Goal: Task Accomplishment & Management: Manage account settings

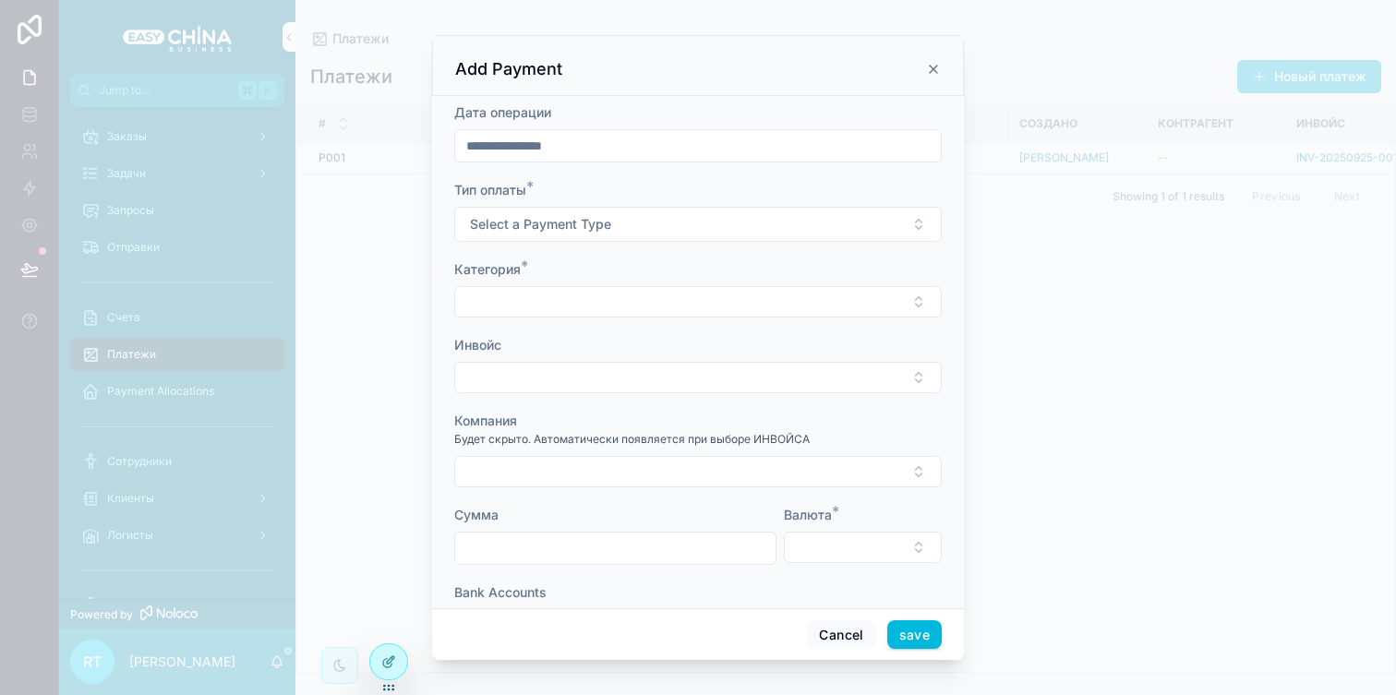
click at [935, 66] on icon "scrollable content" at bounding box center [933, 69] width 7 height 7
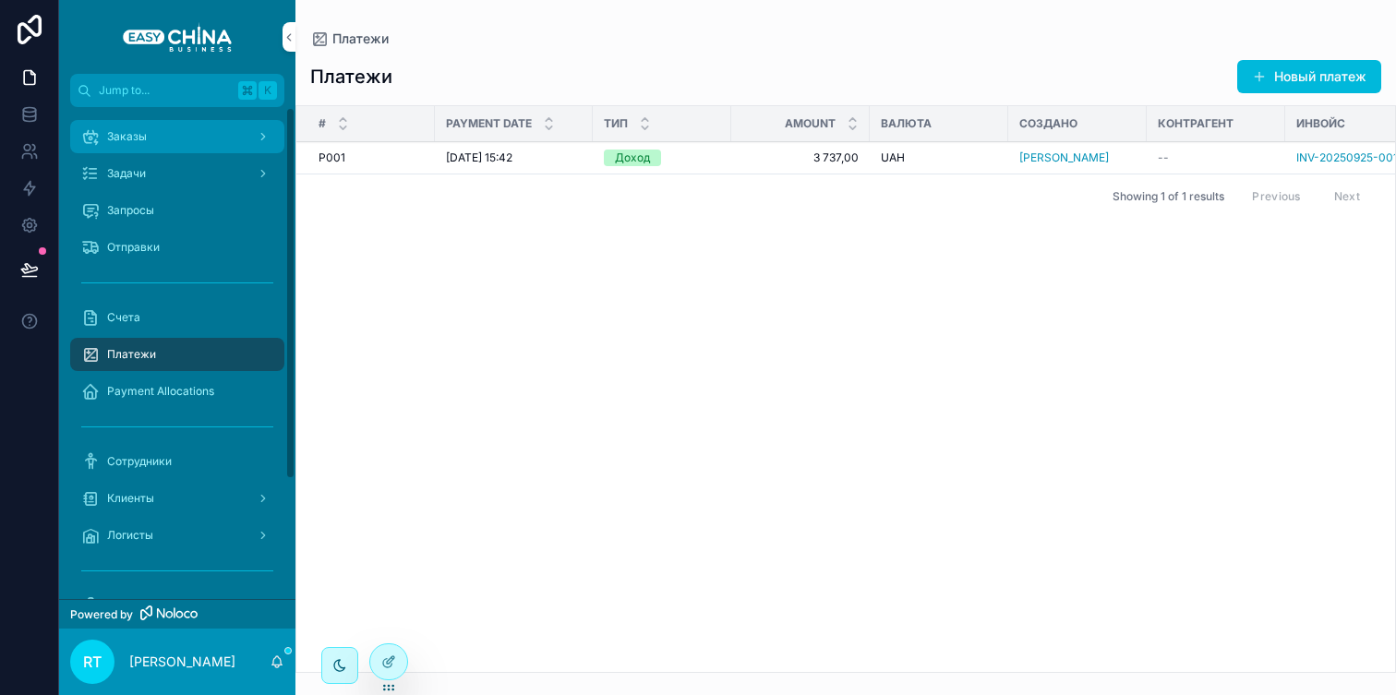
click at [182, 135] on div "Заказы" at bounding box center [177, 137] width 192 height 30
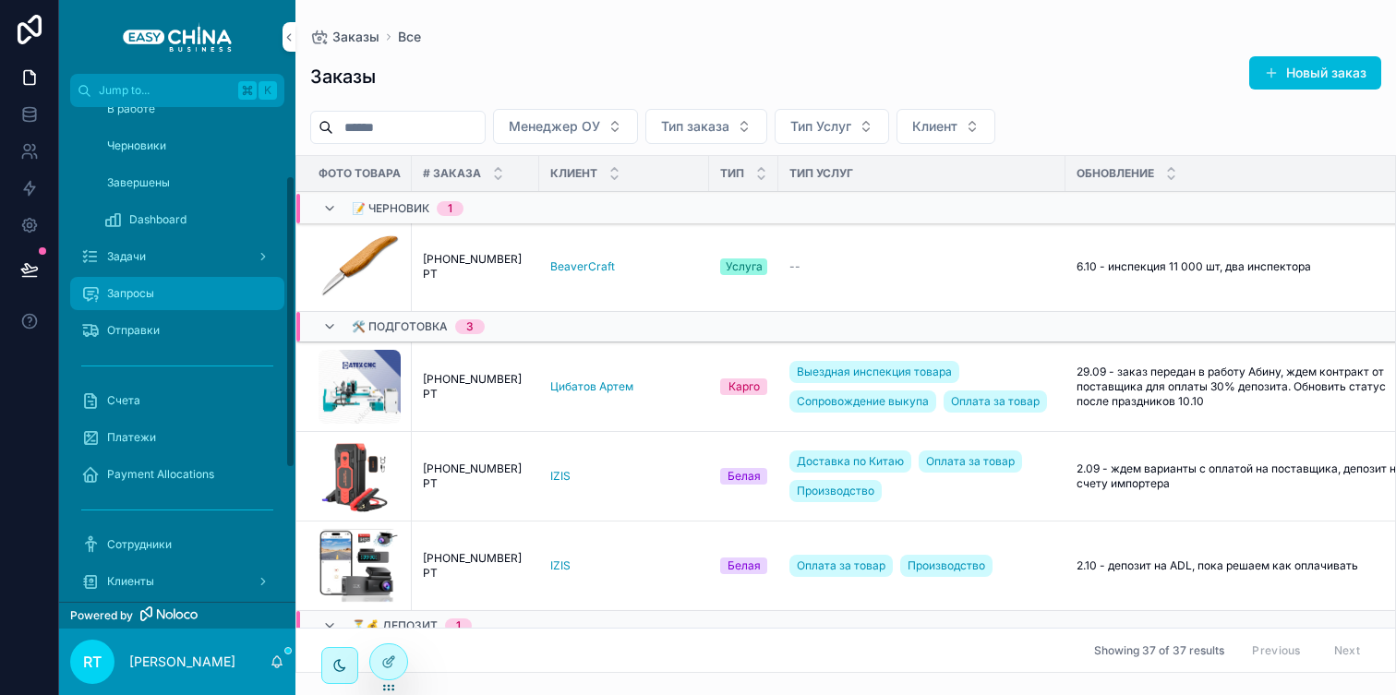
scroll to position [80, 0]
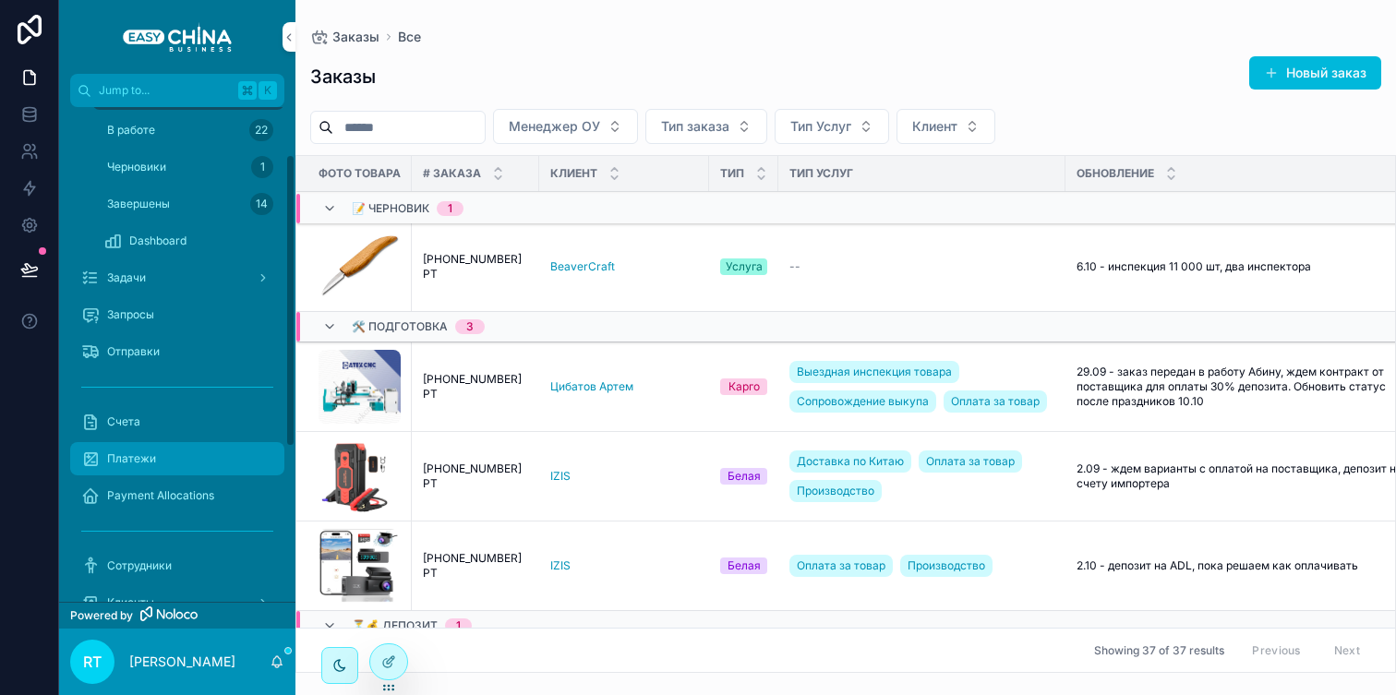
click at [122, 471] on div "Платежи" at bounding box center [177, 459] width 192 height 30
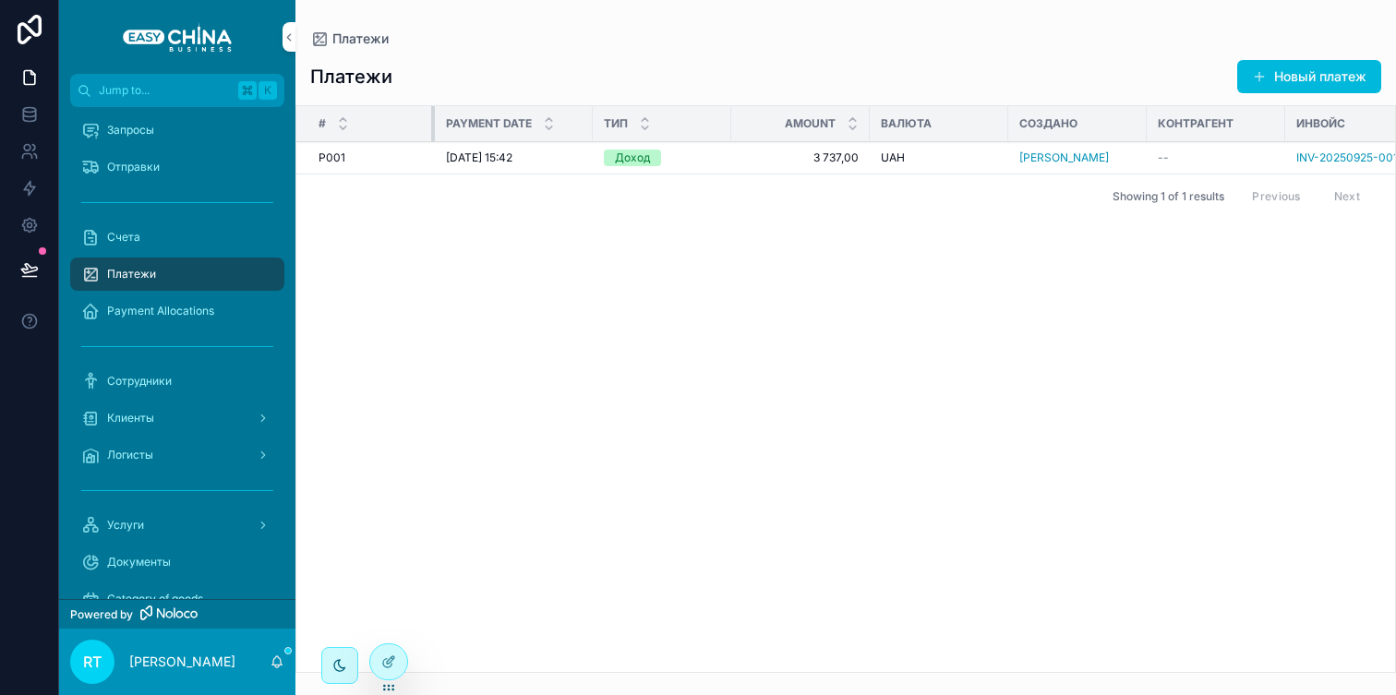
click at [433, 127] on div "scrollable content" at bounding box center [434, 123] width 7 height 35
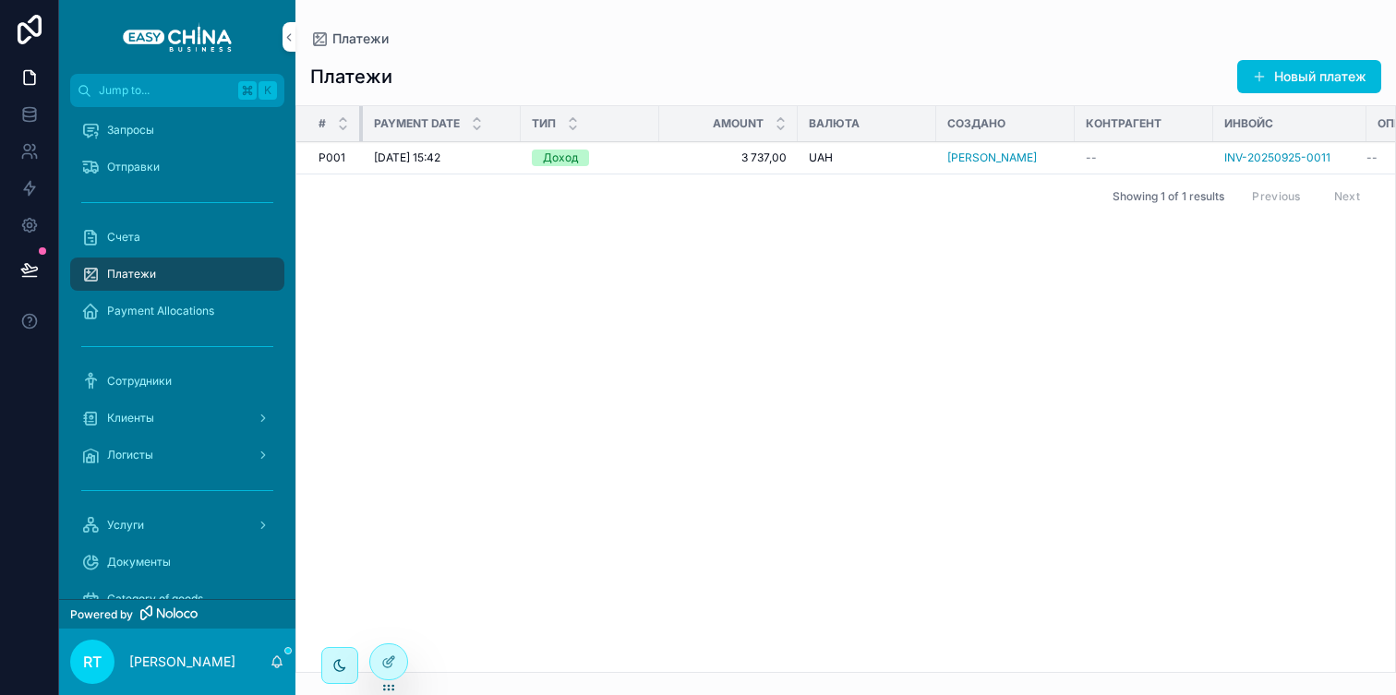
drag, startPoint x: 433, startPoint y: 127, endPoint x: 361, endPoint y: 127, distance: 72.0
click at [361, 127] on div "scrollable content" at bounding box center [362, 123] width 7 height 35
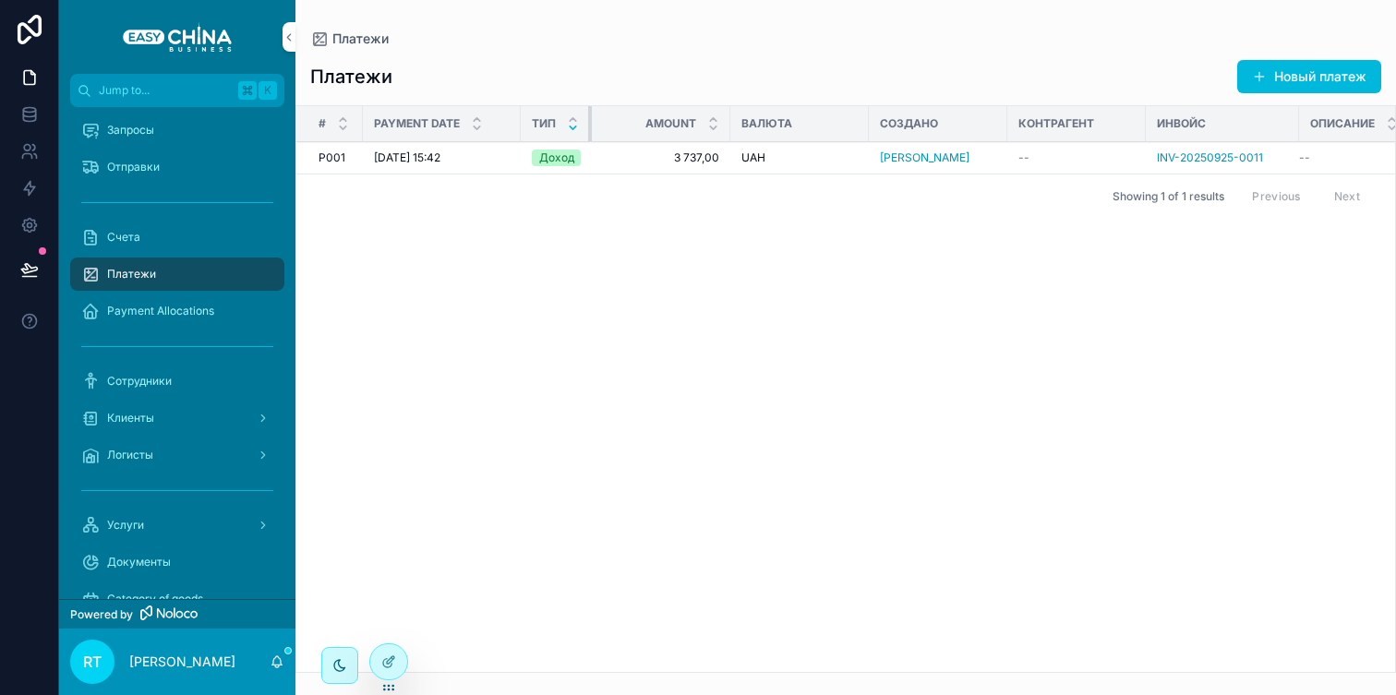
drag, startPoint x: 657, startPoint y: 117, endPoint x: 574, endPoint y: 122, distance: 82.3
click at [574, 122] on th "Тип" at bounding box center [556, 124] width 71 height 36
click at [869, 113] on div "Создано" at bounding box center [938, 124] width 139 height 30
click at [864, 116] on div "Валюта" at bounding box center [799, 124] width 139 height 30
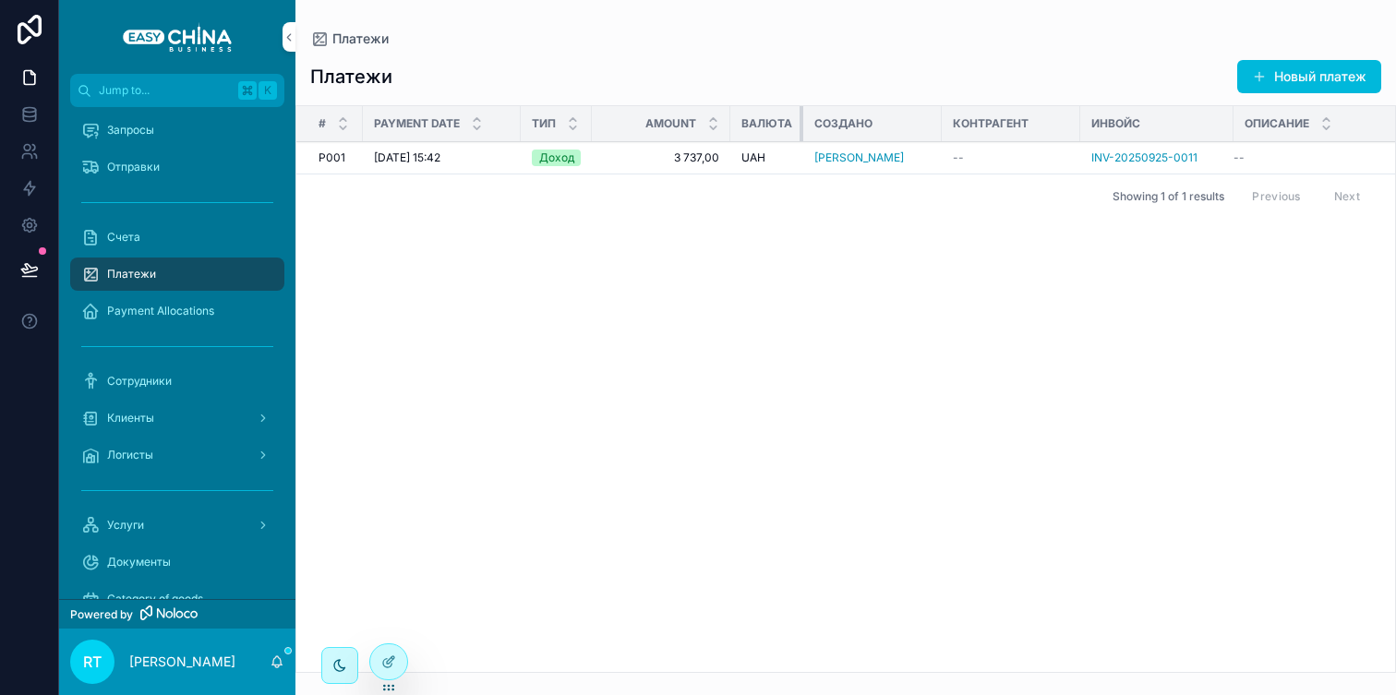
drag, startPoint x: 865, startPoint y: 115, endPoint x: 786, endPoint y: 116, distance: 79.4
click at [786, 116] on th "Валюта" at bounding box center [766, 124] width 73 height 36
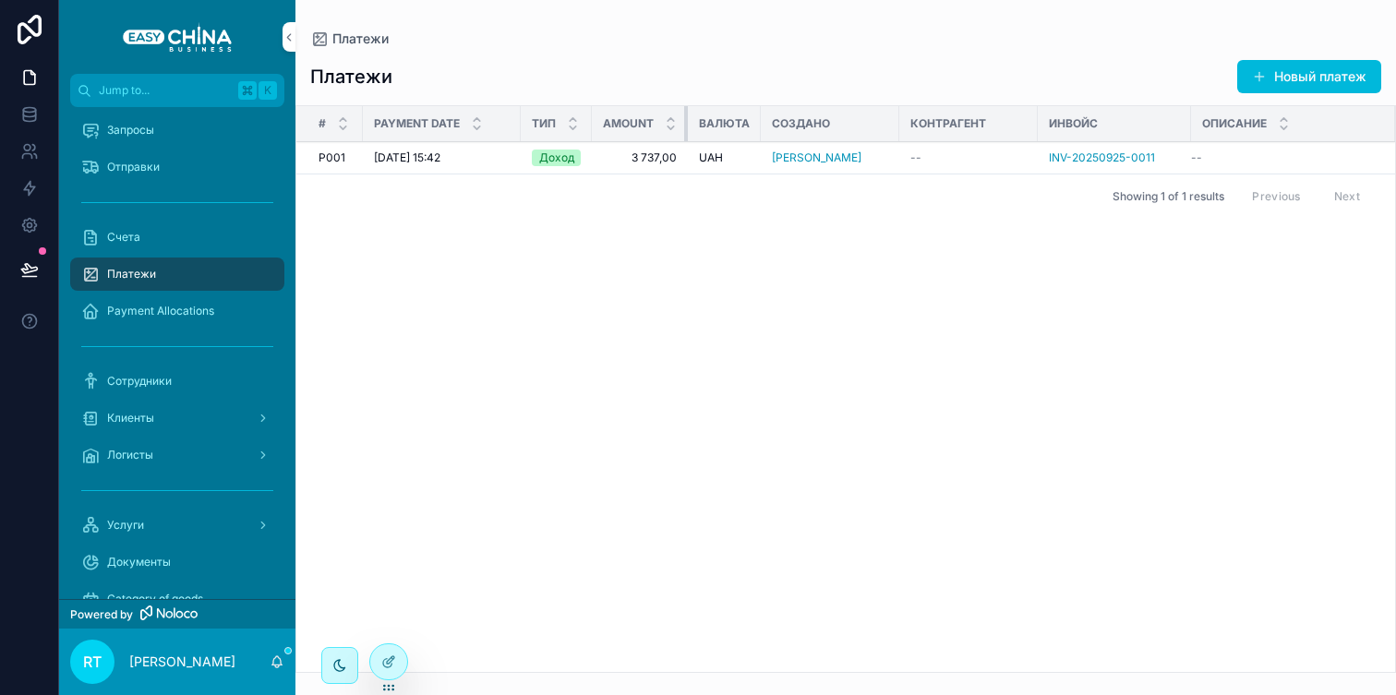
drag, startPoint x: 726, startPoint y: 110, endPoint x: 670, endPoint y: 110, distance: 55.4
click at [670, 110] on th "Amount" at bounding box center [640, 124] width 96 height 36
drag, startPoint x: 516, startPoint y: 117, endPoint x: 476, endPoint y: 120, distance: 40.7
click at [476, 120] on th "Payment Date" at bounding box center [428, 124] width 131 height 36
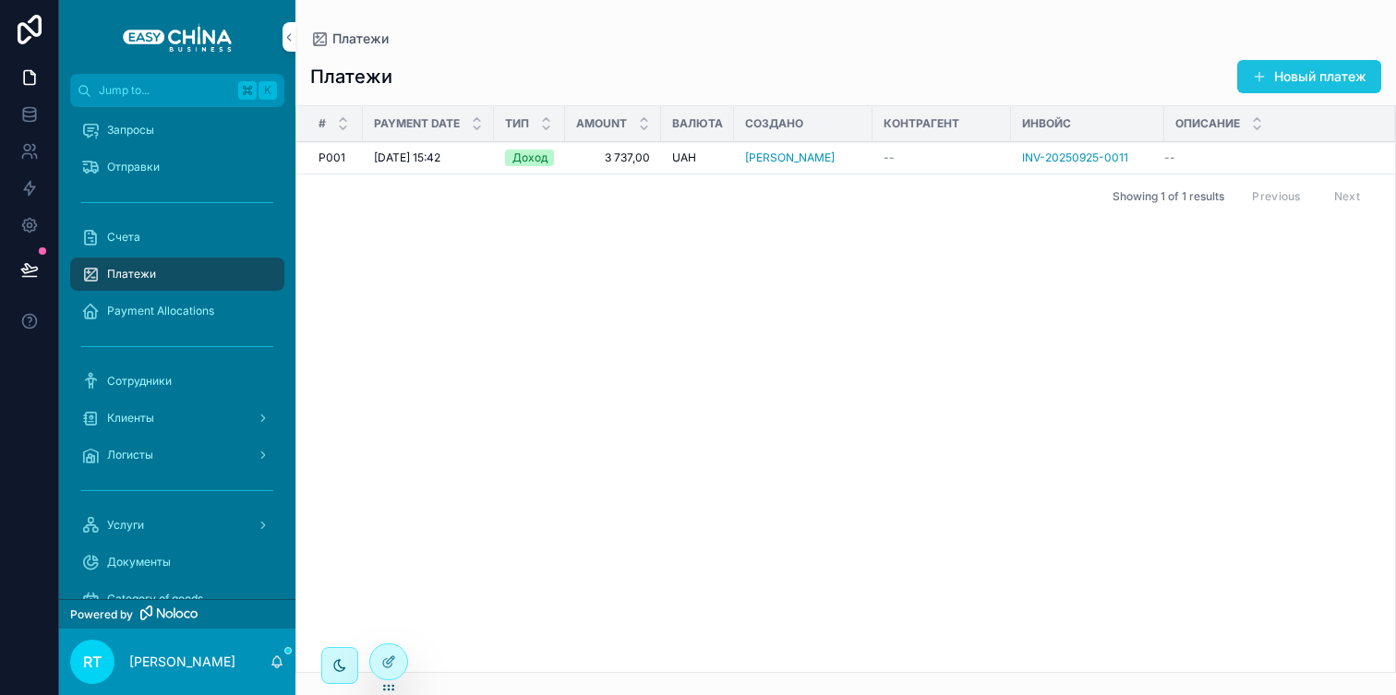
click at [1261, 70] on span "scrollable content" at bounding box center [1259, 76] width 15 height 15
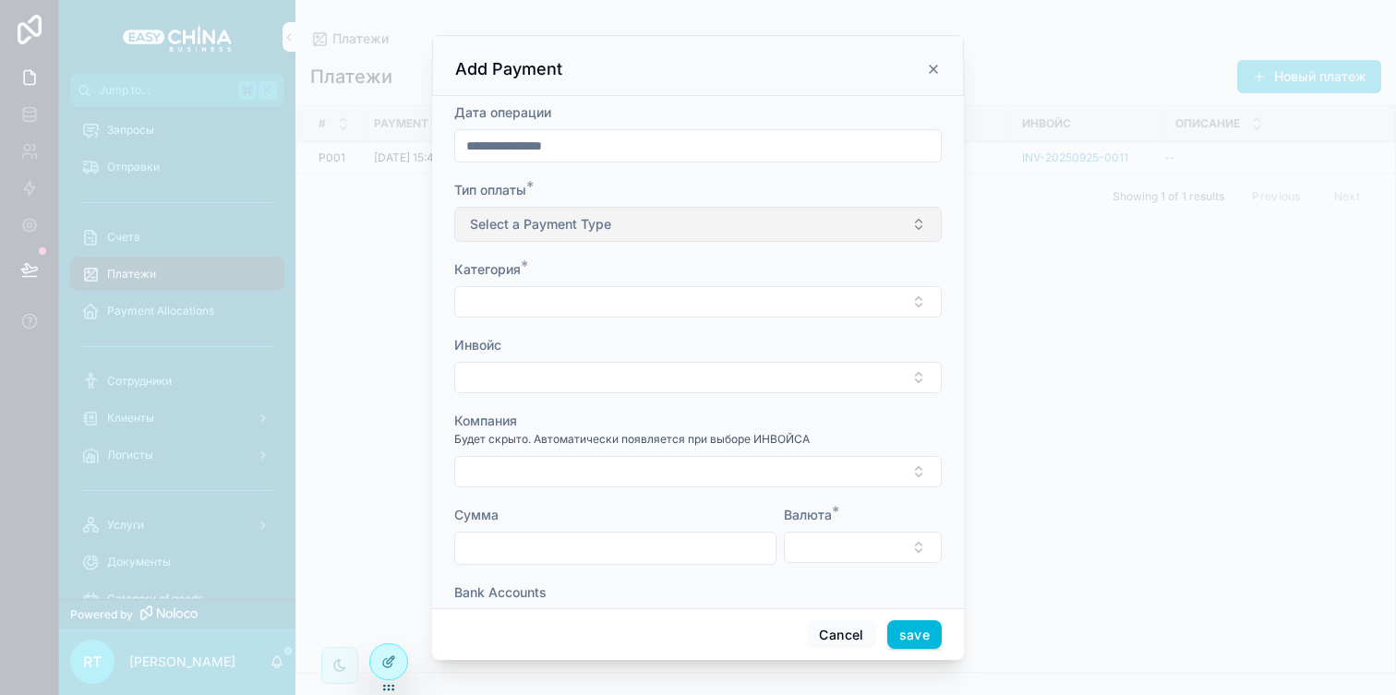
click at [793, 213] on button "Select a Payment Type" at bounding box center [698, 224] width 488 height 35
click at [783, 177] on form "**********" at bounding box center [698, 431] width 488 height 656
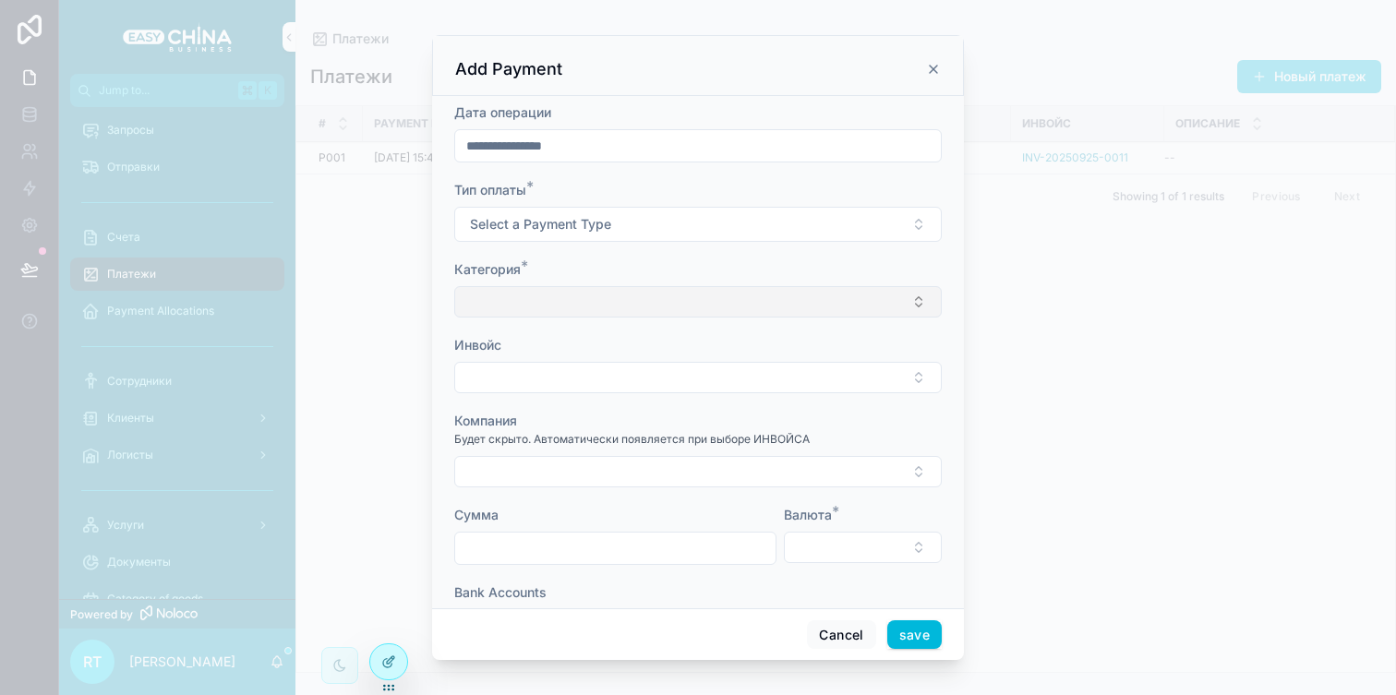
click at [639, 299] on button "Select Button" at bounding box center [698, 301] width 488 height 31
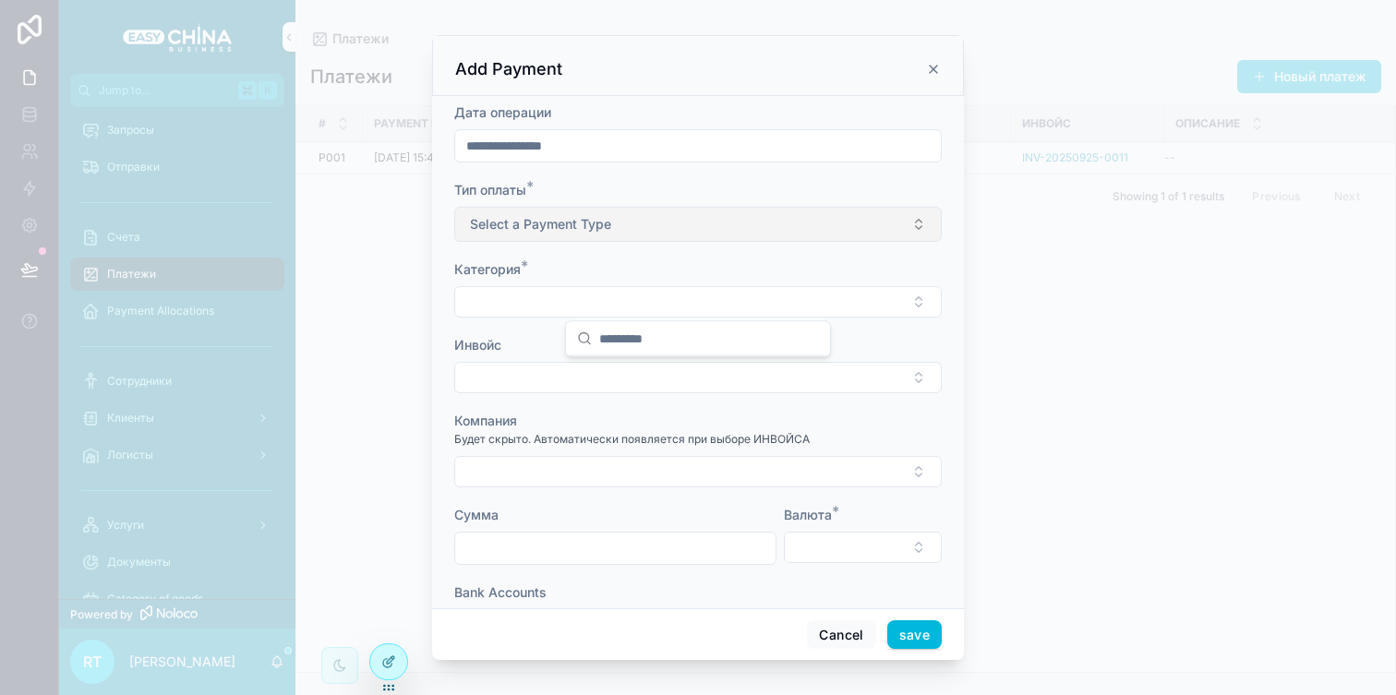
click at [634, 216] on button "Select a Payment Type" at bounding box center [698, 224] width 488 height 35
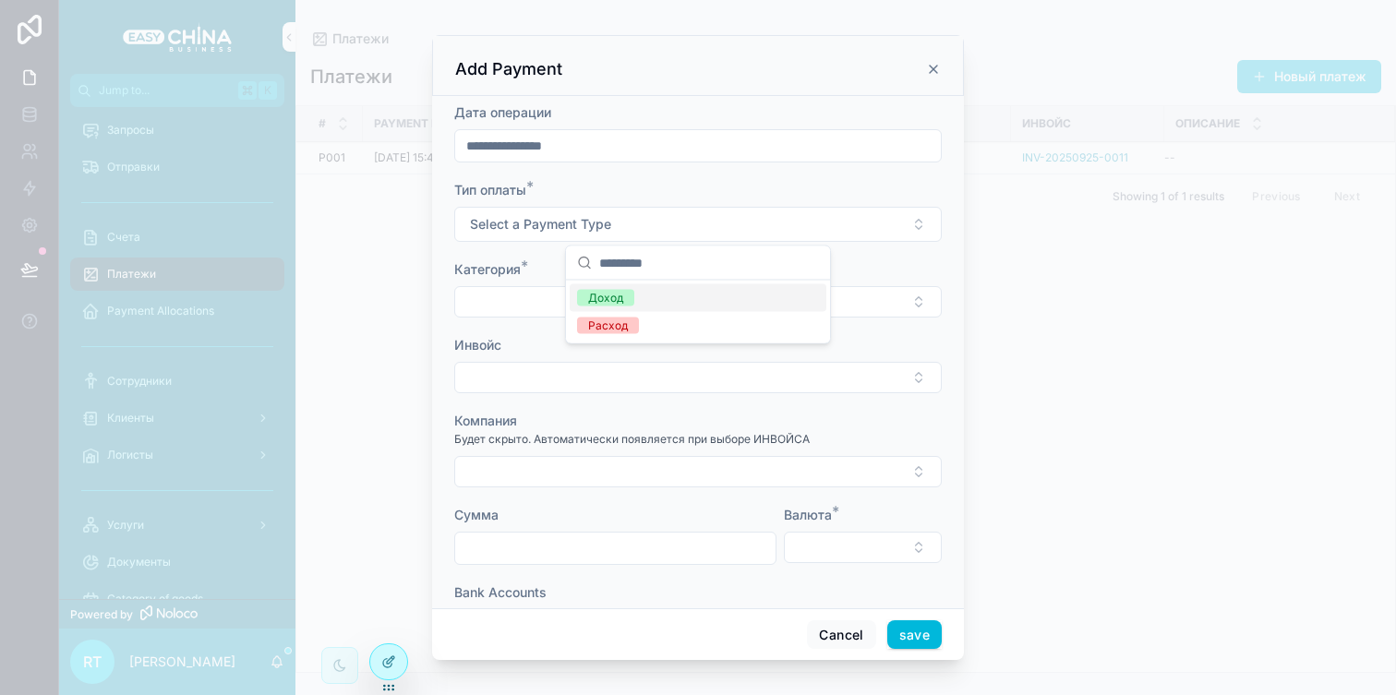
click at [607, 303] on div "Доход" at bounding box center [605, 298] width 35 height 17
click at [609, 294] on button "Select Button" at bounding box center [698, 301] width 488 height 31
click at [612, 300] on button "Select Button" at bounding box center [698, 301] width 488 height 31
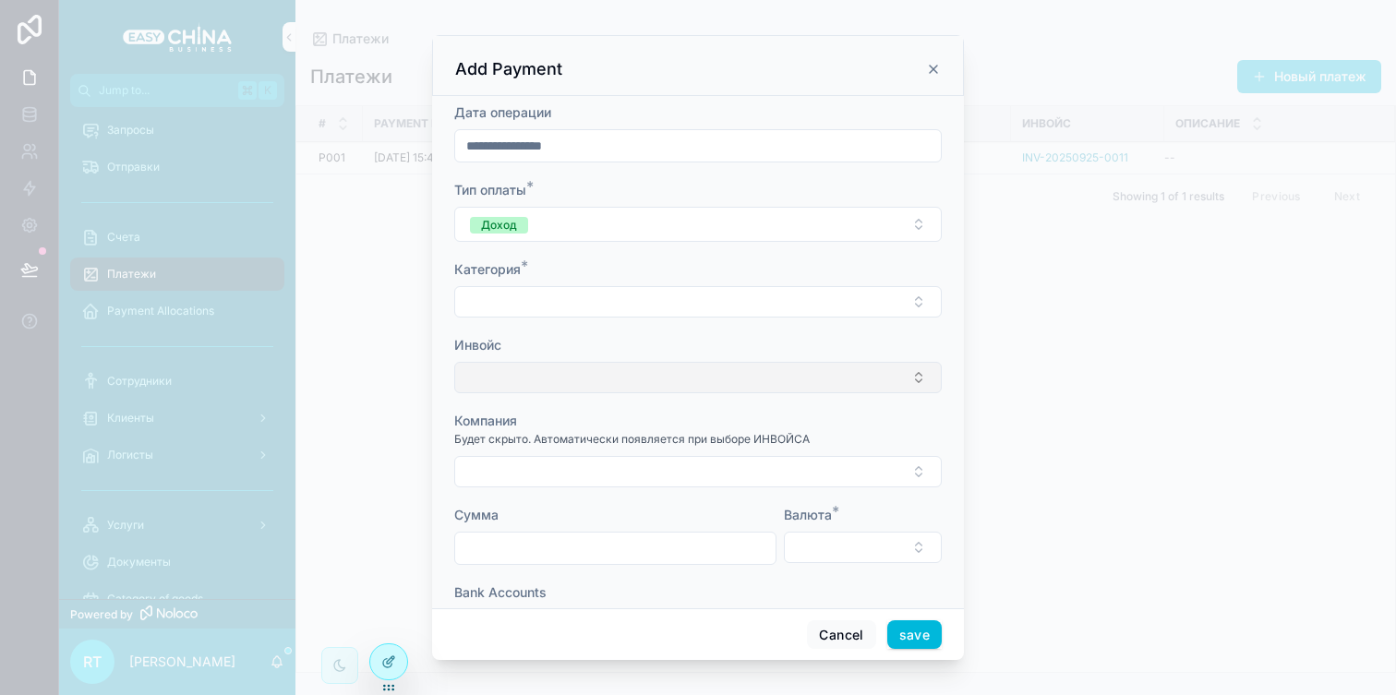
click at [531, 368] on button "Select Button" at bounding box center [698, 377] width 488 height 31
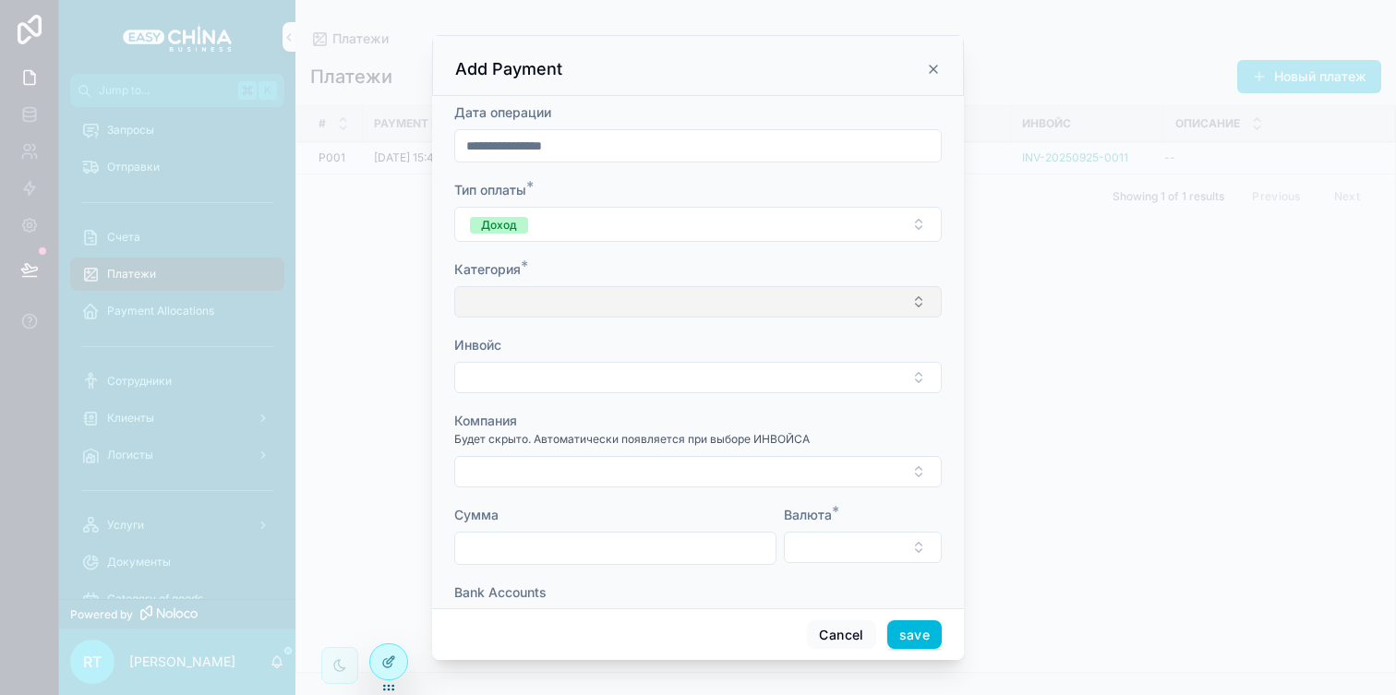
click at [551, 301] on button "Select Button" at bounding box center [698, 301] width 488 height 31
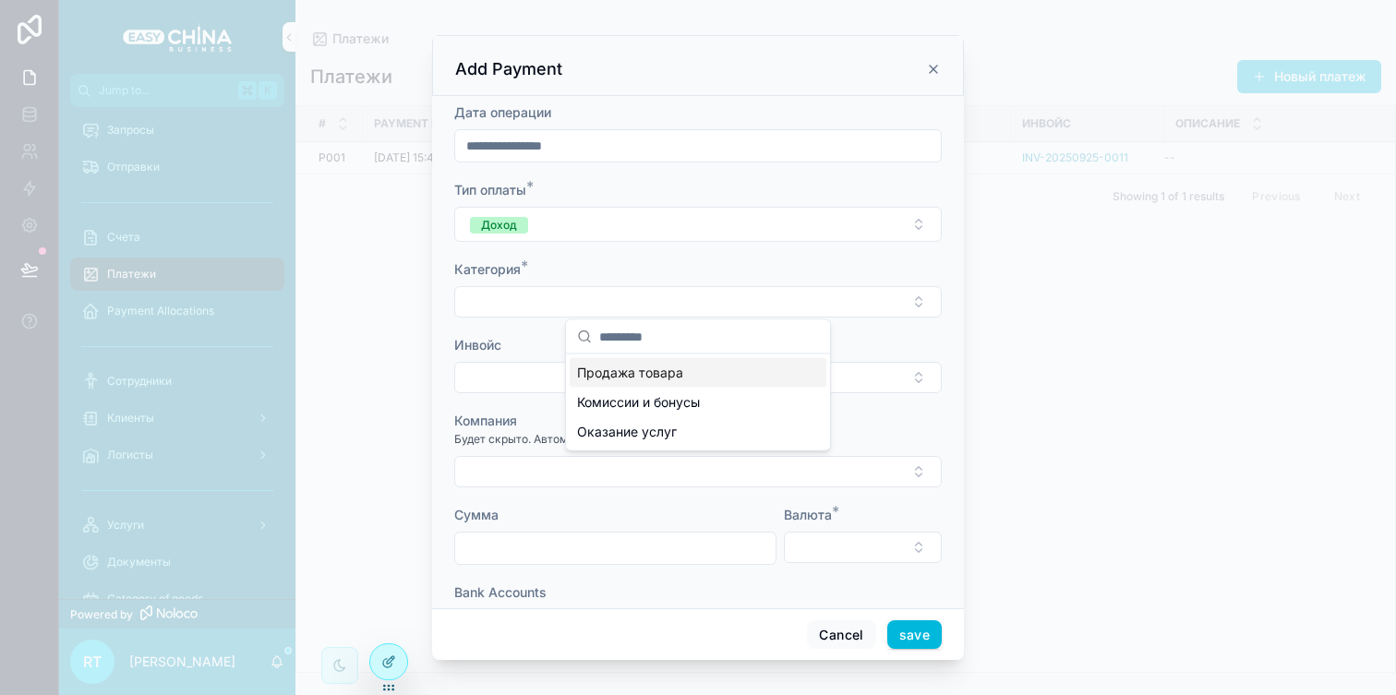
click at [677, 372] on span "Продажа товара" at bounding box center [630, 373] width 106 height 18
type input "**********"
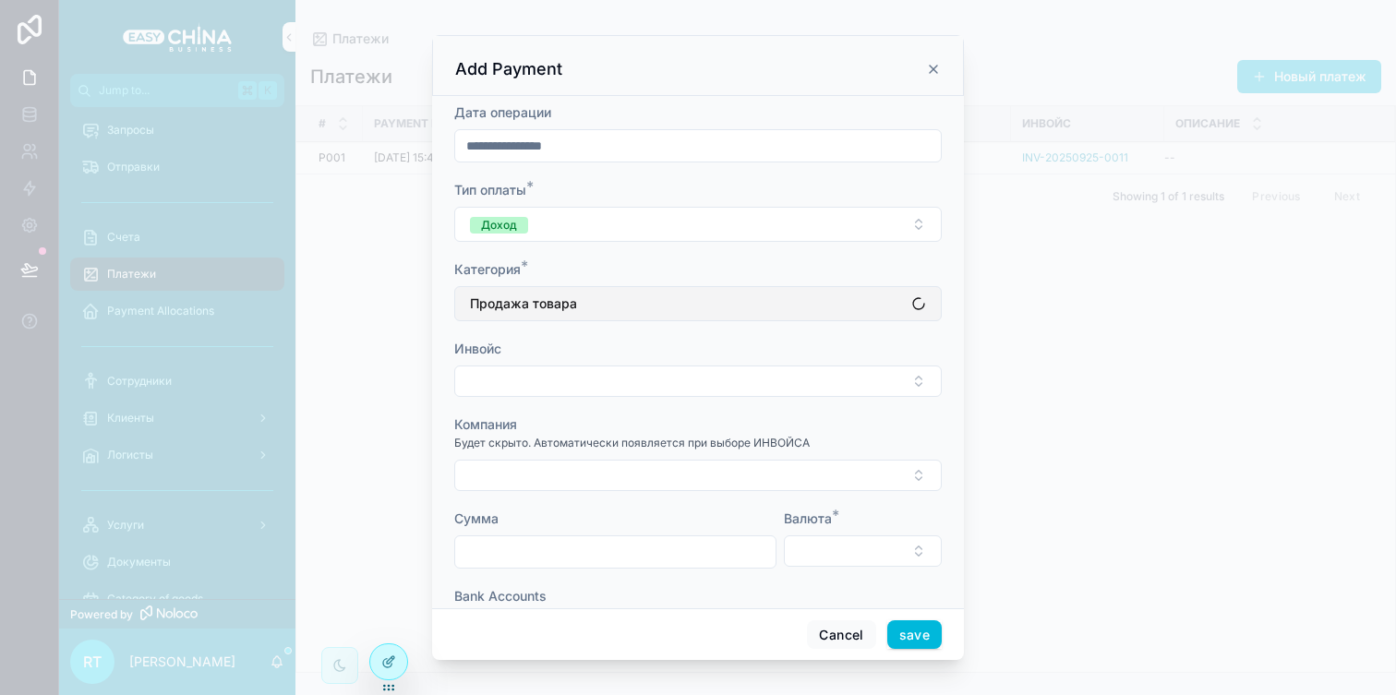
click at [697, 293] on button "Продажа товара" at bounding box center [698, 303] width 488 height 35
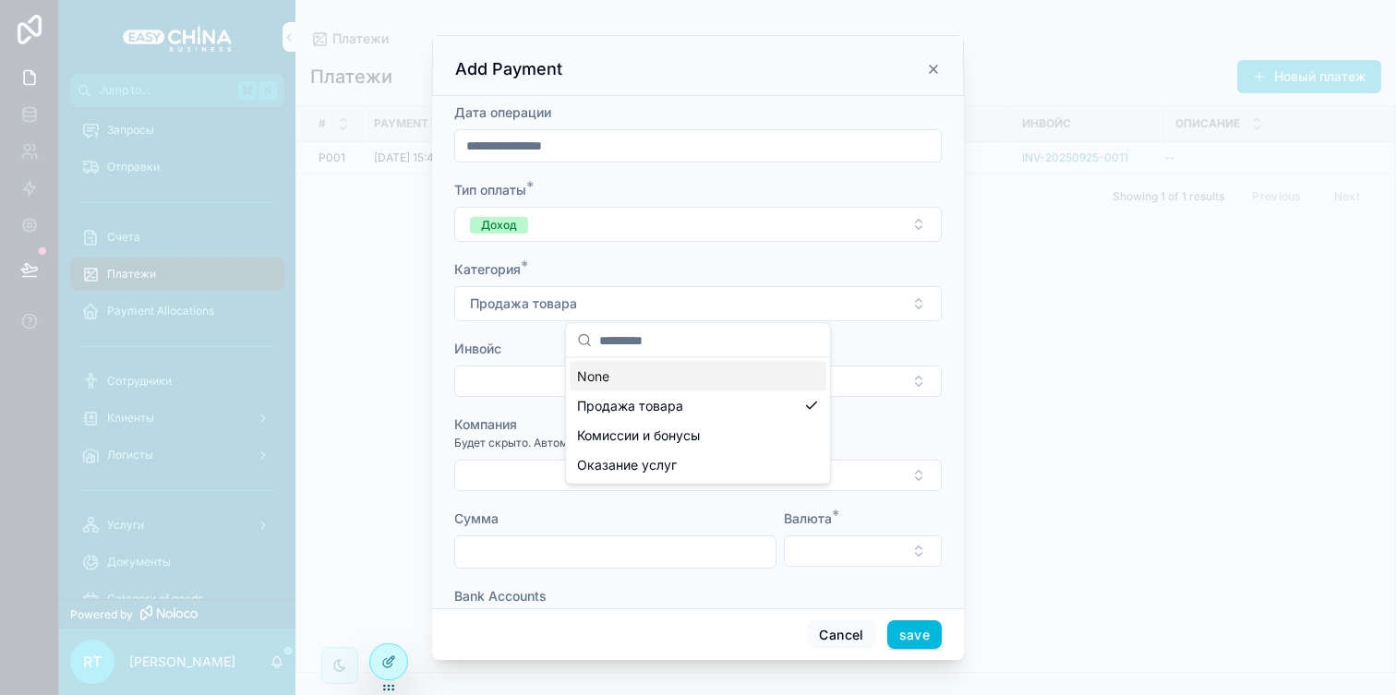
click at [778, 268] on div "Категория *" at bounding box center [698, 269] width 488 height 18
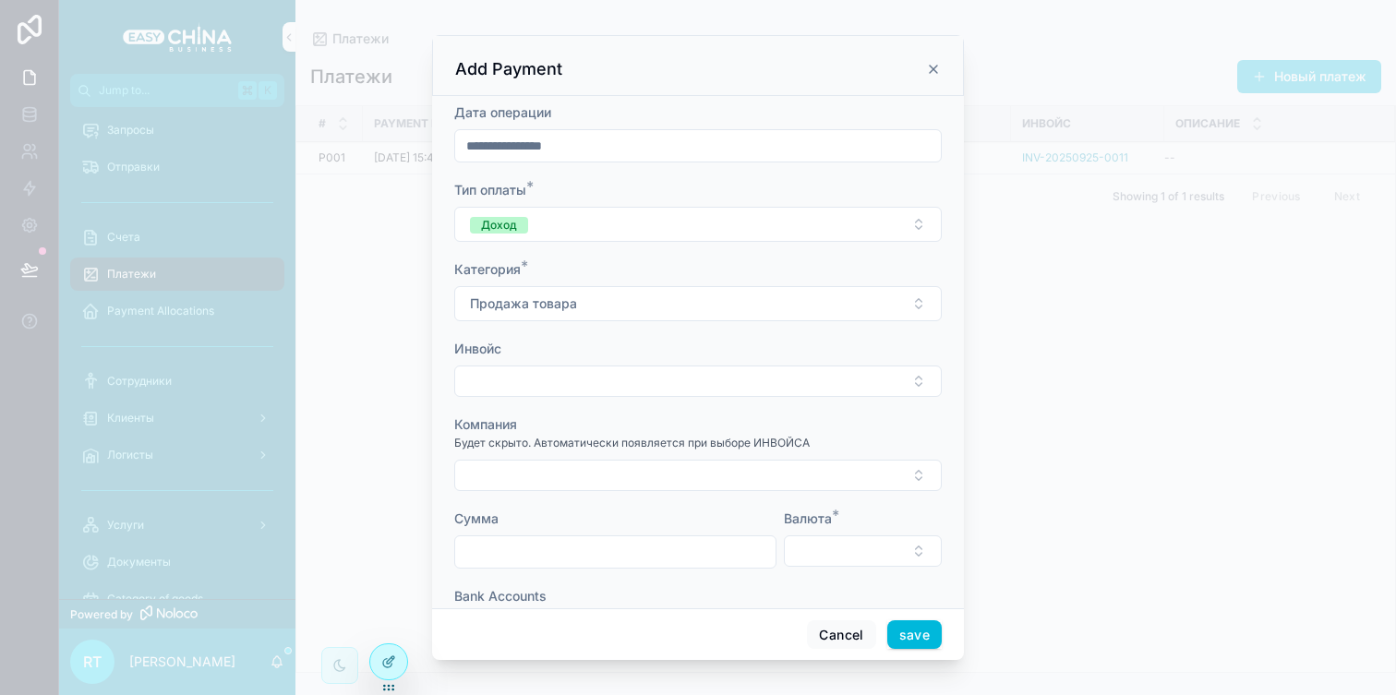
click at [928, 65] on icon "scrollable content" at bounding box center [933, 69] width 15 height 15
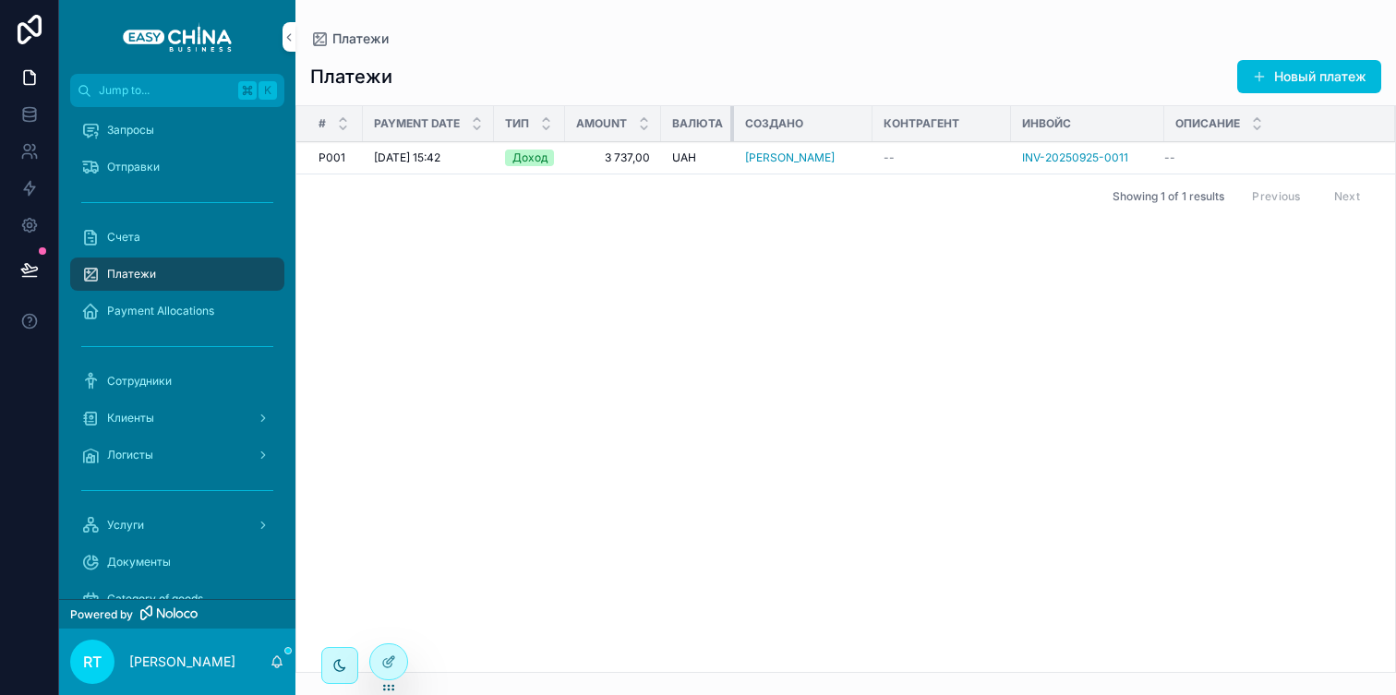
drag, startPoint x: 730, startPoint y: 121, endPoint x: 710, endPoint y: 121, distance: 20.3
click at [710, 121] on th "Валюта" at bounding box center [697, 124] width 73 height 36
click at [1274, 80] on button "Новый платеж" at bounding box center [1309, 76] width 144 height 33
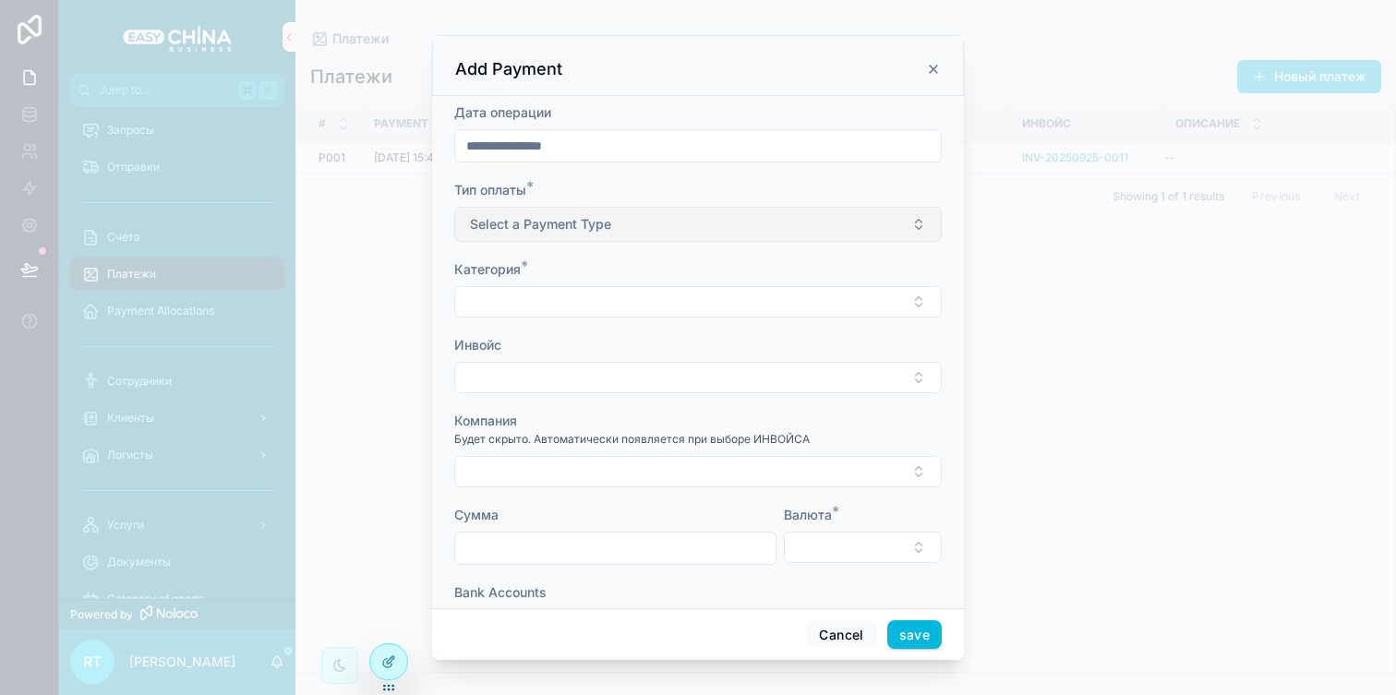
click at [658, 210] on button "Select a Payment Type" at bounding box center [698, 224] width 488 height 35
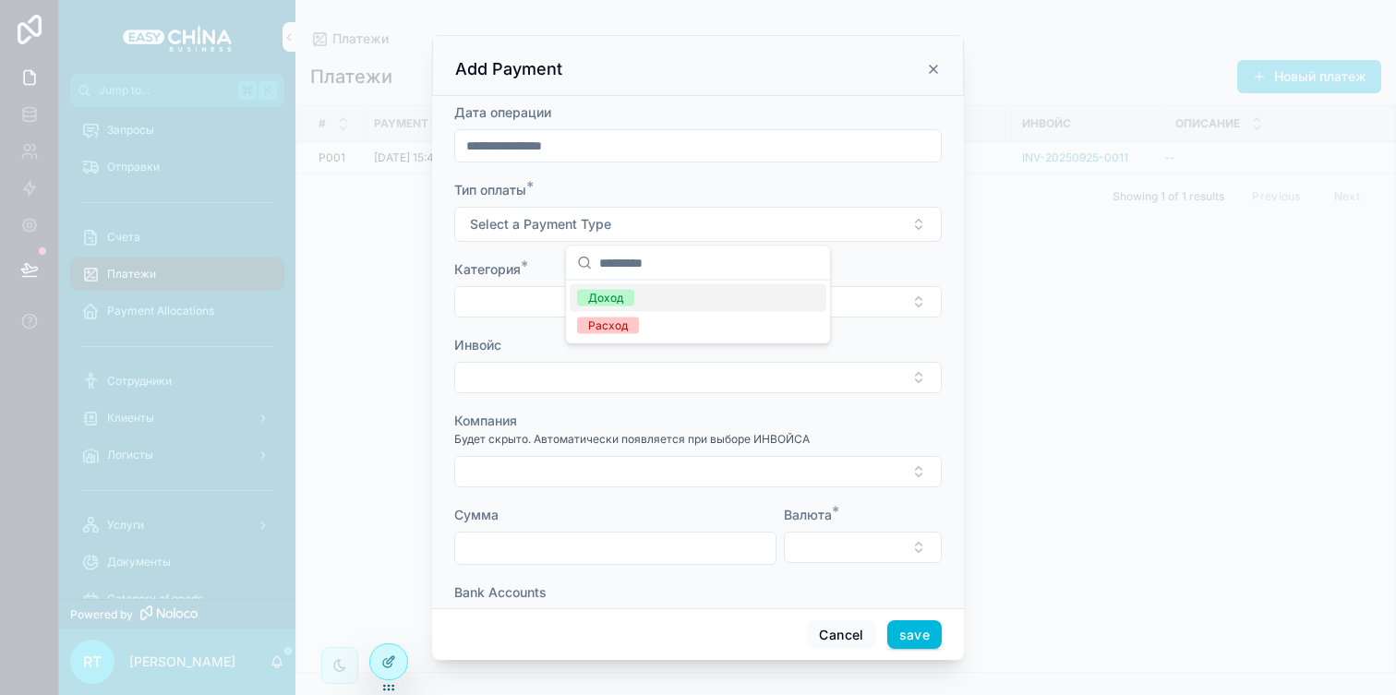
click at [654, 297] on div "Доход" at bounding box center [698, 298] width 257 height 28
click at [630, 301] on button "Select Button" at bounding box center [698, 301] width 488 height 31
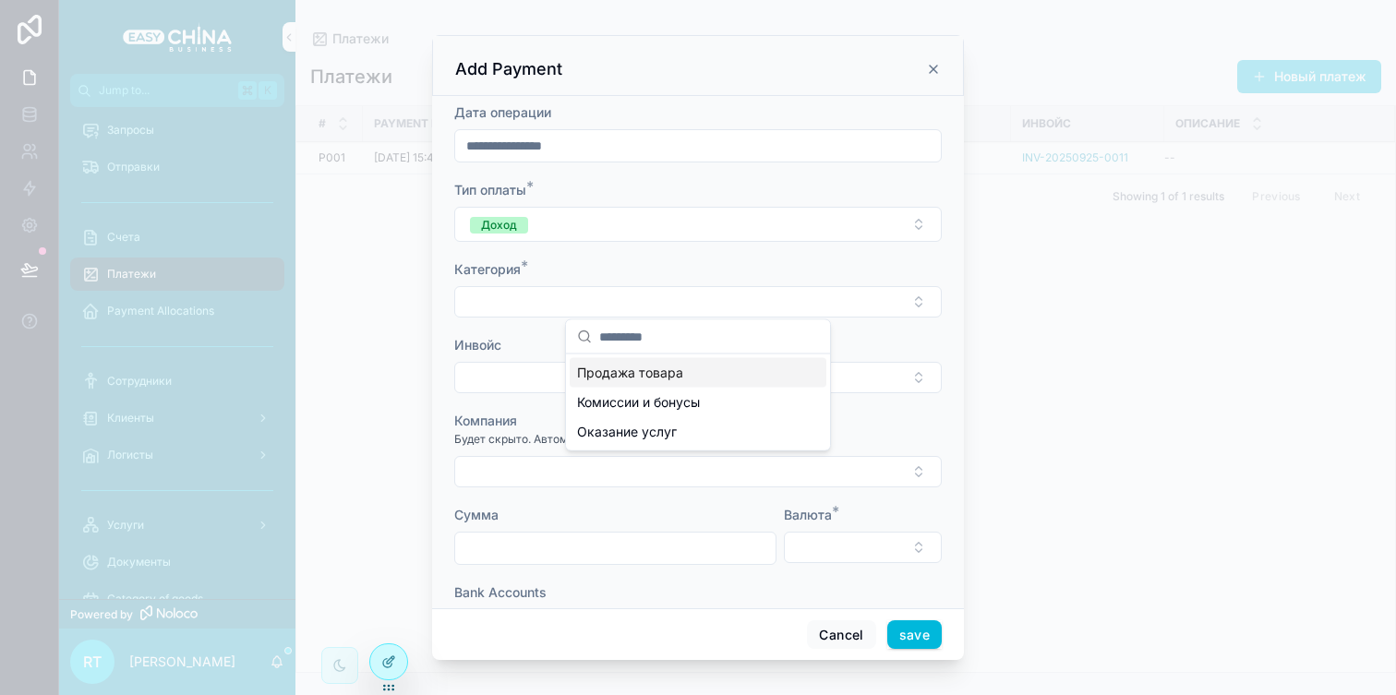
click at [628, 382] on div "Продажа товара" at bounding box center [698, 373] width 257 height 30
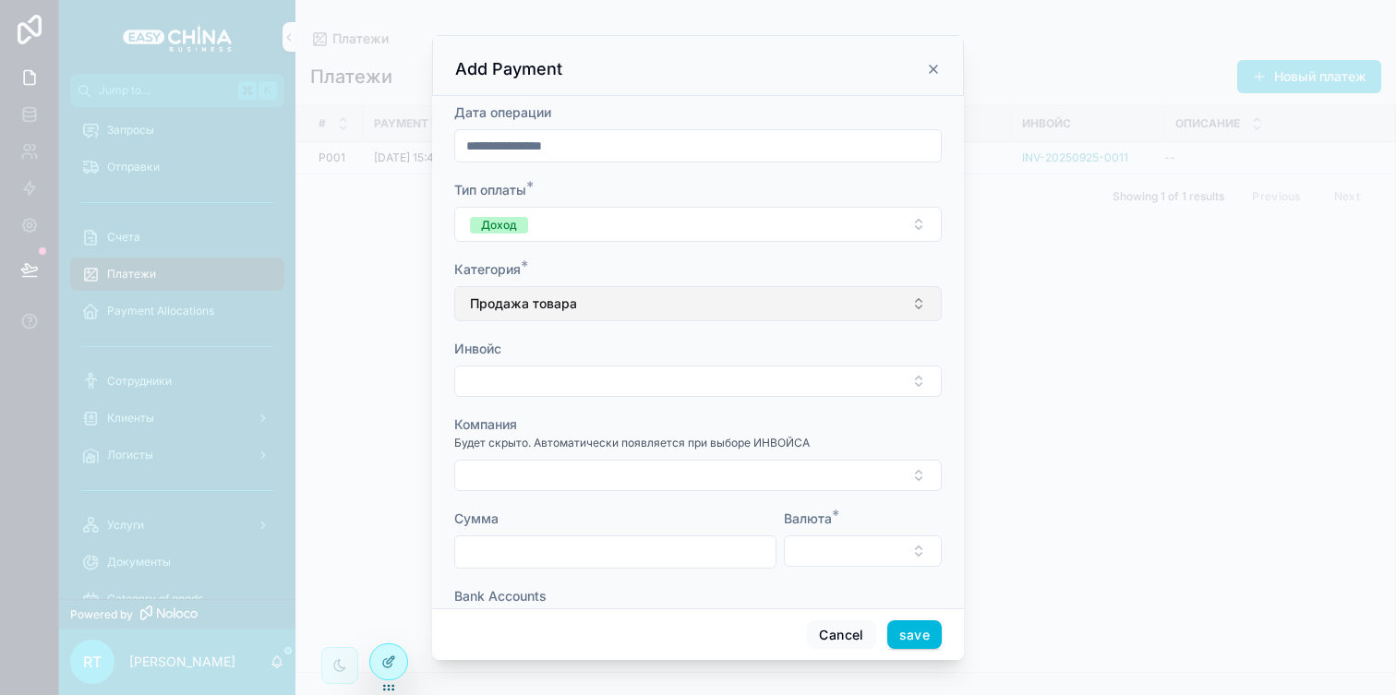
click at [680, 316] on button "Продажа товара" at bounding box center [698, 303] width 488 height 35
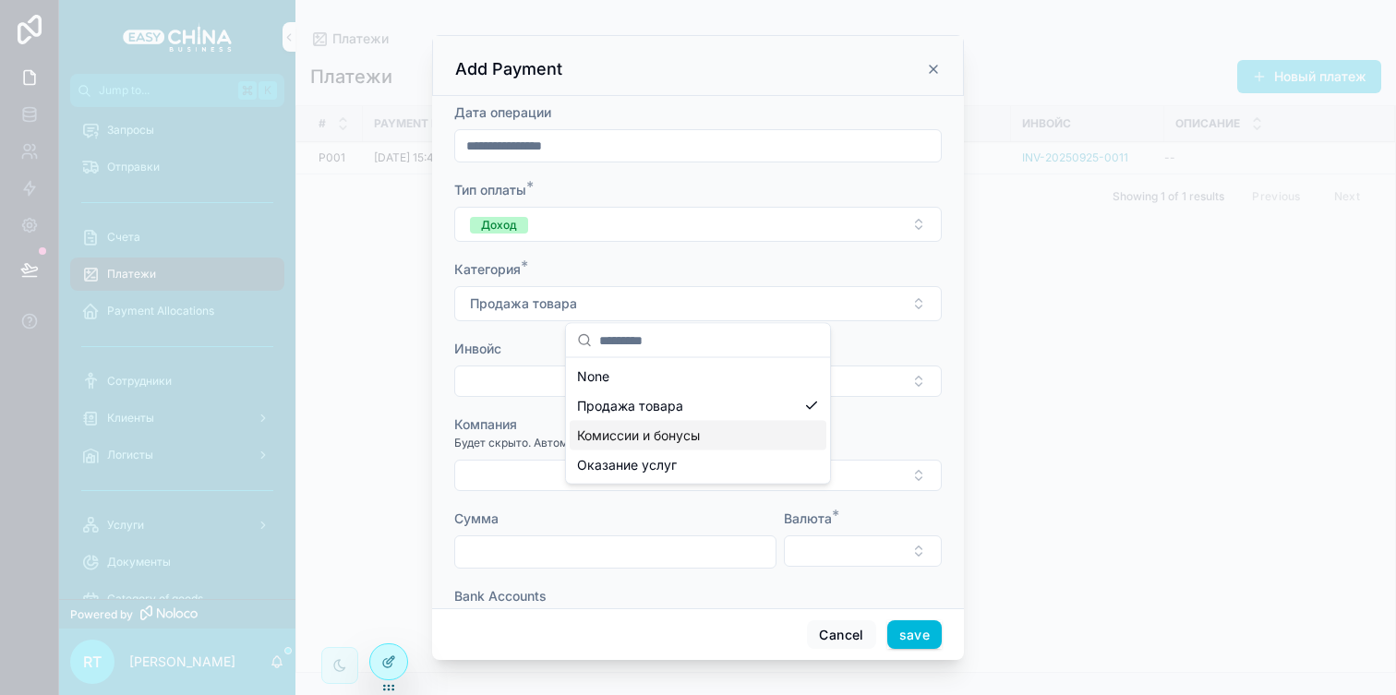
click at [676, 441] on span "Комиссии и бонусы" at bounding box center [638, 436] width 123 height 18
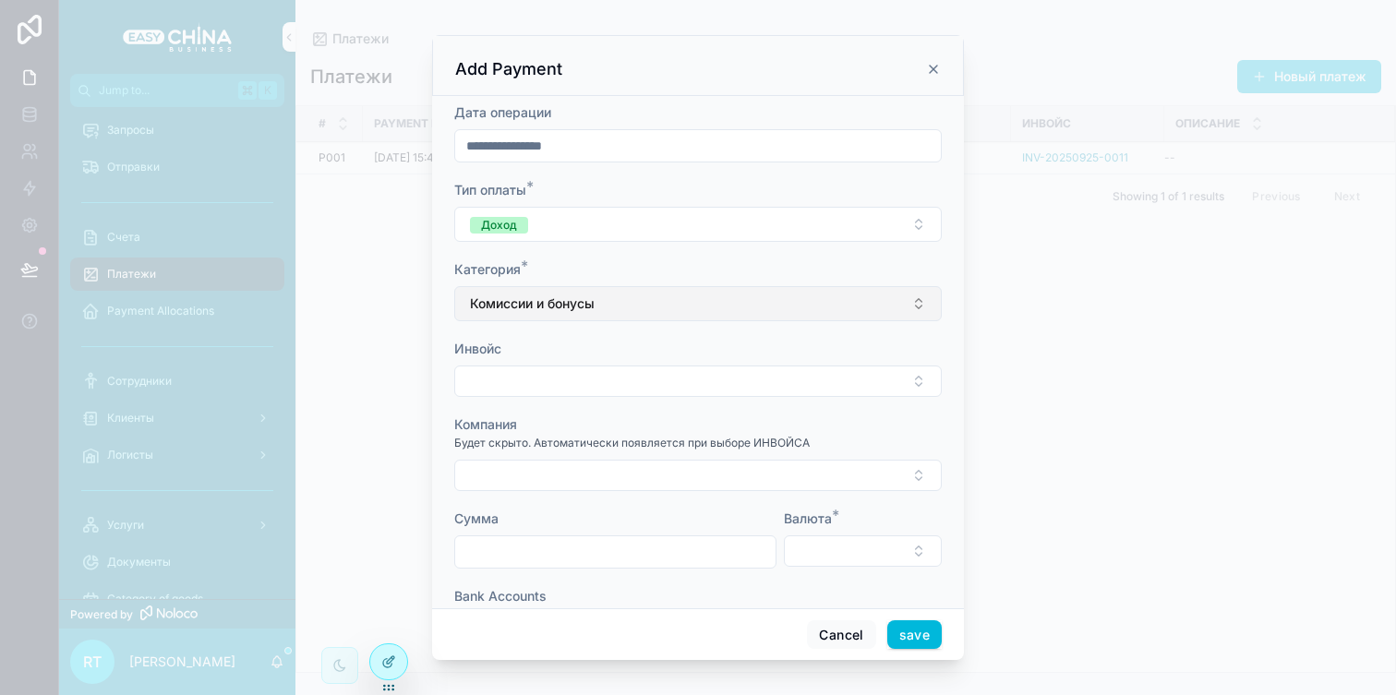
click at [646, 307] on button "Комиссии и бонусы" at bounding box center [698, 303] width 488 height 35
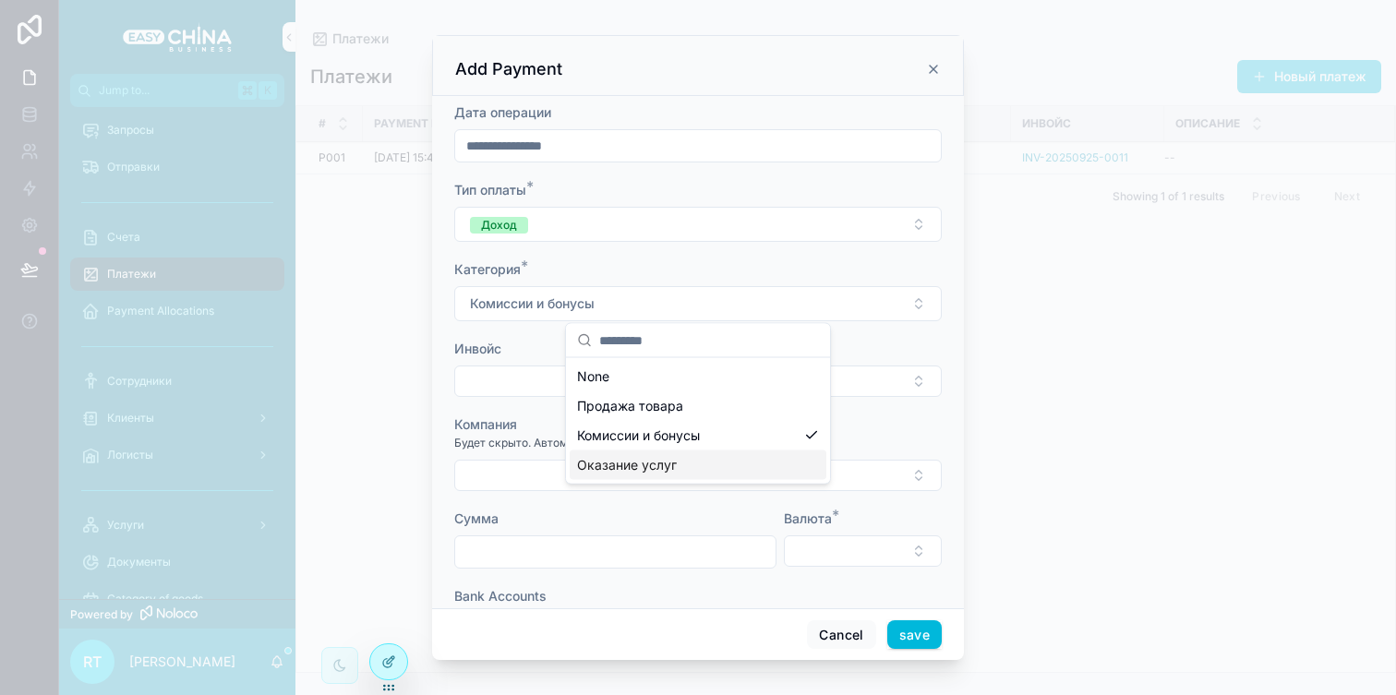
click at [642, 451] on div "Оказание услуг" at bounding box center [698, 466] width 257 height 30
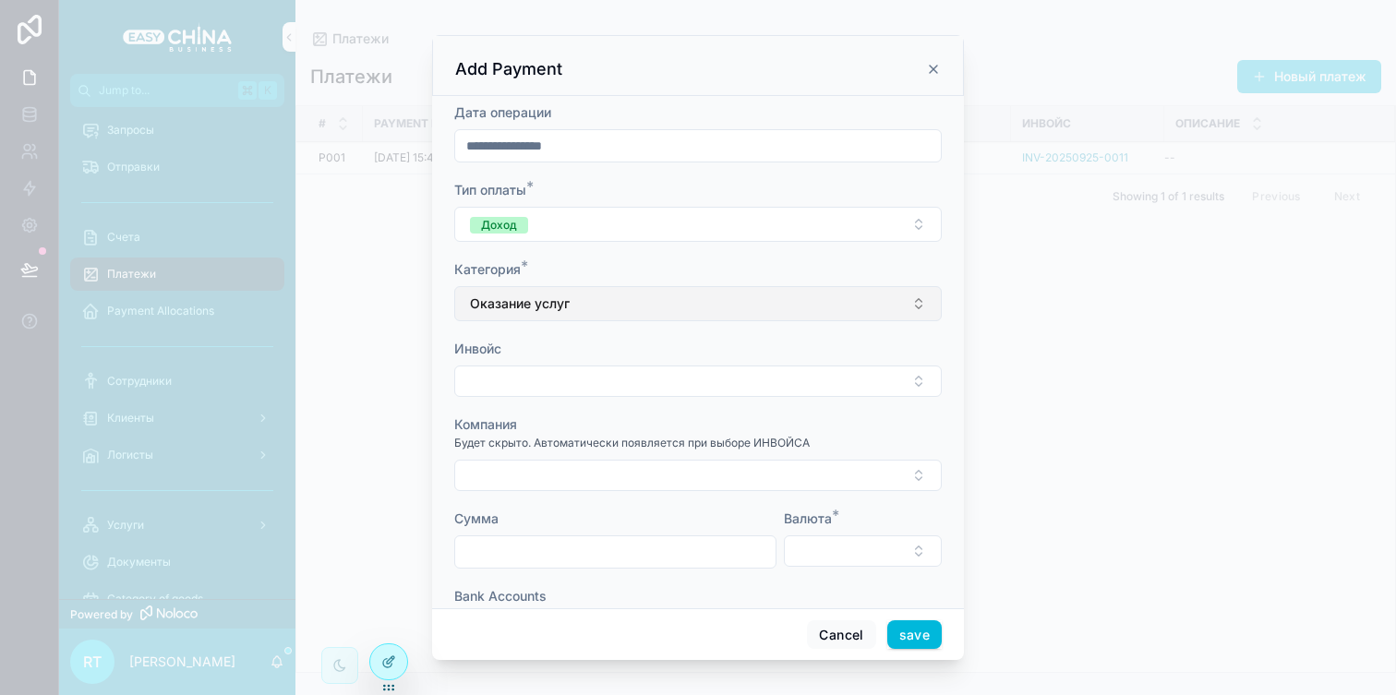
click at [647, 297] on button "Оказание услуг" at bounding box center [698, 303] width 488 height 35
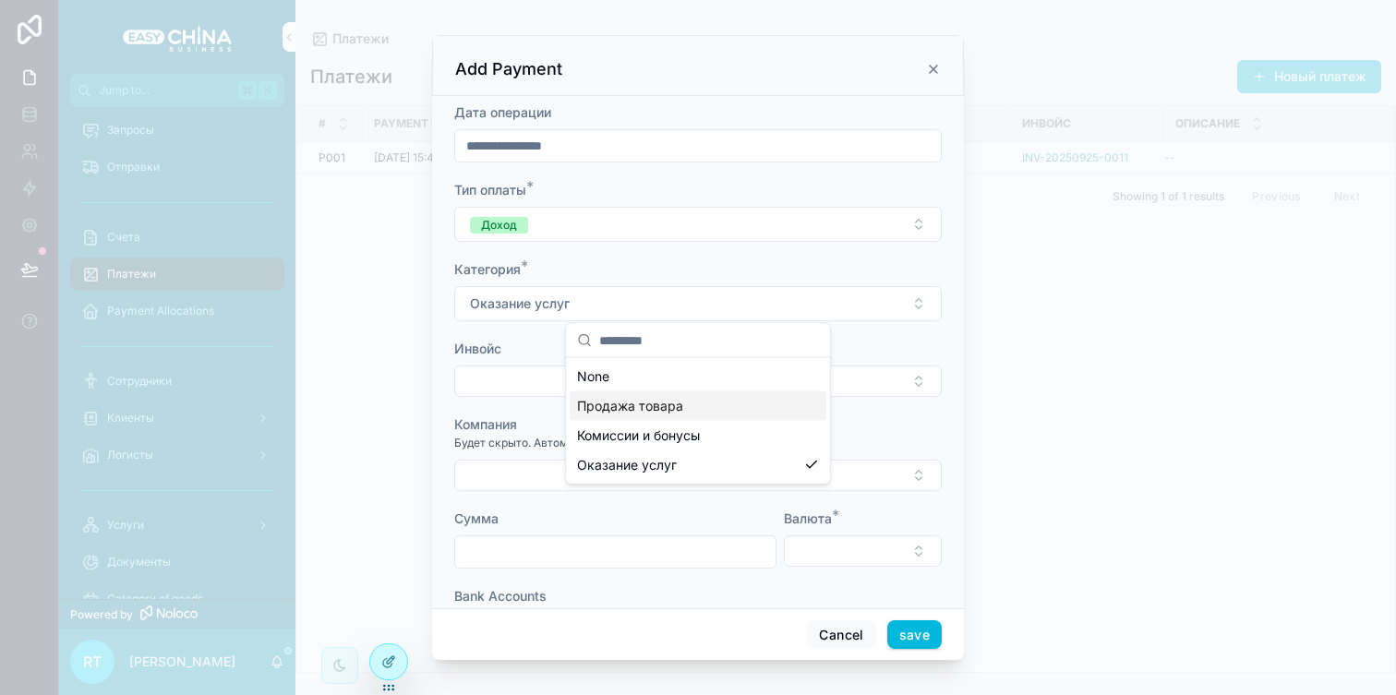
click at [643, 404] on span "Продажа товара" at bounding box center [630, 406] width 106 height 18
click at [934, 70] on icon "scrollable content" at bounding box center [933, 69] width 15 height 15
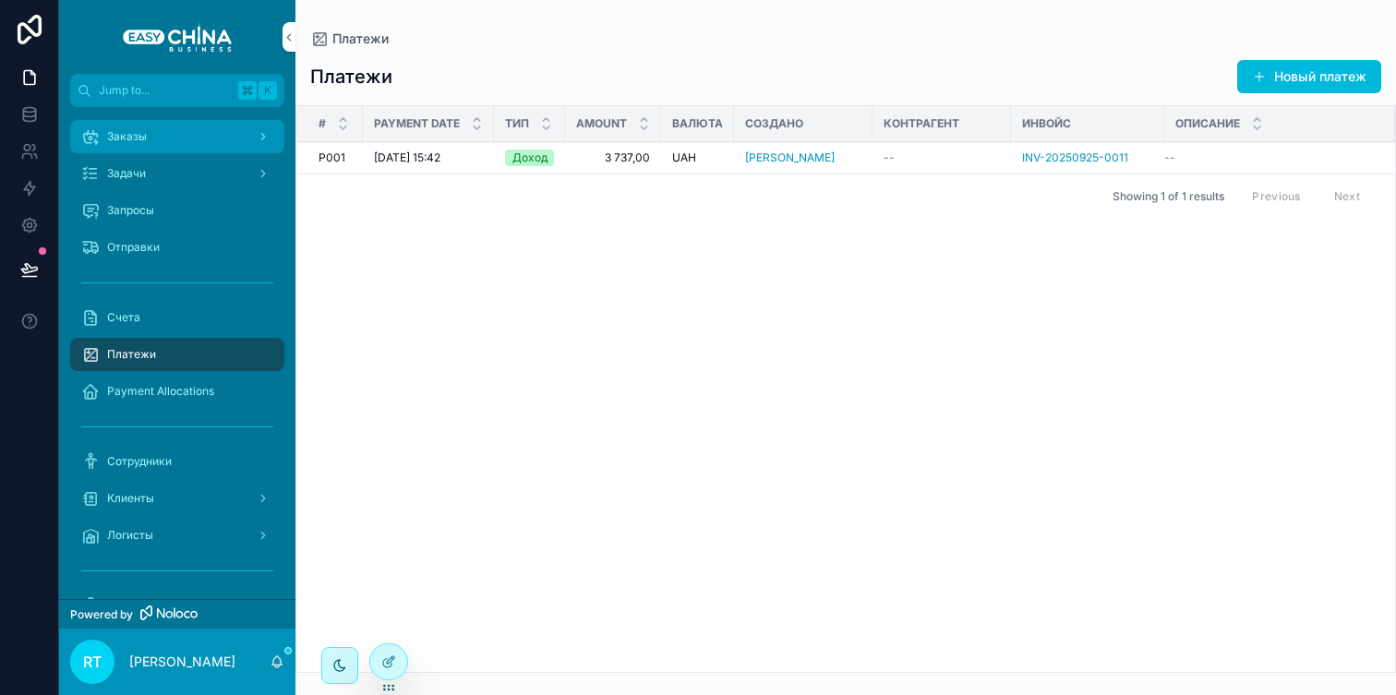
click at [168, 150] on div "Заказы" at bounding box center [177, 137] width 192 height 30
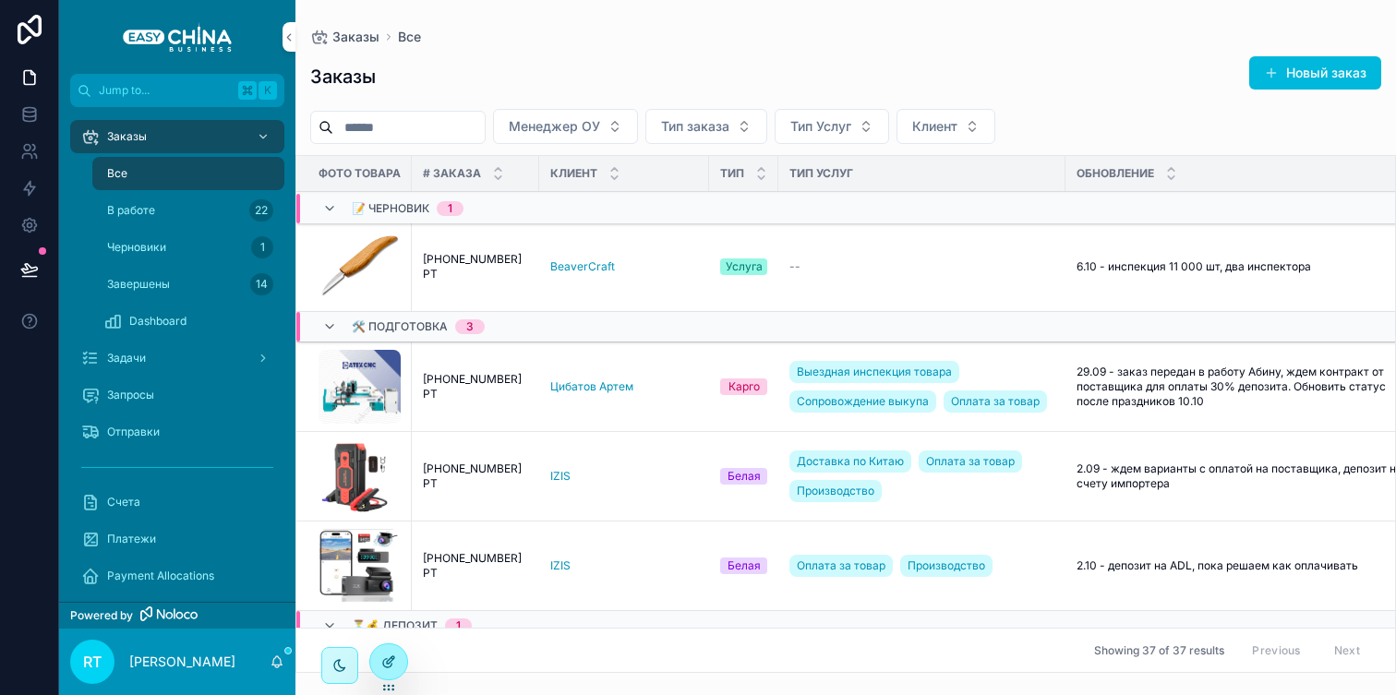
click at [401, 659] on div at bounding box center [388, 662] width 37 height 35
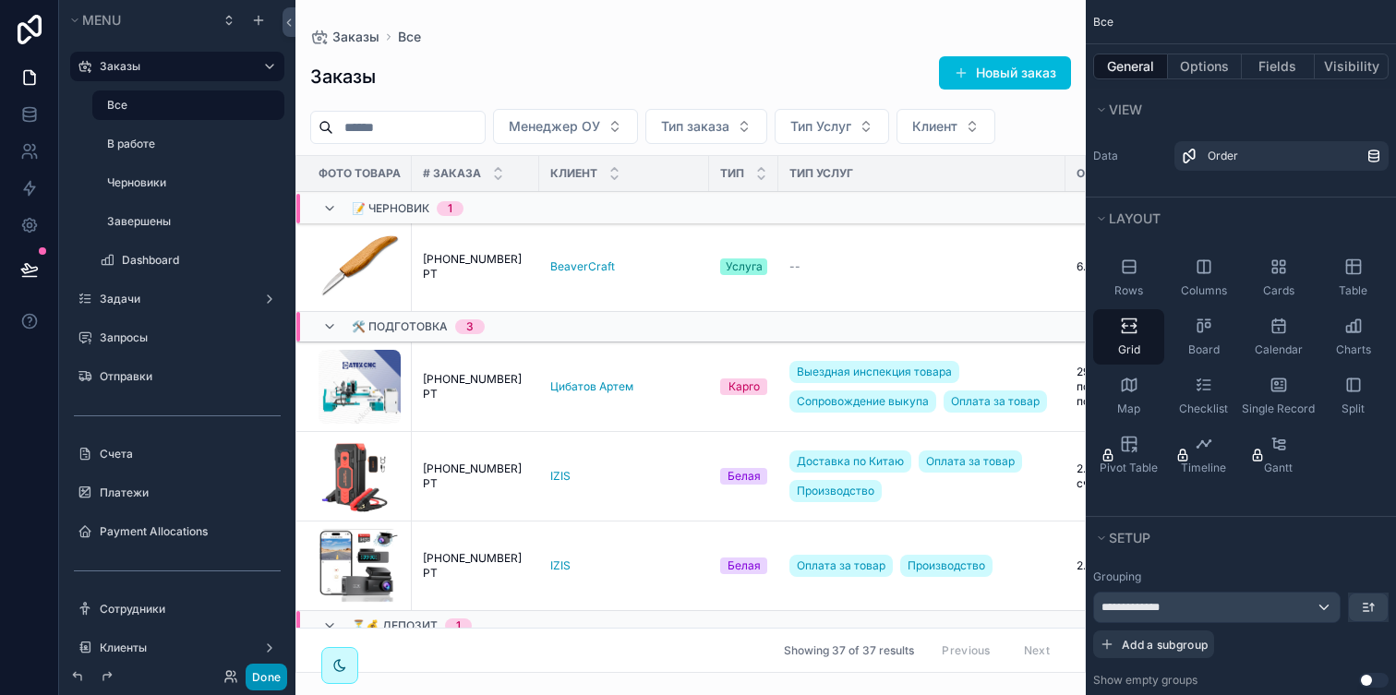
click at [265, 677] on button "Done" at bounding box center [267, 677] width 42 height 27
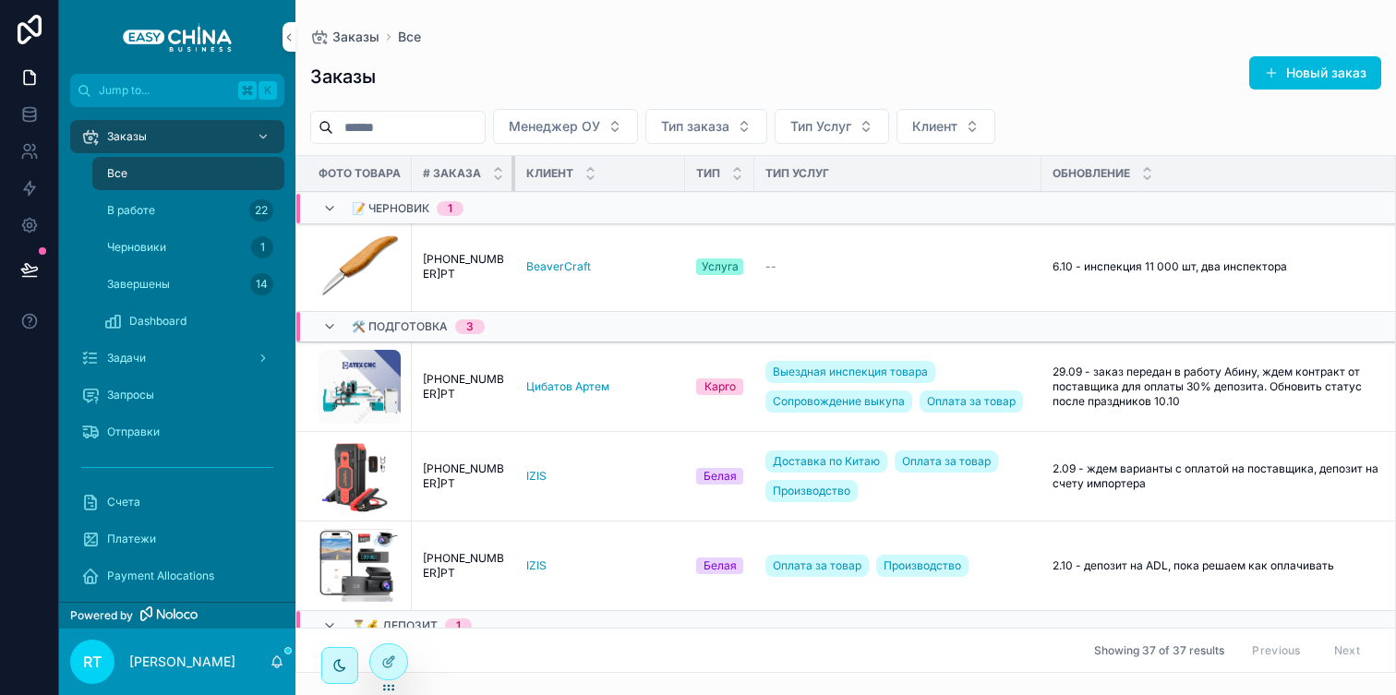
drag, startPoint x: 521, startPoint y: 173, endPoint x: 482, endPoint y: 172, distance: 38.8
click at [482, 172] on th "# Заказа" at bounding box center [463, 174] width 103 height 36
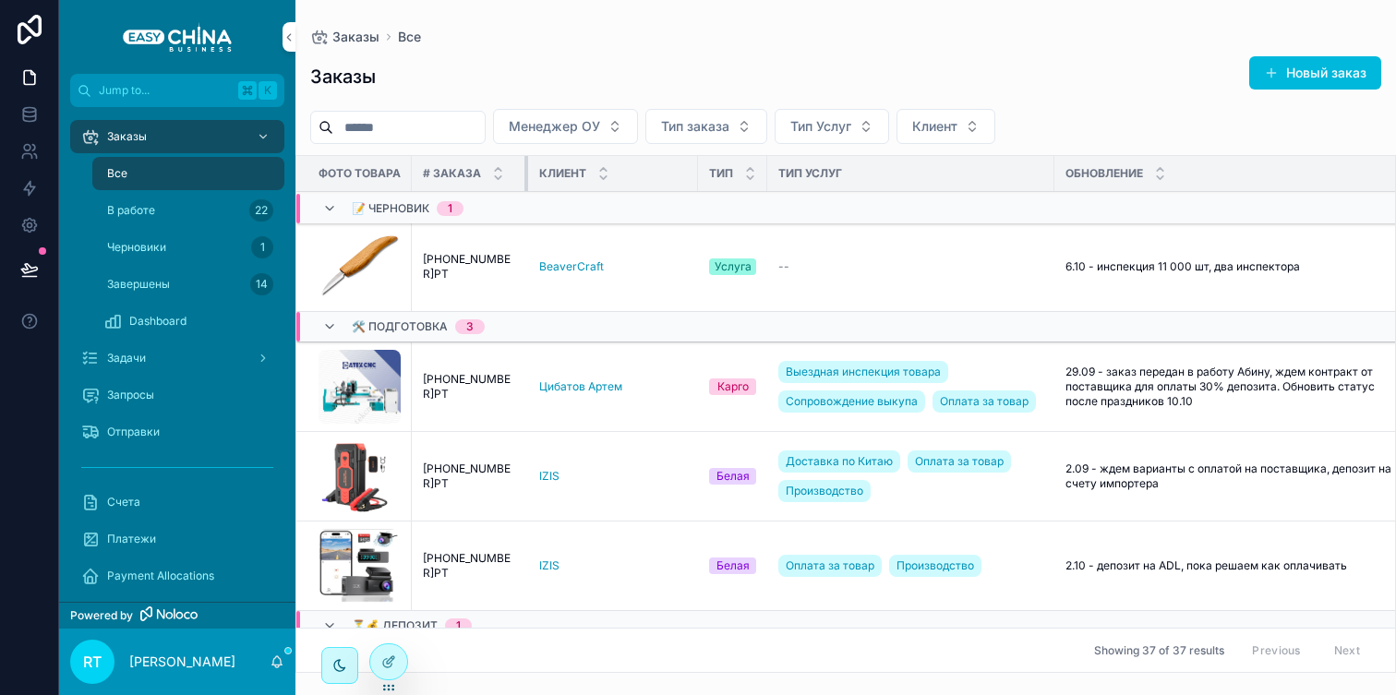
drag, startPoint x: 512, startPoint y: 175, endPoint x: 539, endPoint y: 175, distance: 27.7
click at [539, 175] on tr "Фото Товара # Заказа Клиент Тип Тип Услуг Обновление Создан ПЛ. Доход ПЛ. расхо…" at bounding box center [1185, 174] width 1779 height 36
drag, startPoint x: 407, startPoint y: 175, endPoint x: 385, endPoint y: 175, distance: 22.2
click at [385, 175] on th "Фото Товара" at bounding box center [353, 174] width 115 height 36
click at [459, 271] on span "[PHONE_NUMBER]РТ" at bounding box center [470, 267] width 94 height 30
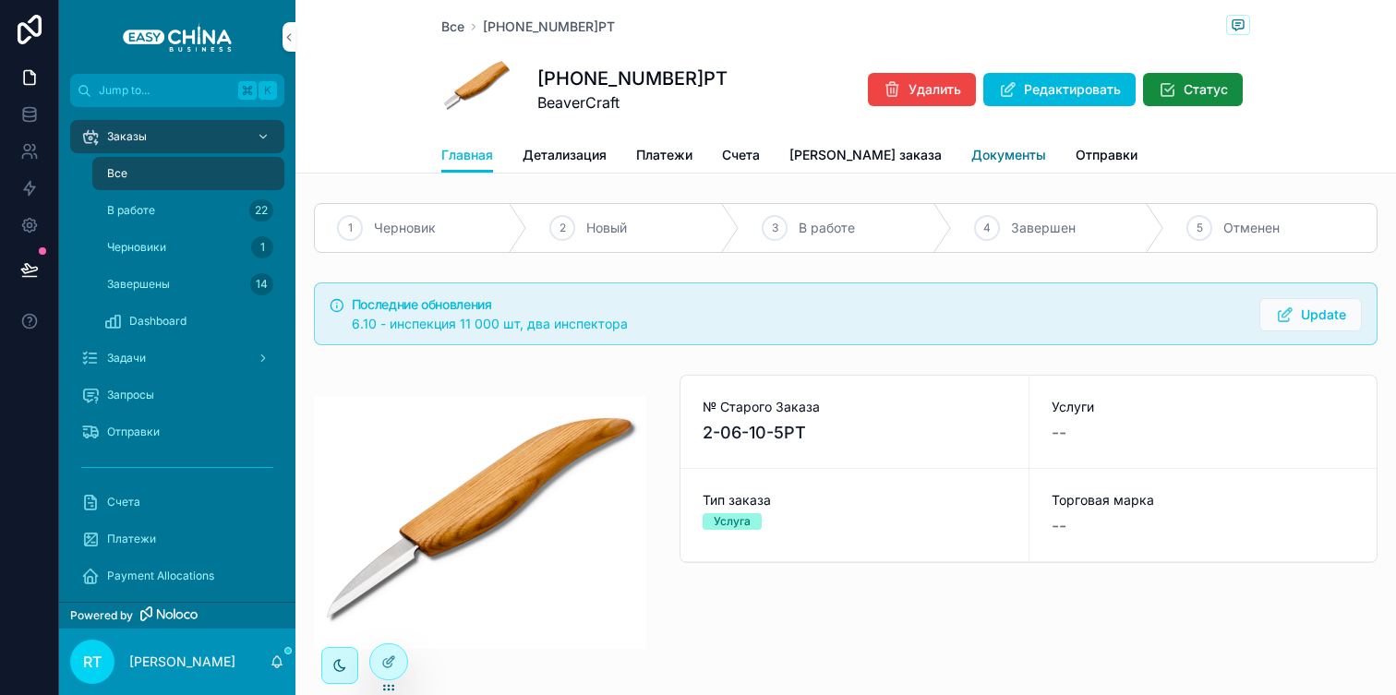
click at [972, 151] on span "Документы" at bounding box center [1009, 155] width 75 height 18
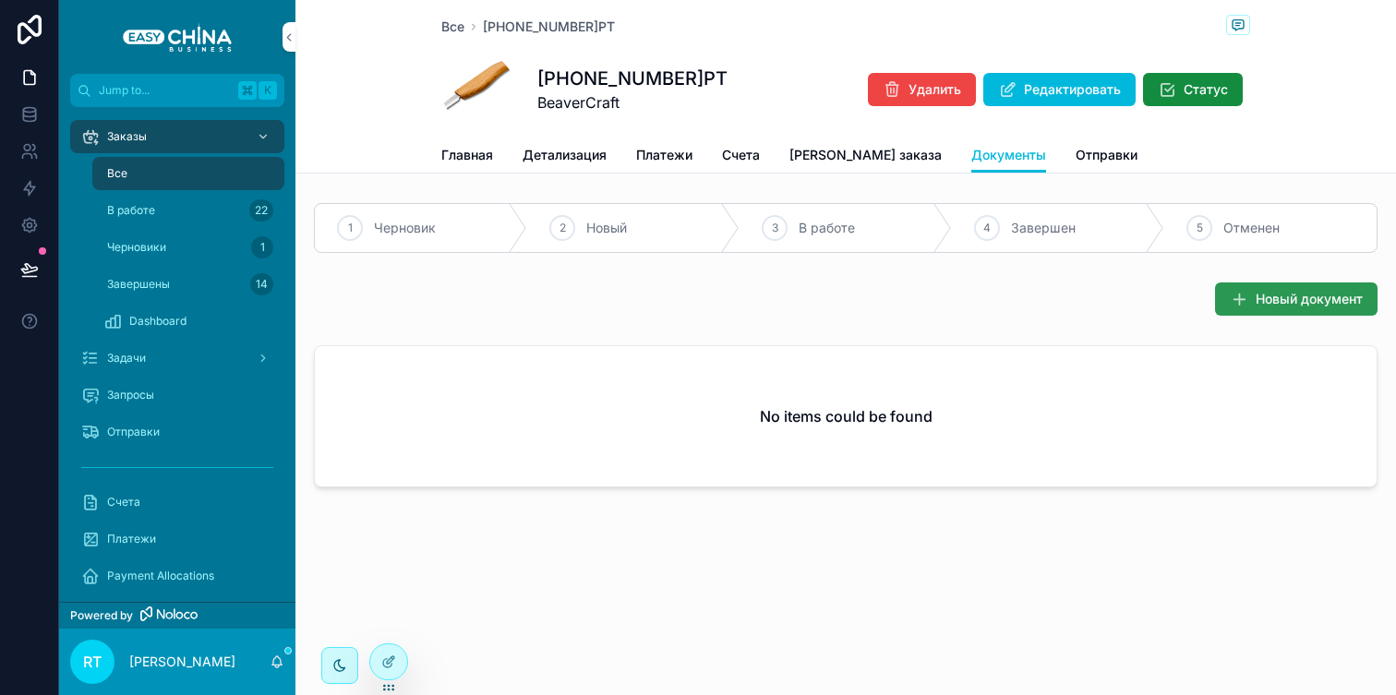
click at [1266, 293] on span "Новый документ" at bounding box center [1309, 299] width 107 height 18
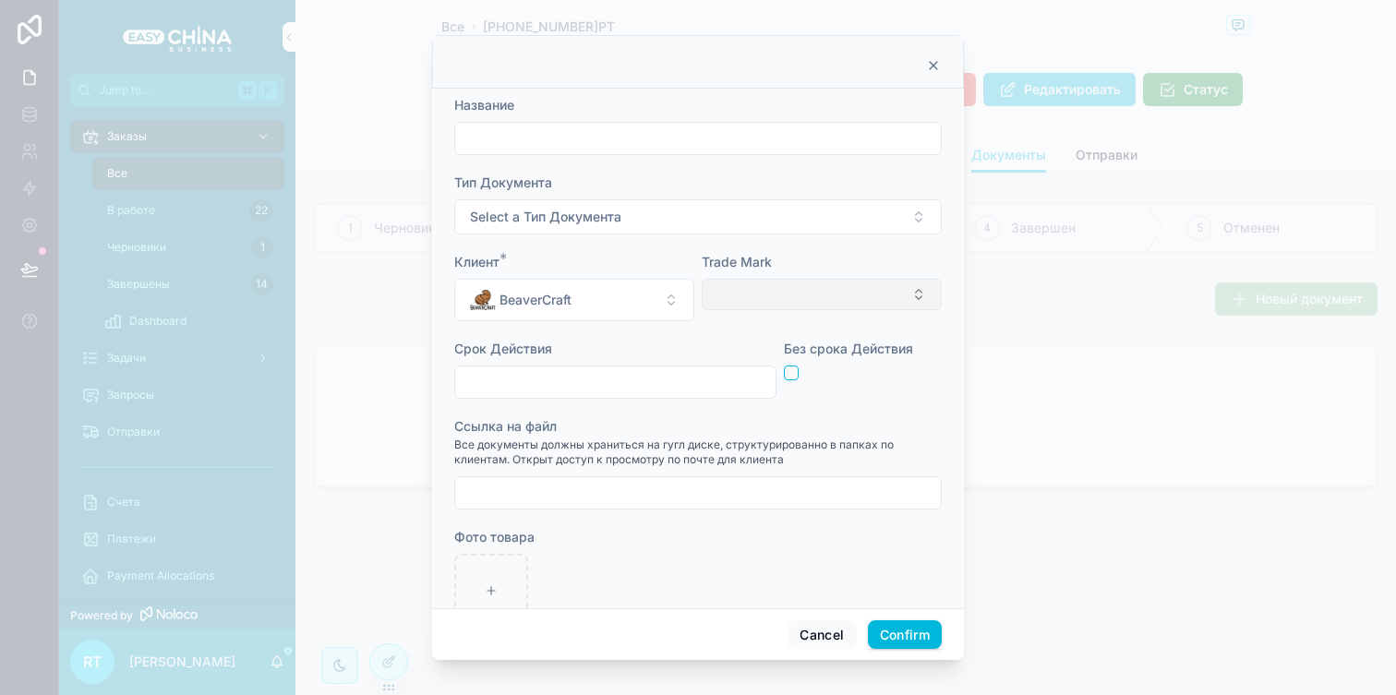
click at [852, 300] on button "Select Button" at bounding box center [822, 294] width 240 height 31
click at [932, 63] on icon at bounding box center [933, 65] width 15 height 15
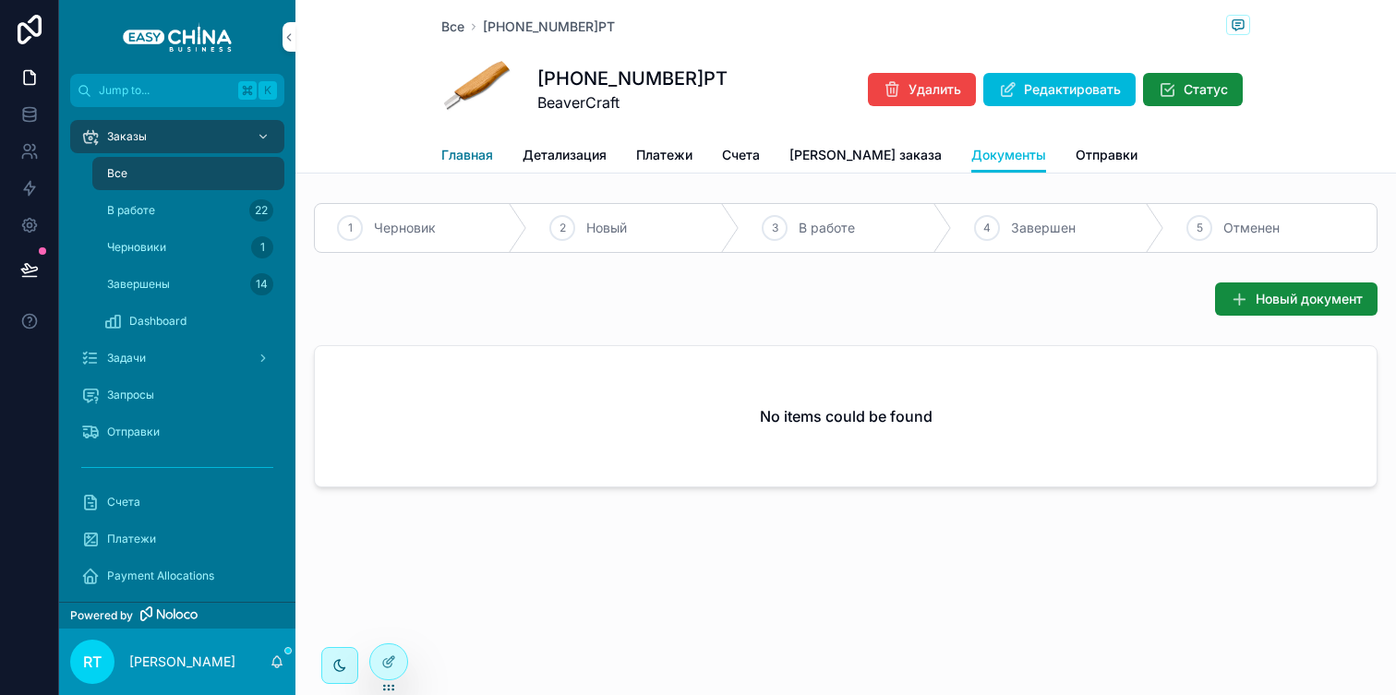
click at [456, 156] on span "Главная" at bounding box center [467, 155] width 52 height 18
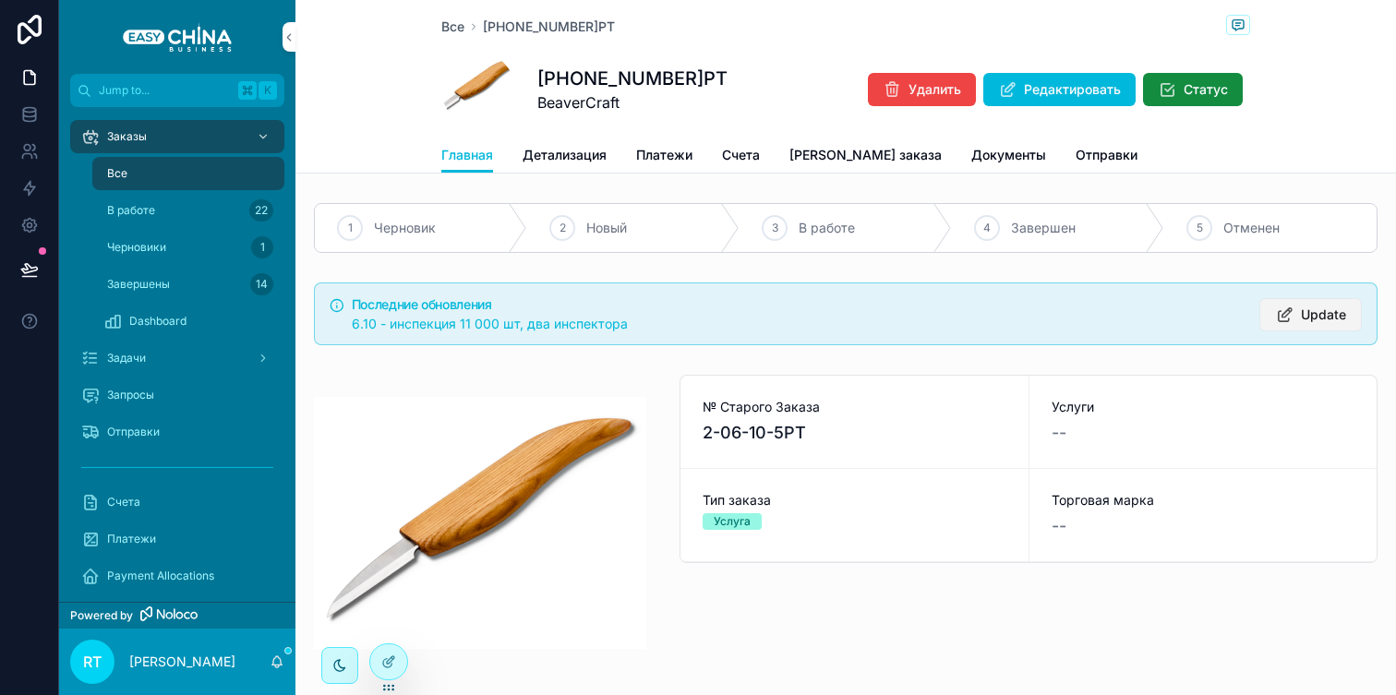
click at [1289, 311] on icon "scrollable content" at bounding box center [1284, 315] width 19 height 18
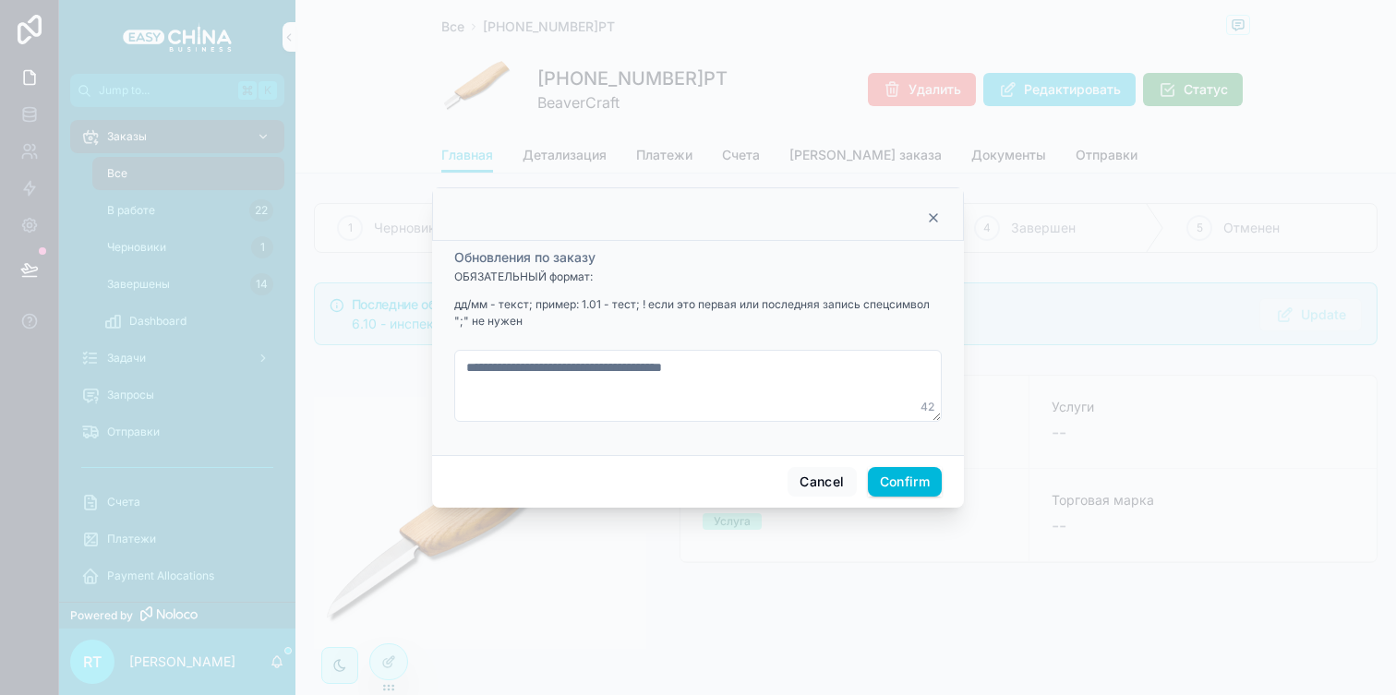
click at [1011, 17] on div at bounding box center [698, 347] width 1396 height 695
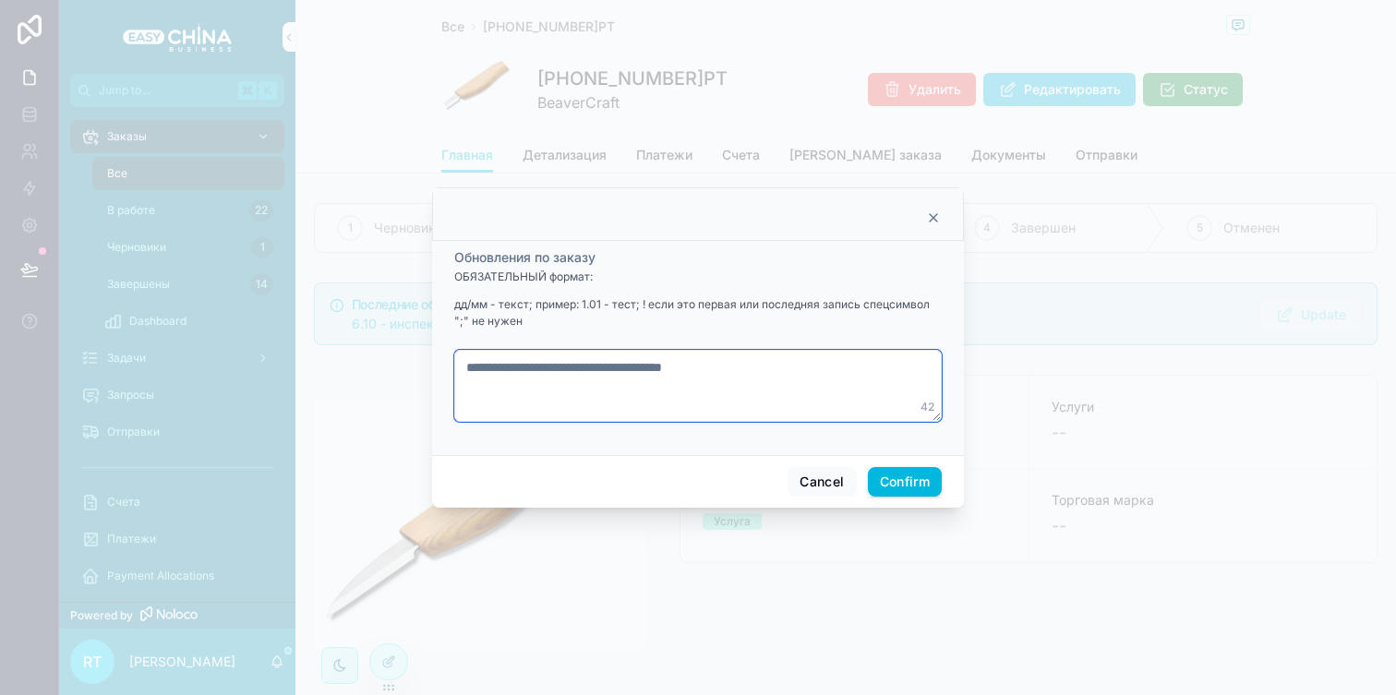
click at [750, 365] on textarea "**********" at bounding box center [698, 386] width 488 height 72
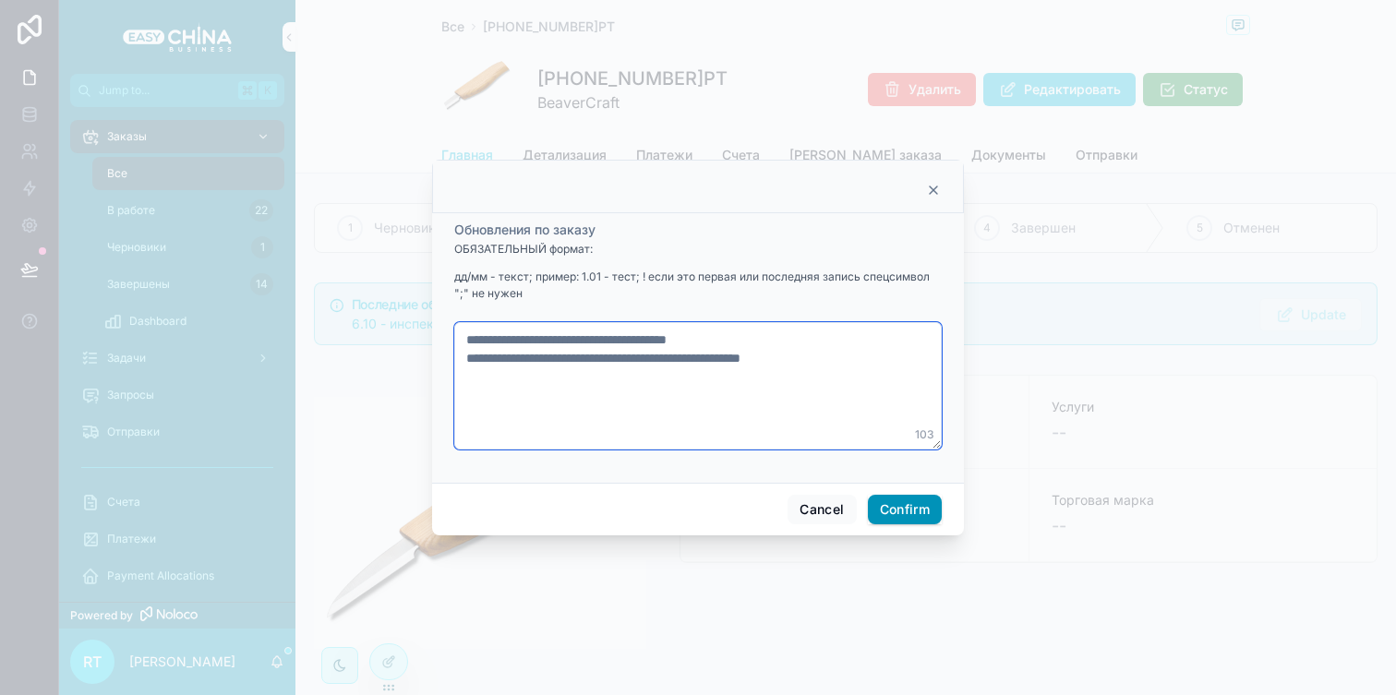
type textarea "**********"
click at [912, 508] on button "Confirm" at bounding box center [905, 510] width 74 height 30
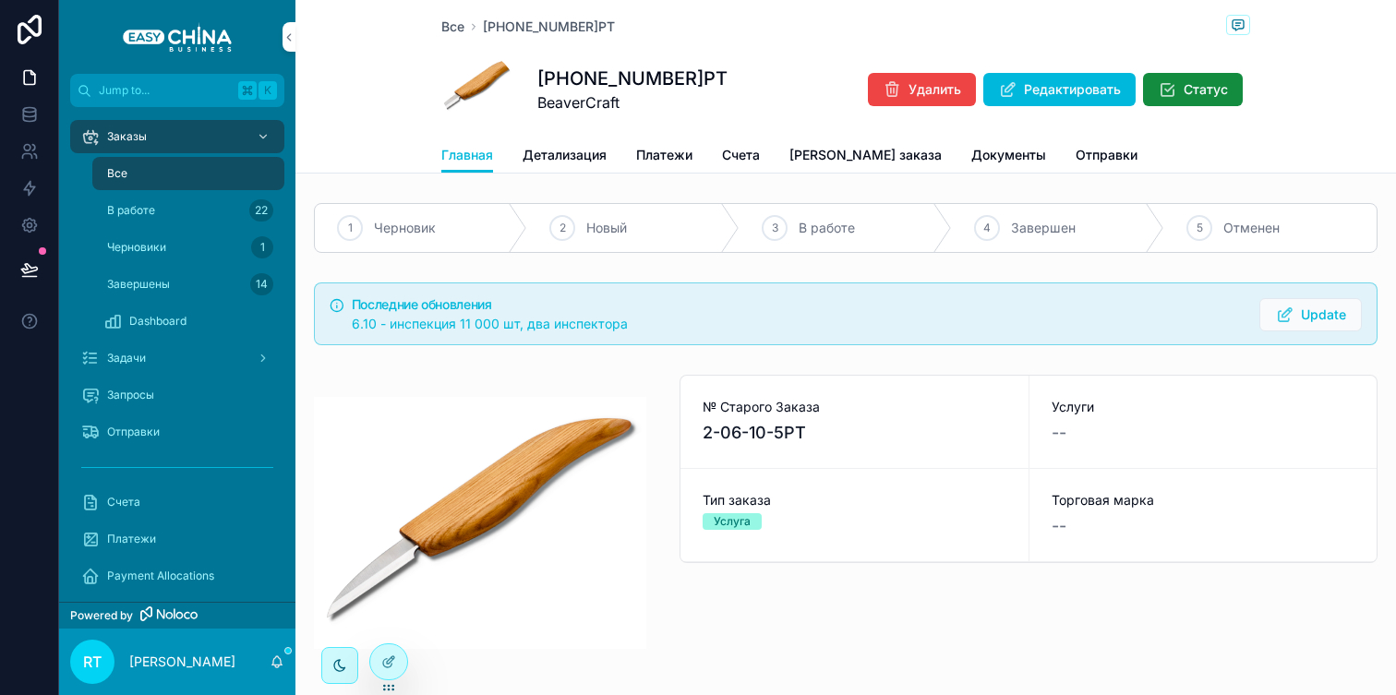
click at [134, 168] on div "Все" at bounding box center [188, 174] width 170 height 30
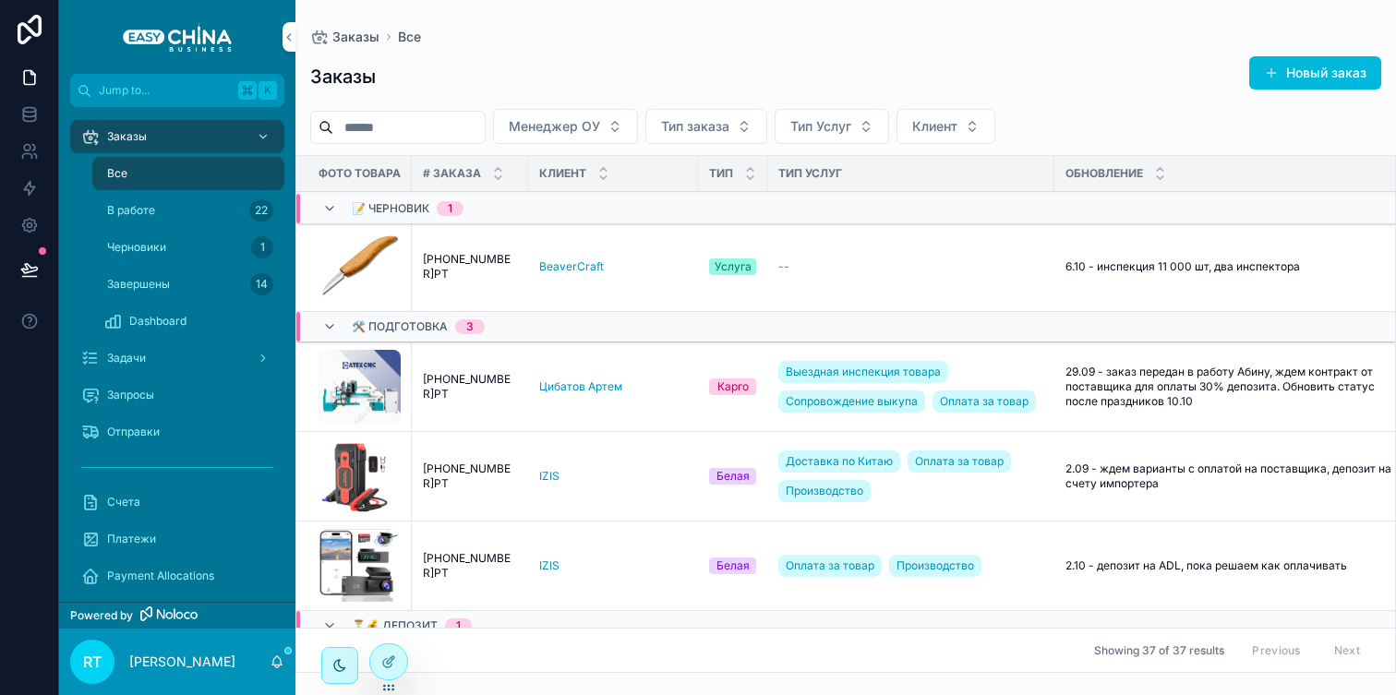
click at [502, 259] on span "[PHONE_NUMBER]РТ" at bounding box center [470, 267] width 94 height 30
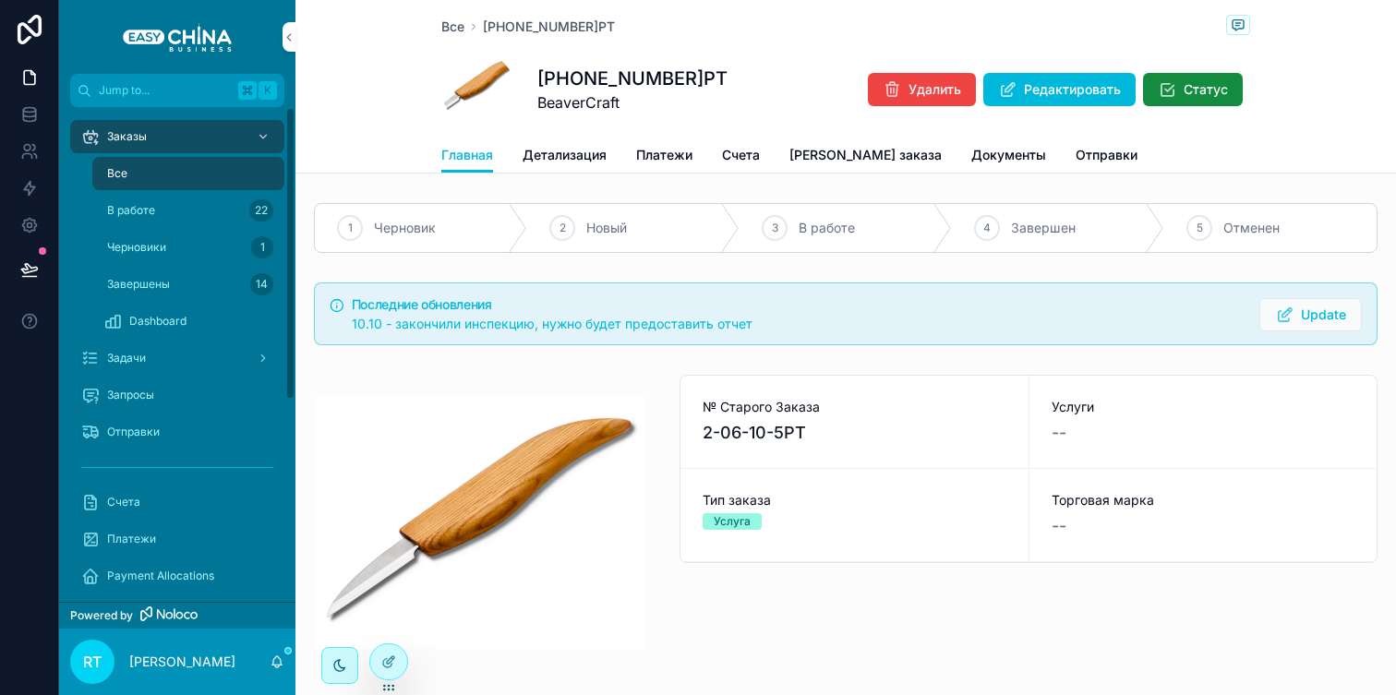
click at [187, 171] on div "Все" at bounding box center [188, 174] width 170 height 30
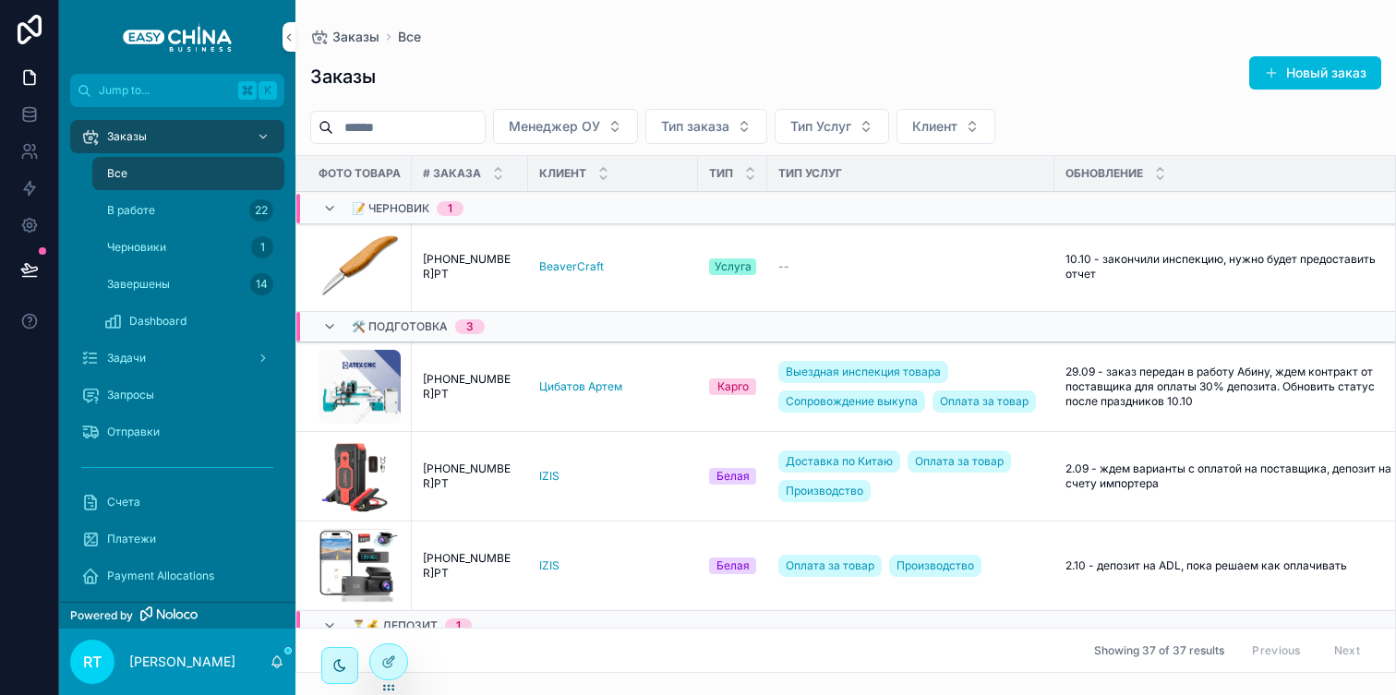
click at [163, 179] on div "Все" at bounding box center [188, 174] width 170 height 30
click at [154, 147] on div "Заказы" at bounding box center [177, 137] width 192 height 30
click at [151, 176] on div "Все" at bounding box center [188, 174] width 170 height 30
click at [458, 260] on span "[PHONE_NUMBER]РТ" at bounding box center [470, 267] width 94 height 30
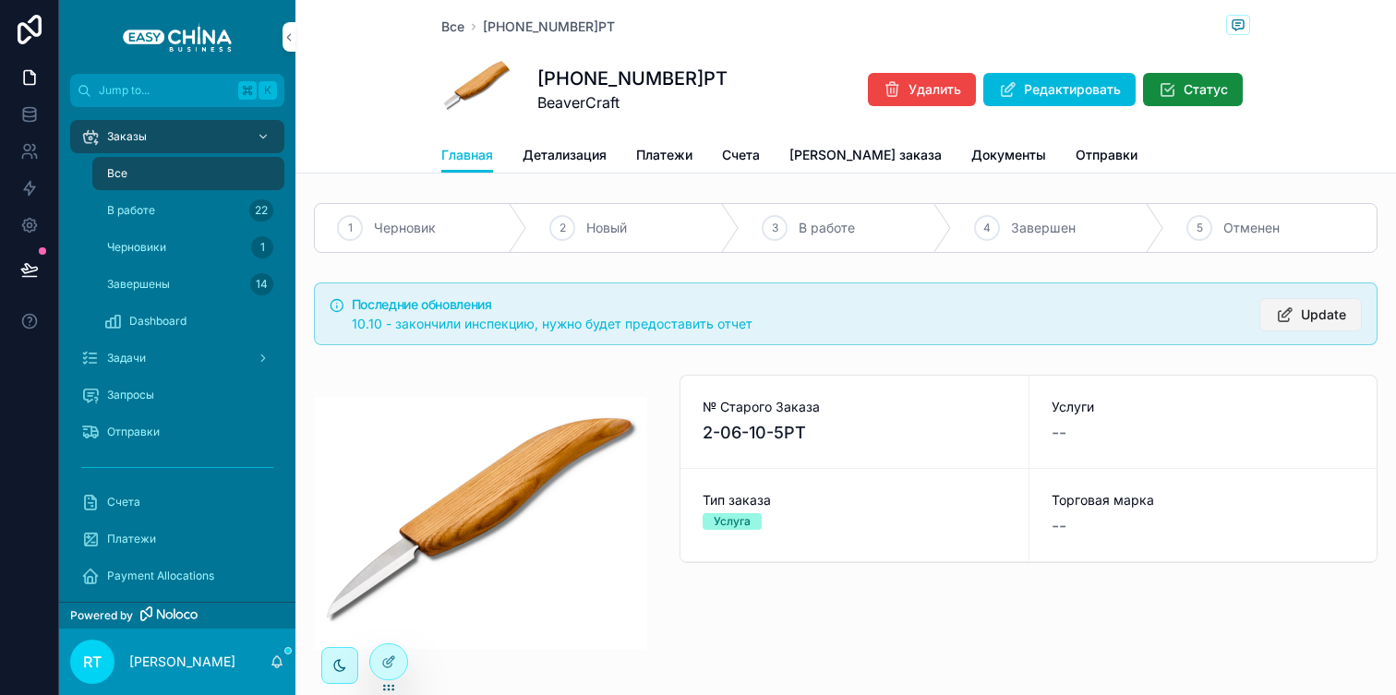
click at [1279, 306] on icon "scrollable content" at bounding box center [1284, 315] width 19 height 18
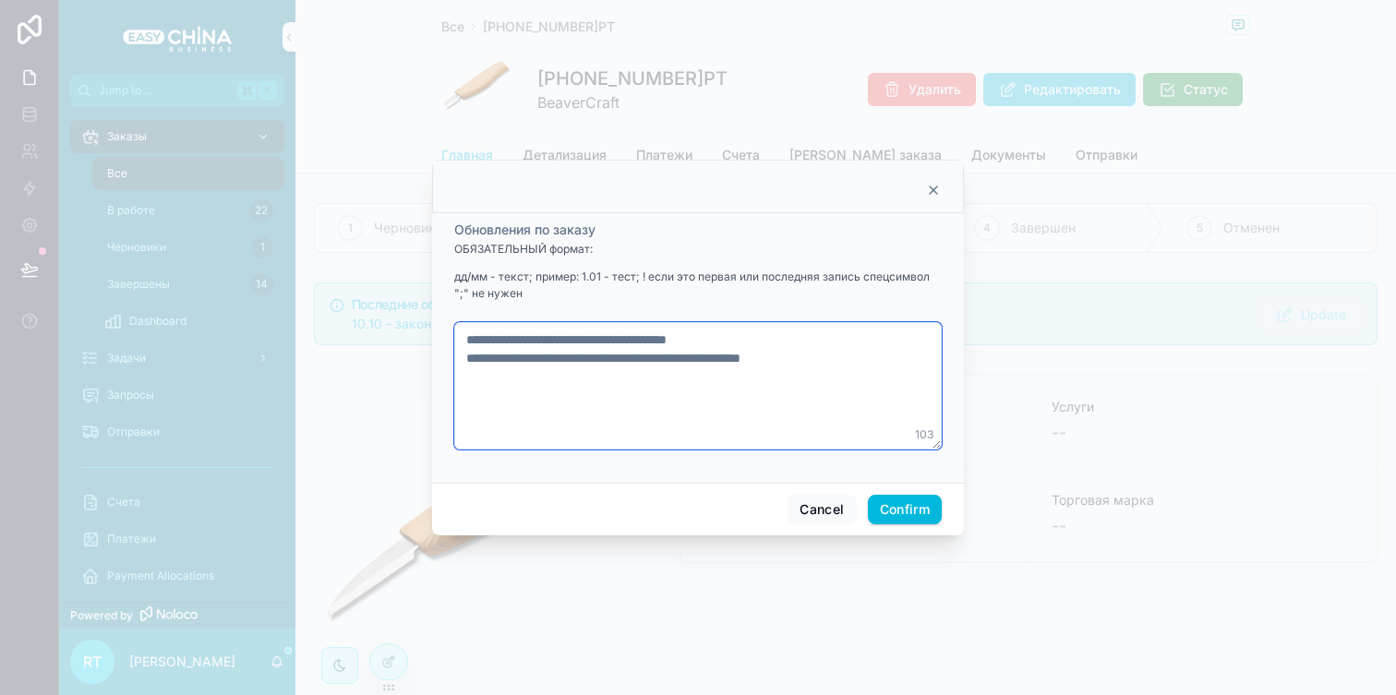
click at [735, 342] on textarea "**********" at bounding box center [698, 385] width 488 height 127
click at [585, 333] on textarea "**********" at bounding box center [698, 385] width 488 height 127
click at [742, 341] on textarea "**********" at bounding box center [698, 385] width 488 height 127
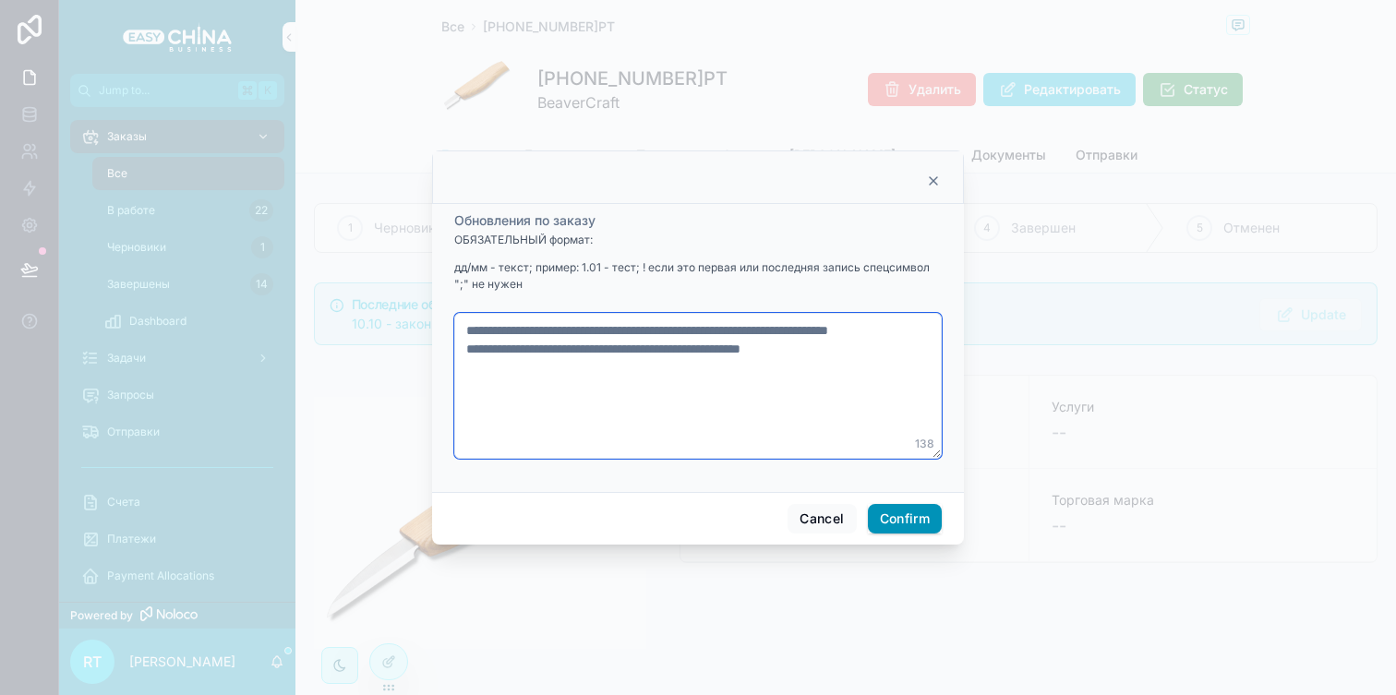
type textarea "**********"
click at [896, 519] on button "Confirm" at bounding box center [905, 519] width 74 height 30
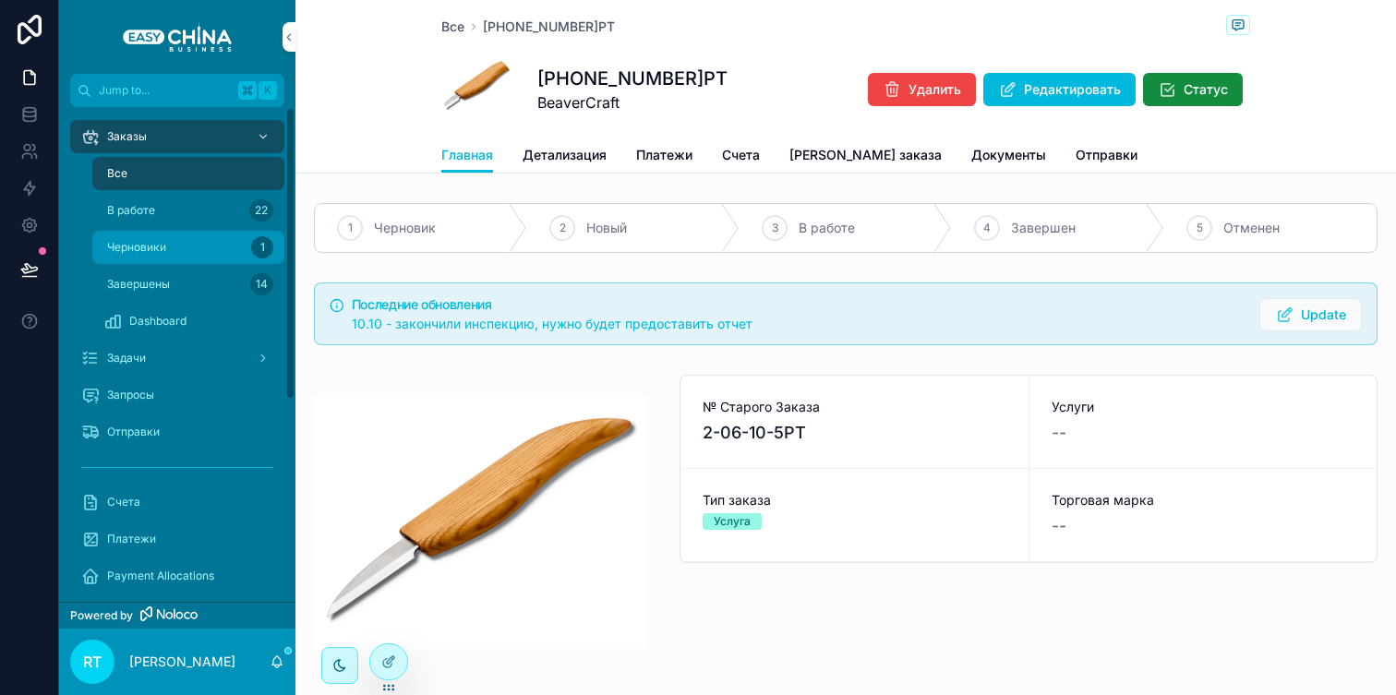
click at [250, 234] on div "Черновики 1" at bounding box center [188, 248] width 170 height 30
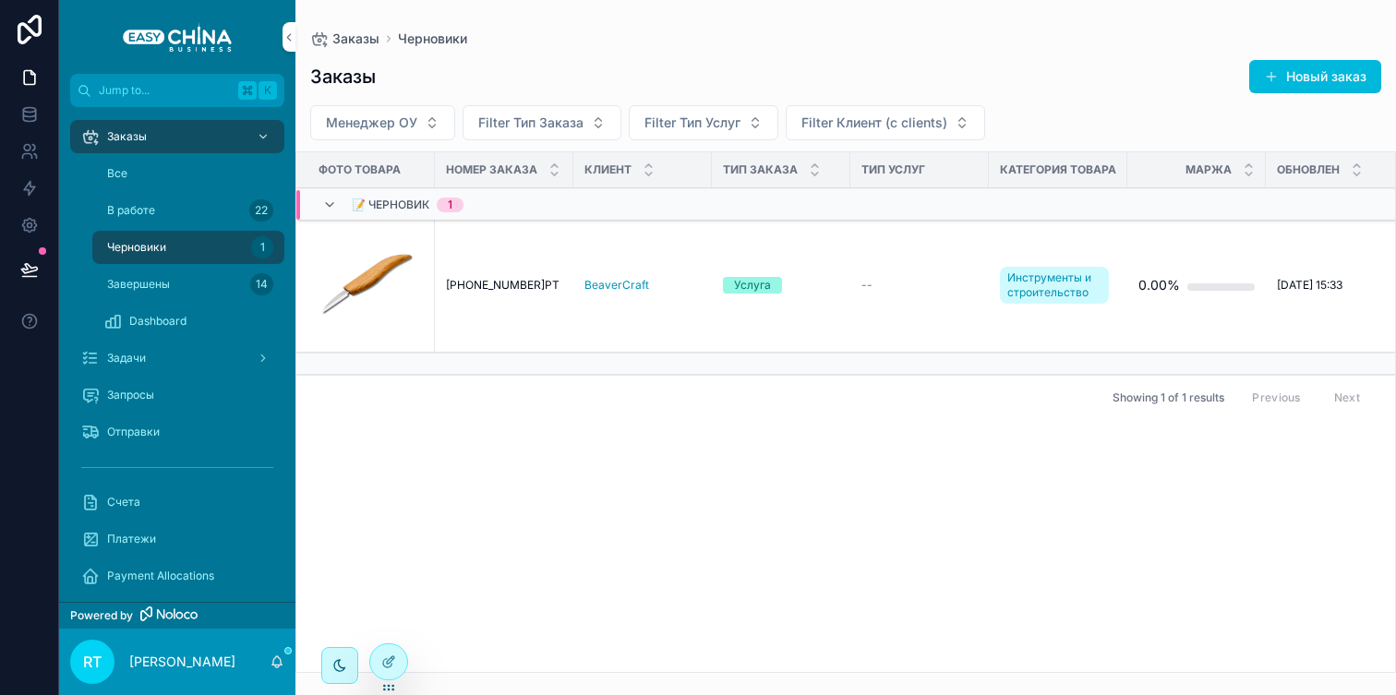
click at [513, 280] on span "[PHONE_NUMBER]РТ" at bounding box center [503, 285] width 114 height 15
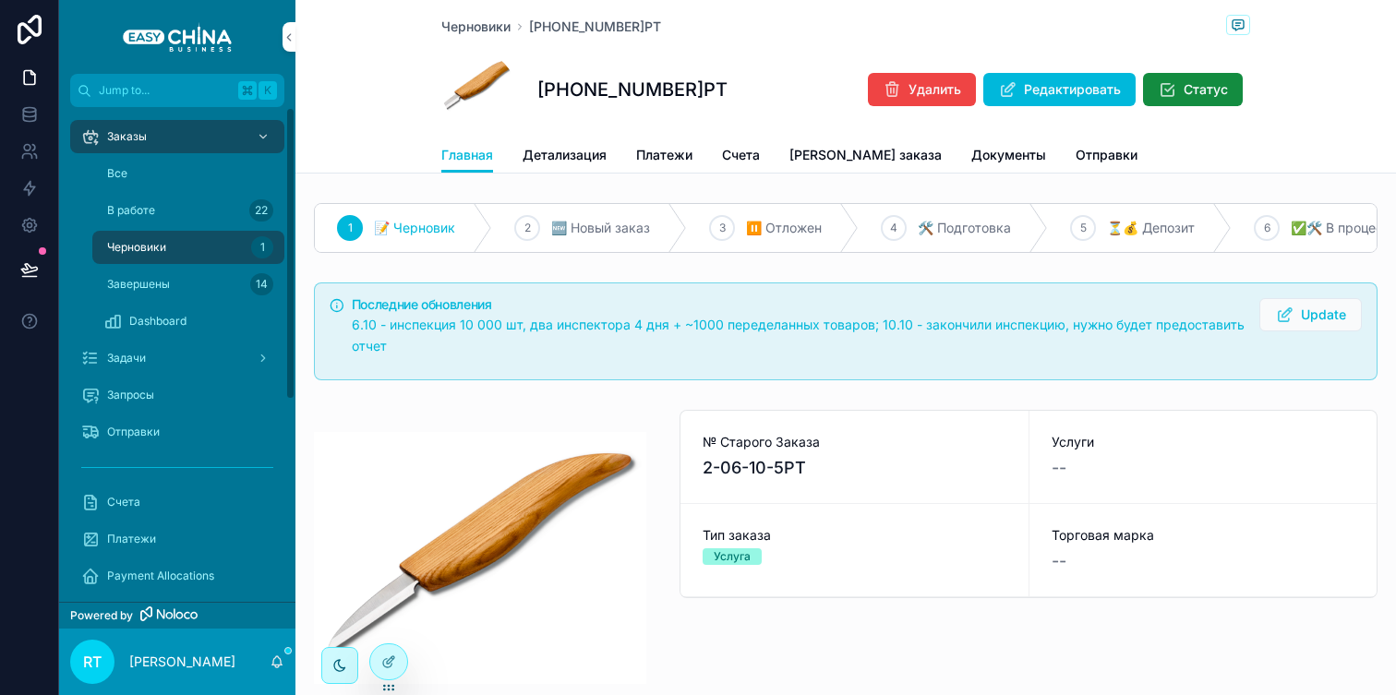
click at [147, 242] on span "Черновики" at bounding box center [136, 247] width 59 height 15
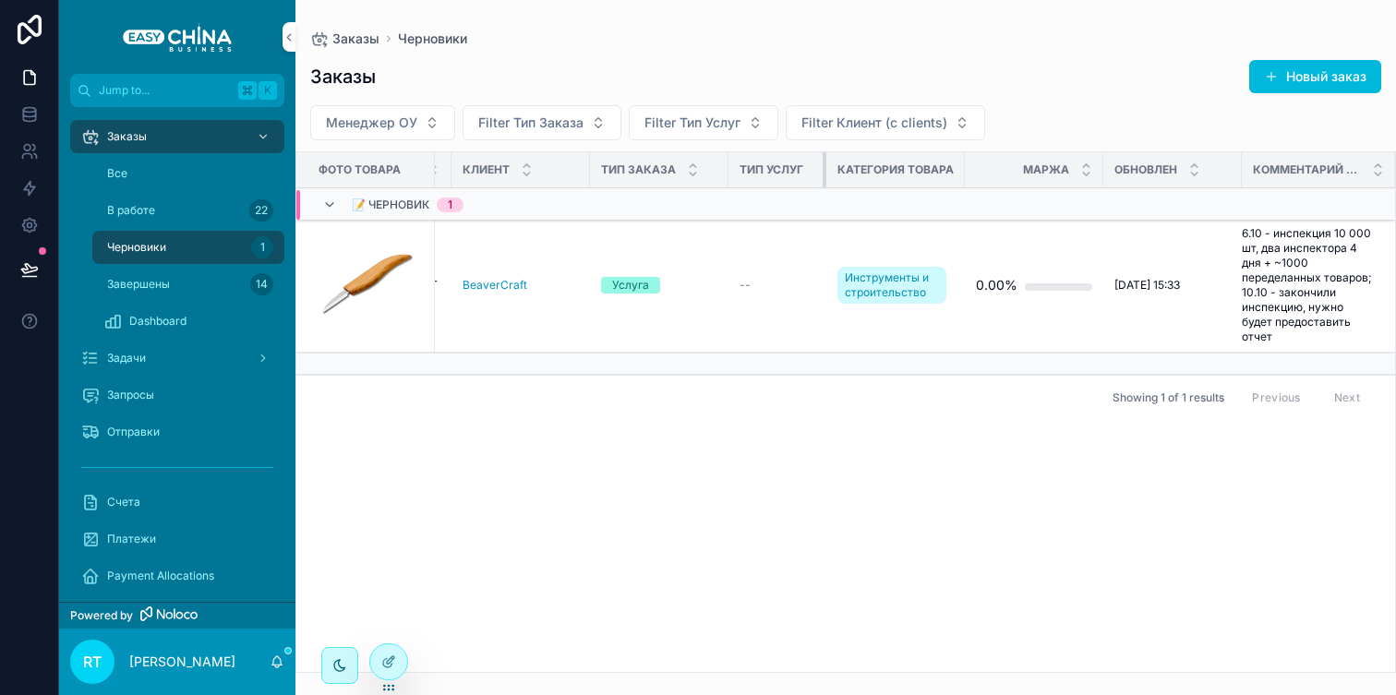
scroll to position [0, 122]
drag, startPoint x: 825, startPoint y: 173, endPoint x: 784, endPoint y: 175, distance: 40.7
click at [784, 175] on th "Тип Услуг" at bounding box center [778, 170] width 98 height 36
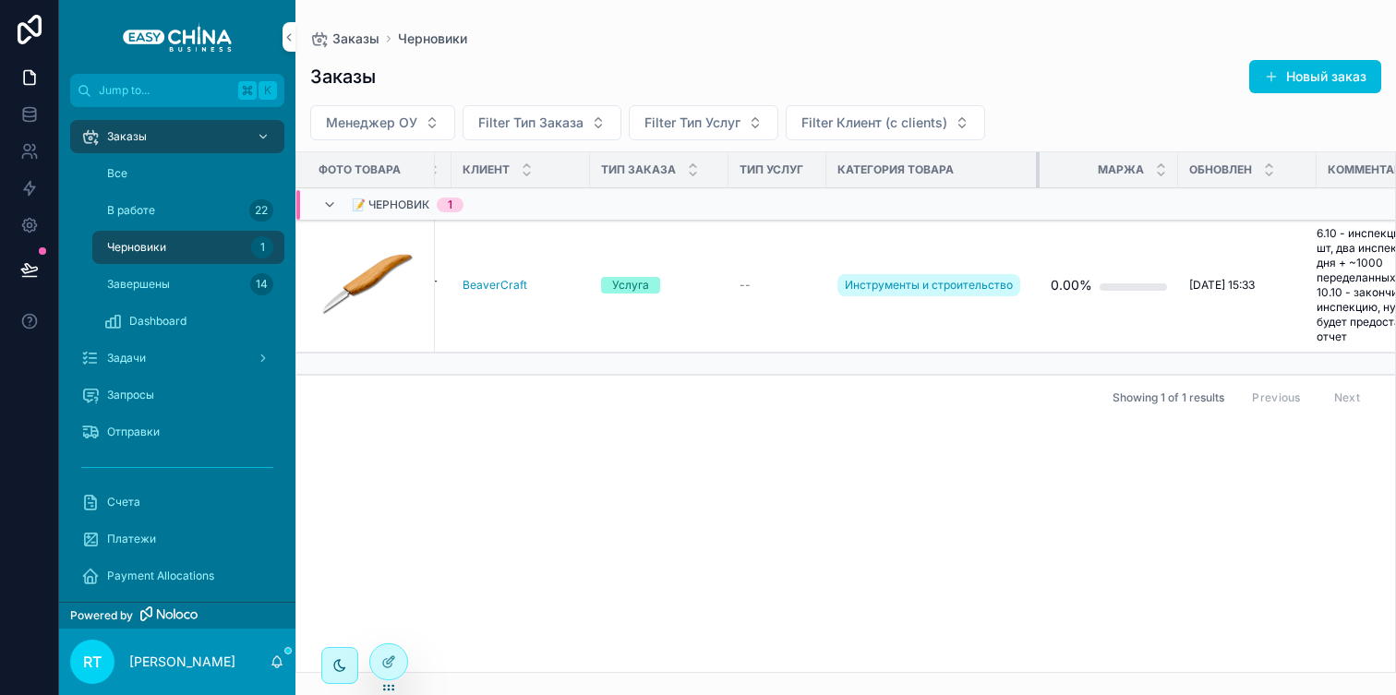
drag, startPoint x: 963, startPoint y: 165, endPoint x: 1038, endPoint y: 175, distance: 75.5
click at [1038, 175] on div "scrollable content" at bounding box center [1039, 169] width 7 height 35
drag, startPoint x: 1314, startPoint y: 174, endPoint x: 1276, endPoint y: 174, distance: 37.9
click at [1276, 174] on th "Обновлен" at bounding box center [1232, 170] width 108 height 36
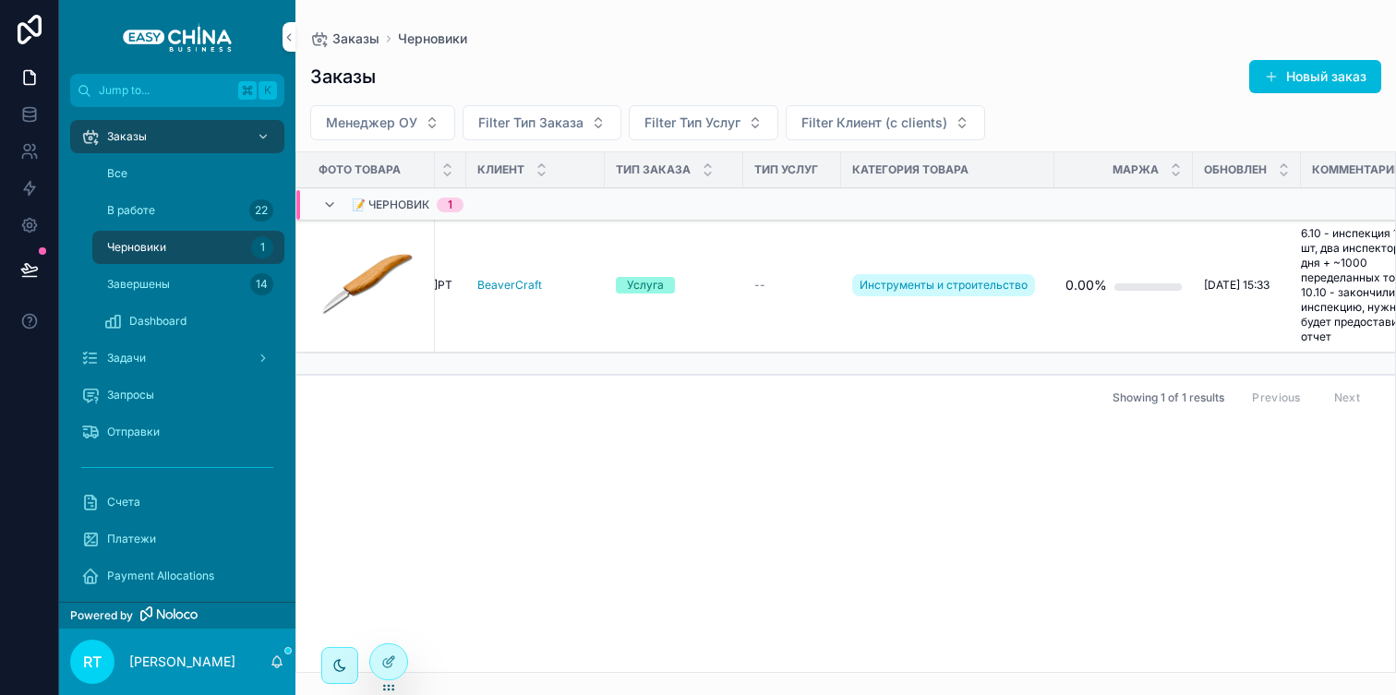
scroll to position [0, 0]
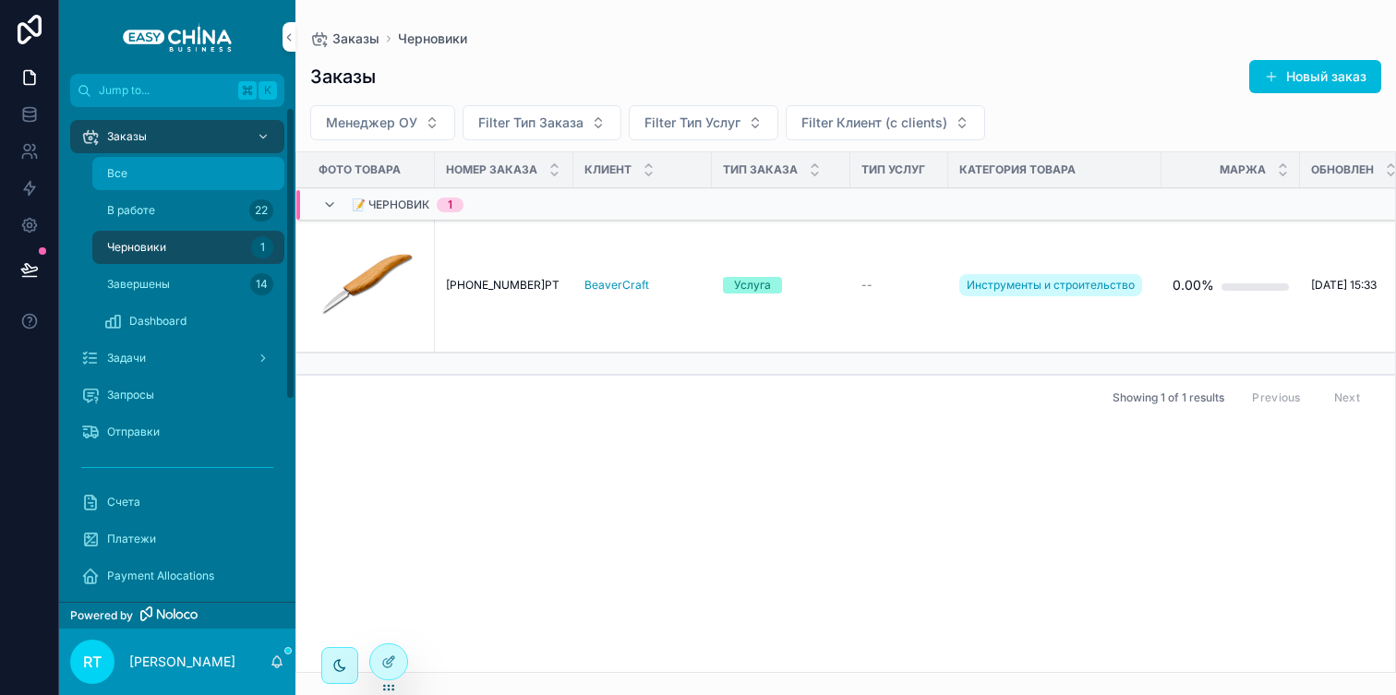
click at [153, 180] on div "Все" at bounding box center [188, 174] width 170 height 30
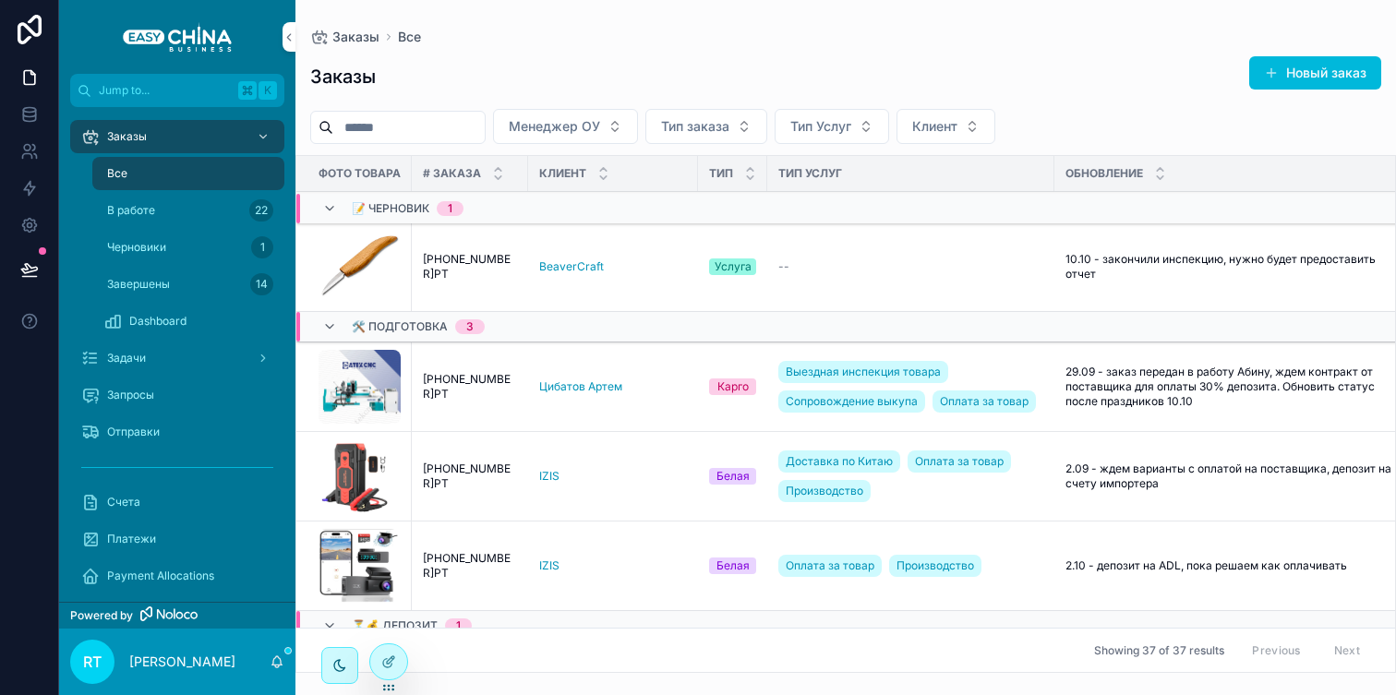
click at [1067, 268] on span "10.10 - закончили инспекцию, нужно будет предоставить отчет" at bounding box center [1233, 267] width 334 height 30
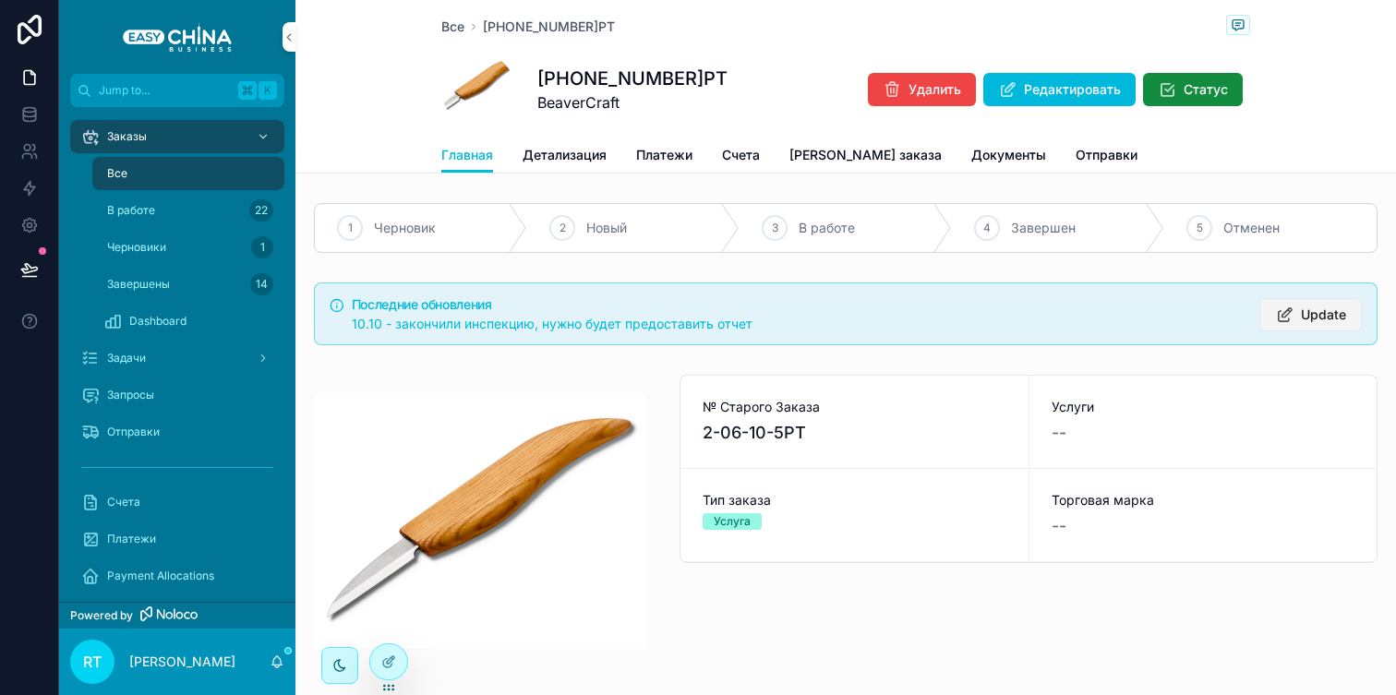
click at [1298, 318] on button "Update" at bounding box center [1311, 314] width 103 height 33
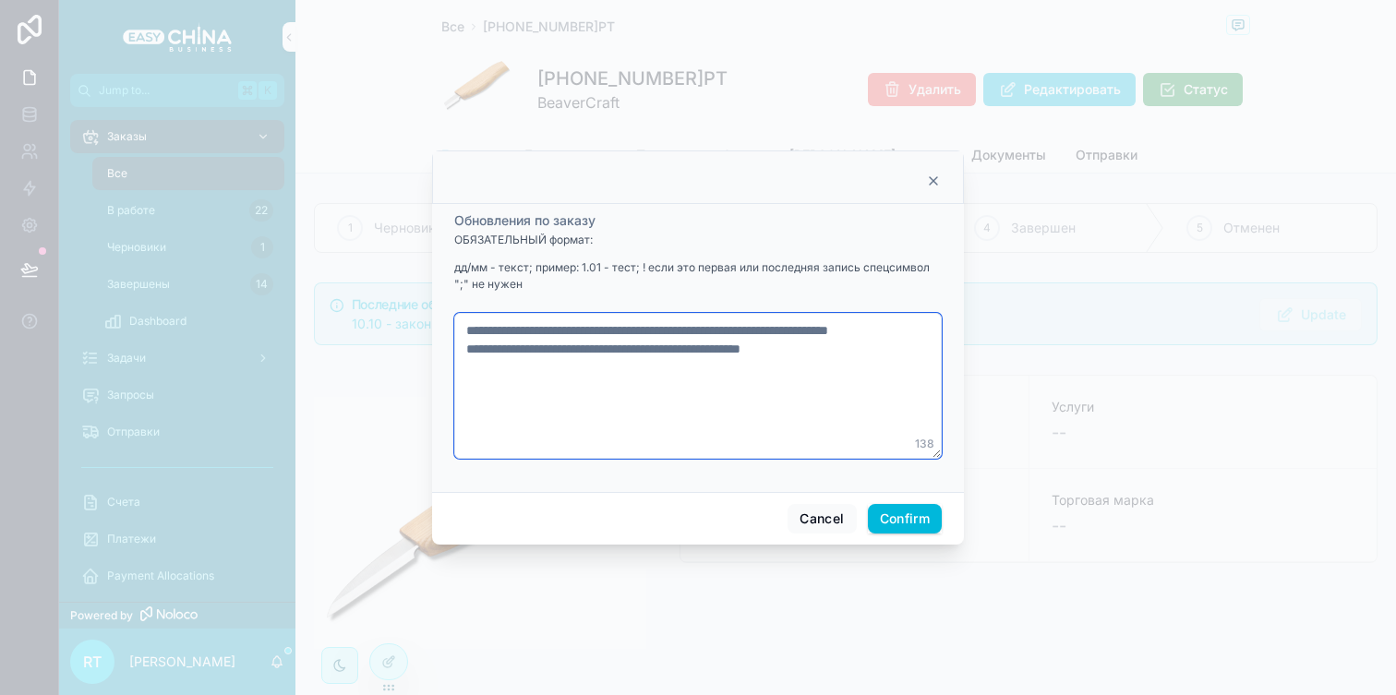
click at [884, 364] on textarea "**********" at bounding box center [698, 386] width 488 height 146
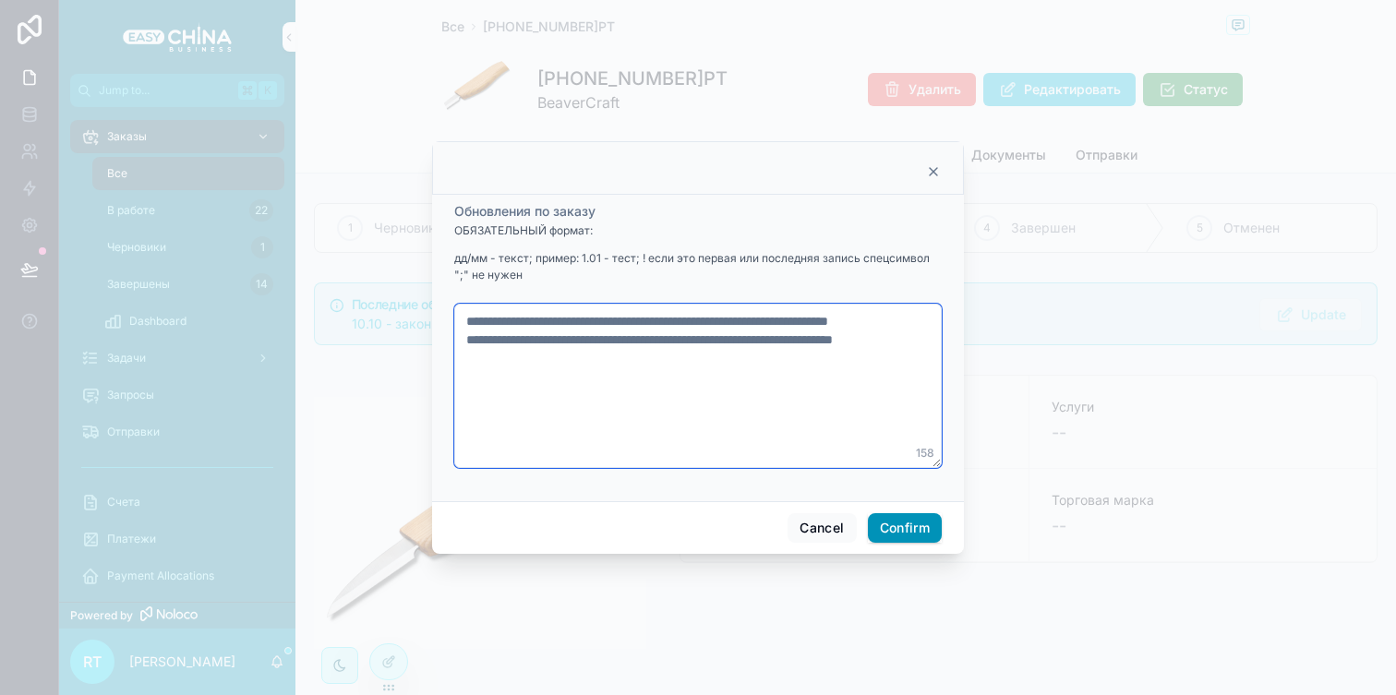
type textarea "**********"
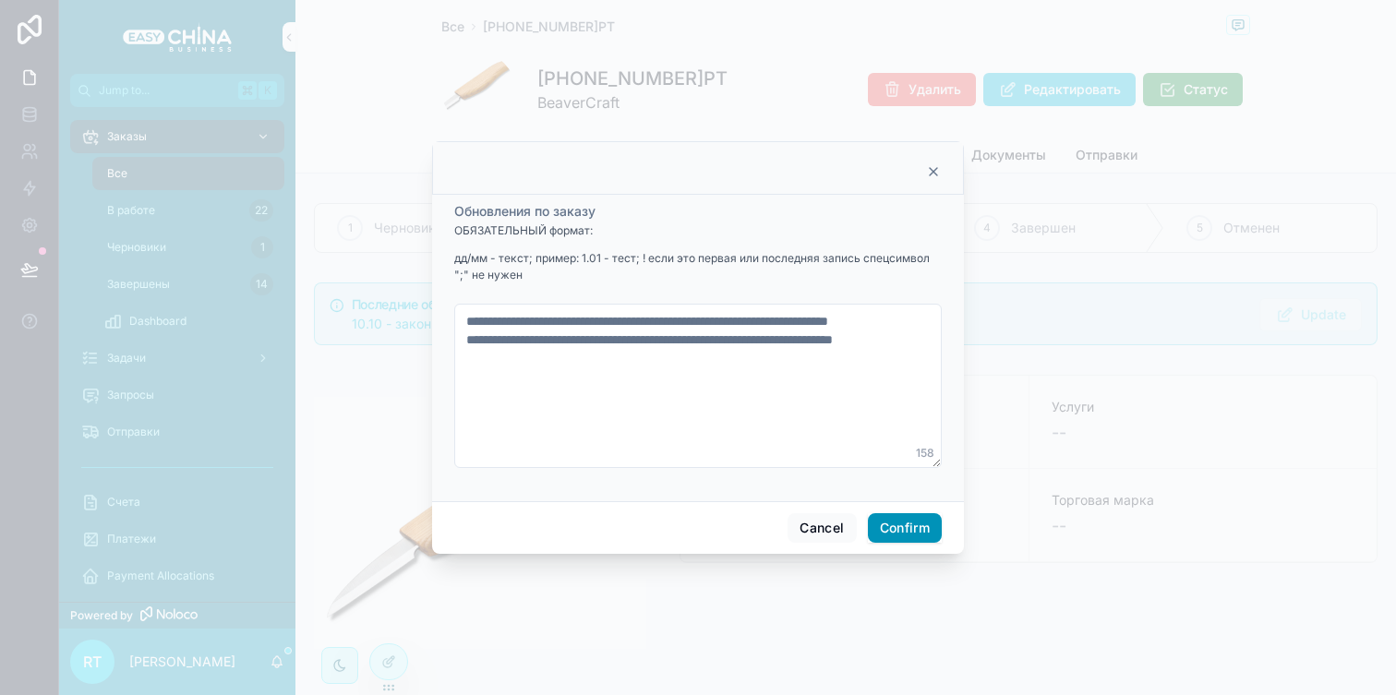
click at [918, 522] on button "Confirm" at bounding box center [905, 528] width 74 height 30
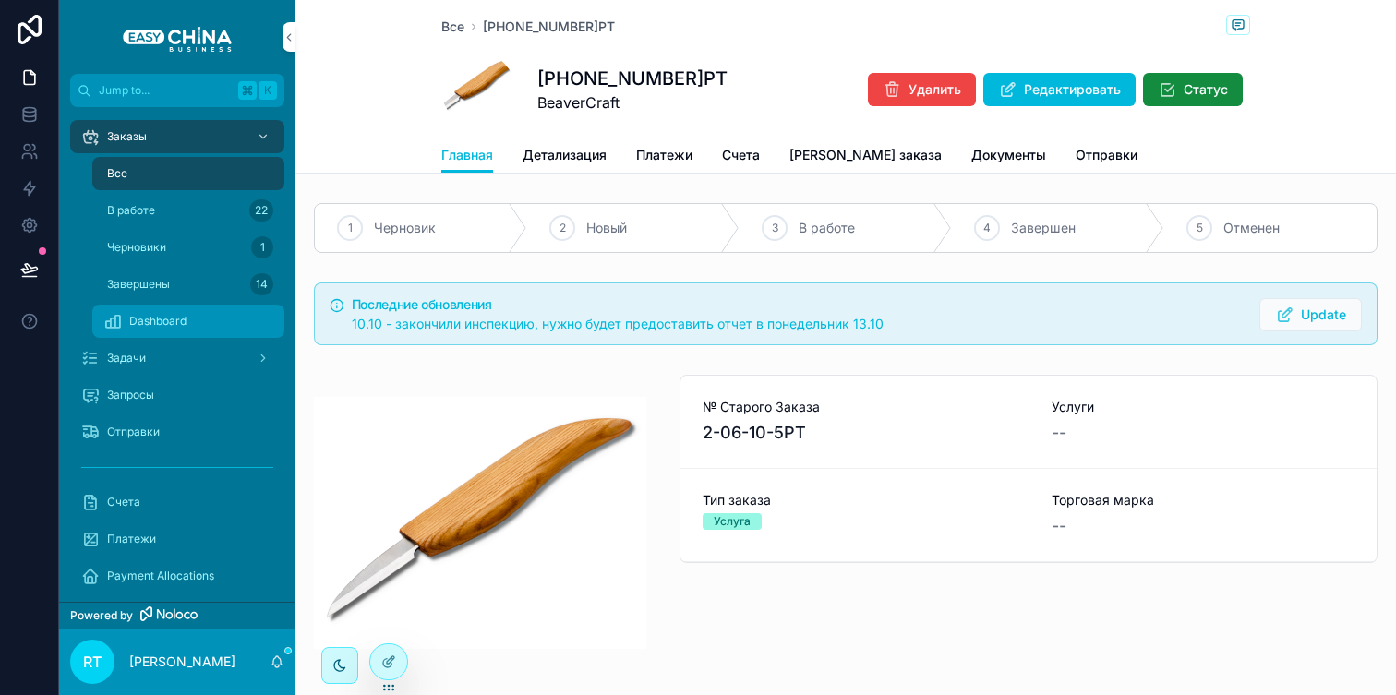
click at [147, 334] on div "Dashboard" at bounding box center [188, 322] width 170 height 30
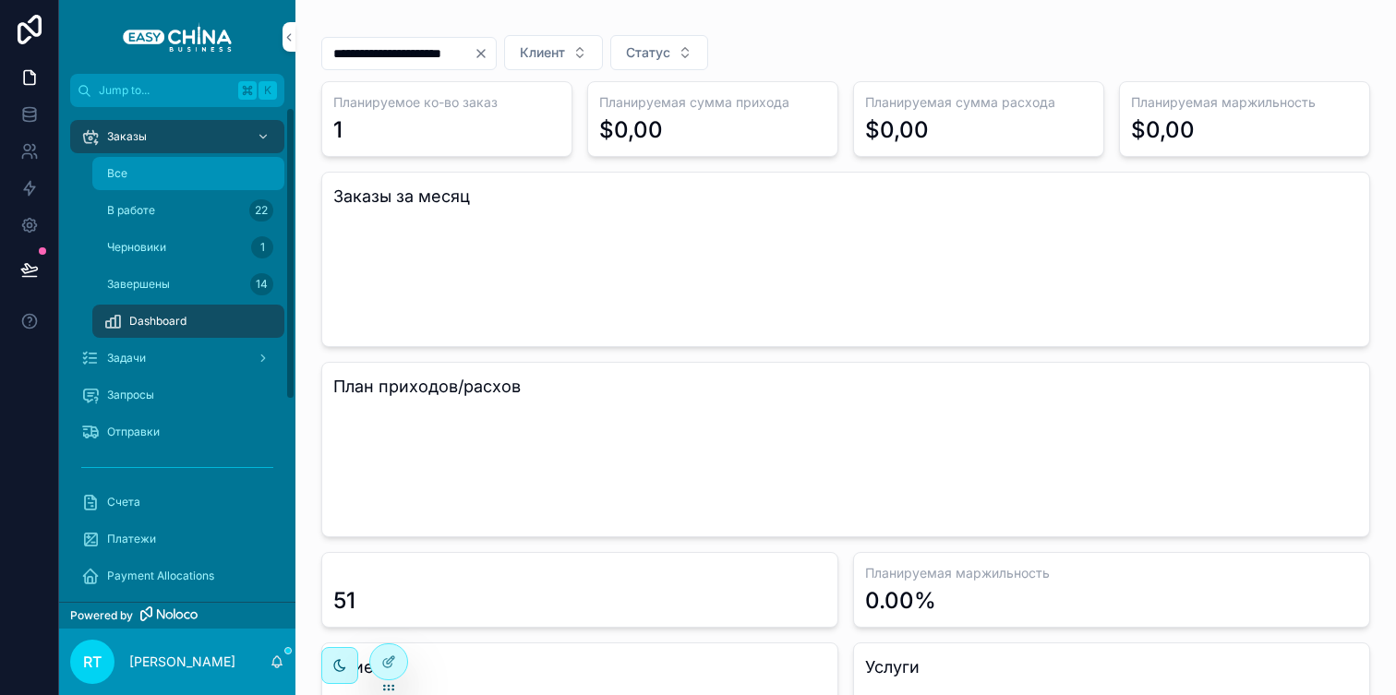
click at [161, 164] on div "Все" at bounding box center [188, 174] width 170 height 30
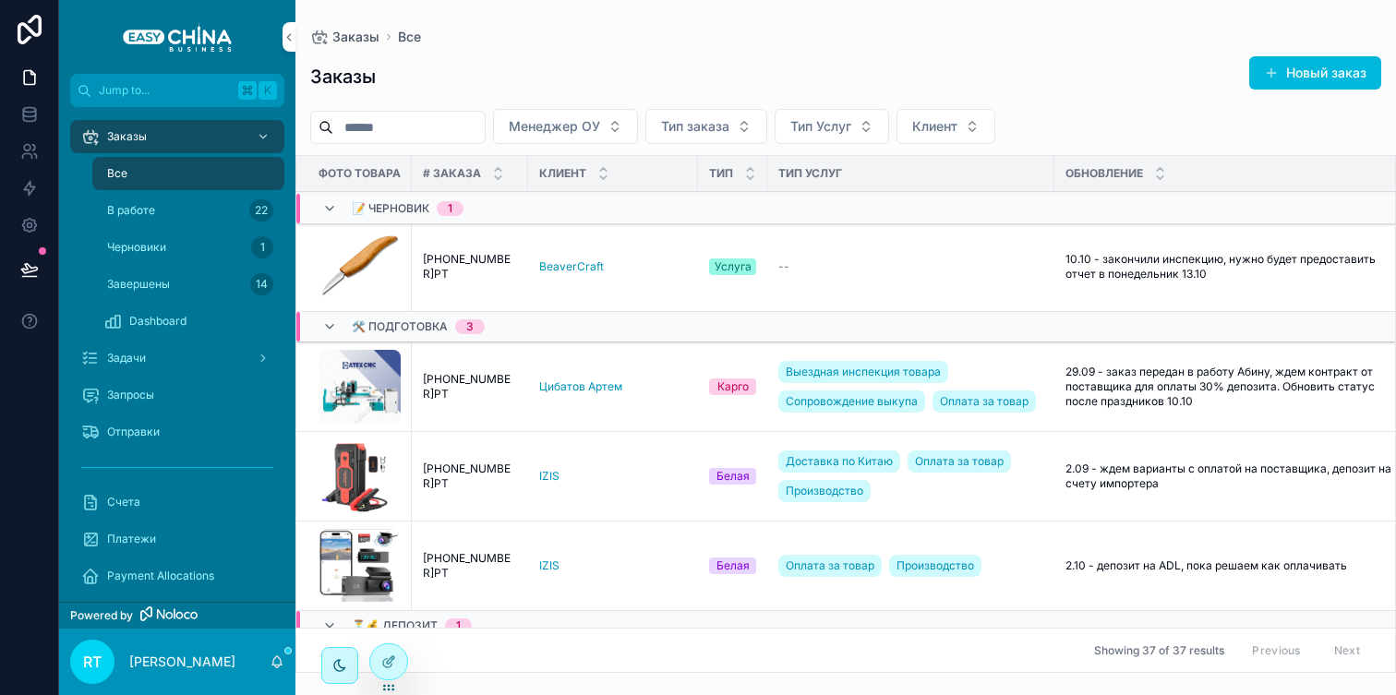
click at [480, 266] on span "[PHONE_NUMBER]РТ" at bounding box center [470, 267] width 94 height 30
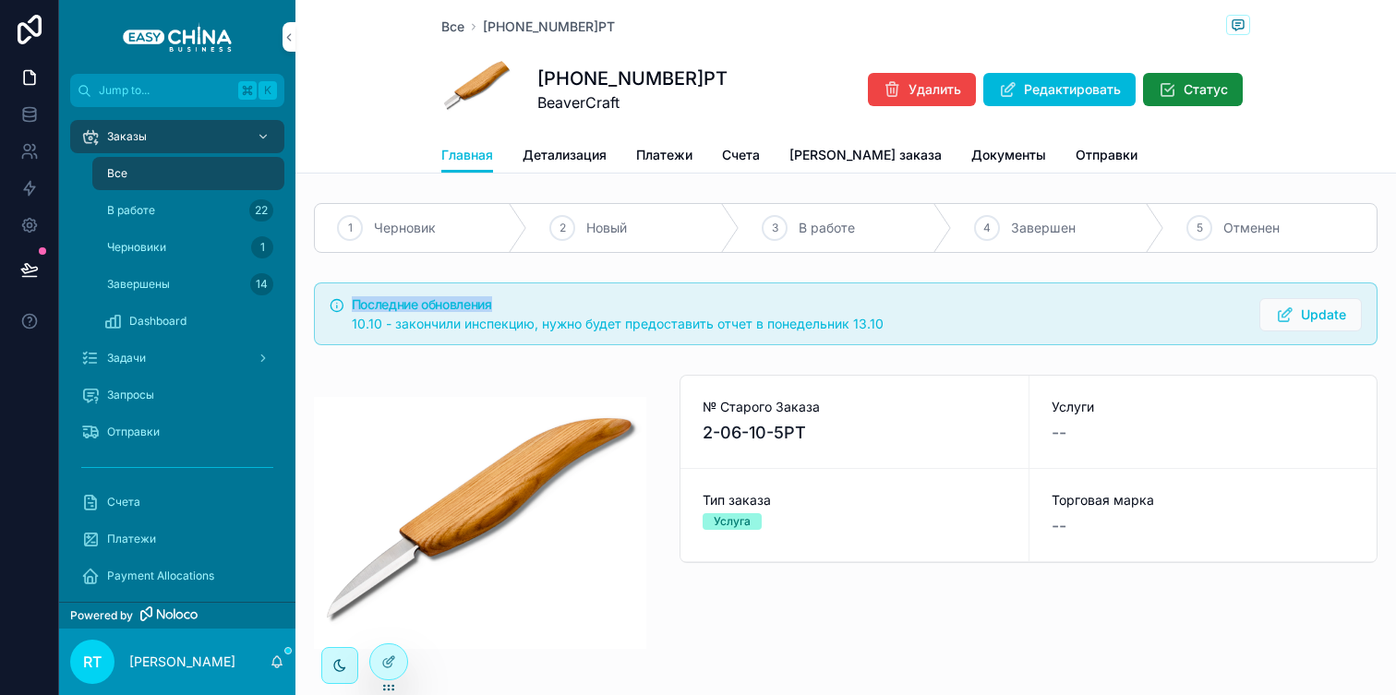
drag, startPoint x: 351, startPoint y: 320, endPoint x: 814, endPoint y: 289, distance: 463.7
click at [814, 291] on div "Последние обновления 10.10 - закончили инспекцию, нужно будет предоставить отче…" at bounding box center [846, 314] width 1064 height 63
click at [829, 340] on div "Последние обновления 10.10 - закончили инспекцию, нужно будет предоставить отче…" at bounding box center [846, 314] width 1064 height 63
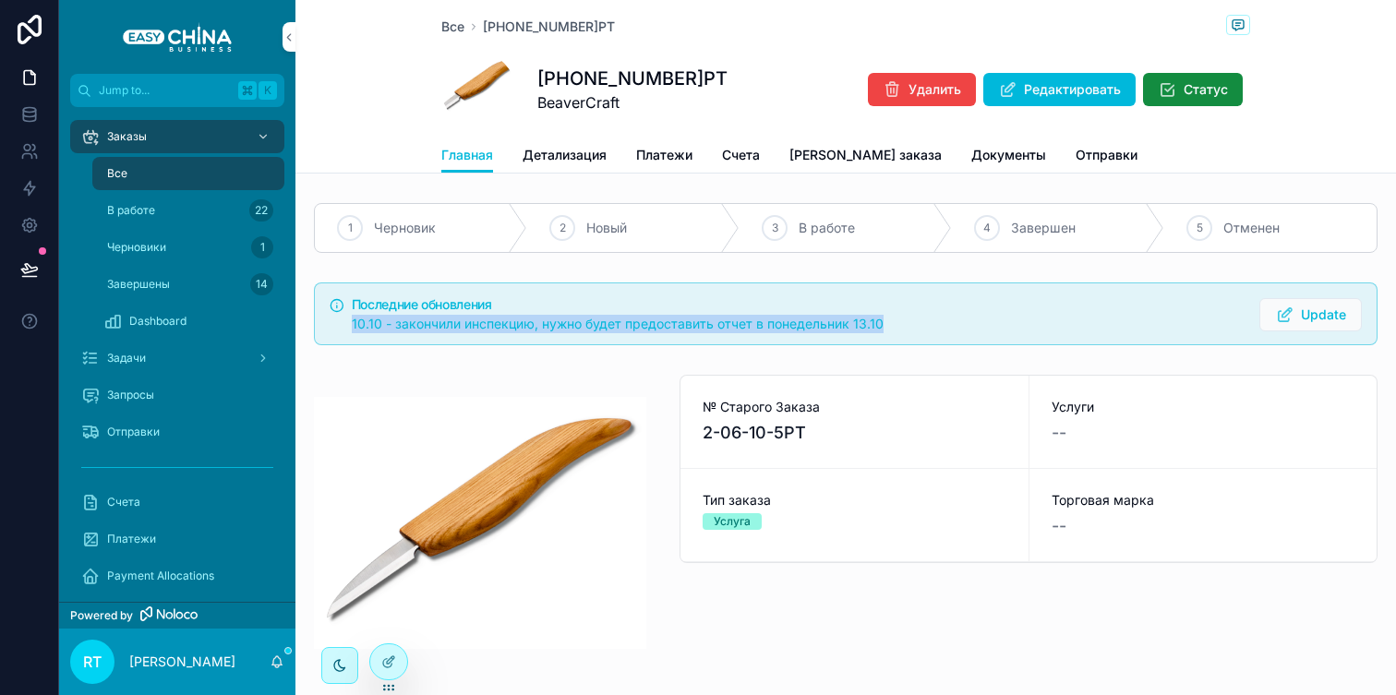
drag, startPoint x: 829, startPoint y: 306, endPoint x: 892, endPoint y: 353, distance: 78.5
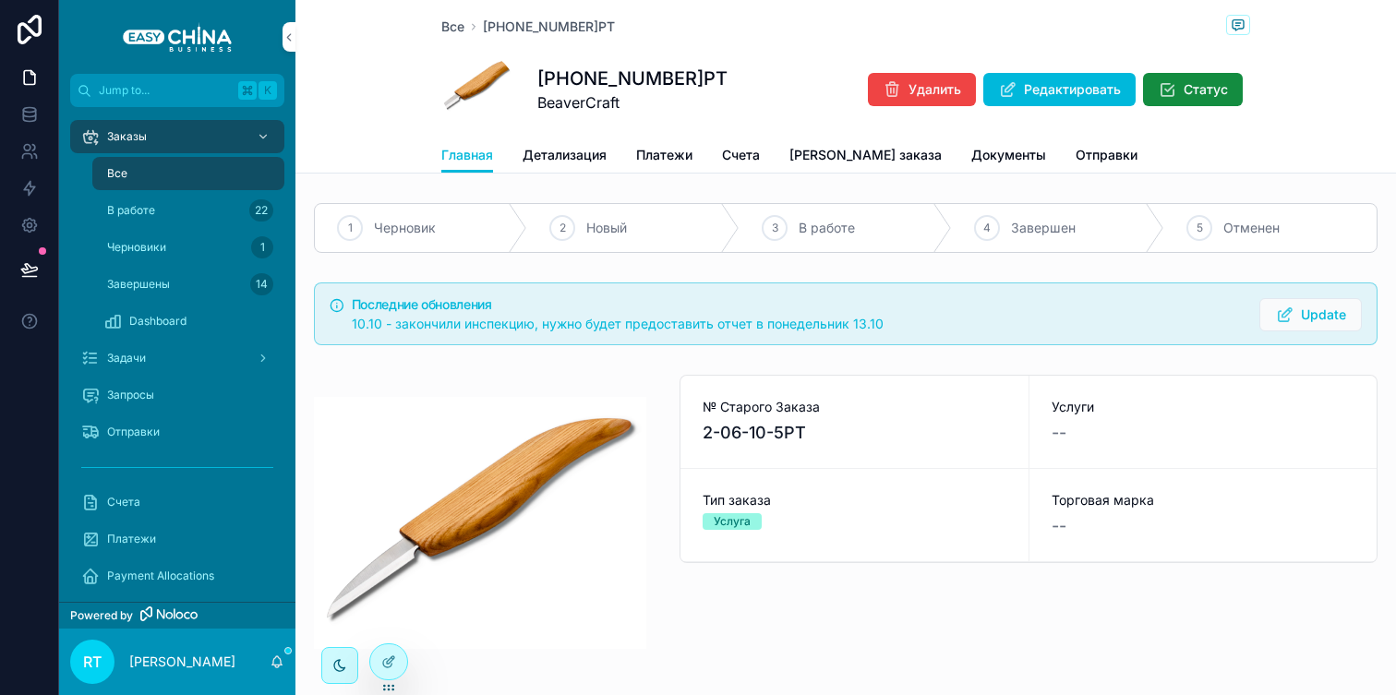
drag, startPoint x: 938, startPoint y: 417, endPoint x: 991, endPoint y: 447, distance: 60.4
click at [991, 447] on div "№ Старого Заказа 2-06-10-5РТ" at bounding box center [855, 422] width 348 height 92
click at [209, 433] on div "Отправки" at bounding box center [177, 432] width 192 height 30
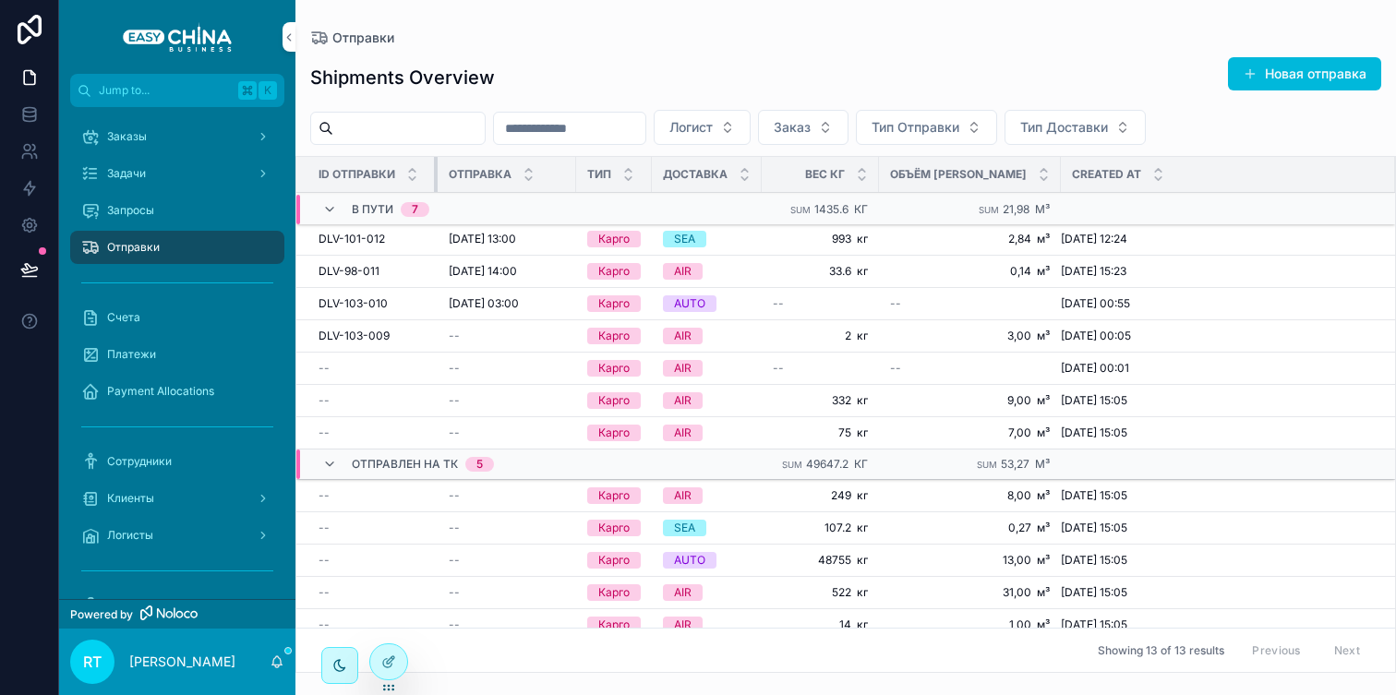
drag, startPoint x: 509, startPoint y: 178, endPoint x: 437, endPoint y: 179, distance: 72.0
click at [437, 179] on div "scrollable content" at bounding box center [437, 174] width 7 height 35
click at [396, 658] on div at bounding box center [388, 662] width 37 height 35
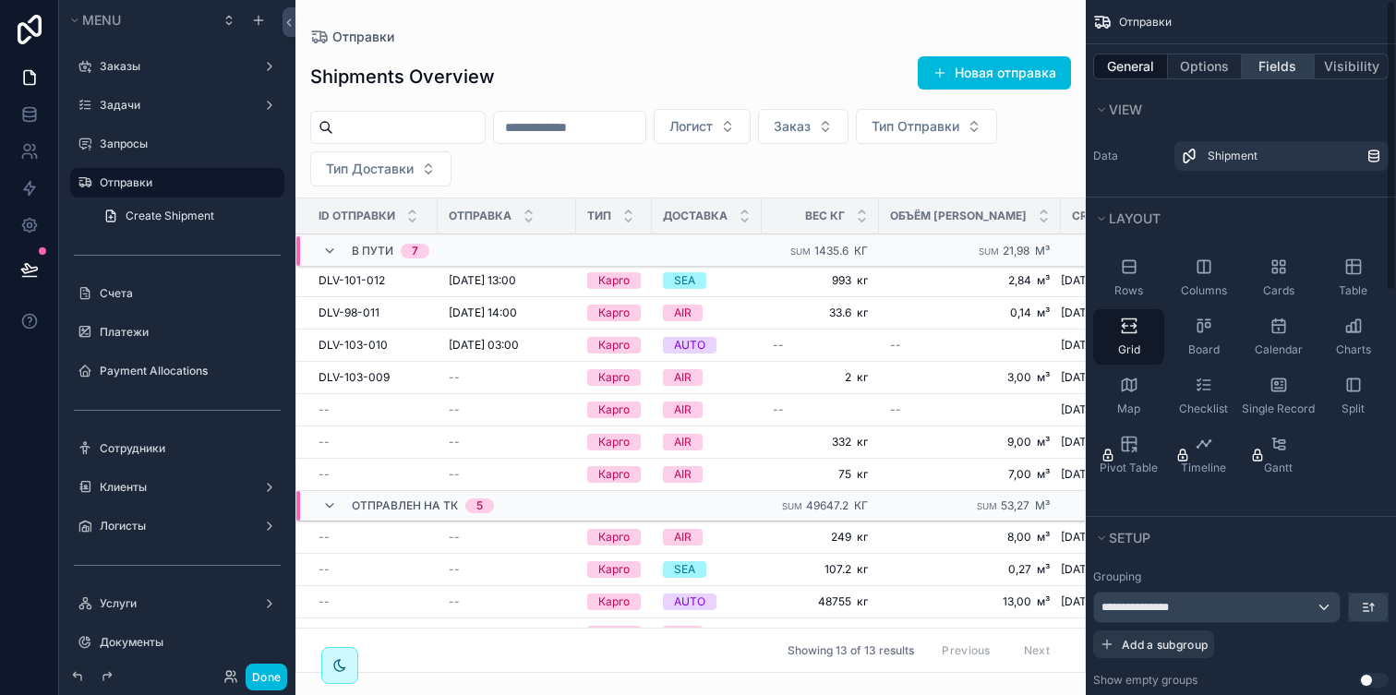
click at [1261, 64] on button "Fields" at bounding box center [1279, 67] width 74 height 26
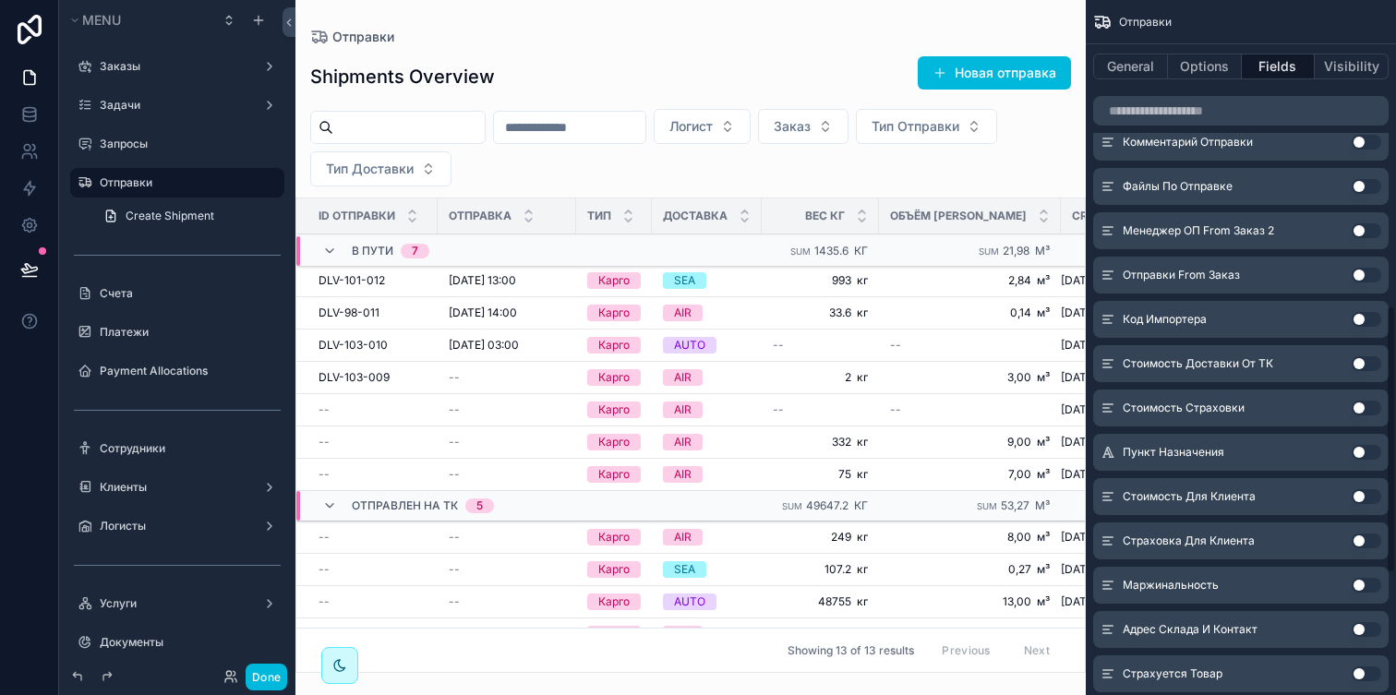
scroll to position [798, 0]
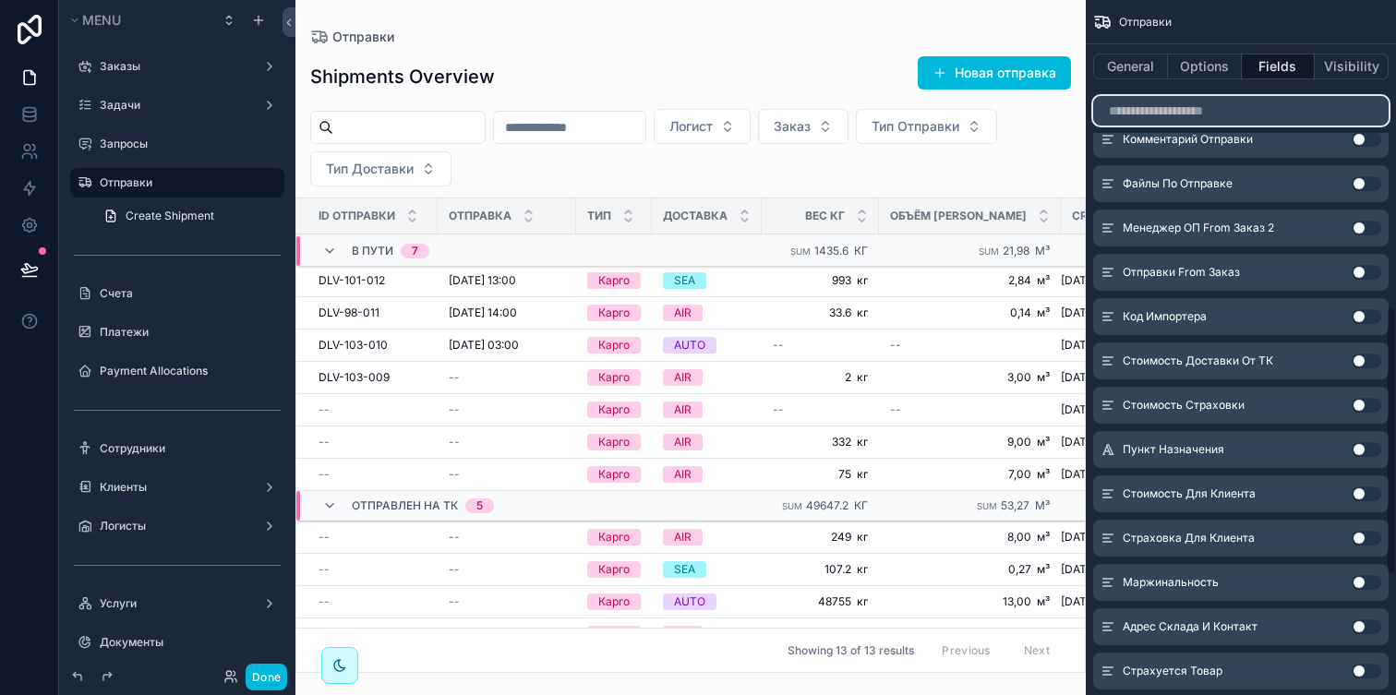
click at [1184, 108] on input "scrollable content" at bounding box center [1241, 111] width 296 height 30
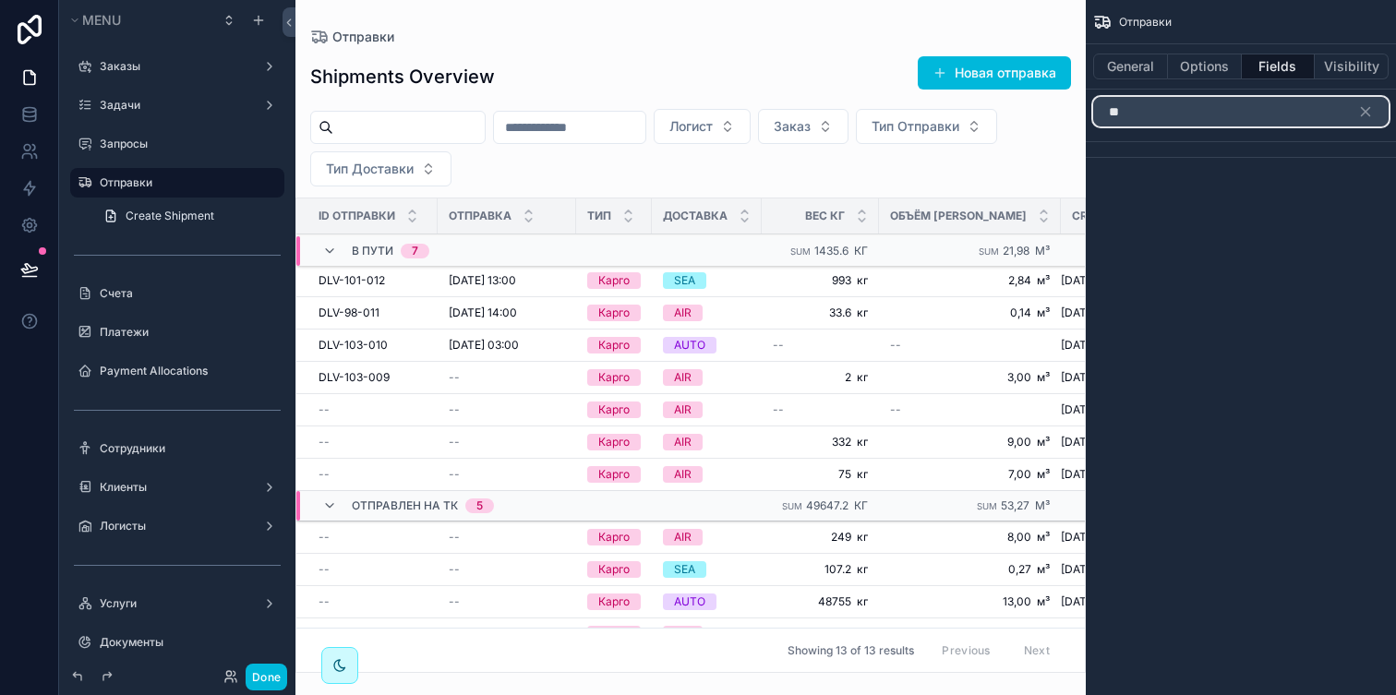
type input "*"
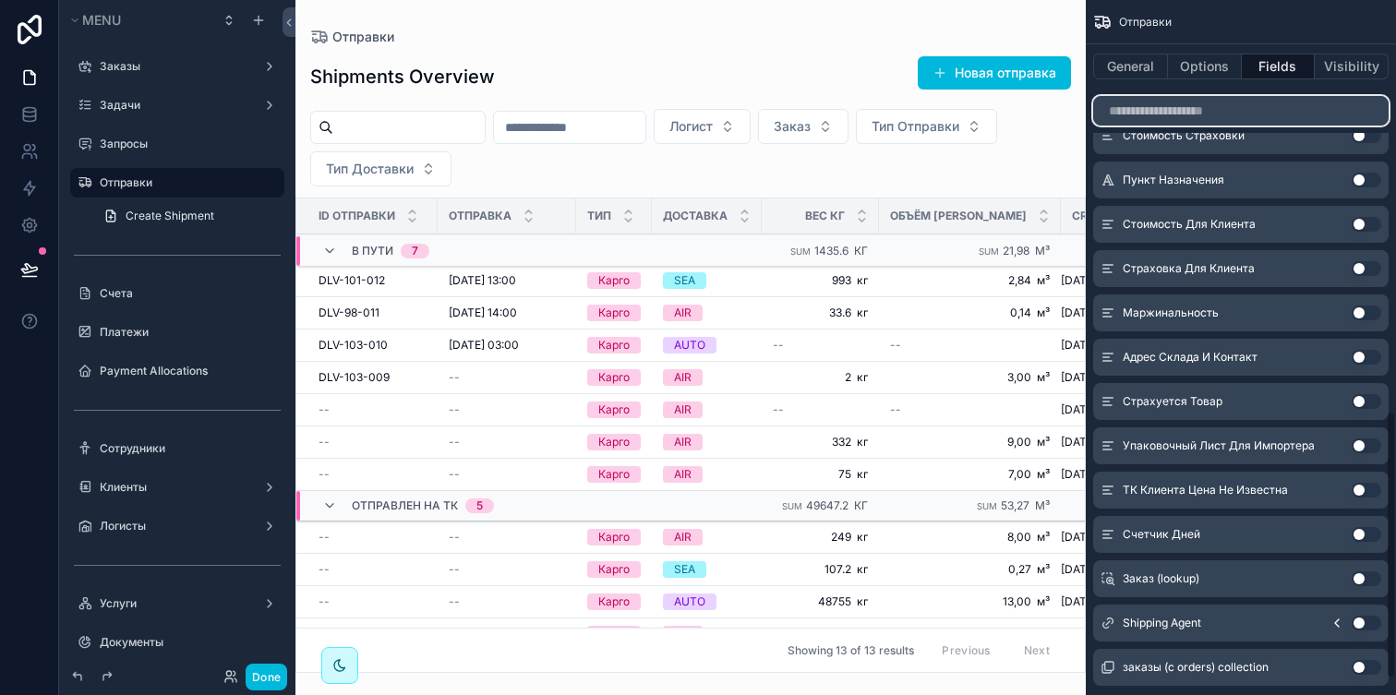
scroll to position [1110, 0]
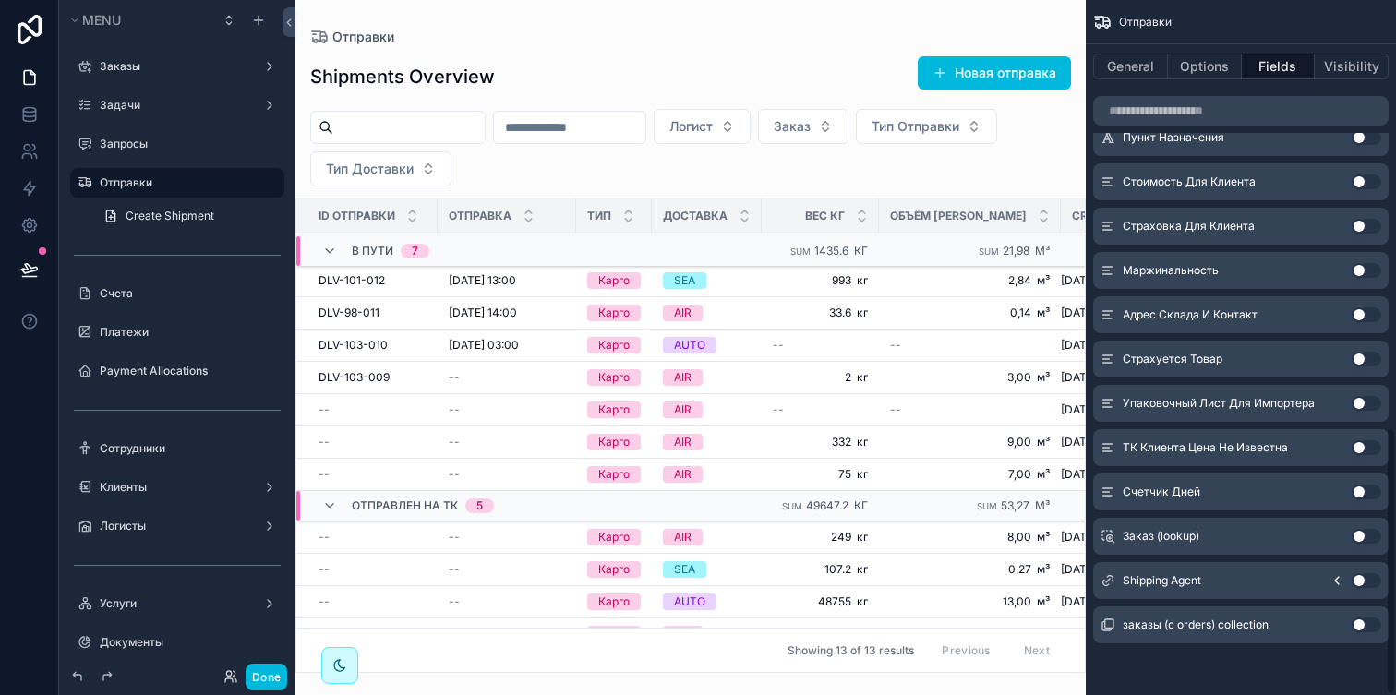
click at [1370, 583] on button "Use setting" at bounding box center [1367, 580] width 30 height 15
click at [945, 161] on div "scrollable content" at bounding box center [691, 347] width 791 height 695
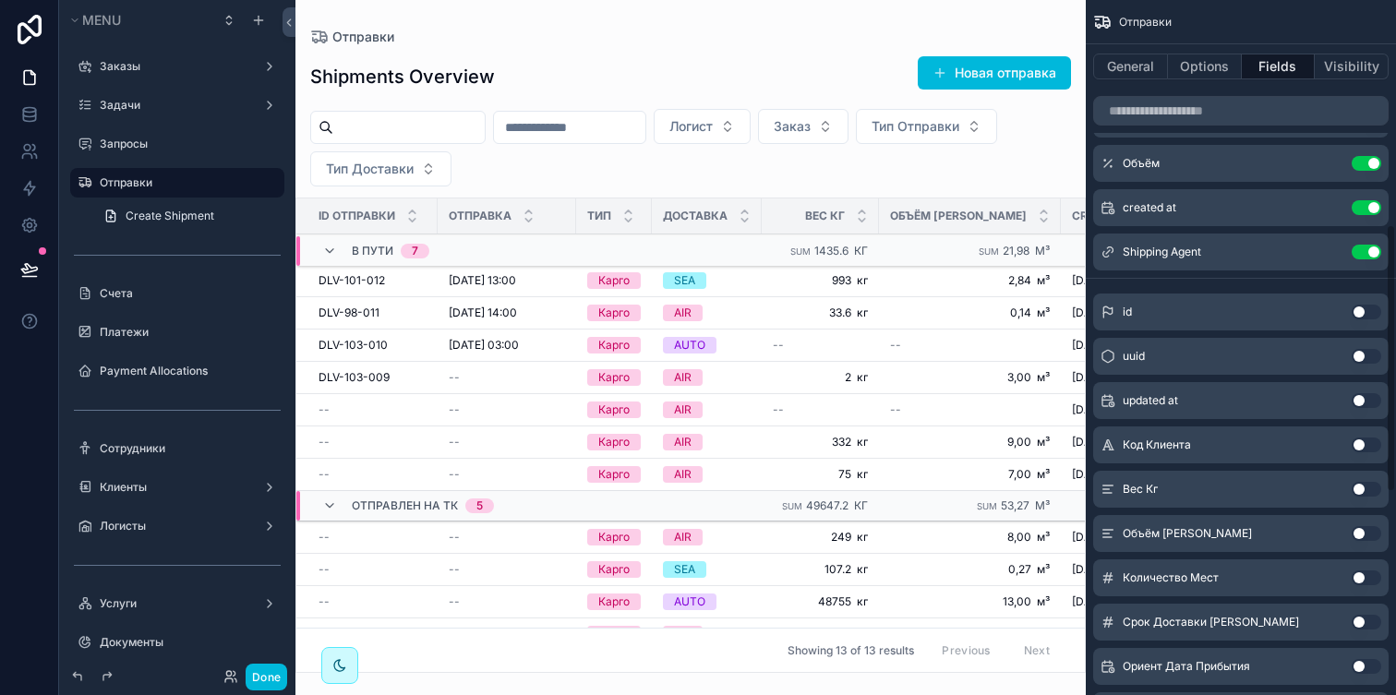
scroll to position [0, 0]
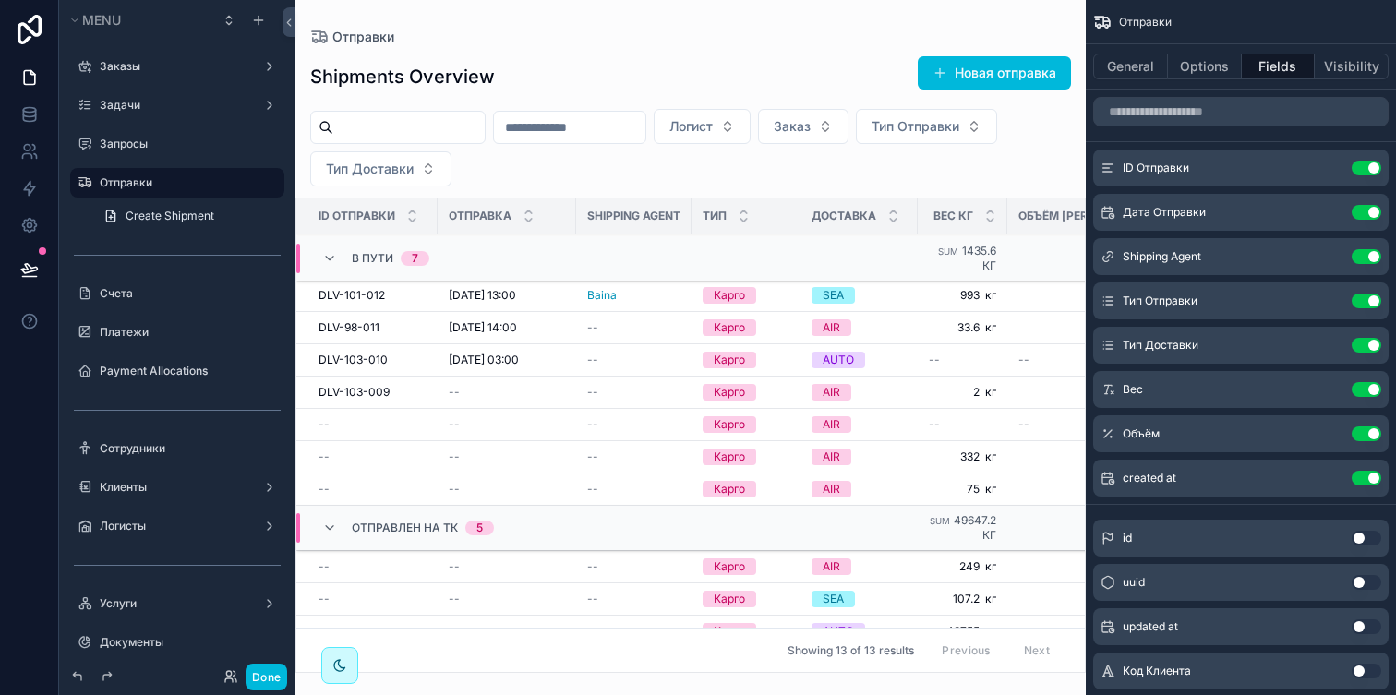
click at [0, 0] on icon "scrollable content" at bounding box center [0, 0] width 0 height 0
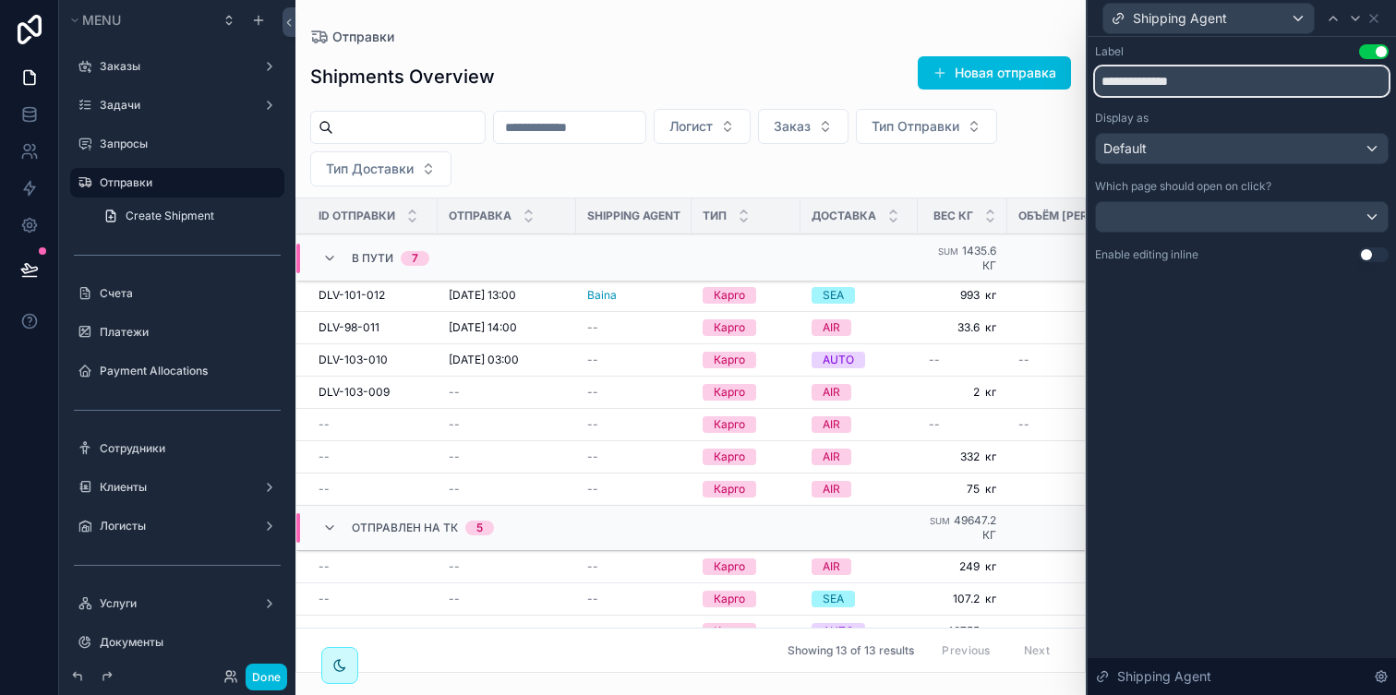
click at [1171, 83] on input "**********" at bounding box center [1242, 81] width 294 height 30
type input "*****"
click at [1223, 120] on div "Display as" at bounding box center [1242, 118] width 294 height 15
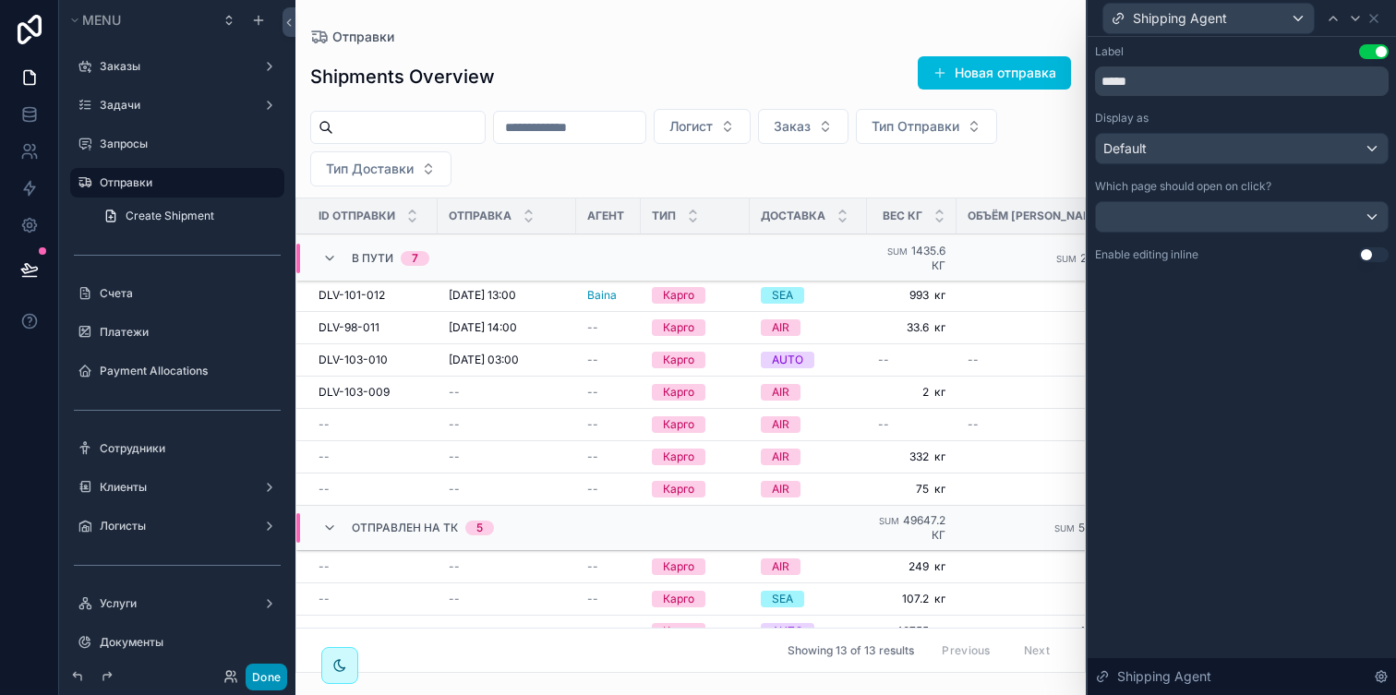
click at [275, 673] on button "Done" at bounding box center [267, 677] width 42 height 27
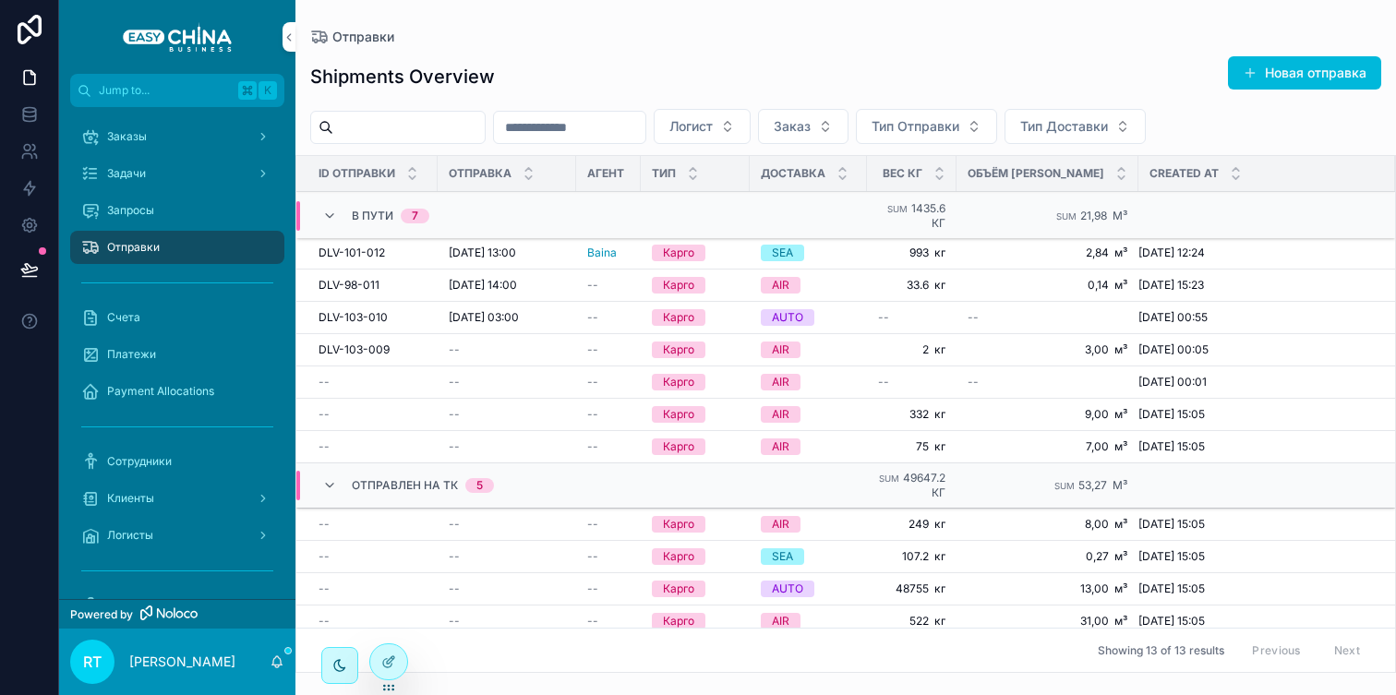
click at [374, 257] on span "DLV-101-012" at bounding box center [352, 253] width 66 height 15
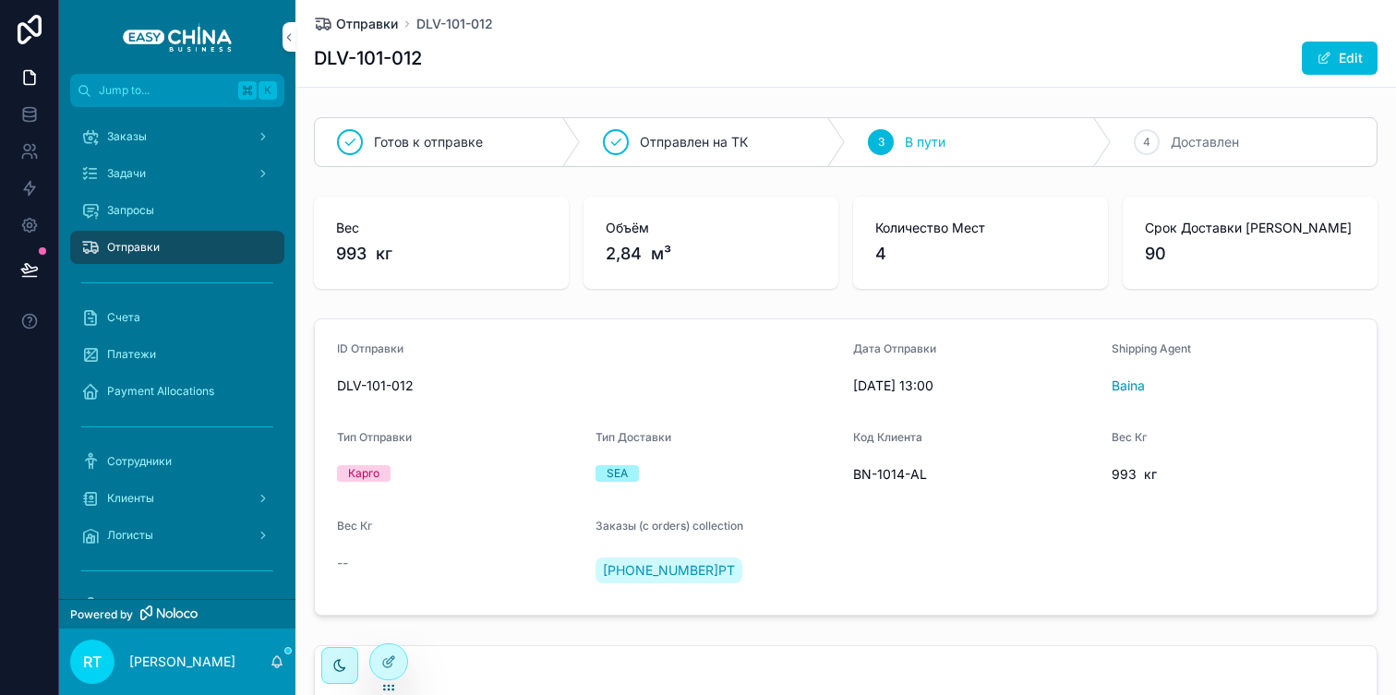
click at [382, 17] on span "Отправки" at bounding box center [367, 24] width 62 height 18
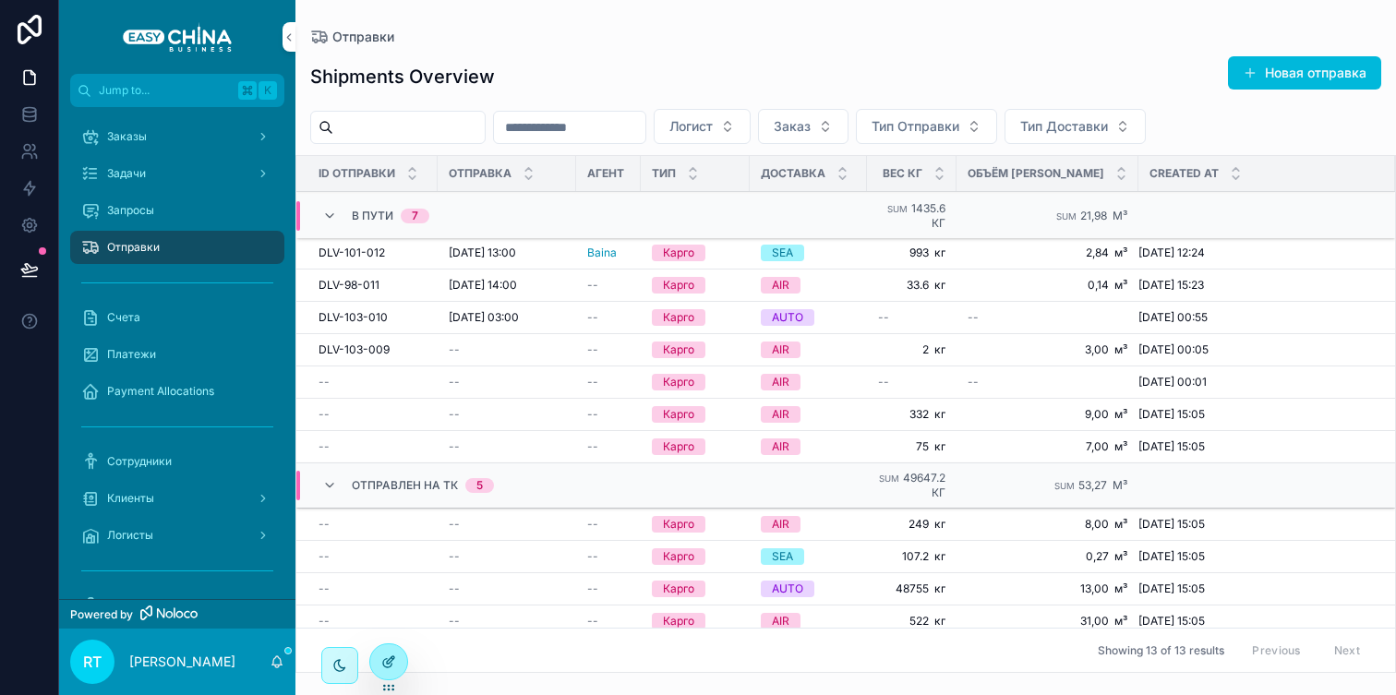
click at [394, 655] on icon at bounding box center [388, 662] width 15 height 15
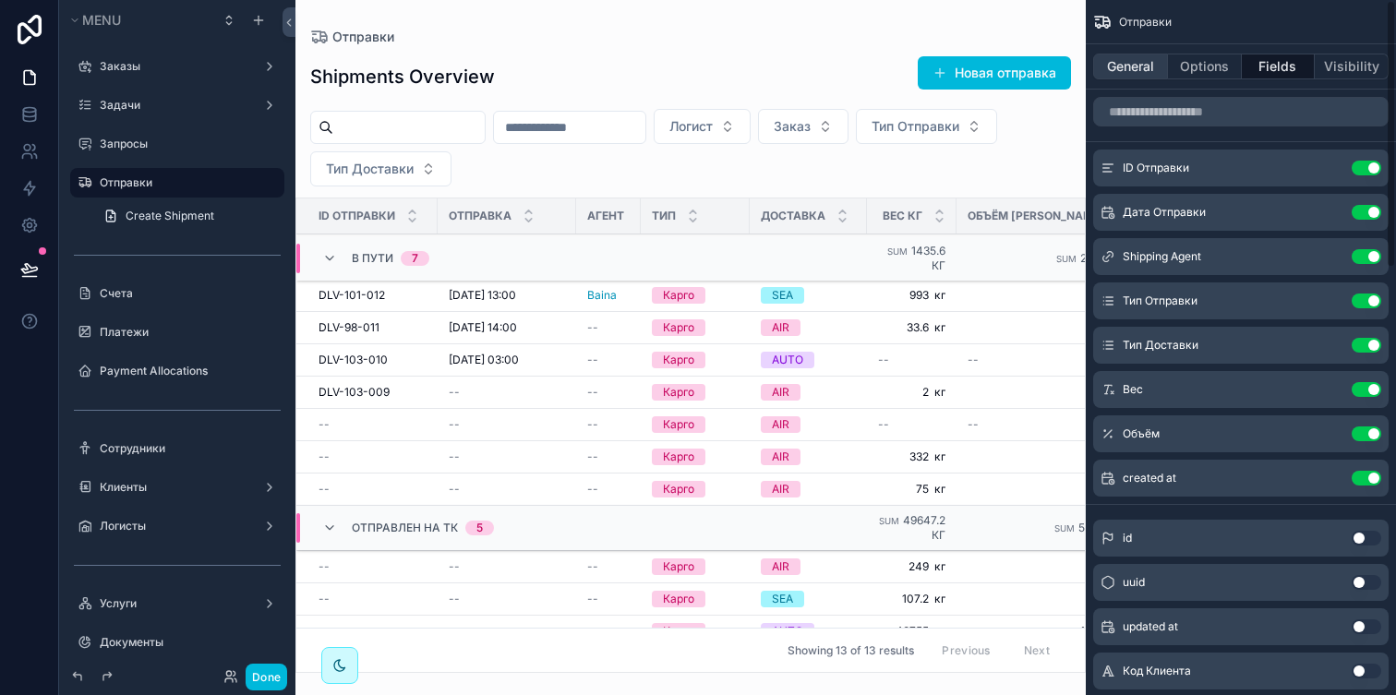
click at [1101, 73] on button "General" at bounding box center [1130, 67] width 75 height 26
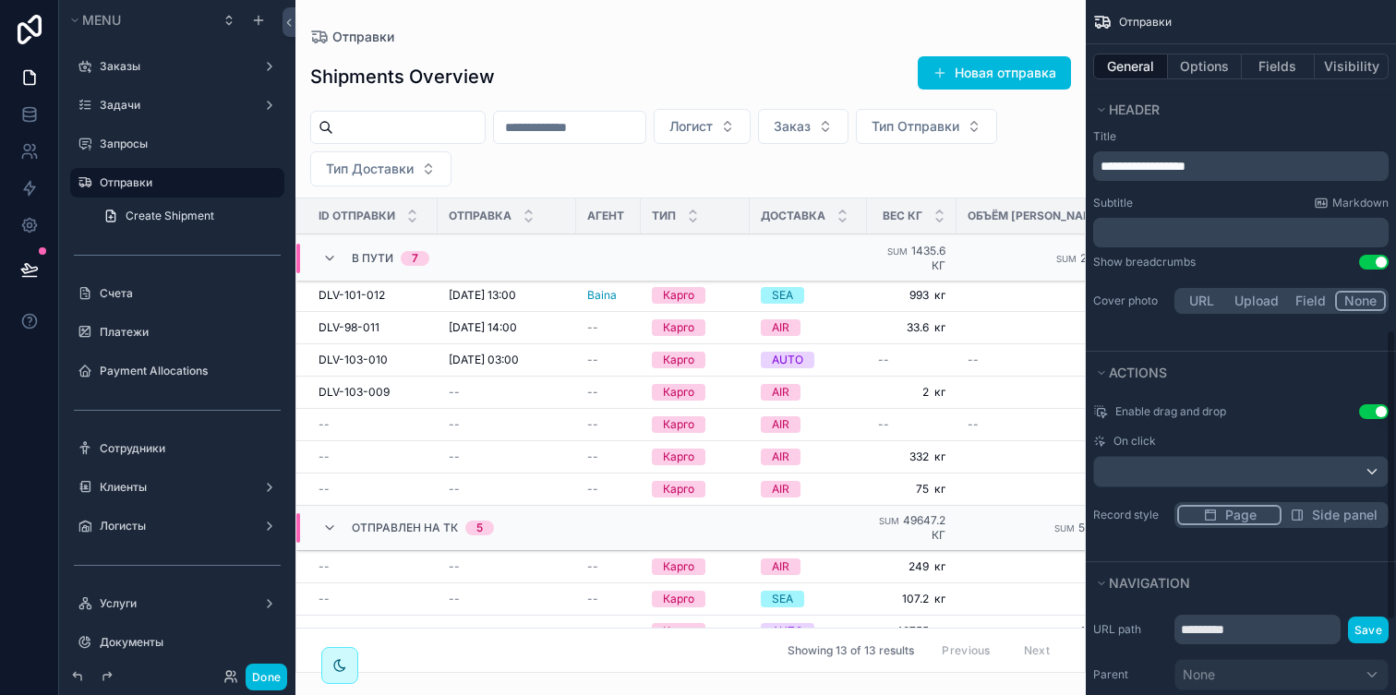
scroll to position [787, 0]
click at [1332, 526] on div "Page Side panel" at bounding box center [1282, 514] width 214 height 26
click at [1332, 521] on span "Side panel" at bounding box center [1345, 514] width 66 height 18
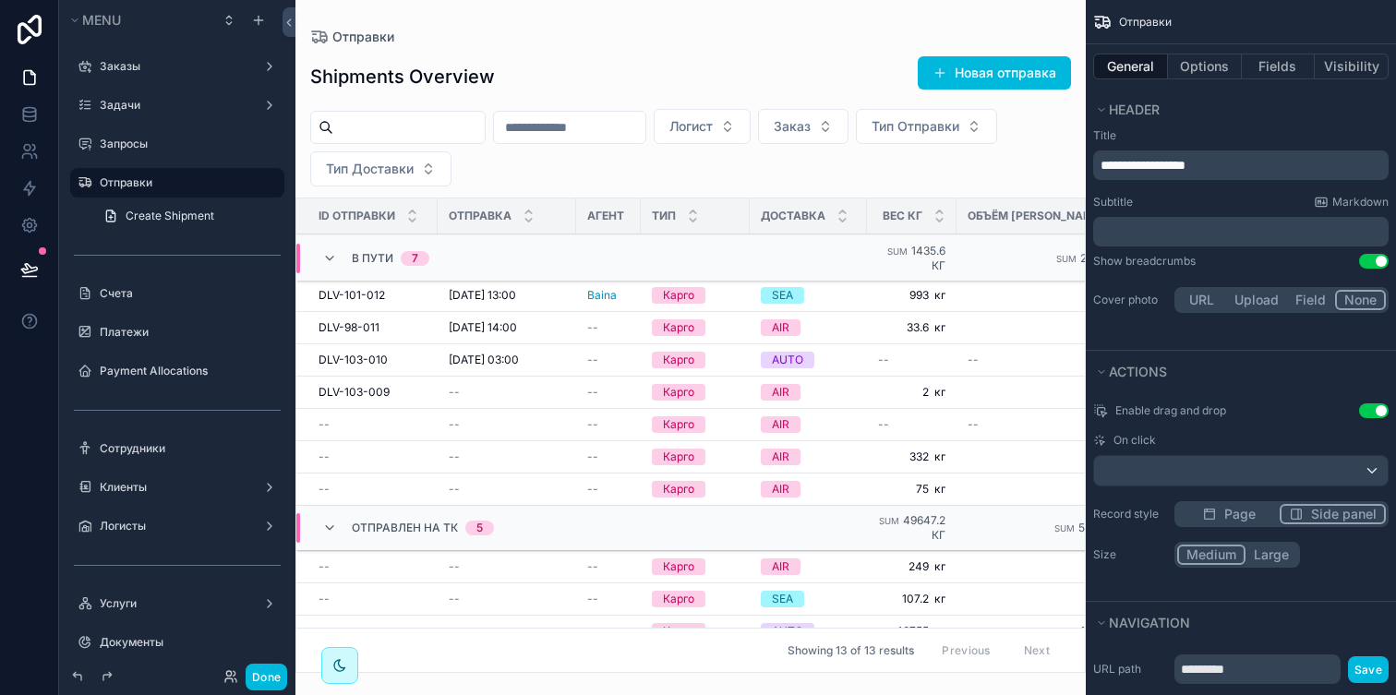
click at [1276, 555] on button "Large" at bounding box center [1272, 555] width 52 height 20
click at [257, 675] on button "Done" at bounding box center [267, 677] width 42 height 27
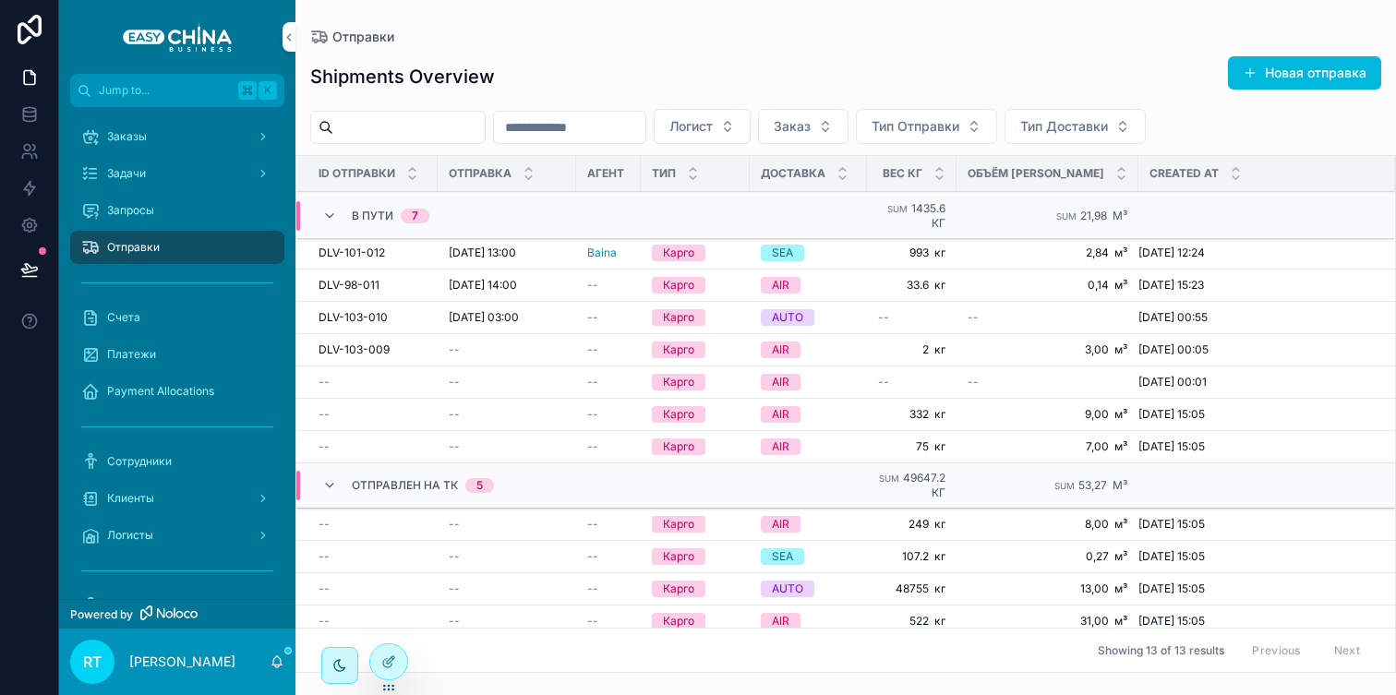
click at [394, 253] on div "DLV-101-012 DLV-101-012" at bounding box center [373, 253] width 108 height 15
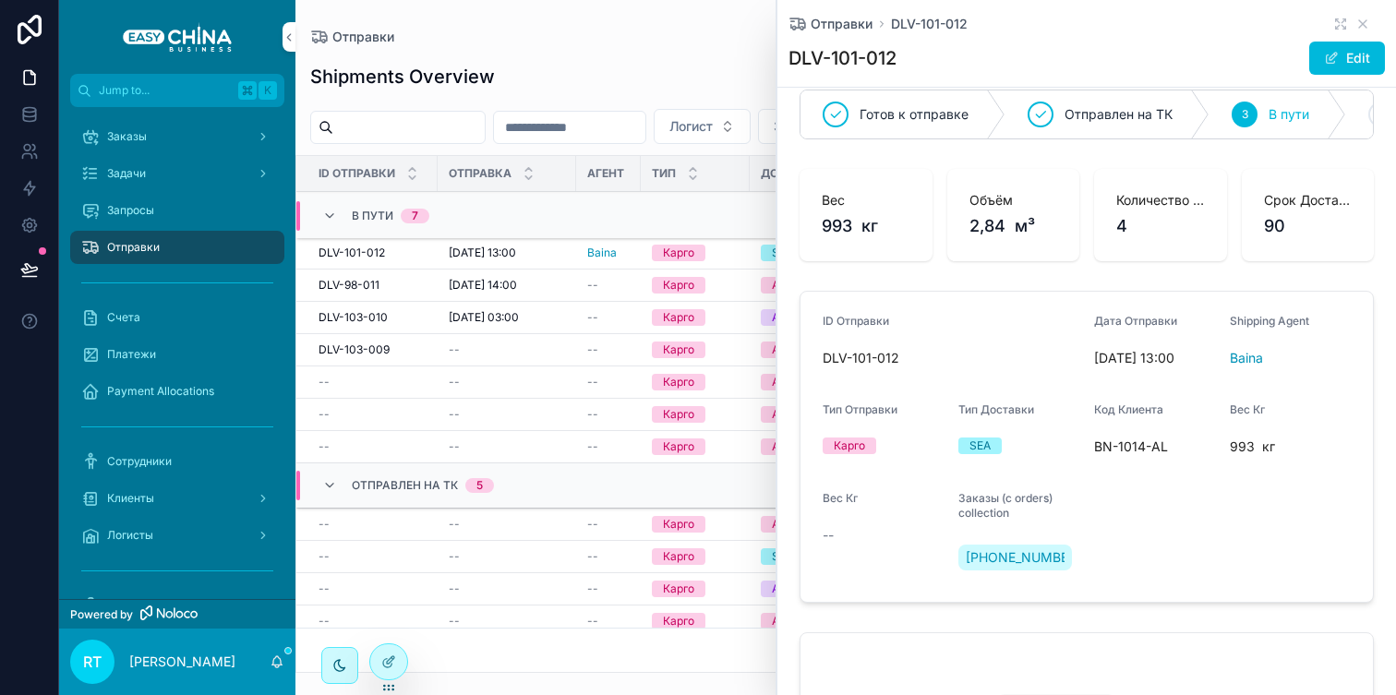
scroll to position [21, 0]
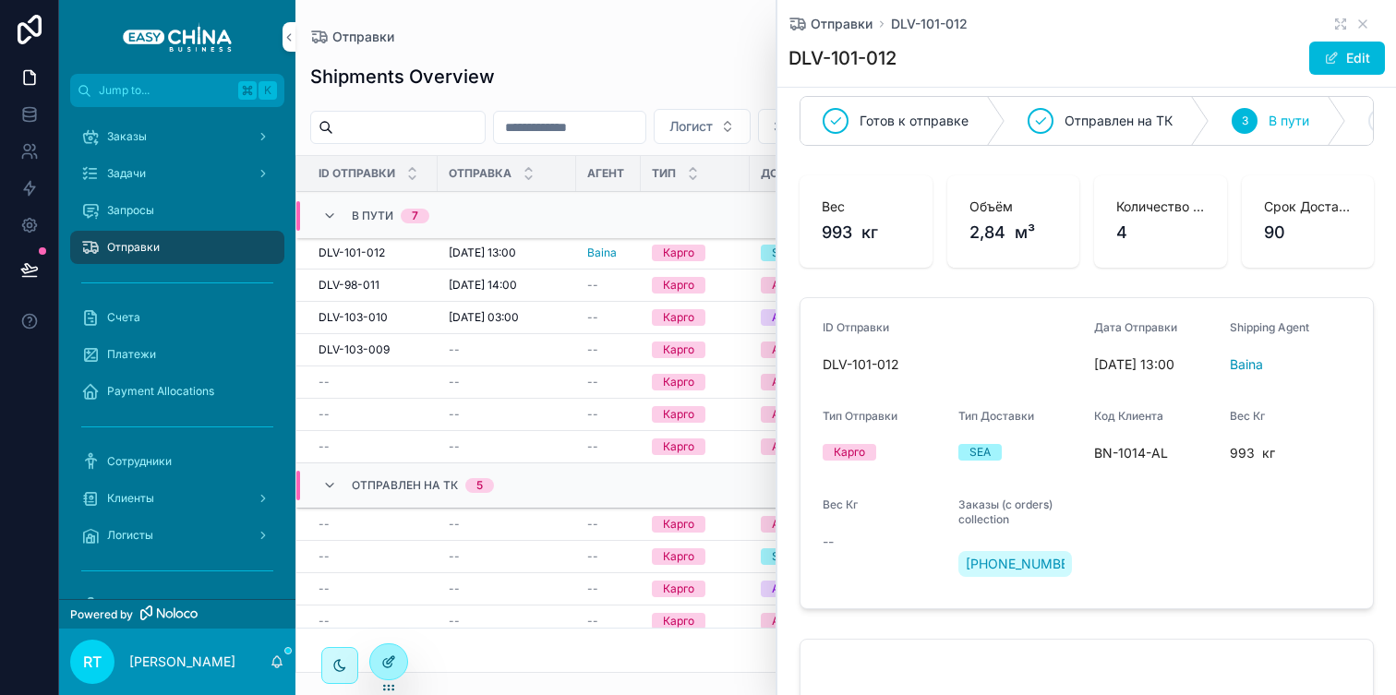
click at [380, 667] on div at bounding box center [388, 662] width 37 height 35
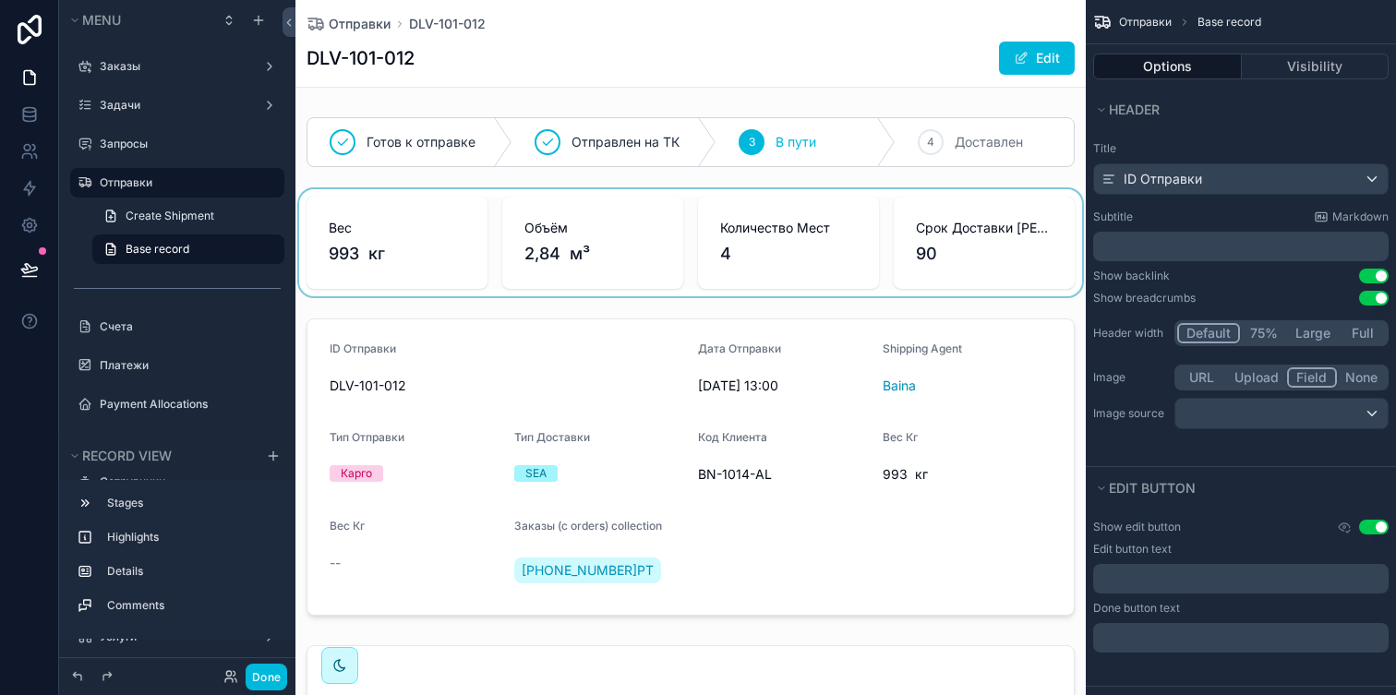
click at [741, 237] on div "scrollable content" at bounding box center [691, 242] width 791 height 107
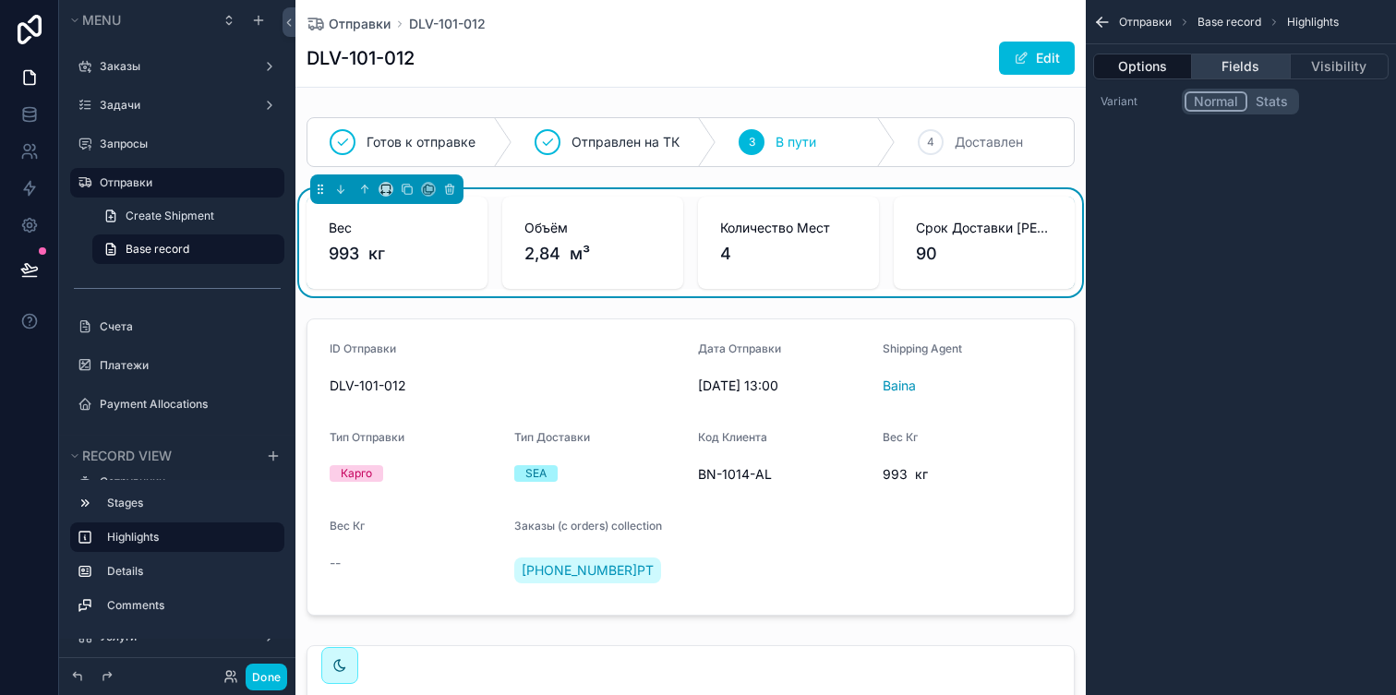
click at [1233, 68] on button "Fields" at bounding box center [1241, 67] width 98 height 26
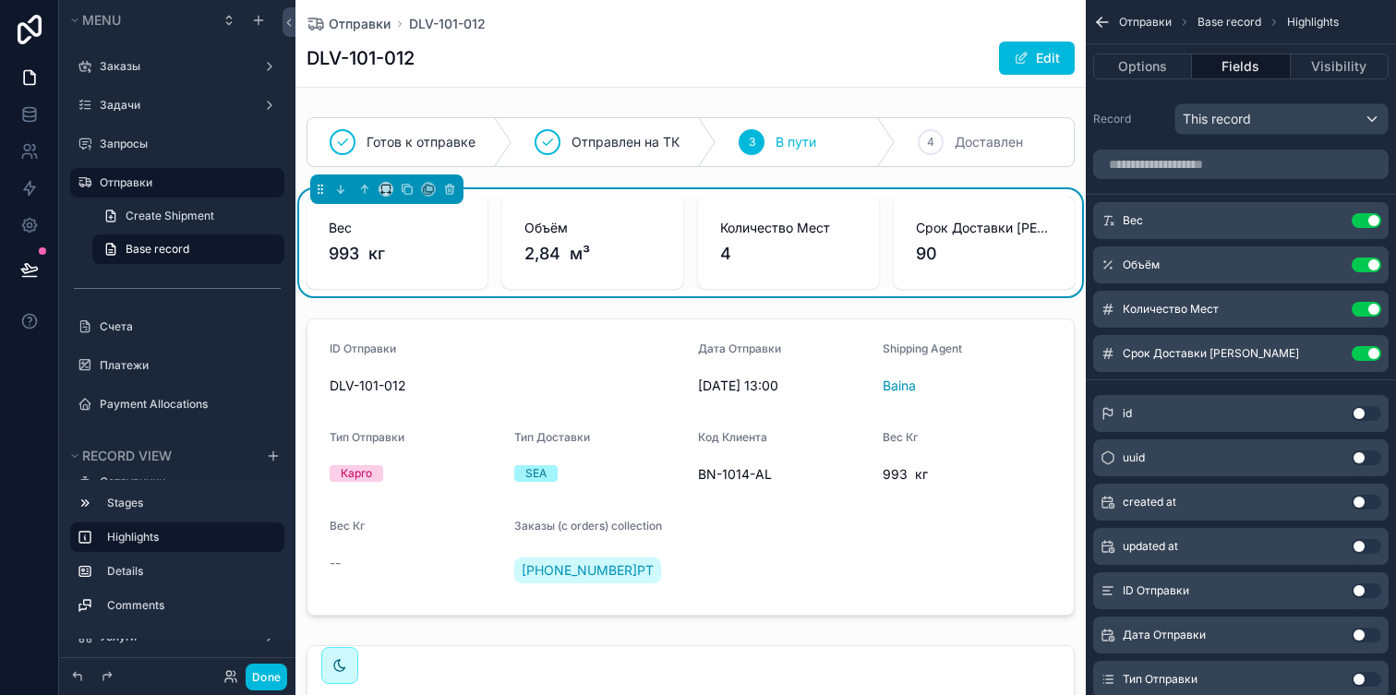
click at [0, 0] on icon "scrollable content" at bounding box center [0, 0] width 0 height 0
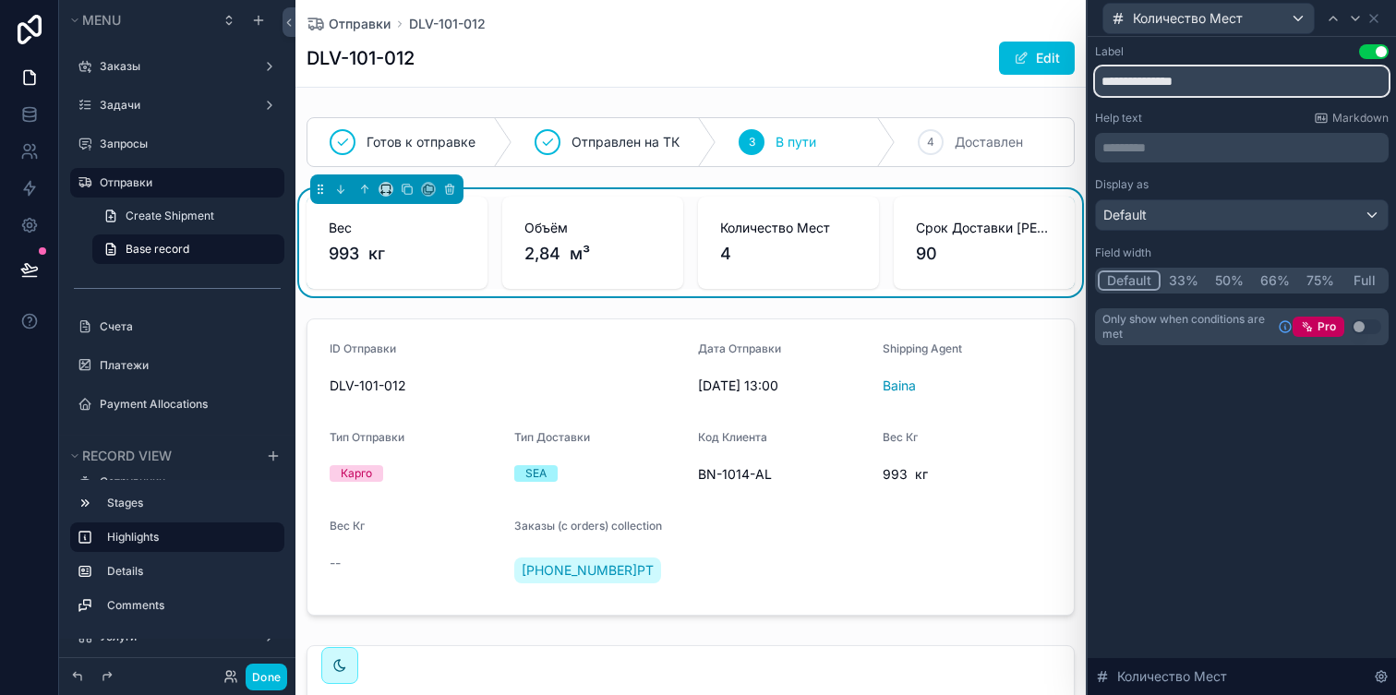
click at [1224, 91] on input "**********" at bounding box center [1242, 81] width 294 height 30
type input "****"
click at [1240, 120] on div "Help text Markdown" at bounding box center [1242, 118] width 294 height 15
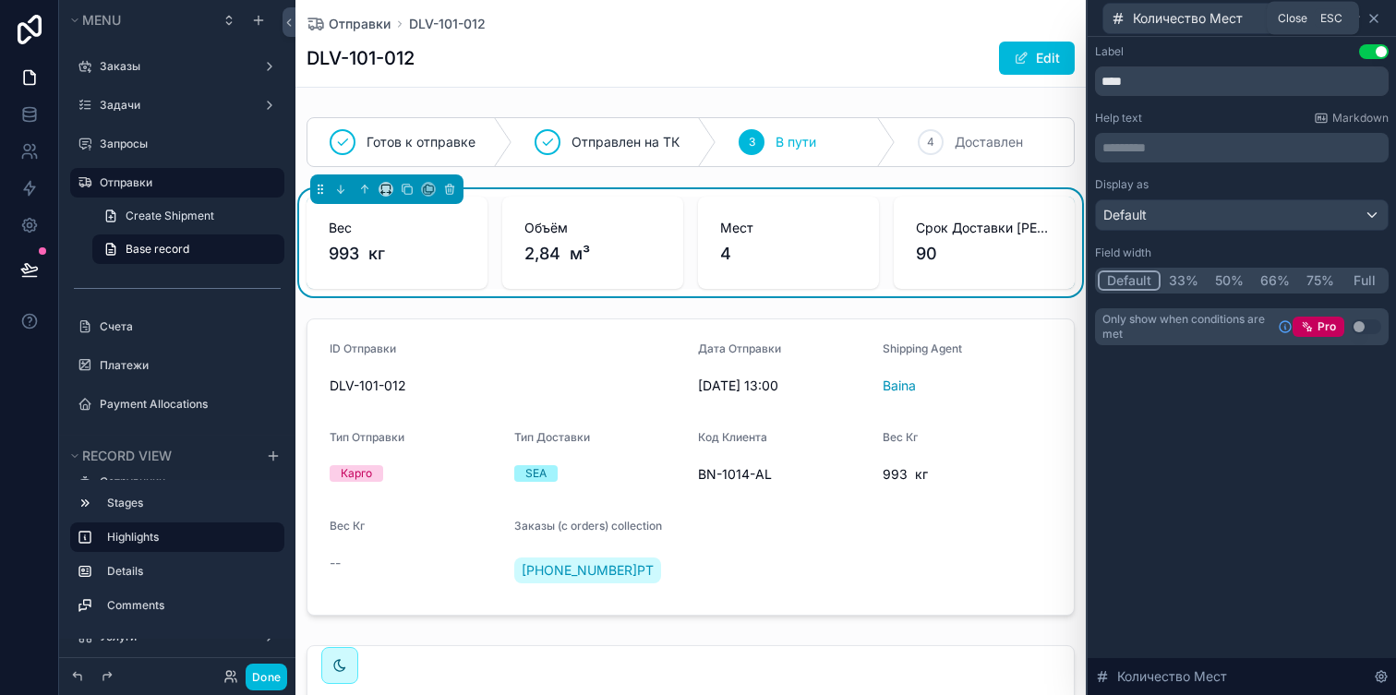
click at [1377, 16] on icon at bounding box center [1374, 18] width 15 height 15
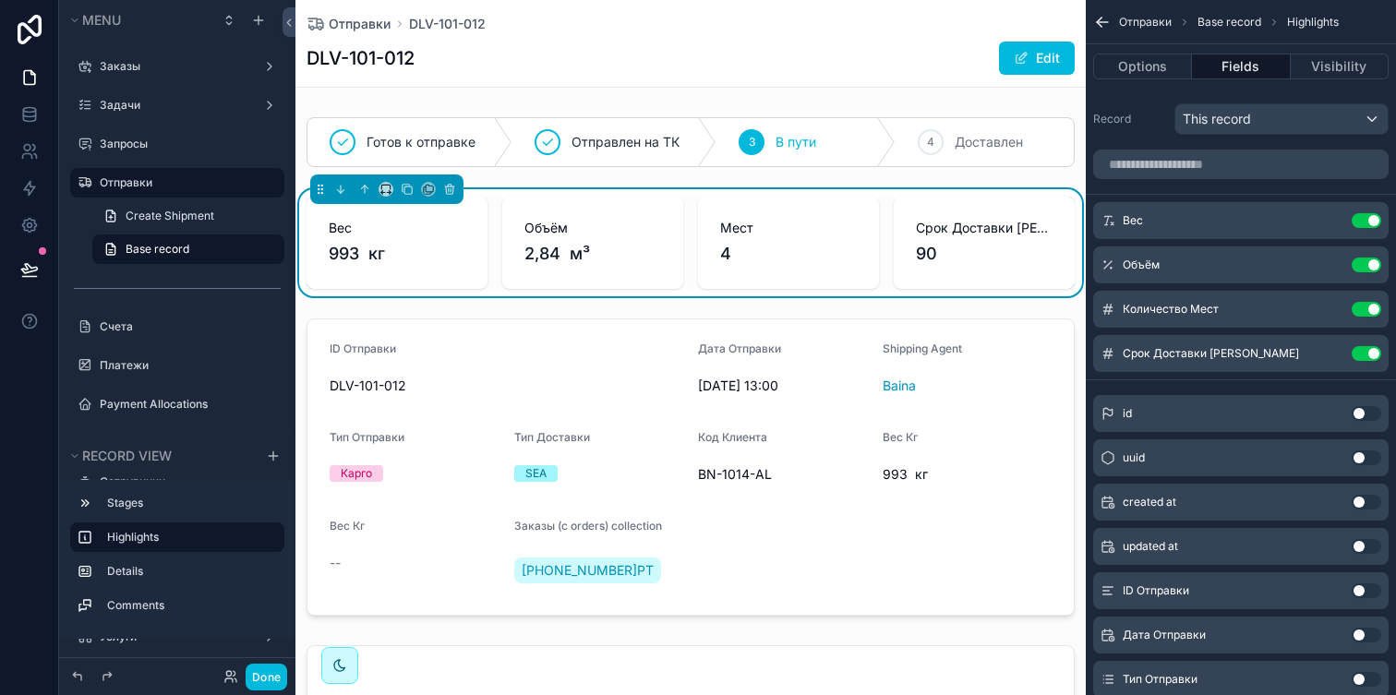
click at [0, 0] on icon "scrollable content" at bounding box center [0, 0] width 0 height 0
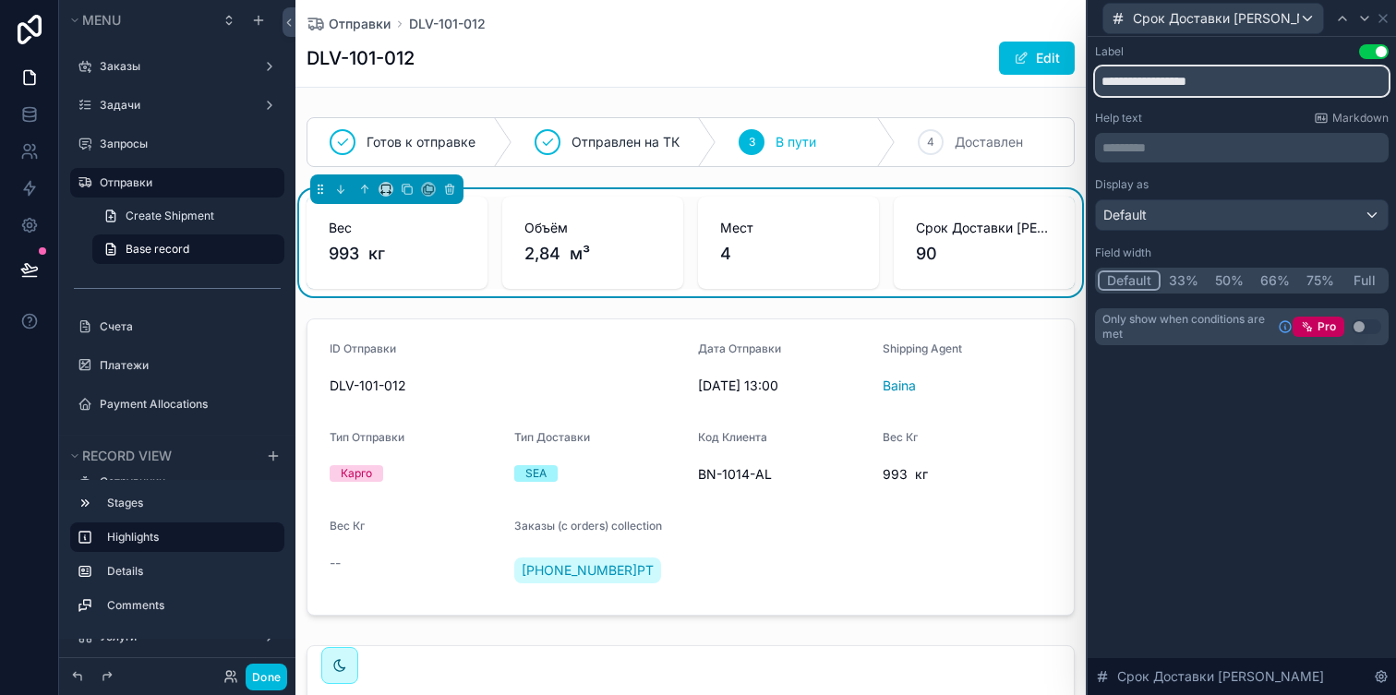
click at [1169, 82] on input "**********" at bounding box center [1242, 81] width 294 height 30
drag, startPoint x: 1284, startPoint y: 91, endPoint x: 1134, endPoint y: 90, distance: 149.6
click at [1134, 89] on input "**********" at bounding box center [1242, 81] width 294 height 30
drag, startPoint x: 1141, startPoint y: 78, endPoint x: 1272, endPoint y: 79, distance: 131.1
click at [1272, 79] on input "**********" at bounding box center [1242, 81] width 294 height 30
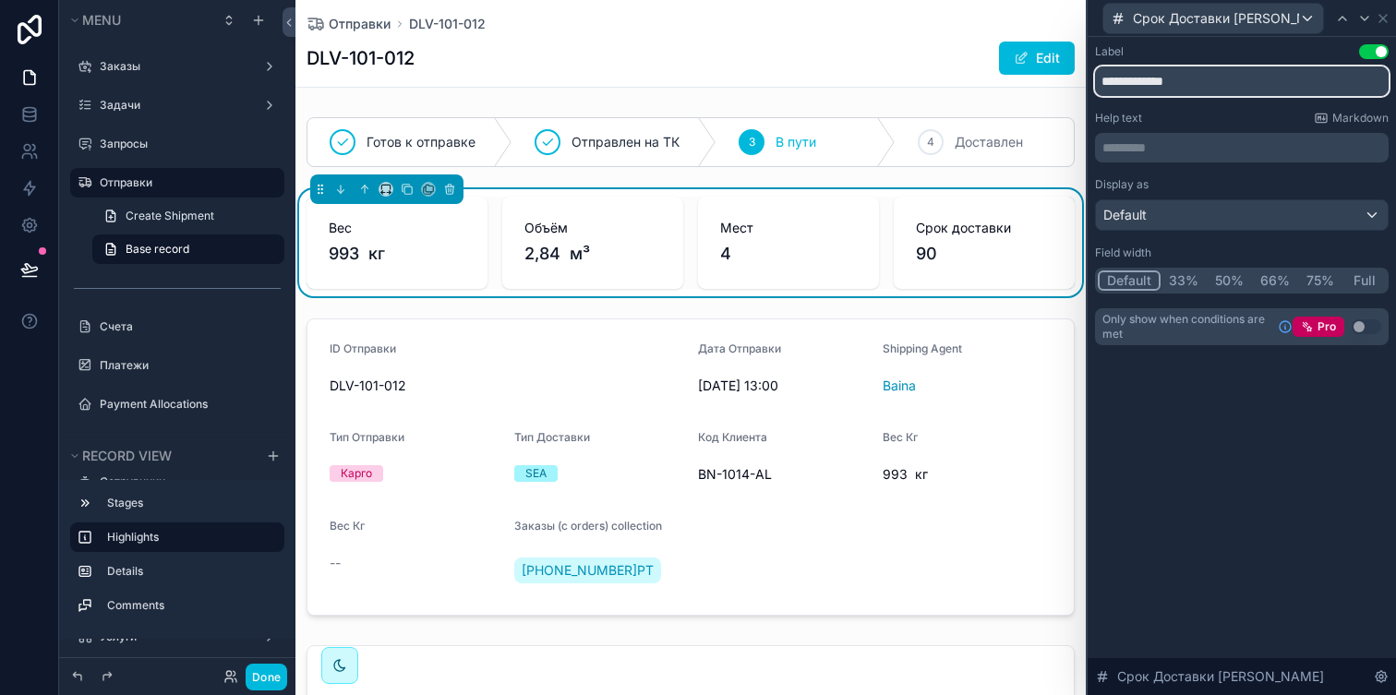
type input "**********"
click at [1254, 127] on div "Help text Markdown ********* ﻿" at bounding box center [1242, 137] width 294 height 52
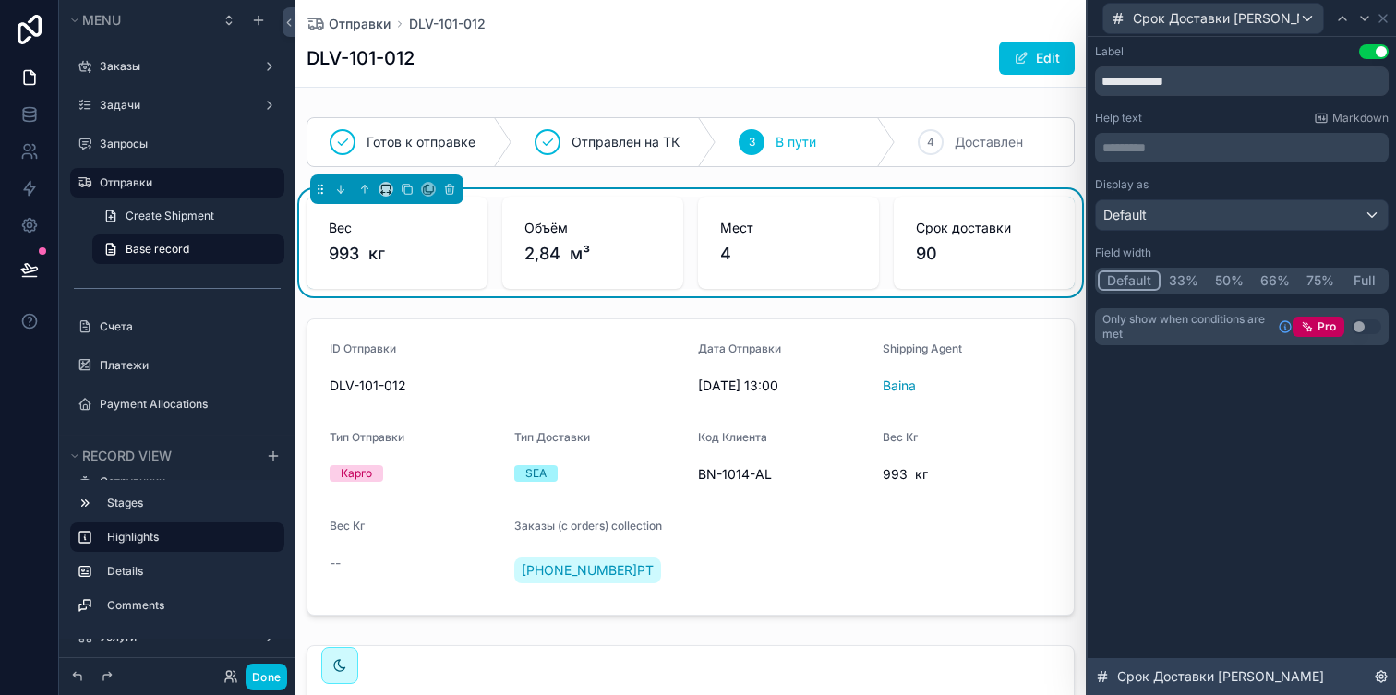
click at [1378, 676] on icon at bounding box center [1381, 677] width 15 height 15
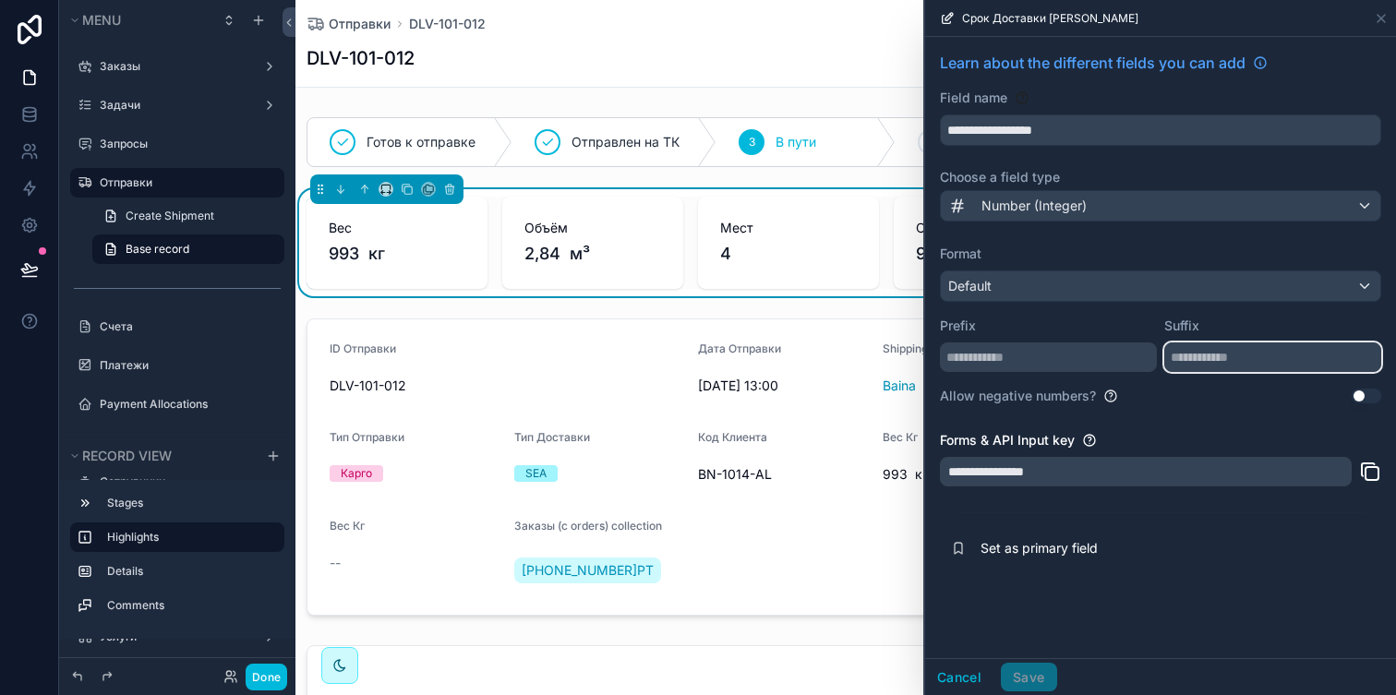
click at [1197, 357] on input "text" at bounding box center [1273, 358] width 217 height 30
type input "****"
click at [1234, 410] on div "**********" at bounding box center [1160, 310] width 471 height 547
click at [1032, 679] on button "Save" at bounding box center [1028, 678] width 55 height 30
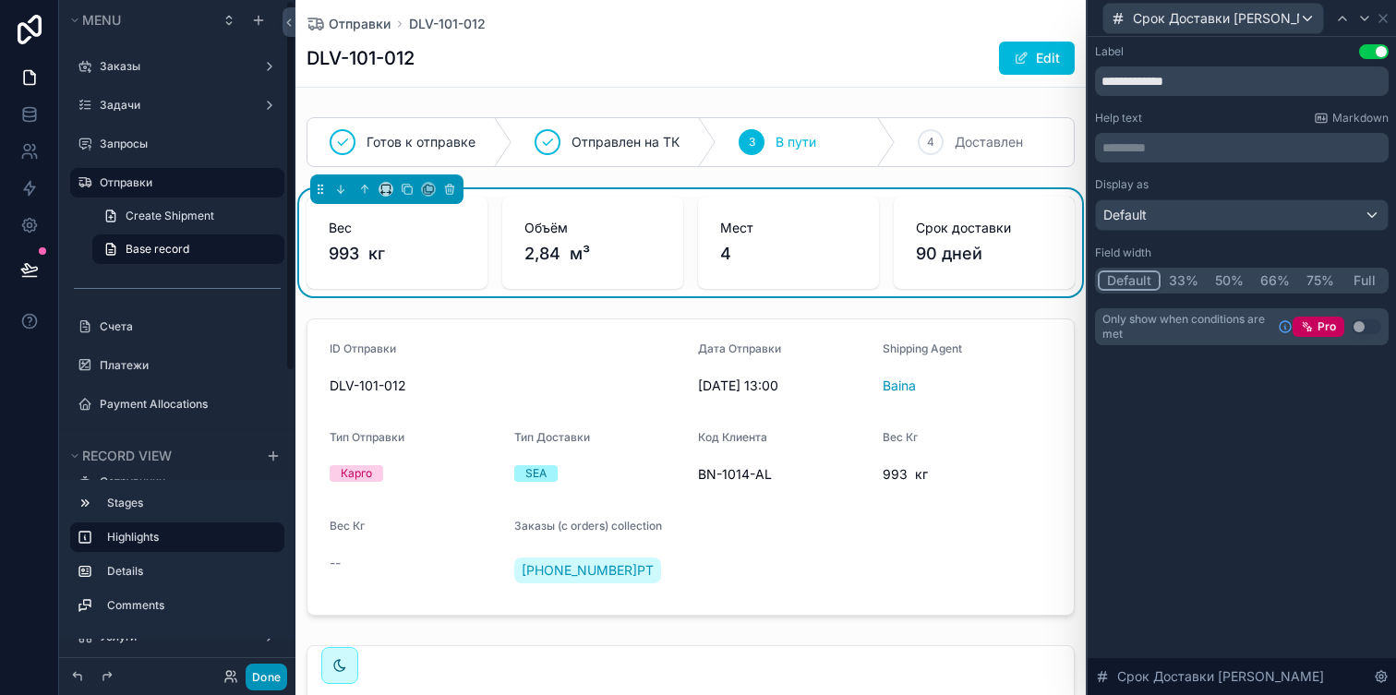
click at [262, 669] on button "Done" at bounding box center [267, 677] width 42 height 27
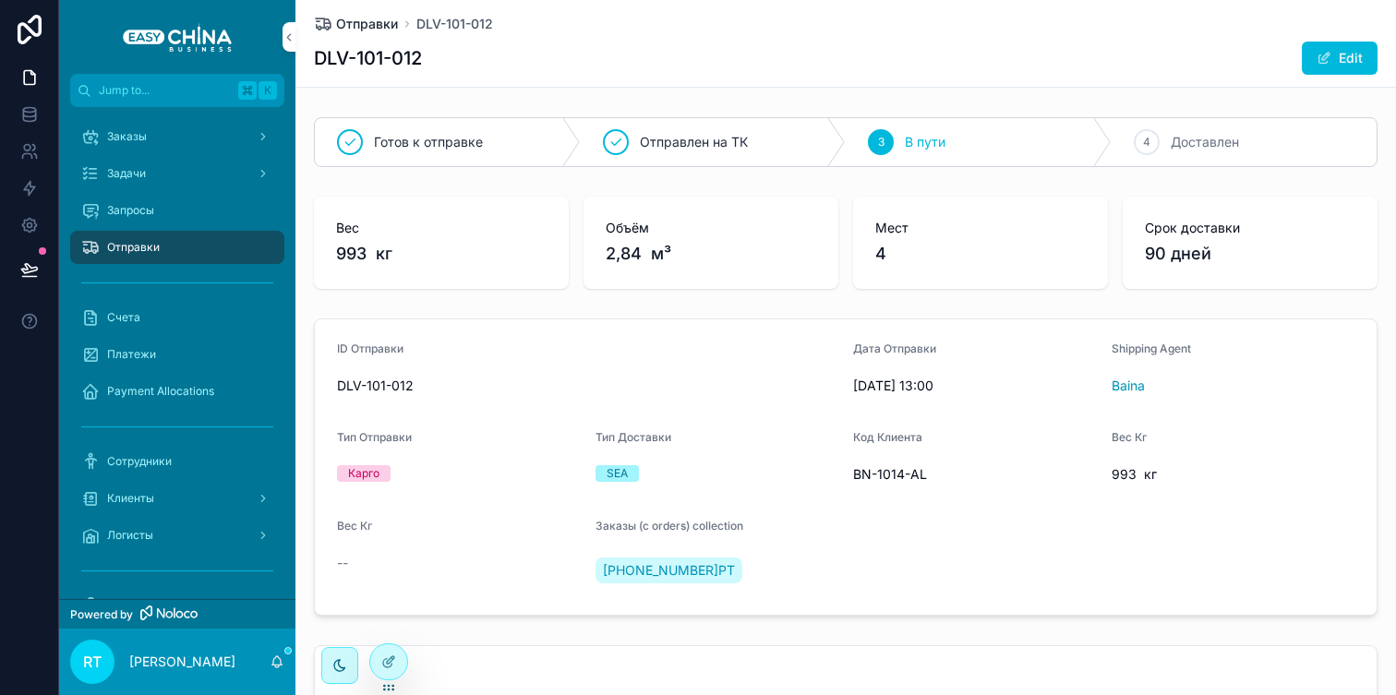
click at [379, 25] on span "Отправки" at bounding box center [367, 24] width 62 height 18
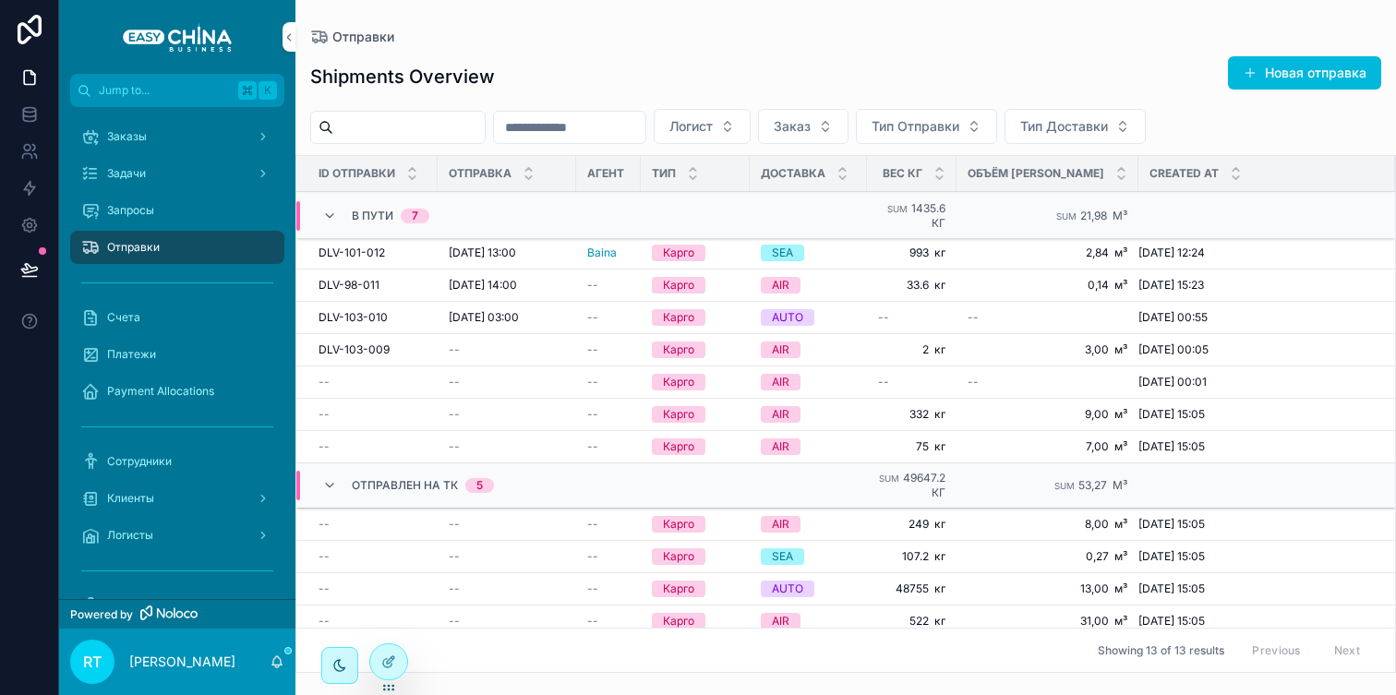
click at [368, 260] on td "DLV-101-012 DLV-101-012" at bounding box center [366, 253] width 141 height 32
click at [368, 258] on span "DLV-101-012" at bounding box center [352, 253] width 66 height 15
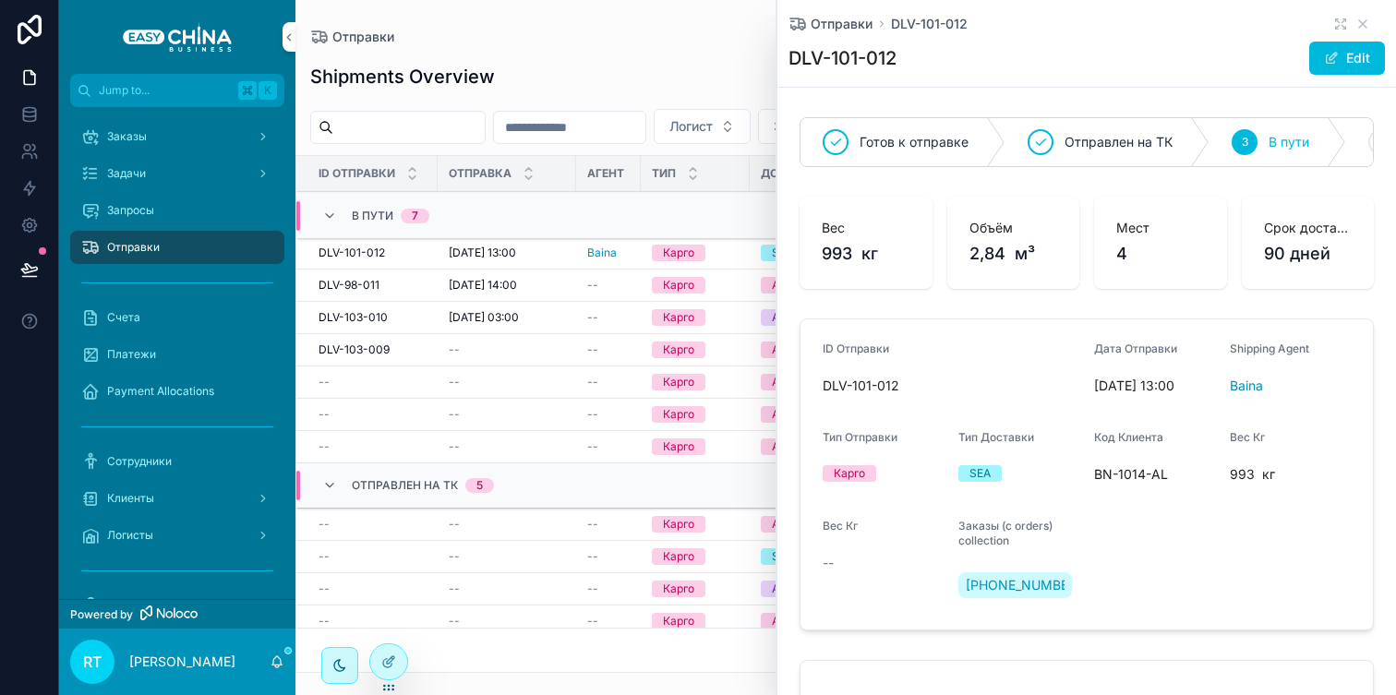
click at [659, 49] on div "Shipments Overview Новая отправка Логист Заказ Тип Отправки Тип Доставки ID Отп…" at bounding box center [846, 358] width 1101 height 629
click at [1362, 27] on icon "scrollable content" at bounding box center [1363, 24] width 15 height 15
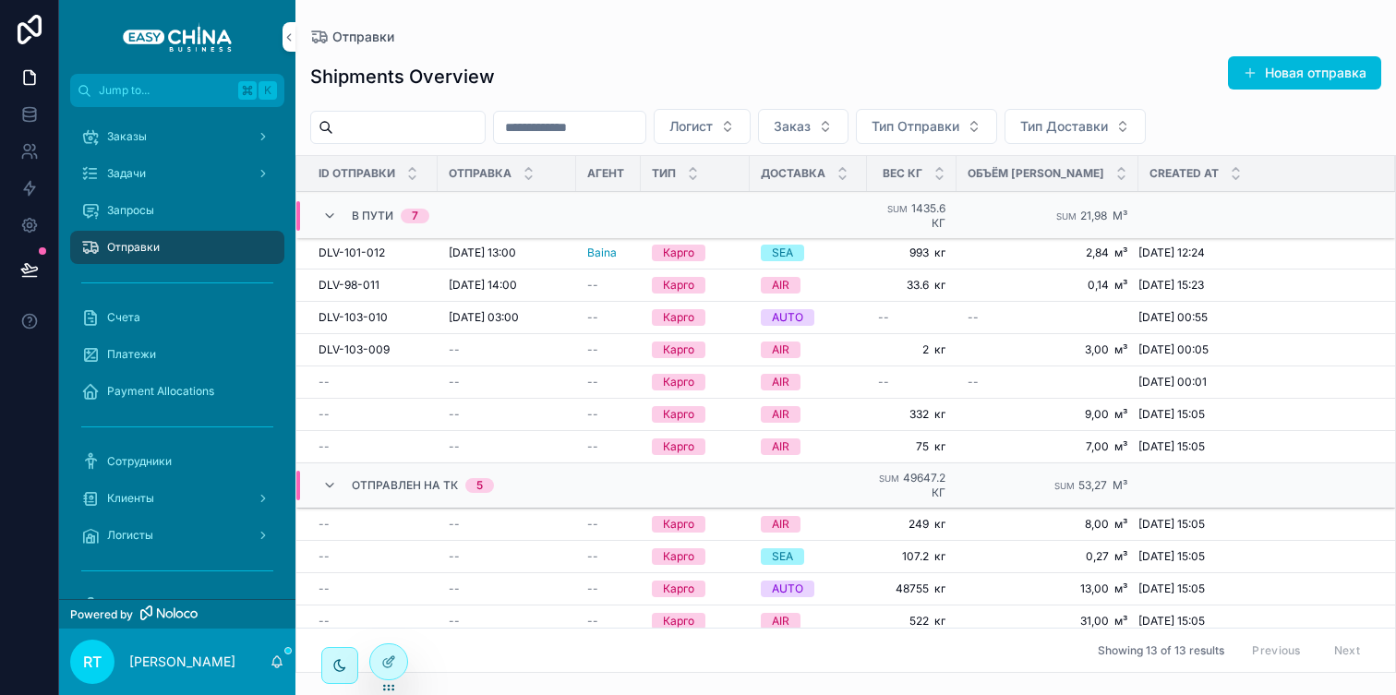
scroll to position [143, 0]
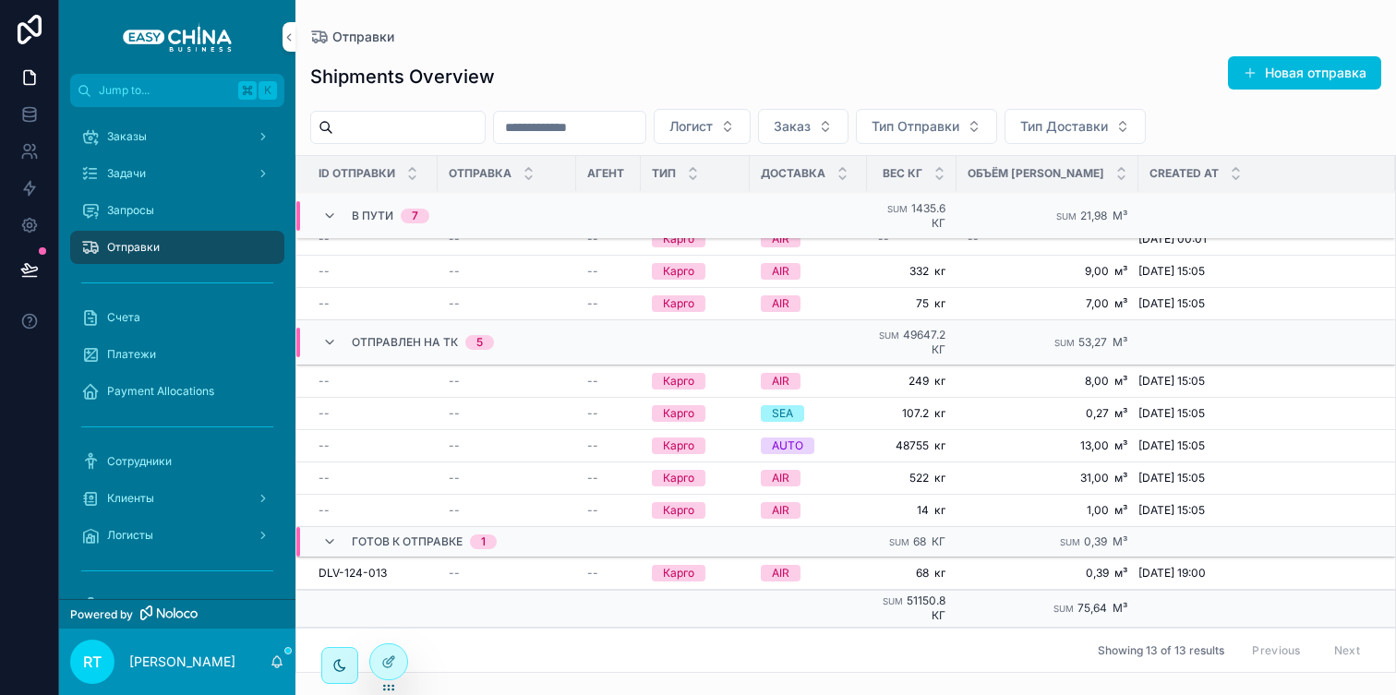
click at [345, 575] on span "DLV-124-013" at bounding box center [353, 573] width 68 height 15
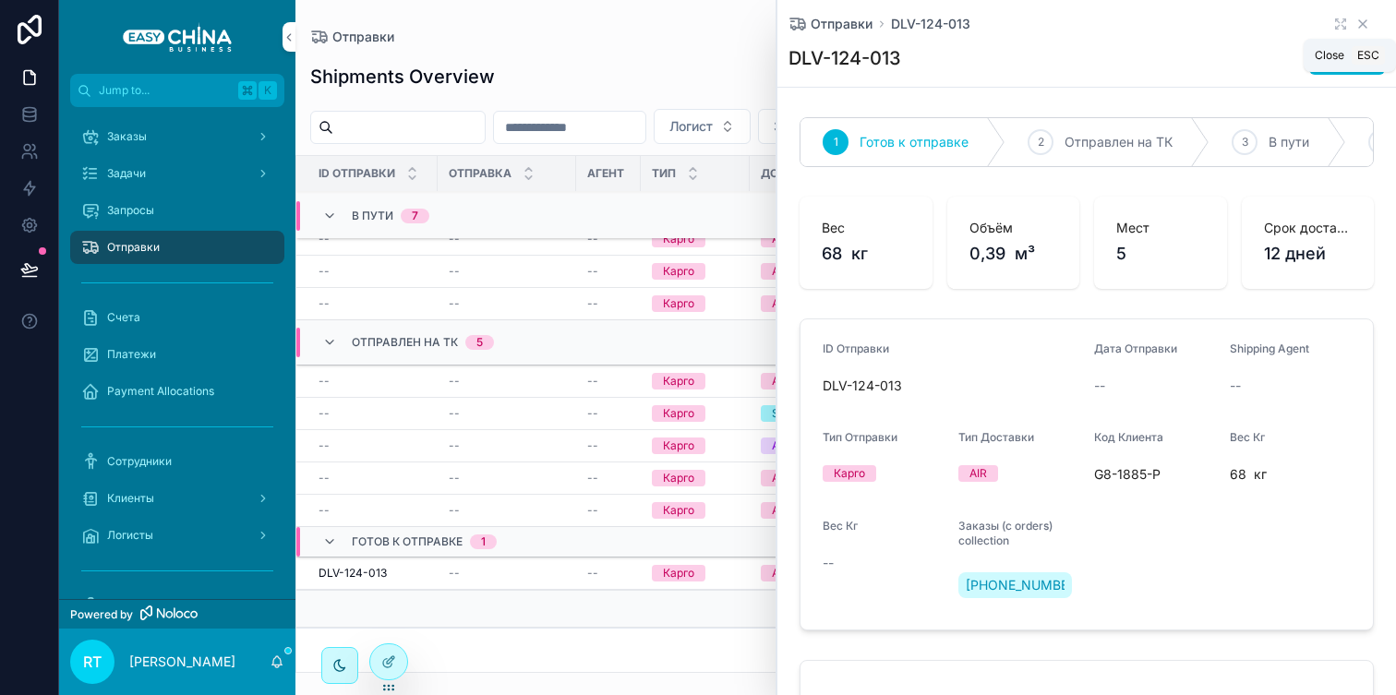
click at [1359, 23] on icon "scrollable content" at bounding box center [1363, 24] width 15 height 15
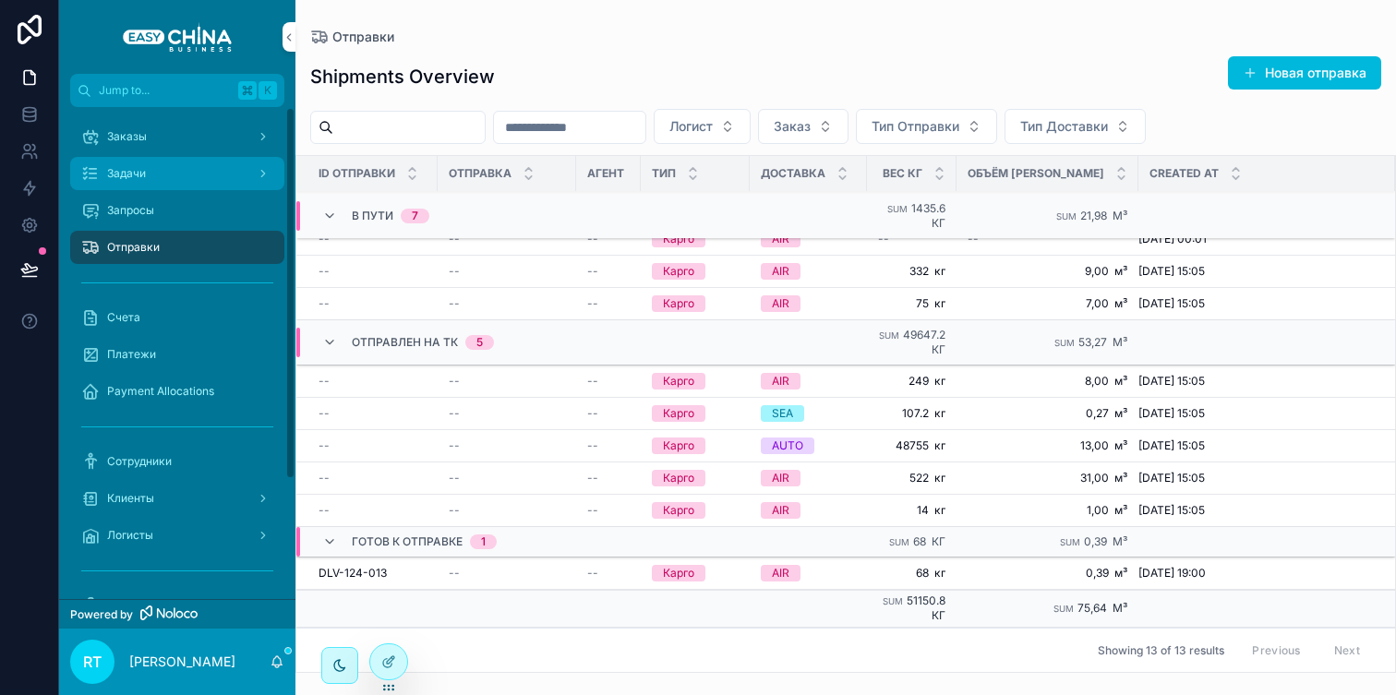
click at [209, 168] on div "Задачи" at bounding box center [177, 174] width 192 height 30
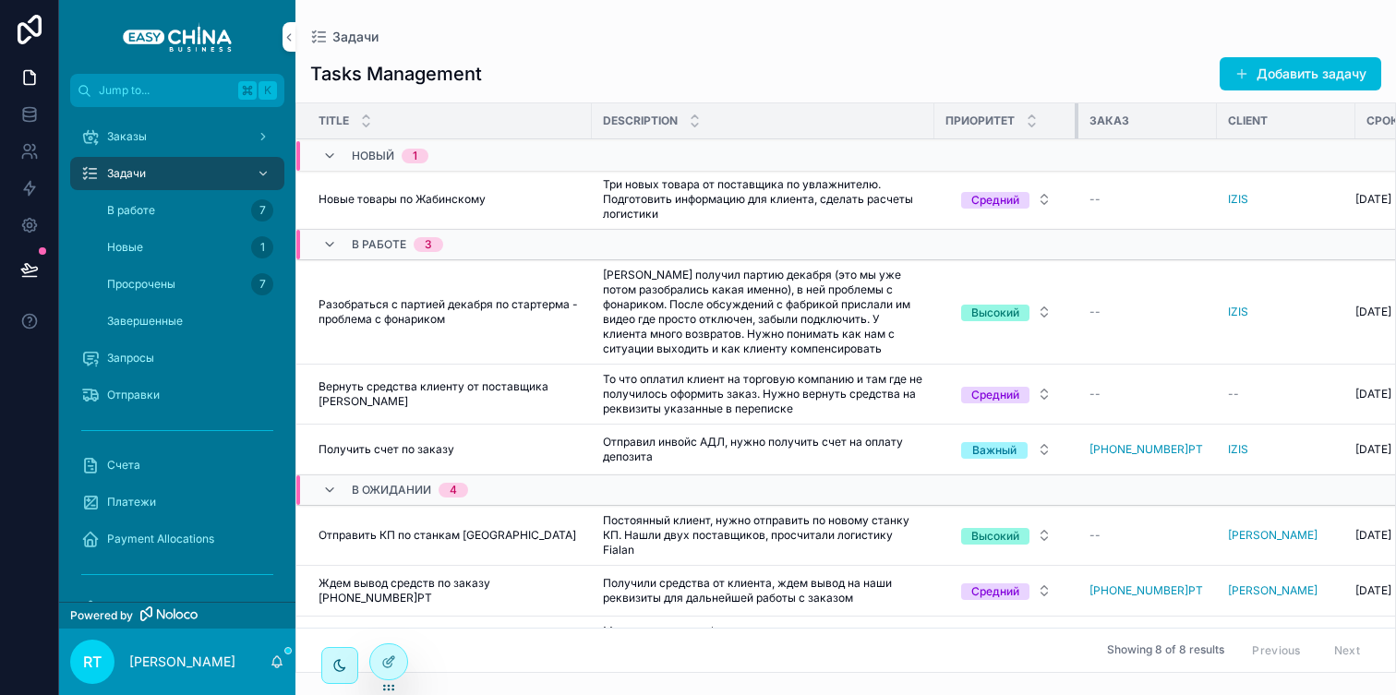
click at [1068, 124] on th "Приоритет" at bounding box center [1007, 121] width 144 height 36
click at [1053, 203] on button "Средний" at bounding box center [1007, 199] width 120 height 33
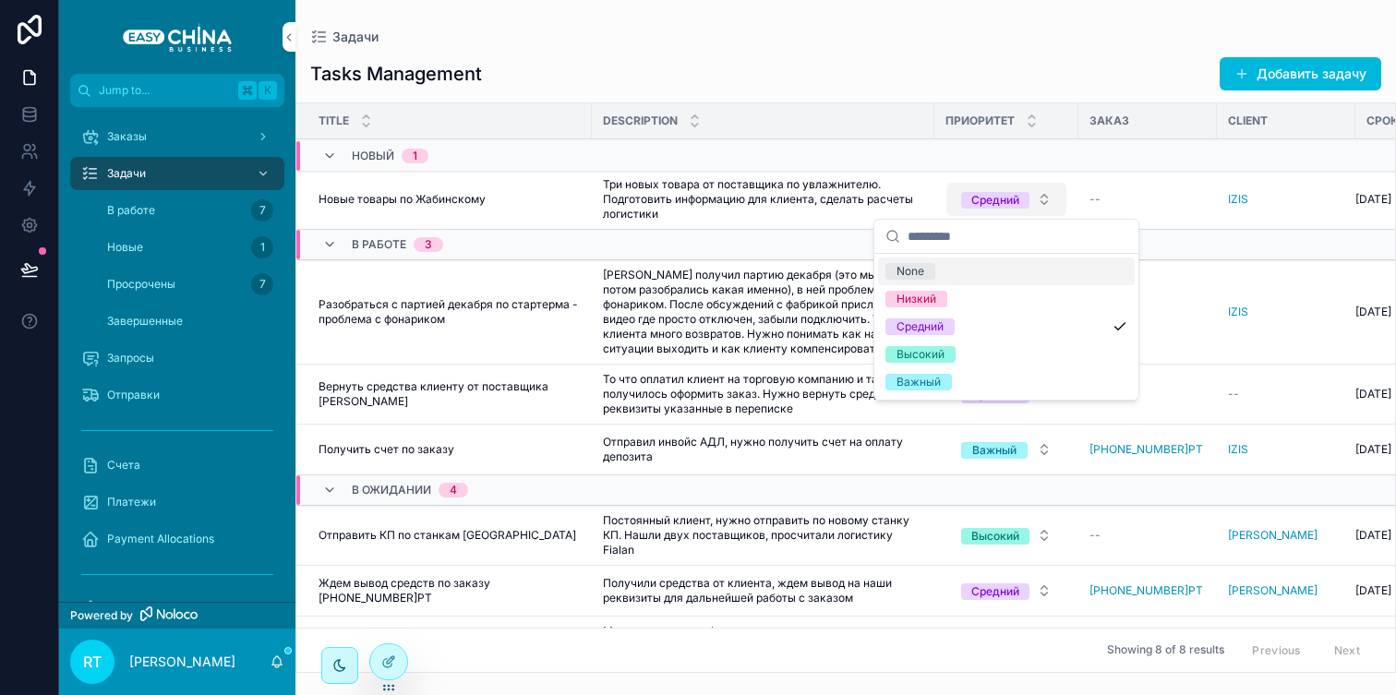
click at [1053, 203] on button "Средний" at bounding box center [1007, 199] width 120 height 33
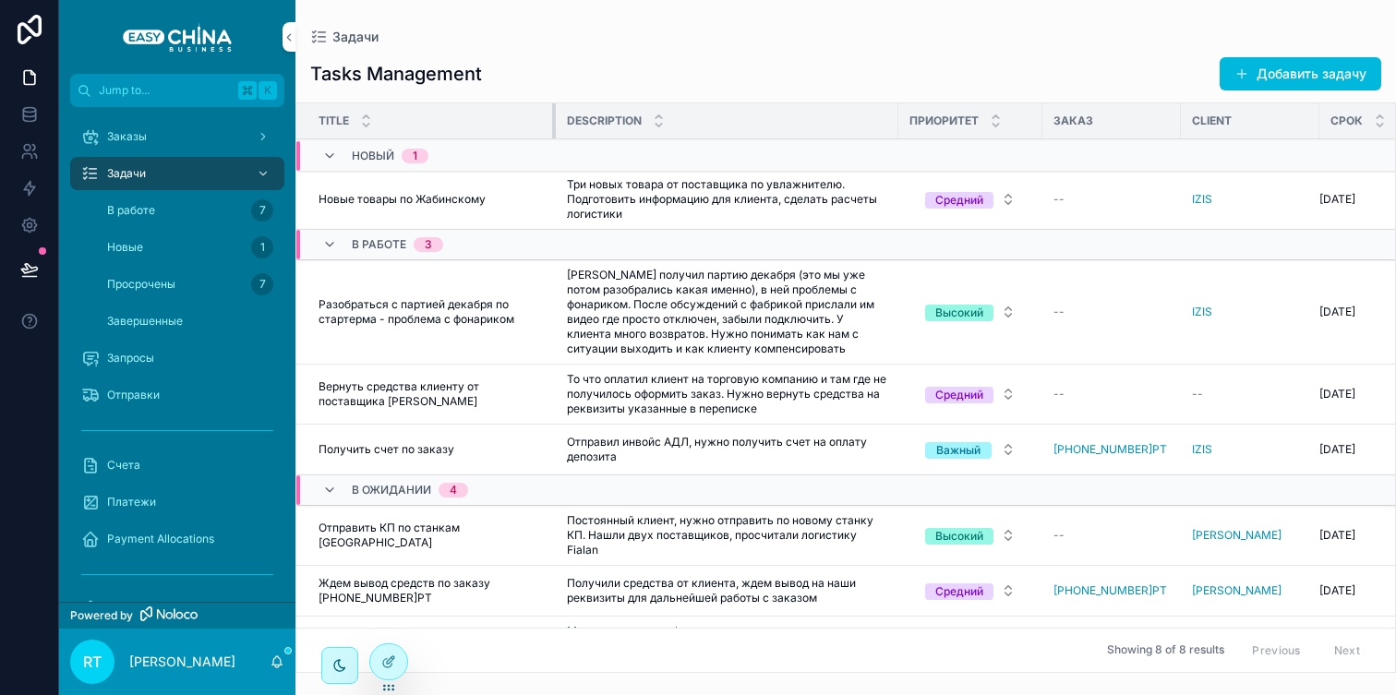
drag, startPoint x: 589, startPoint y: 117, endPoint x: 553, endPoint y: 117, distance: 36.0
click at [553, 117] on div "scrollable content" at bounding box center [555, 120] width 7 height 35
drag, startPoint x: 1177, startPoint y: 123, endPoint x: 1150, endPoint y: 126, distance: 26.9
click at [1150, 126] on th "Заказ" at bounding box center [1106, 121] width 127 height 36
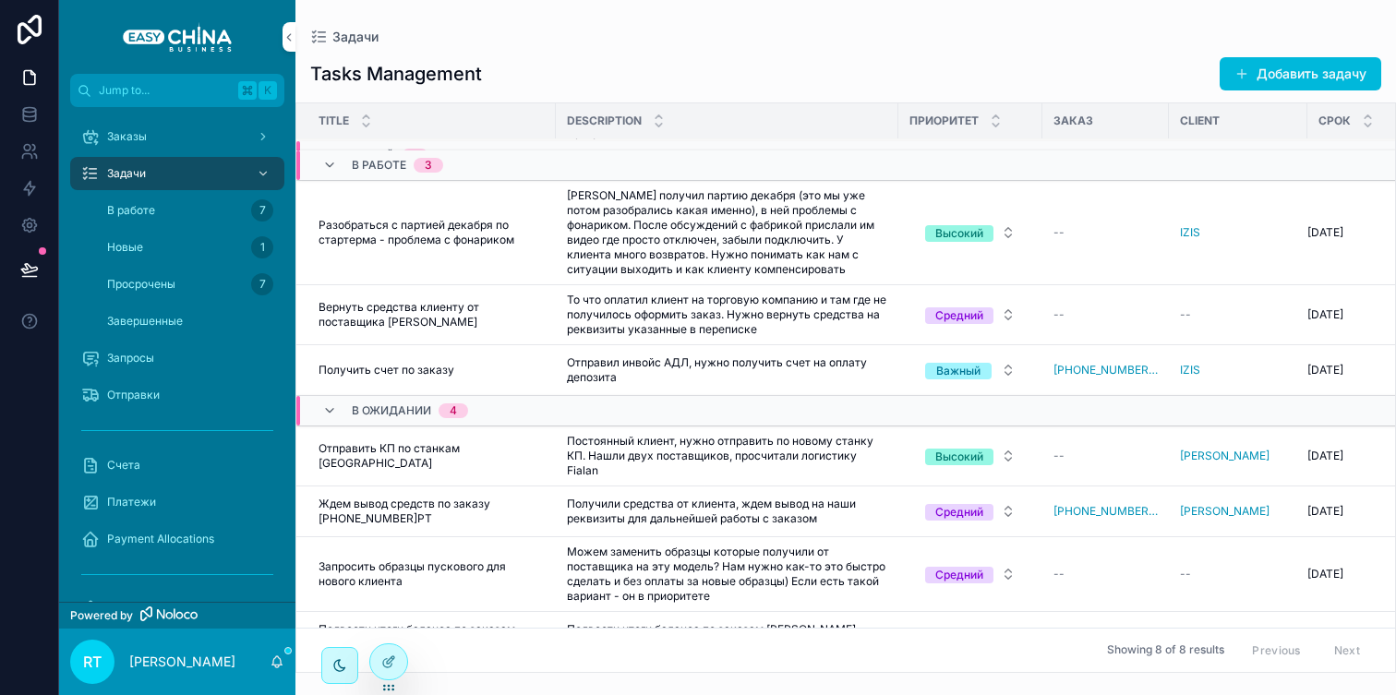
scroll to position [108, 0]
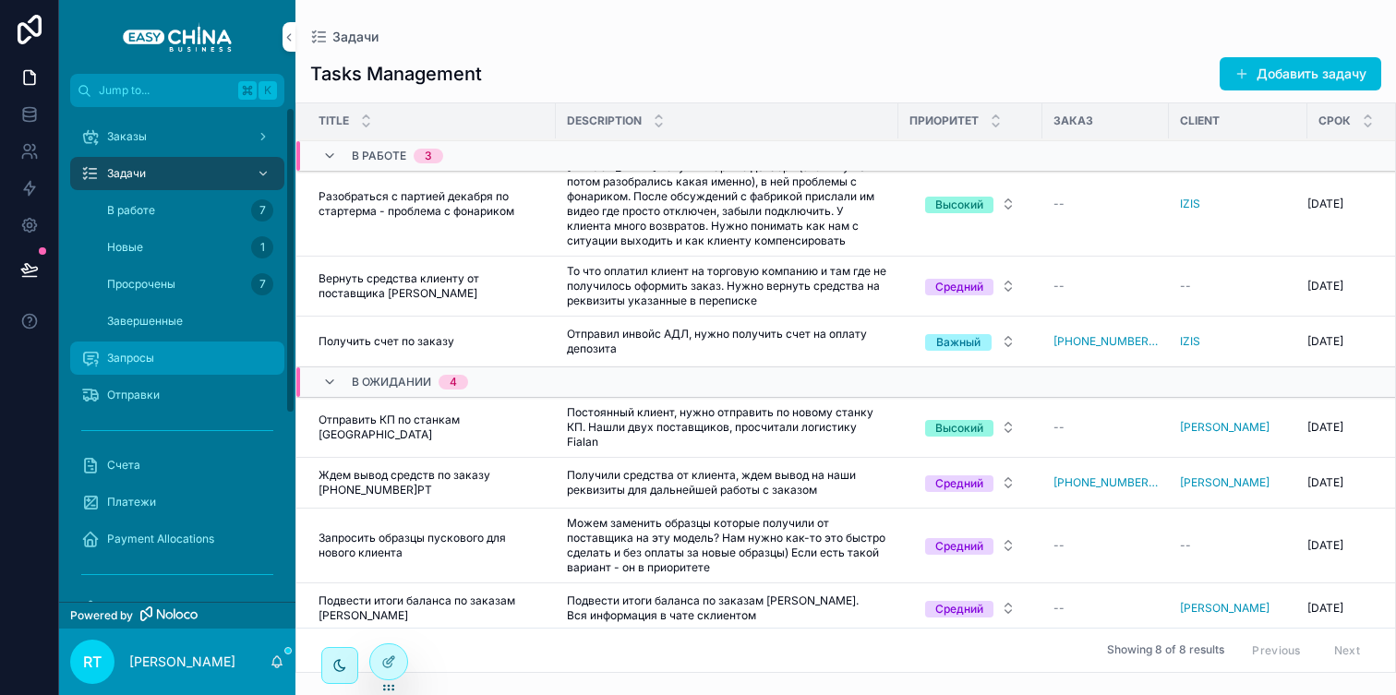
click at [177, 368] on div "Запросы" at bounding box center [177, 359] width 192 height 30
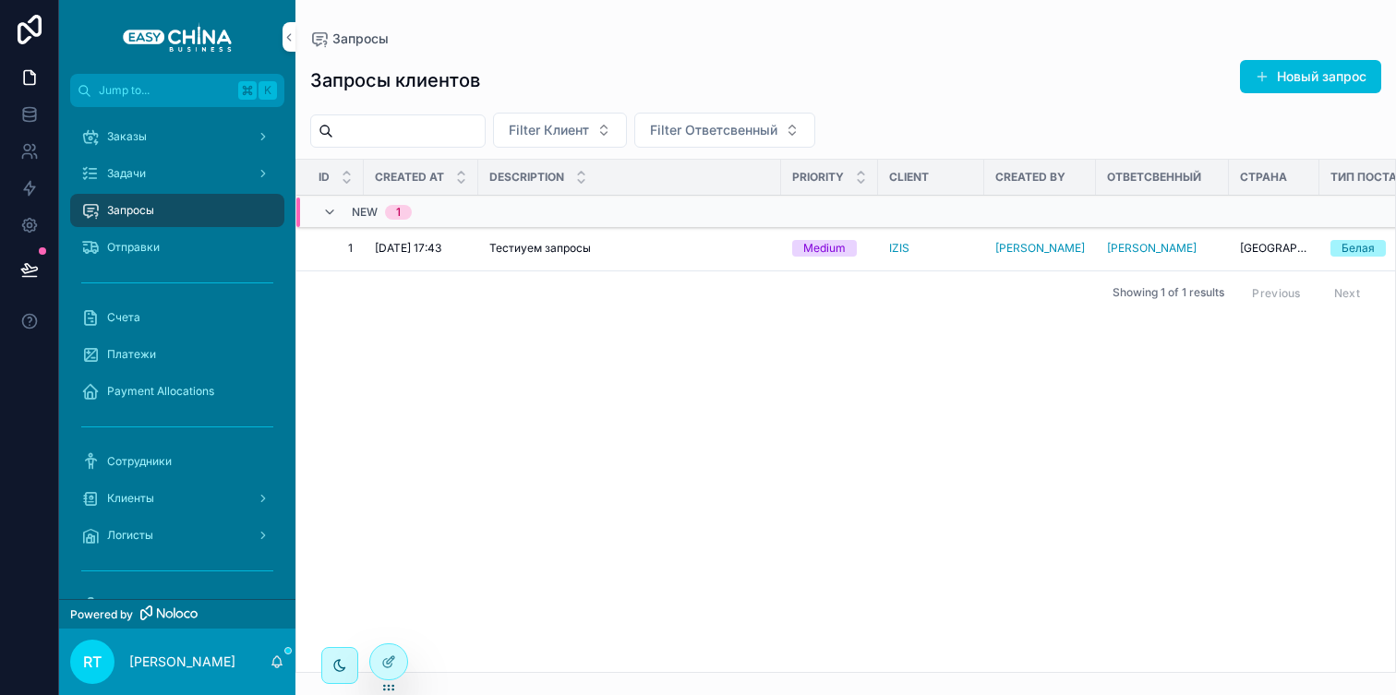
scroll to position [0, 181]
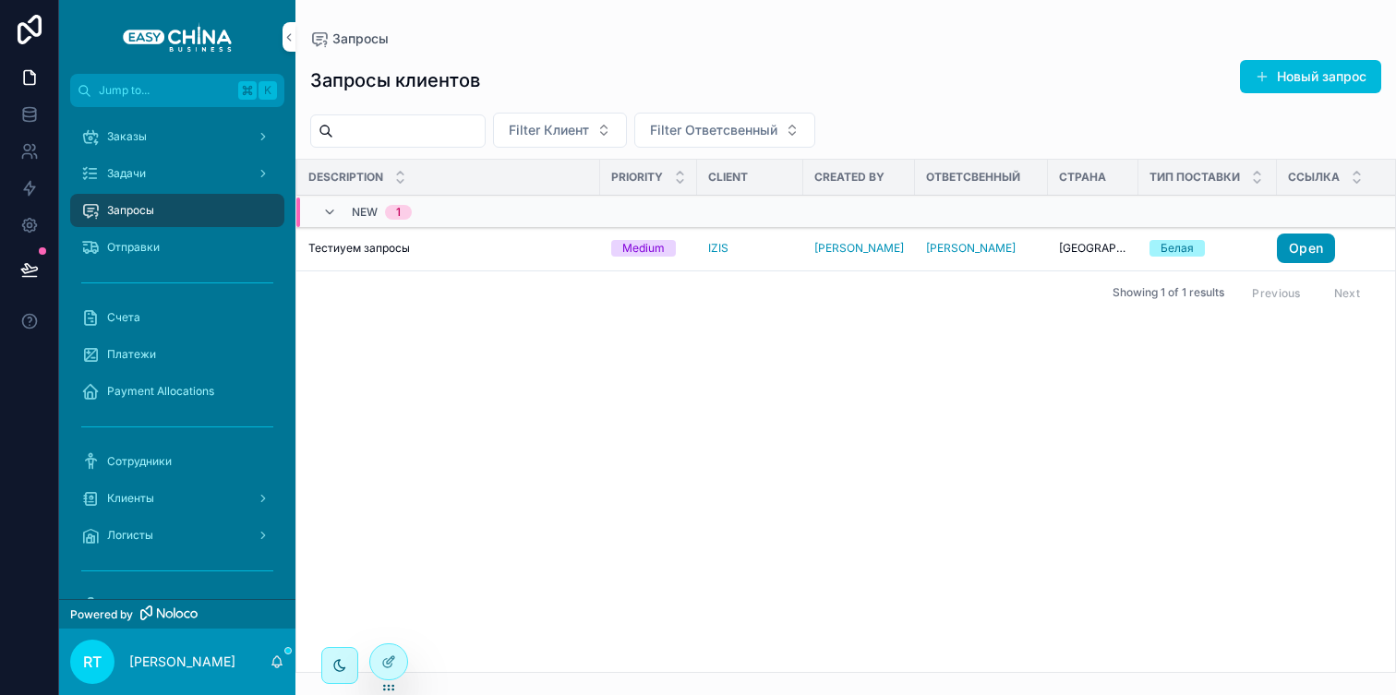
click at [1296, 250] on link "Open" at bounding box center [1306, 249] width 58 height 30
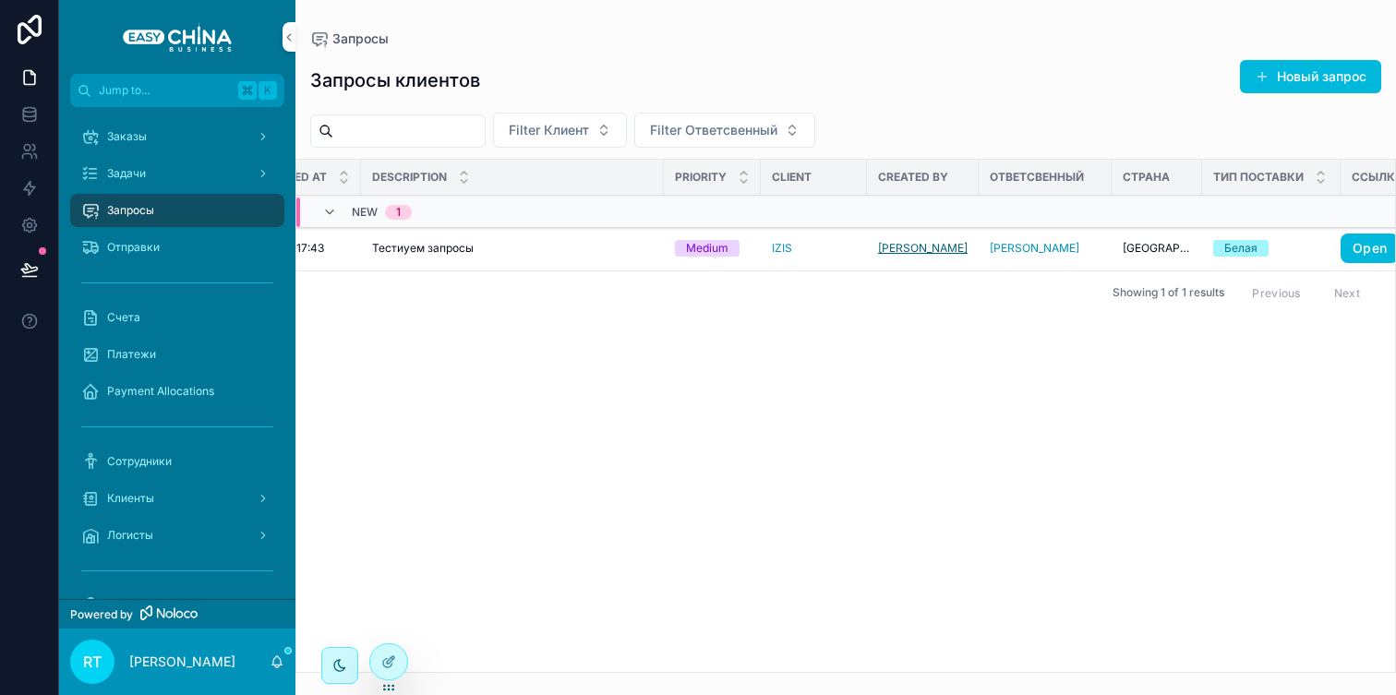
scroll to position [0, 0]
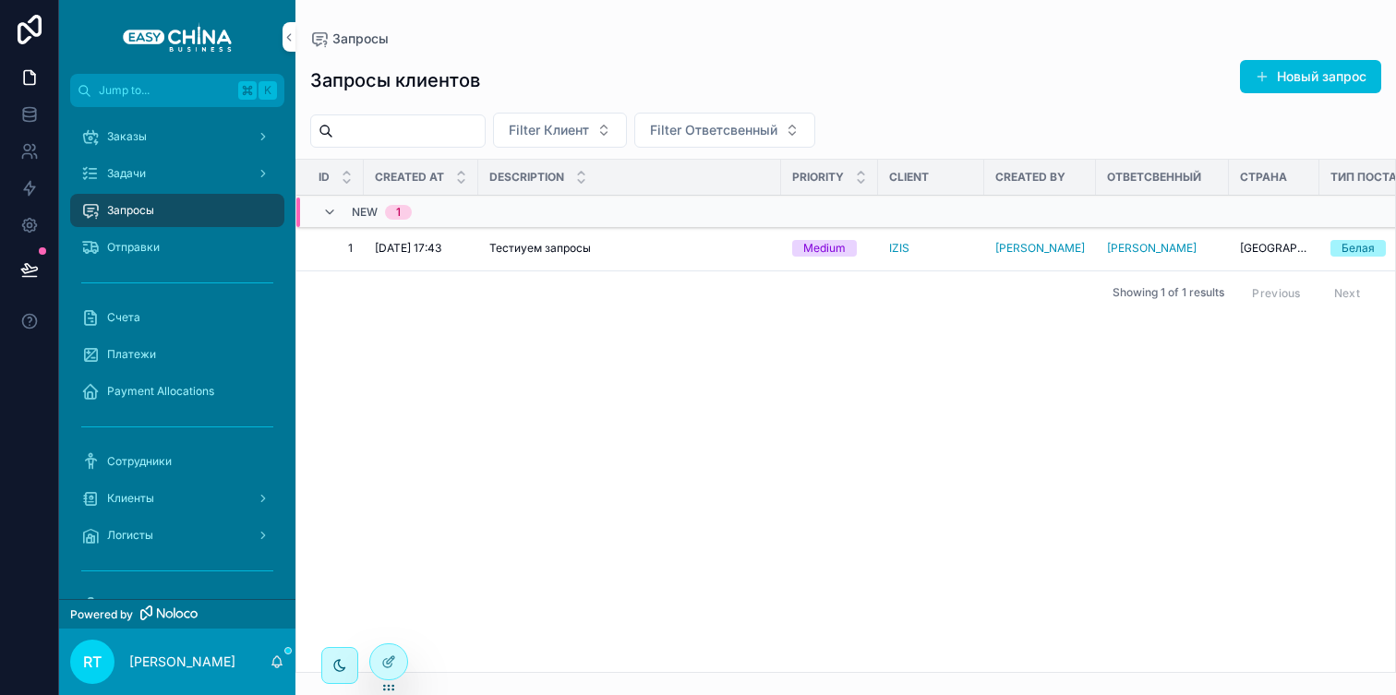
click at [777, 180] on div "Description" at bounding box center [629, 177] width 303 height 35
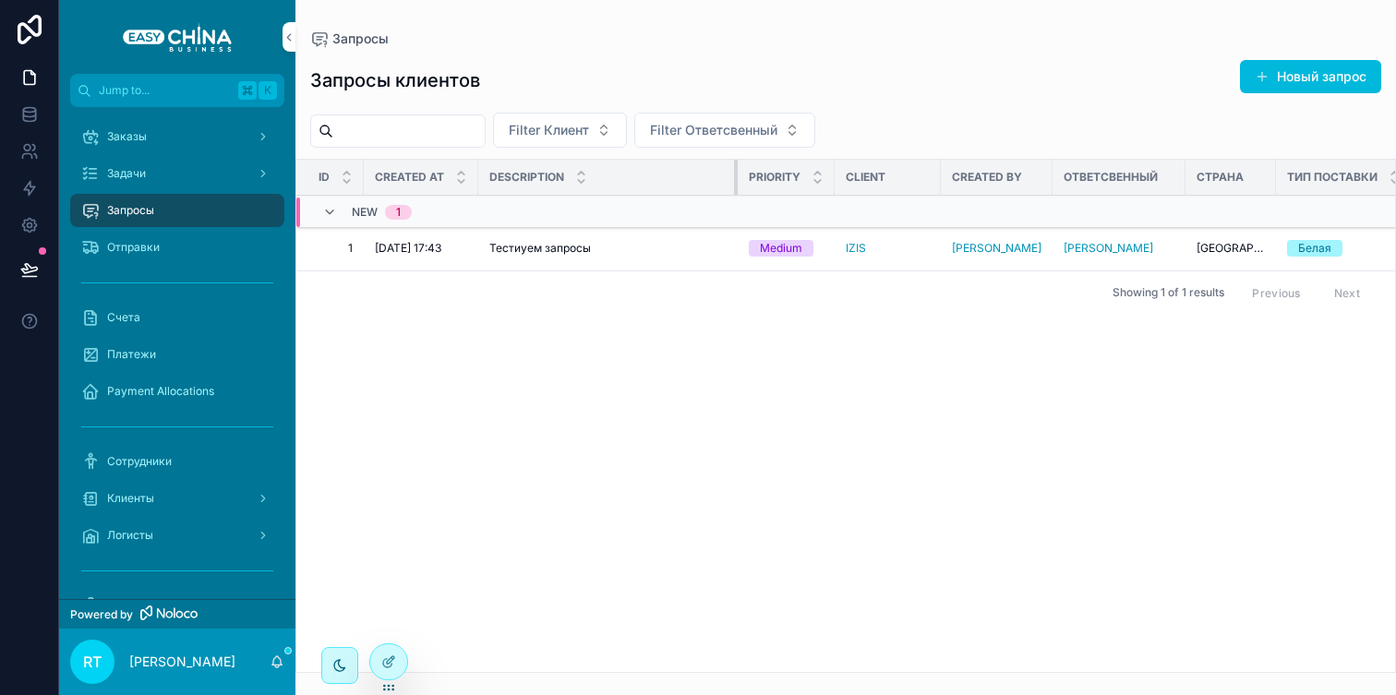
drag, startPoint x: 779, startPoint y: 177, endPoint x: 735, endPoint y: 179, distance: 43.4
click at [735, 179] on div "scrollable content" at bounding box center [737, 177] width 7 height 35
click at [352, 177] on th "Id" at bounding box center [329, 178] width 67 height 36
click at [1049, 180] on div "scrollable content" at bounding box center [1052, 177] width 7 height 35
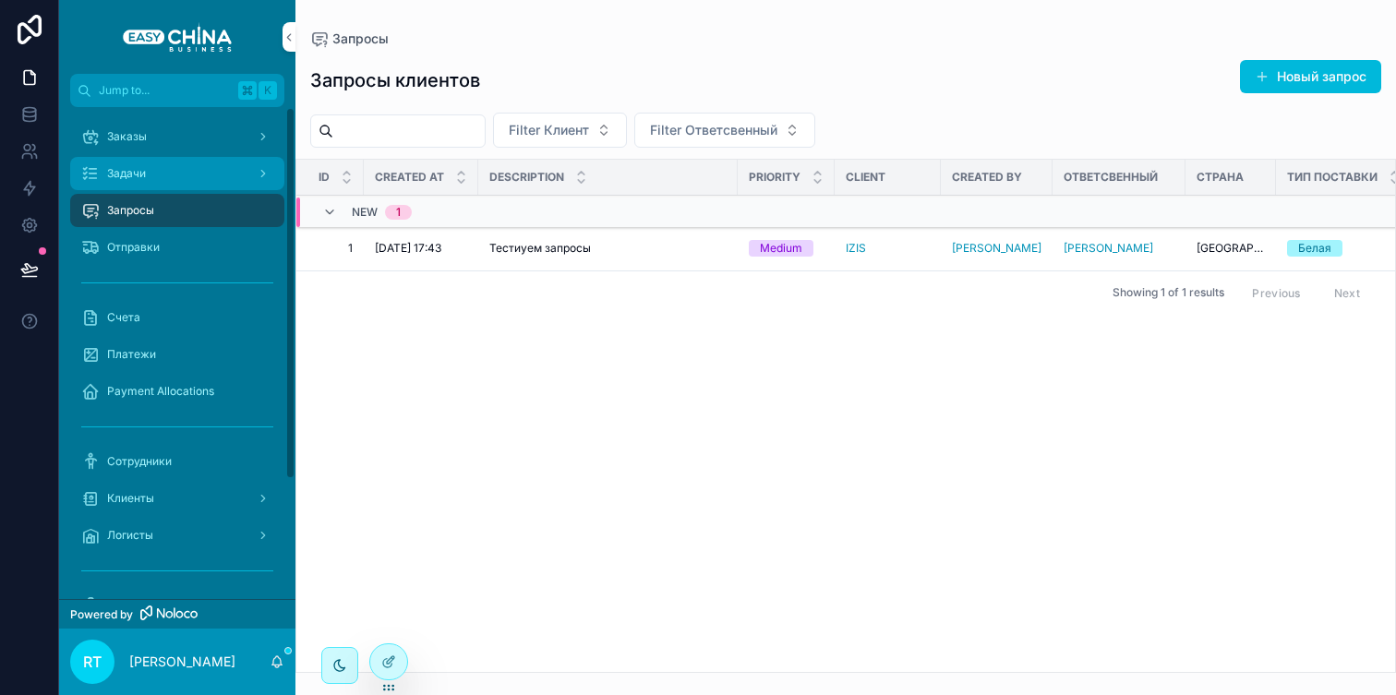
click at [190, 160] on div "Задачи" at bounding box center [177, 174] width 192 height 30
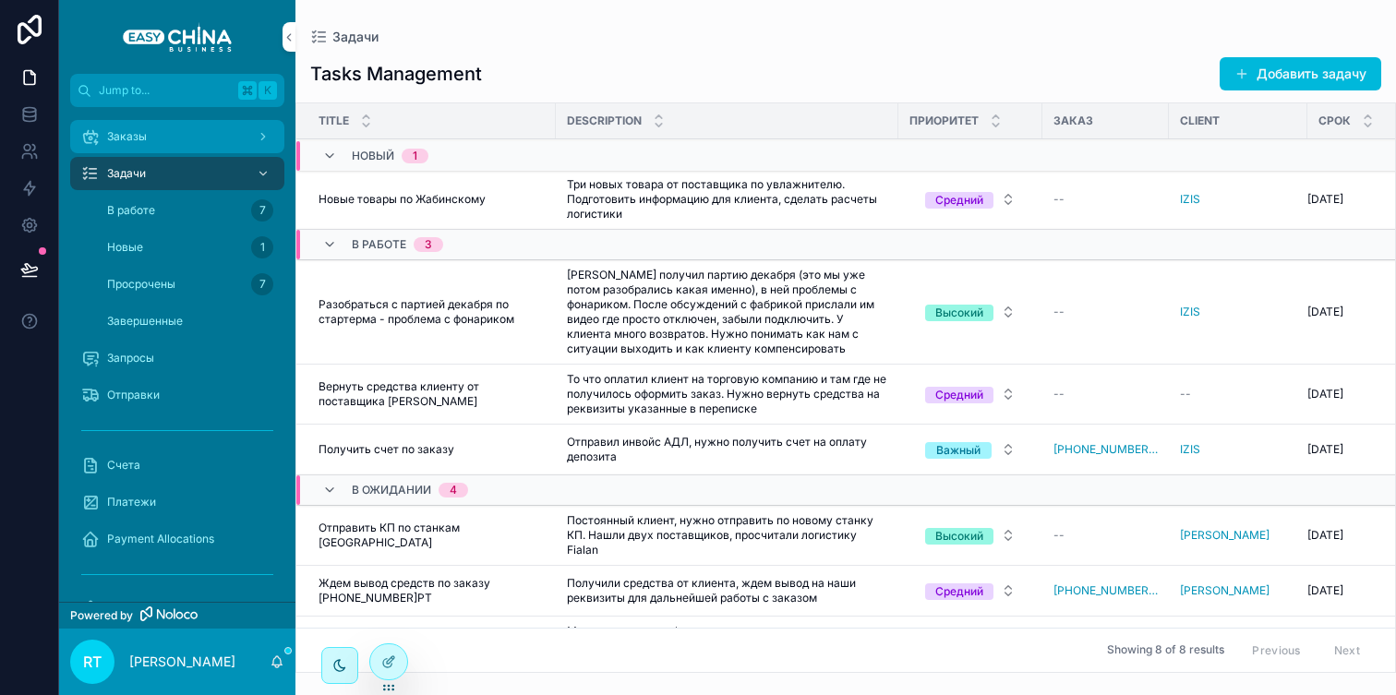
click at [196, 142] on div "Заказы" at bounding box center [177, 137] width 192 height 30
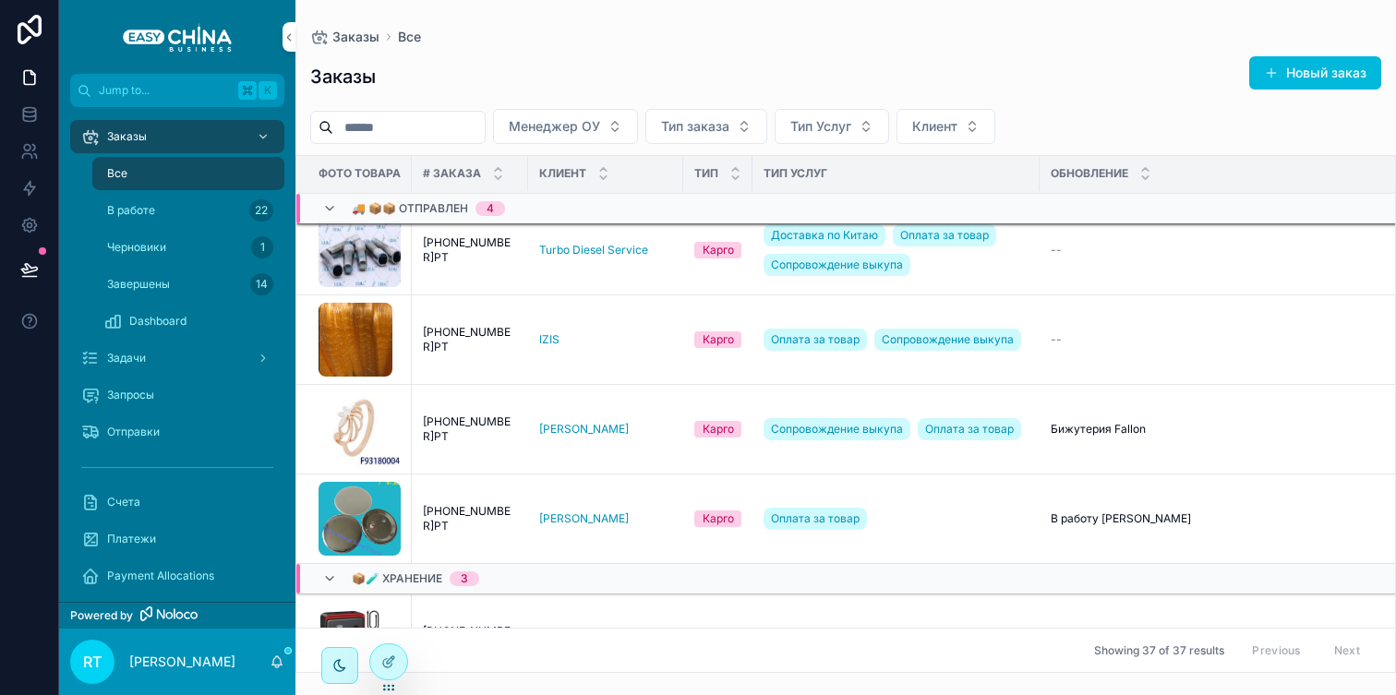
scroll to position [1981, 0]
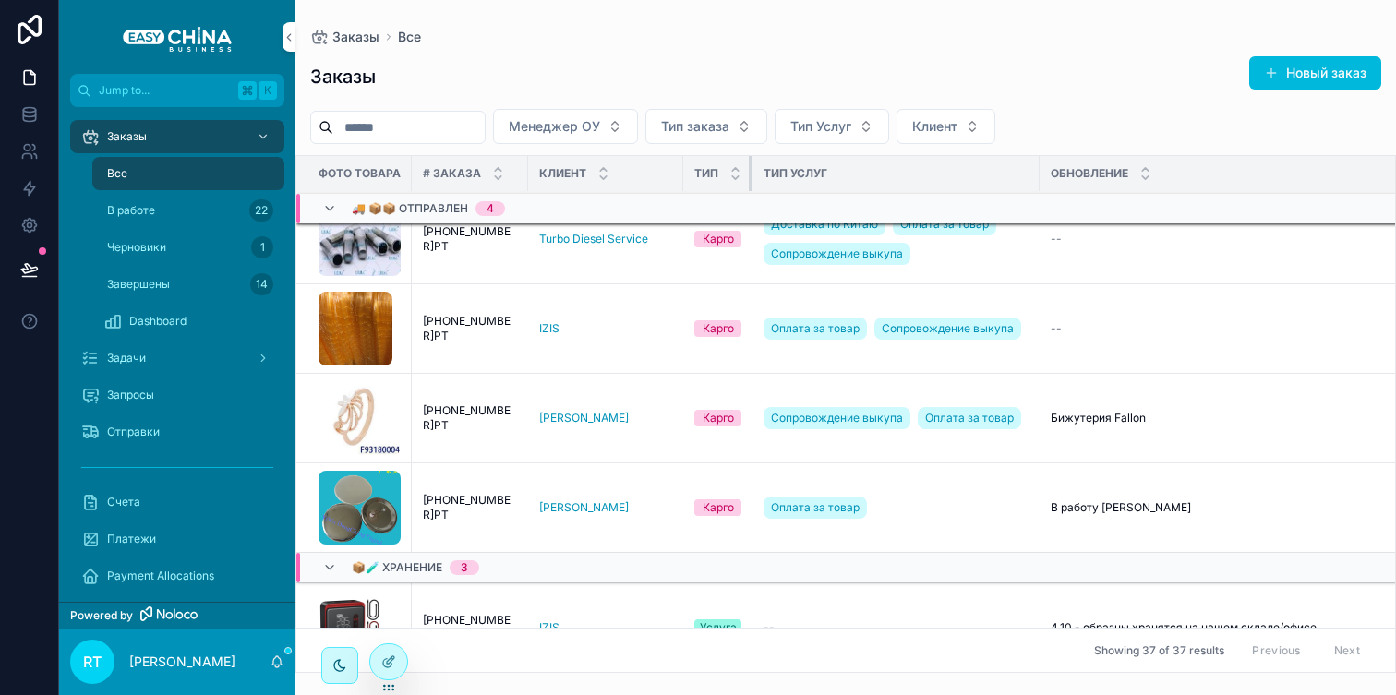
click at [752, 171] on tr "Фото Товара # Заказа Клиент Тип Тип Услуг Обновление Создан ПЛ. Доход ПЛ. расхо…" at bounding box center [1178, 174] width 1764 height 36
drag, startPoint x: 743, startPoint y: 171, endPoint x: 754, endPoint y: 171, distance: 10.2
click at [758, 171] on div "scrollable content" at bounding box center [761, 173] width 7 height 35
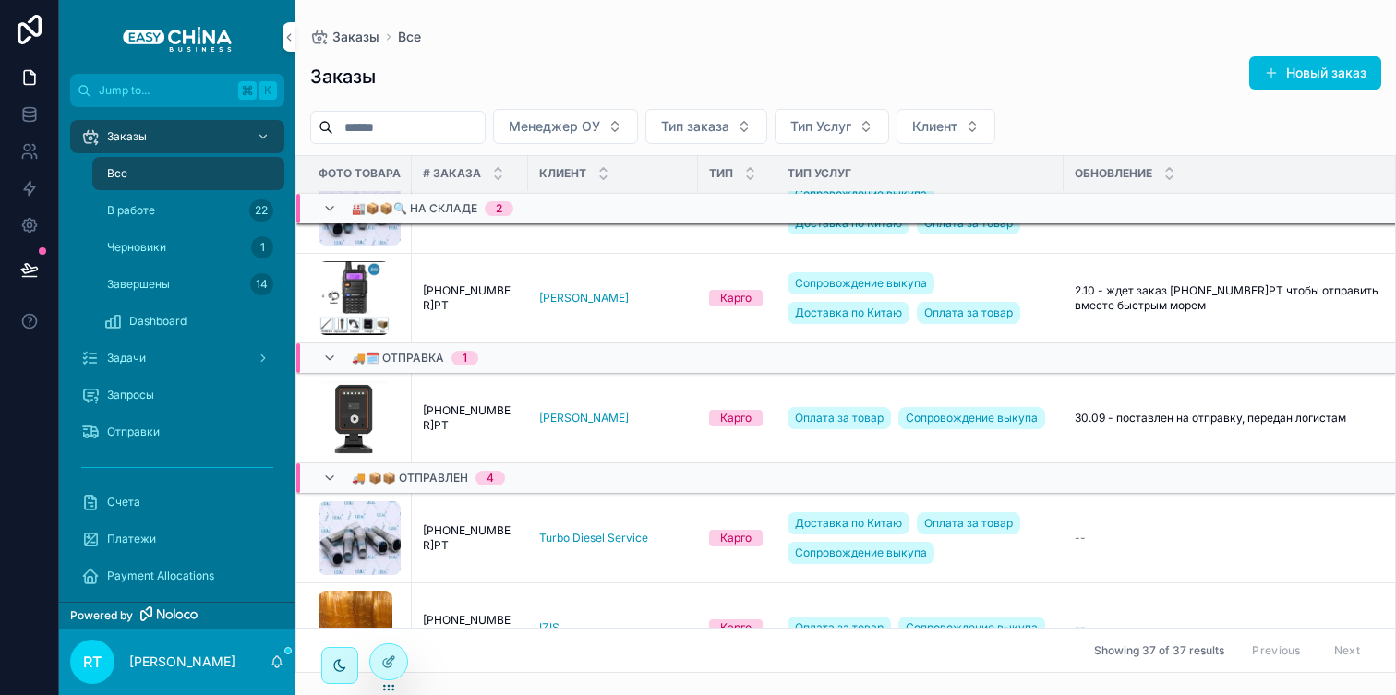
scroll to position [1712, 0]
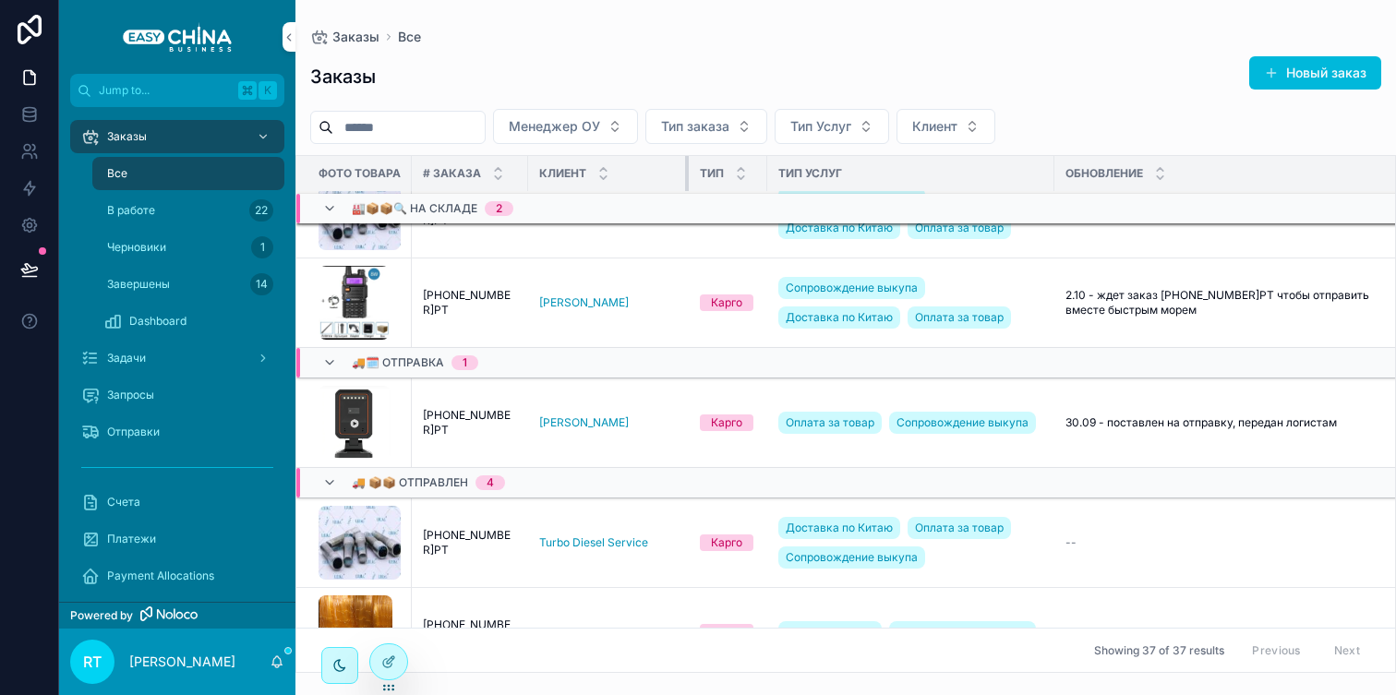
click at [685, 171] on div "scrollable content" at bounding box center [688, 173] width 7 height 35
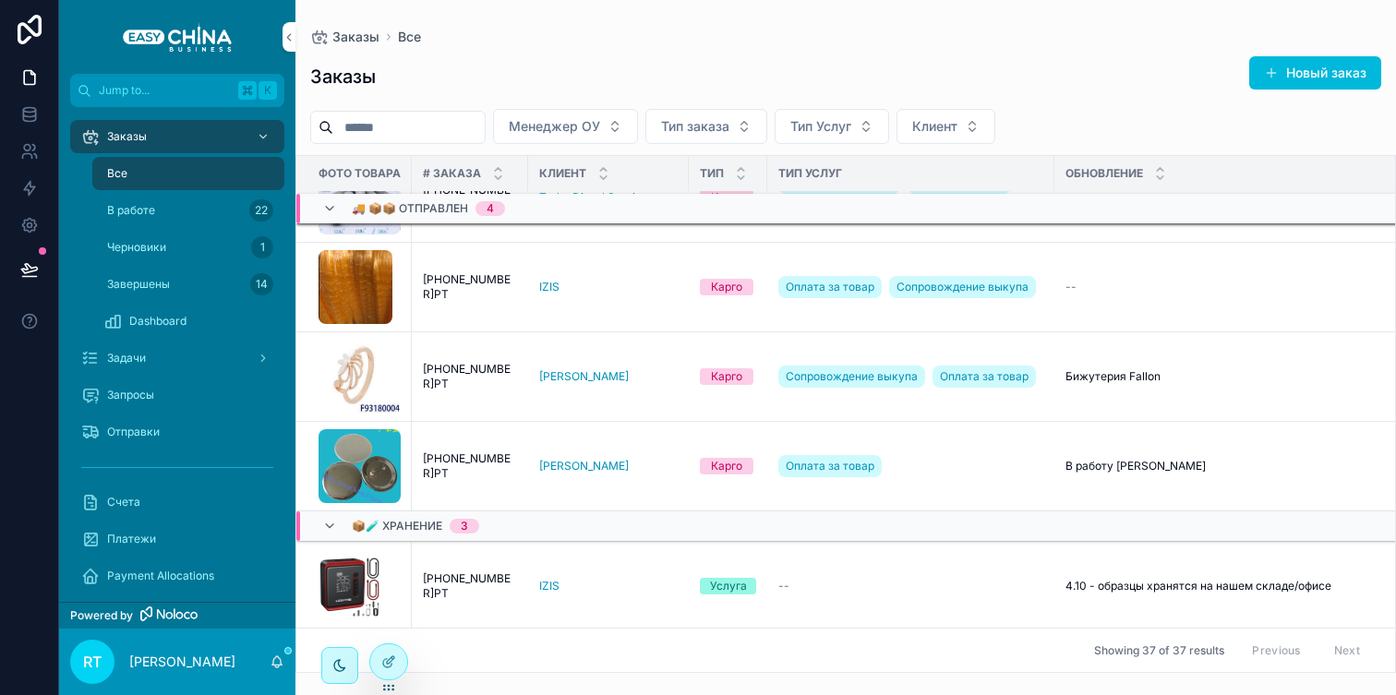
scroll to position [2023, 0]
click at [685, 165] on div "scrollable content" at bounding box center [688, 173] width 7 height 35
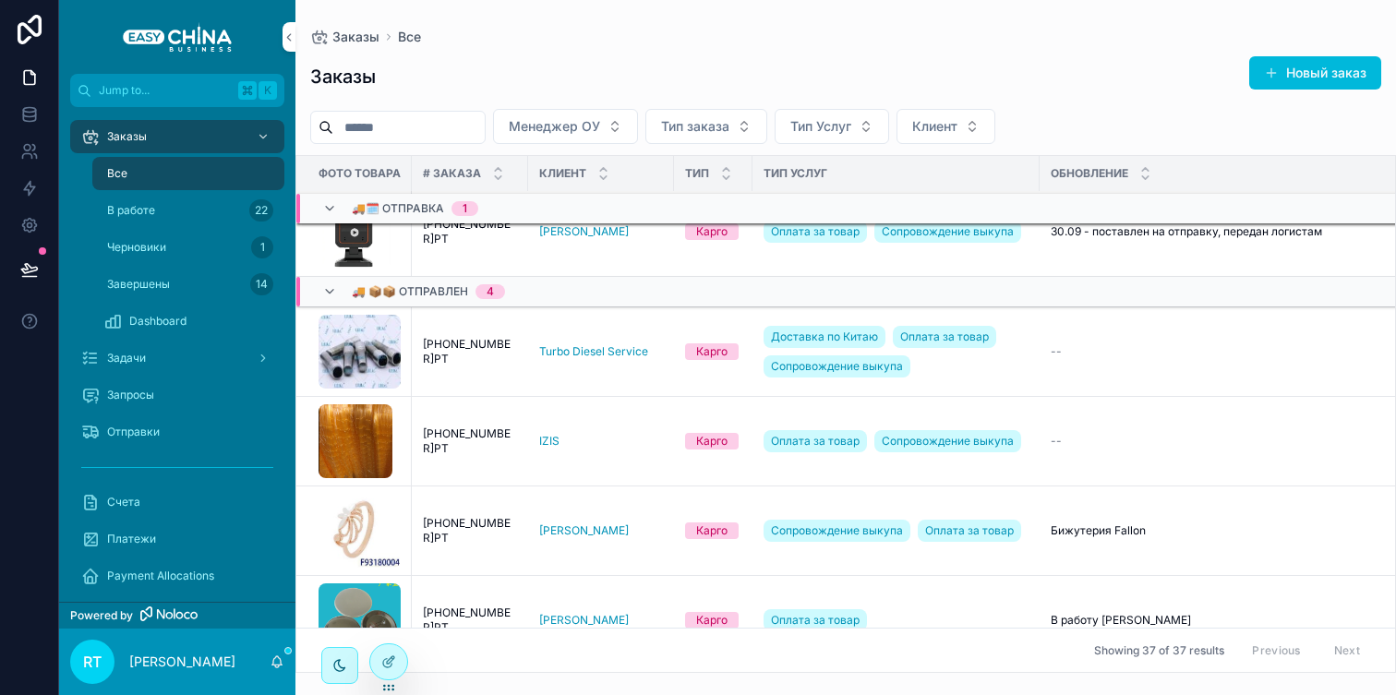
scroll to position [1888, 0]
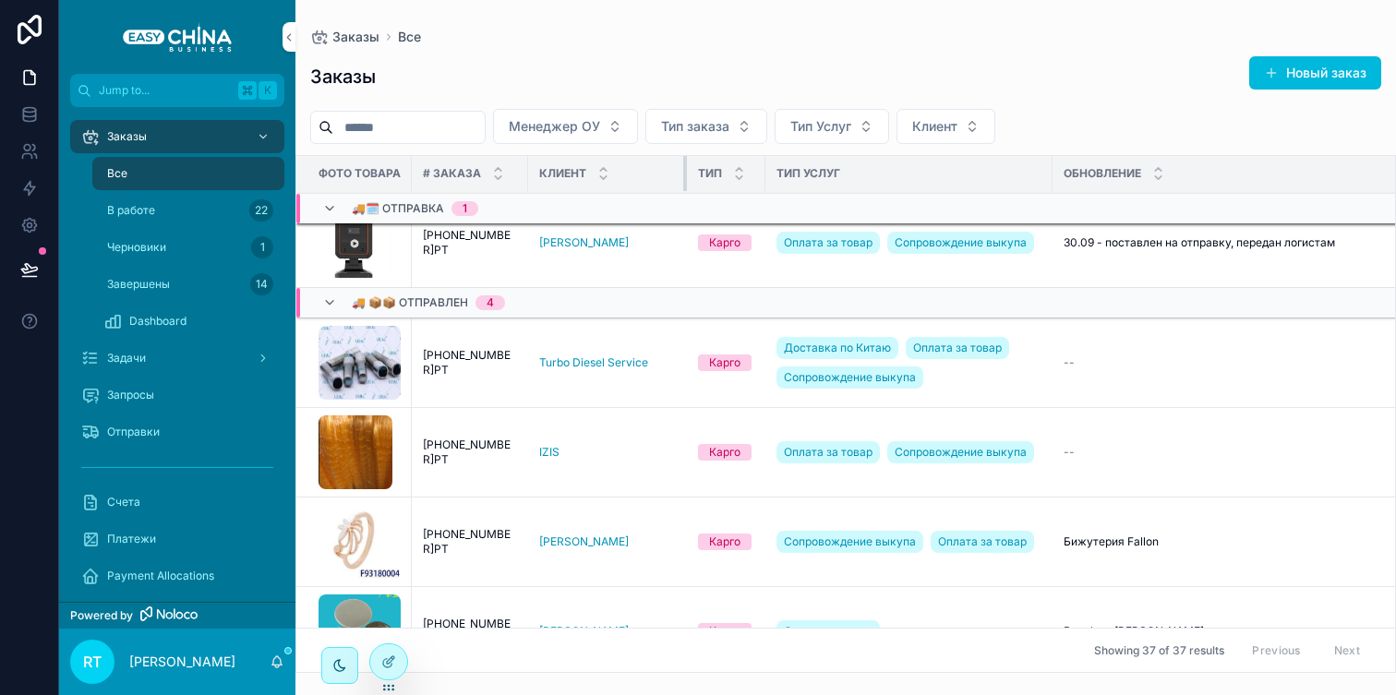
drag, startPoint x: 666, startPoint y: 175, endPoint x: 679, endPoint y: 176, distance: 13.0
click at [683, 176] on div "scrollable content" at bounding box center [686, 173] width 7 height 35
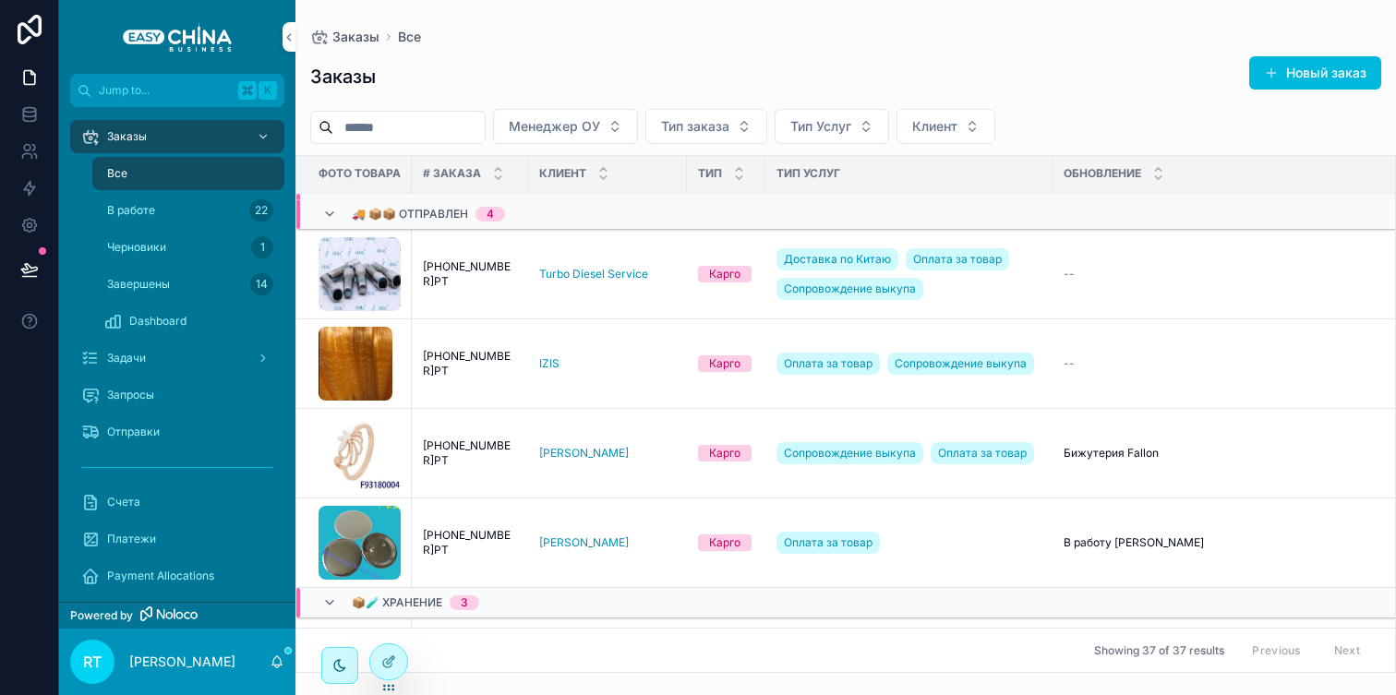
scroll to position [1883, 0]
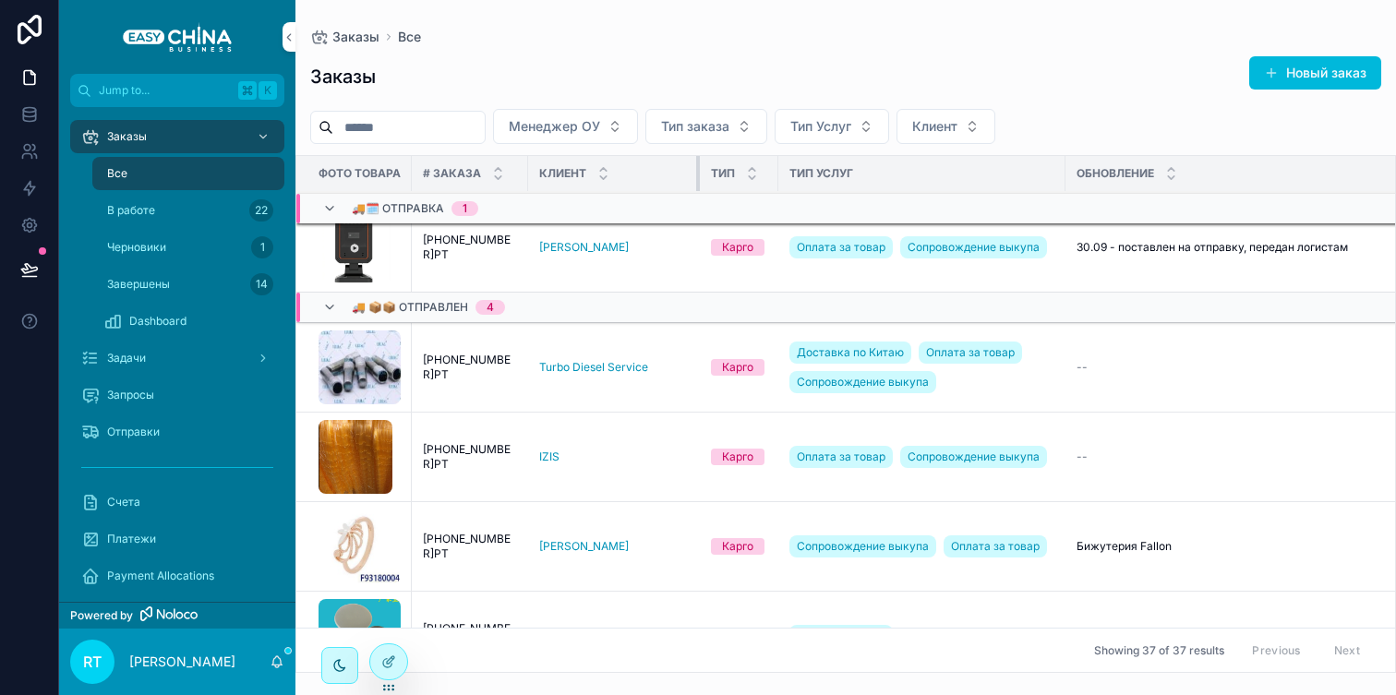
drag, startPoint x: 680, startPoint y: 168, endPoint x: 693, endPoint y: 170, distance: 13.1
click at [693, 170] on tr "Фото Товара # Заказа Клиент Тип Тип Услуг Обновление Создан ПЛ. Доход ПЛ. расхо…" at bounding box center [1191, 174] width 1790 height 36
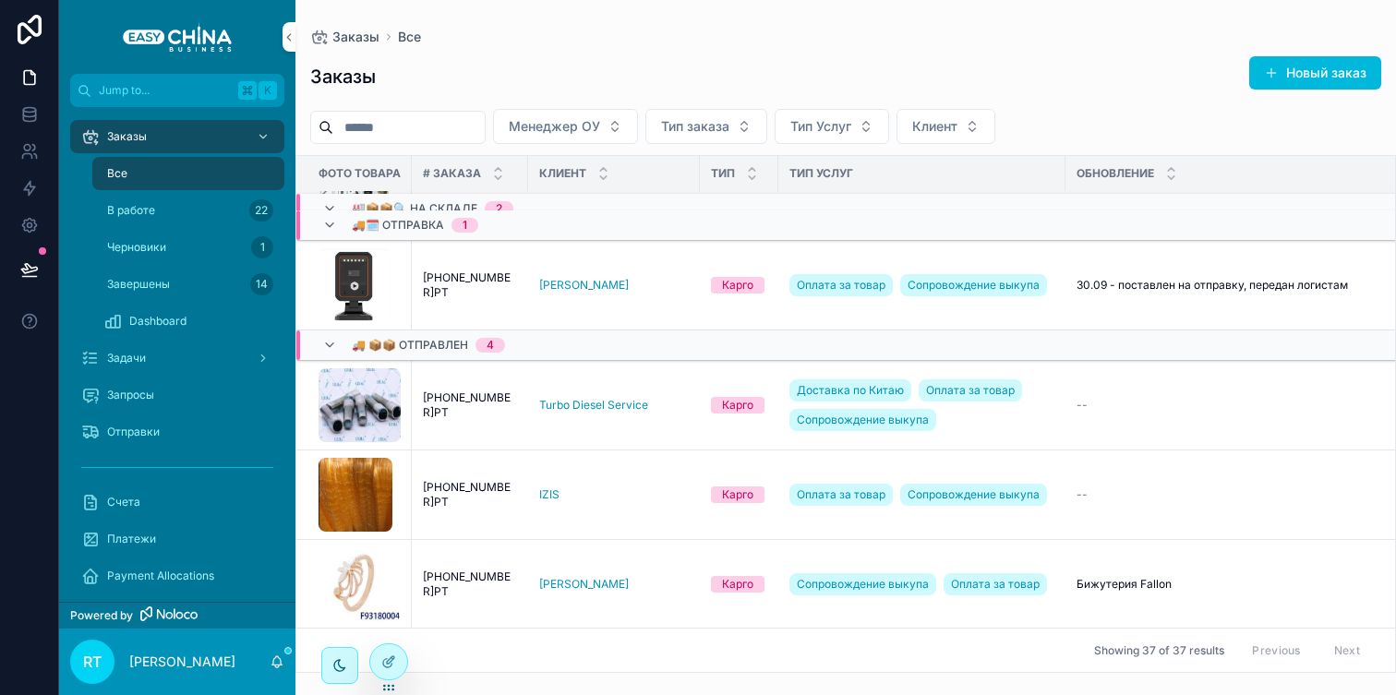
scroll to position [1763, 0]
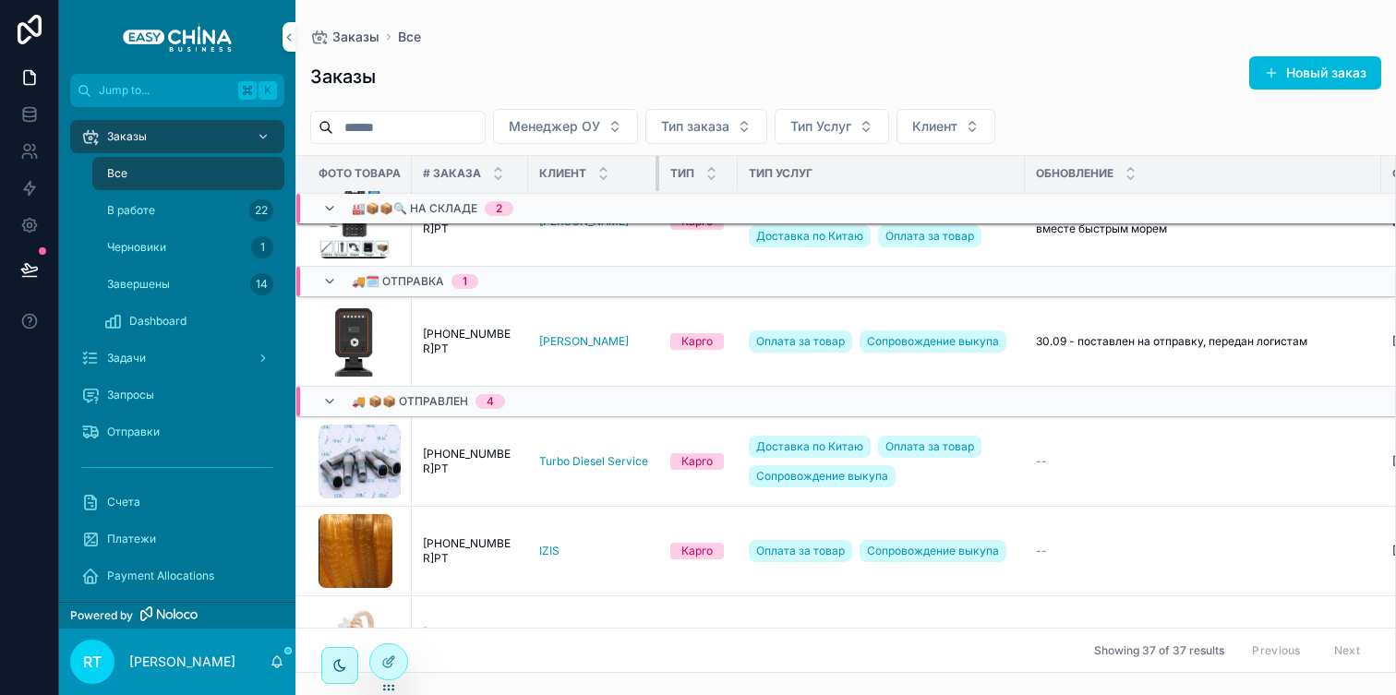
drag, startPoint x: 692, startPoint y: 165, endPoint x: 637, endPoint y: 165, distance: 54.5
click at [637, 165] on th "Клиент" at bounding box center [593, 174] width 131 height 36
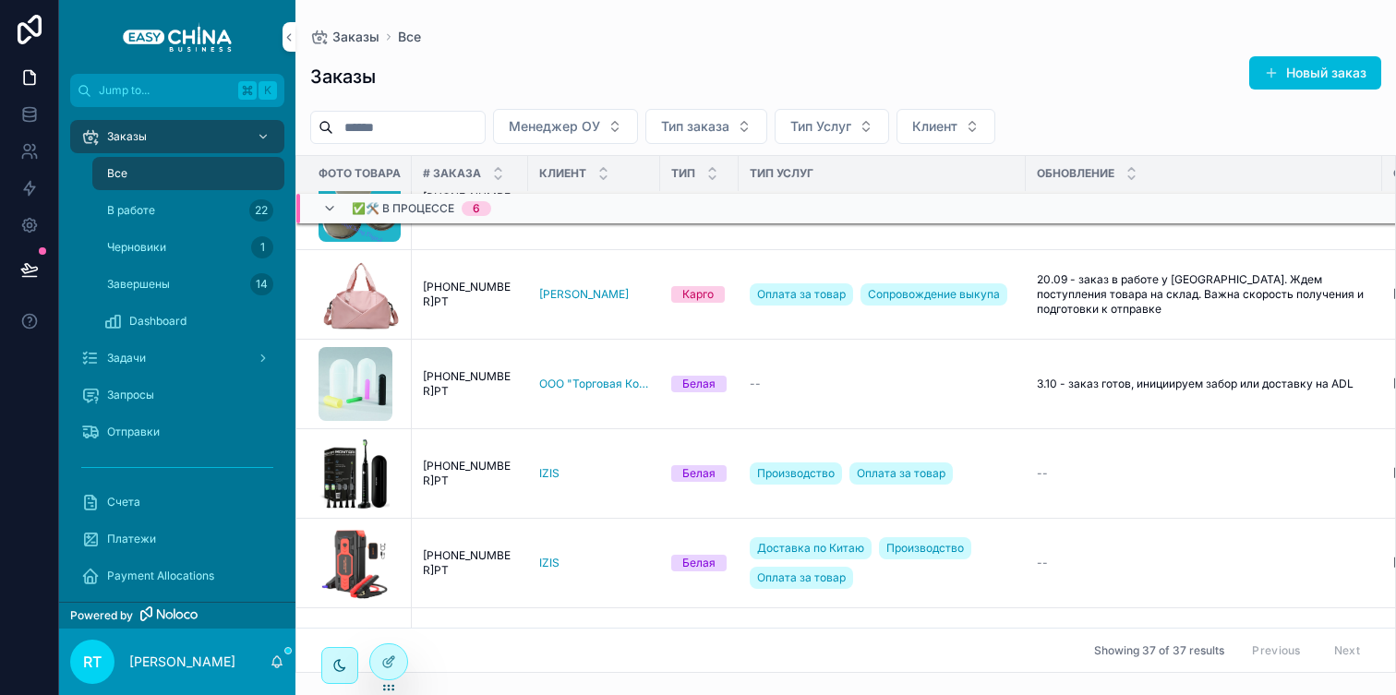
scroll to position [599, 0]
click at [400, 670] on div at bounding box center [388, 662] width 37 height 35
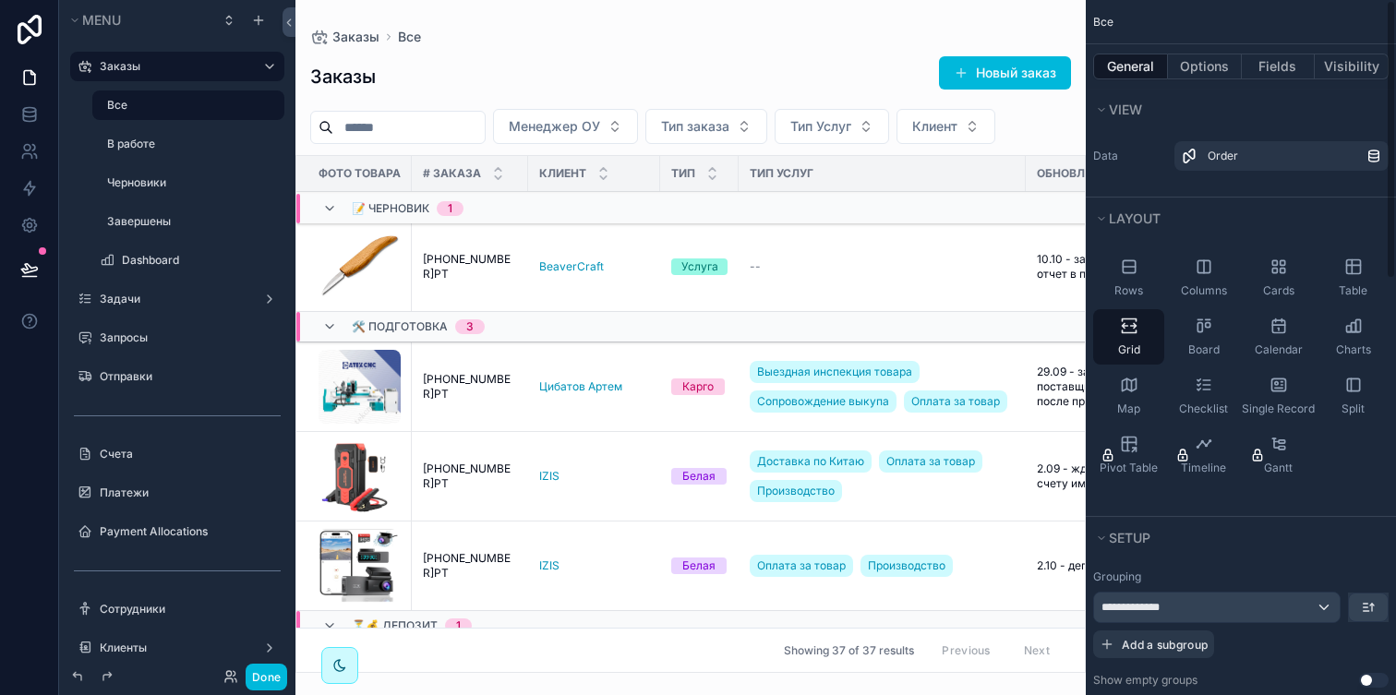
click at [1292, 52] on div "General Options Fields Visibility" at bounding box center [1241, 66] width 310 height 44
click at [1285, 73] on button "Fields" at bounding box center [1279, 67] width 74 height 26
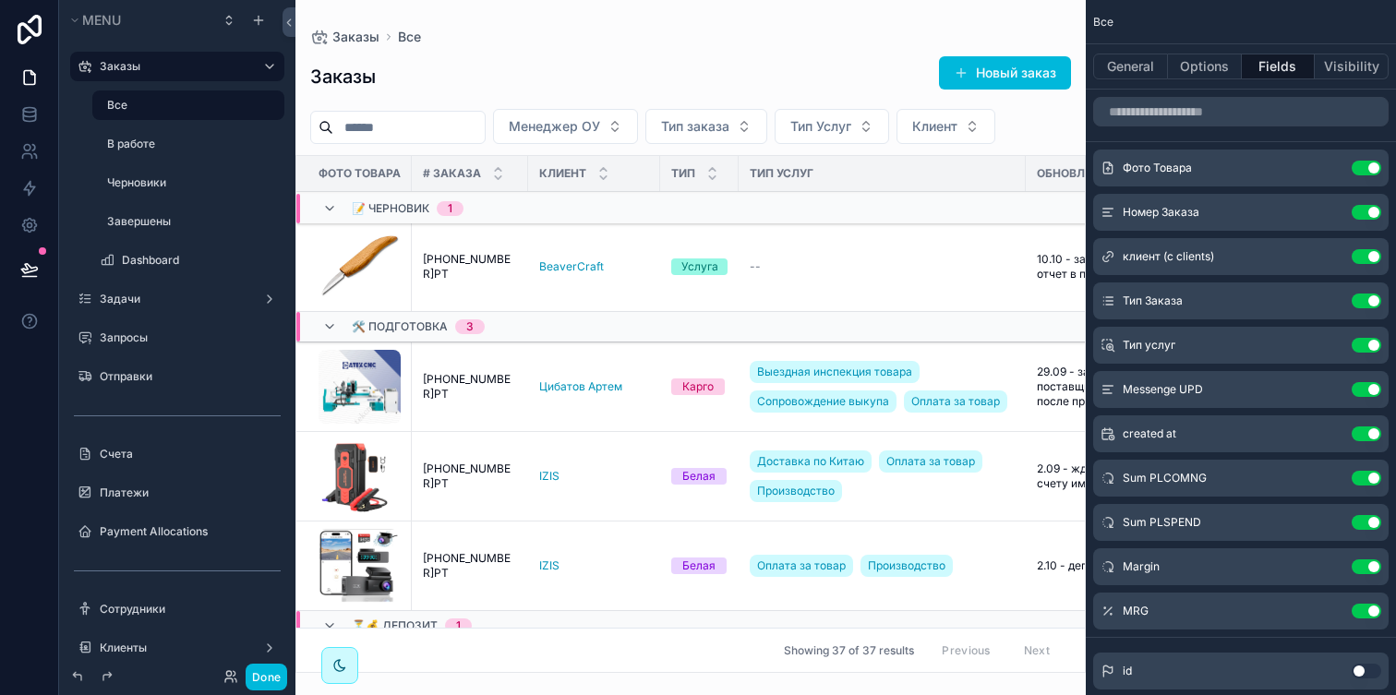
click at [0, 0] on icon "scrollable content" at bounding box center [0, 0] width 0 height 0
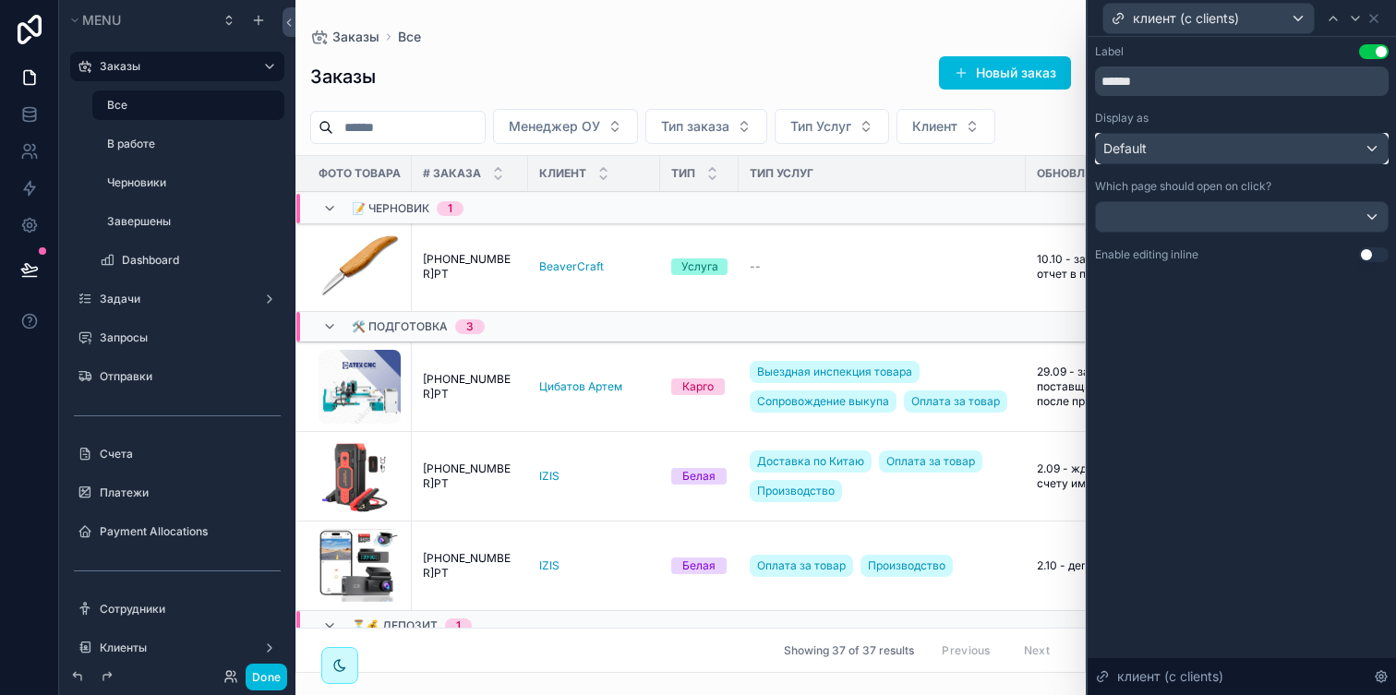
click at [1234, 162] on div "Default" at bounding box center [1242, 149] width 292 height 30
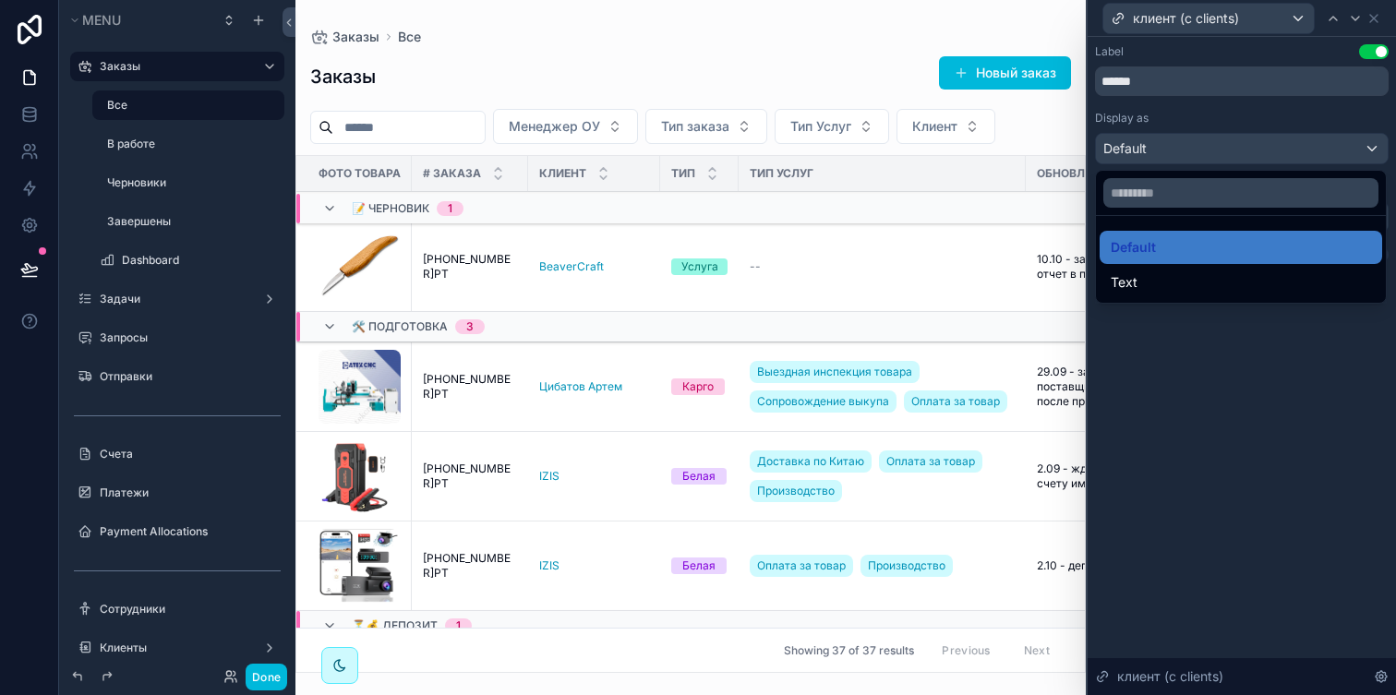
click at [1234, 162] on div at bounding box center [1242, 347] width 308 height 695
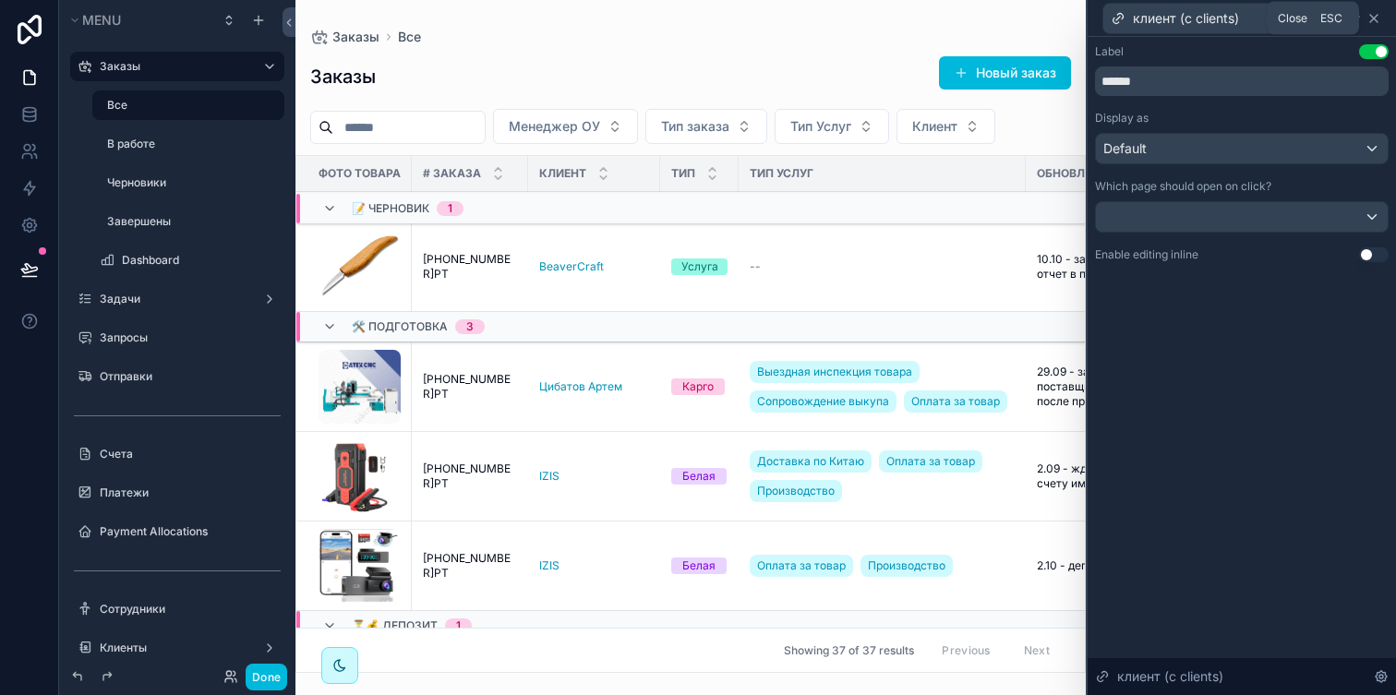
click at [1376, 13] on icon at bounding box center [1374, 18] width 15 height 15
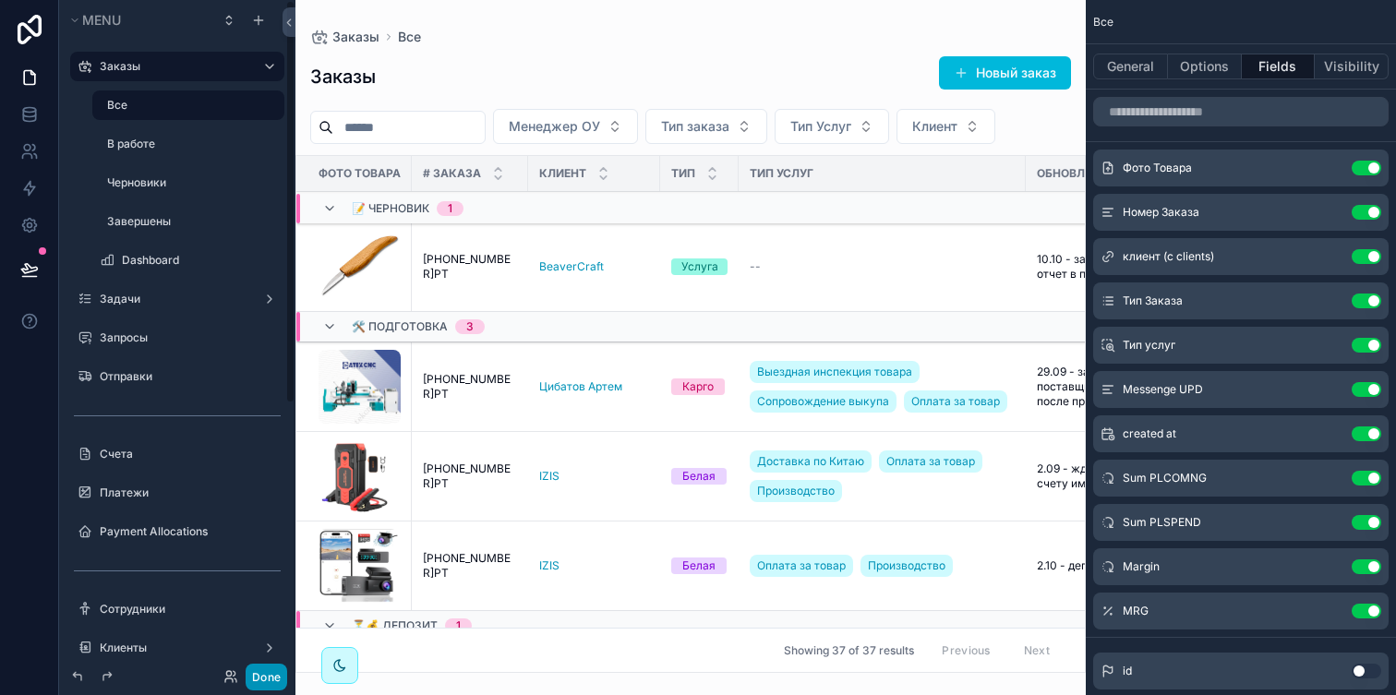
click at [275, 663] on div "Done" at bounding box center [177, 676] width 236 height 37
click at [275, 664] on button "Done" at bounding box center [267, 677] width 42 height 27
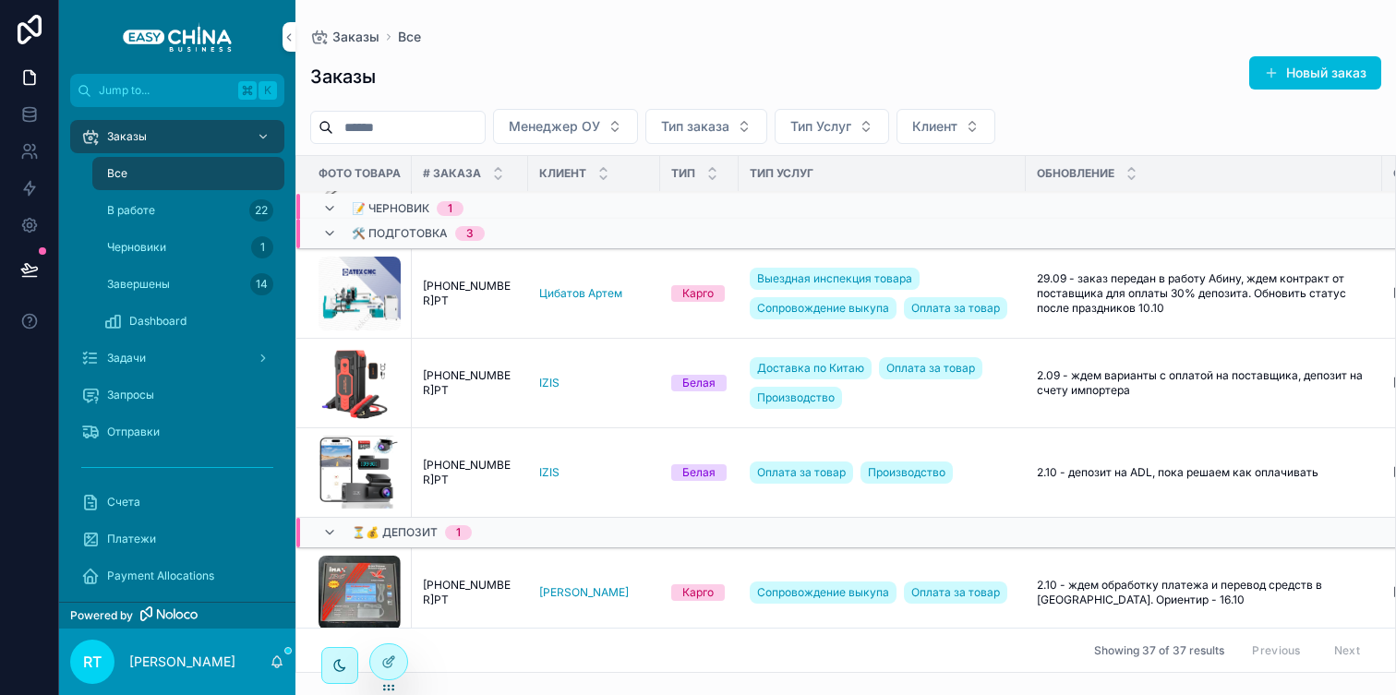
scroll to position [0, 0]
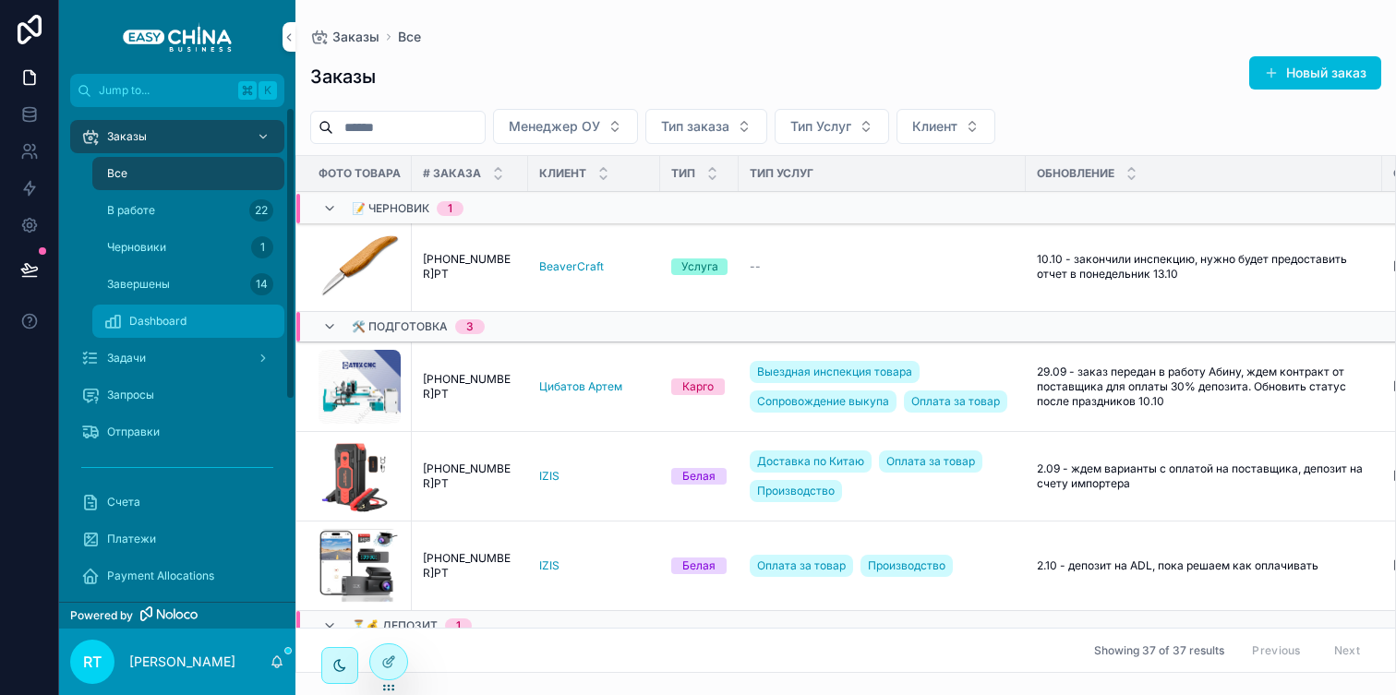
click at [186, 325] on span "Dashboard" at bounding box center [157, 321] width 57 height 15
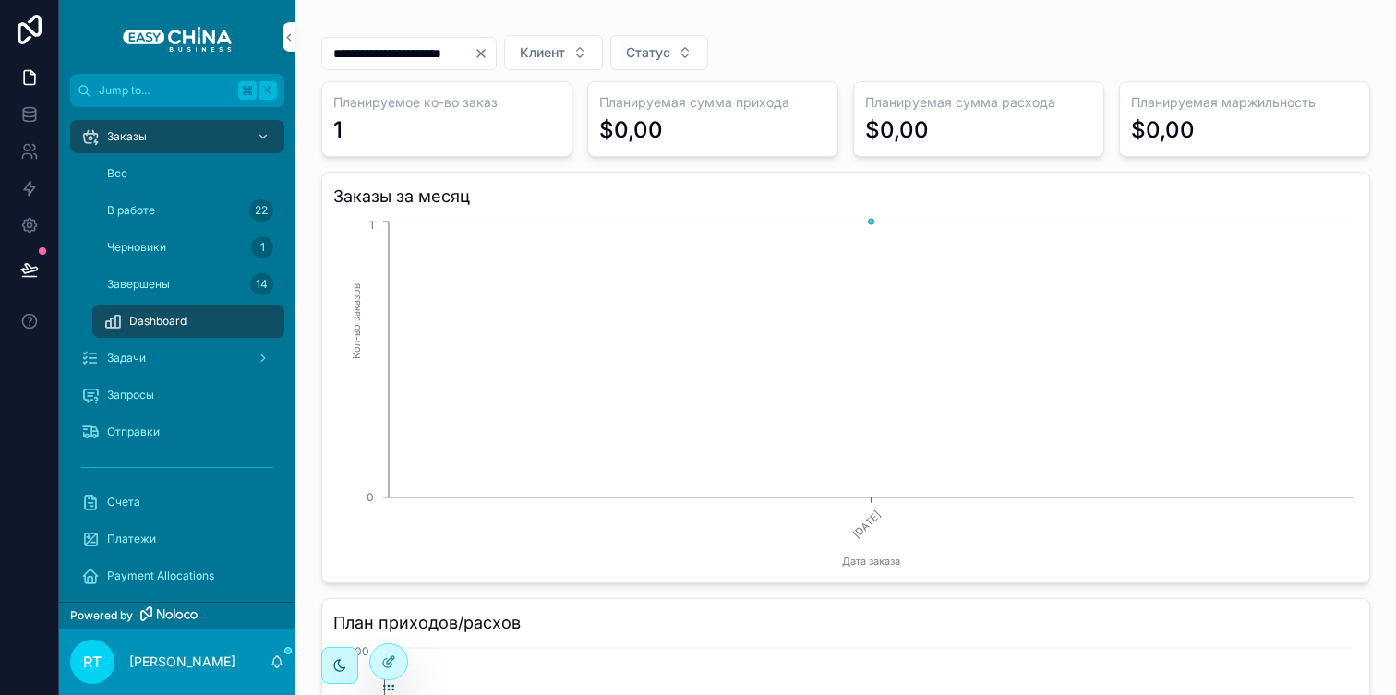
click at [489, 53] on icon "Clear" at bounding box center [481, 53] width 15 height 15
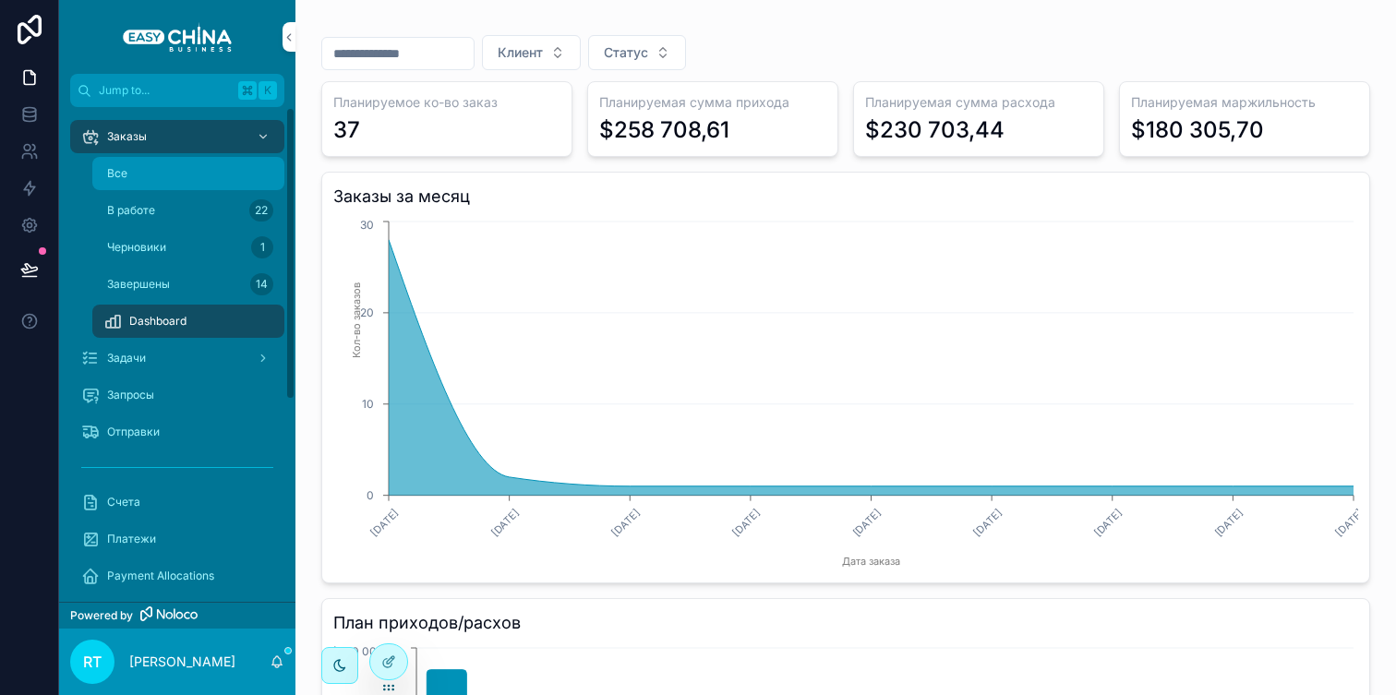
click at [193, 175] on div "Все" at bounding box center [188, 174] width 170 height 30
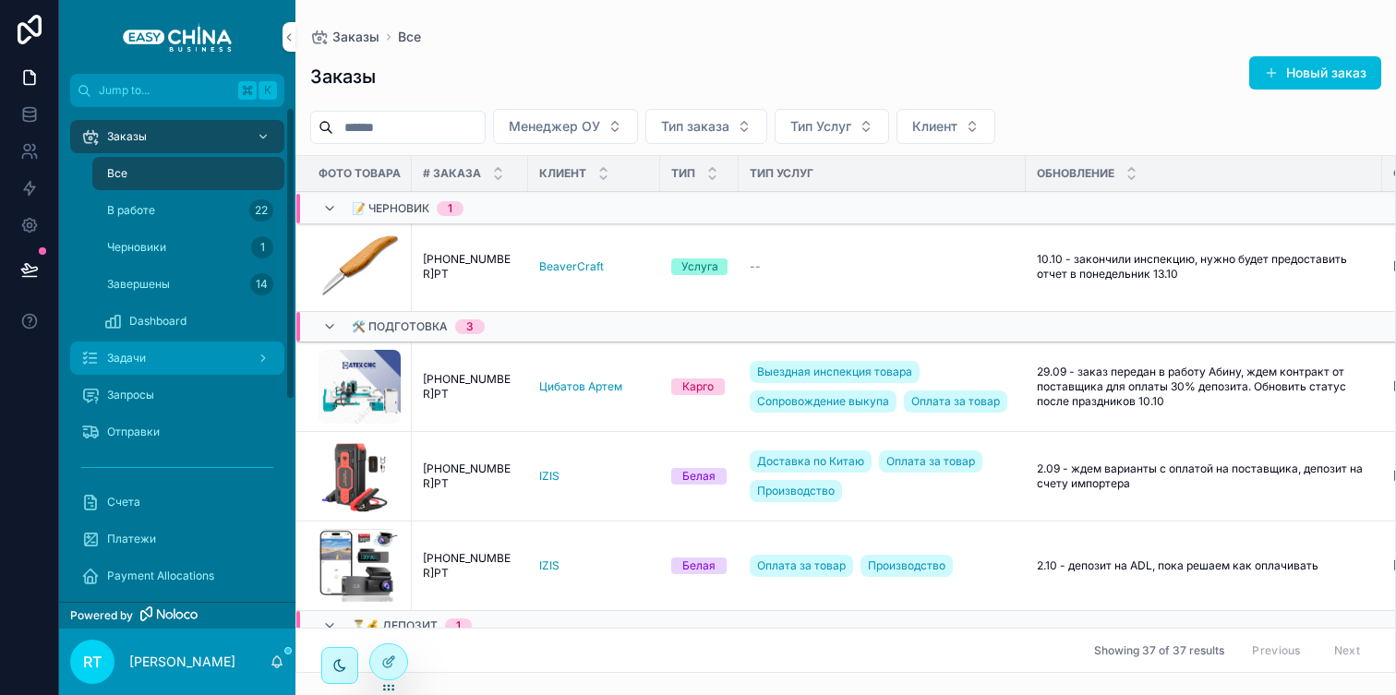
click at [192, 356] on div "Задачи" at bounding box center [177, 359] width 192 height 30
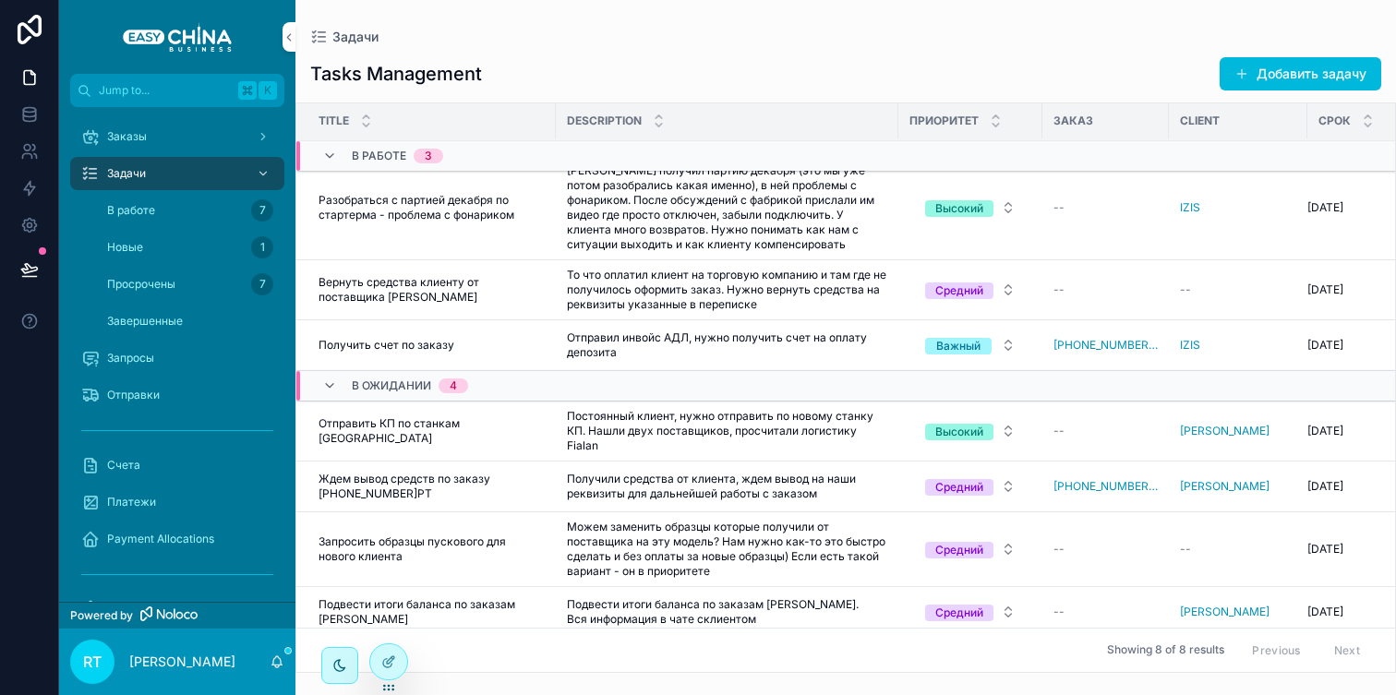
scroll to position [108, 0]
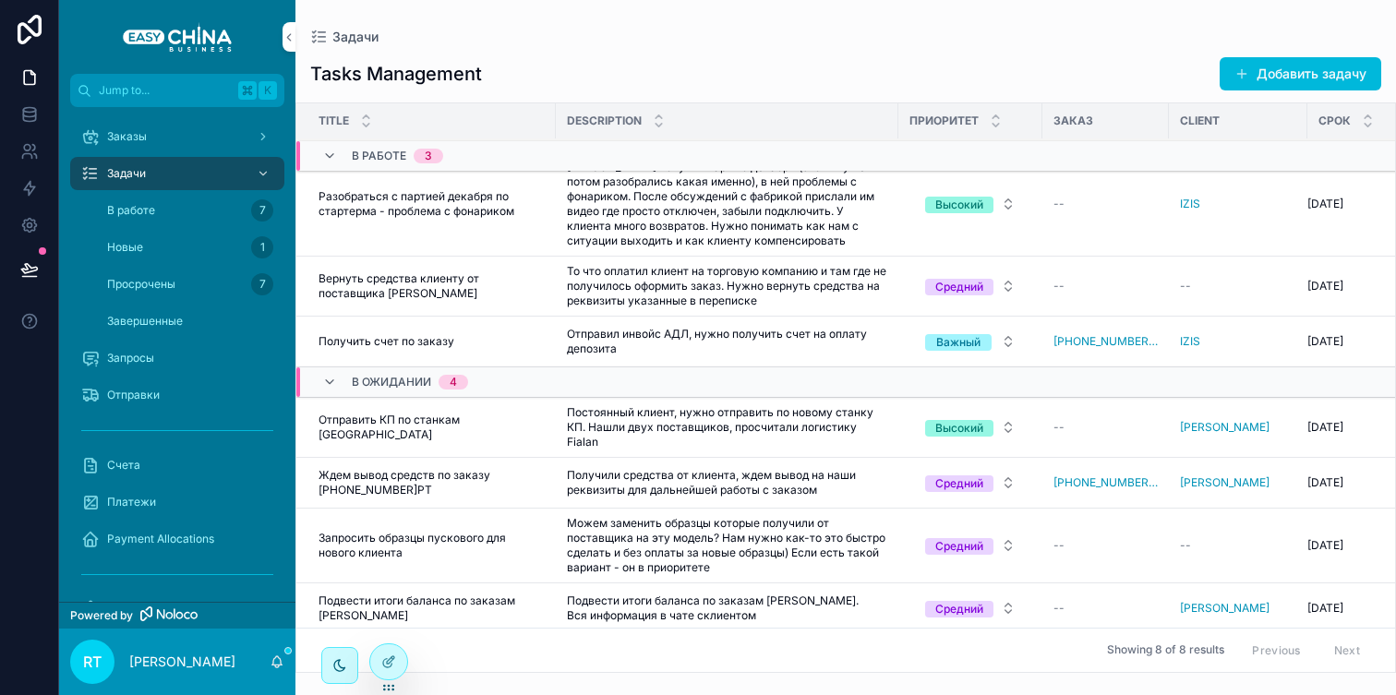
click at [437, 336] on span "Получить счет по заказу" at bounding box center [387, 341] width 136 height 15
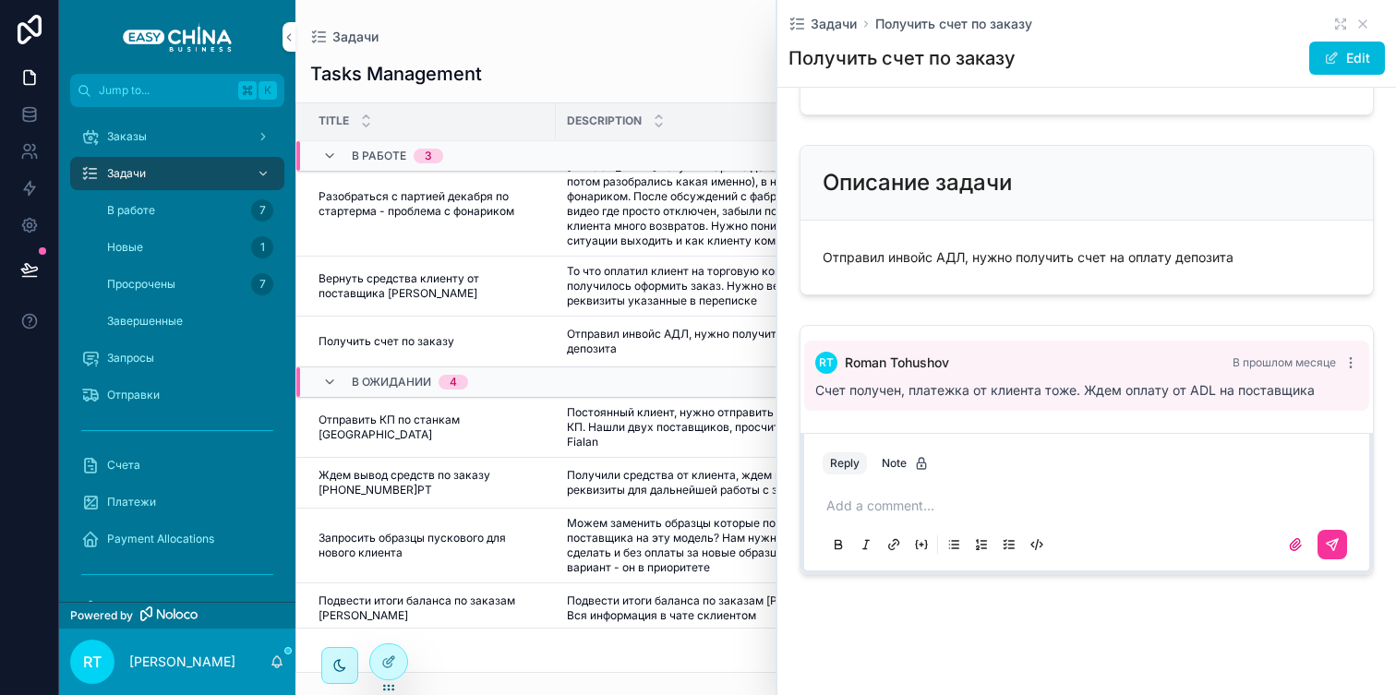
scroll to position [428, 0]
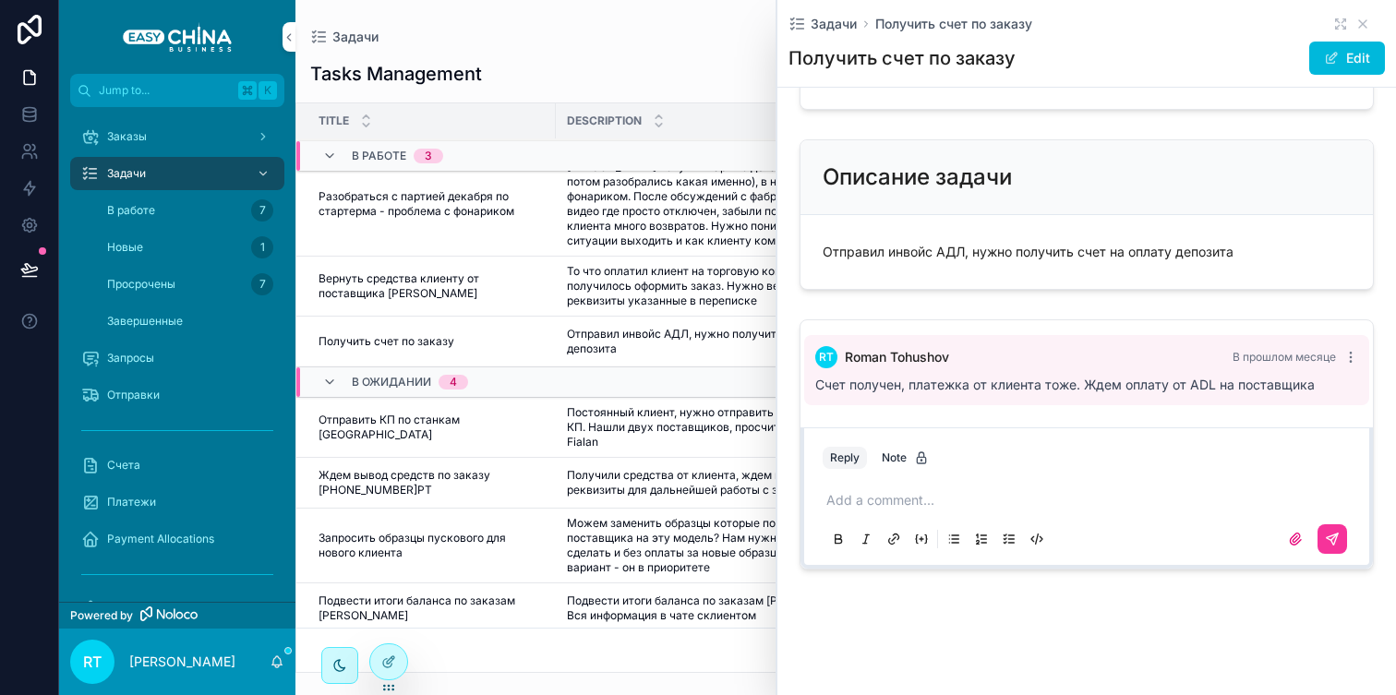
click at [938, 487] on div "Add a comment..." at bounding box center [1087, 519] width 528 height 78
click at [922, 496] on p "scrollable content" at bounding box center [1091, 500] width 528 height 18
click at [1326, 546] on icon "scrollable content" at bounding box center [1332, 539] width 15 height 15
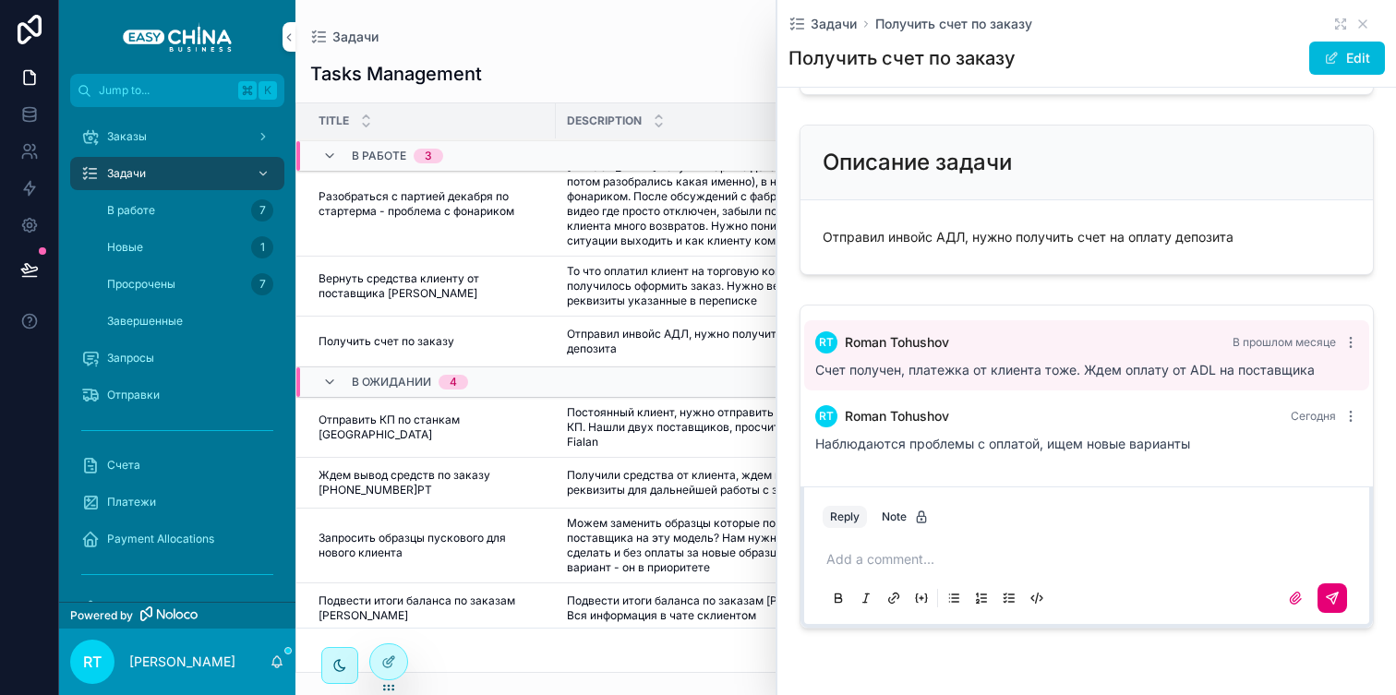
scroll to position [0, 0]
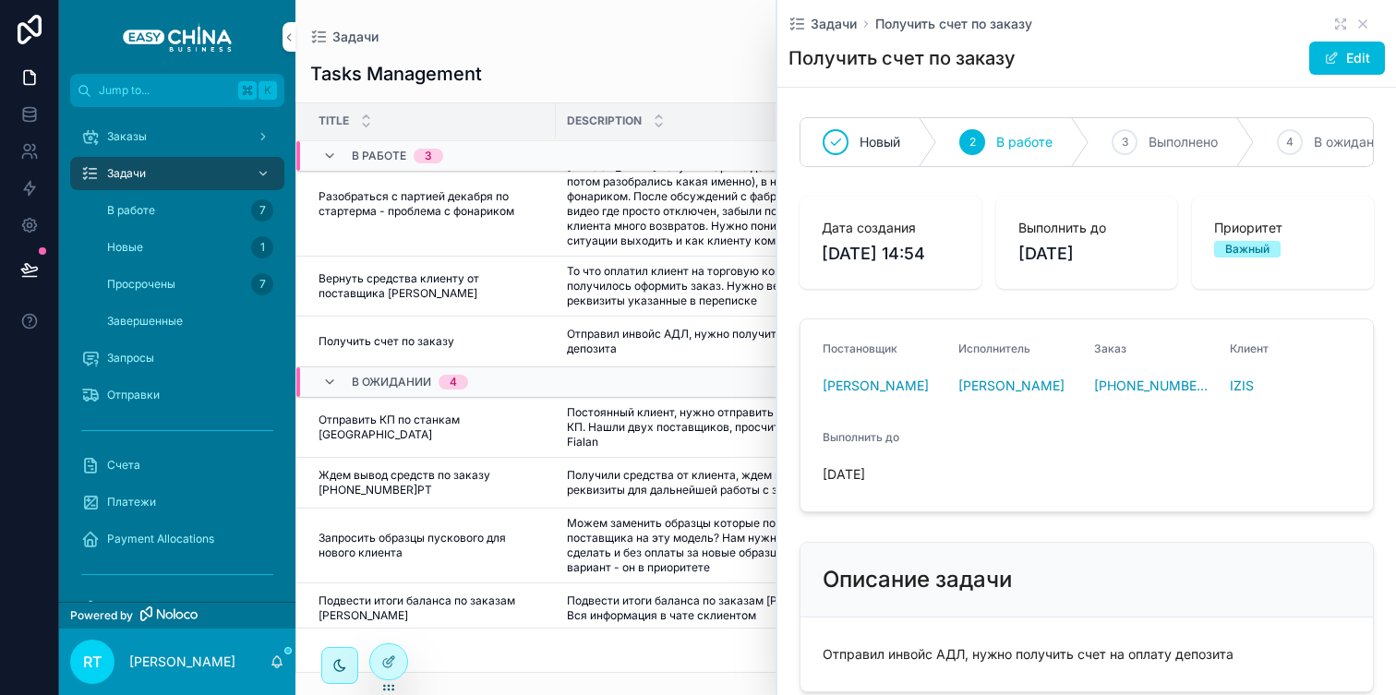
click at [617, 31] on div "Задачи" at bounding box center [845, 38] width 1071 height 16
click at [1362, 19] on icon "scrollable content" at bounding box center [1363, 24] width 15 height 15
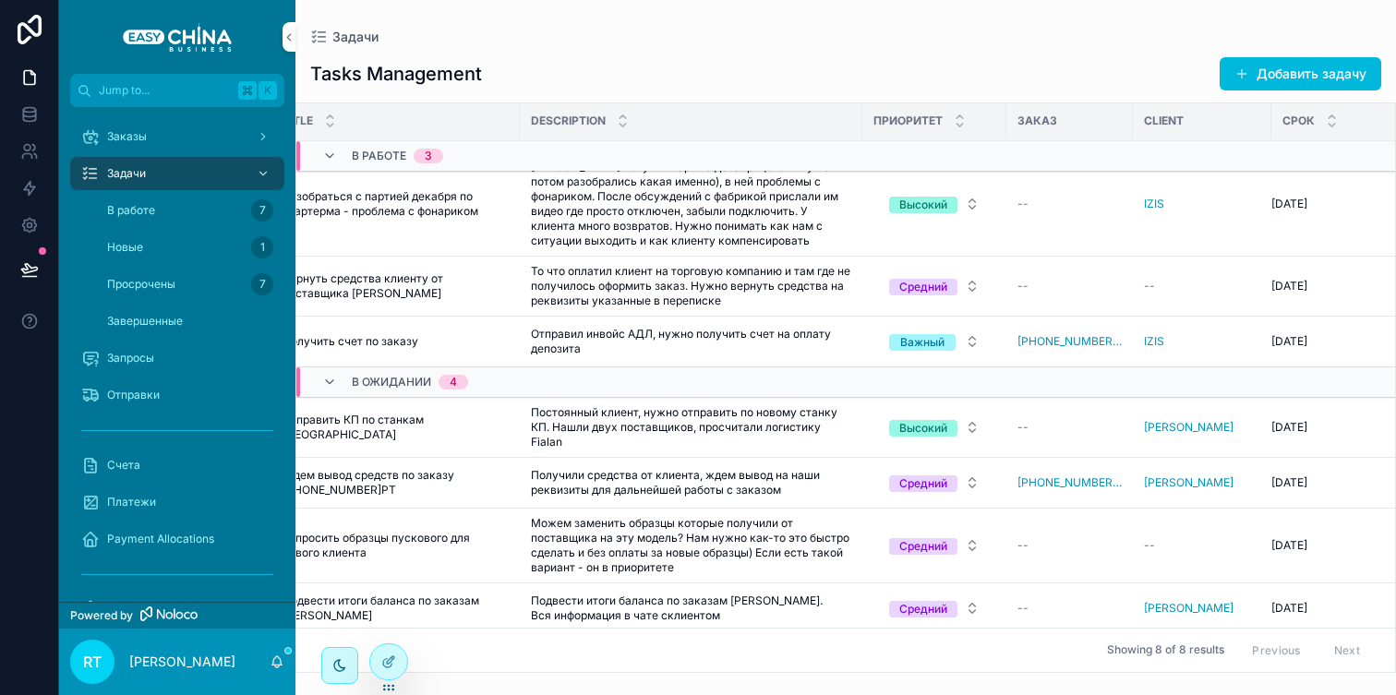
scroll to position [108, 0]
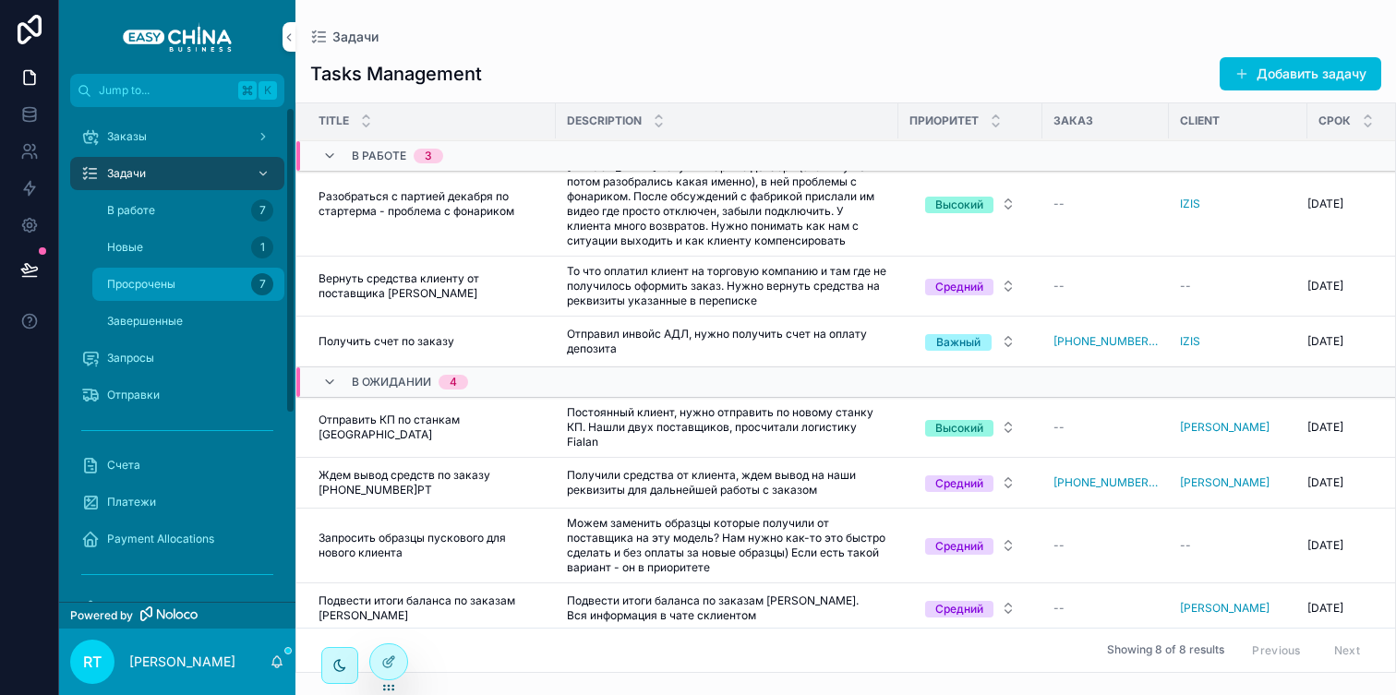
click at [156, 271] on div "Просрочены 7" at bounding box center [188, 285] width 170 height 30
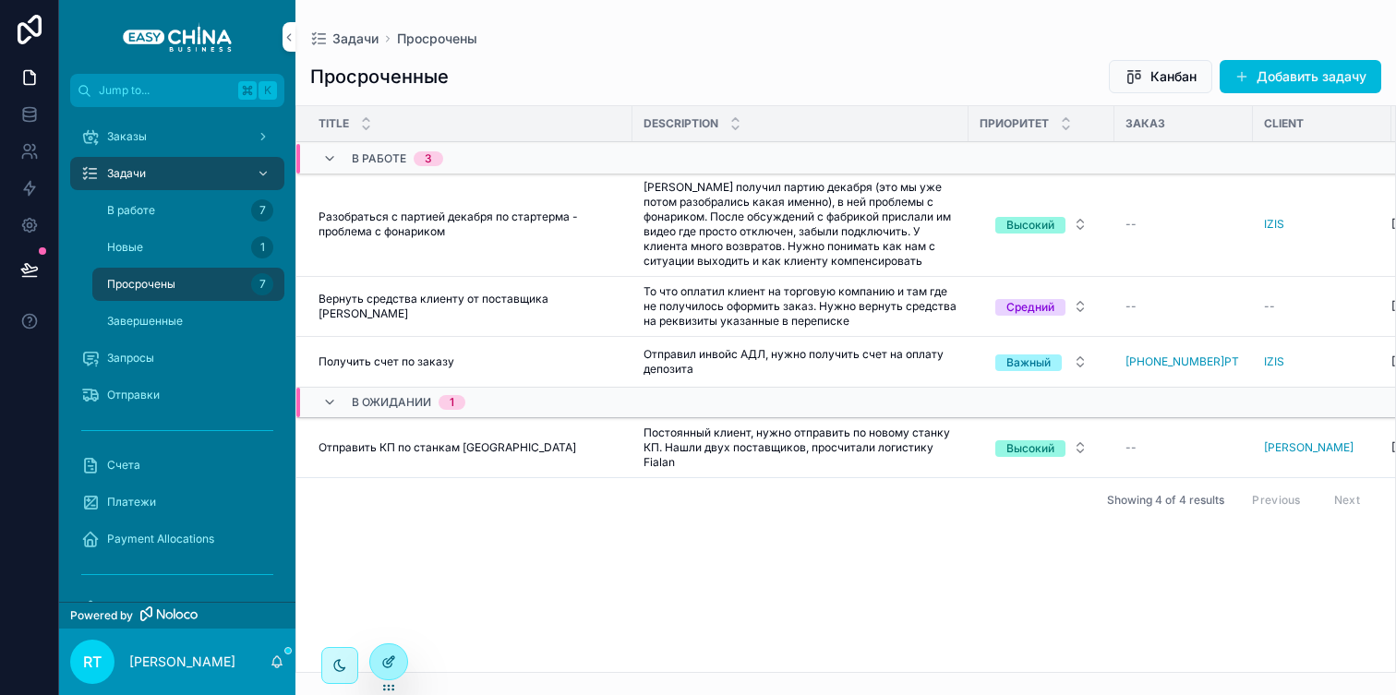
click at [403, 653] on div at bounding box center [388, 662] width 37 height 35
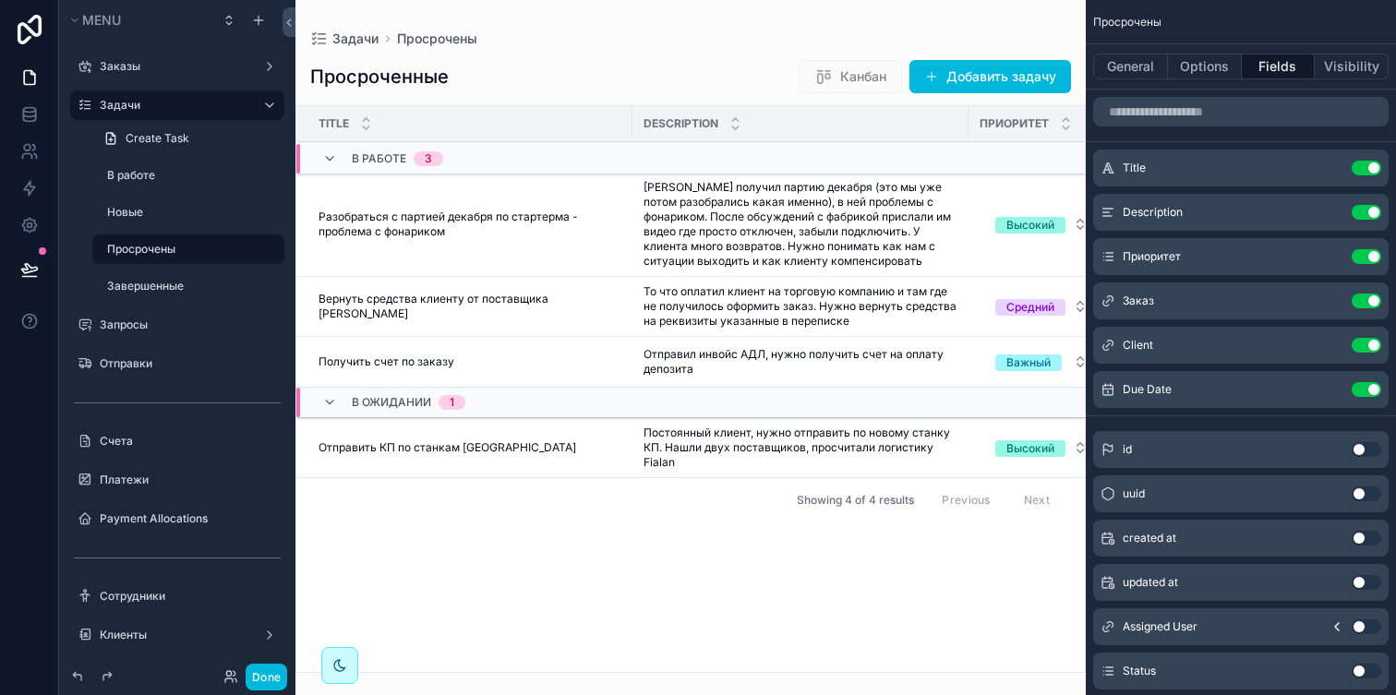
click at [1130, 52] on div "General Options Fields Visibility" at bounding box center [1241, 66] width 310 height 44
click at [1130, 57] on button "General" at bounding box center [1130, 67] width 75 height 26
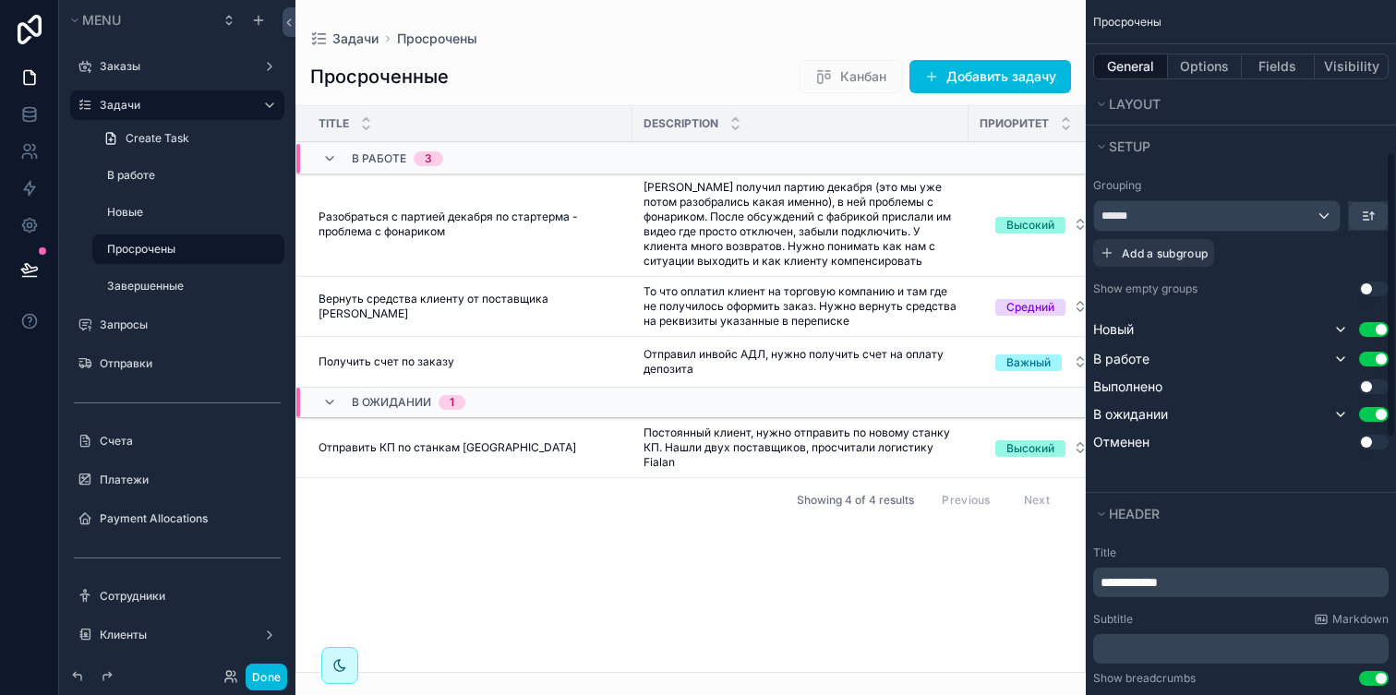
scroll to position [399, 0]
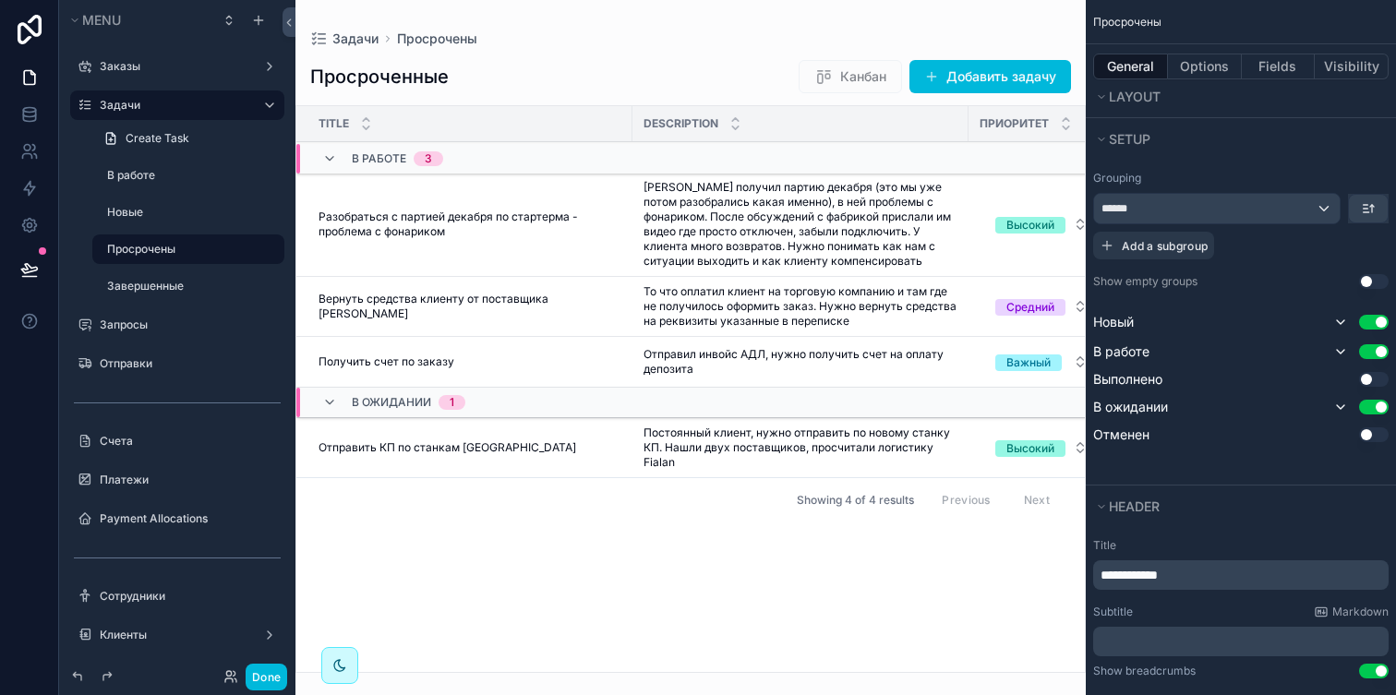
click at [1375, 382] on button "Use setting" at bounding box center [1374, 379] width 30 height 15
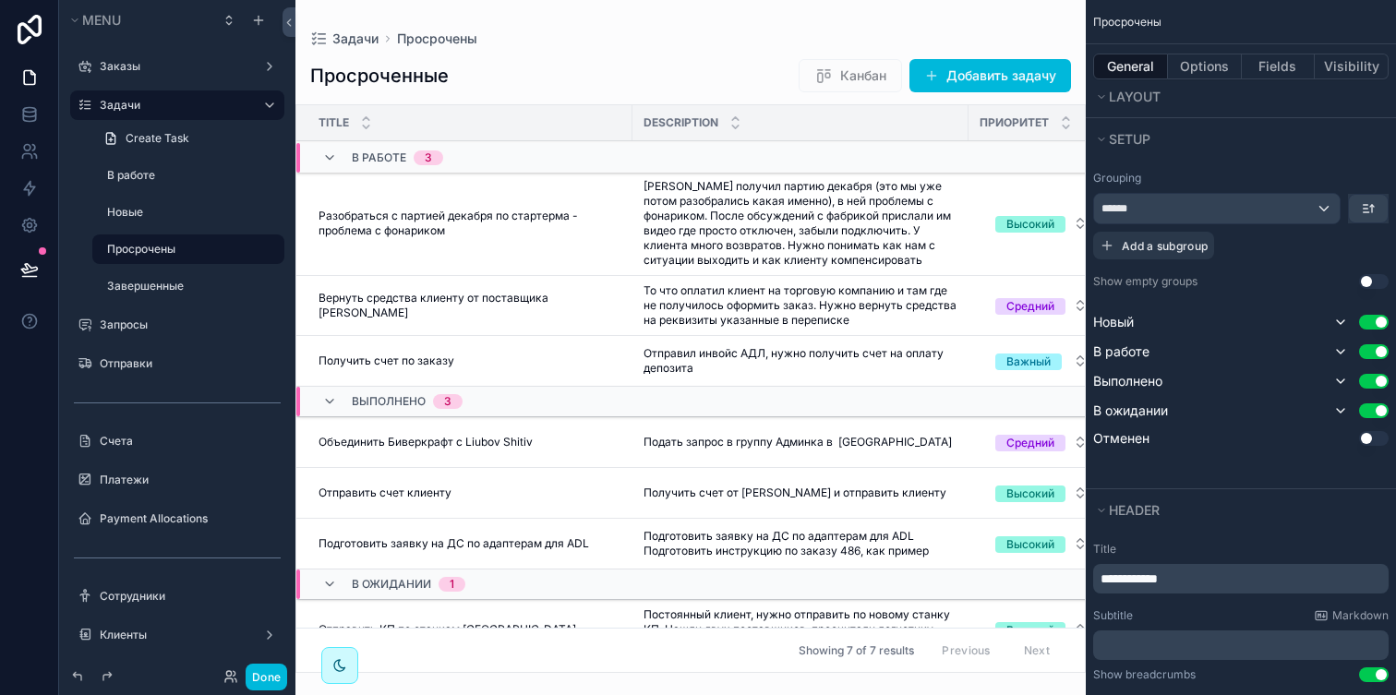
scroll to position [24, 0]
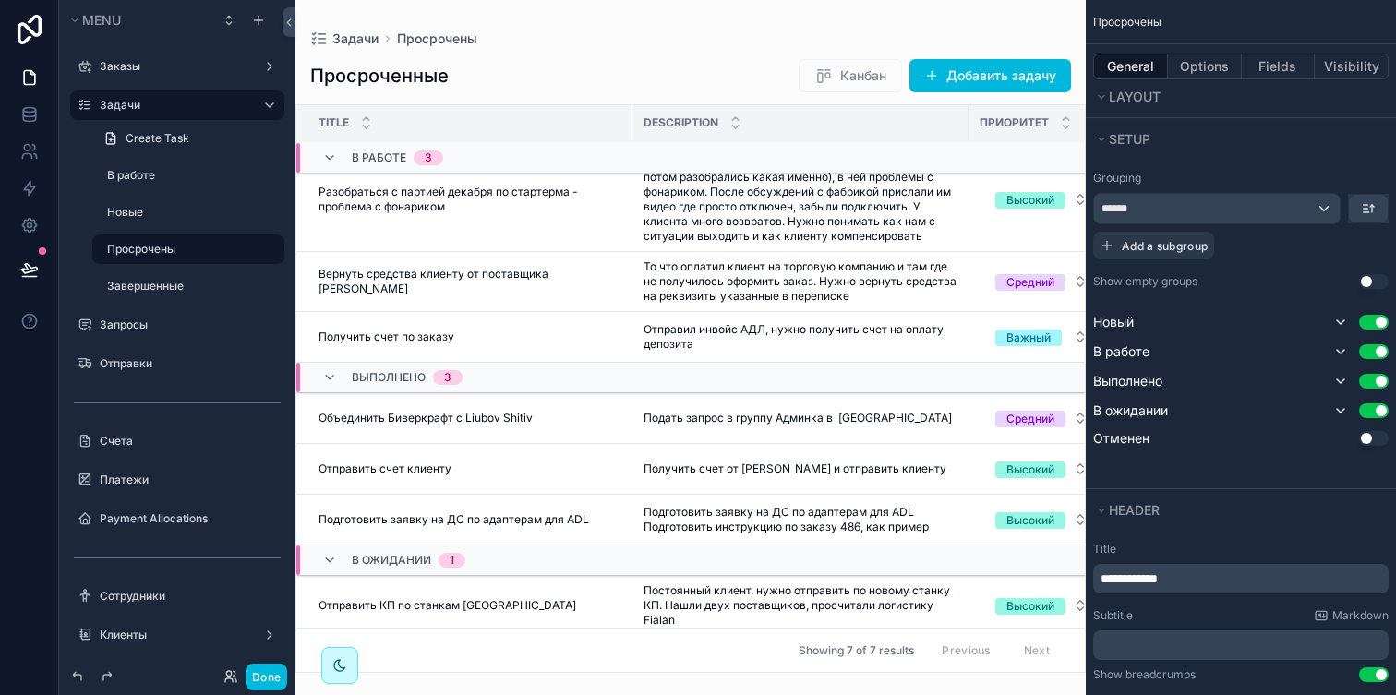
click at [1369, 381] on button "Use setting" at bounding box center [1374, 381] width 30 height 15
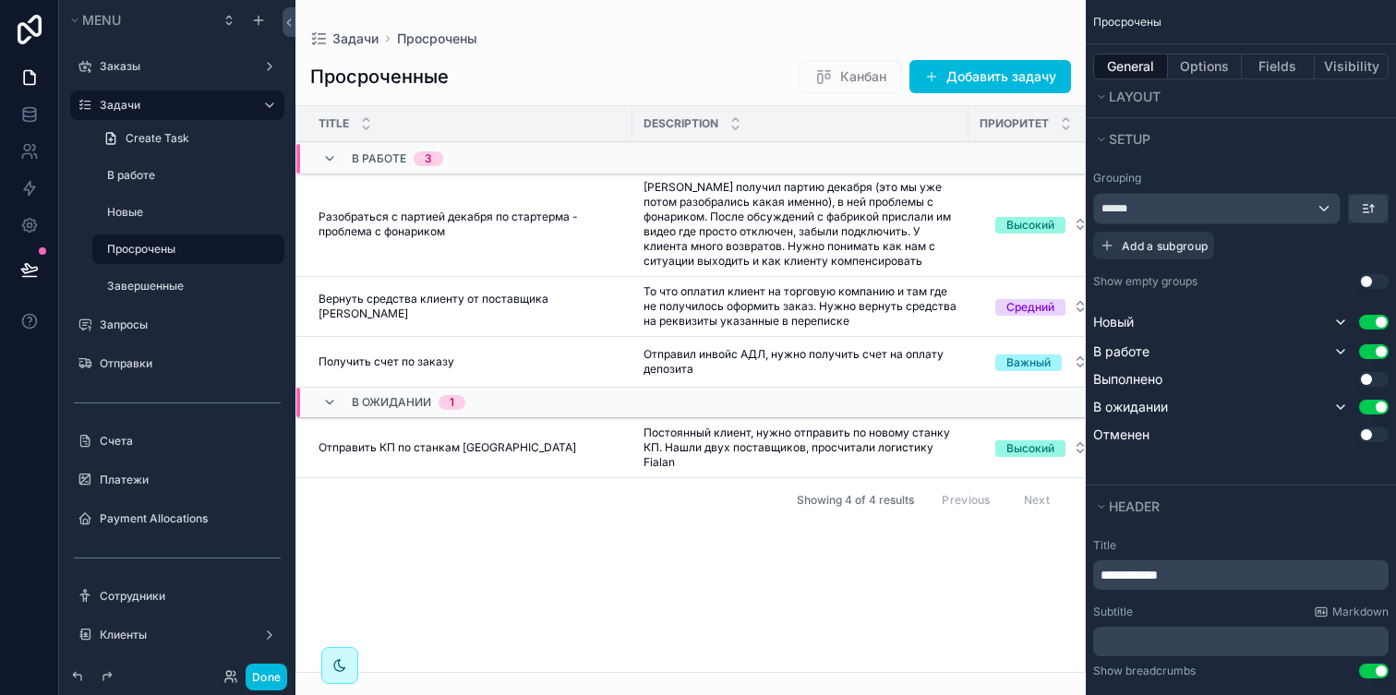
click at [1370, 434] on button "Use setting" at bounding box center [1374, 435] width 30 height 15
click at [1372, 437] on button "Use setting" at bounding box center [1374, 436] width 30 height 15
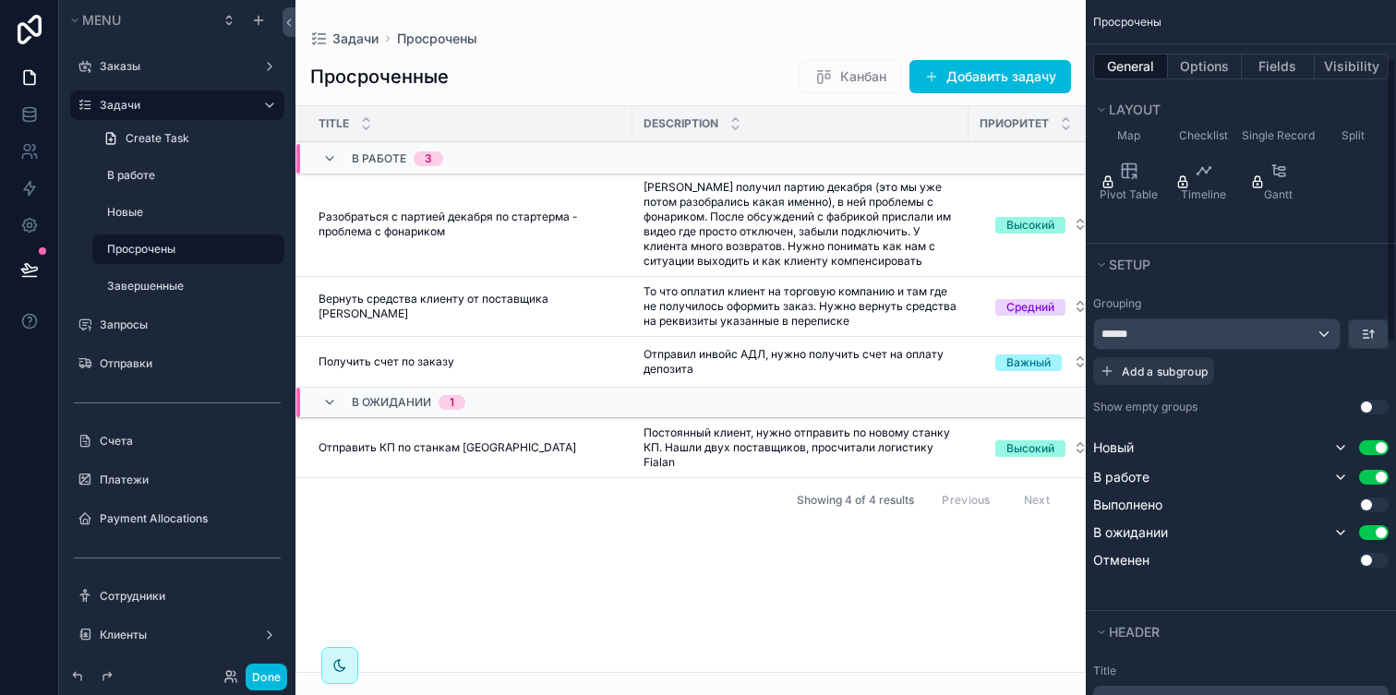
scroll to position [140, 0]
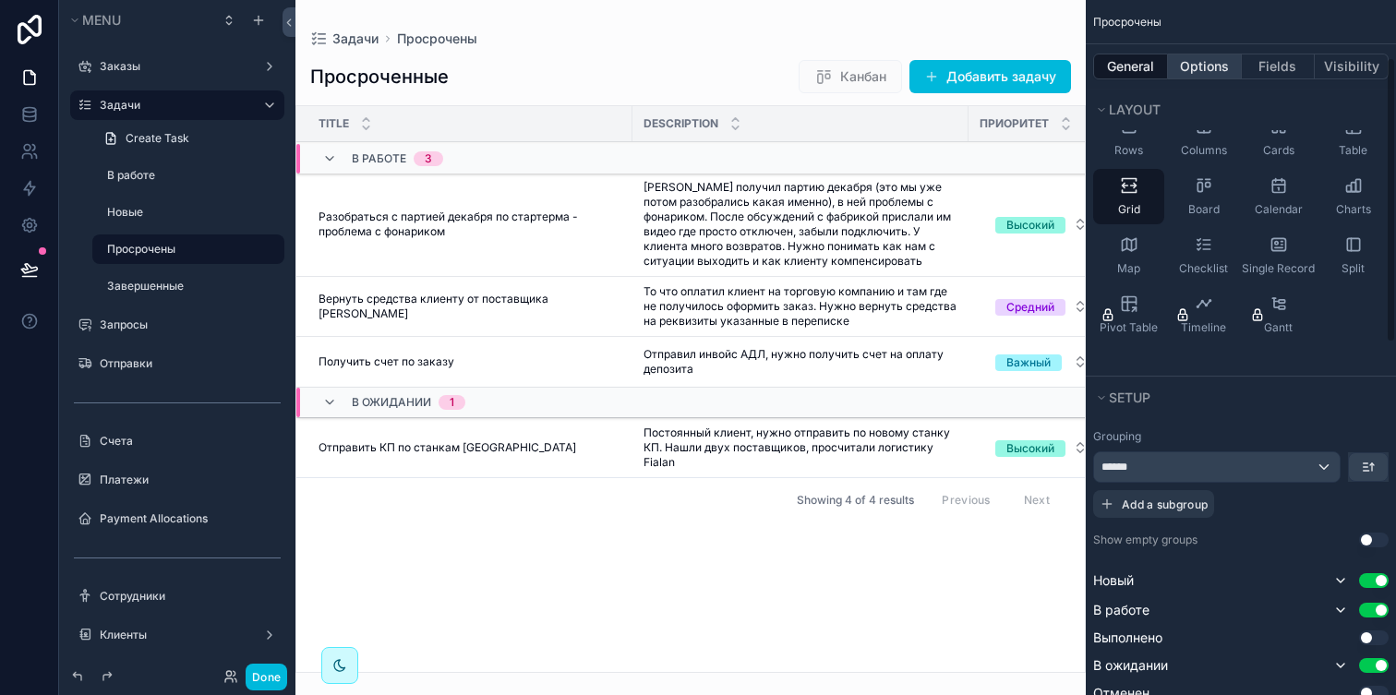
click at [1208, 74] on button "Options" at bounding box center [1205, 67] width 74 height 26
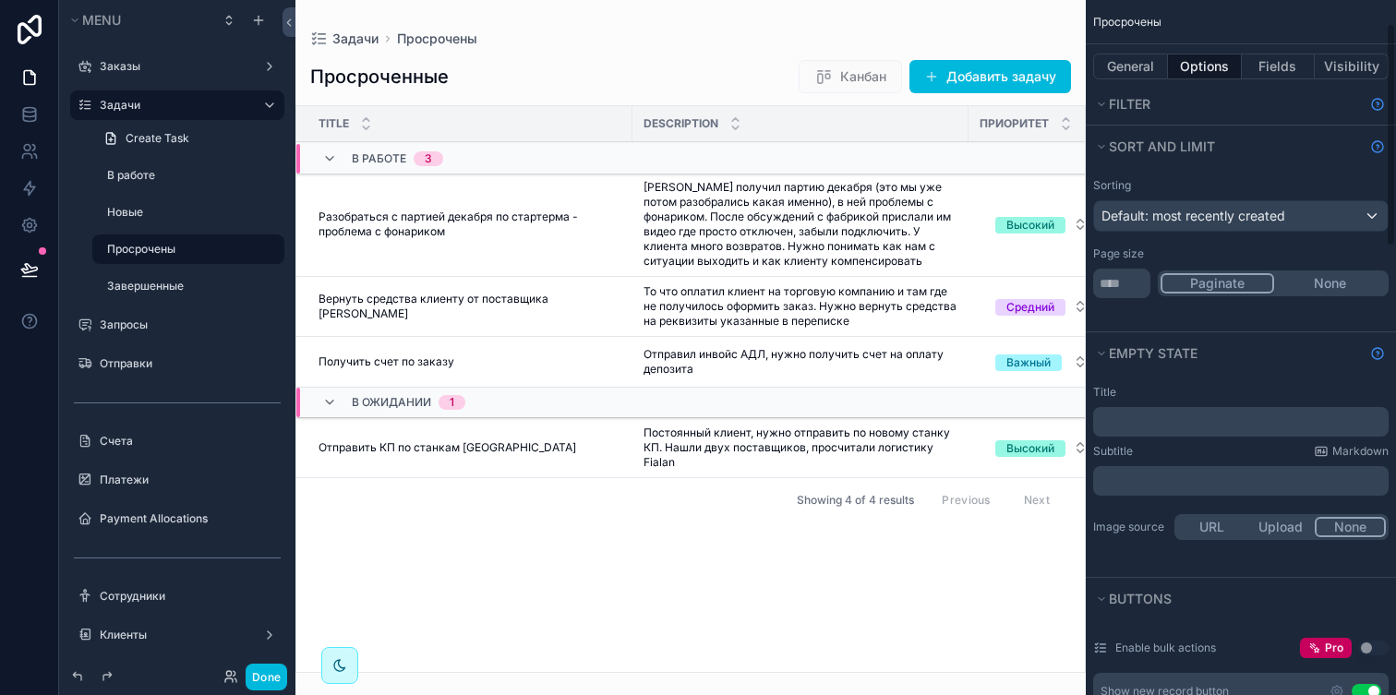
scroll to position [0, 0]
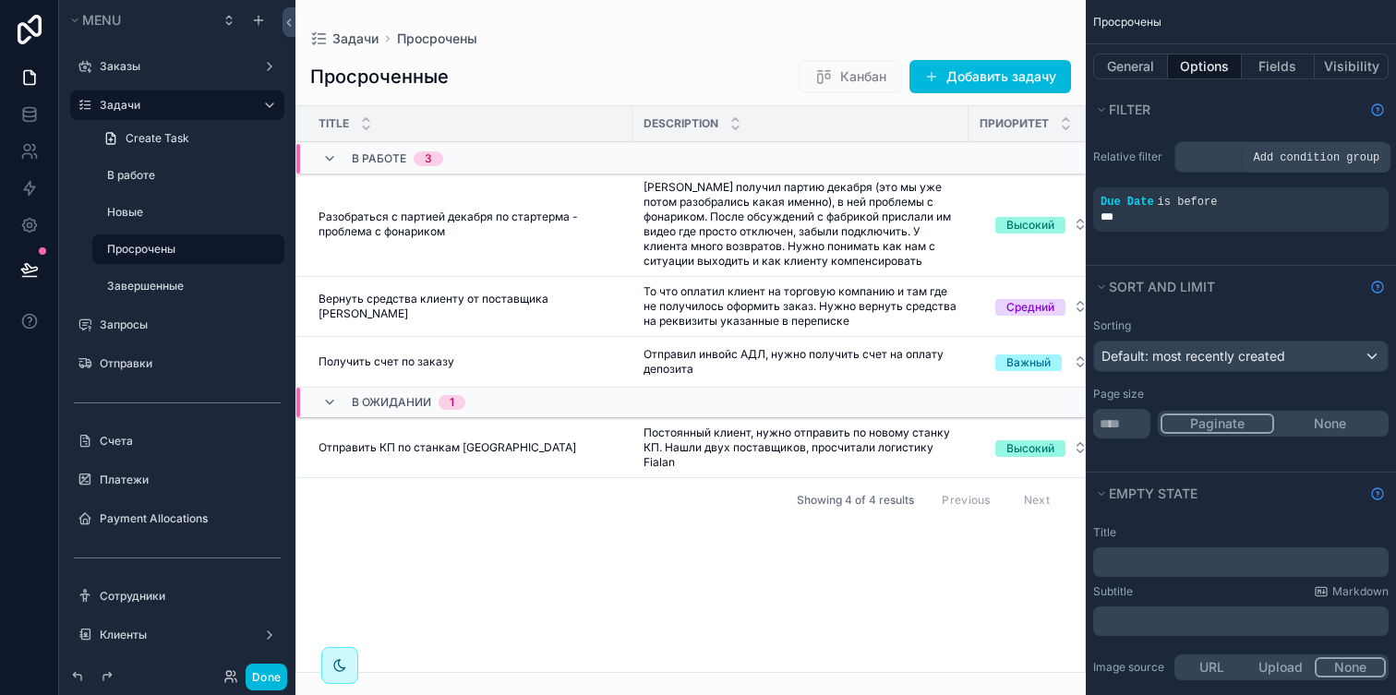
click at [0, 0] on div "scrollable content" at bounding box center [0, 0] width 0 height 0
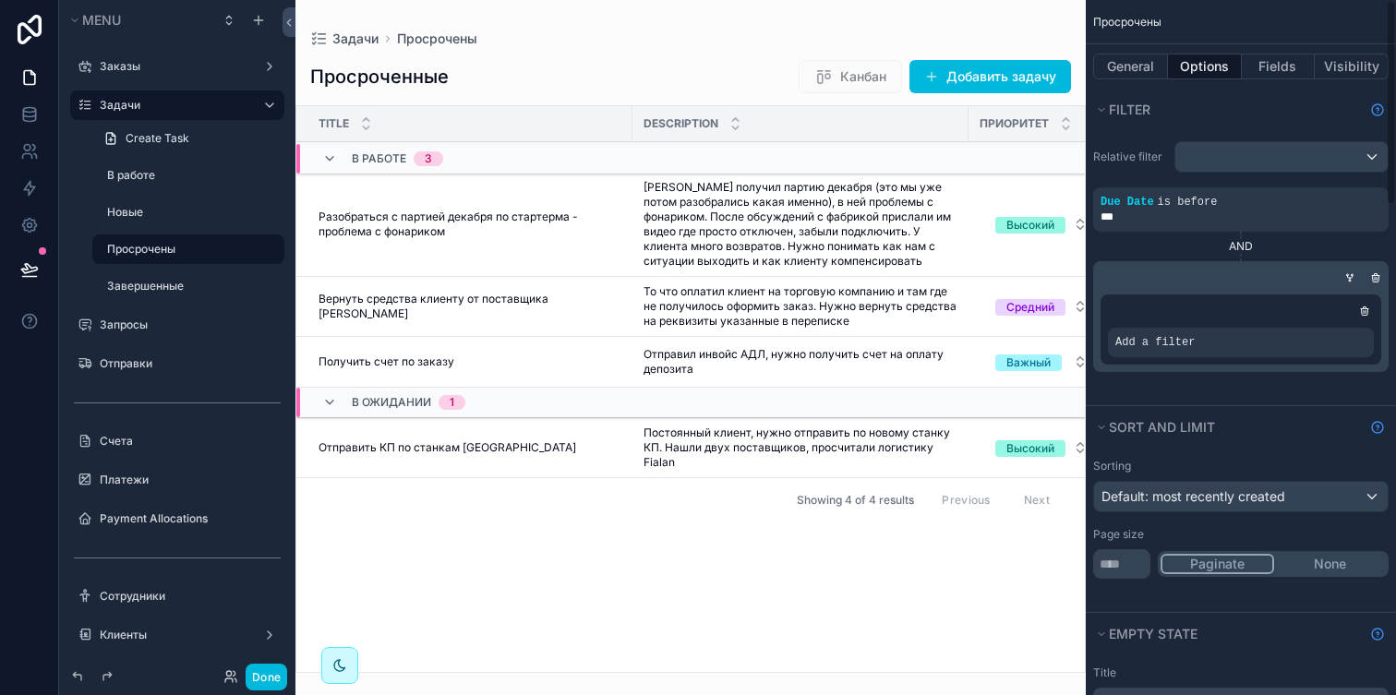
click at [1153, 332] on div "Add a filter" at bounding box center [1241, 343] width 266 height 30
click at [1153, 341] on span "Add a filter" at bounding box center [1155, 342] width 79 height 15
click at [0, 0] on icon "scrollable content" at bounding box center [0, 0] width 0 height 0
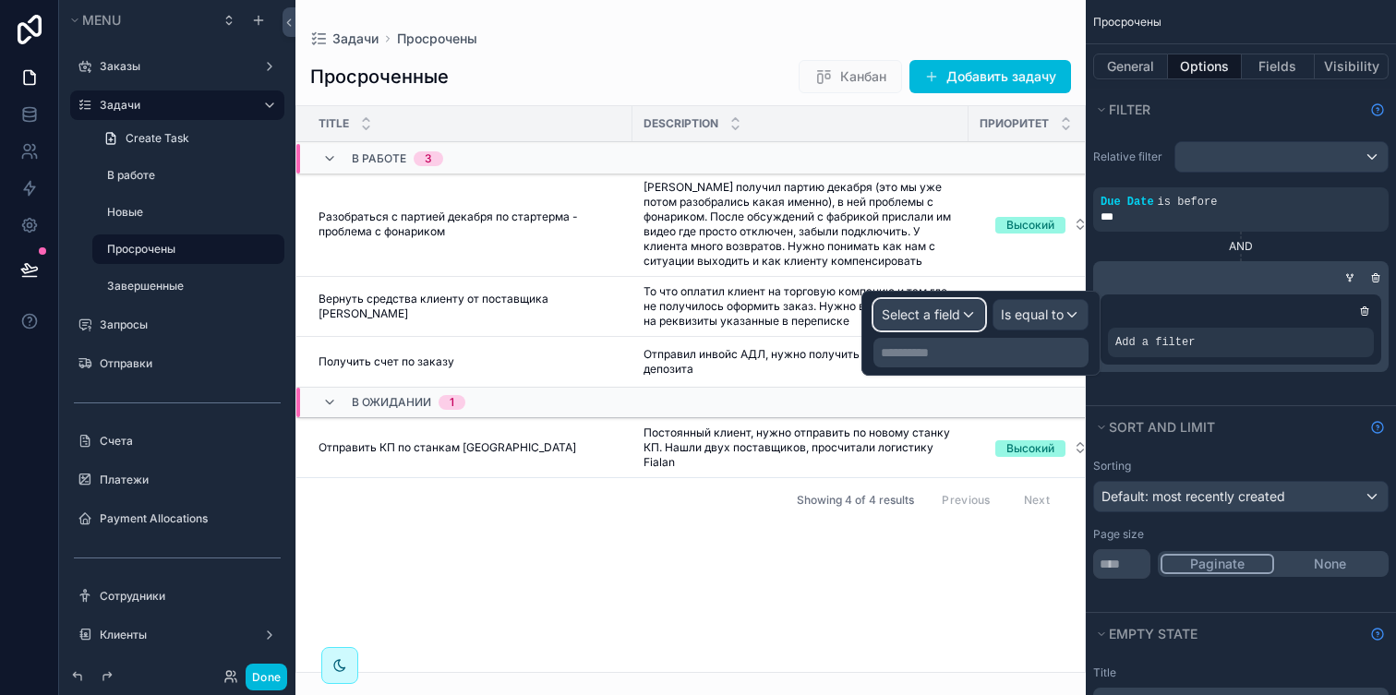
click at [941, 309] on span "Select a field" at bounding box center [921, 315] width 78 height 16
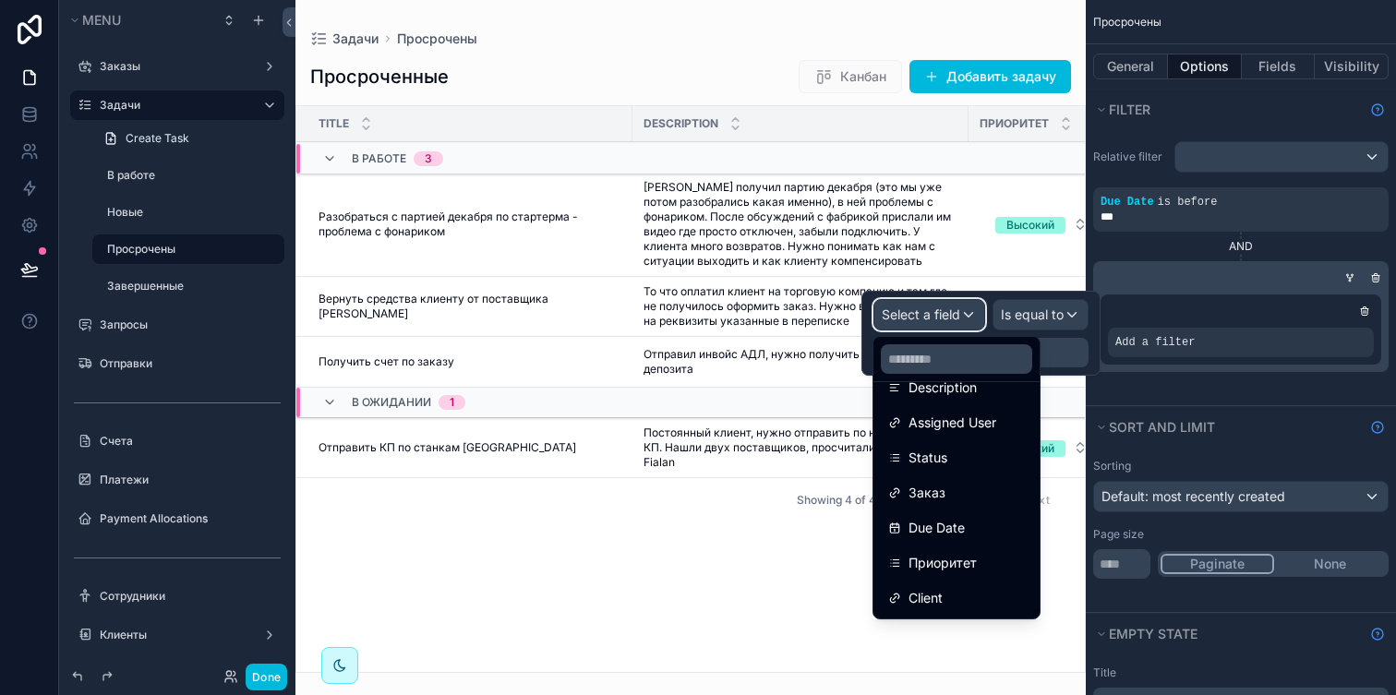
scroll to position [187, 0]
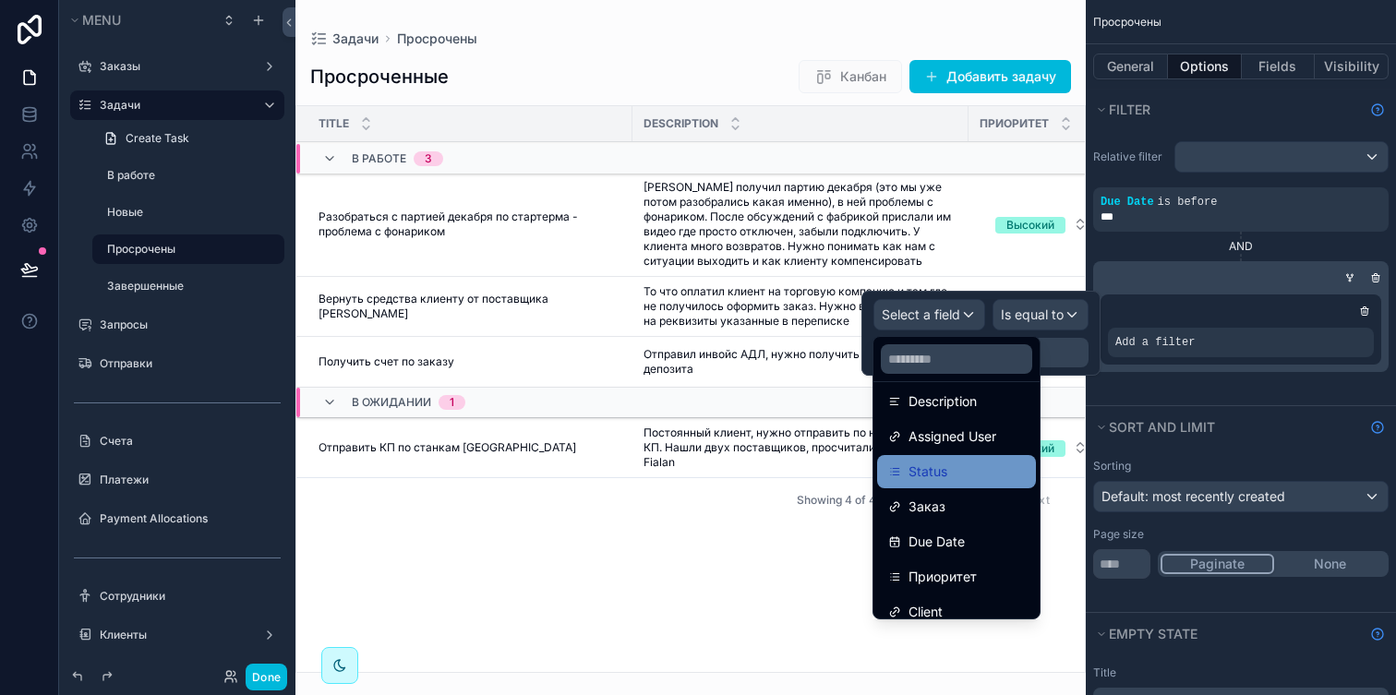
click at [973, 463] on div "Status" at bounding box center [956, 472] width 137 height 22
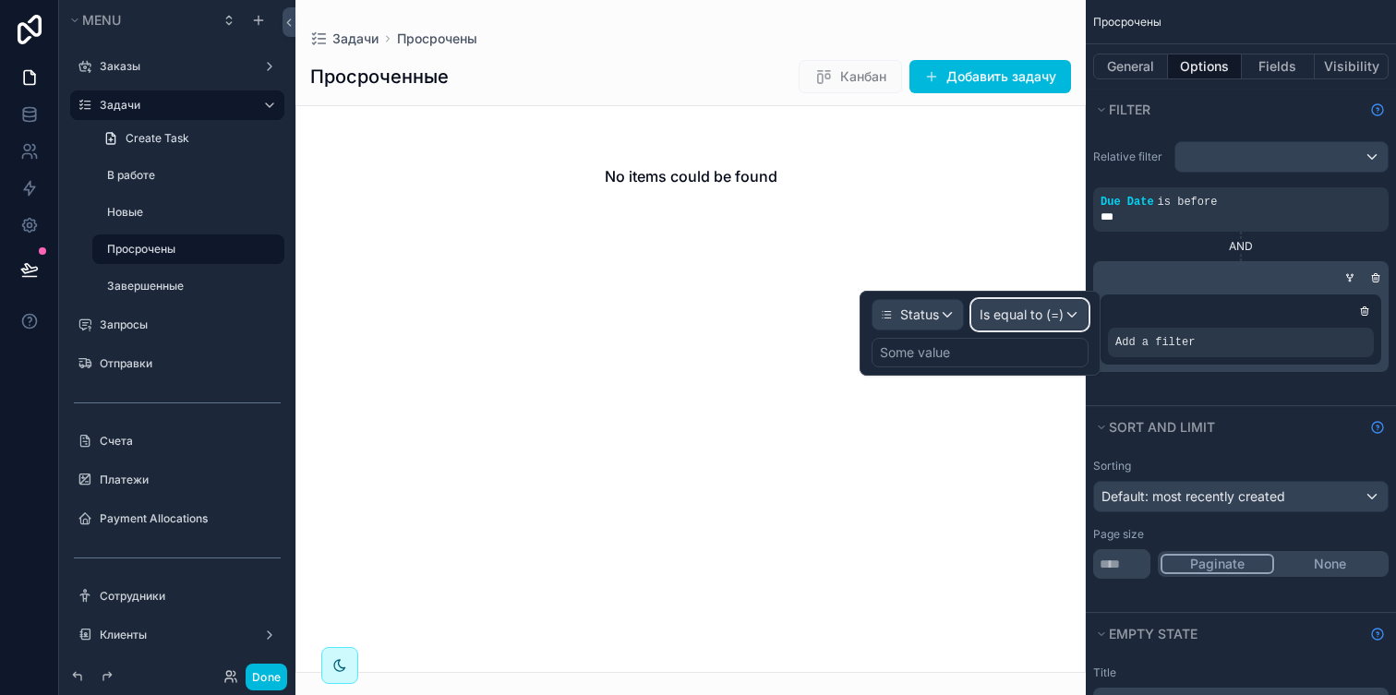
click at [1039, 327] on div "Is equal to (=)" at bounding box center [1029, 315] width 115 height 30
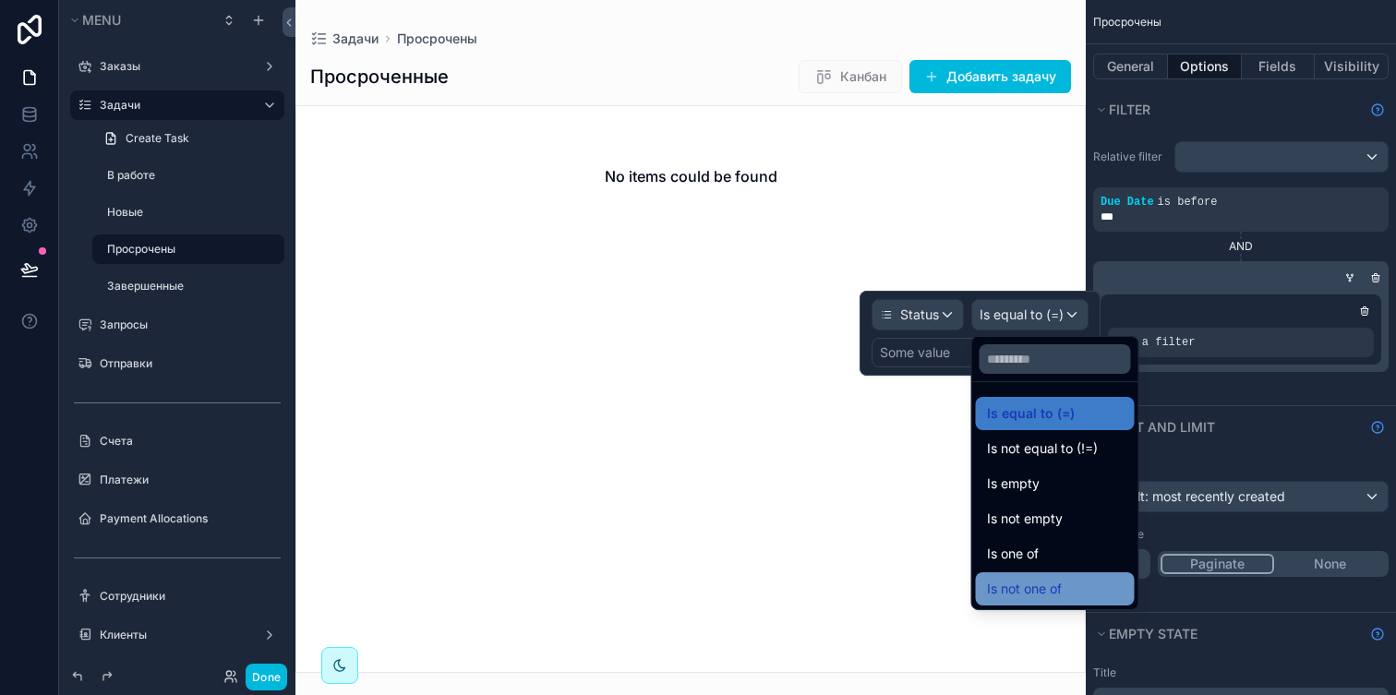
click at [1060, 578] on span "Is not one of" at bounding box center [1024, 589] width 75 height 22
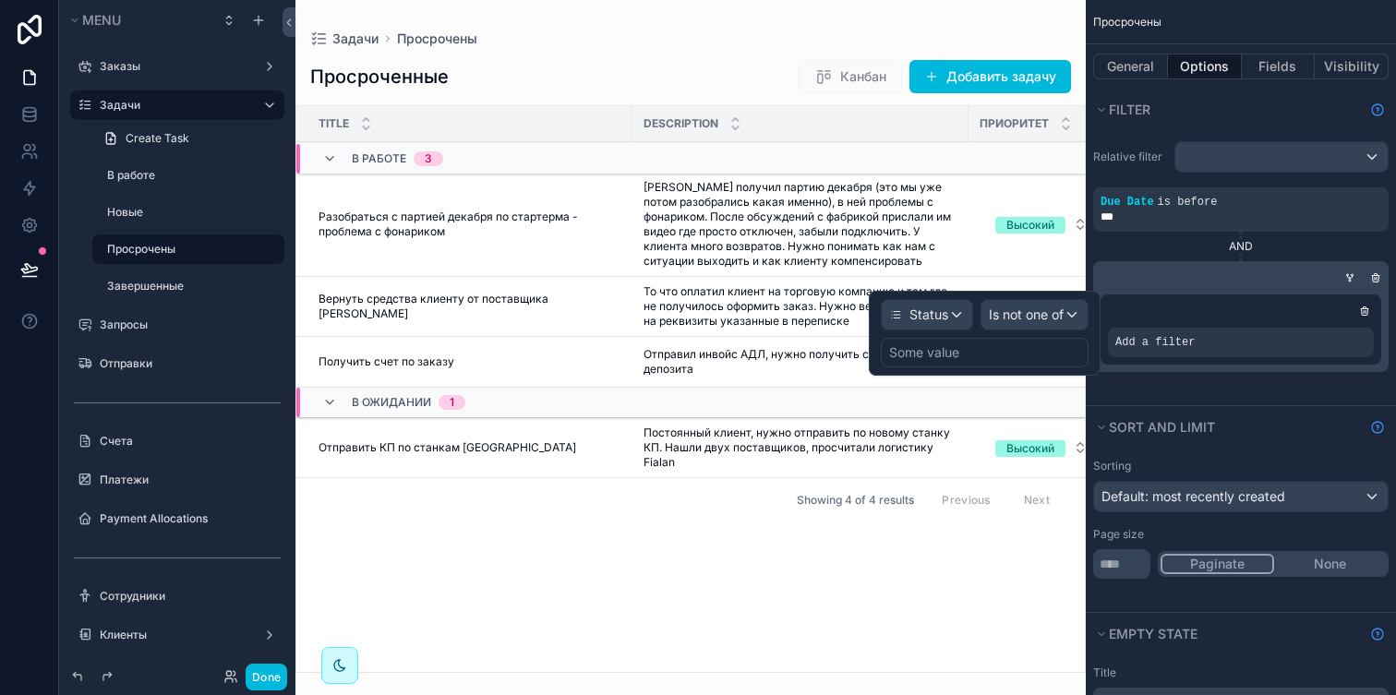
click at [995, 362] on div "Some value" at bounding box center [985, 353] width 208 height 30
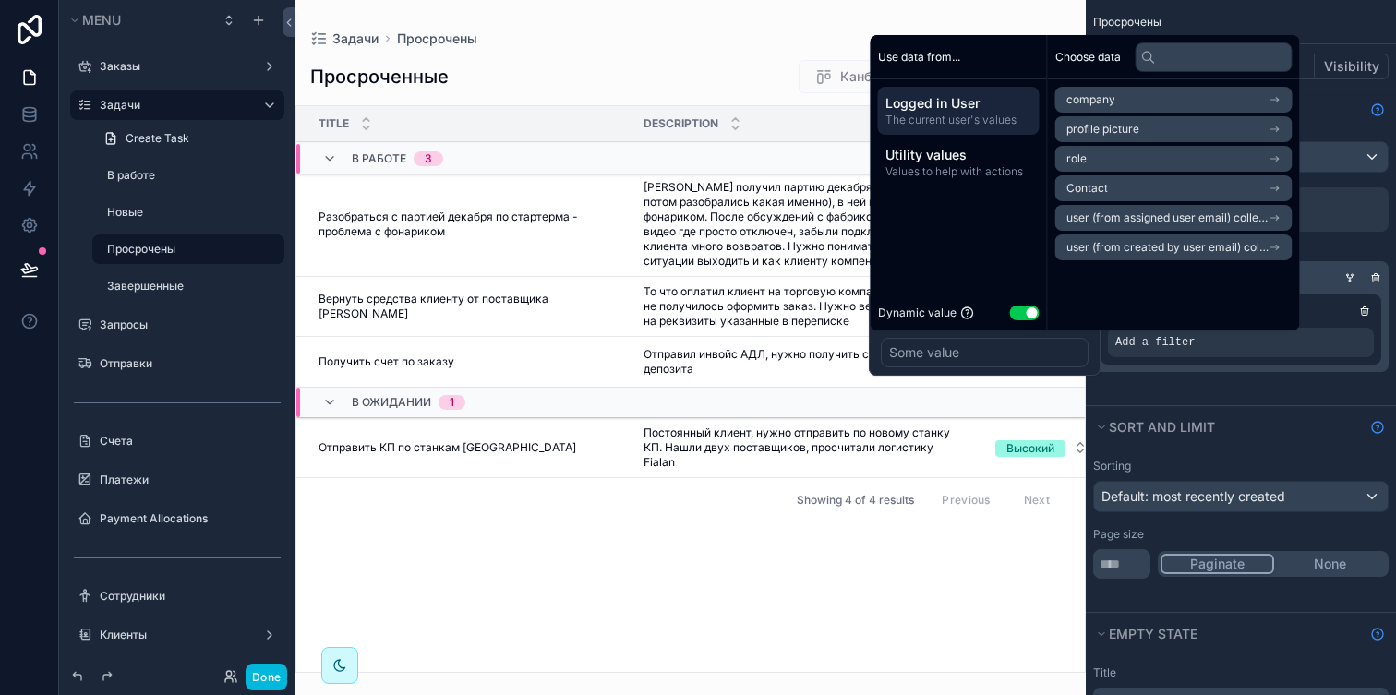
click at [1007, 303] on div "Dynamic value Use setting" at bounding box center [959, 312] width 162 height 21
click at [1020, 310] on button "Use setting" at bounding box center [1025, 313] width 30 height 15
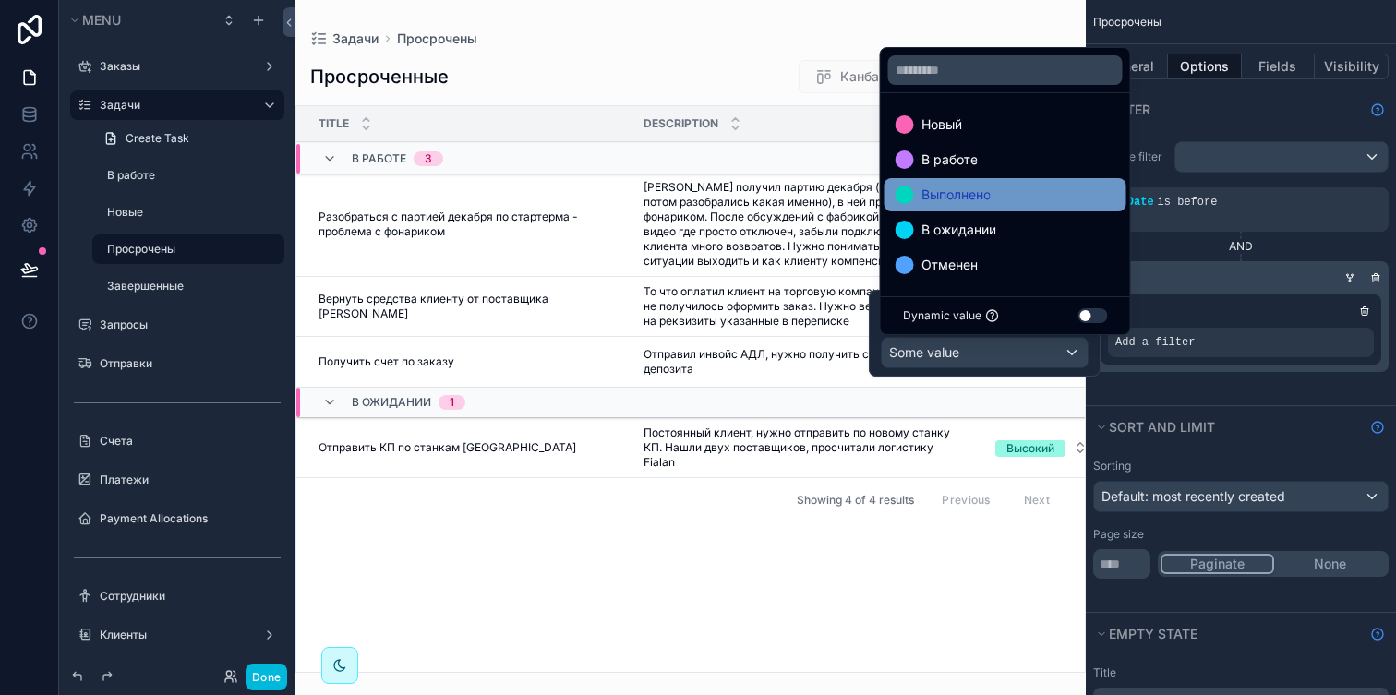
click at [1008, 191] on div "Выполнено" at bounding box center [1006, 195] width 220 height 22
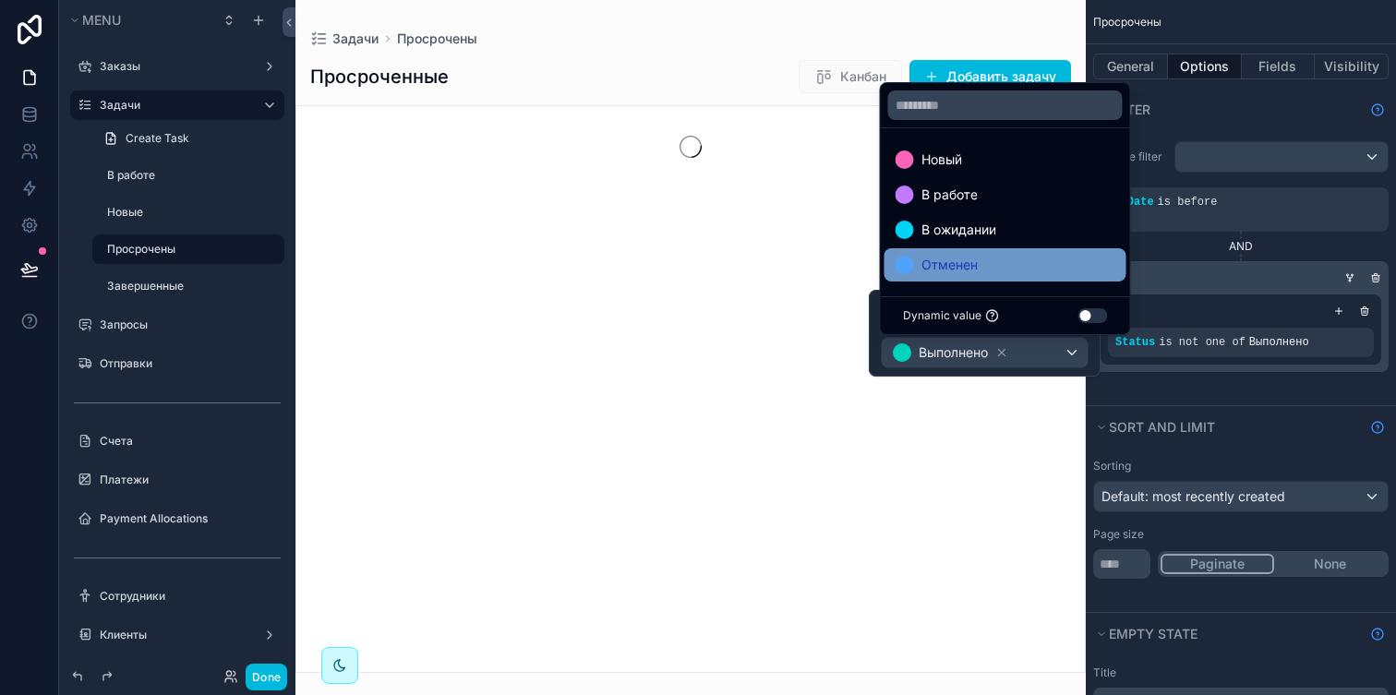
click at [1004, 267] on div "Отменен" at bounding box center [1006, 265] width 220 height 22
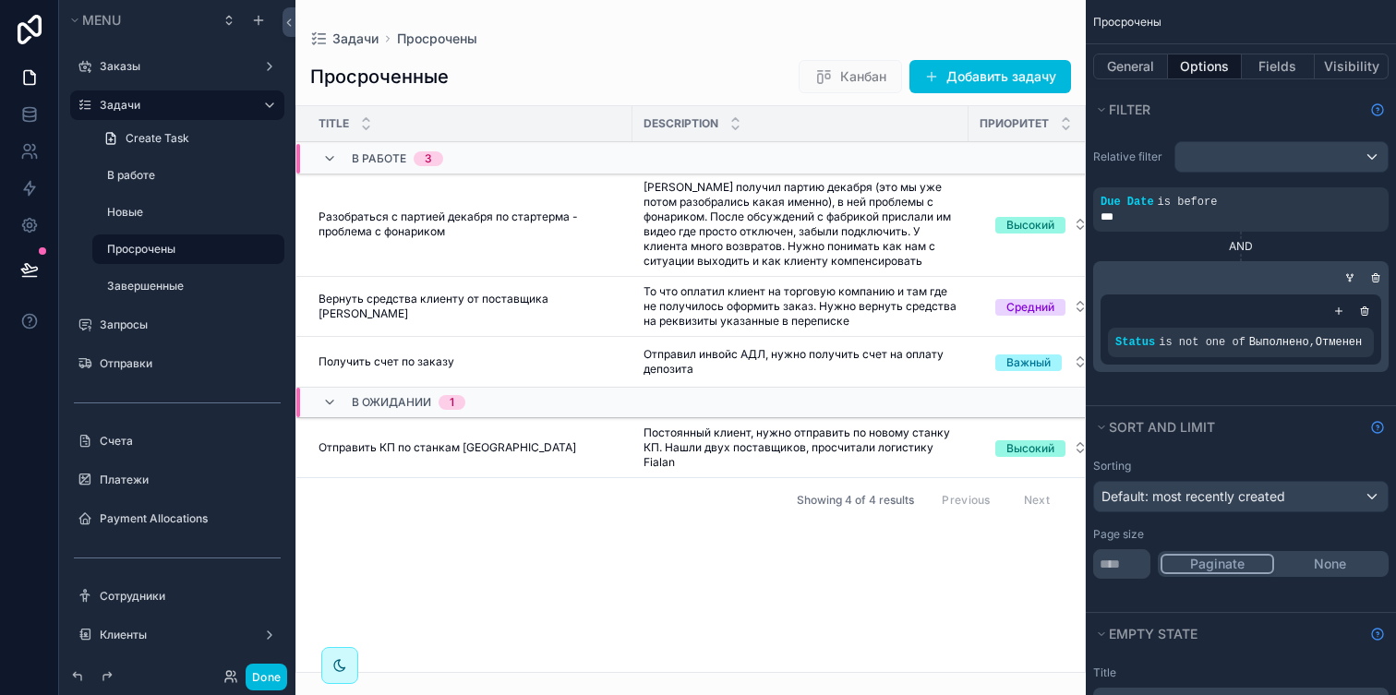
click at [1155, 380] on div "Relative filter Due Date is before *** AND Status is not one of Выполнено , Отм…" at bounding box center [1241, 267] width 310 height 275
click at [273, 670] on button "Done" at bounding box center [267, 677] width 42 height 27
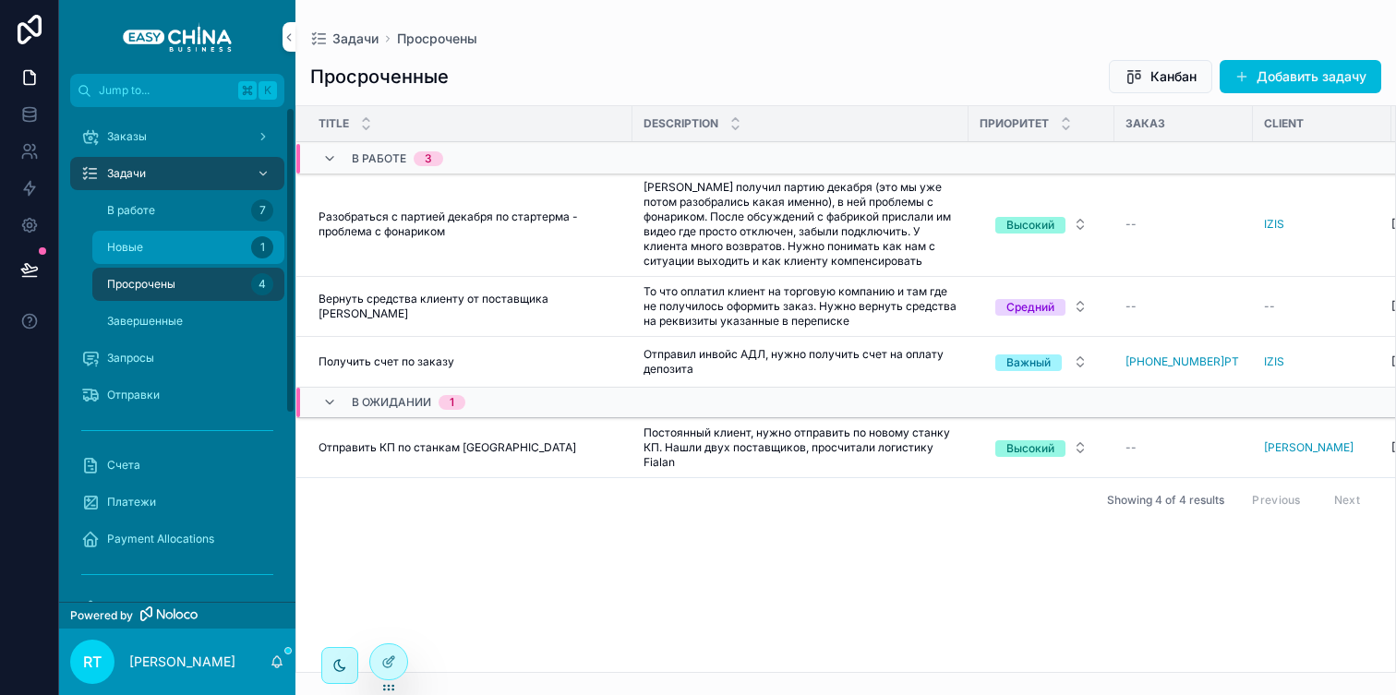
click at [169, 259] on div "Новые 1" at bounding box center [188, 248] width 170 height 30
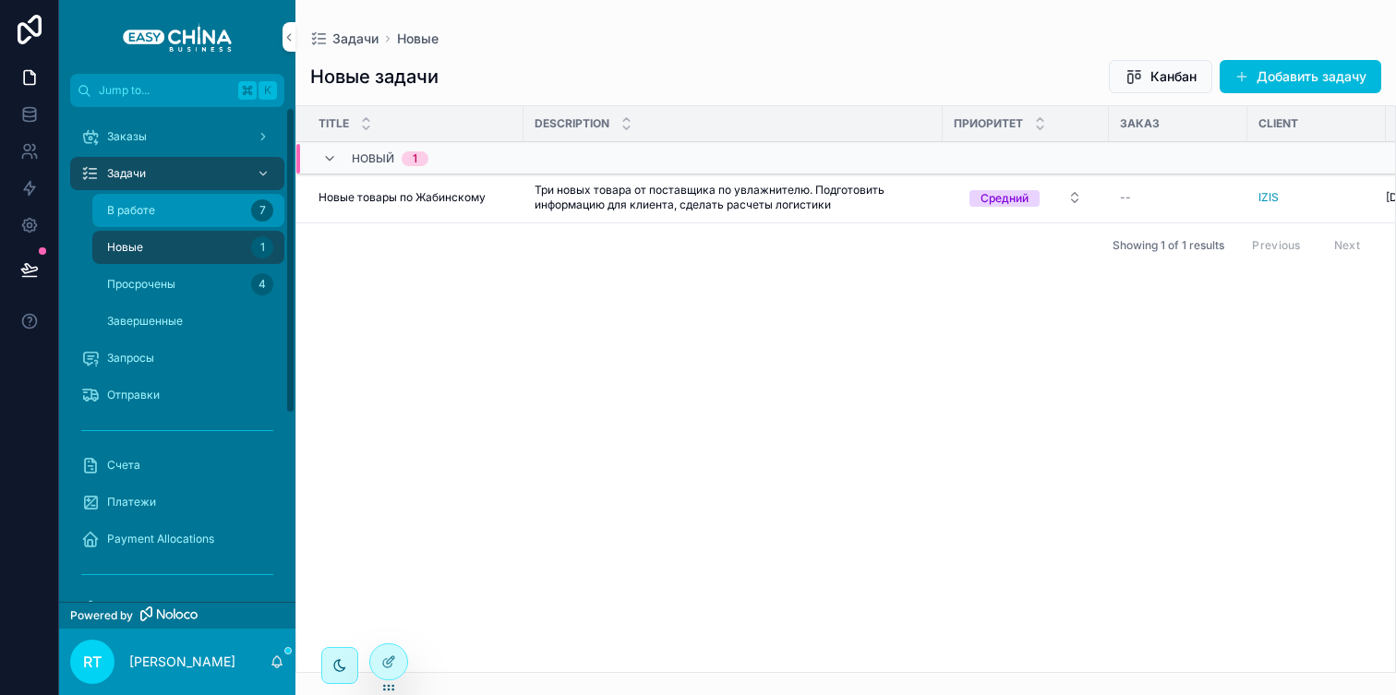
click at [175, 205] on div "В работе 7" at bounding box center [188, 211] width 170 height 30
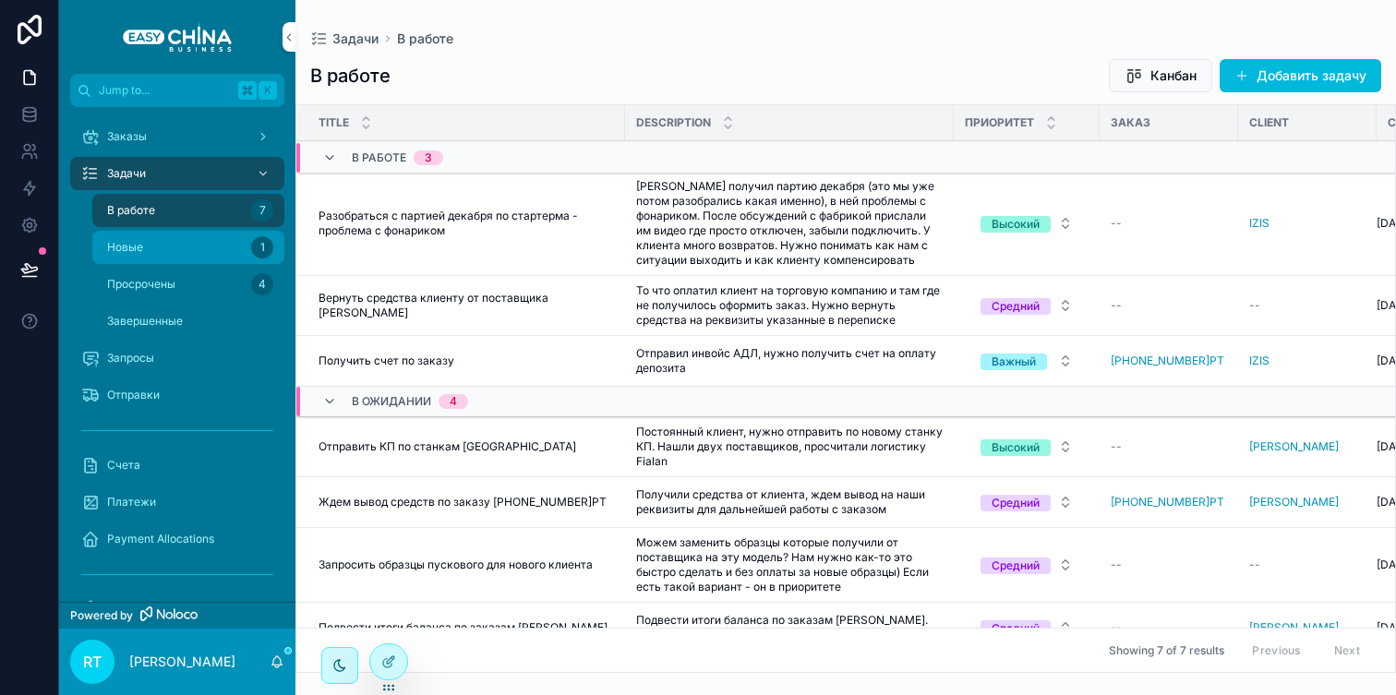
click at [182, 246] on div "Новые 1" at bounding box center [188, 248] width 170 height 30
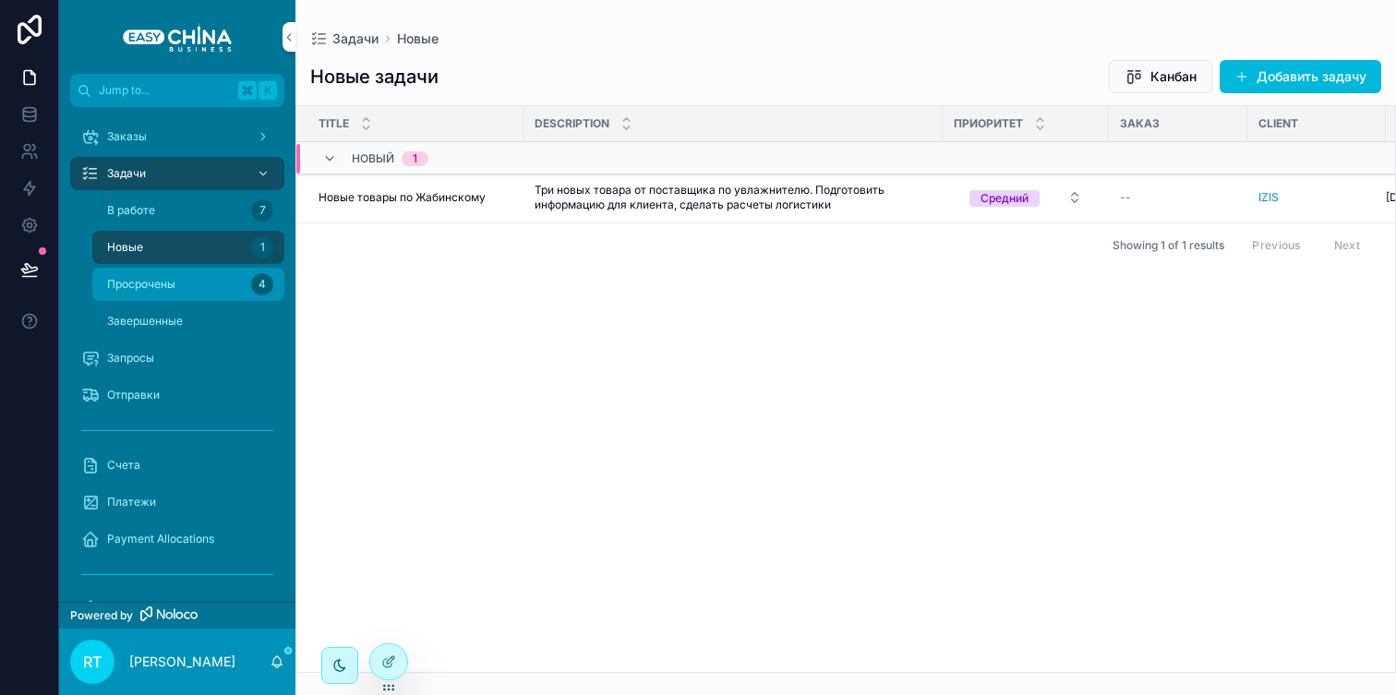
click at [185, 289] on div "Просрочены 4" at bounding box center [188, 285] width 170 height 30
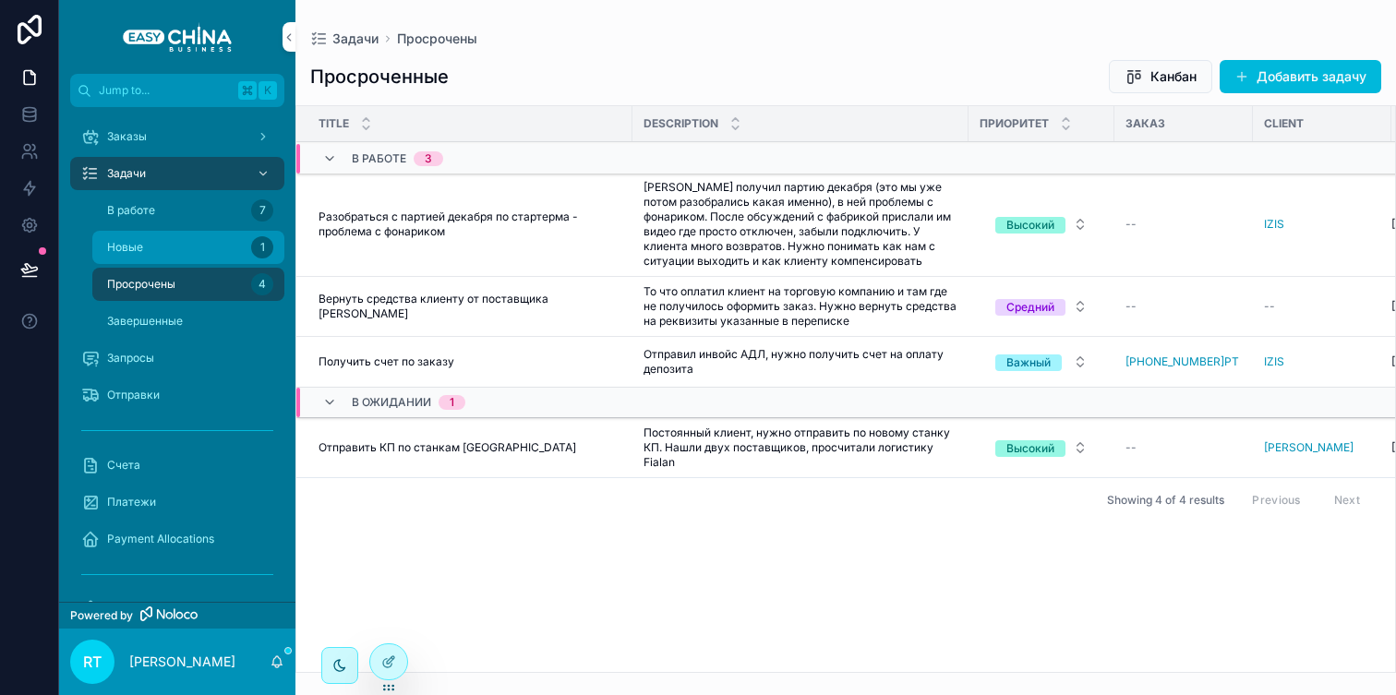
click at [194, 253] on div "Новые 1" at bounding box center [188, 248] width 170 height 30
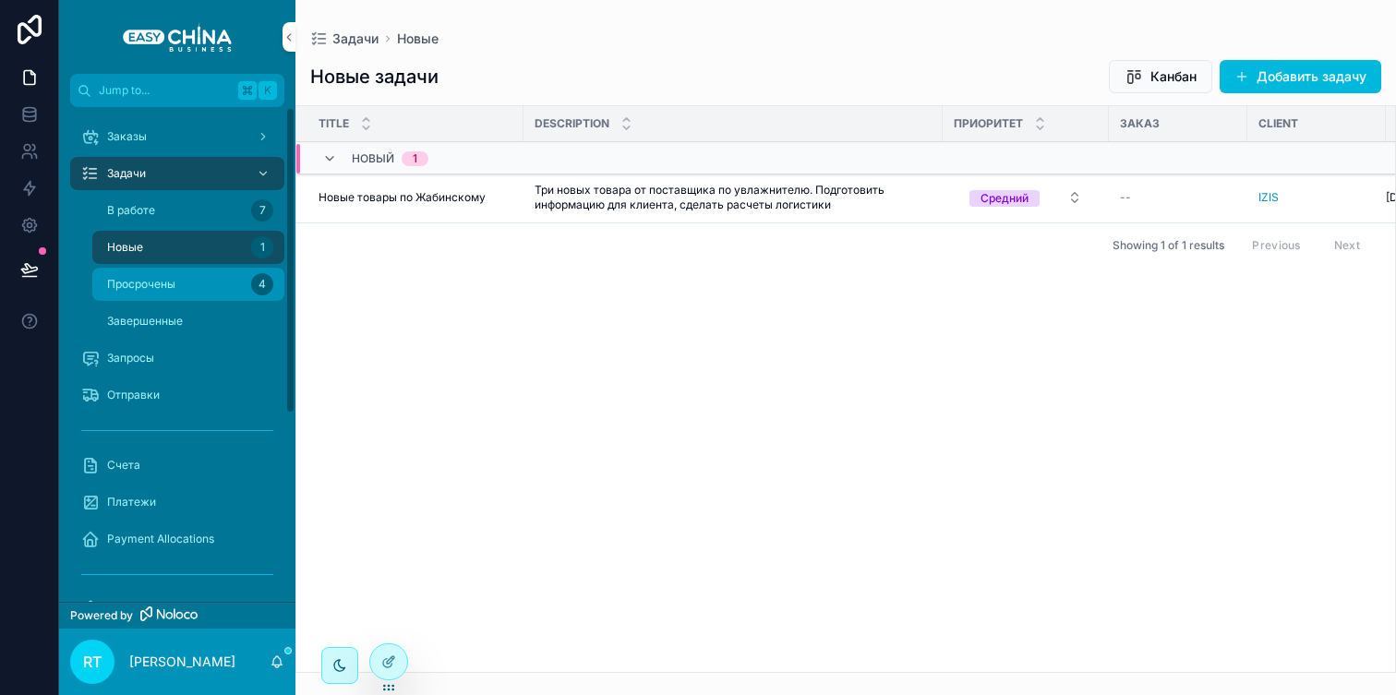
click at [181, 280] on div "Просрочены 4" at bounding box center [188, 285] width 170 height 30
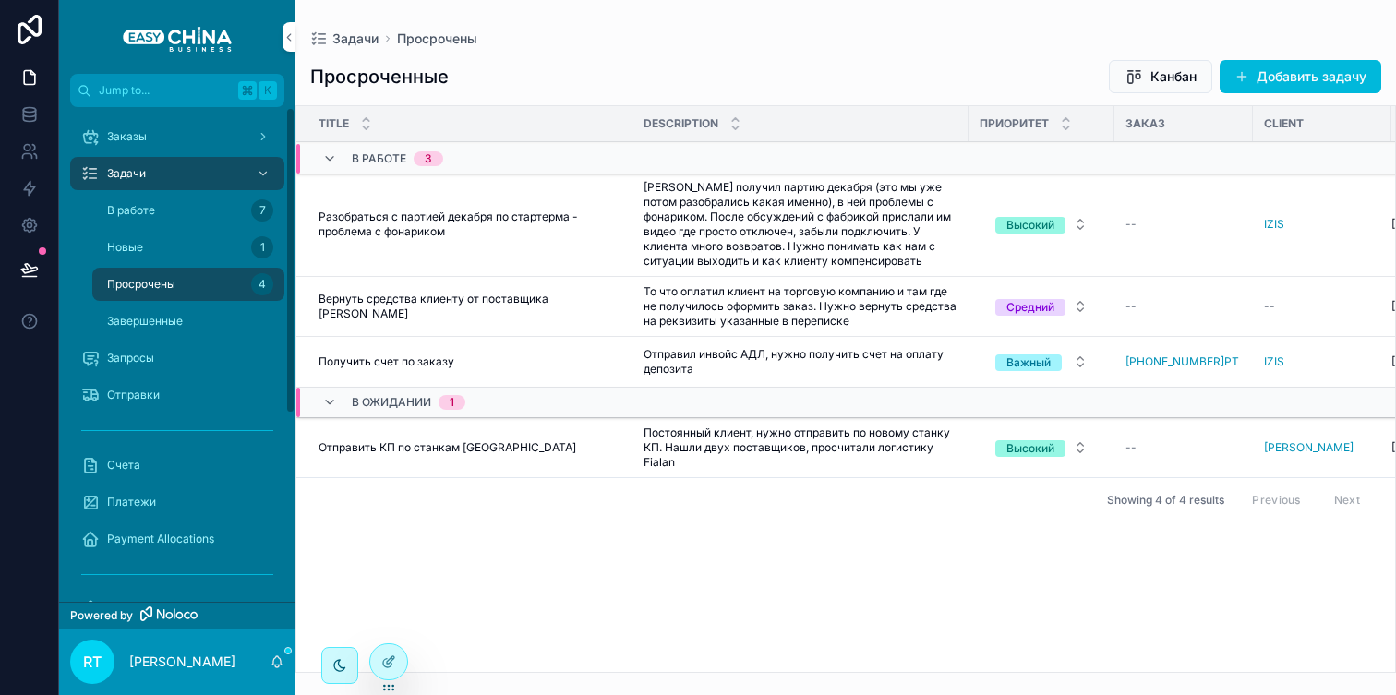
click at [185, 167] on div "Задачи" at bounding box center [177, 174] width 192 height 30
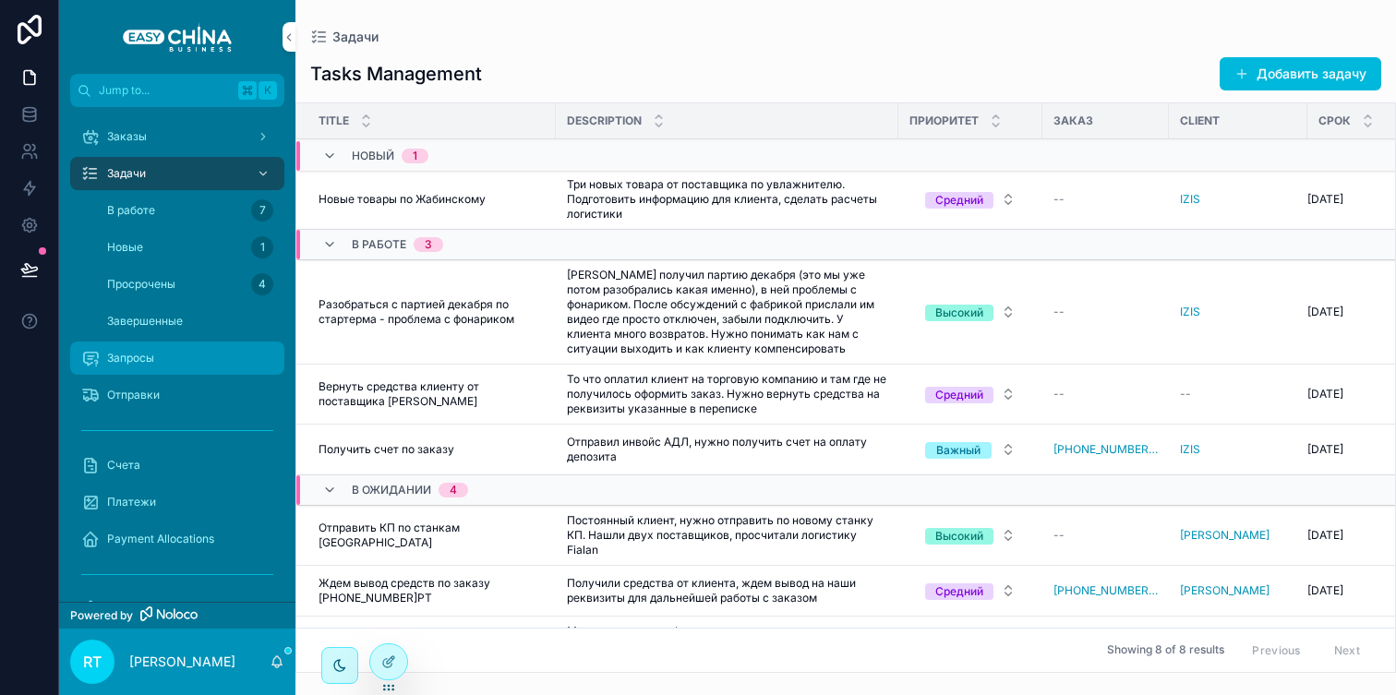
click at [193, 364] on div "Запросы" at bounding box center [177, 359] width 192 height 30
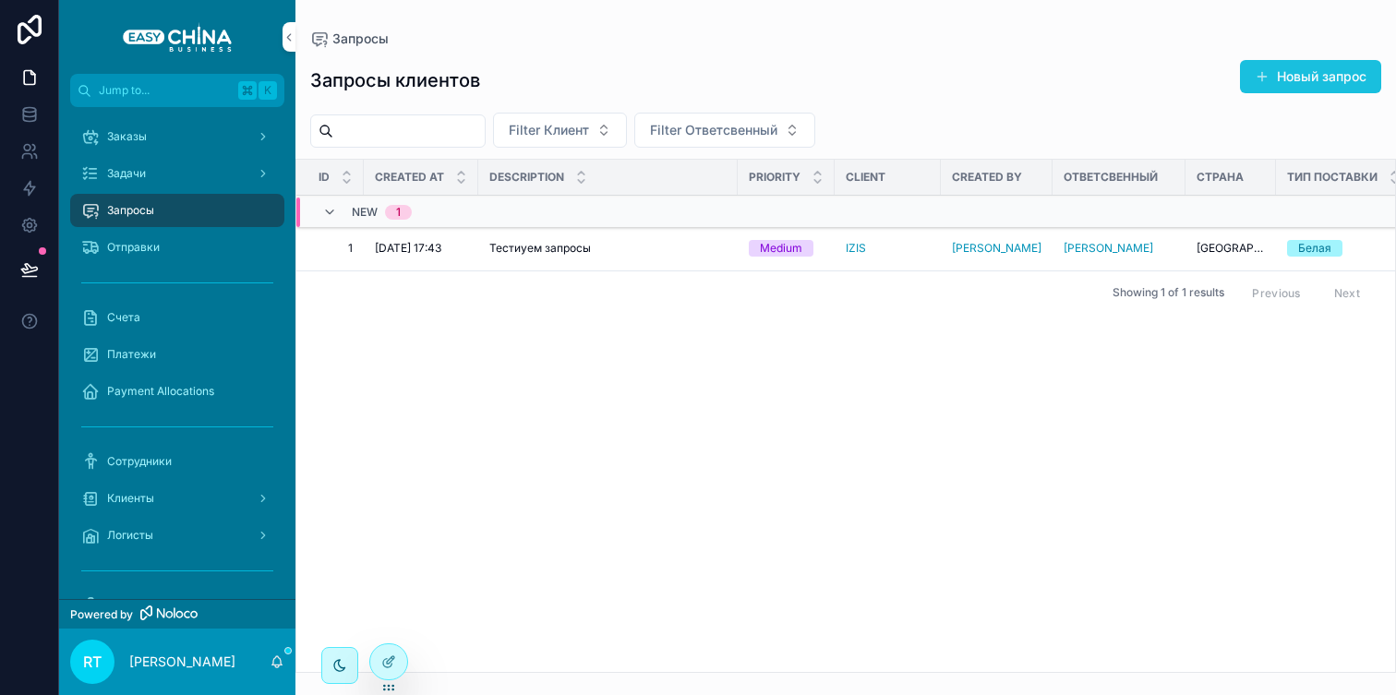
click at [1320, 80] on button "Новый запрос" at bounding box center [1310, 76] width 141 height 33
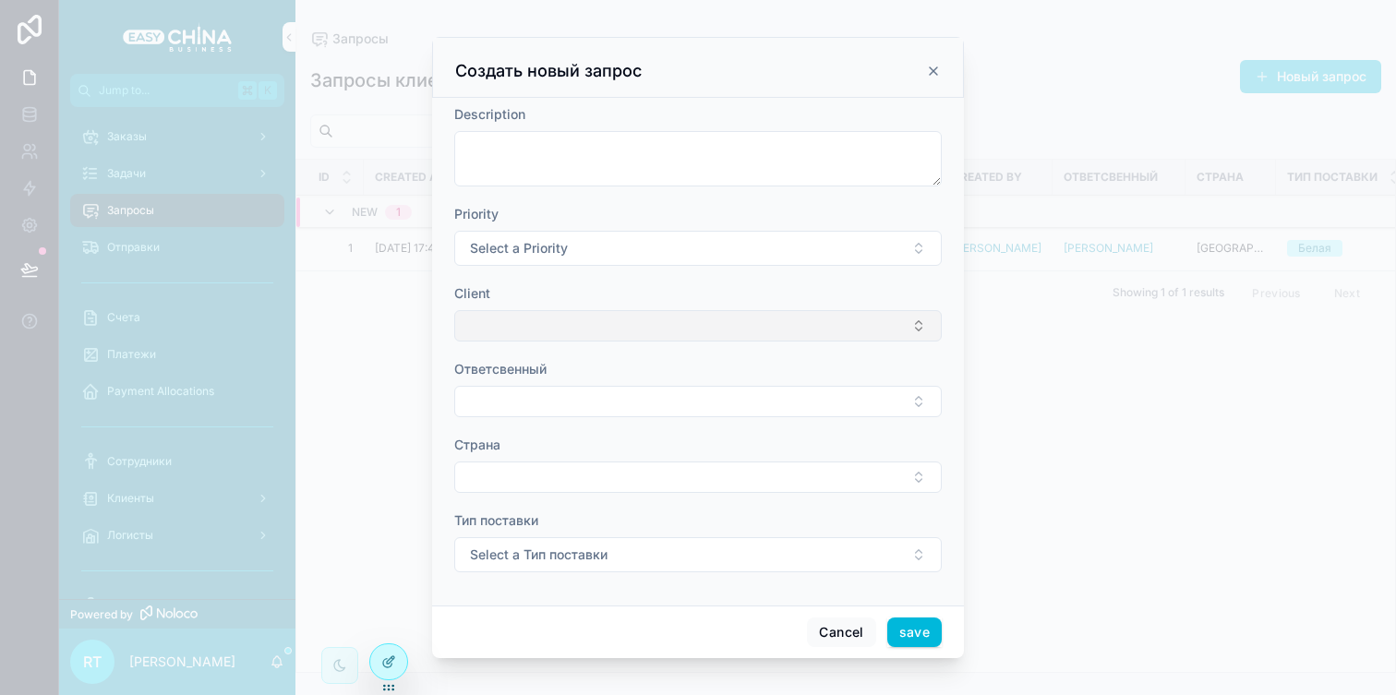
click at [636, 327] on button "Select Button" at bounding box center [698, 325] width 488 height 31
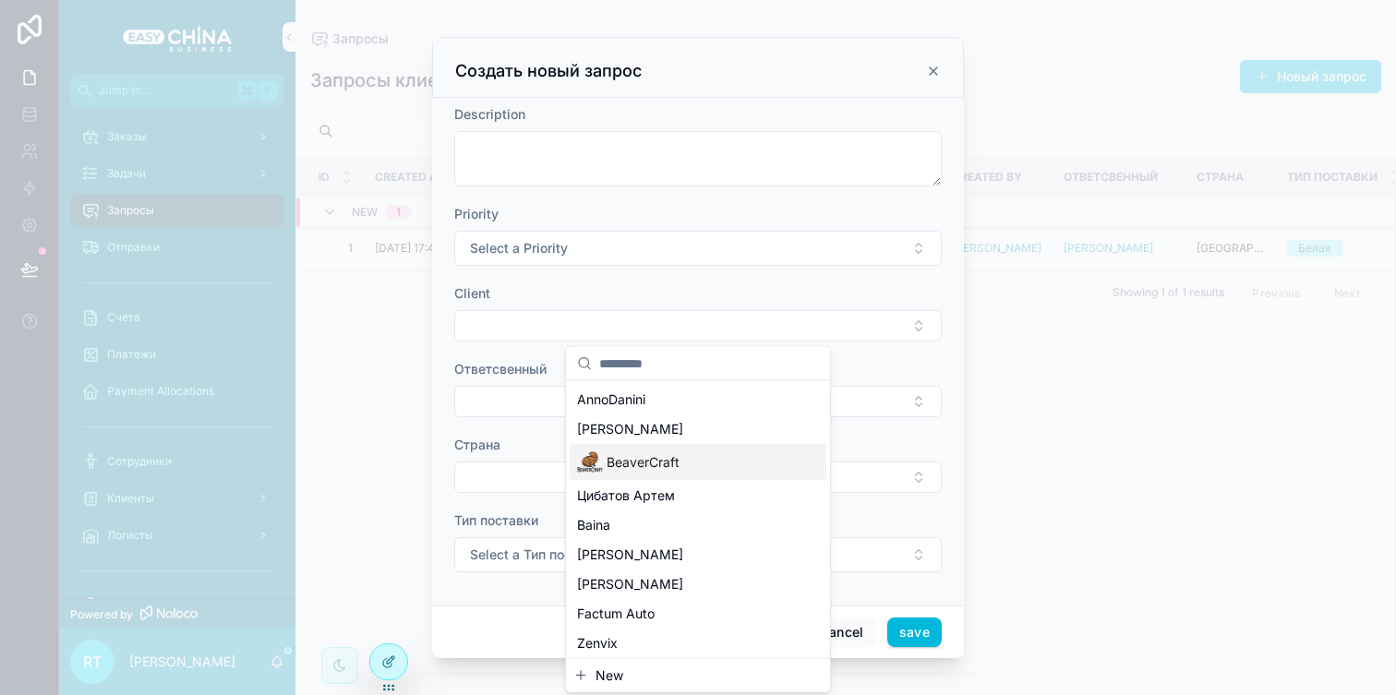
click at [631, 470] on span "BeaverCraft" at bounding box center [643, 462] width 73 height 18
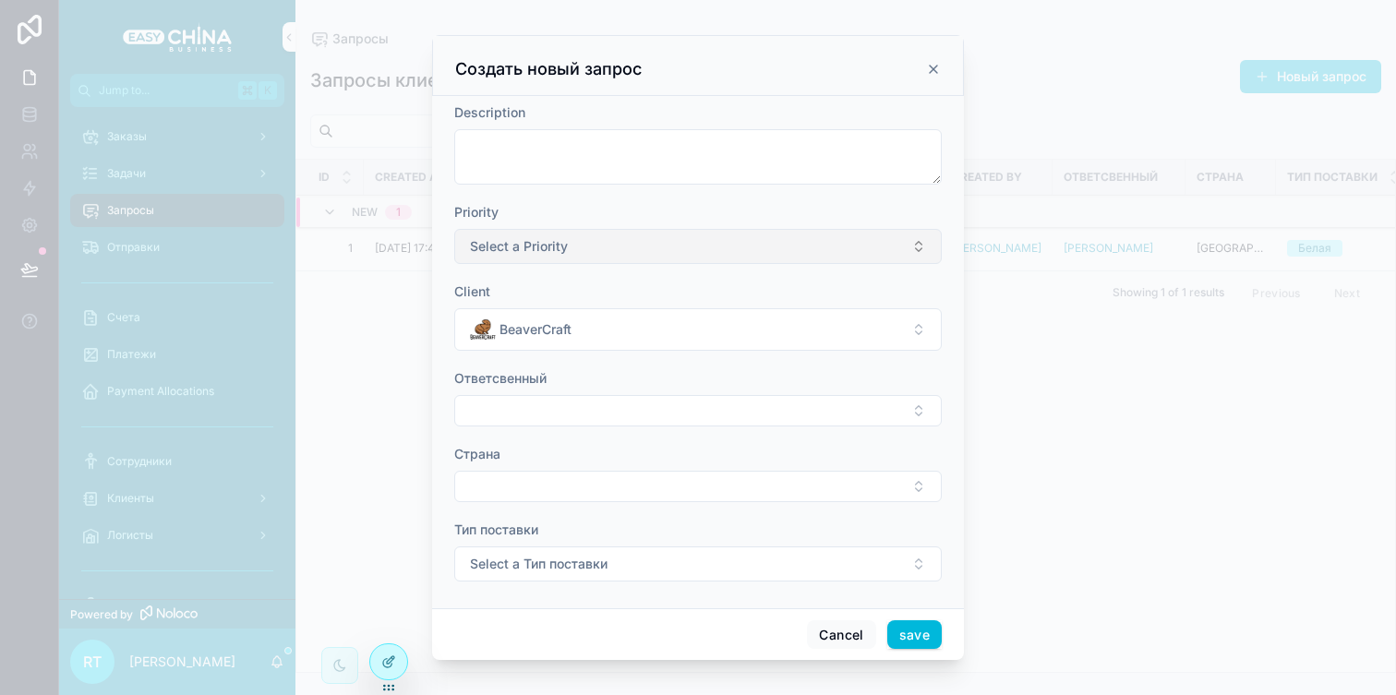
click at [640, 243] on button "Select a Priority" at bounding box center [698, 246] width 488 height 35
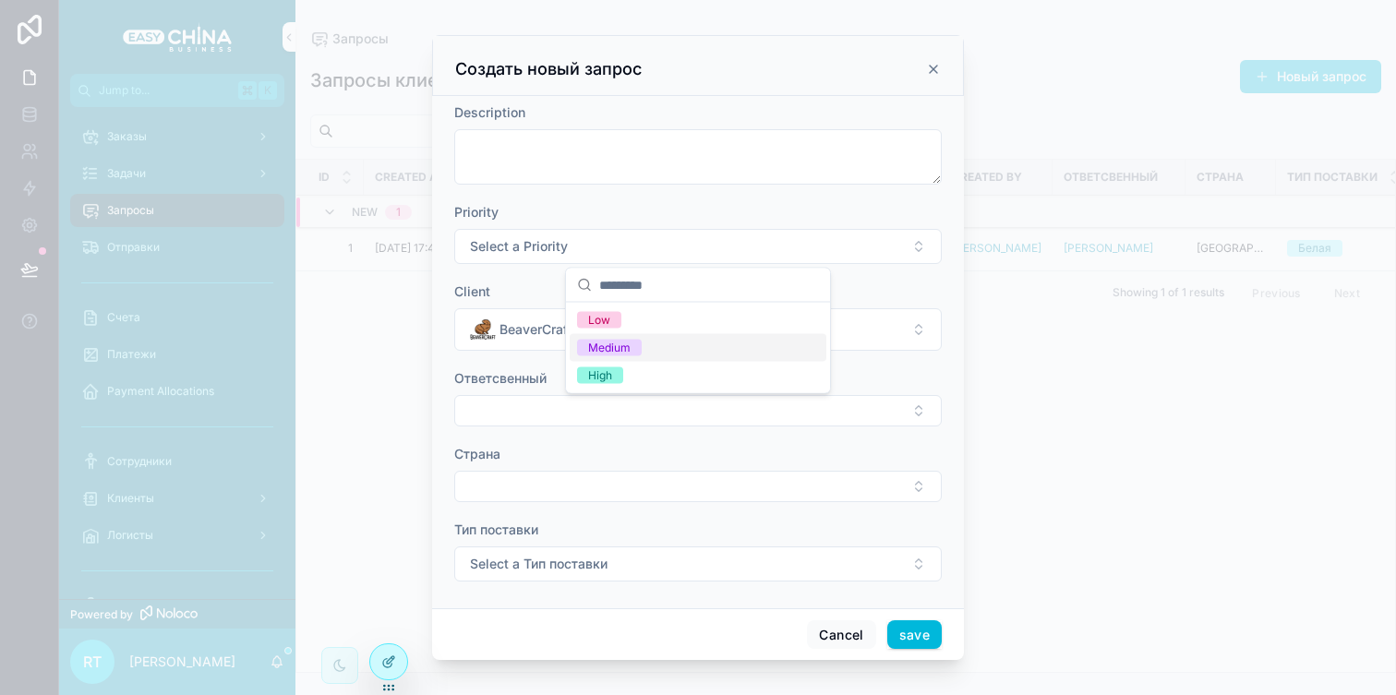
click at [613, 342] on div "Medium" at bounding box center [609, 348] width 42 height 17
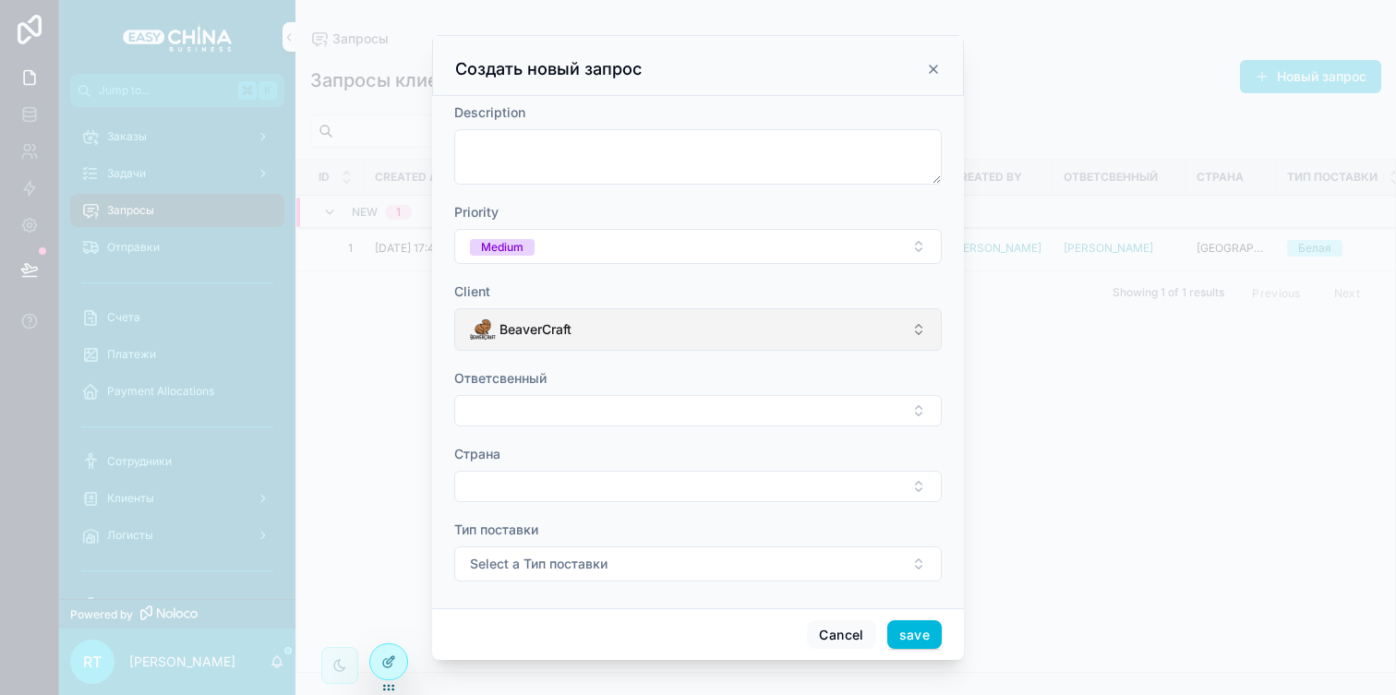
scroll to position [4, 0]
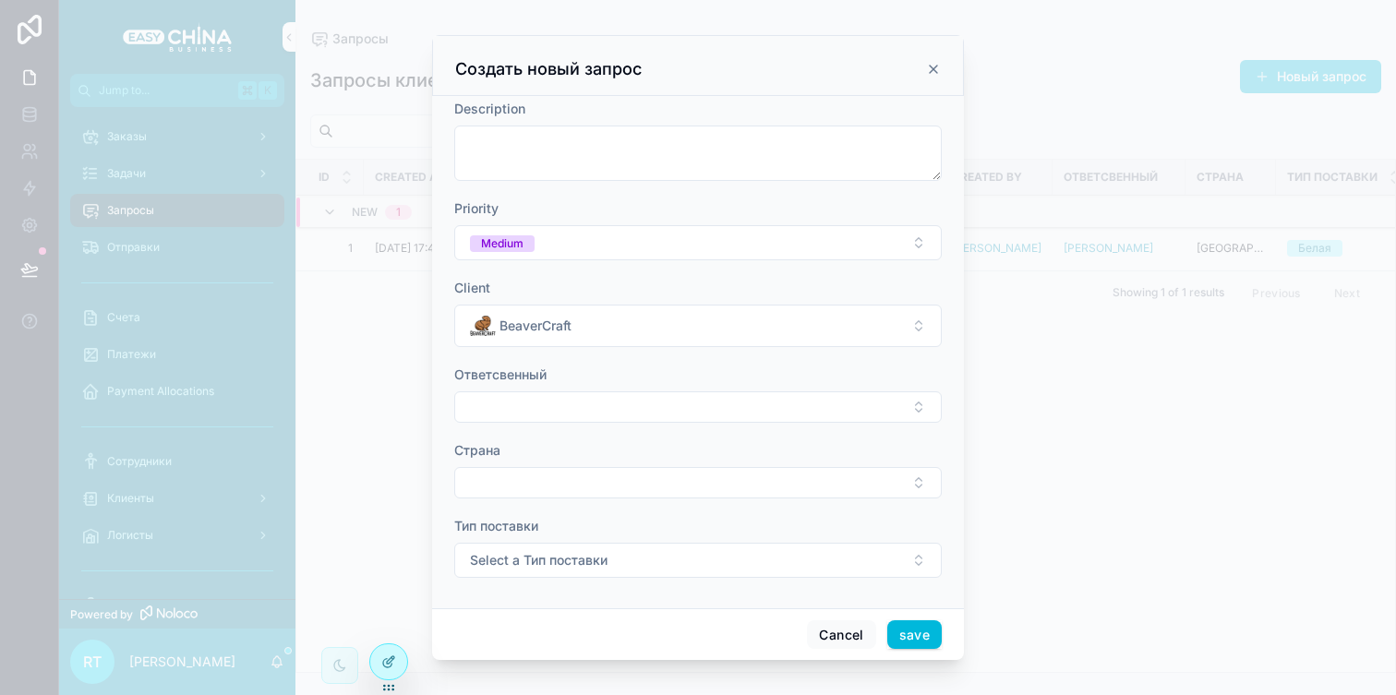
click at [606, 420] on div "scrollable content" at bounding box center [698, 407] width 488 height 31
click at [609, 397] on button "Select Button" at bounding box center [698, 407] width 488 height 31
click at [509, 442] on div "Страна" at bounding box center [698, 450] width 488 height 18
click at [658, 480] on button "Select Button" at bounding box center [698, 482] width 488 height 31
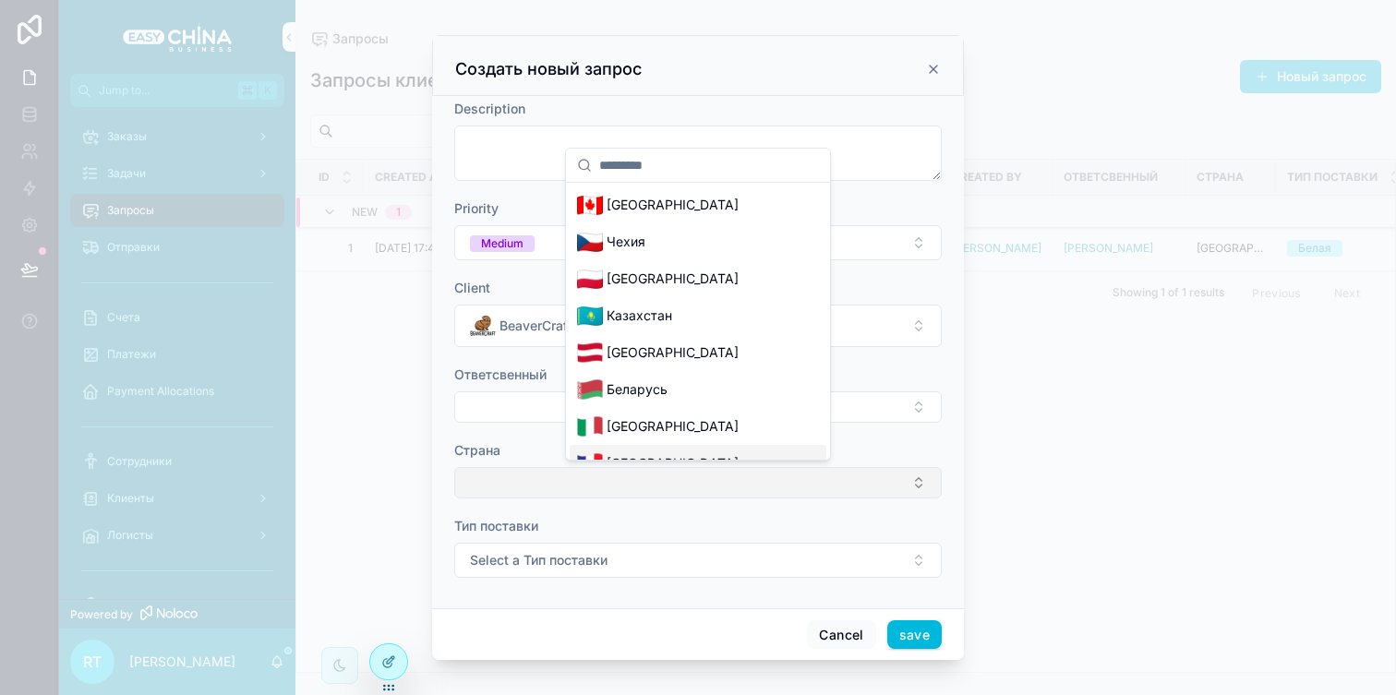
click at [555, 494] on button "Select Button" at bounding box center [698, 482] width 488 height 31
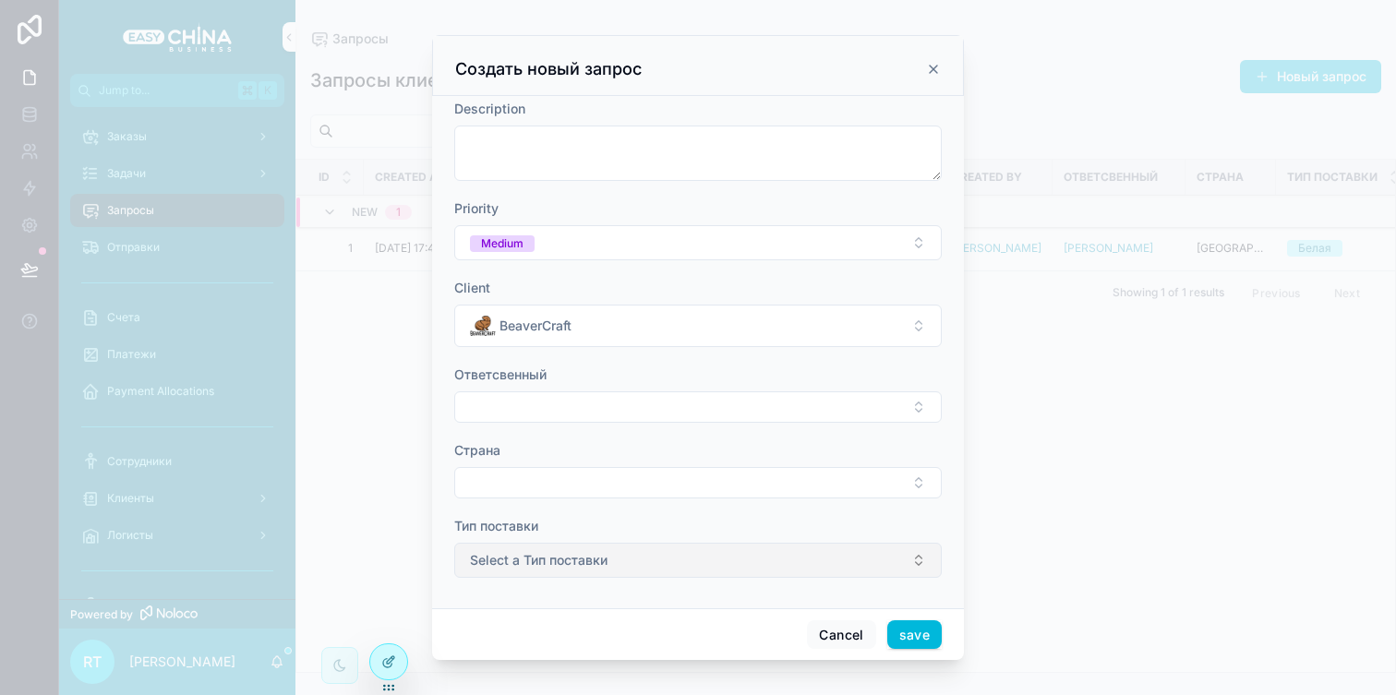
click at [558, 563] on span "Select a Тип поставки" at bounding box center [539, 560] width 138 height 18
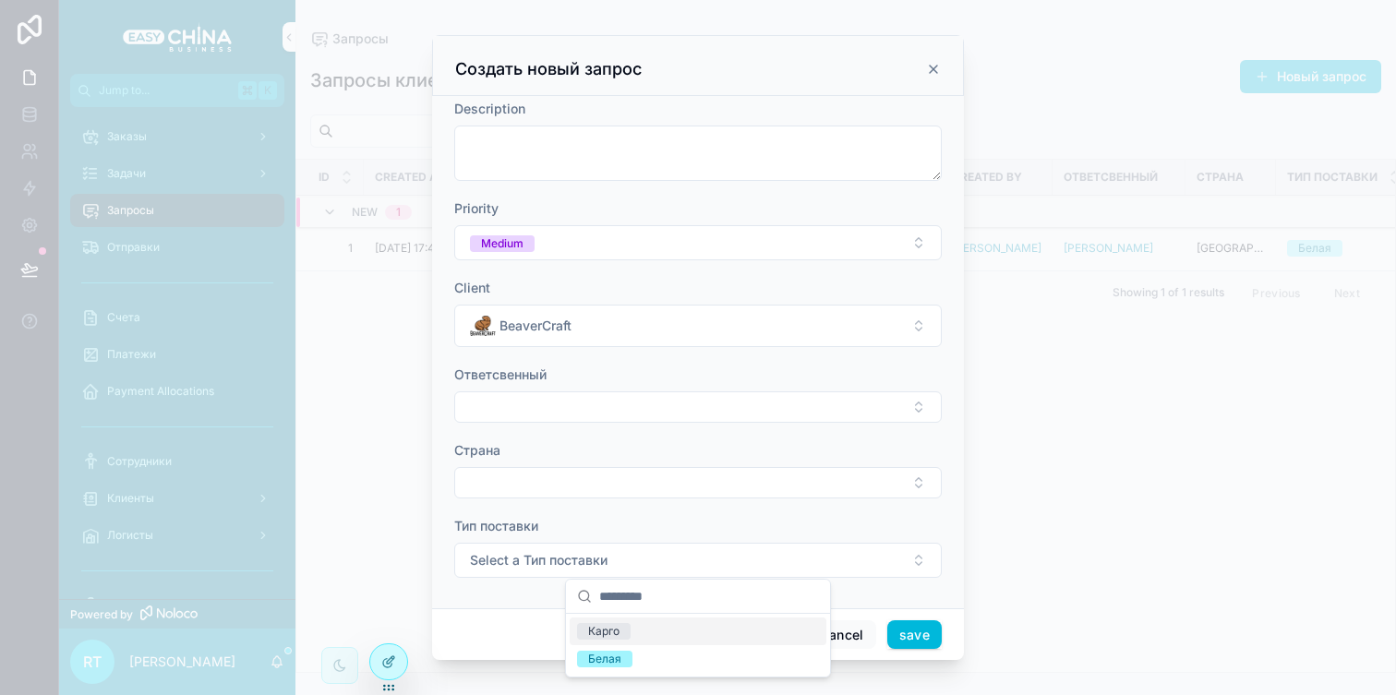
click at [635, 643] on div "Карго" at bounding box center [698, 632] width 257 height 28
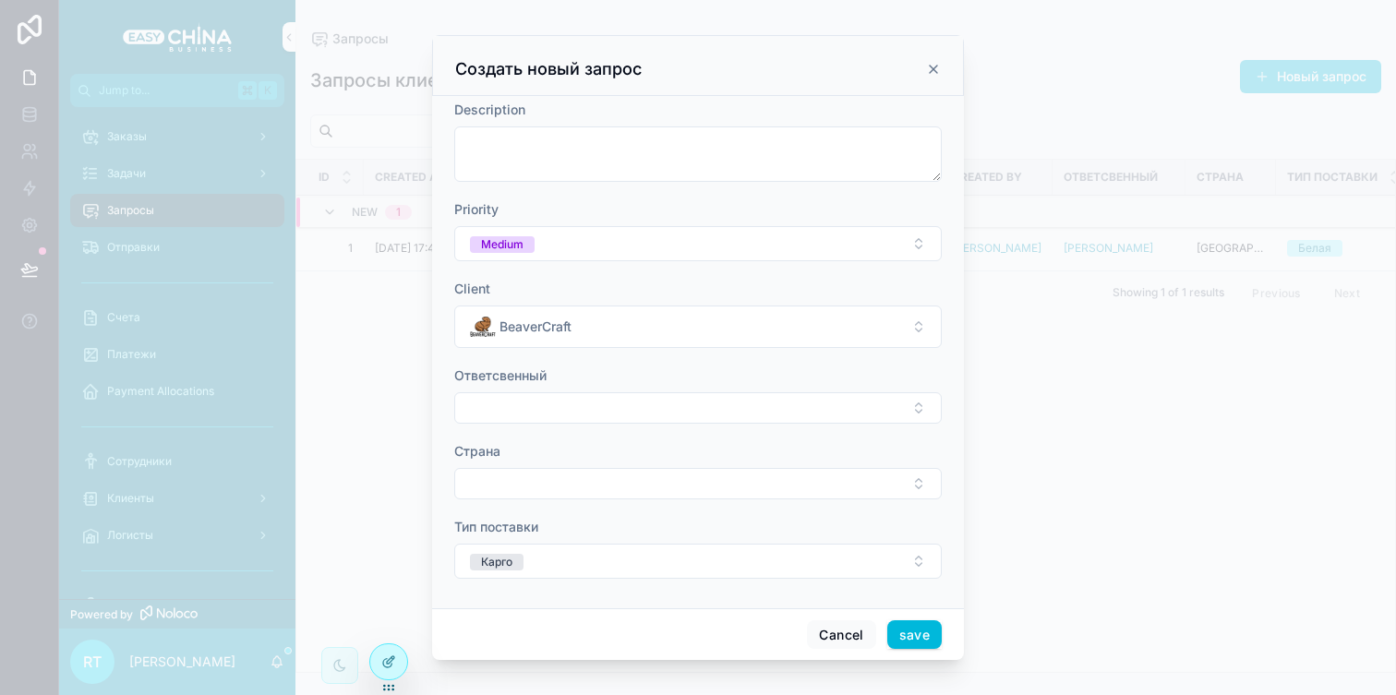
click at [359, 39] on div "scrollable content" at bounding box center [698, 347] width 1396 height 695
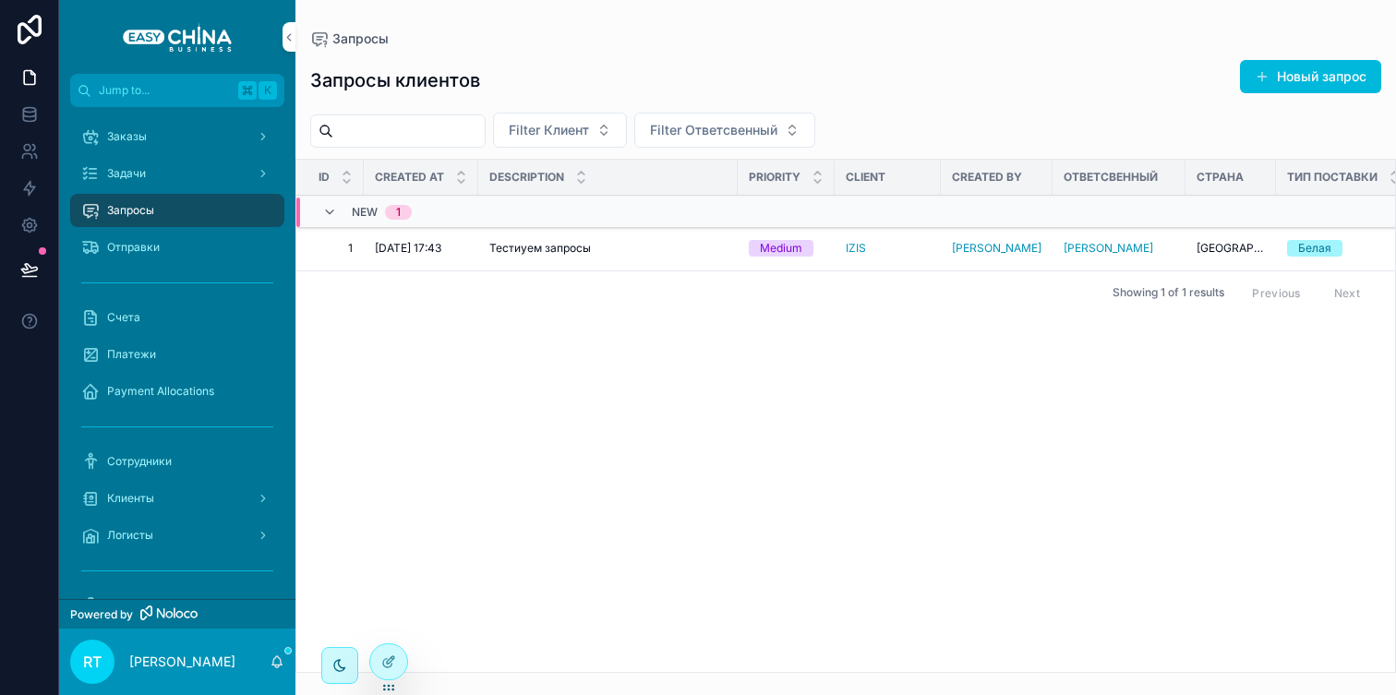
click at [502, 243] on span "Тестиуем запросы" at bounding box center [540, 248] width 102 height 15
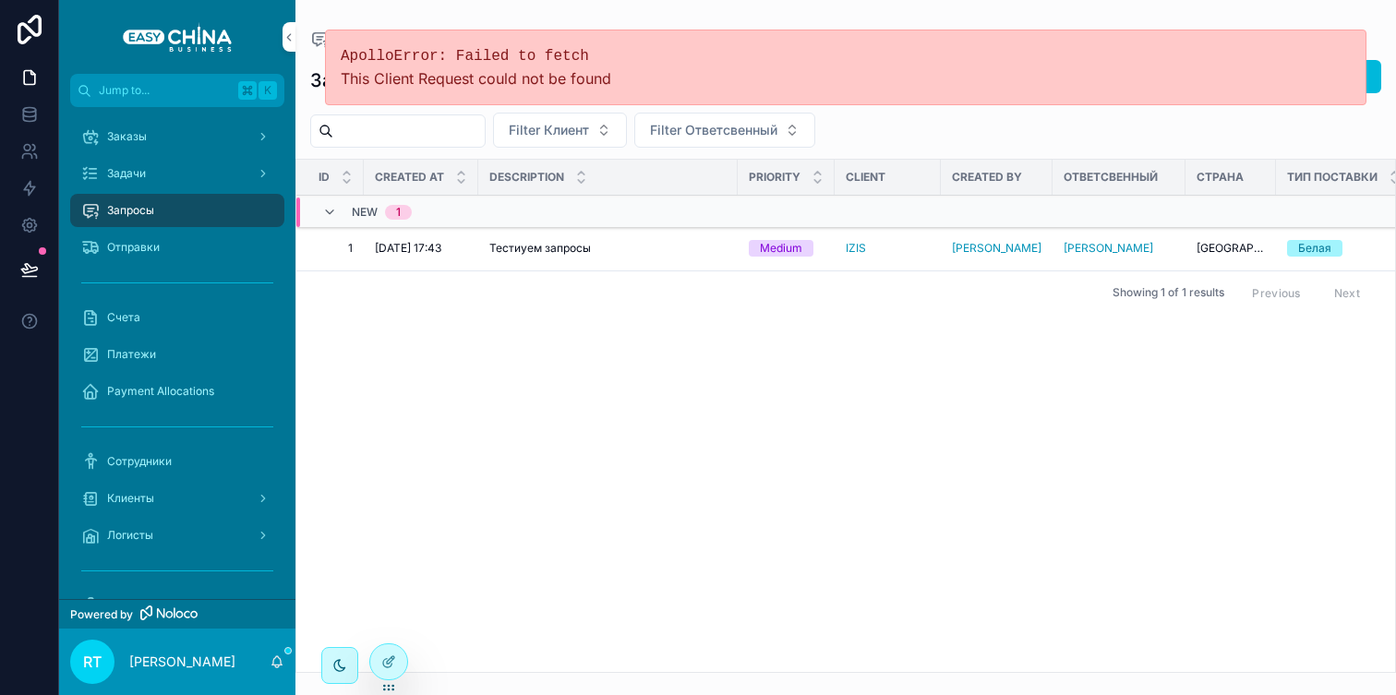
click at [416, 252] on span "[DATE] 17:43" at bounding box center [408, 248] width 66 height 15
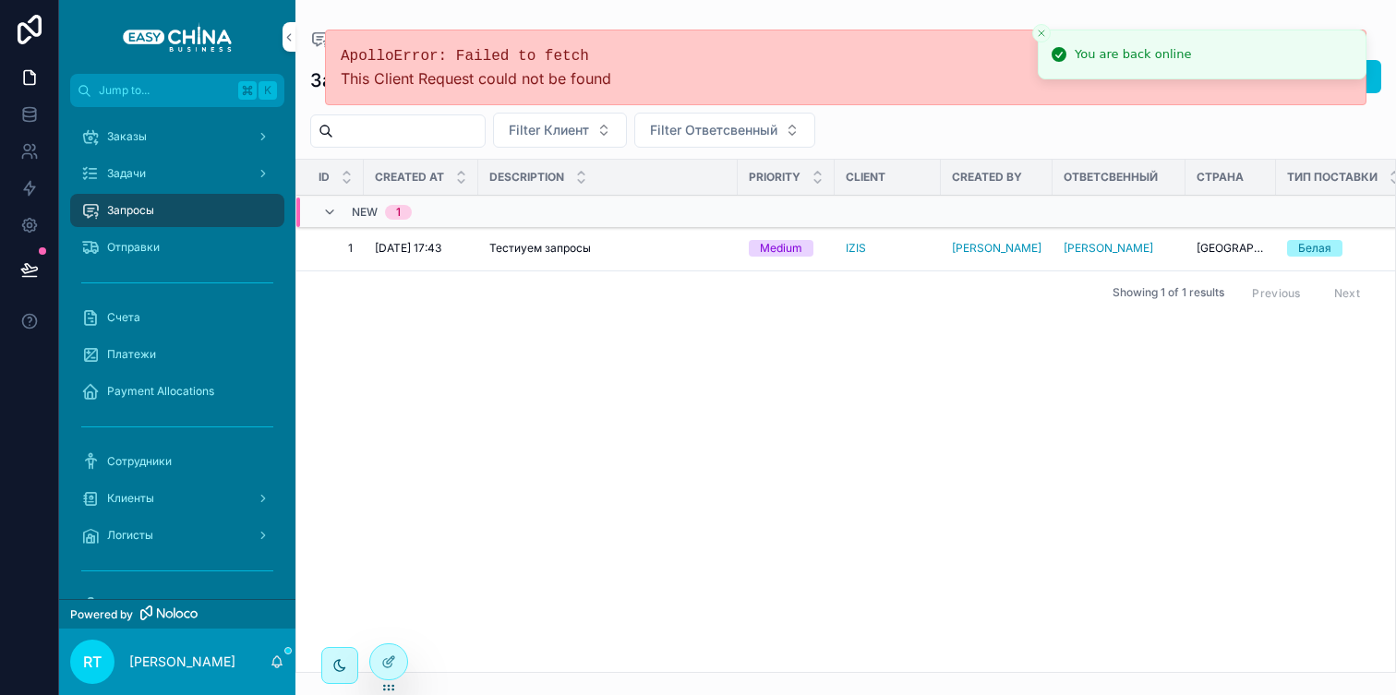
click at [578, 311] on div "Showing 1 of 1 results Previous Next" at bounding box center [845, 293] width 1099 height 44
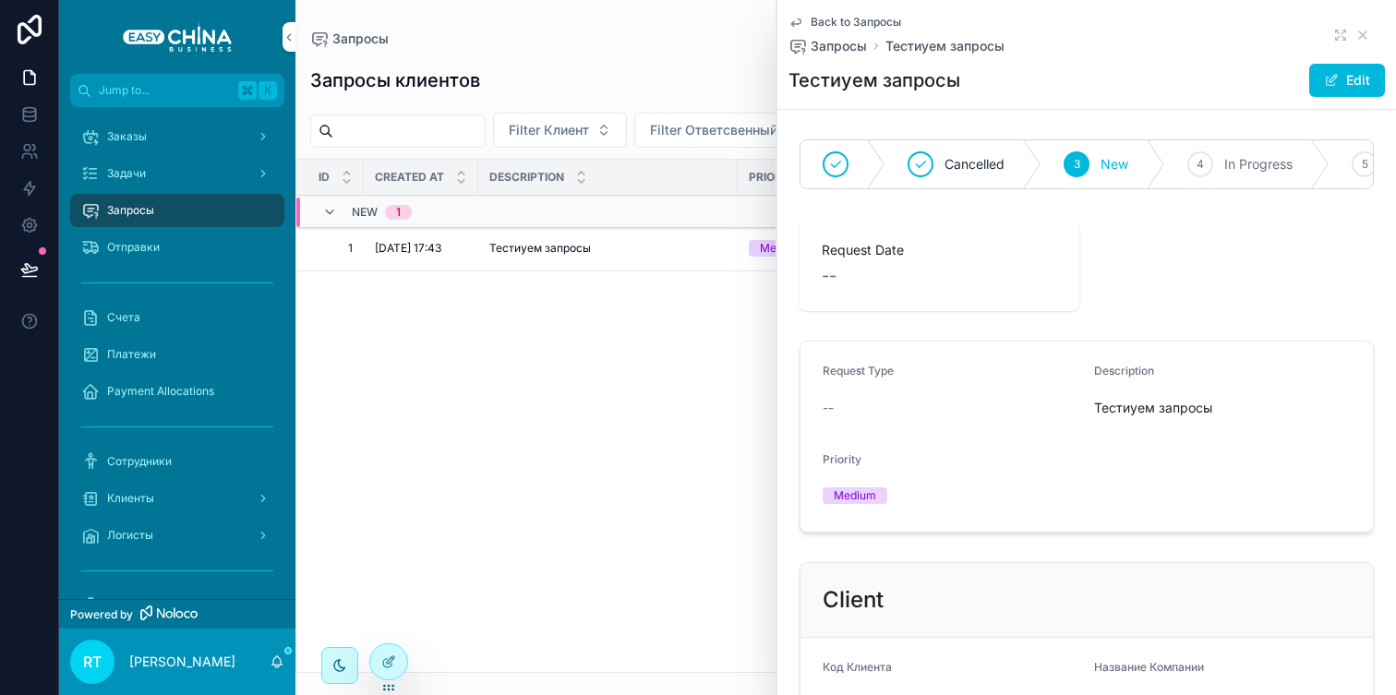
scroll to position [0, 121]
click at [659, 73] on div "Запросы клиентов Новый запрос" at bounding box center [845, 80] width 1071 height 42
click at [655, 294] on div "Showing 1 of 1 results Previous Next" at bounding box center [845, 293] width 1099 height 44
click at [1366, 37] on icon "scrollable content" at bounding box center [1362, 34] width 7 height 7
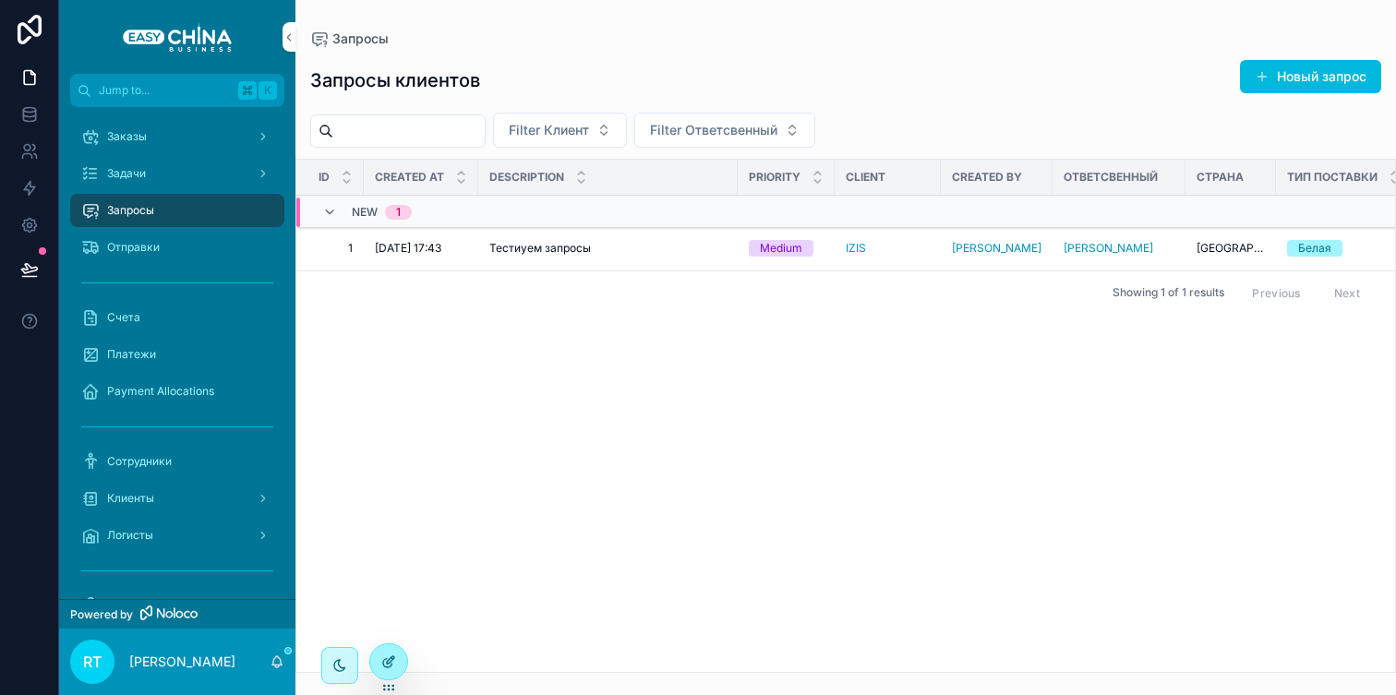
click at [394, 659] on icon at bounding box center [388, 662] width 15 height 15
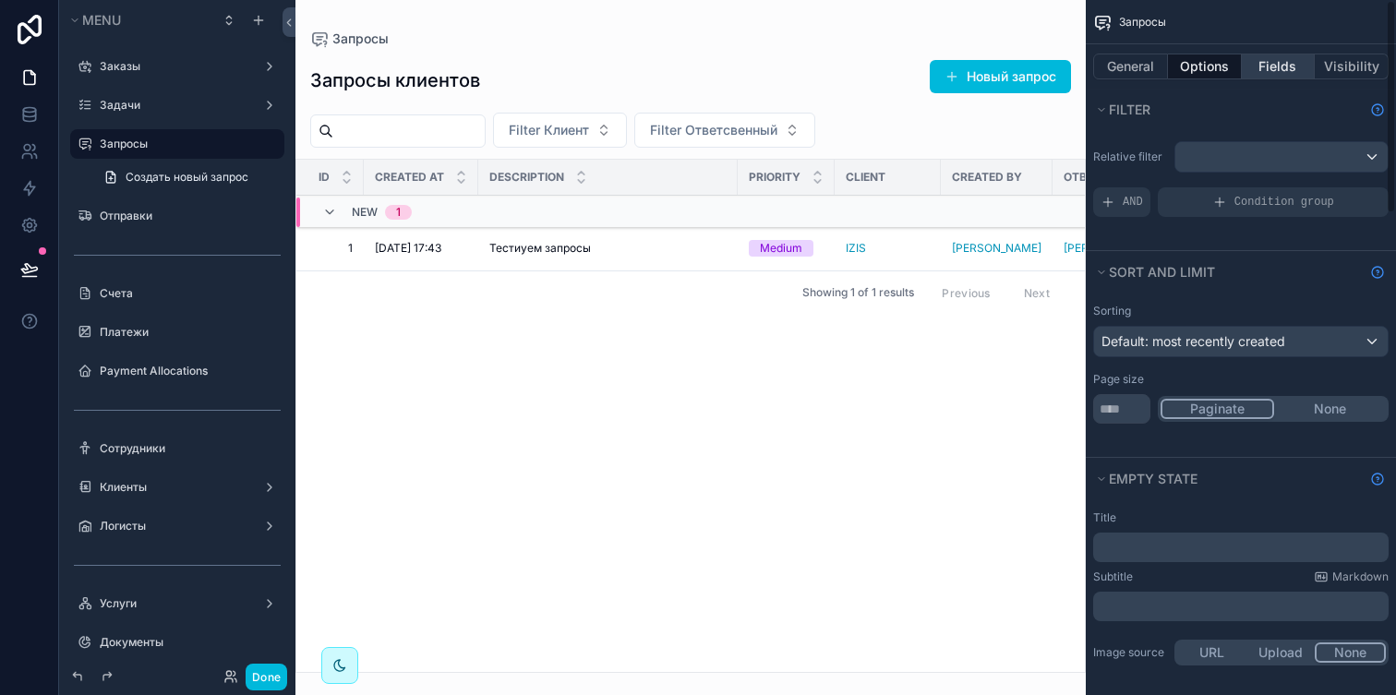
click at [1285, 58] on button "Fields" at bounding box center [1279, 67] width 74 height 26
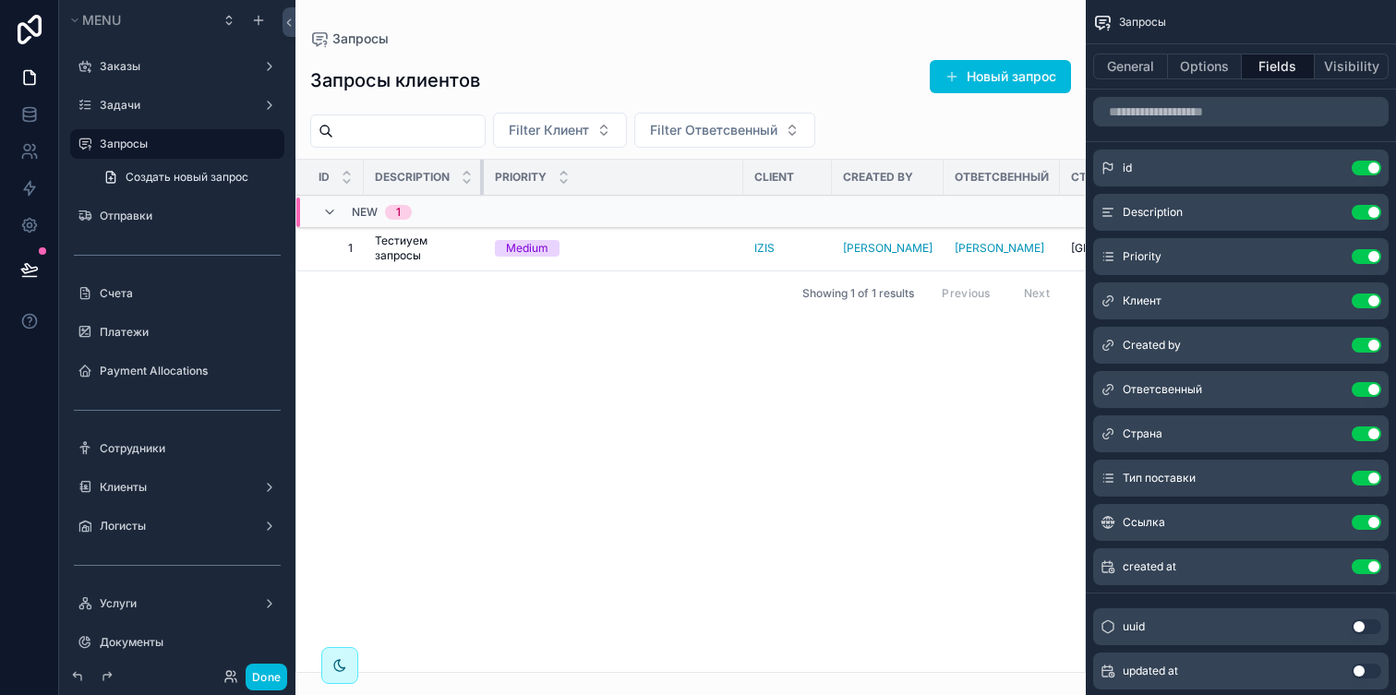
click at [483, 178] on div "scrollable content" at bounding box center [483, 177] width 7 height 35
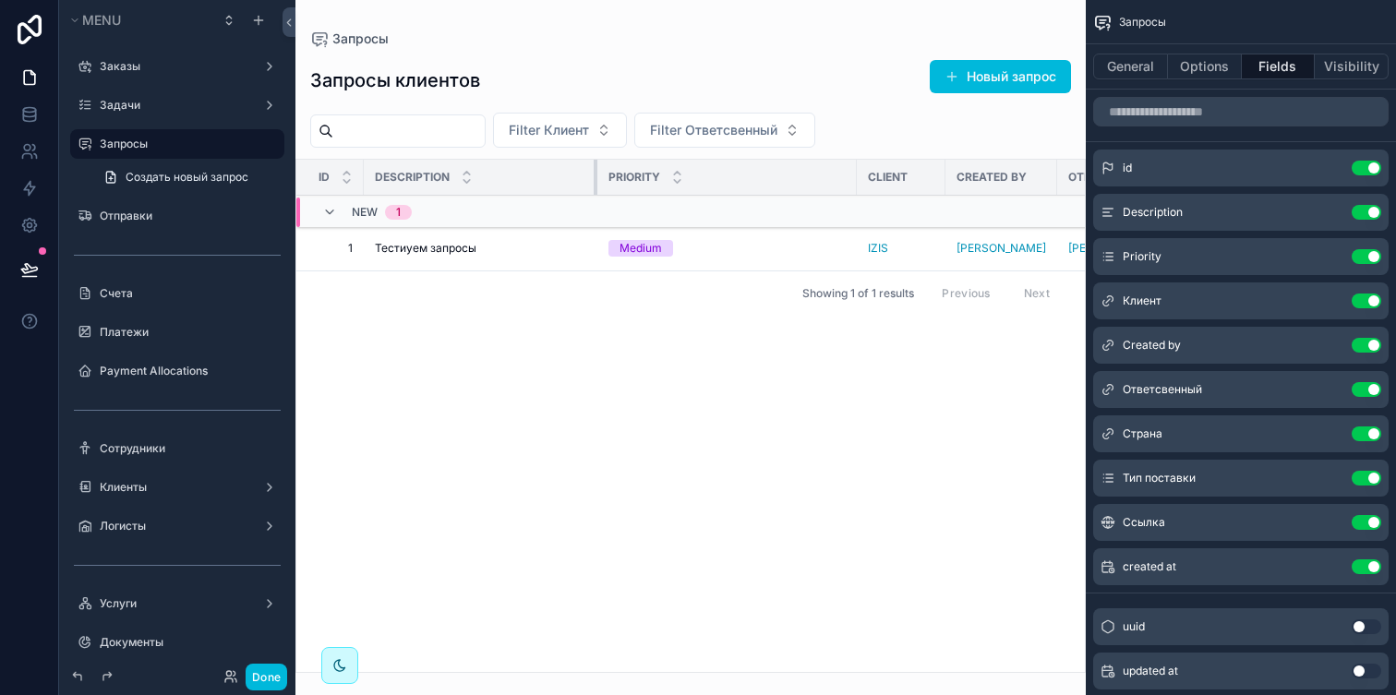
drag, startPoint x: 483, startPoint y: 178, endPoint x: 624, endPoint y: 178, distance: 141.3
click at [624, 178] on tr "Id Description Priority Client Created by Ответсвенный Страна Тип поставки Ссыл…" at bounding box center [1009, 178] width 1426 height 36
drag, startPoint x: 855, startPoint y: 174, endPoint x: 686, endPoint y: 174, distance: 169.0
click at [686, 174] on th "Priority" at bounding box center [645, 178] width 97 height 36
drag, startPoint x: 596, startPoint y: 175, endPoint x: 663, endPoint y: 178, distance: 67.5
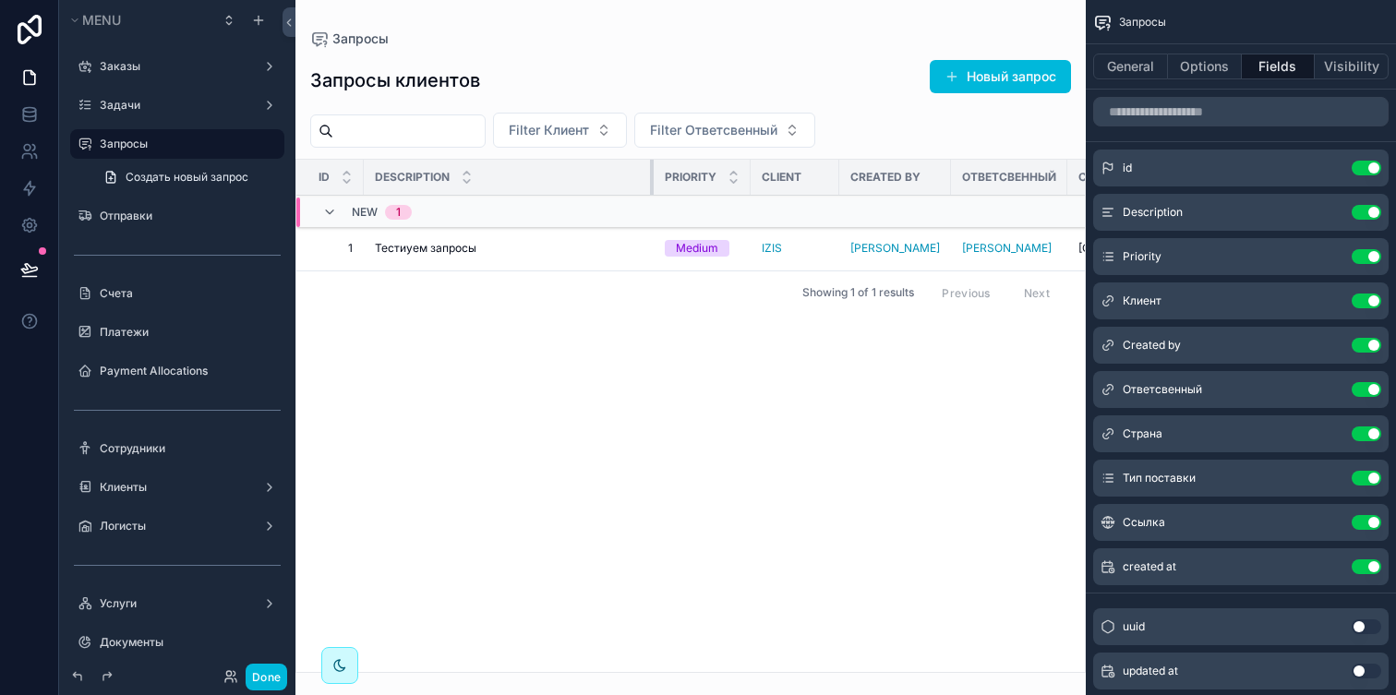
click at [658, 178] on div "scrollable content" at bounding box center [653, 177] width 7 height 35
click at [280, 675] on button "Done" at bounding box center [267, 677] width 42 height 27
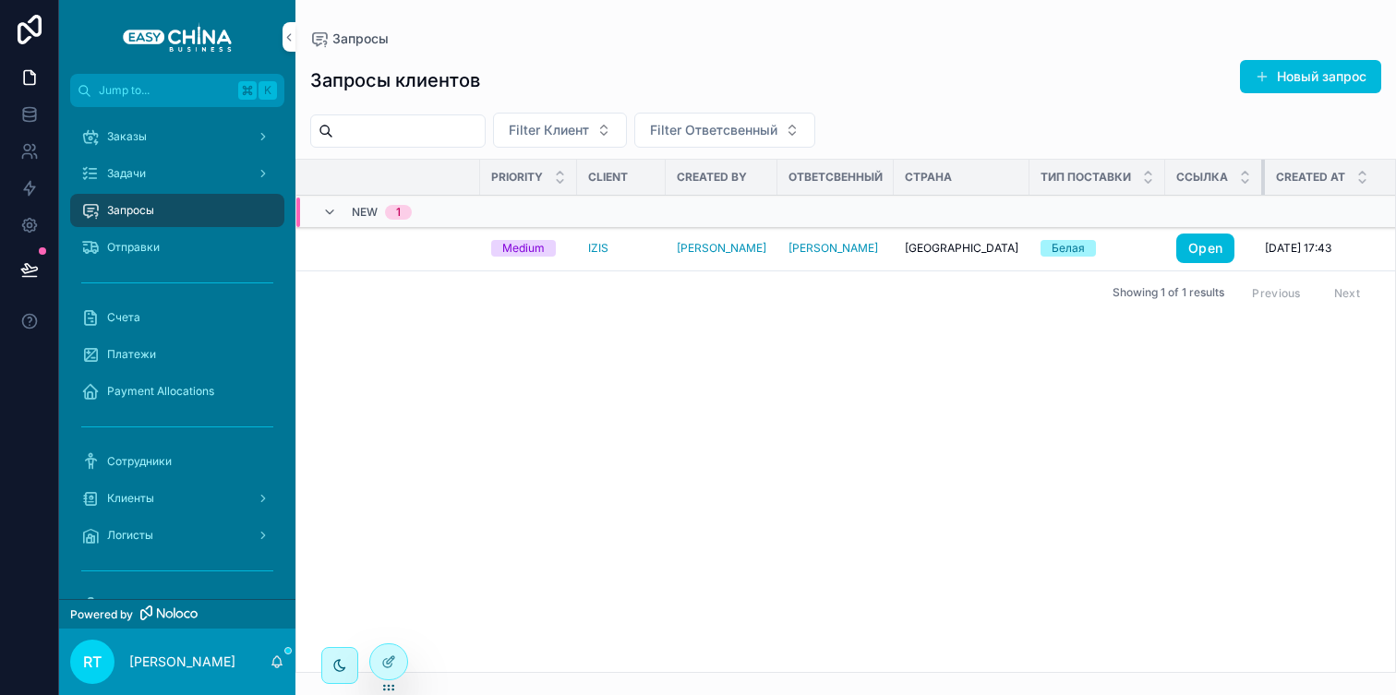
scroll to position [0, 182]
drag, startPoint x: 1256, startPoint y: 174, endPoint x: 1182, endPoint y: 182, distance: 74.3
click at [1183, 182] on th "Ссылка" at bounding box center [1217, 178] width 97 height 36
drag, startPoint x: 1157, startPoint y: 175, endPoint x: 1143, endPoint y: 175, distance: 13.9
click at [1143, 175] on th "Тип поставки" at bounding box center [1101, 178] width 136 height 36
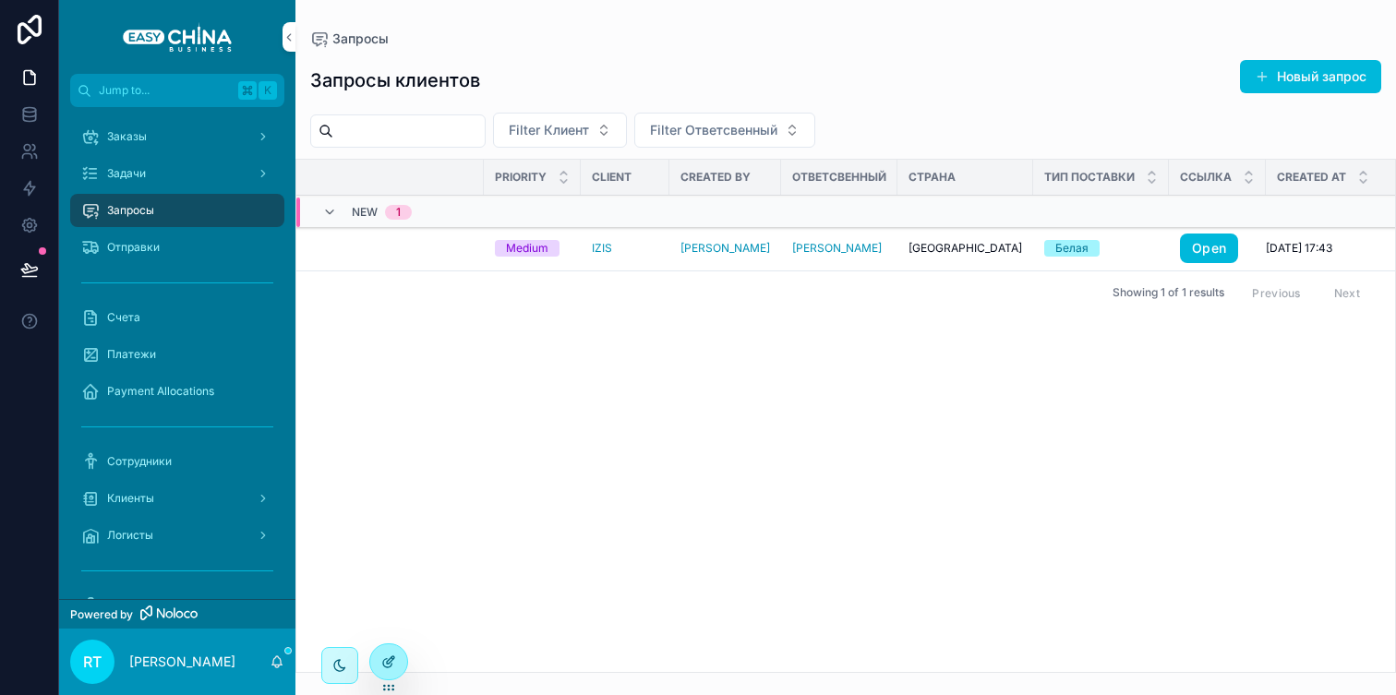
click at [384, 660] on icon at bounding box center [387, 663] width 8 height 8
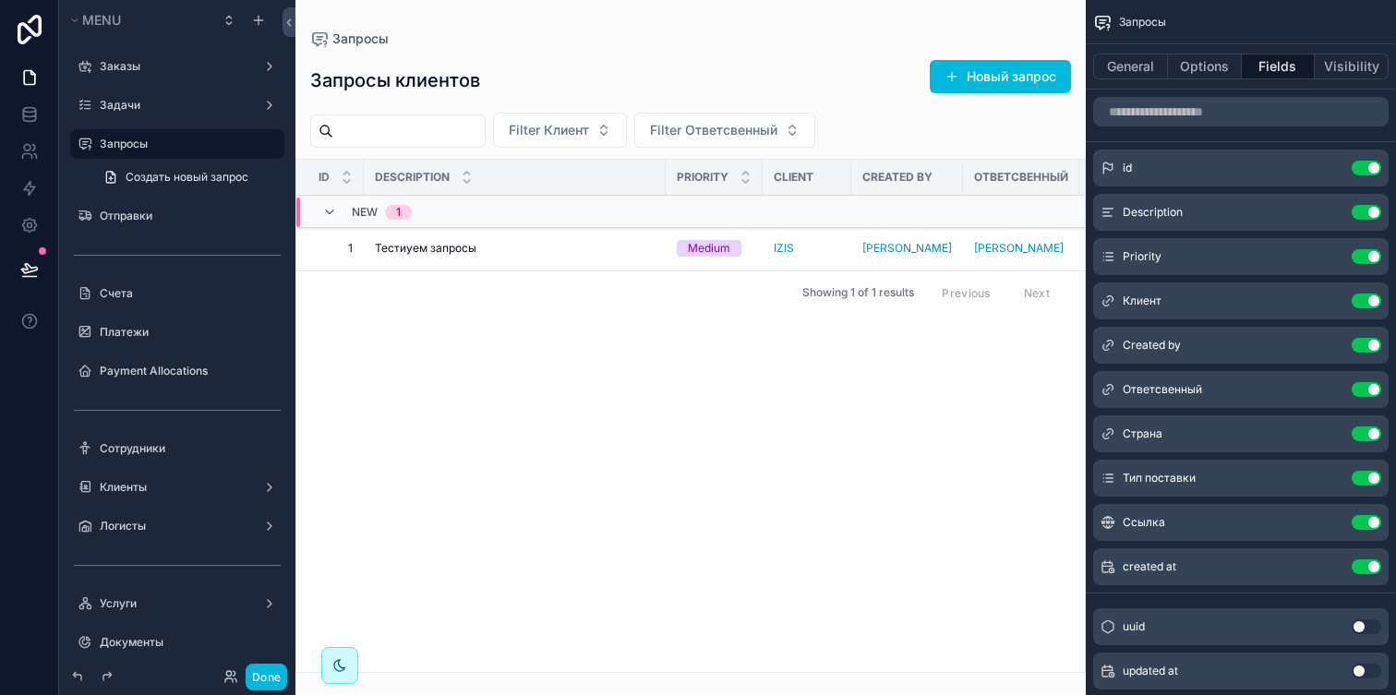
click at [0, 0] on icon "scrollable content" at bounding box center [0, 0] width 0 height 0
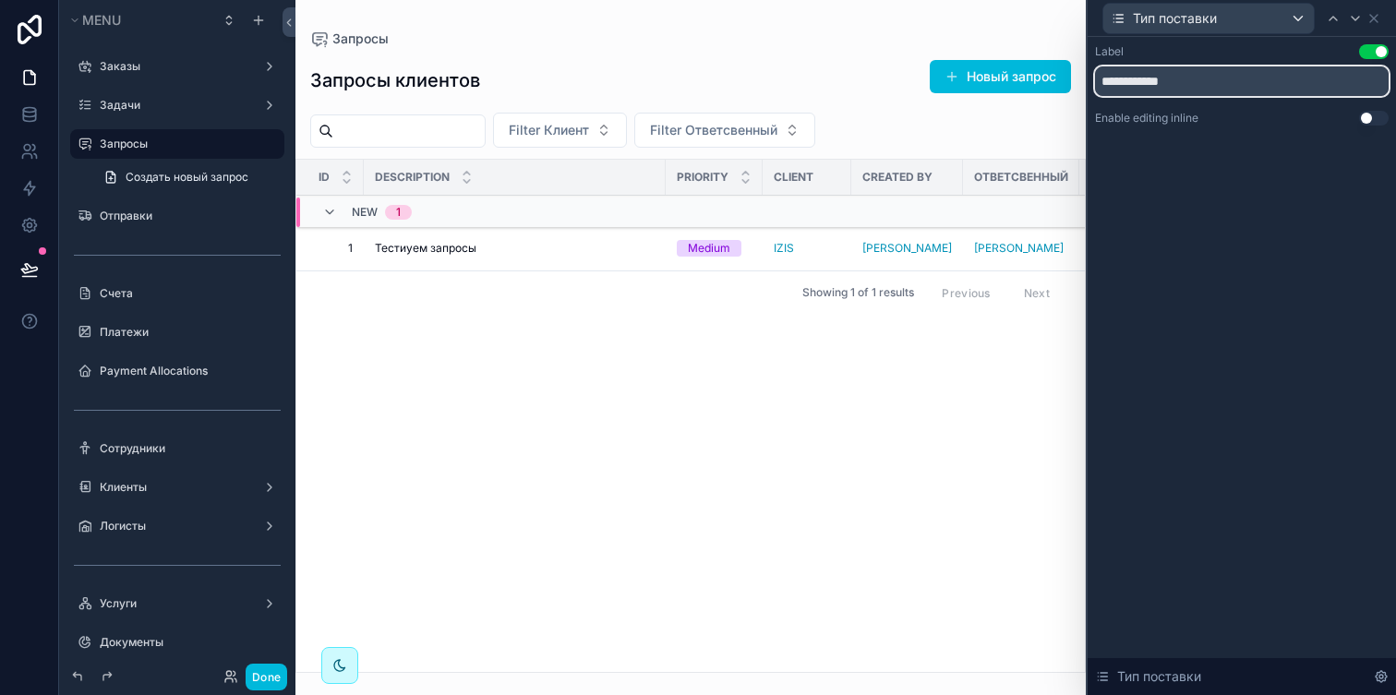
click at [1213, 74] on input "**********" at bounding box center [1242, 81] width 294 height 30
type input "***"
click at [283, 673] on button "Done" at bounding box center [267, 677] width 42 height 27
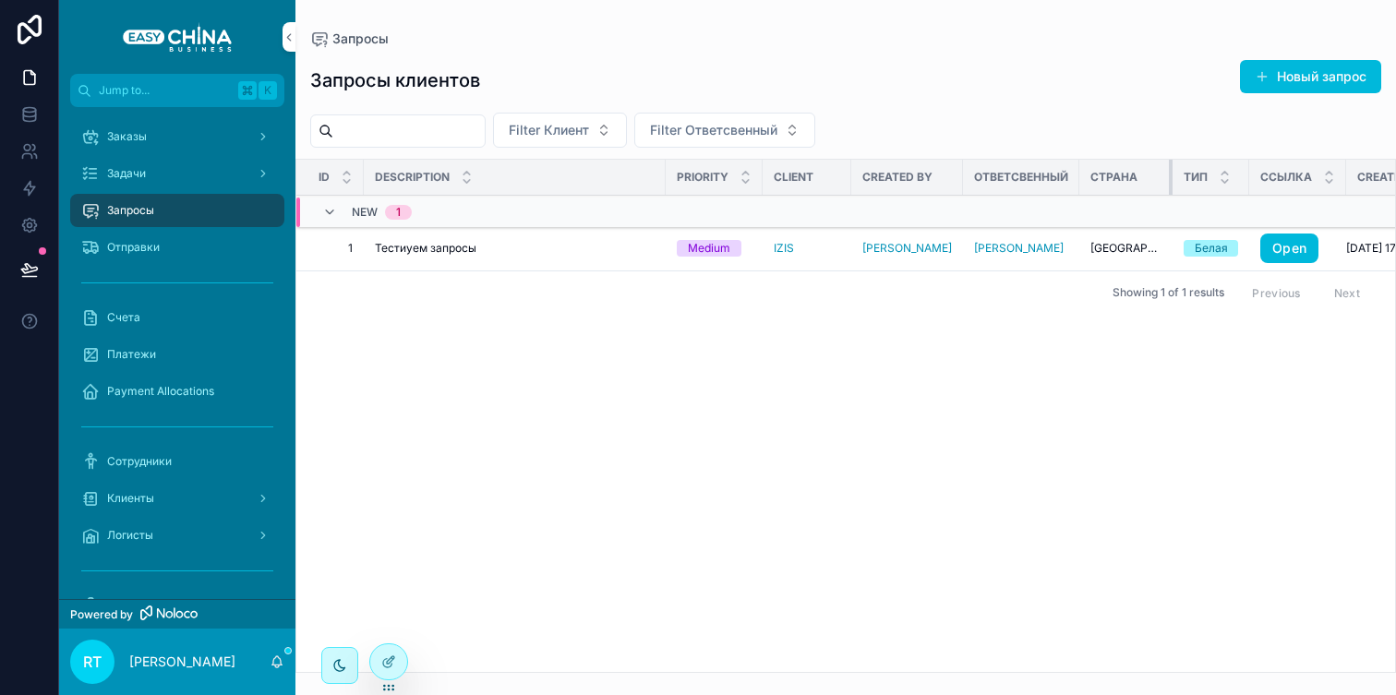
drag, startPoint x: 1204, startPoint y: 175, endPoint x: 1150, endPoint y: 175, distance: 54.5
click at [1169, 175] on div "scrollable content" at bounding box center [1172, 177] width 7 height 35
drag, startPoint x: 1073, startPoint y: 171, endPoint x: 1107, endPoint y: 173, distance: 34.2
click at [1107, 173] on tr "Id Description Priority Client Created by Ответсвенный Страна Тип Ссылка Create…" at bounding box center [900, 178] width 1208 height 36
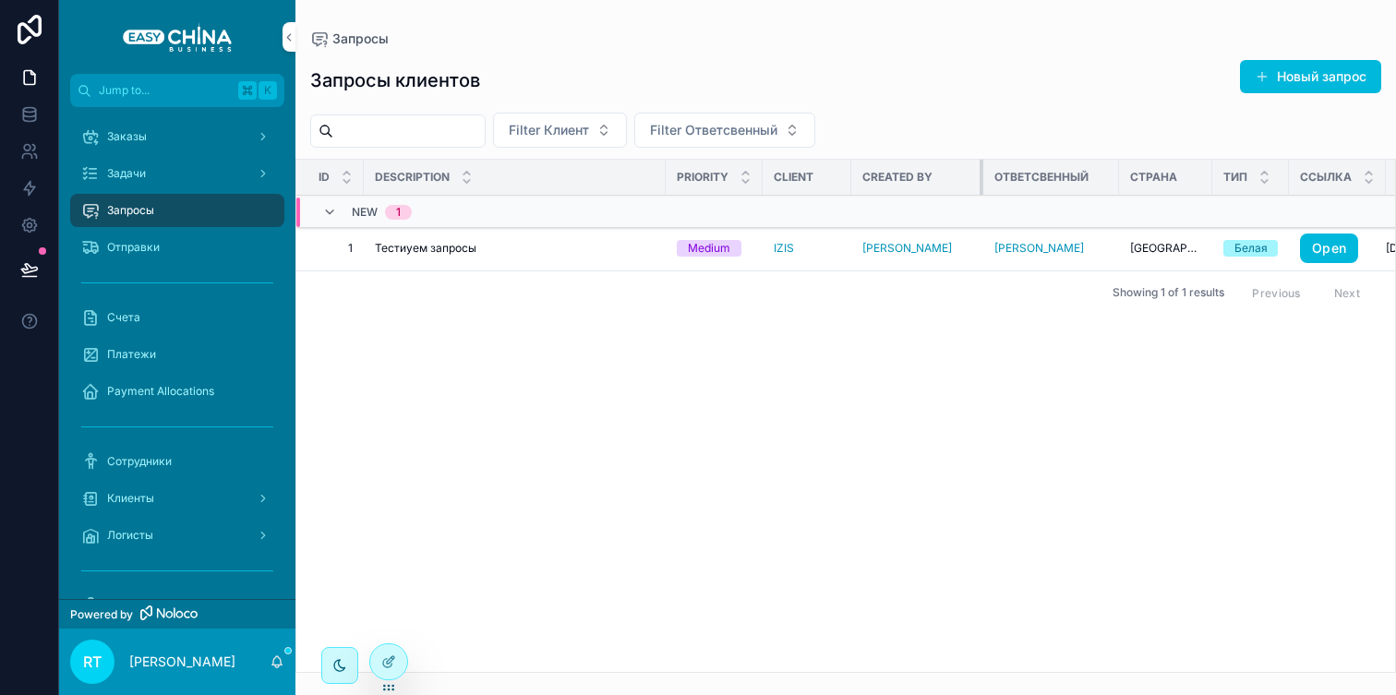
drag, startPoint x: 956, startPoint y: 175, endPoint x: 984, endPoint y: 175, distance: 27.7
click at [984, 175] on div "scrollable content" at bounding box center [983, 177] width 7 height 35
drag, startPoint x: 761, startPoint y: 174, endPoint x: 744, endPoint y: 174, distance: 16.6
click at [744, 174] on th "Priority" at bounding box center [714, 178] width 97 height 36
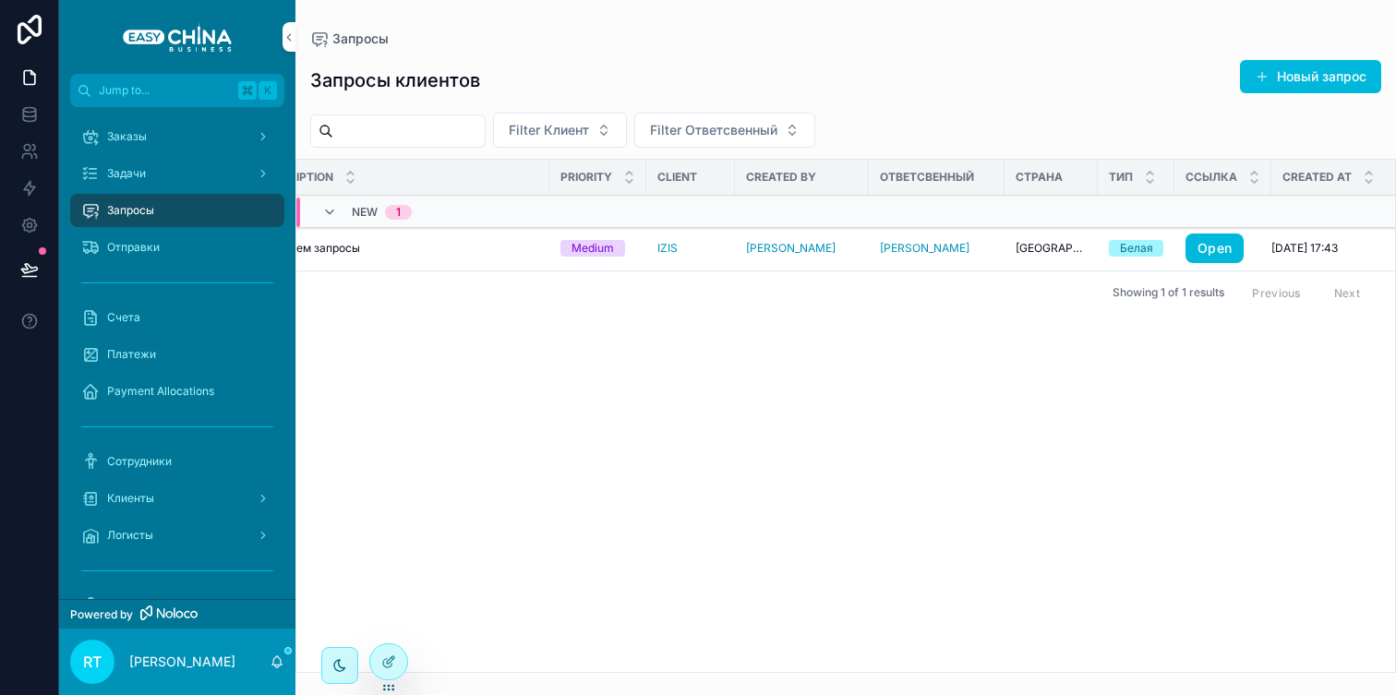
scroll to position [0, 0]
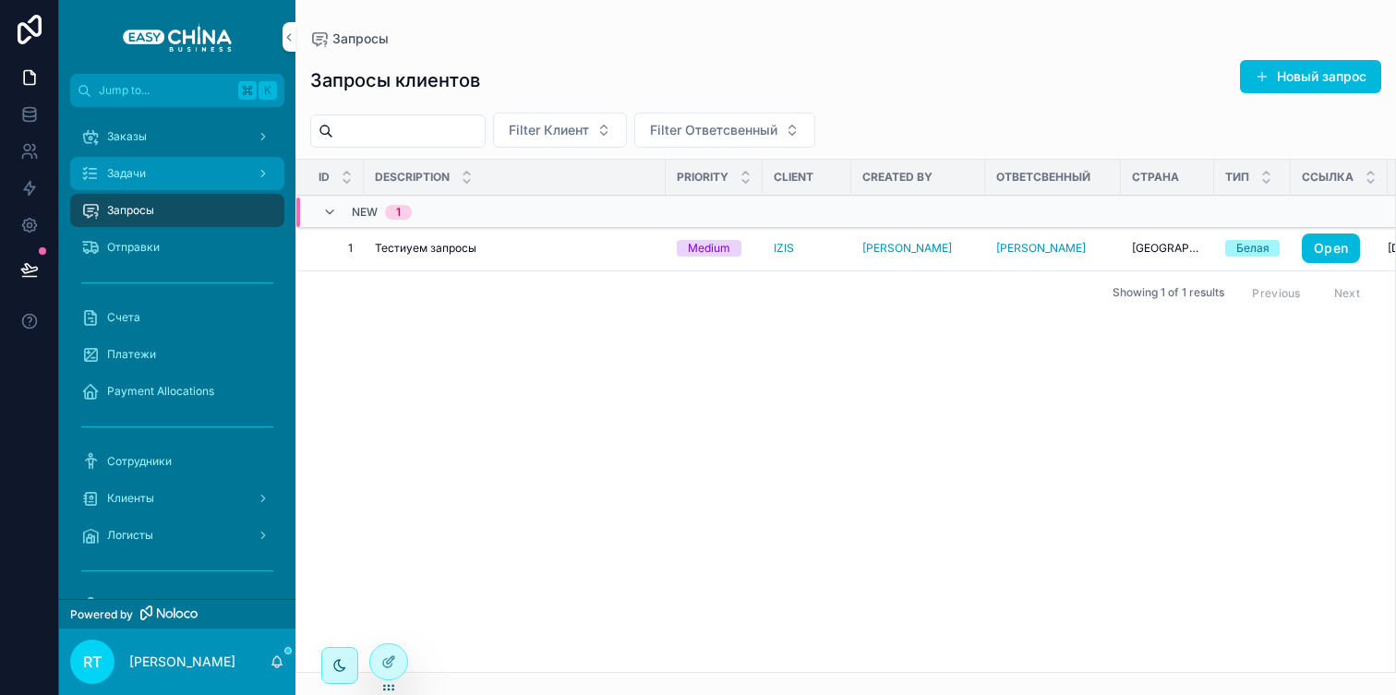
click at [165, 182] on div "Задачи" at bounding box center [177, 174] width 192 height 30
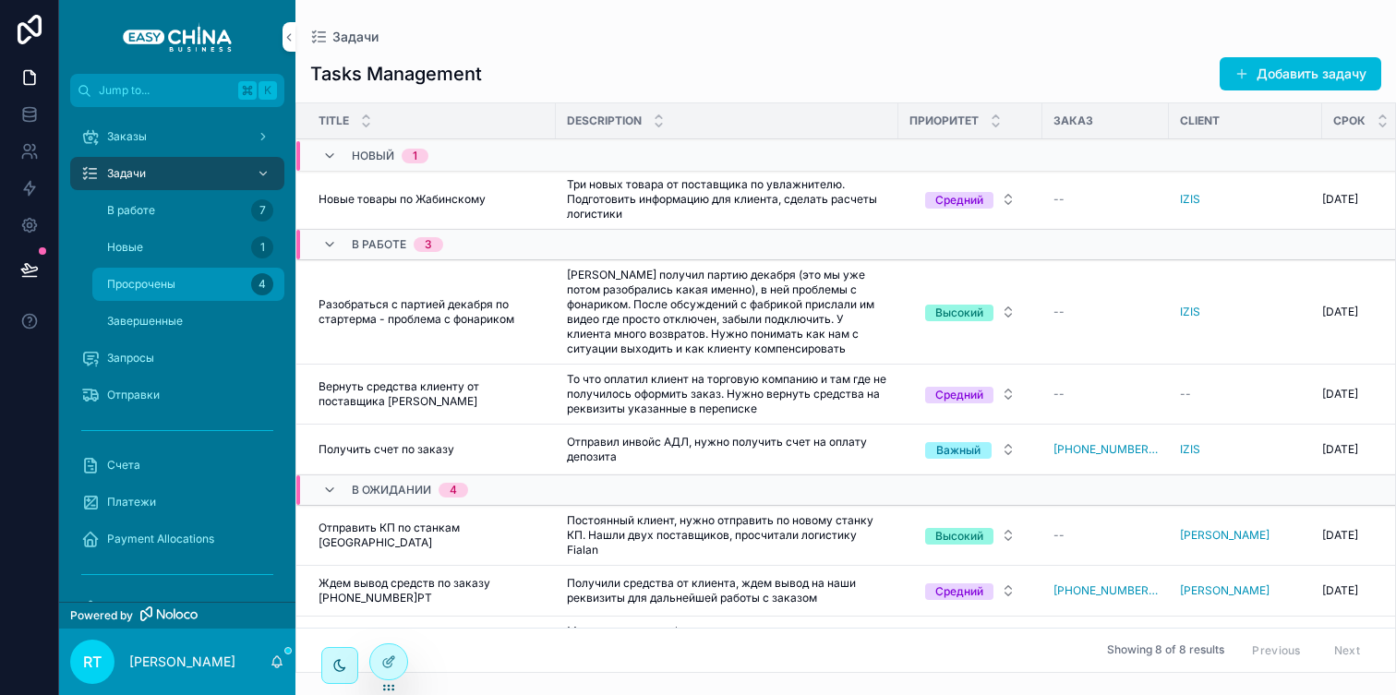
click at [158, 285] on span "Просрочены" at bounding box center [141, 284] width 68 height 15
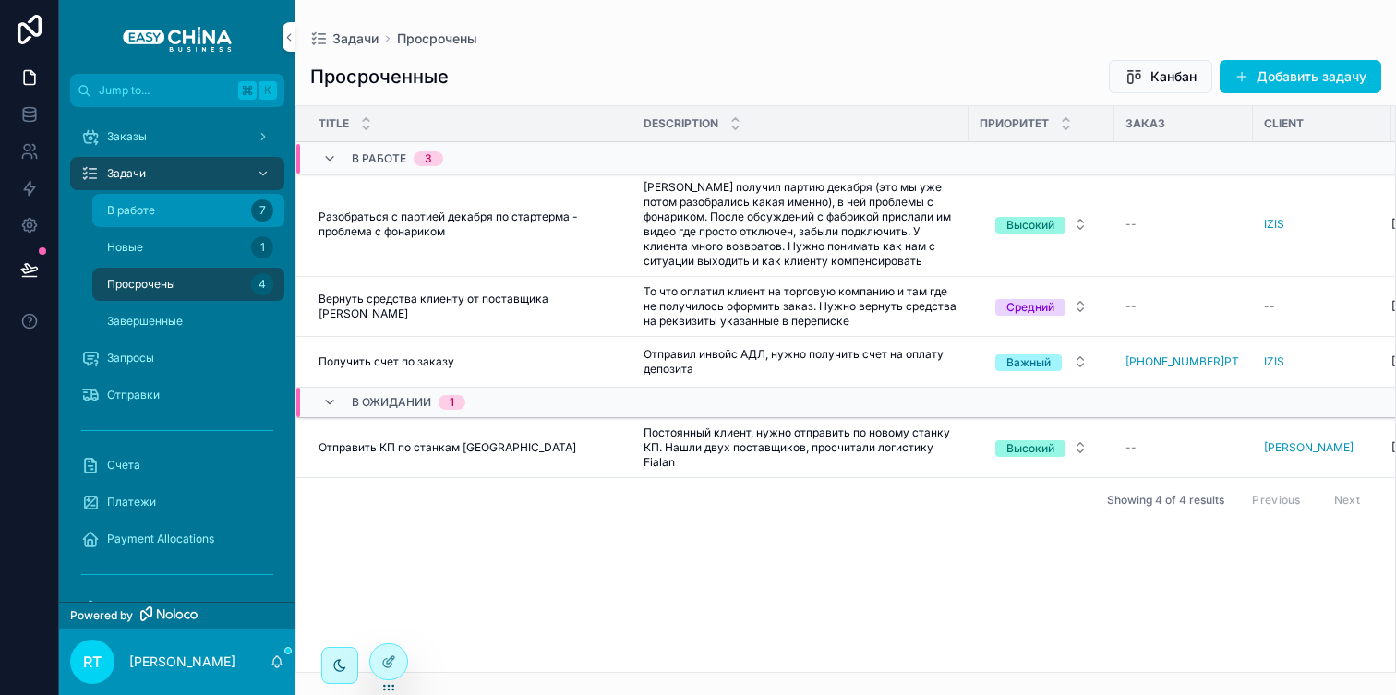
click at [198, 215] on div "В работе 7" at bounding box center [188, 211] width 170 height 30
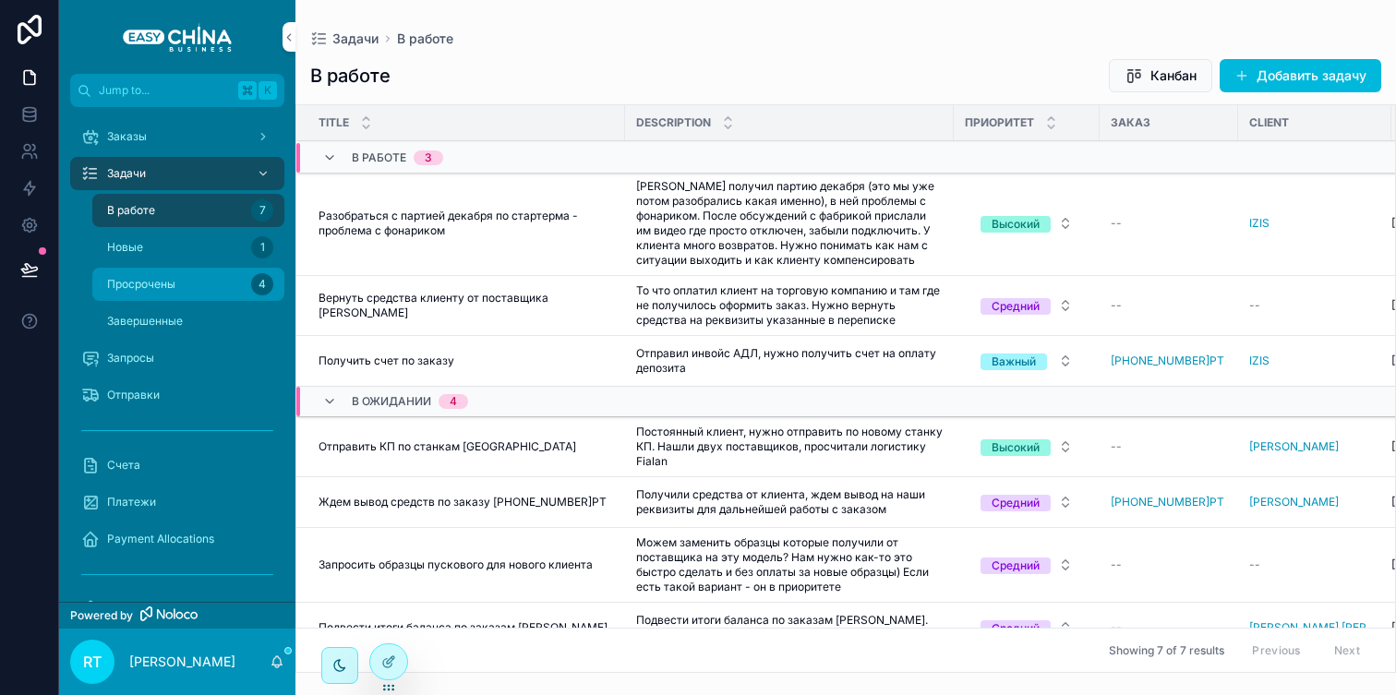
click at [186, 279] on div "Просрочены 4" at bounding box center [188, 285] width 170 height 30
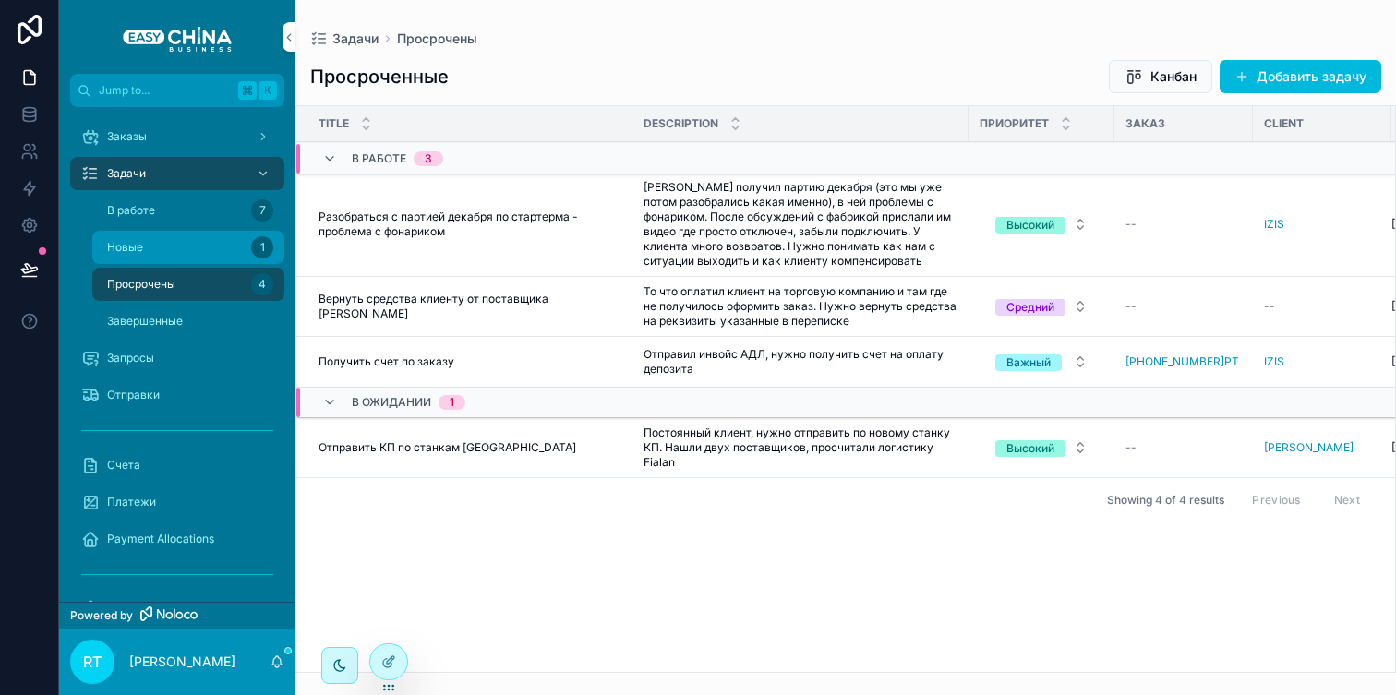
click at [201, 247] on div "Новые 1" at bounding box center [188, 248] width 170 height 30
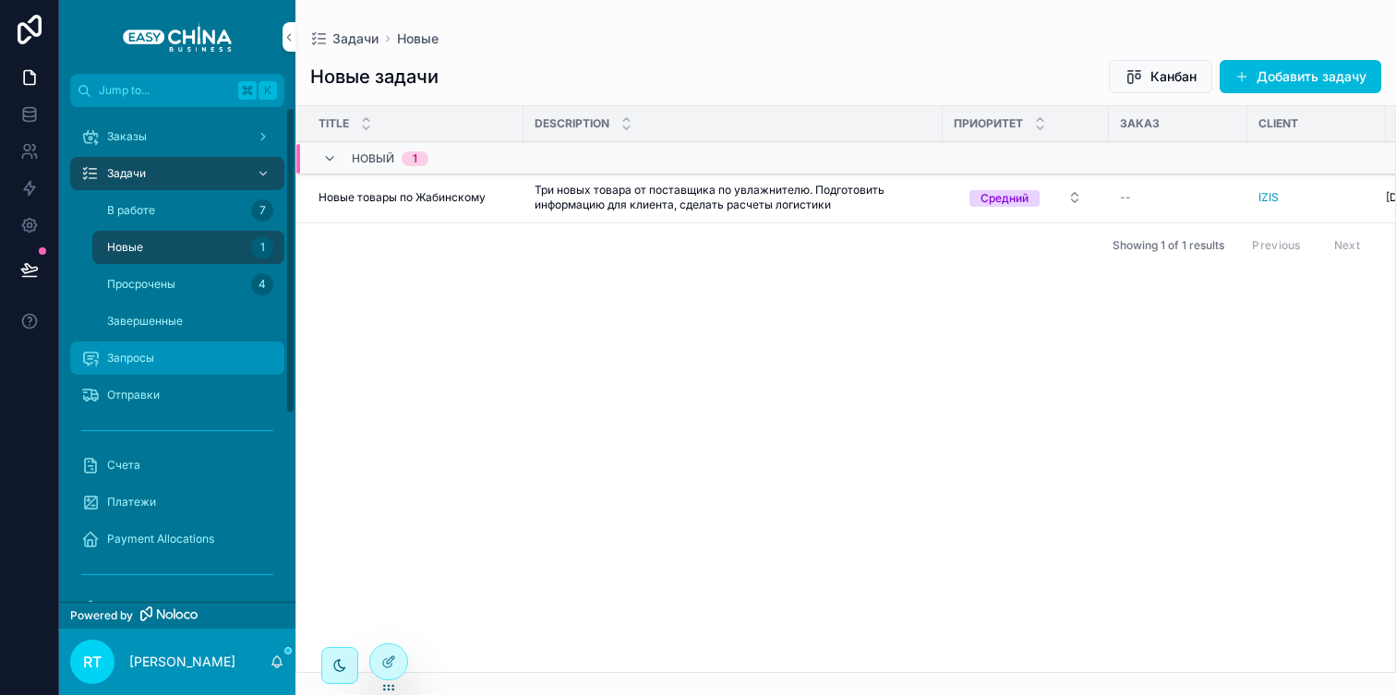
click at [175, 372] on div "Запросы" at bounding box center [177, 359] width 192 height 30
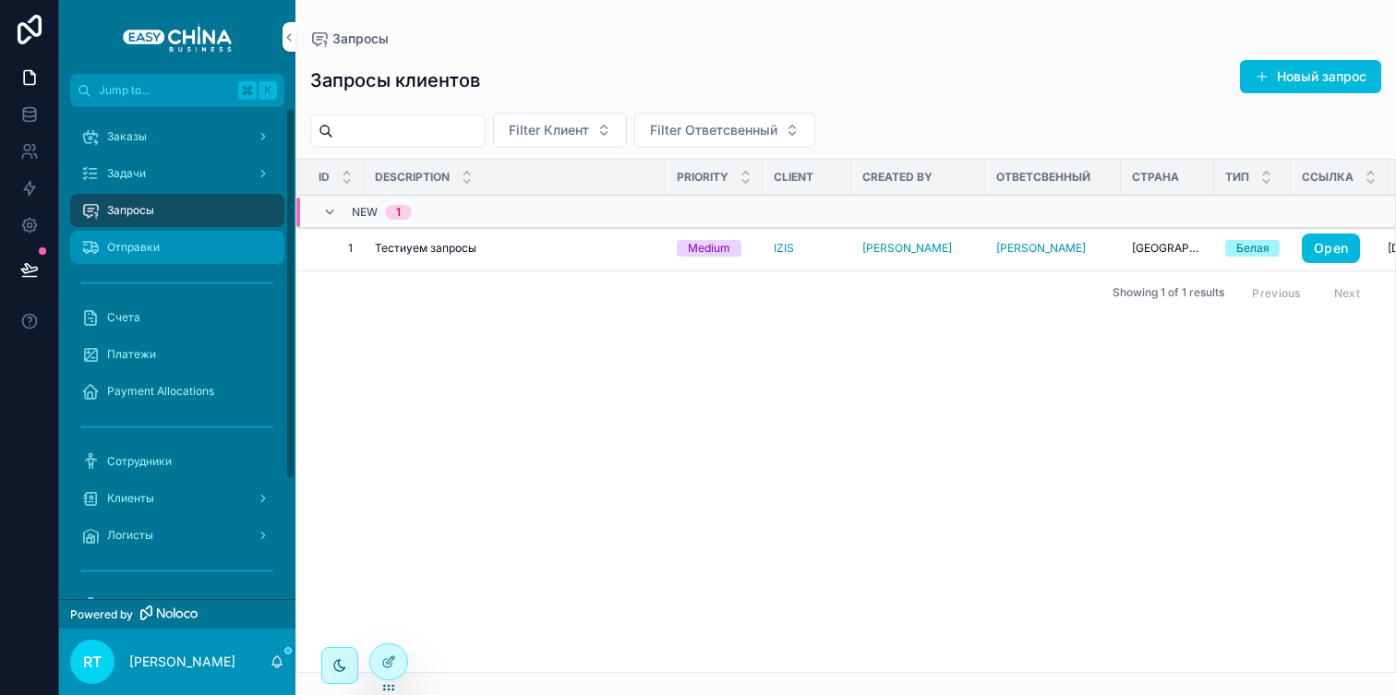
click at [139, 237] on div "Отправки" at bounding box center [177, 248] width 192 height 30
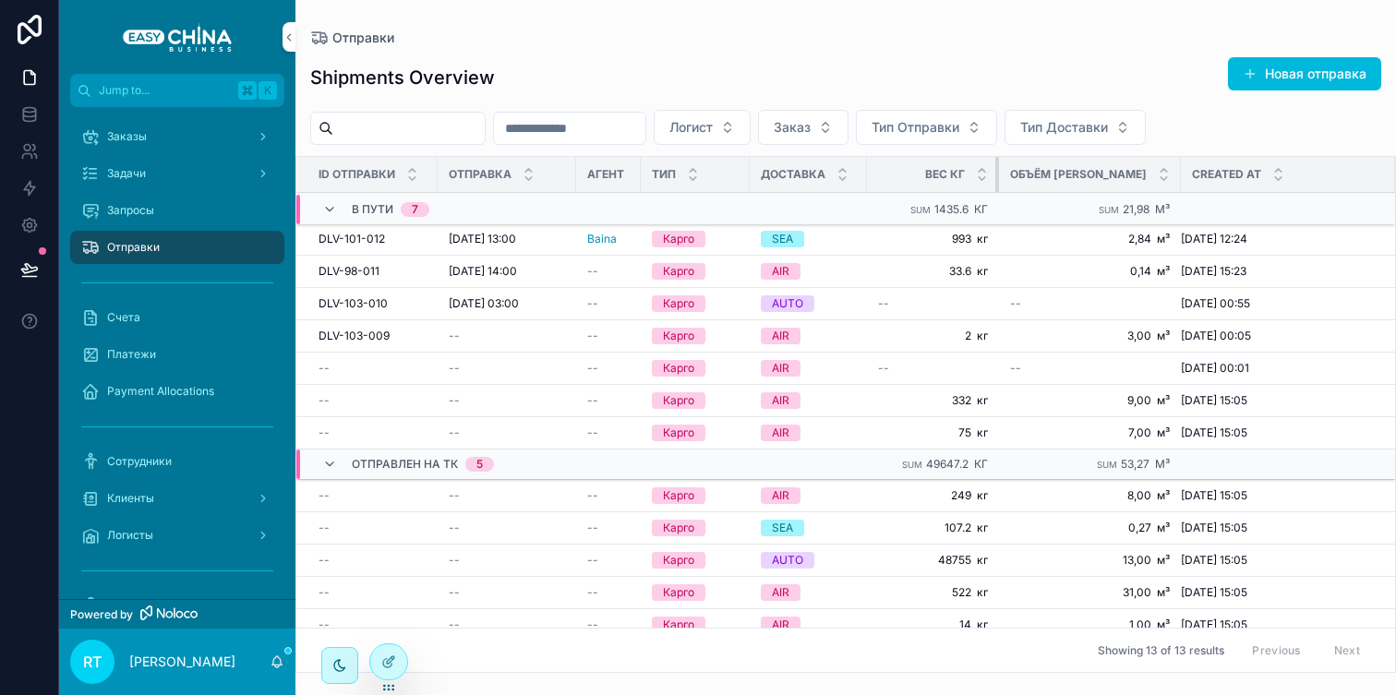
drag, startPoint x: 953, startPoint y: 167, endPoint x: 996, endPoint y: 165, distance: 42.5
click at [996, 165] on div "scrollable content" at bounding box center [999, 174] width 7 height 35
drag, startPoint x: 1134, startPoint y: 170, endPoint x: 1079, endPoint y: 167, distance: 55.5
click at [1079, 167] on th "Объём [PERSON_NAME]" at bounding box center [1090, 175] width 182 height 36
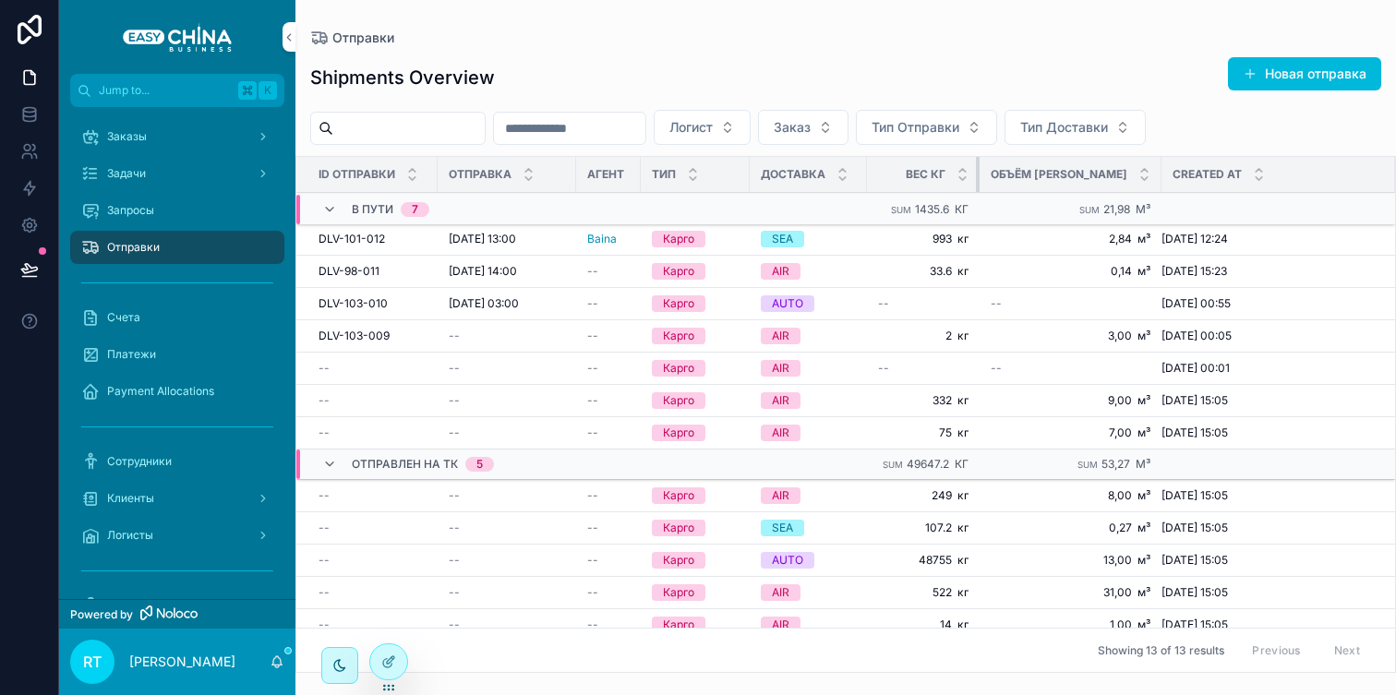
drag, startPoint x: 996, startPoint y: 174, endPoint x: 977, endPoint y: 175, distance: 19.4
click at [977, 175] on div "scrollable content" at bounding box center [979, 174] width 7 height 35
drag, startPoint x: 1077, startPoint y: 176, endPoint x: 1092, endPoint y: 175, distance: 15.7
click at [1092, 175] on tr "ID Отправки Отправка Агент Тип Доставка Вес Кг Объём М Created at" at bounding box center [845, 175] width 1099 height 36
drag, startPoint x: 1079, startPoint y: 167, endPoint x: 1104, endPoint y: 167, distance: 25.9
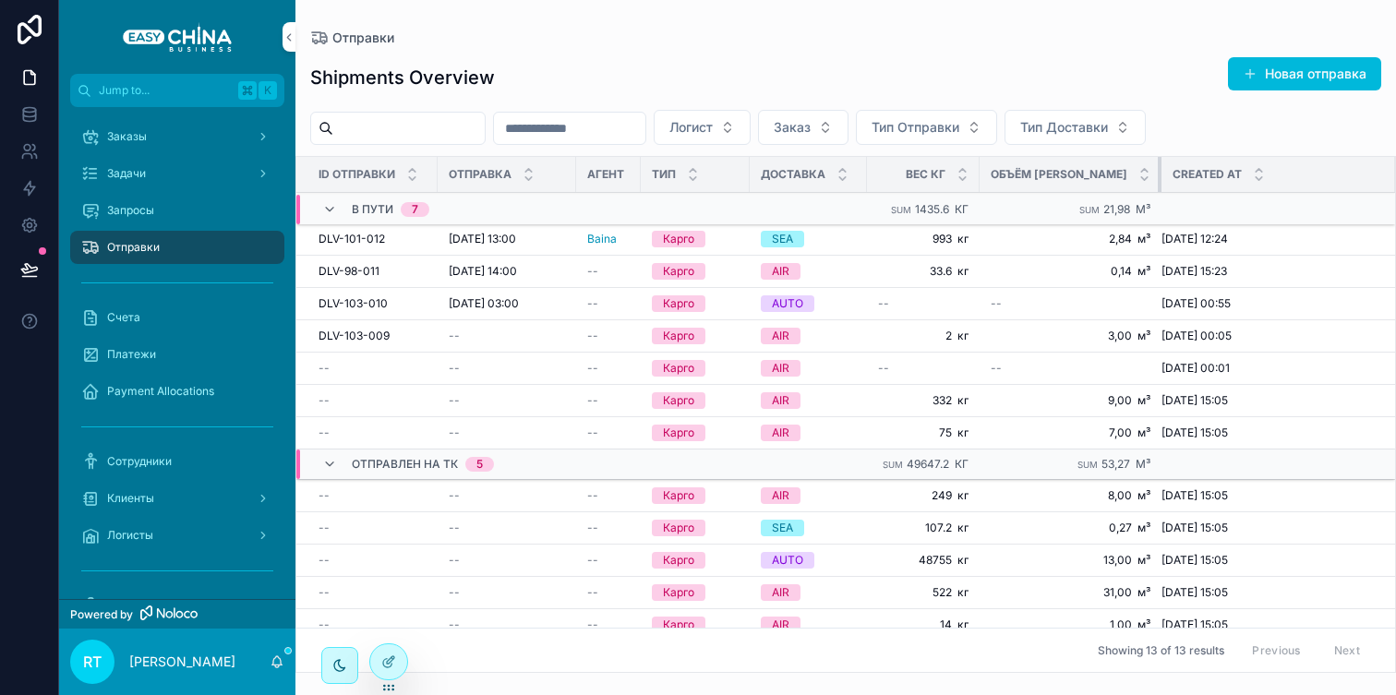
click at [1104, 167] on tr "ID Отправки Отправка Агент Тип Доставка Вес Кг Объём М Created at" at bounding box center [845, 175] width 1099 height 36
drag, startPoint x: 863, startPoint y: 176, endPoint x: 825, endPoint y: 176, distance: 38.8
click at [825, 176] on th "Доставка" at bounding box center [805, 175] width 110 height 36
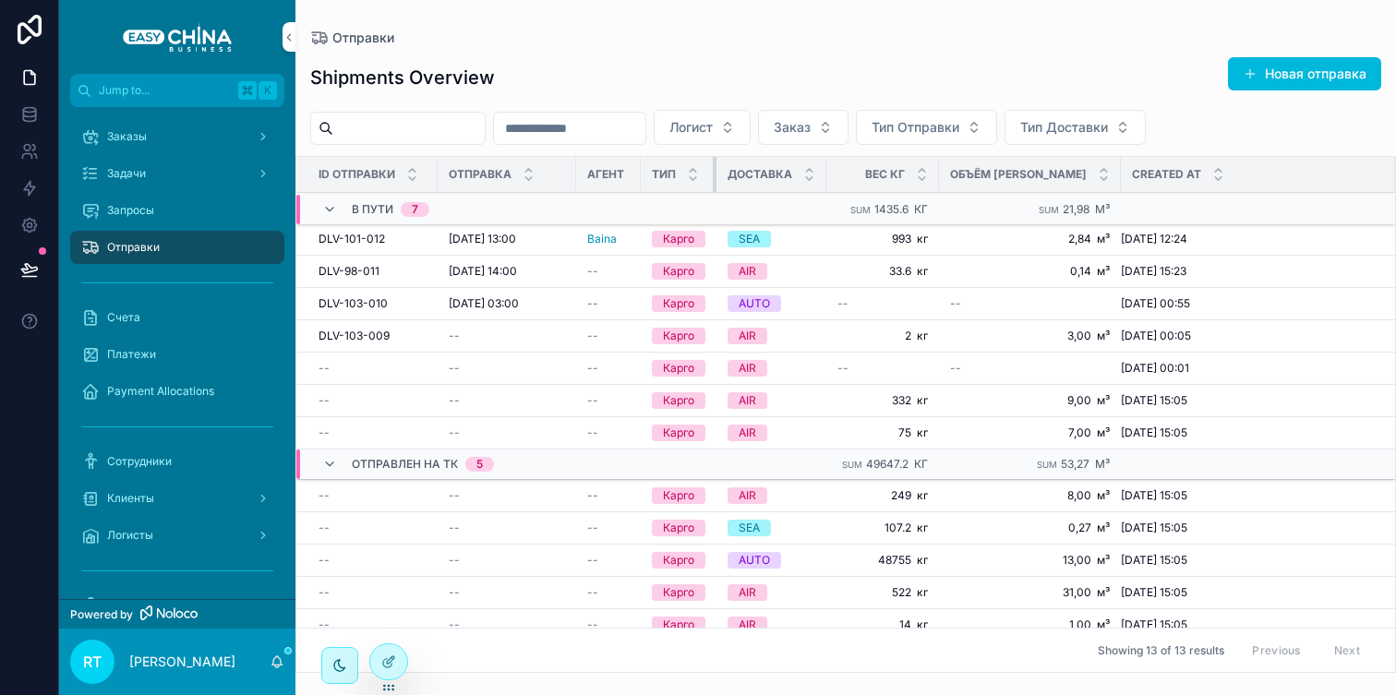
drag, startPoint x: 746, startPoint y: 174, endPoint x: 704, endPoint y: 175, distance: 42.5
click at [704, 175] on th "Тип" at bounding box center [679, 175] width 76 height 36
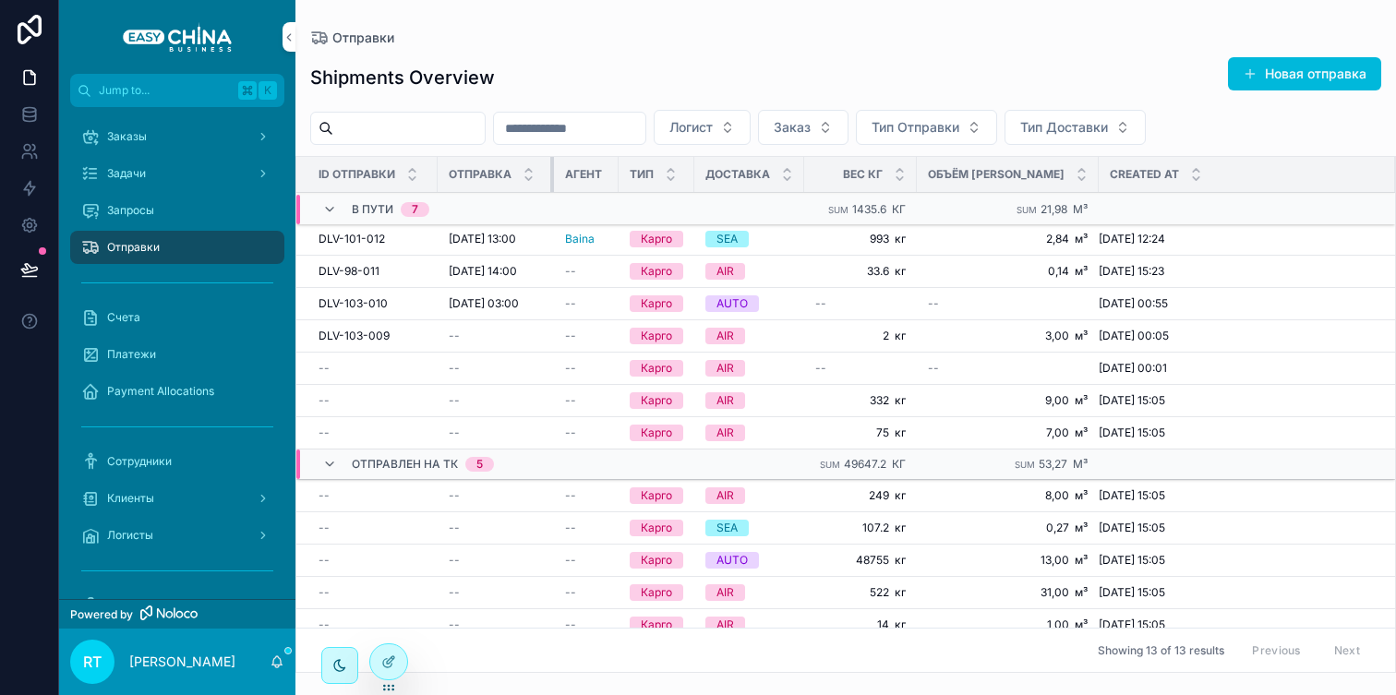
drag, startPoint x: 573, startPoint y: 173, endPoint x: 551, endPoint y: 175, distance: 22.2
click at [551, 175] on div "scrollable content" at bounding box center [553, 174] width 7 height 35
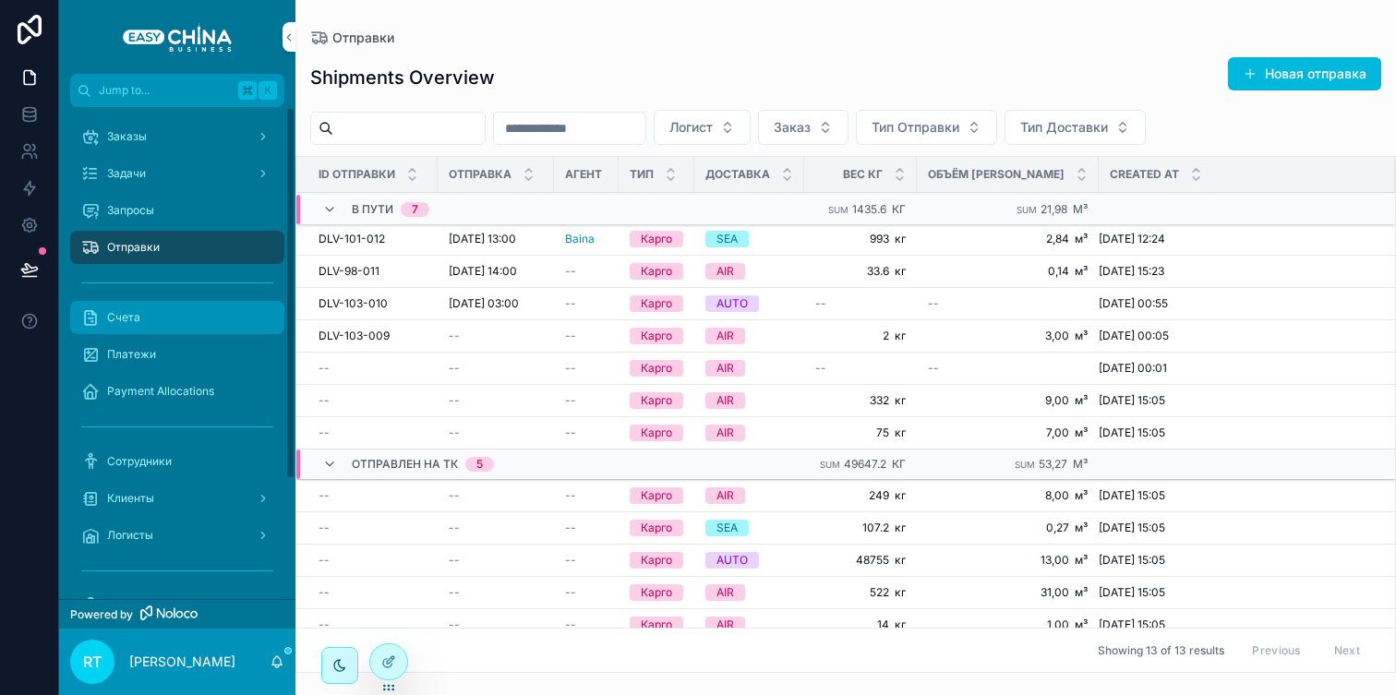
click at [142, 312] on div "Счета" at bounding box center [177, 318] width 192 height 30
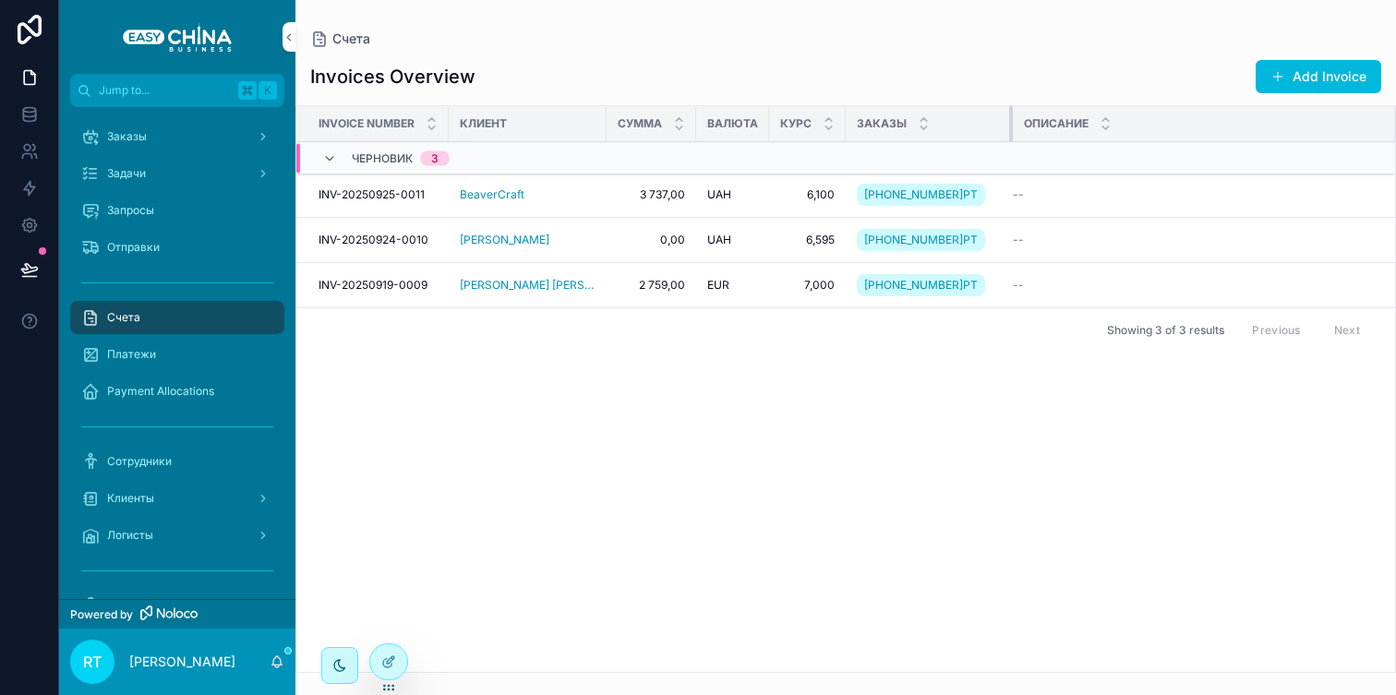
drag, startPoint x: 953, startPoint y: 120, endPoint x: 996, endPoint y: 120, distance: 42.5
click at [1009, 120] on div "scrollable content" at bounding box center [1012, 123] width 7 height 35
click at [394, 657] on icon at bounding box center [390, 660] width 7 height 7
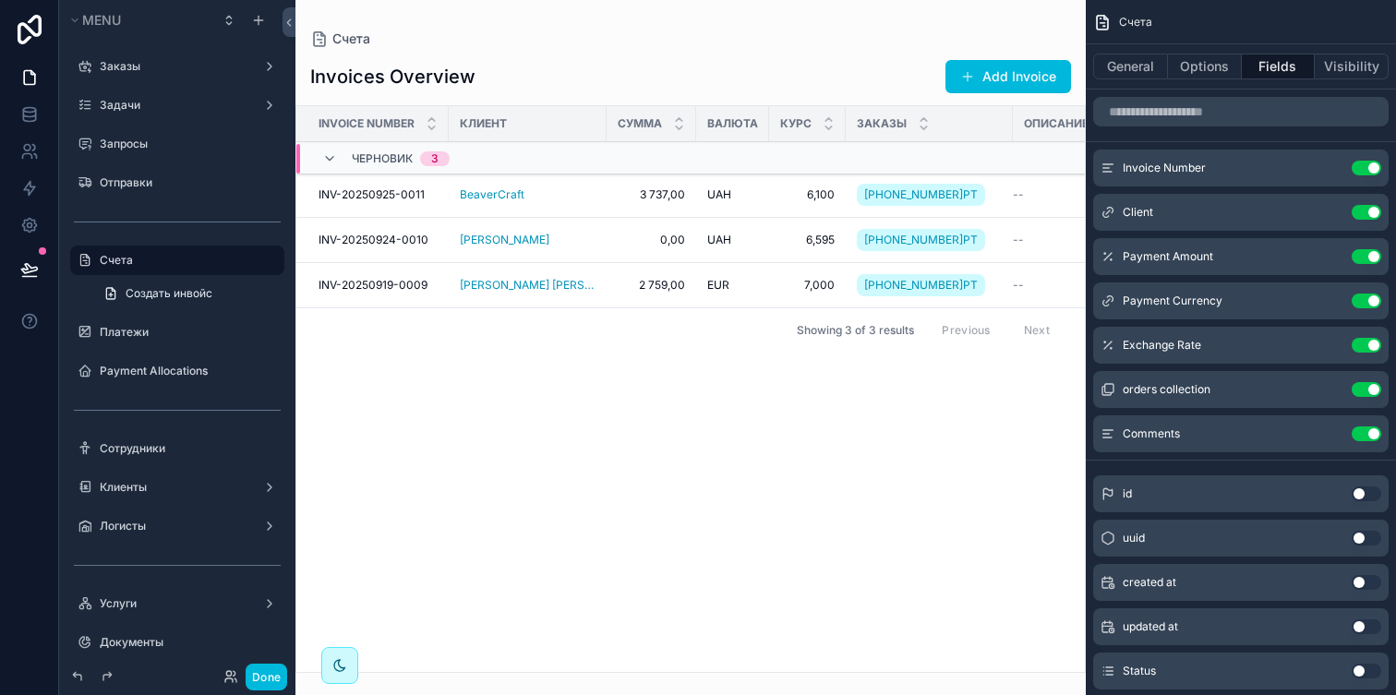
click at [0, 0] on icon "scrollable content" at bounding box center [0, 0] width 0 height 0
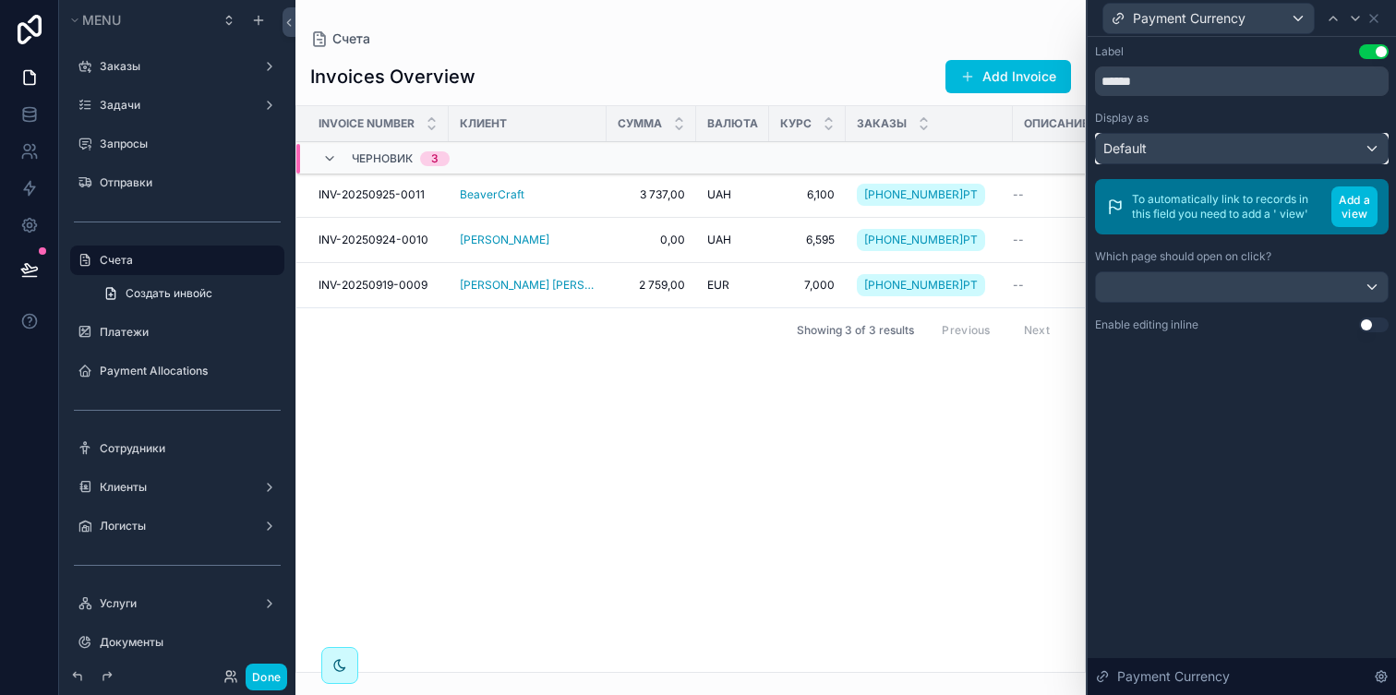
click at [1225, 139] on div "Default" at bounding box center [1242, 149] width 292 height 30
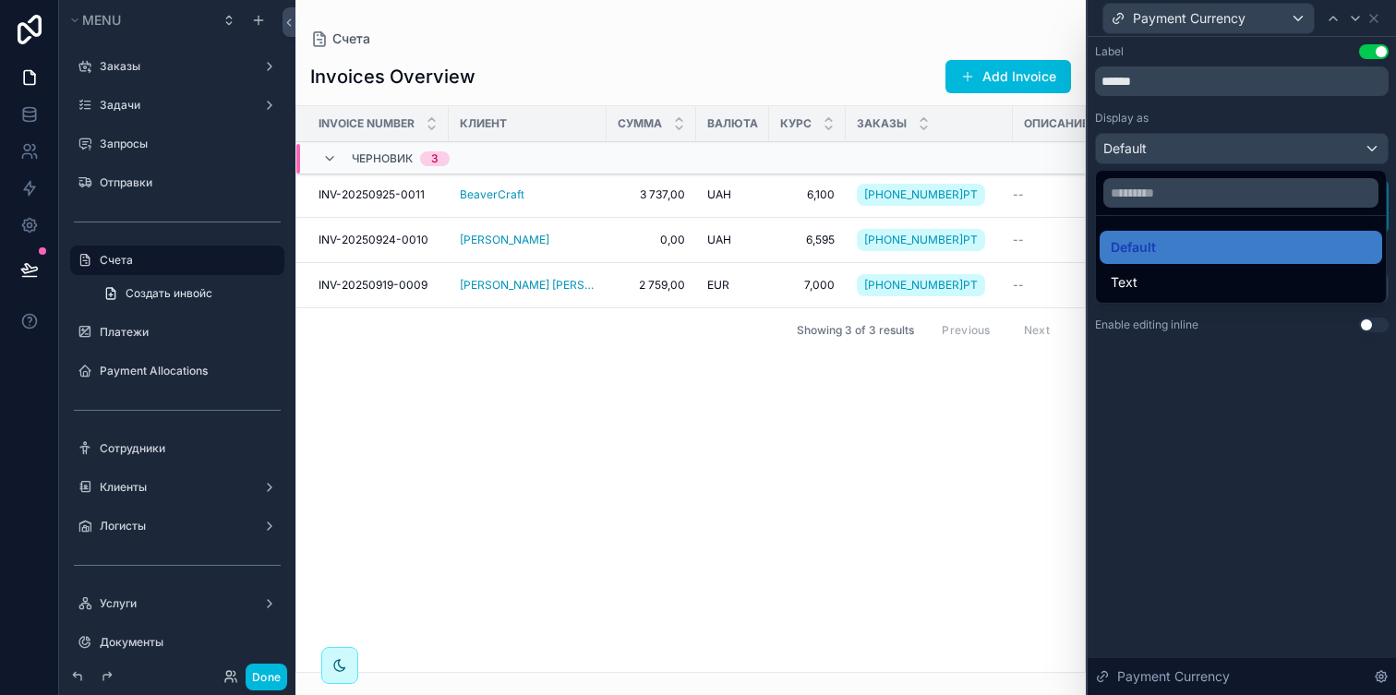
click at [1225, 139] on div at bounding box center [1242, 347] width 308 height 695
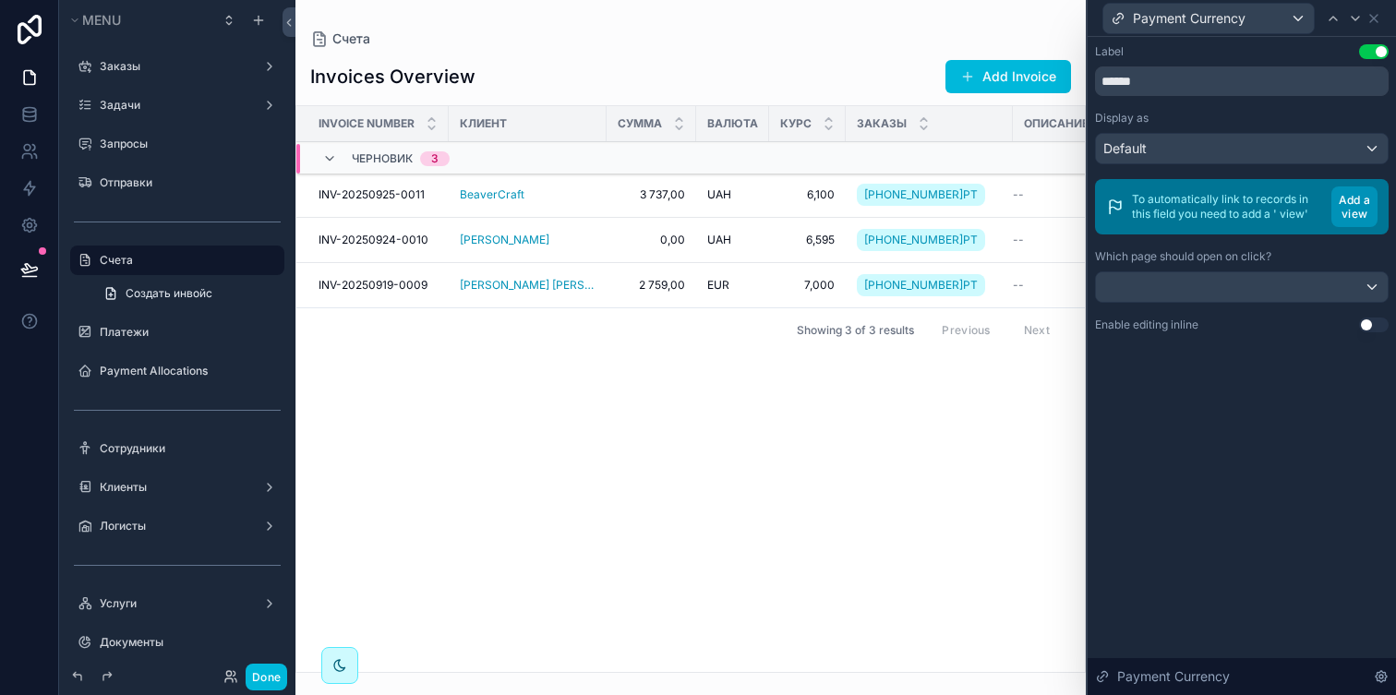
click at [1347, 211] on button "Add a view" at bounding box center [1355, 207] width 46 height 41
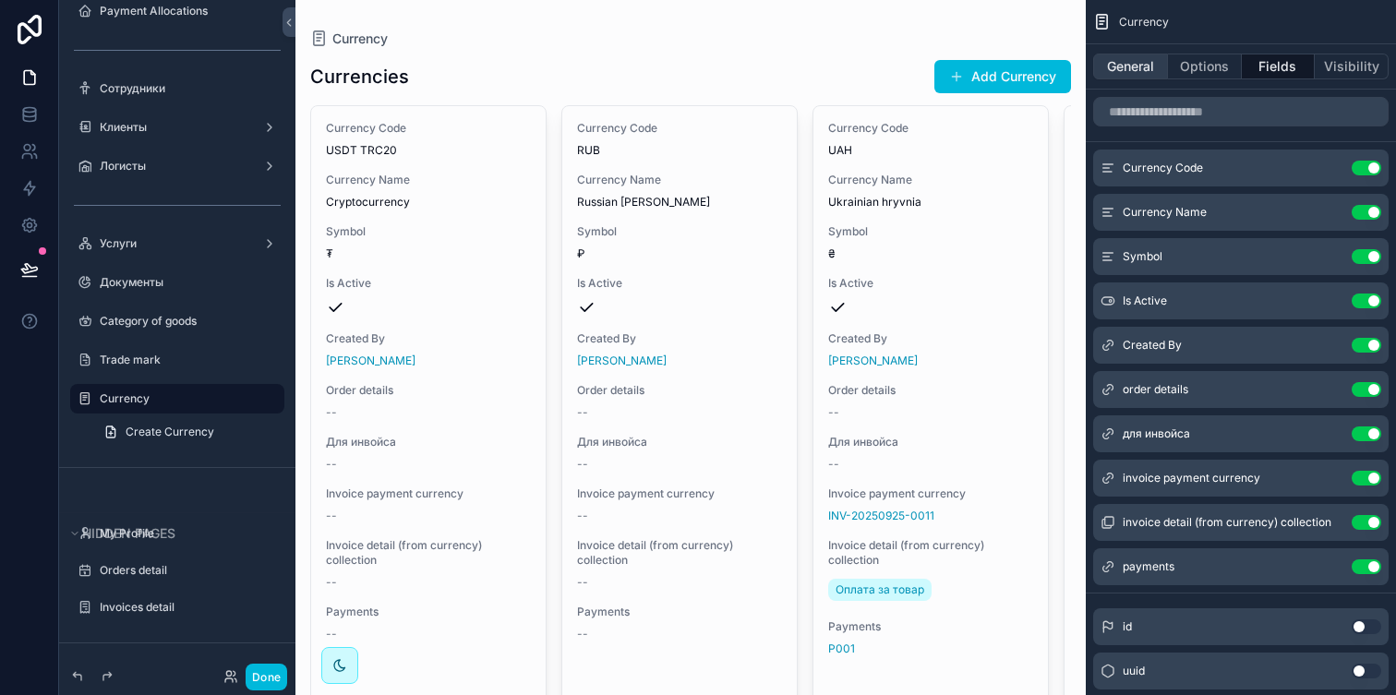
click at [1137, 62] on button "General" at bounding box center [1130, 67] width 75 height 26
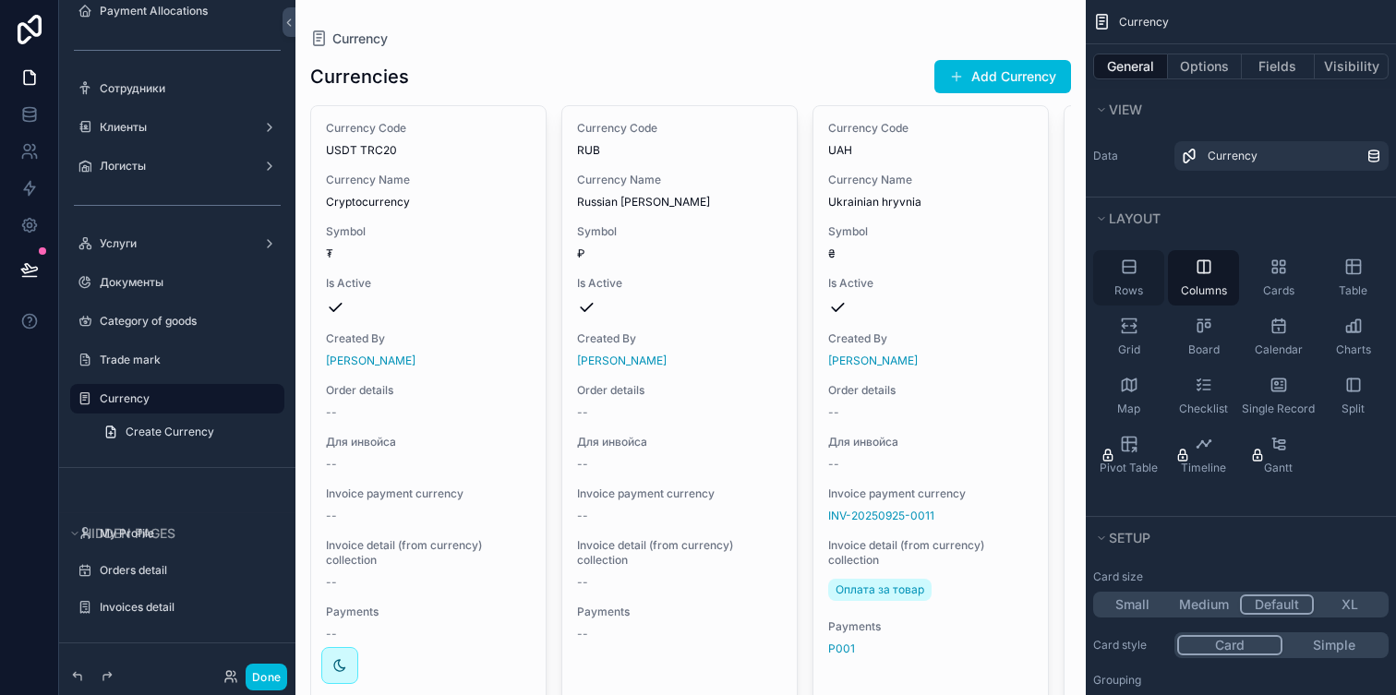
click at [1132, 266] on icon "scrollable content" at bounding box center [1129, 267] width 18 height 18
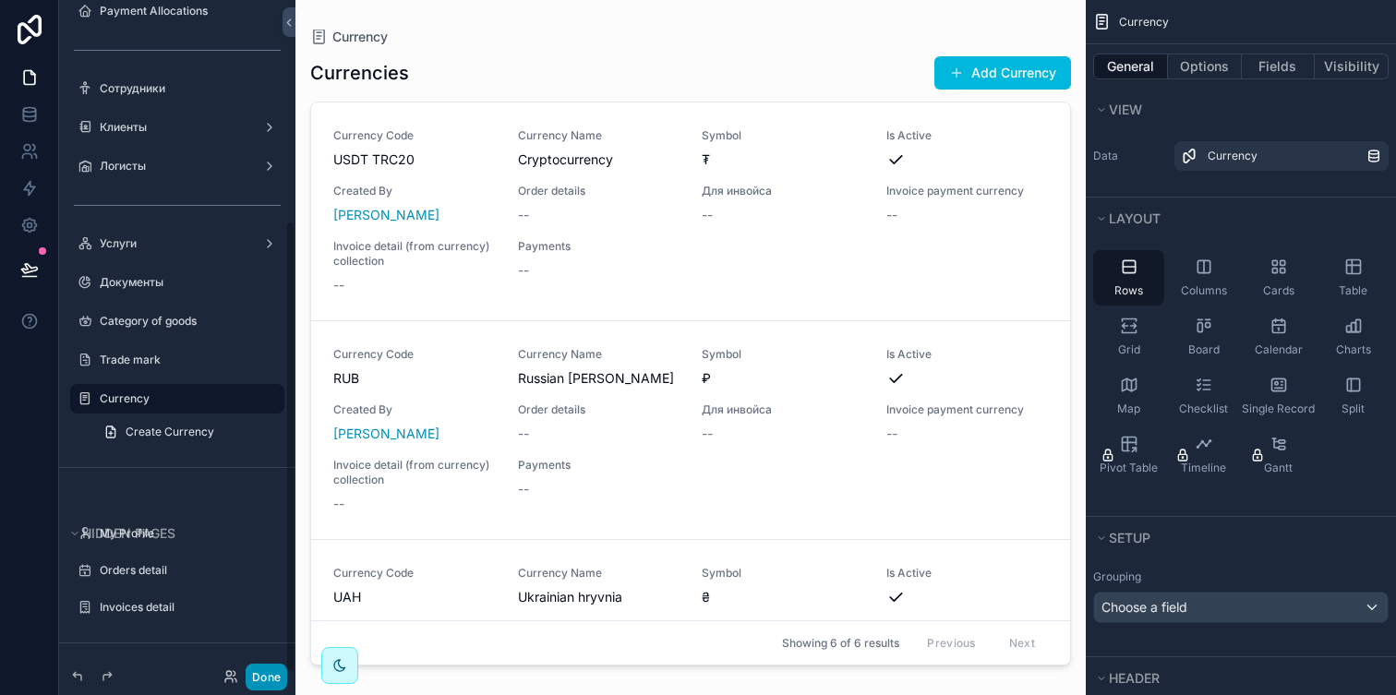
click at [269, 667] on button "Done" at bounding box center [267, 677] width 42 height 27
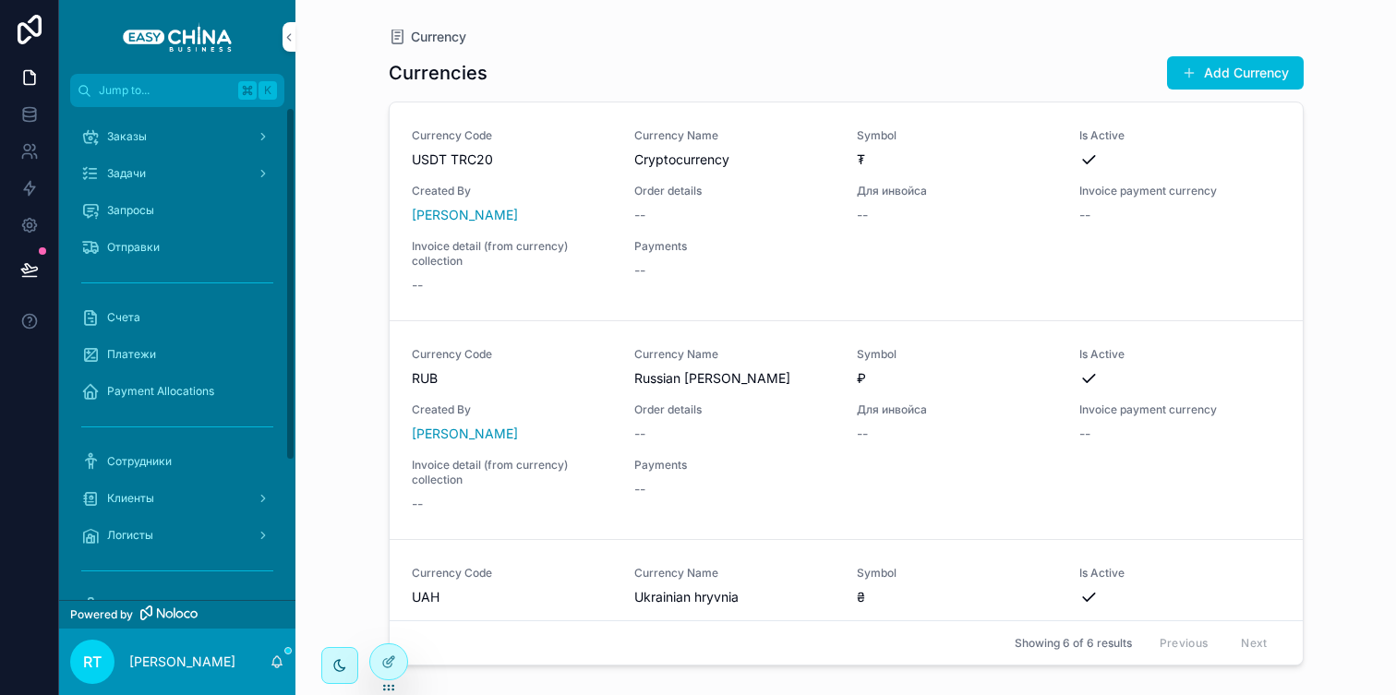
scroll to position [194, 0]
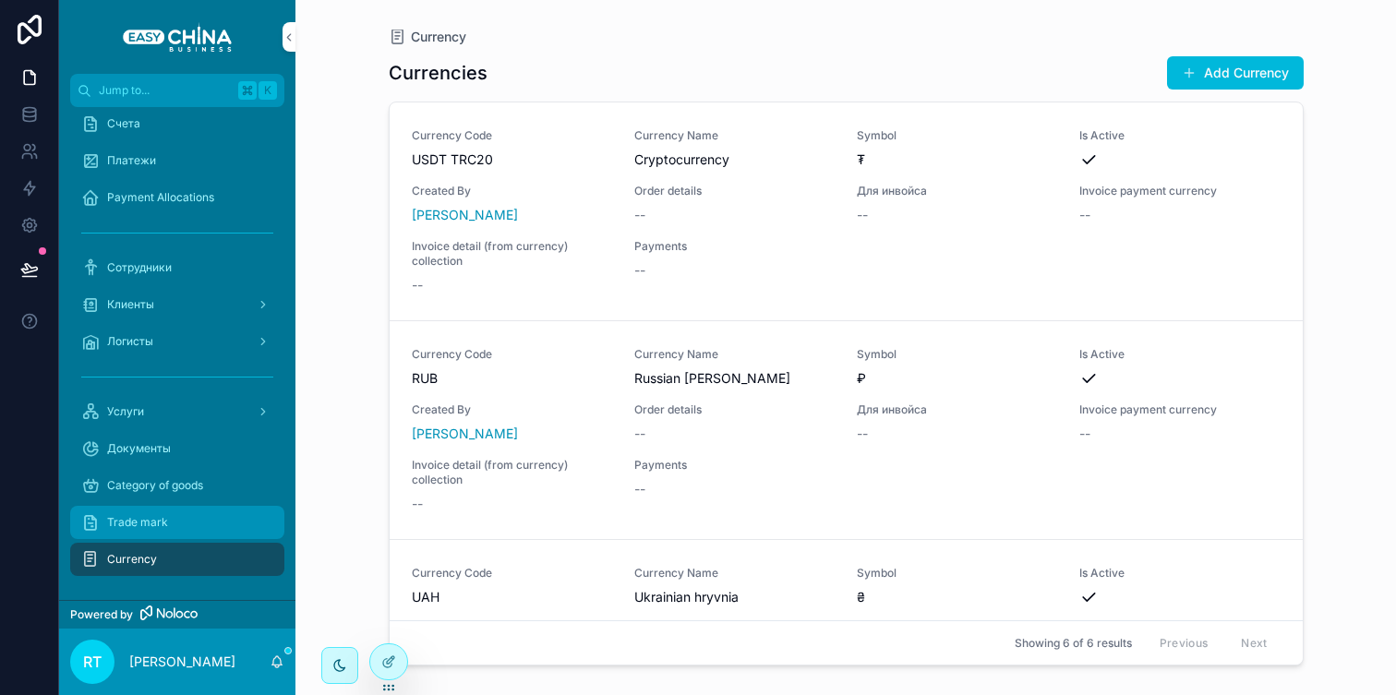
click at [195, 516] on div "Trade mark" at bounding box center [177, 523] width 192 height 30
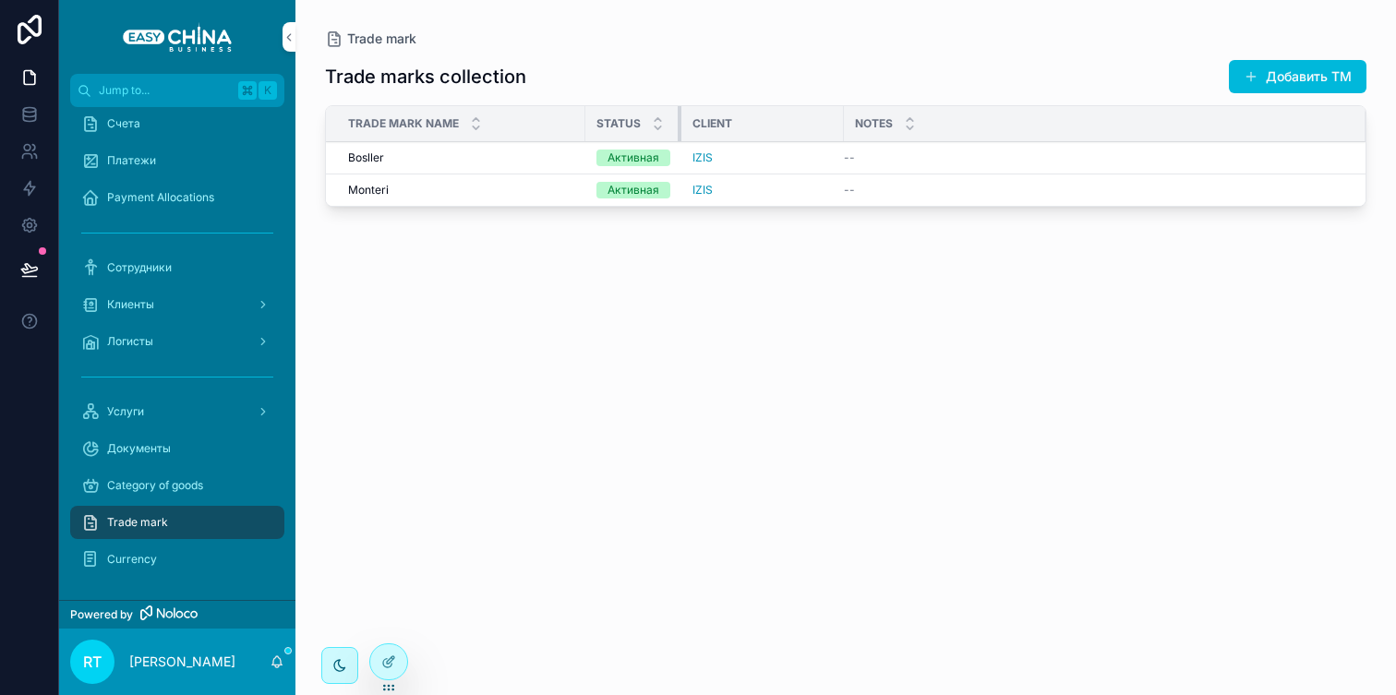
drag, startPoint x: 854, startPoint y: 121, endPoint x: 671, endPoint y: 127, distance: 182.9
click at [671, 127] on th "Status" at bounding box center [633, 124] width 96 height 36
drag, startPoint x: 841, startPoint y: 123, endPoint x: 804, endPoint y: 131, distance: 37.9
click at [804, 131] on div "scrollable content" at bounding box center [806, 123] width 7 height 35
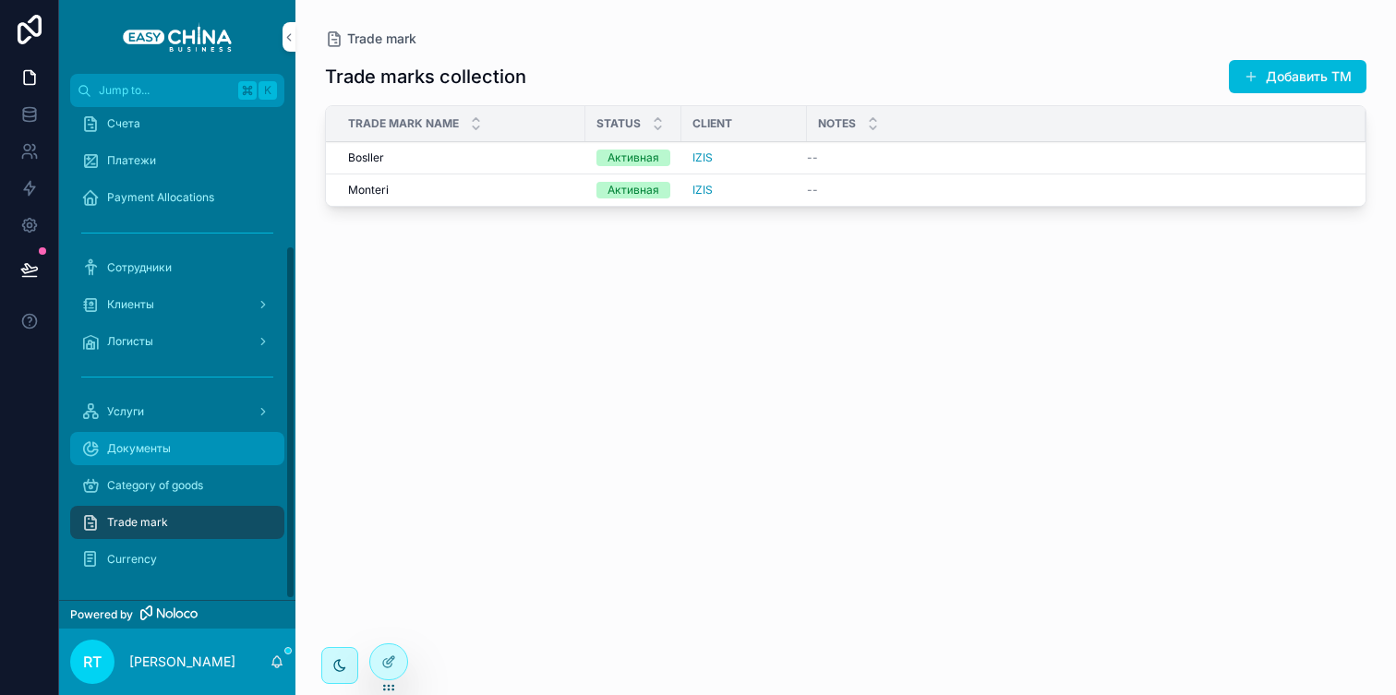
click at [206, 446] on div "Документы" at bounding box center [177, 449] width 192 height 30
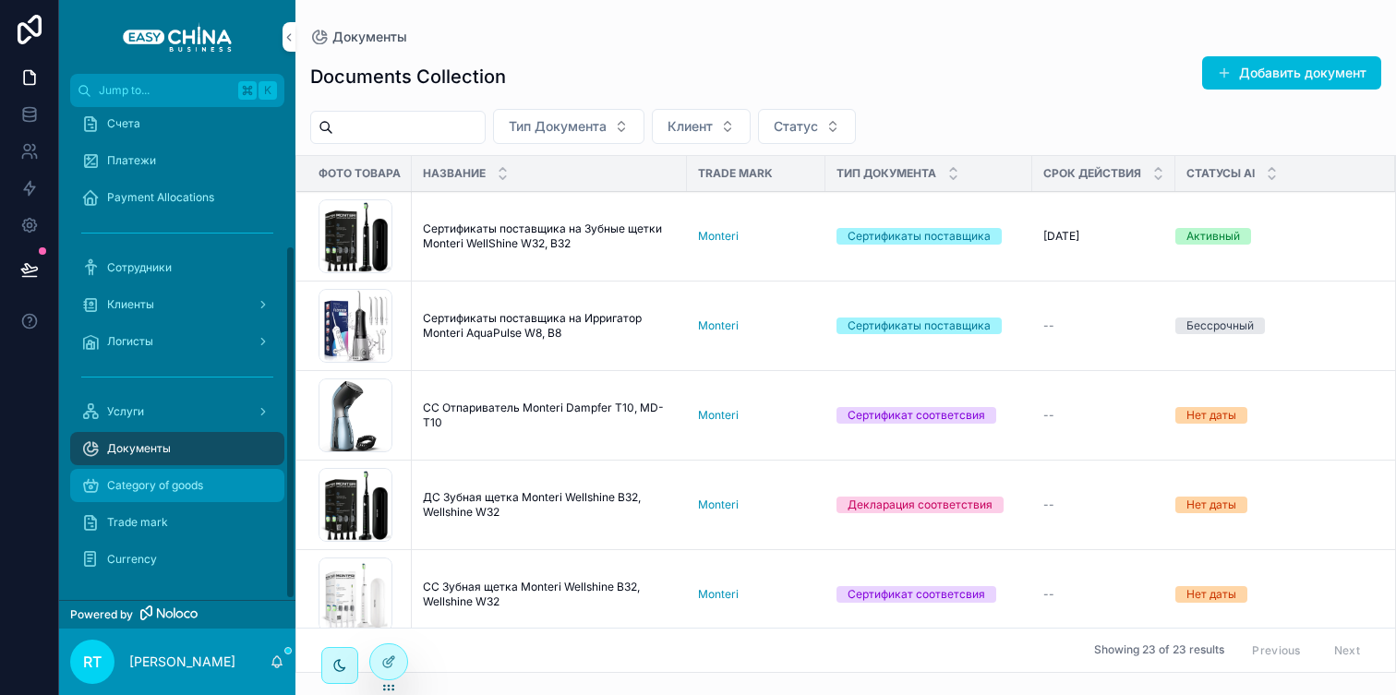
click at [203, 484] on span "Category of goods" at bounding box center [155, 485] width 96 height 15
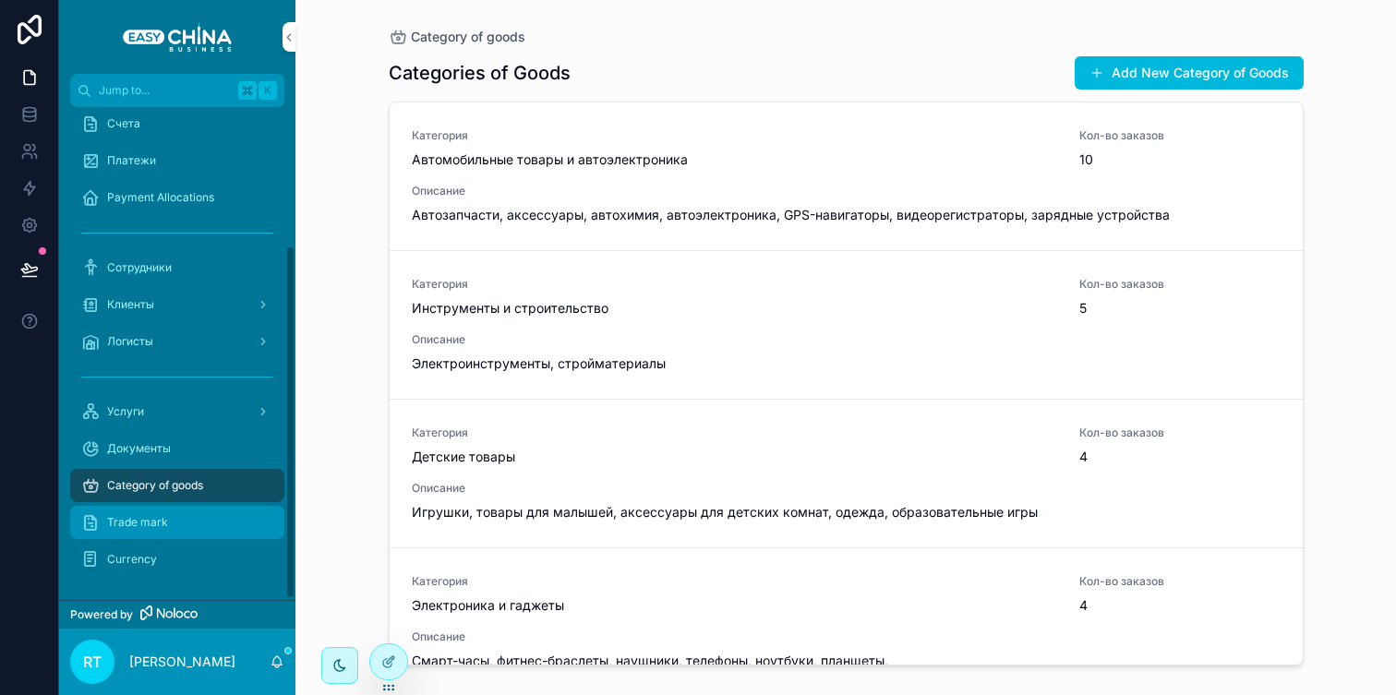
click at [178, 528] on div "Trade mark" at bounding box center [177, 523] width 192 height 30
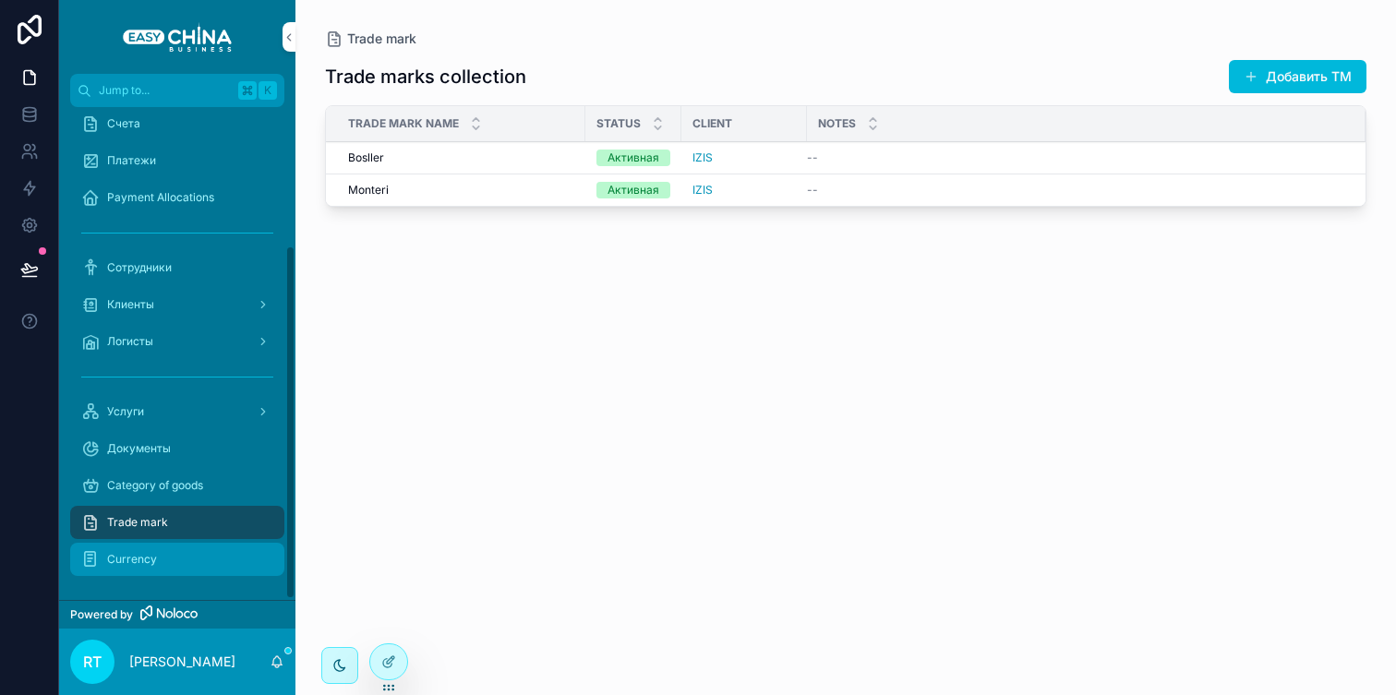
click at [136, 549] on div "Currency" at bounding box center [177, 560] width 192 height 30
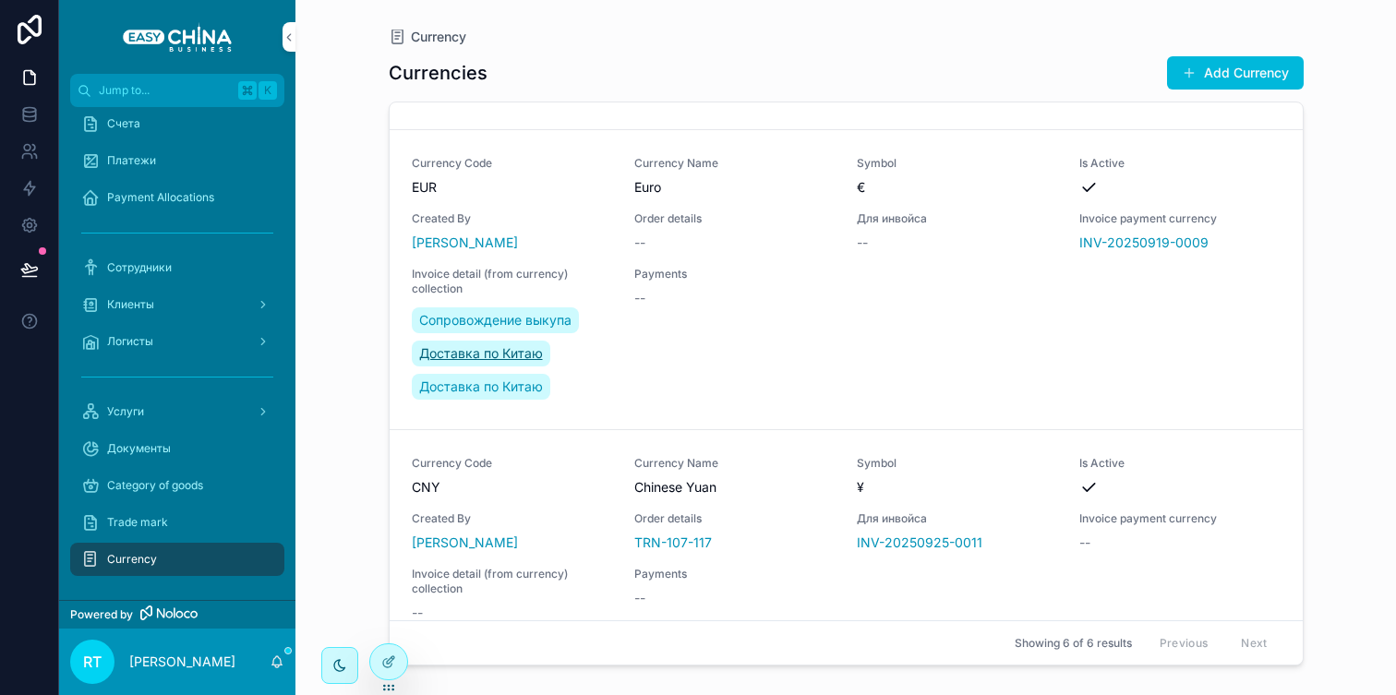
scroll to position [596, 0]
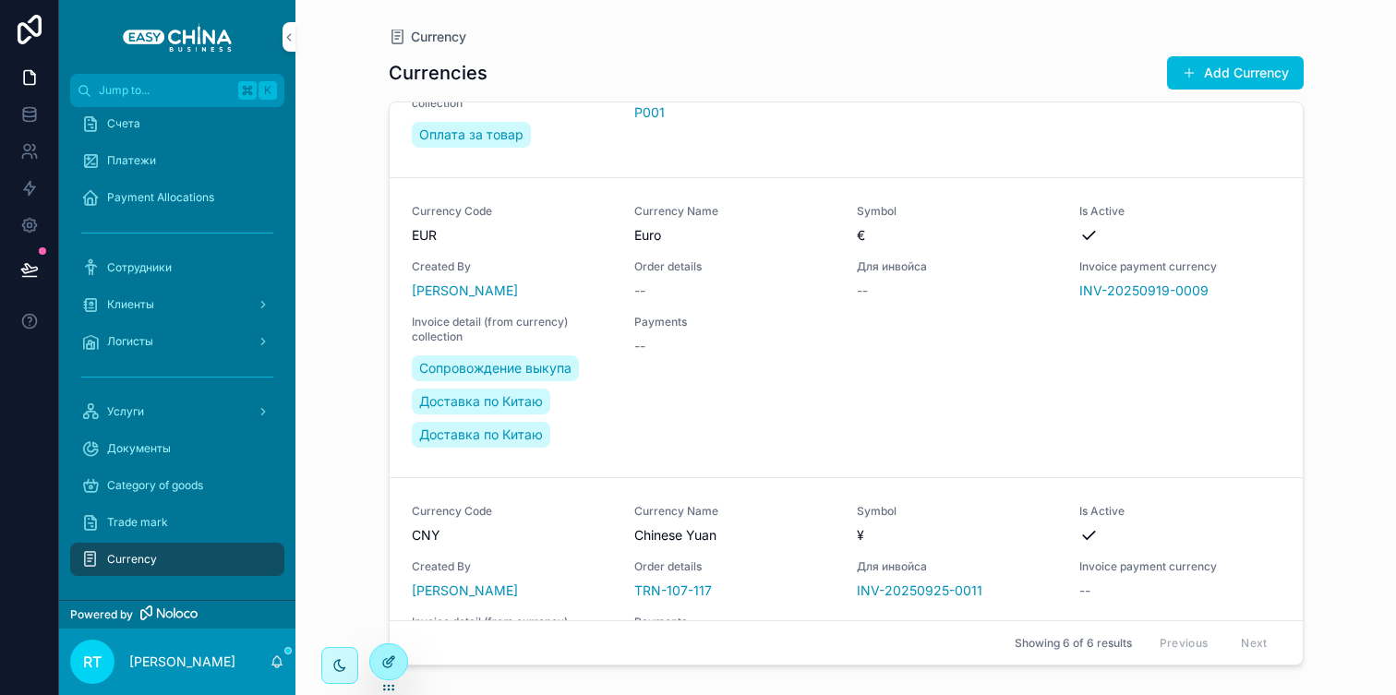
click at [394, 656] on icon at bounding box center [388, 662] width 15 height 15
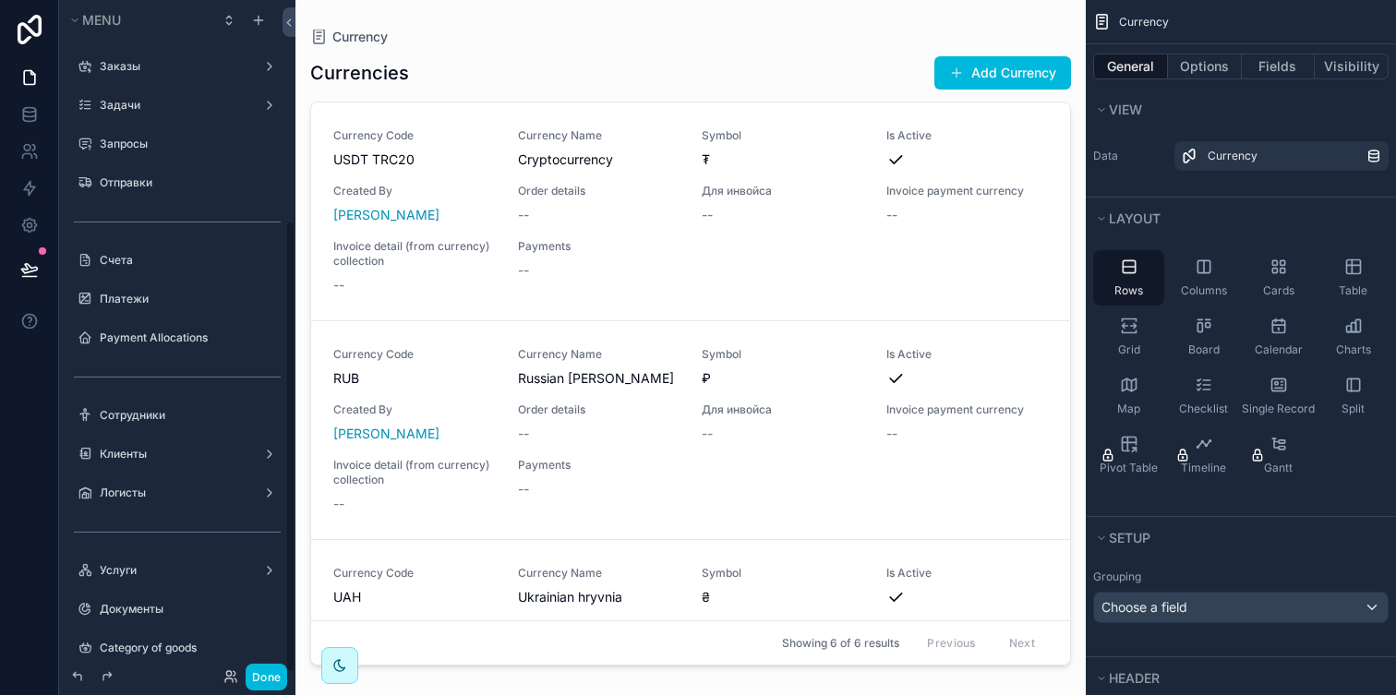
scroll to position [327, 0]
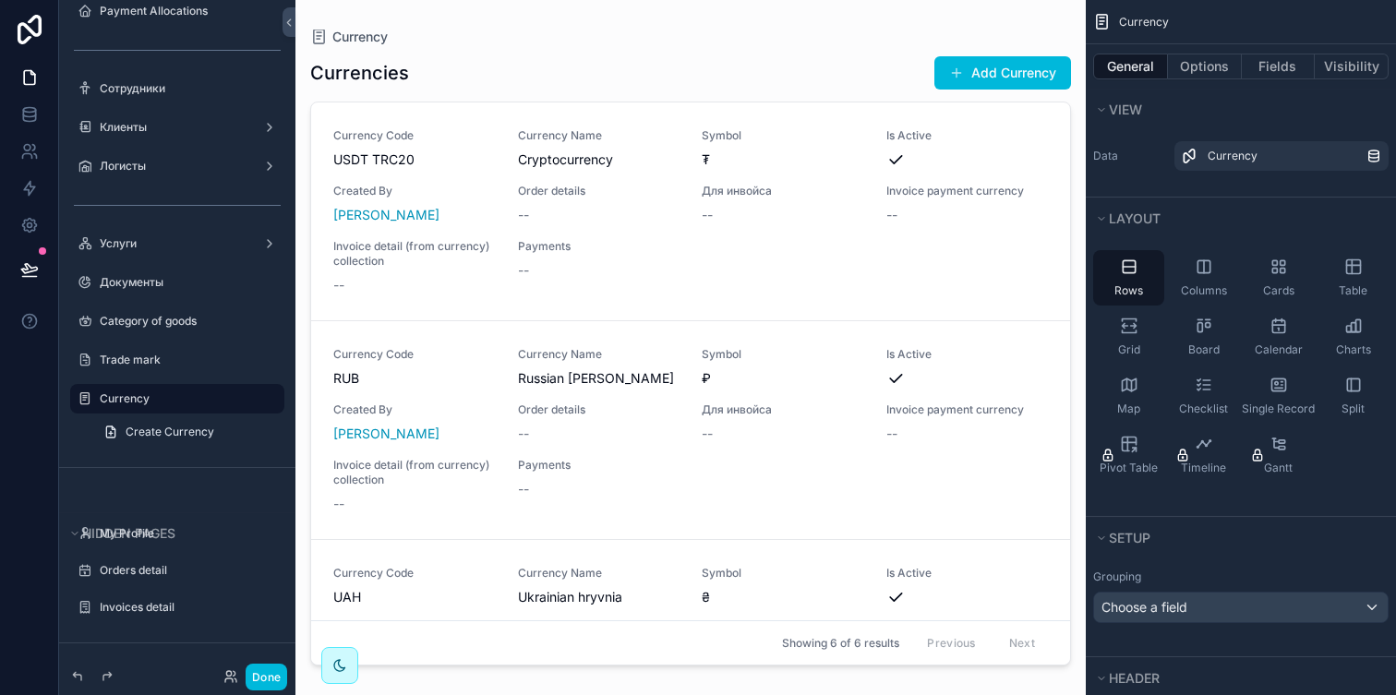
click at [652, 246] on div "scrollable content" at bounding box center [691, 336] width 791 height 673
click at [1295, 70] on button "Fields" at bounding box center [1279, 67] width 74 height 26
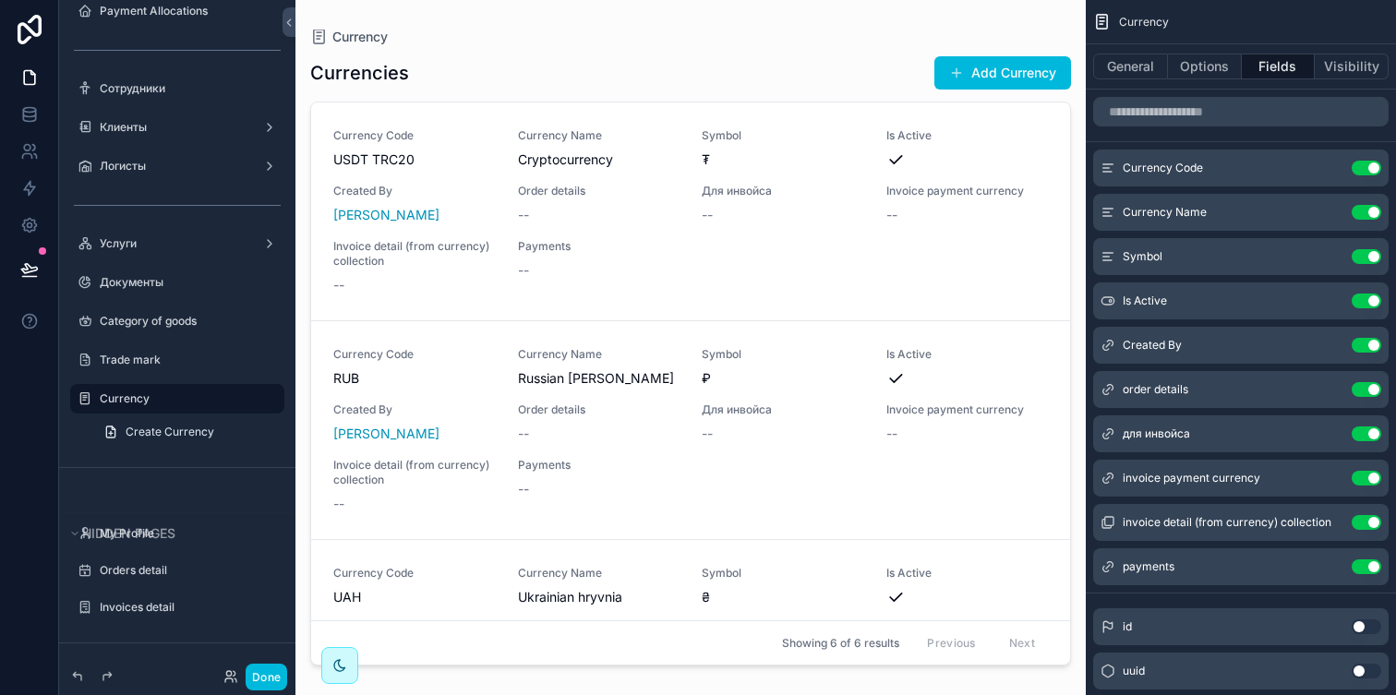
click at [1359, 303] on button "Use setting" at bounding box center [1367, 301] width 30 height 15
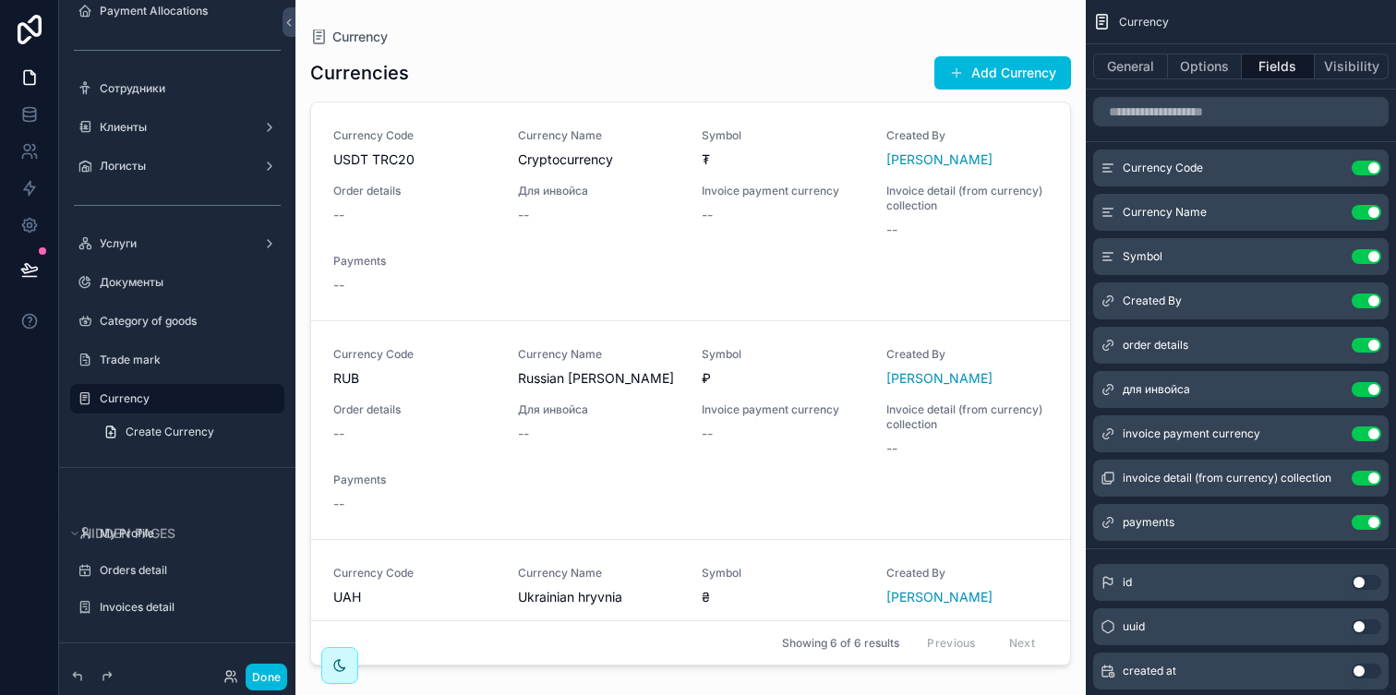
click at [1360, 303] on button "Use setting" at bounding box center [1367, 301] width 30 height 15
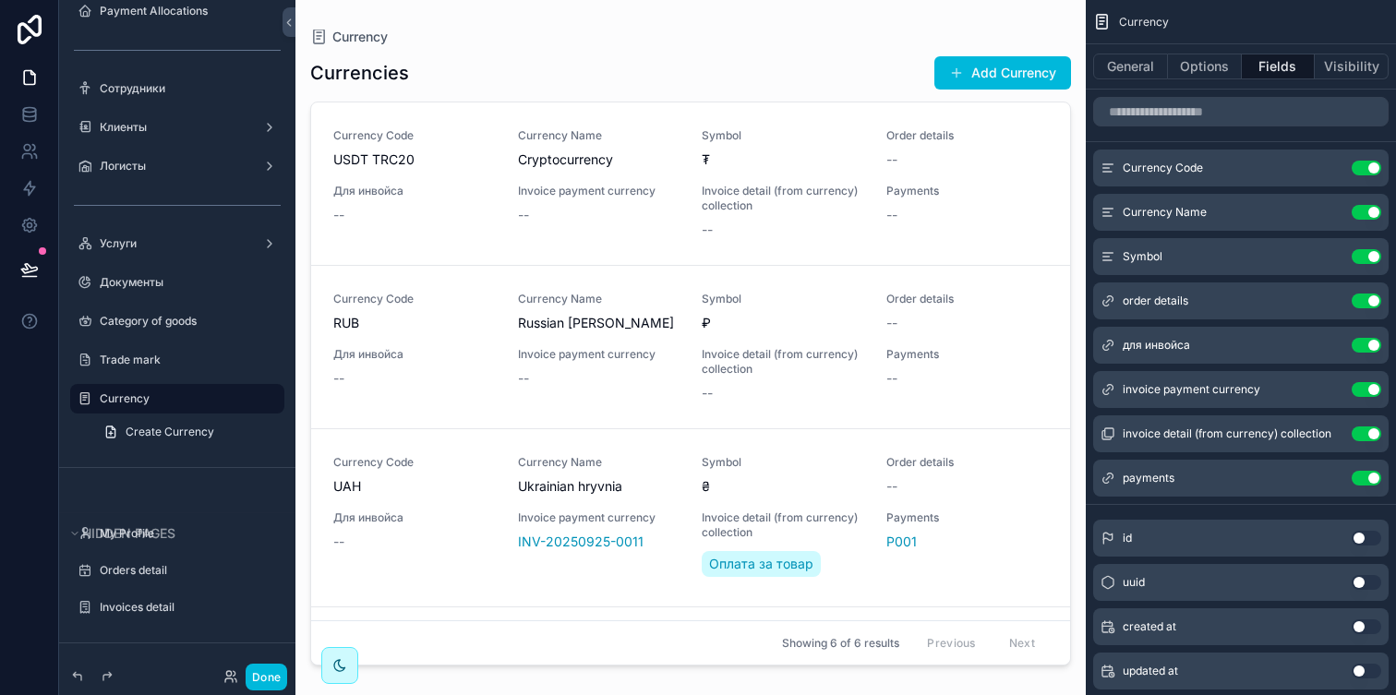
click at [1367, 302] on button "Use setting" at bounding box center [1367, 301] width 30 height 15
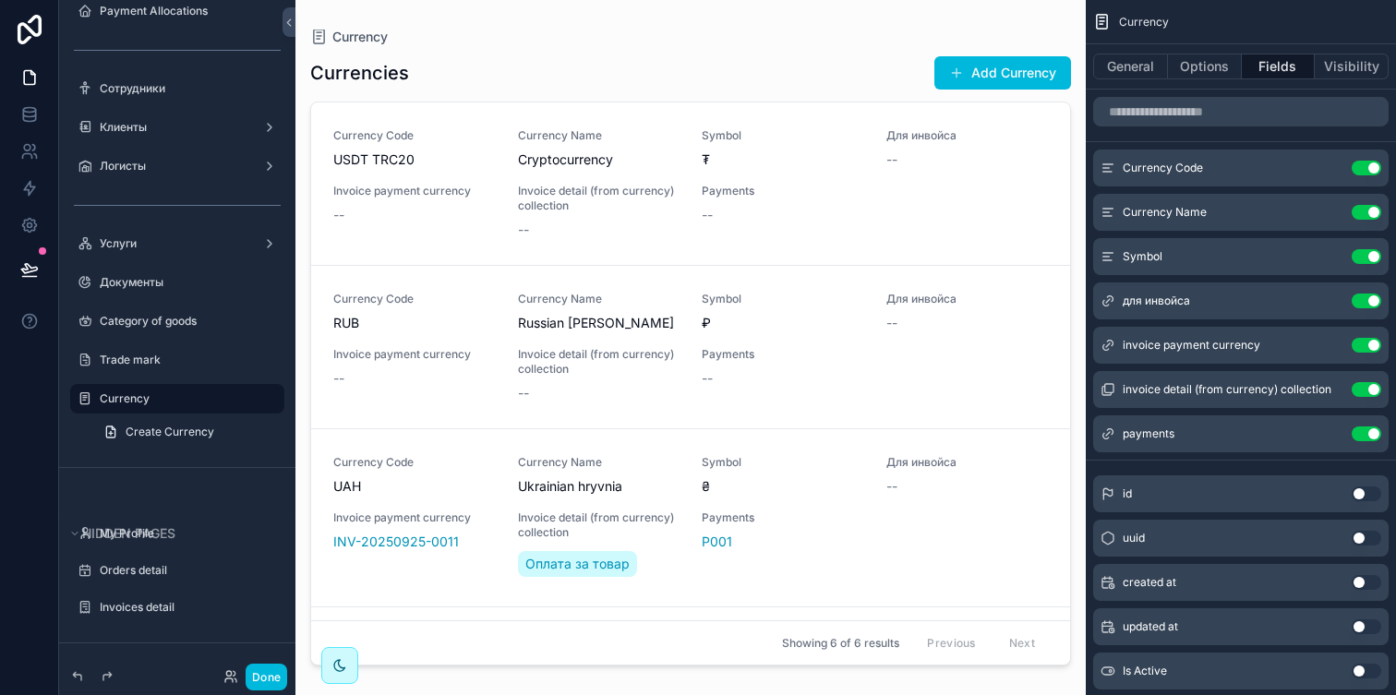
click at [1367, 302] on button "Use setting" at bounding box center [1367, 301] width 30 height 15
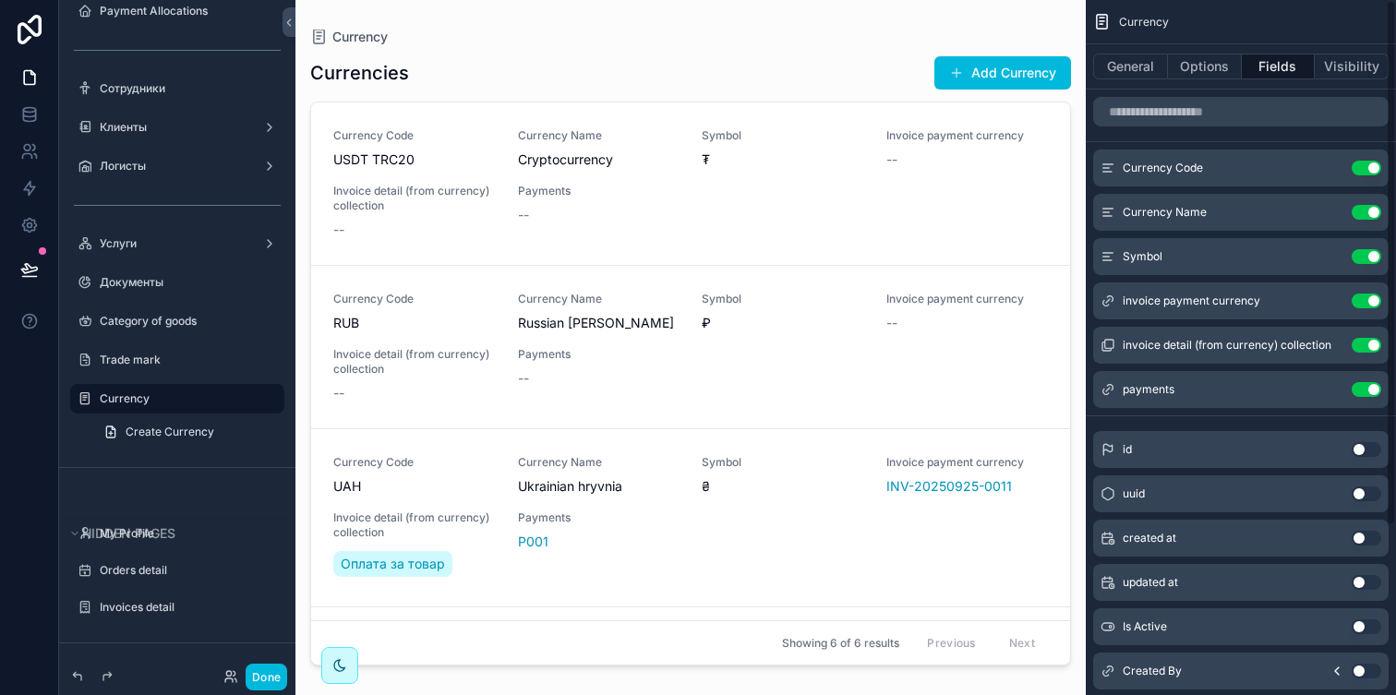
click at [1367, 302] on button "Use setting" at bounding box center [1367, 301] width 30 height 15
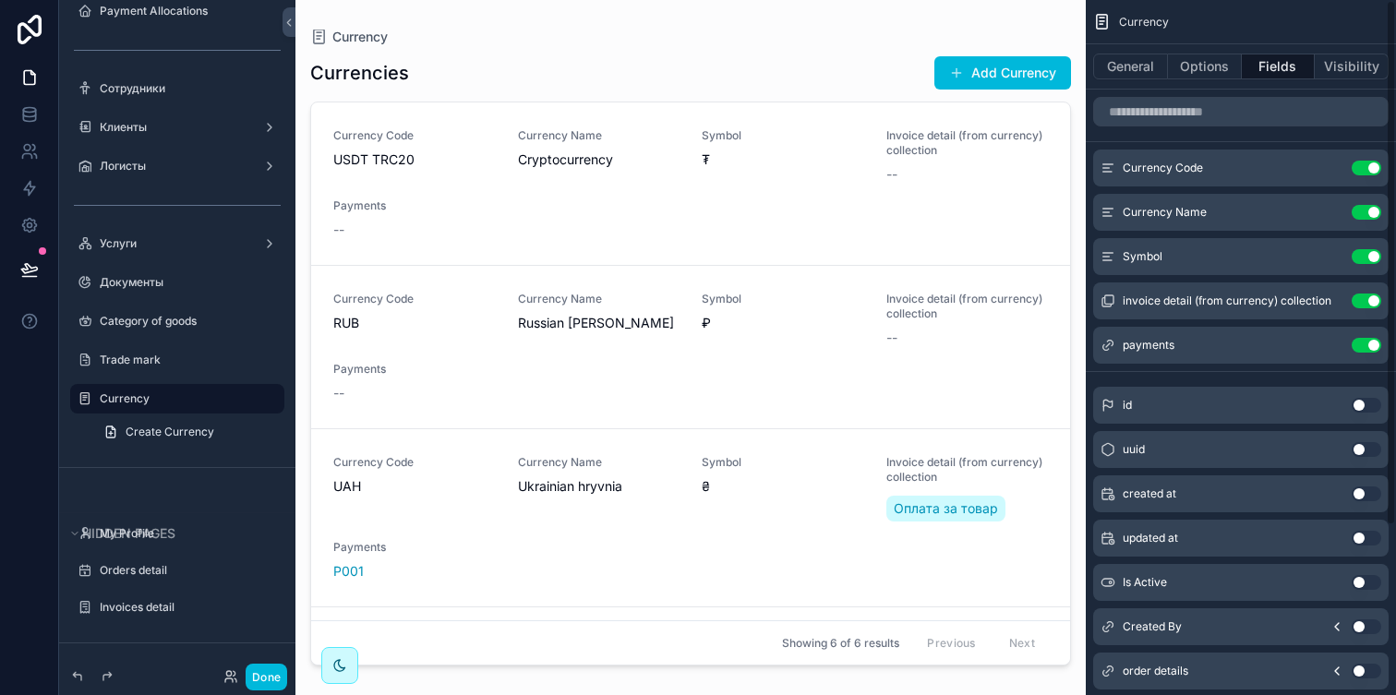
click at [1367, 302] on button "Use setting" at bounding box center [1367, 301] width 30 height 15
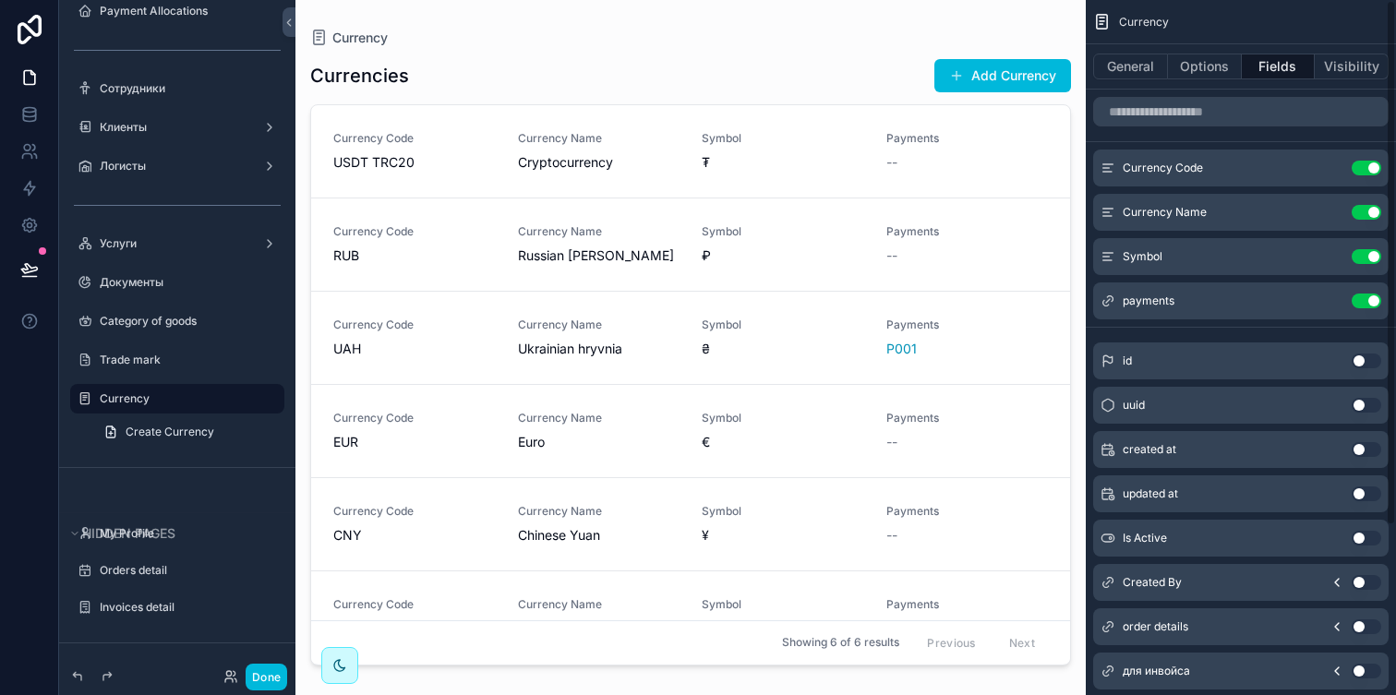
click at [1367, 302] on button "Use setting" at bounding box center [1367, 301] width 30 height 15
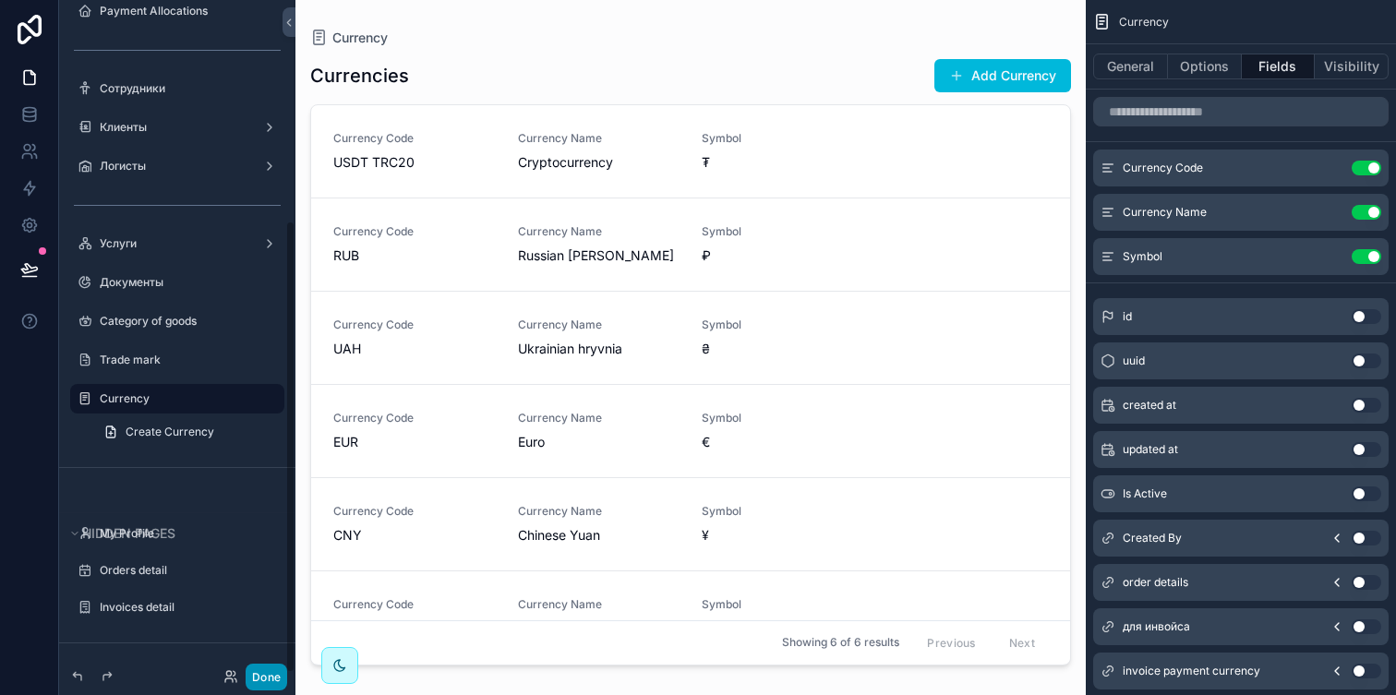
click at [260, 676] on button "Done" at bounding box center [267, 677] width 42 height 27
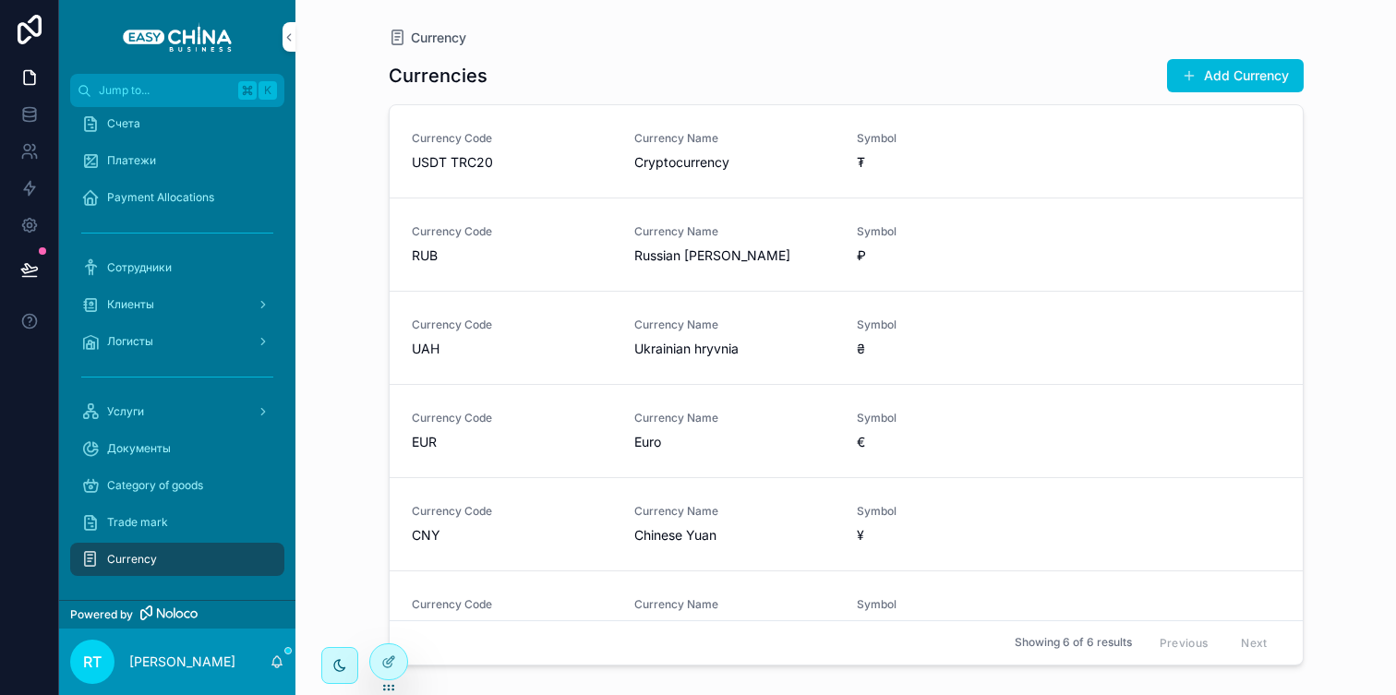
scroll to position [43, 0]
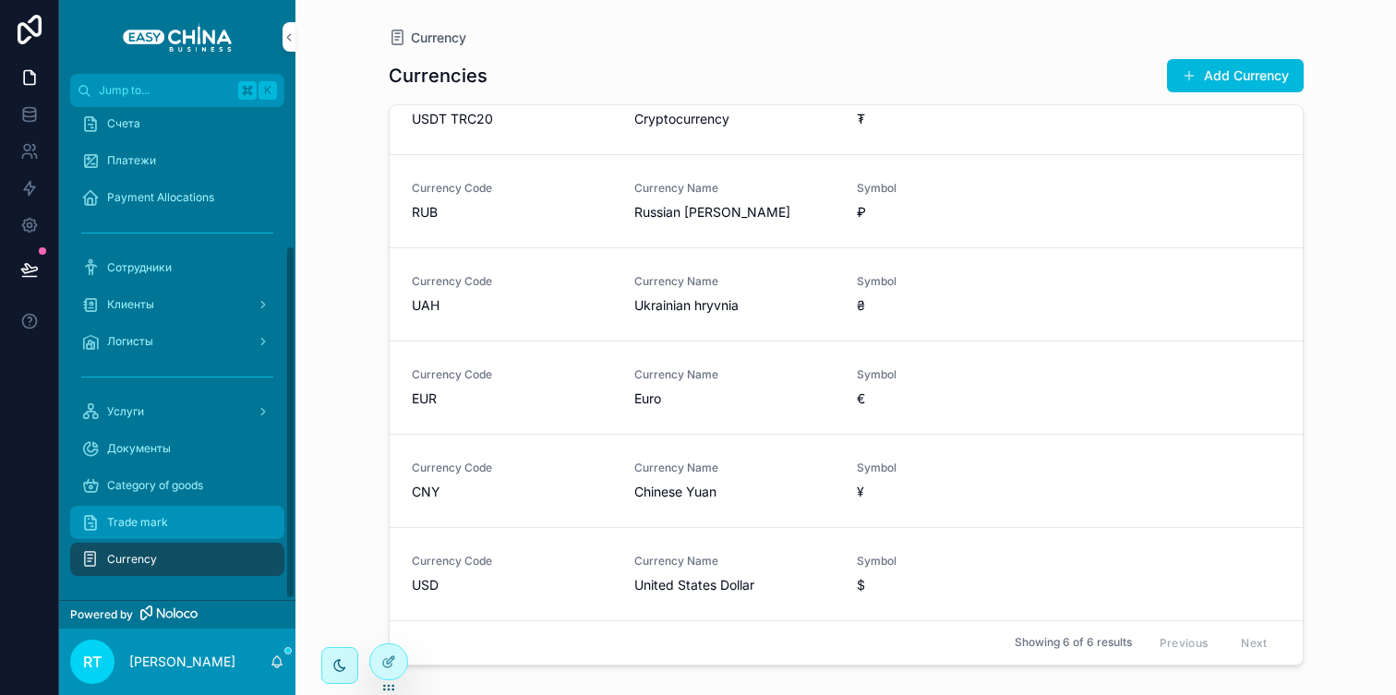
click at [181, 526] on div "Trade mark" at bounding box center [177, 523] width 192 height 30
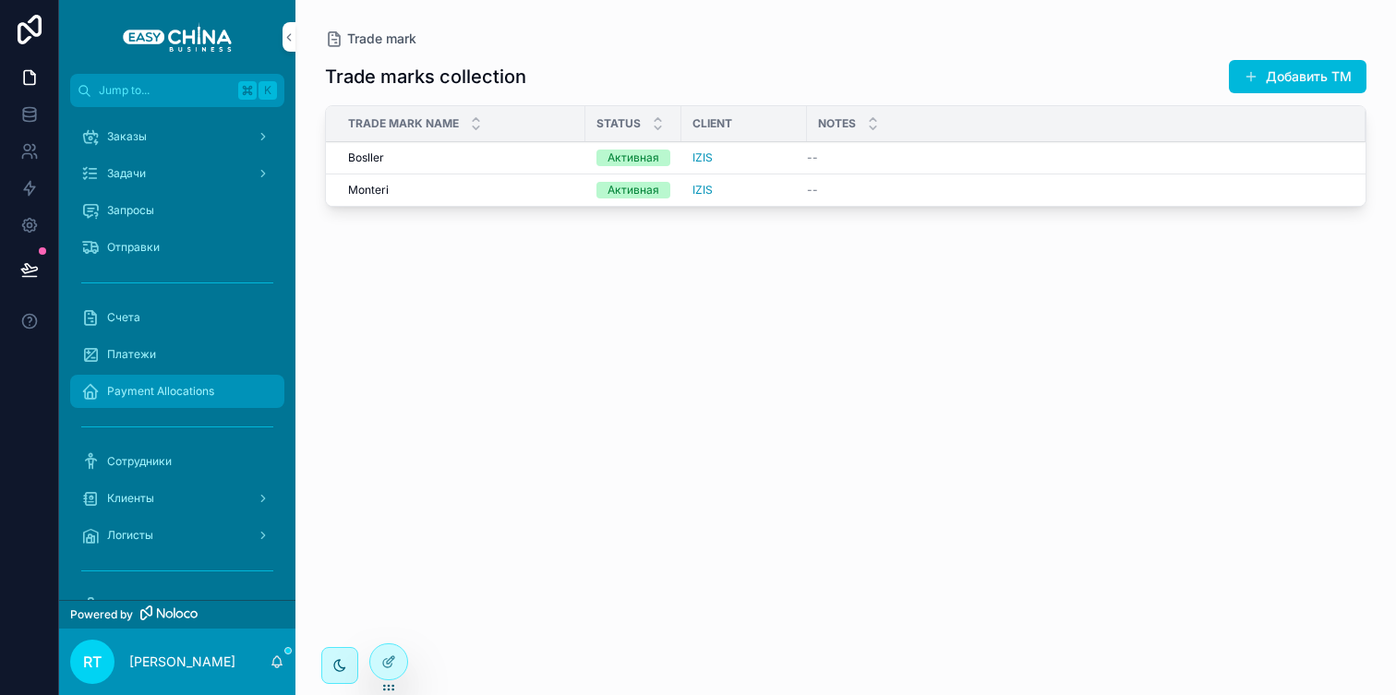
click at [194, 398] on span "Payment Allocations" at bounding box center [160, 391] width 107 height 15
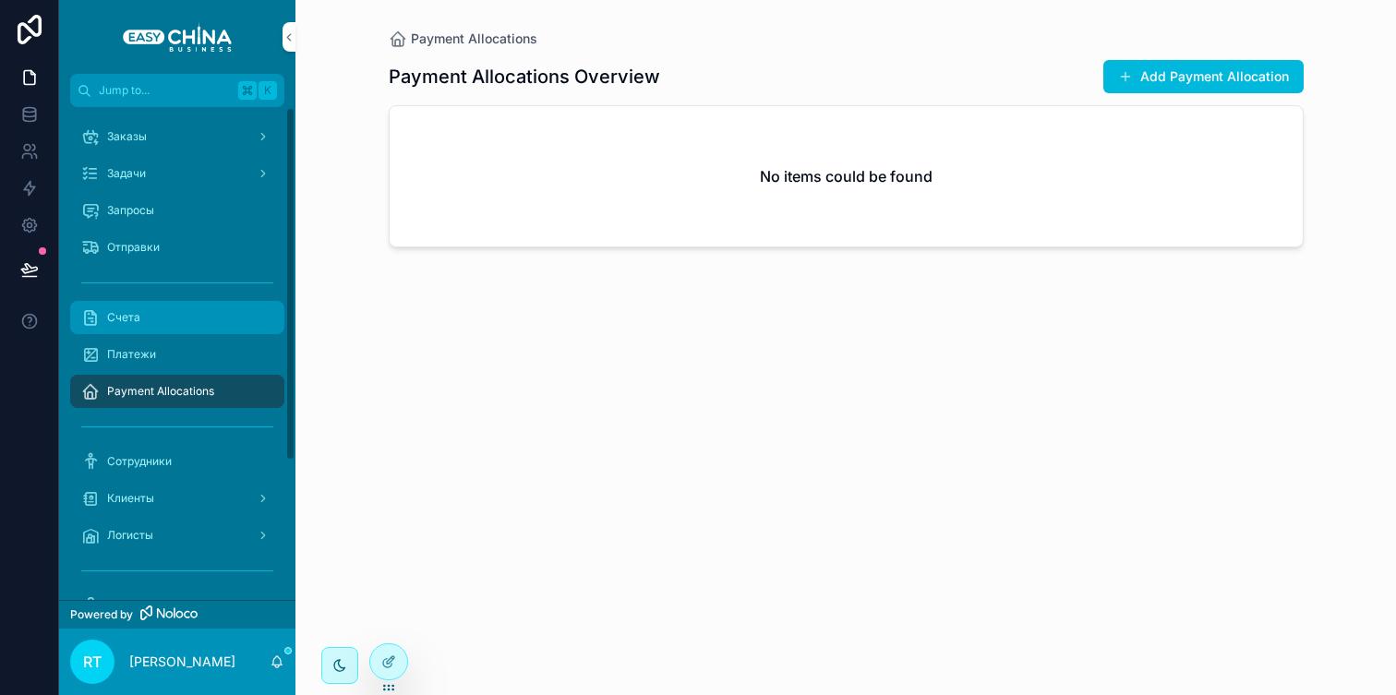
click at [142, 332] on div "Счета" at bounding box center [177, 318] width 192 height 30
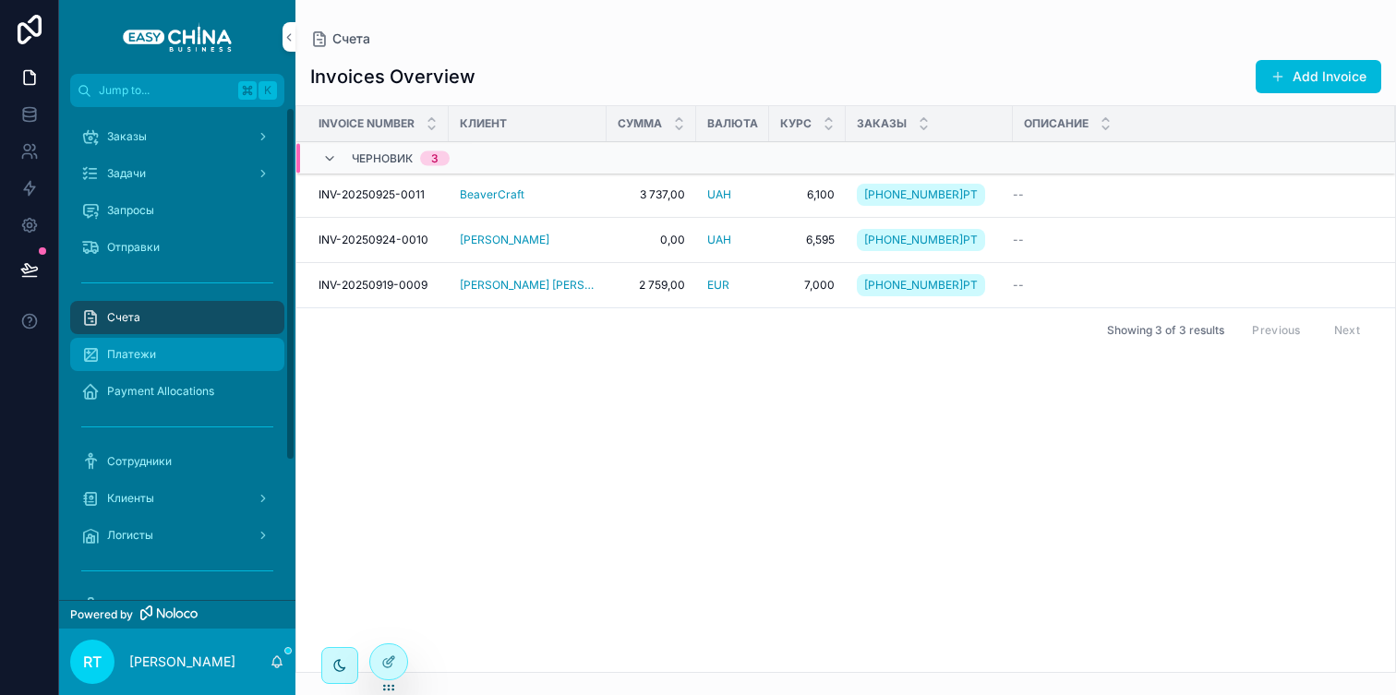
click at [160, 370] on link "Платежи" at bounding box center [177, 354] width 214 height 33
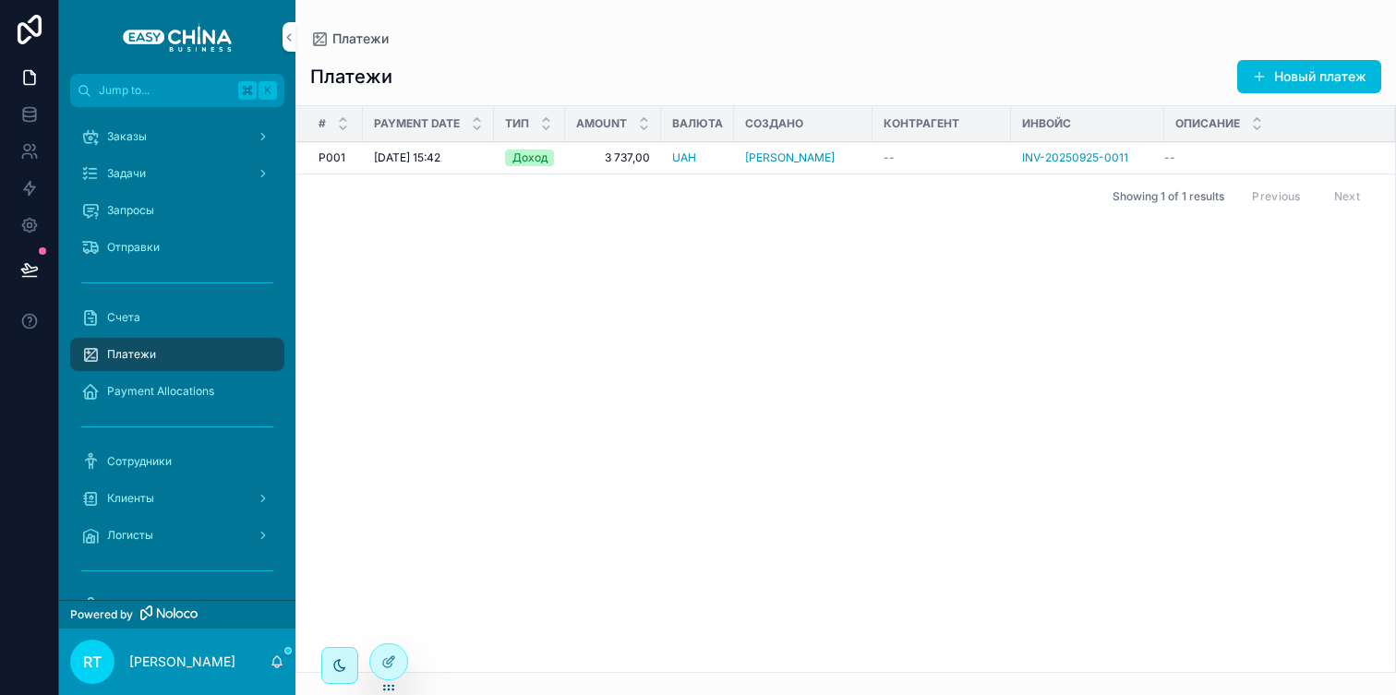
click at [438, 159] on span "[DATE] 15:42" at bounding box center [407, 158] width 66 height 15
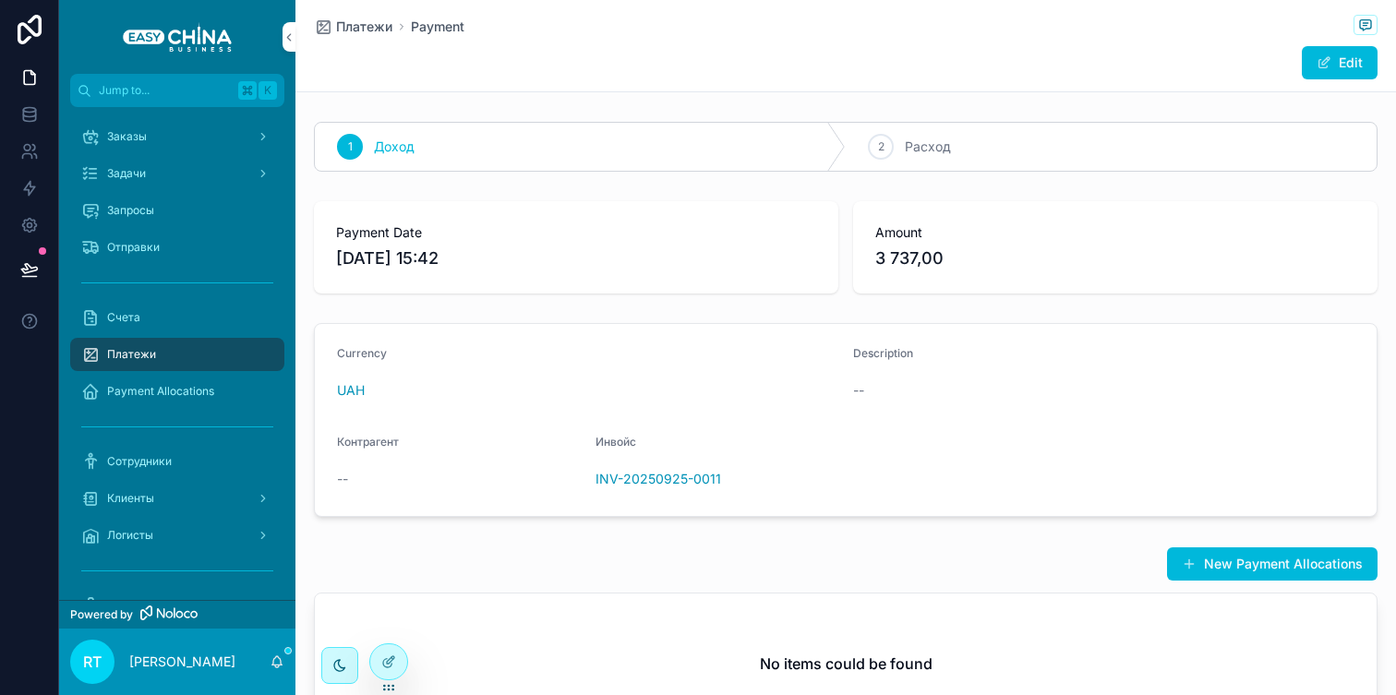
scroll to position [170, 0]
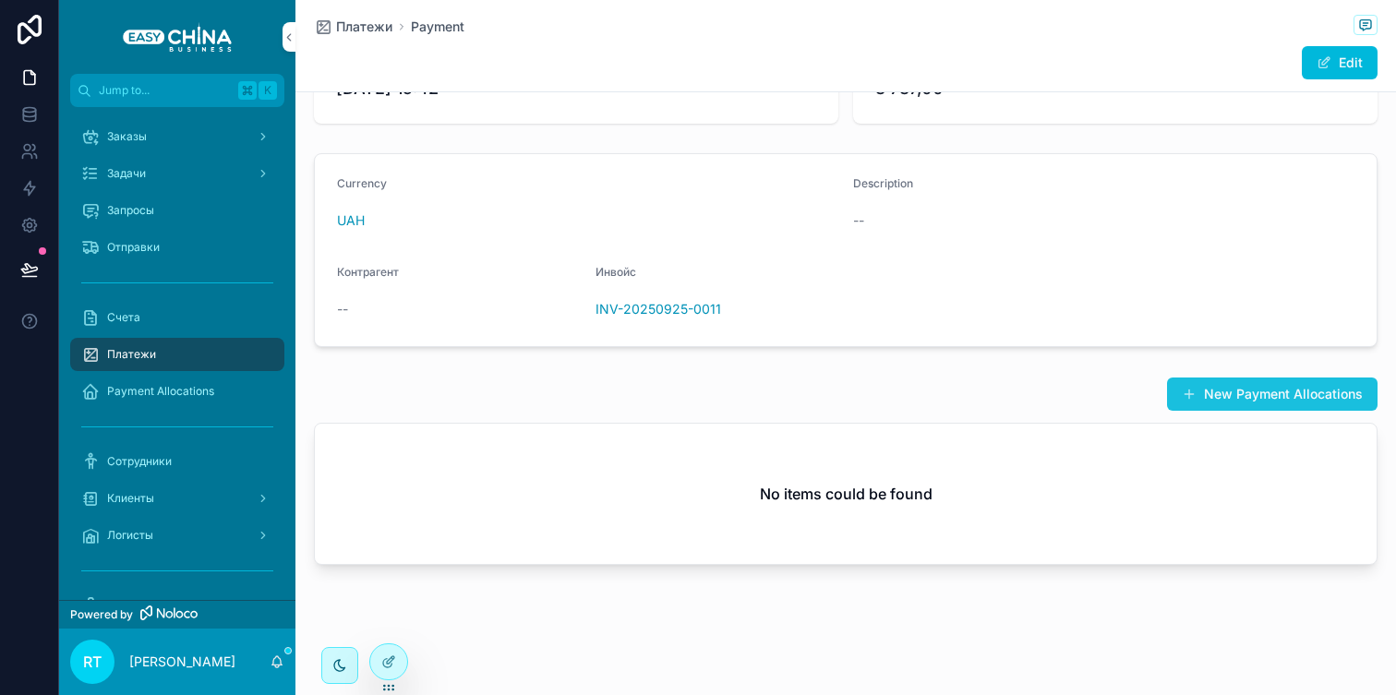
click at [1251, 391] on button "New Payment Allocations" at bounding box center [1272, 394] width 211 height 33
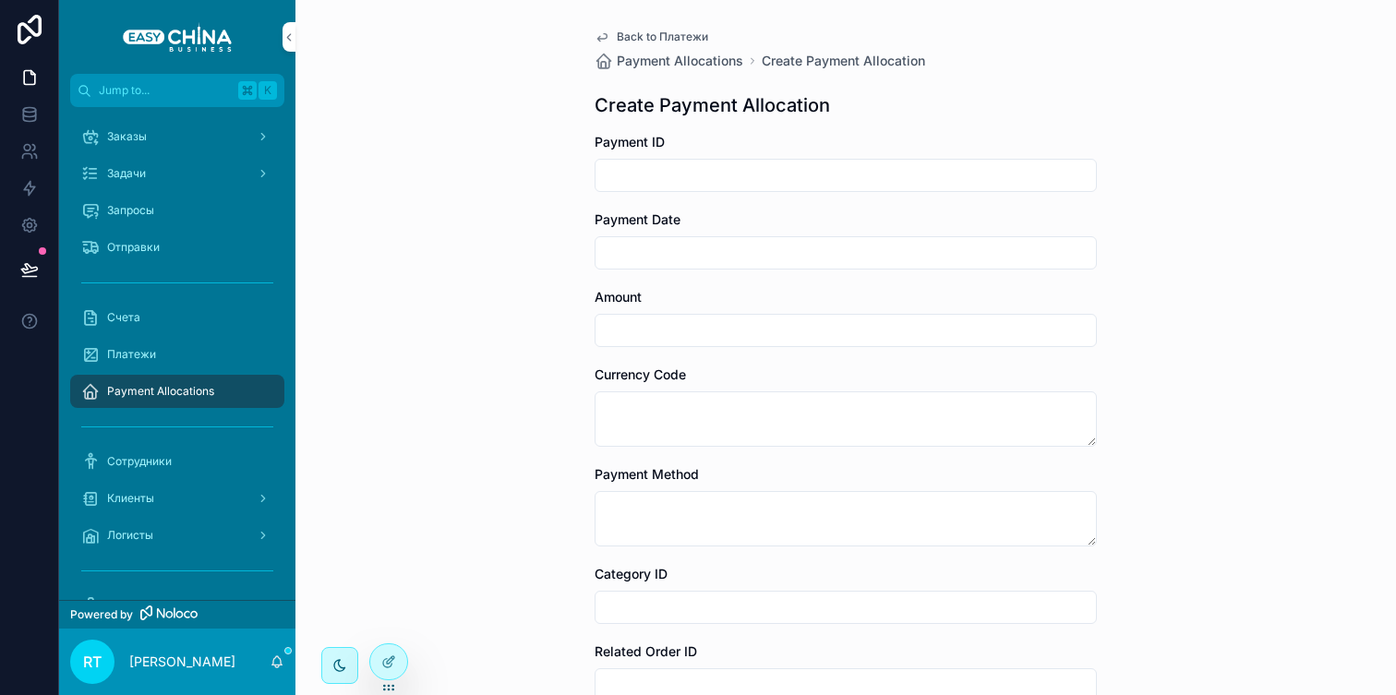
click at [606, 35] on icon "scrollable content" at bounding box center [601, 37] width 9 height 7
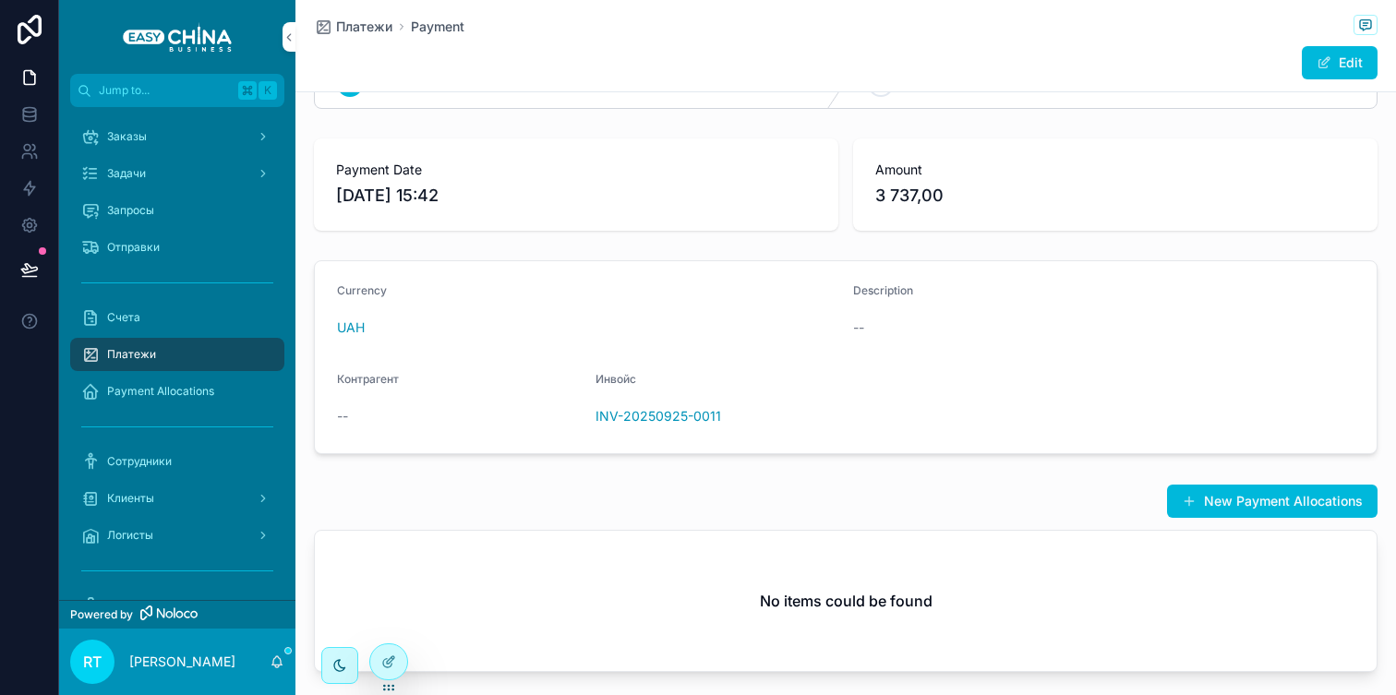
scroll to position [170, 0]
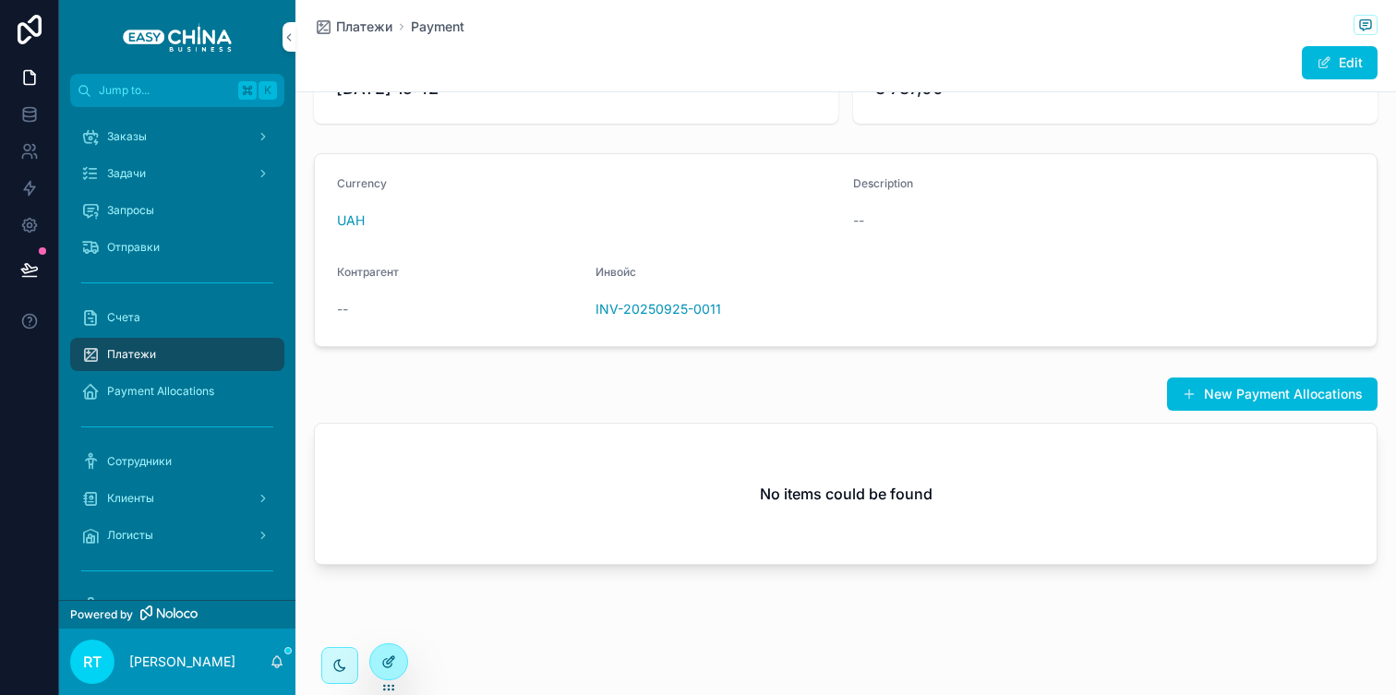
click at [393, 657] on icon at bounding box center [390, 660] width 7 height 7
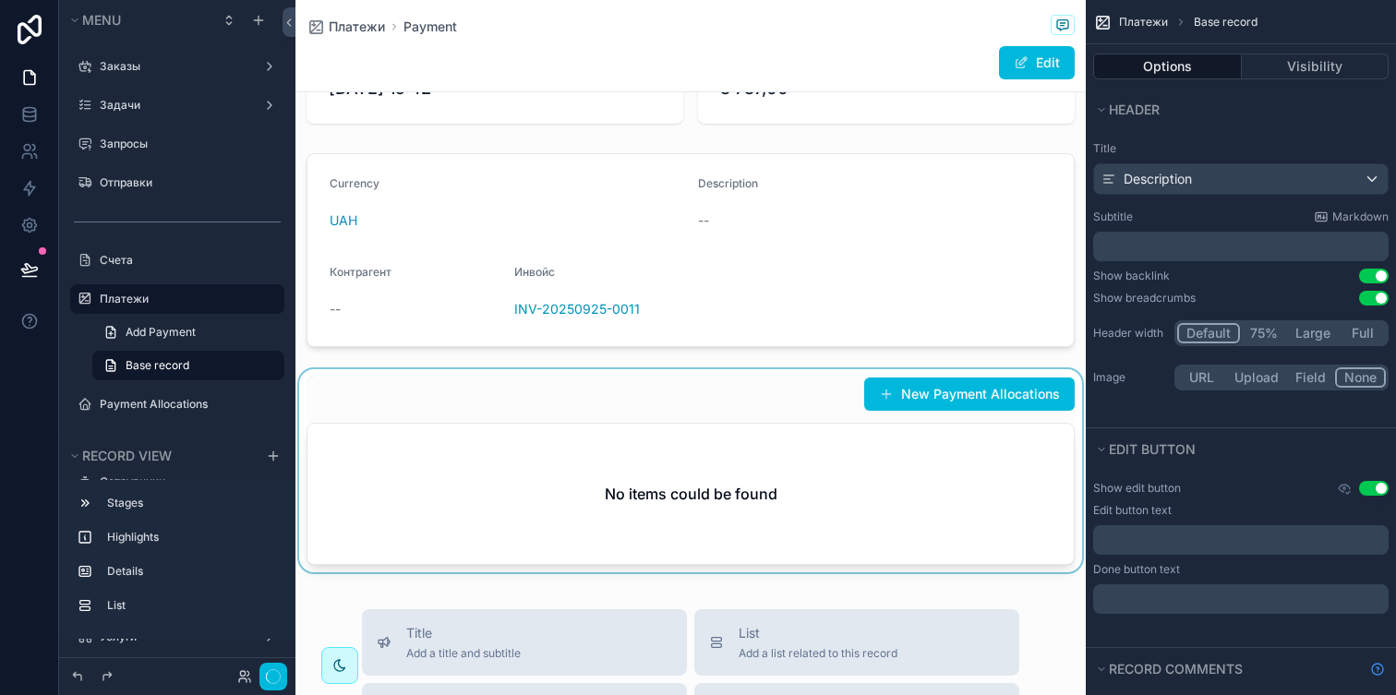
click at [991, 408] on div "scrollable content" at bounding box center [691, 474] width 791 height 211
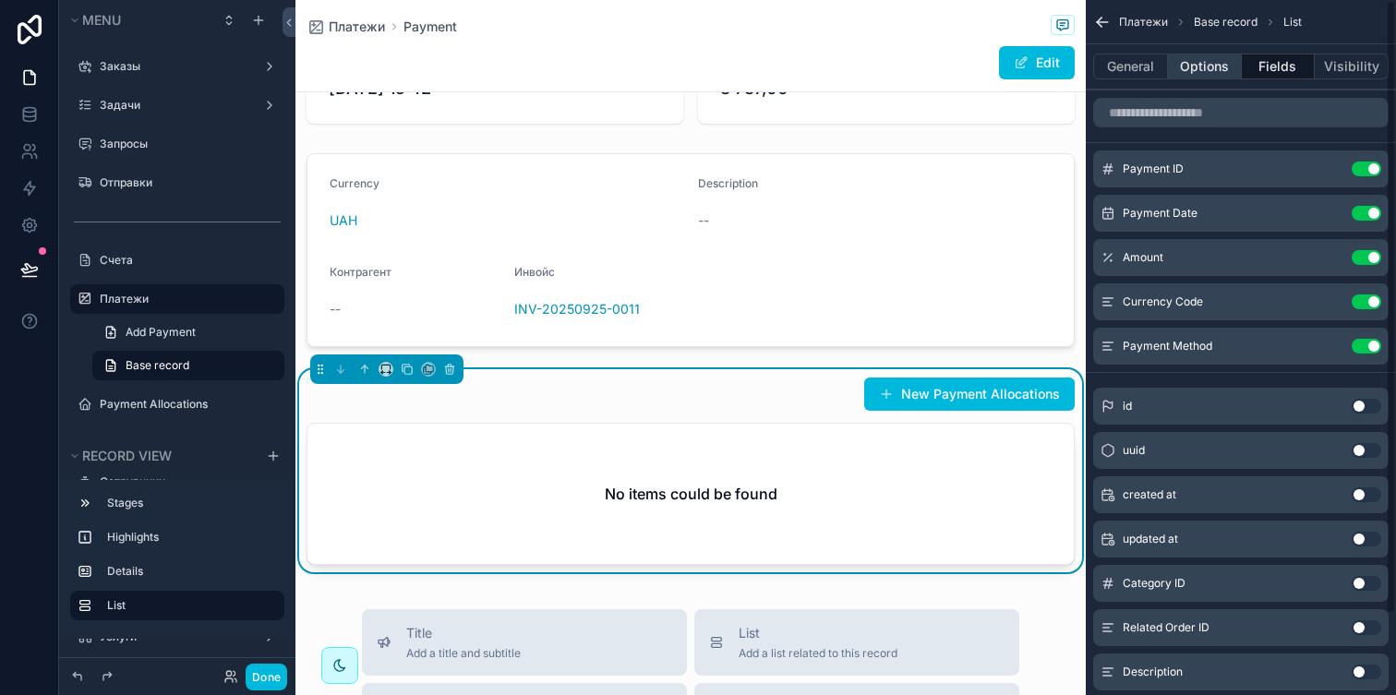
click at [1224, 75] on button "Options" at bounding box center [1205, 67] width 74 height 26
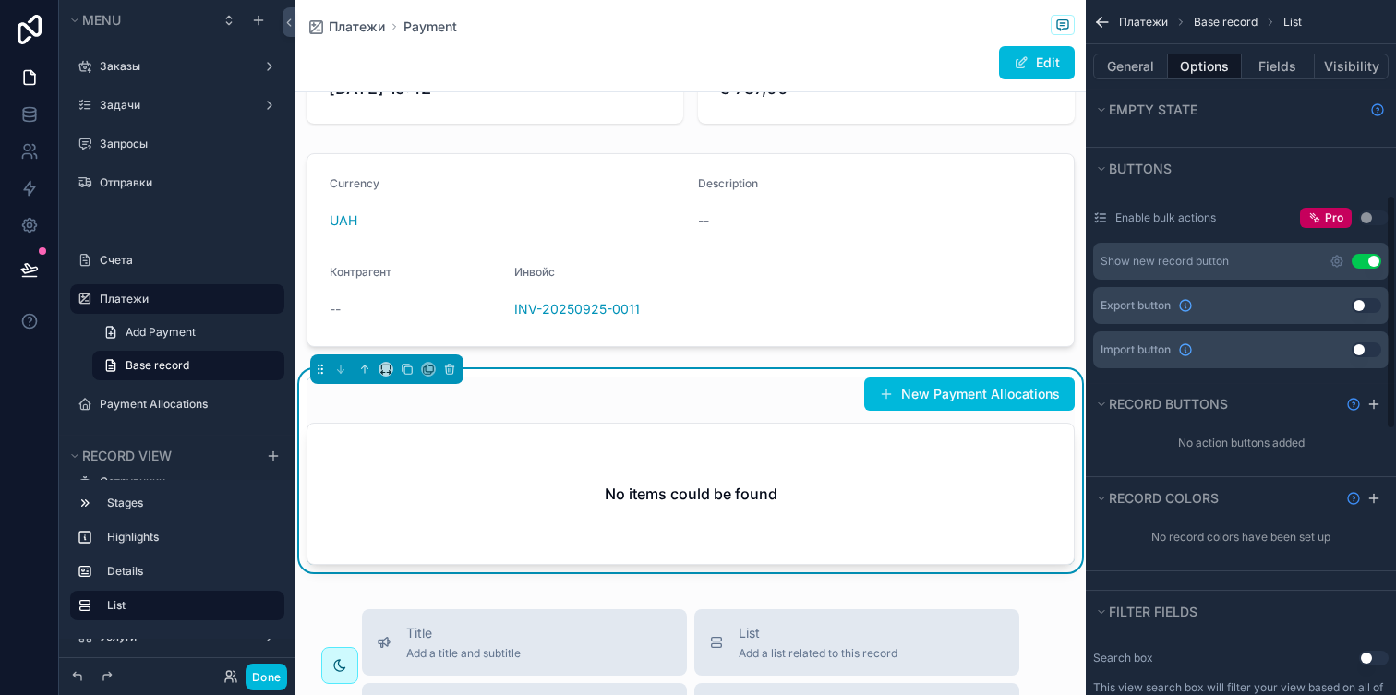
scroll to position [594, 0]
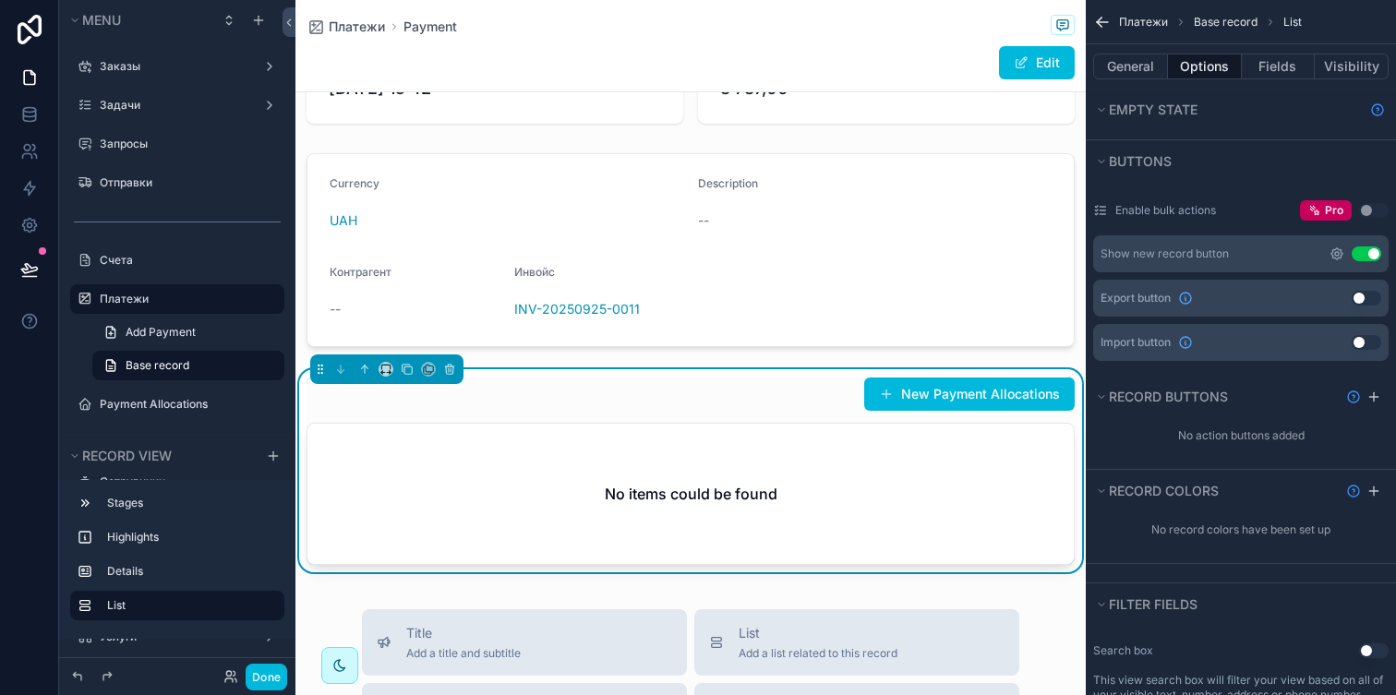
click at [1343, 251] on icon "scrollable content" at bounding box center [1337, 254] width 15 height 15
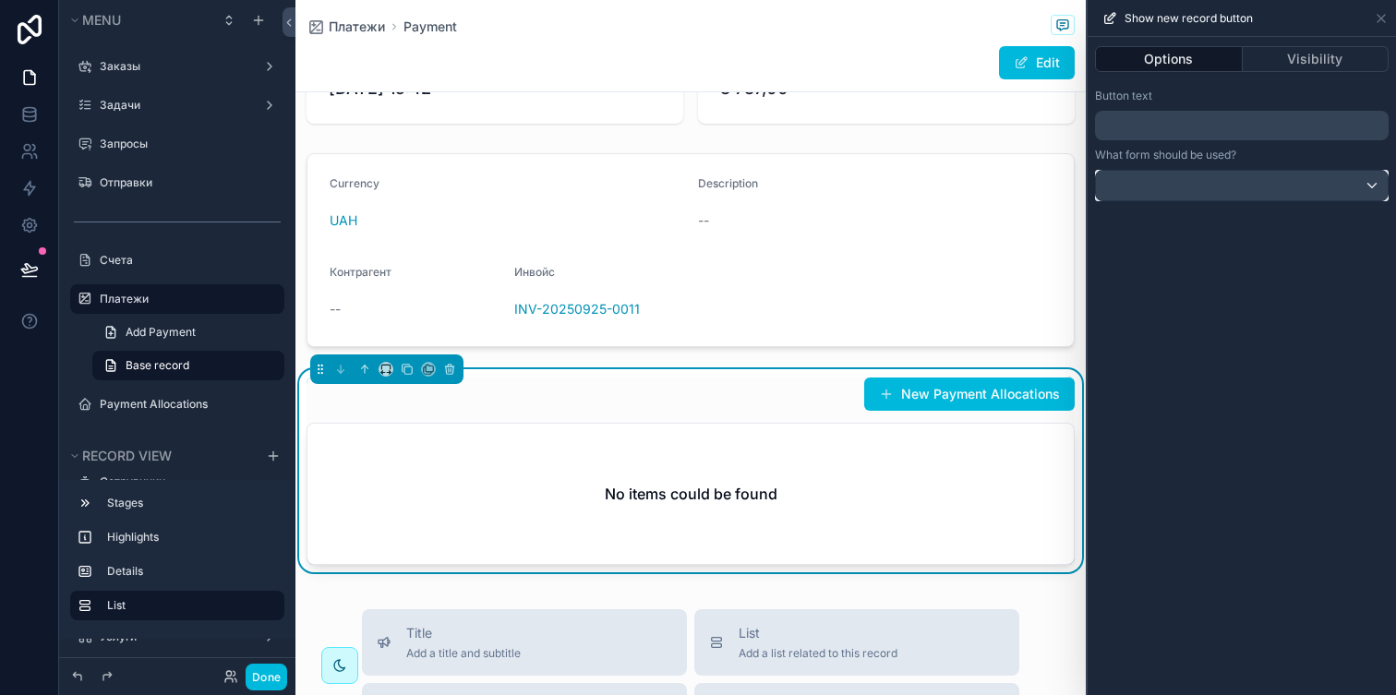
click at [1304, 187] on div at bounding box center [1242, 186] width 292 height 30
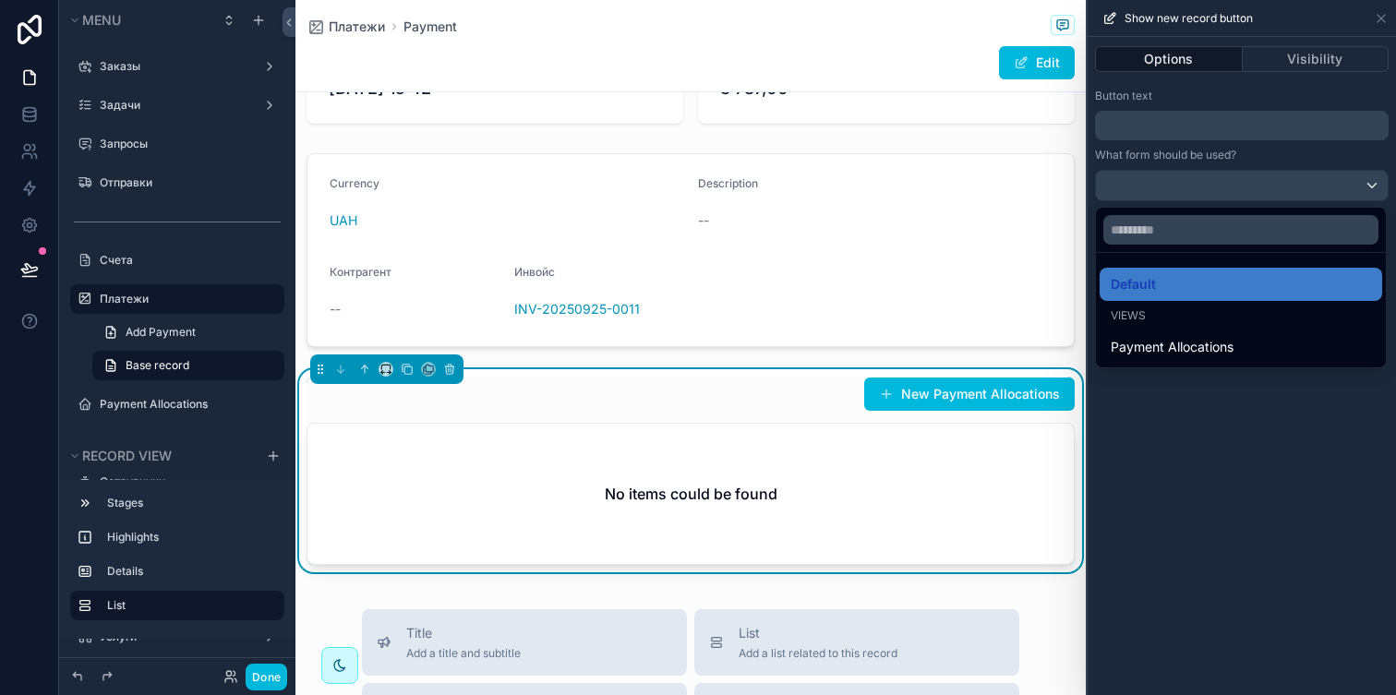
click at [1304, 187] on div at bounding box center [1242, 347] width 308 height 695
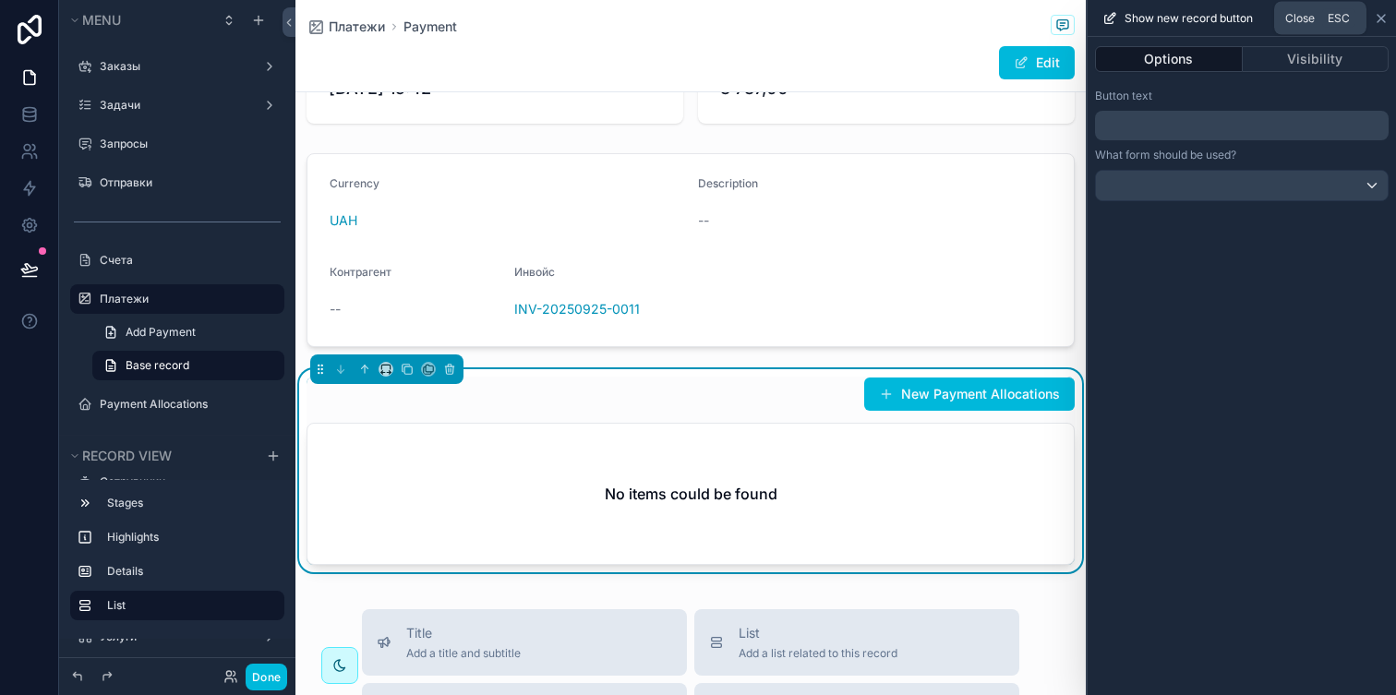
click at [1378, 21] on icon at bounding box center [1381, 18] width 7 height 7
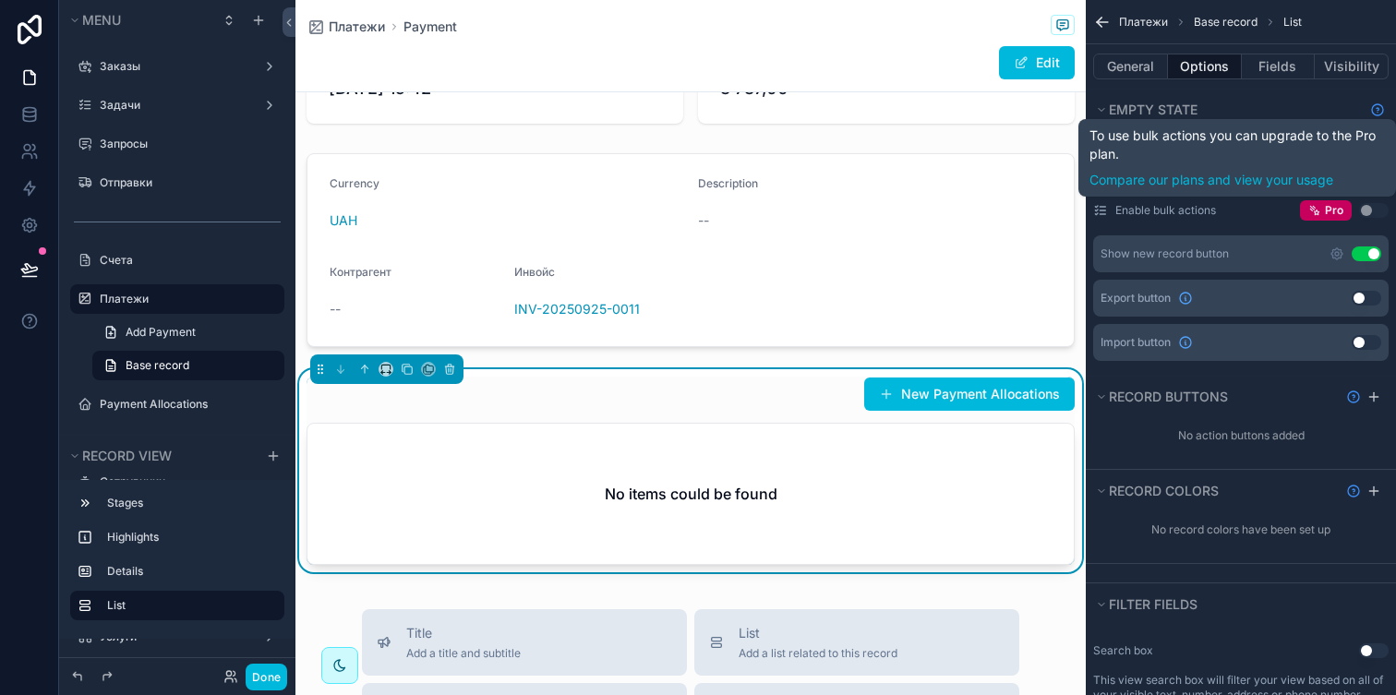
click at [1365, 212] on button "Use setting" at bounding box center [1374, 210] width 30 height 15
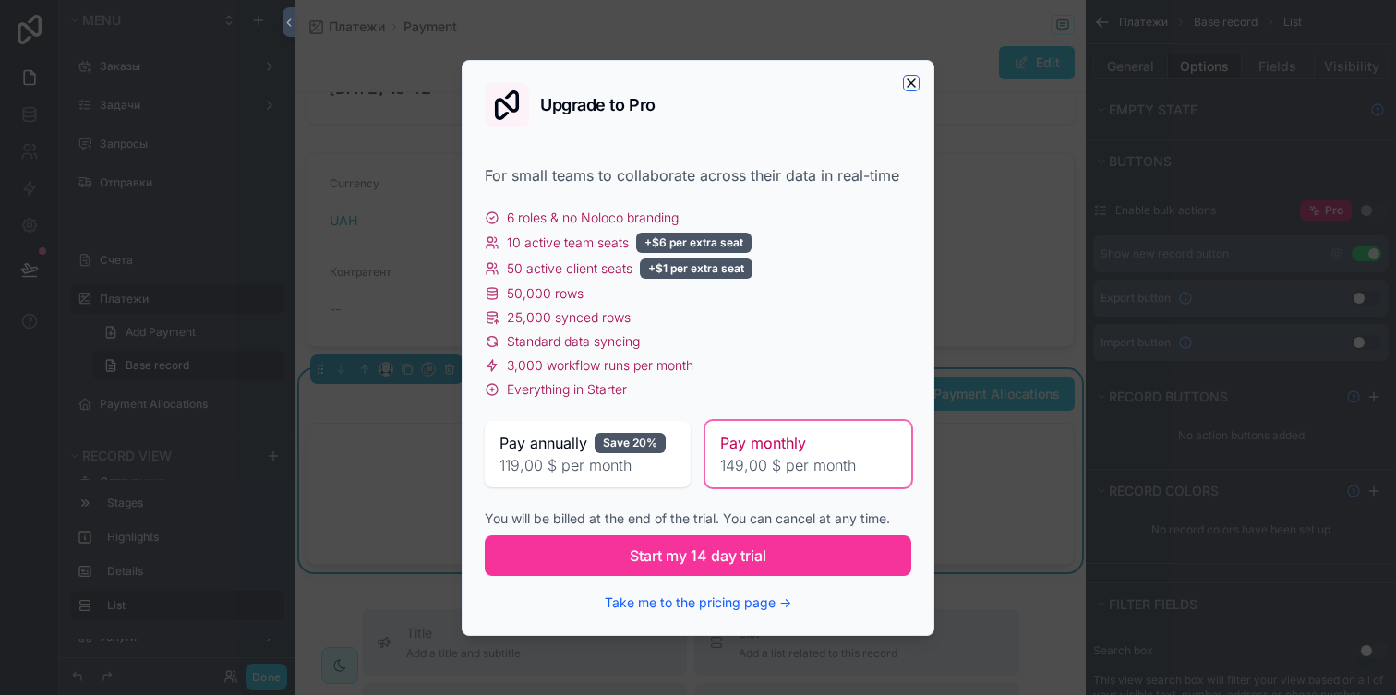
click at [908, 85] on icon "button" at bounding box center [911, 83] width 15 height 15
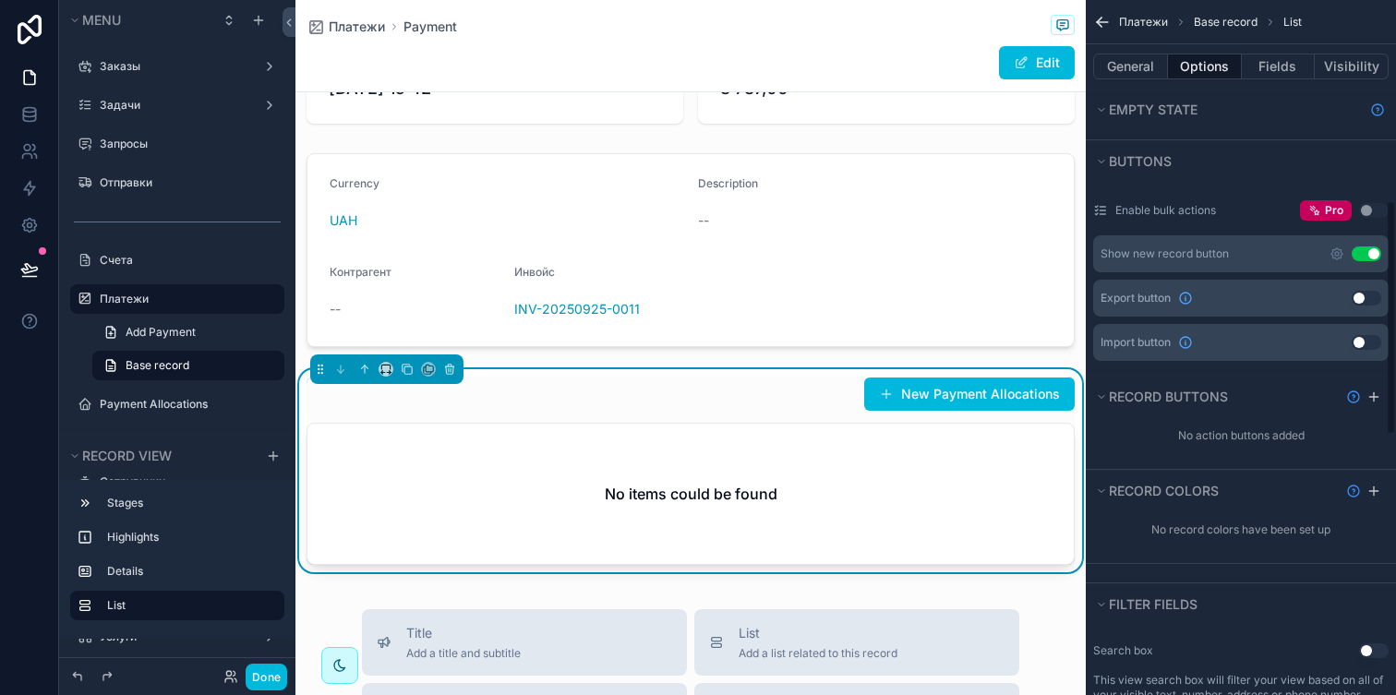
click at [1358, 253] on button "Use setting" at bounding box center [1367, 254] width 30 height 15
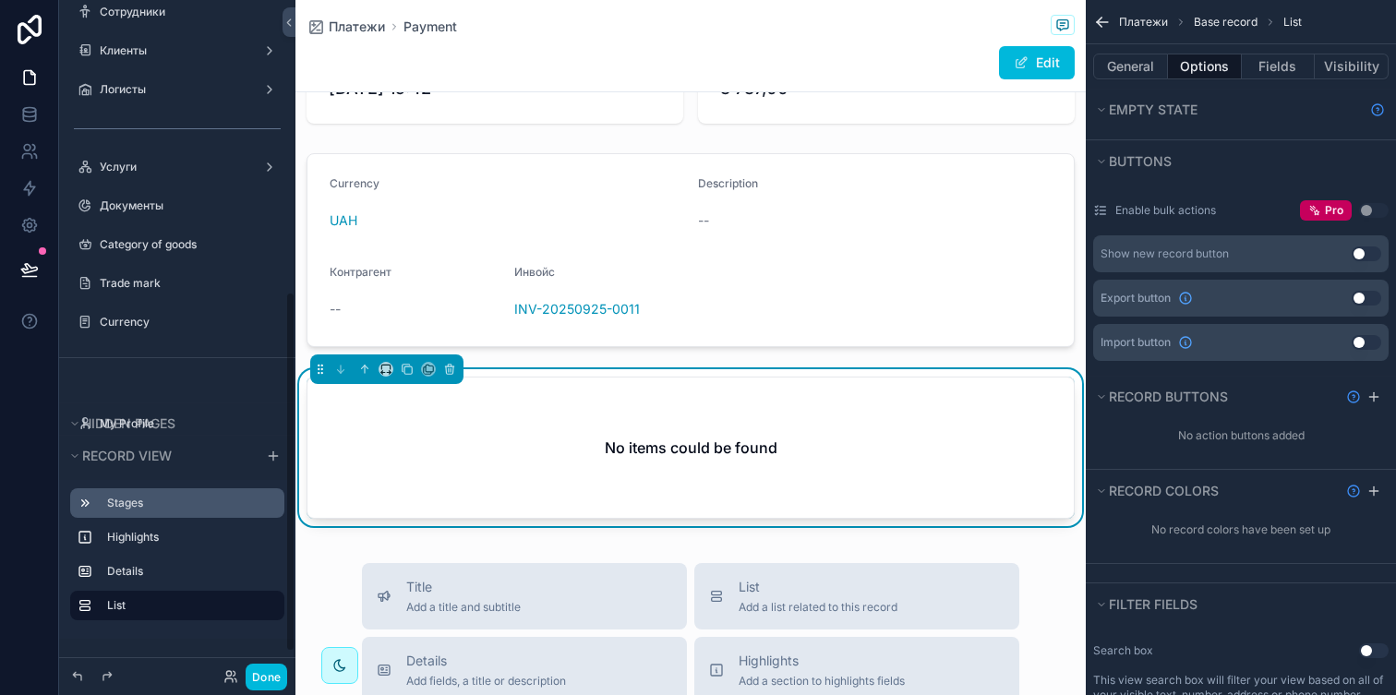
scroll to position [584, 0]
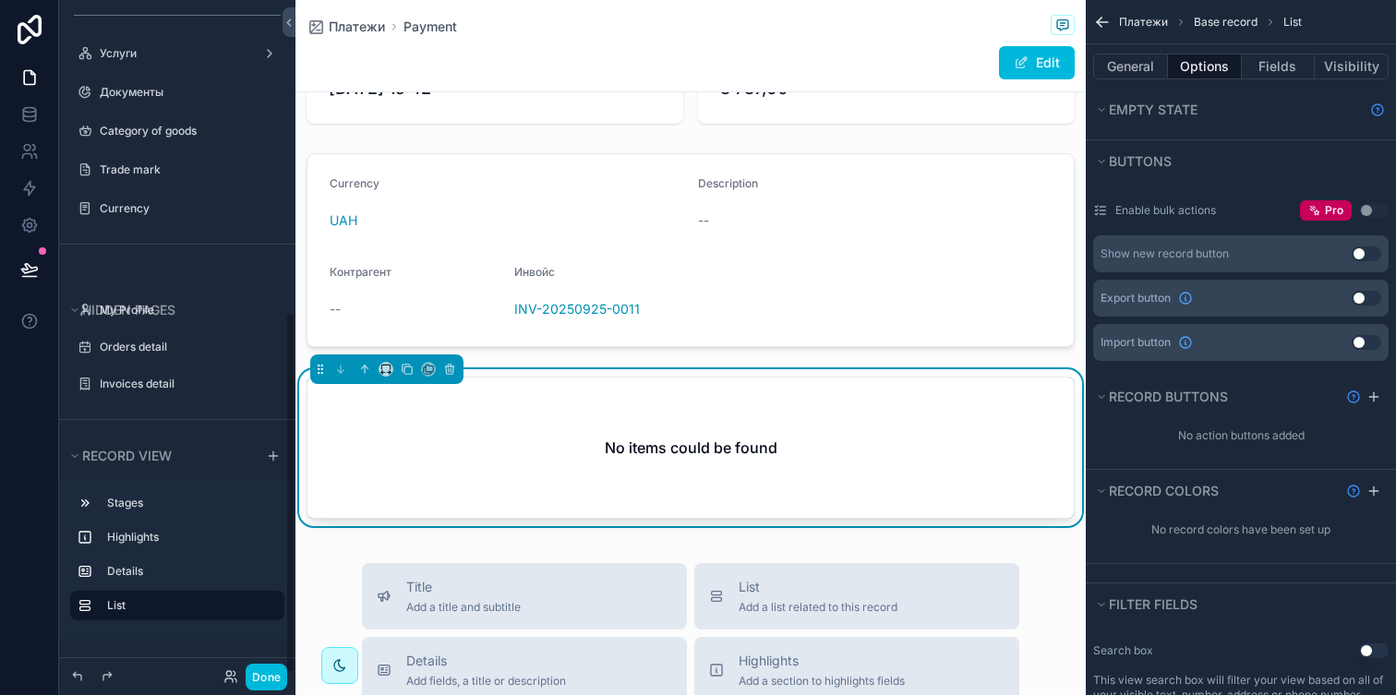
click at [361, 542] on div "Платежи Payment Edit 1 Доход 2 Расход Payment Date 07.10.2025 15:42 Amount 3 73…" at bounding box center [691, 599] width 791 height 1539
click at [262, 462] on div "scrollable content" at bounding box center [273, 456] width 22 height 22
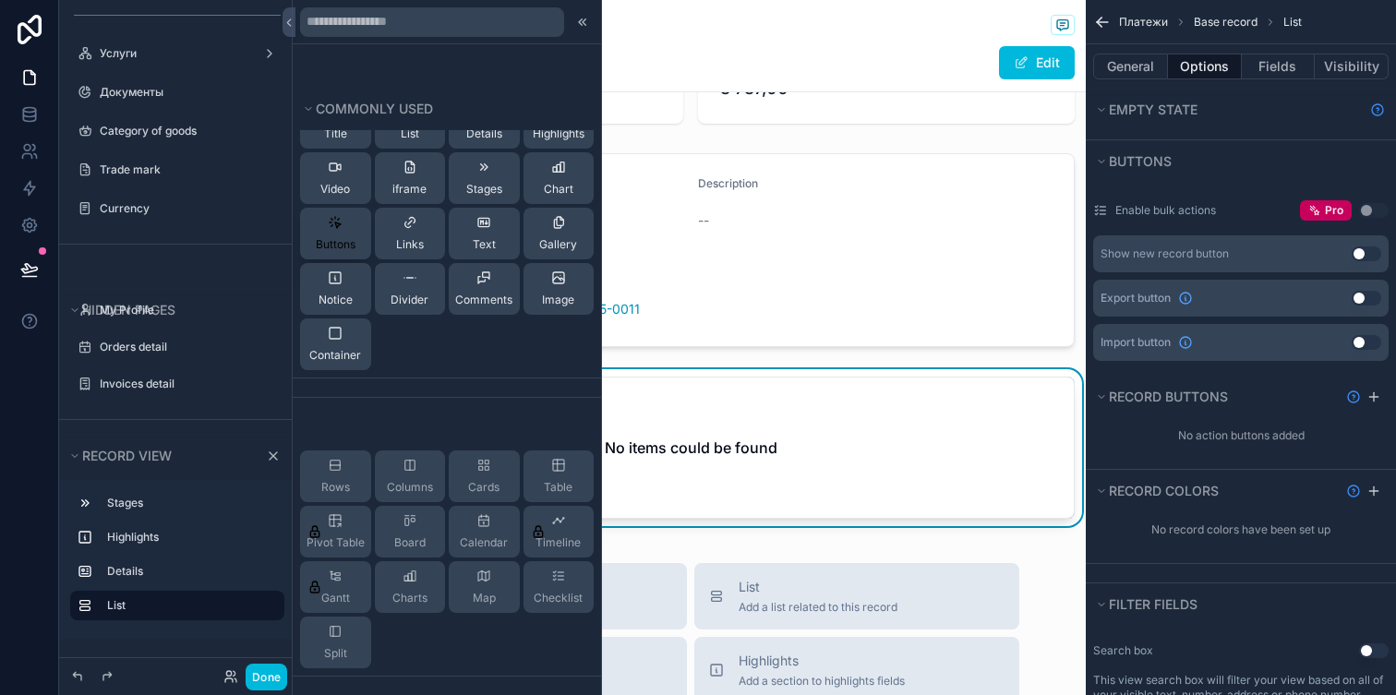
click at [356, 226] on button "Buttons" at bounding box center [335, 234] width 71 height 52
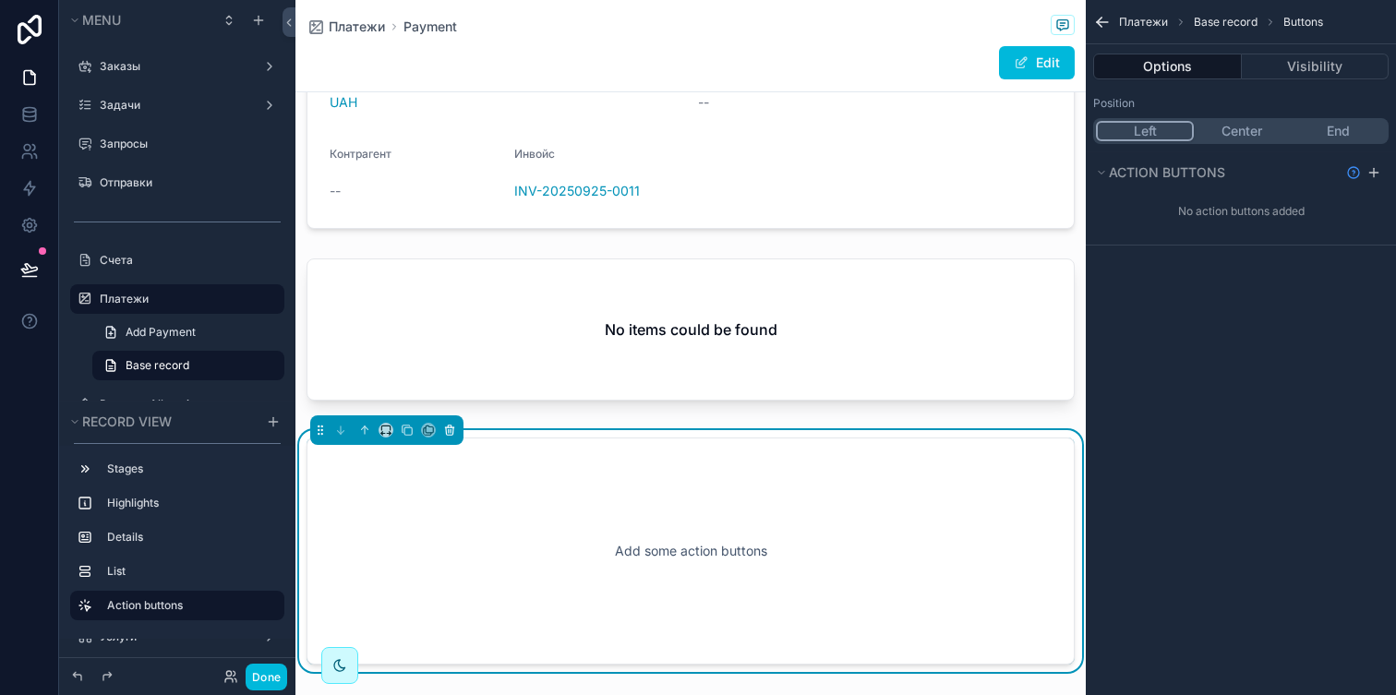
scroll to position [276, 0]
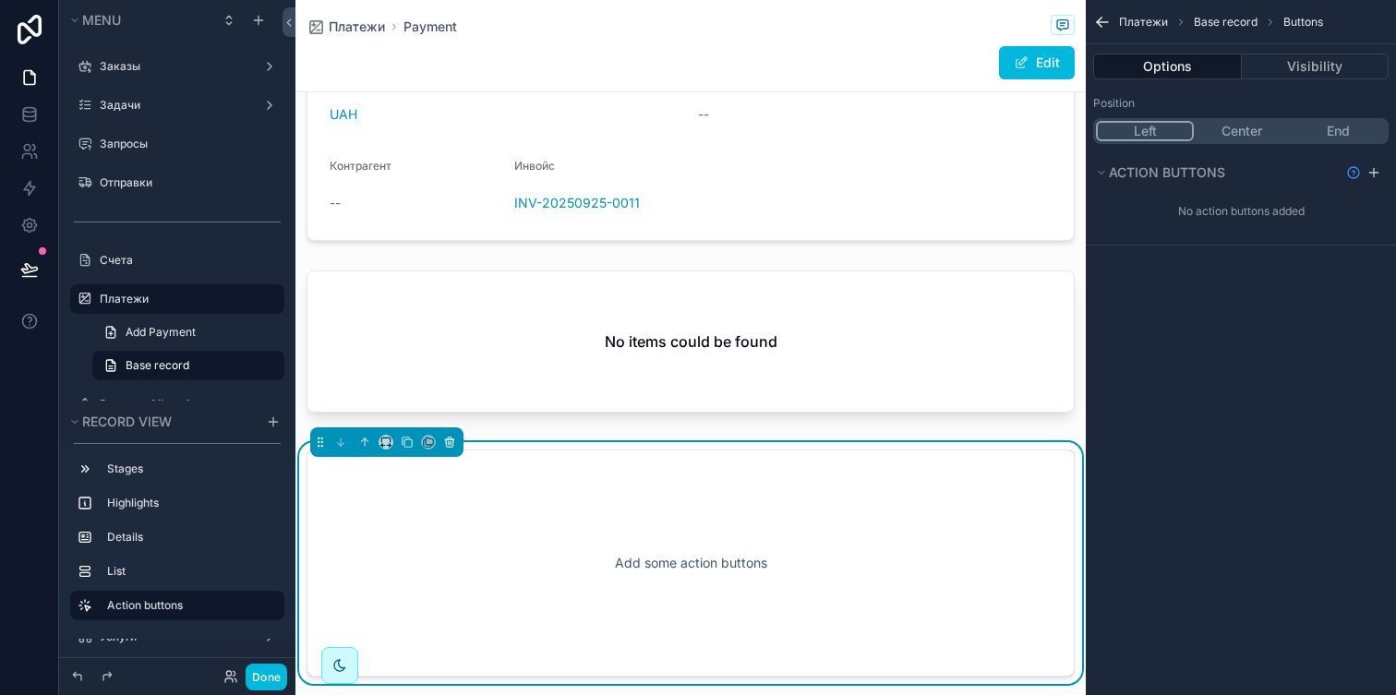
click at [452, 287] on div "scrollable content" at bounding box center [691, 345] width 791 height 164
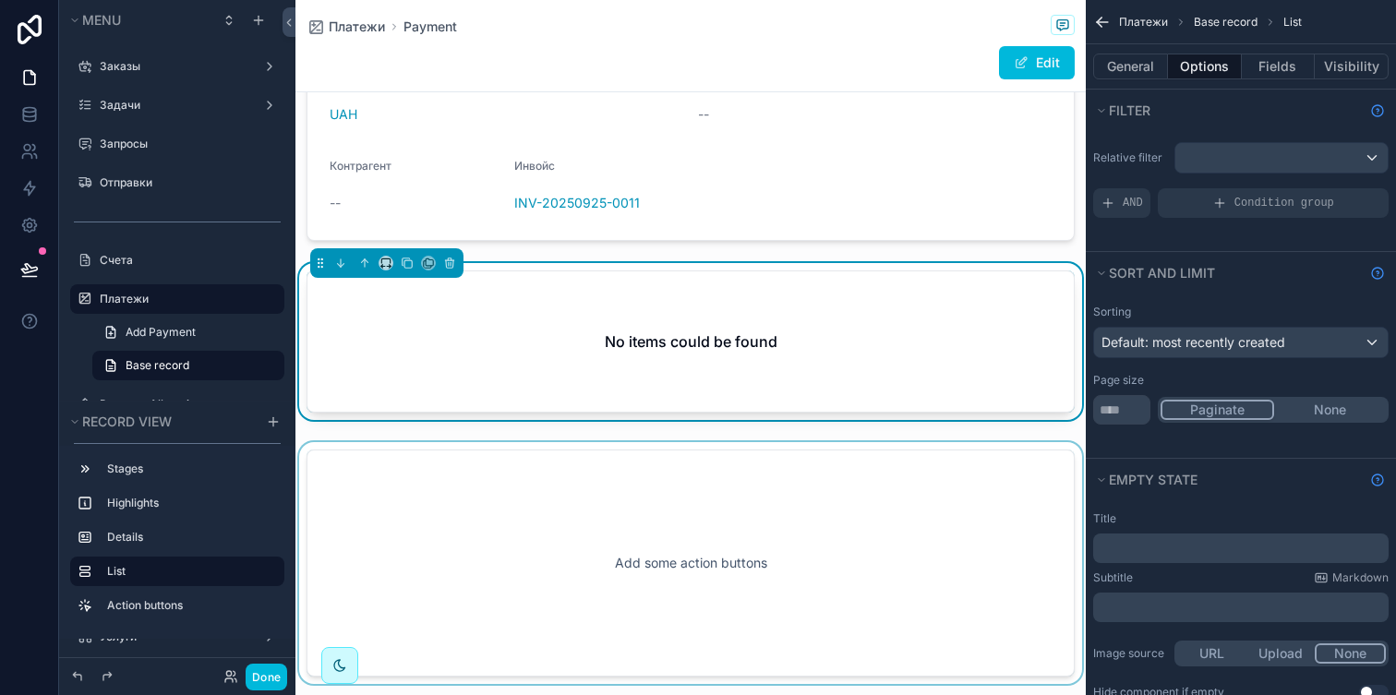
click at [552, 533] on div "scrollable content" at bounding box center [691, 563] width 791 height 242
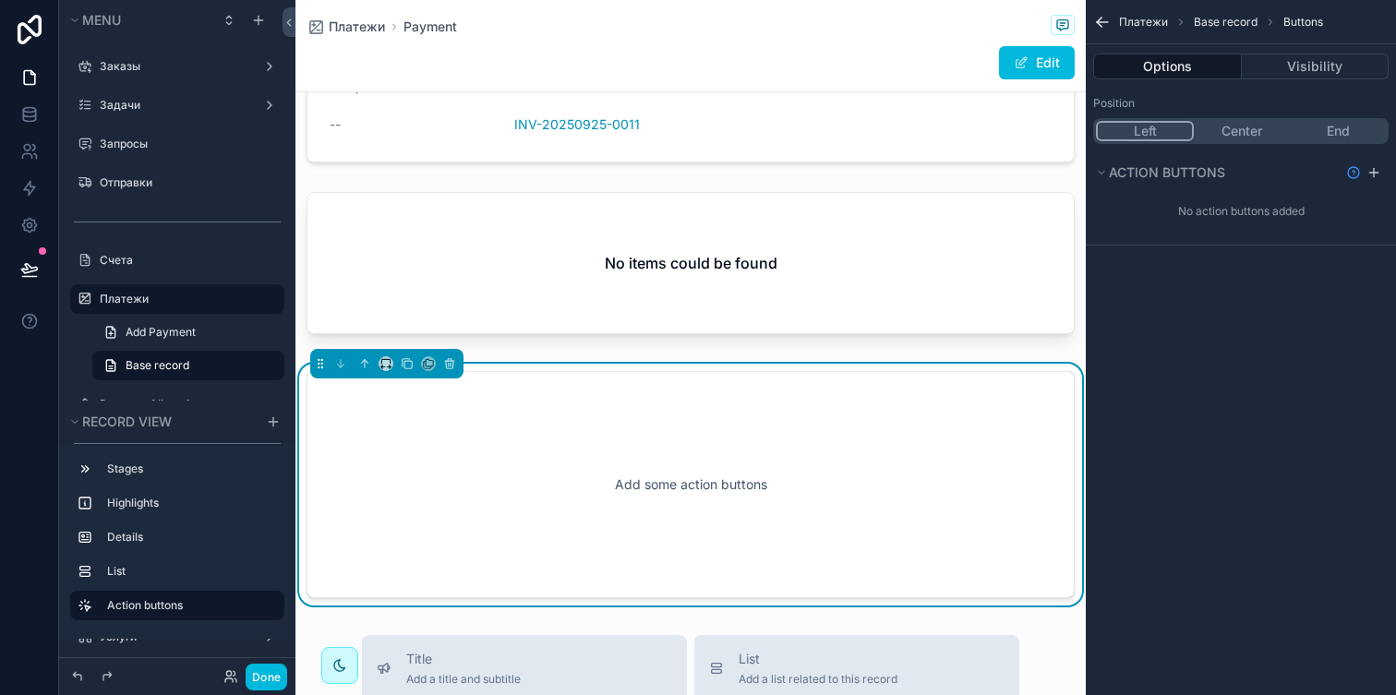
scroll to position [356, 0]
click at [1338, 127] on button "End" at bounding box center [1338, 131] width 96 height 20
click at [1382, 174] on div "scrollable content" at bounding box center [1374, 173] width 22 height 22
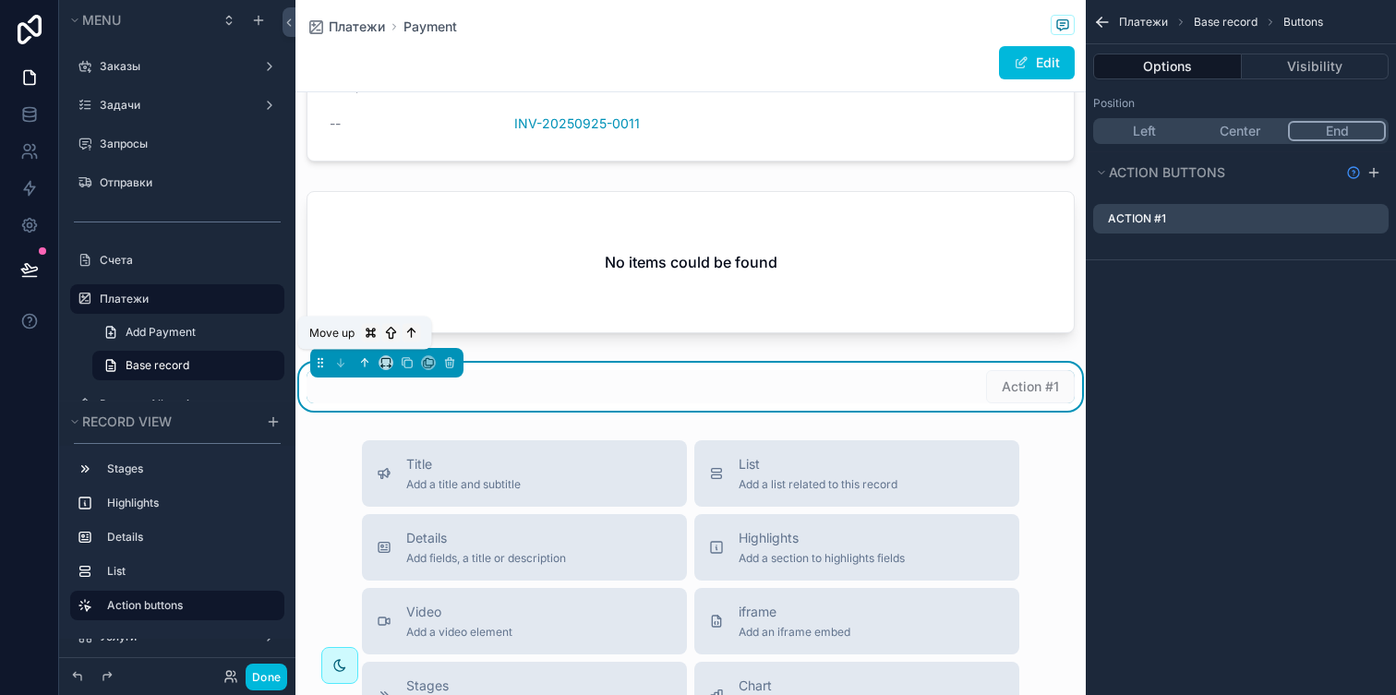
click at [365, 358] on icon "scrollable content" at bounding box center [364, 362] width 13 height 13
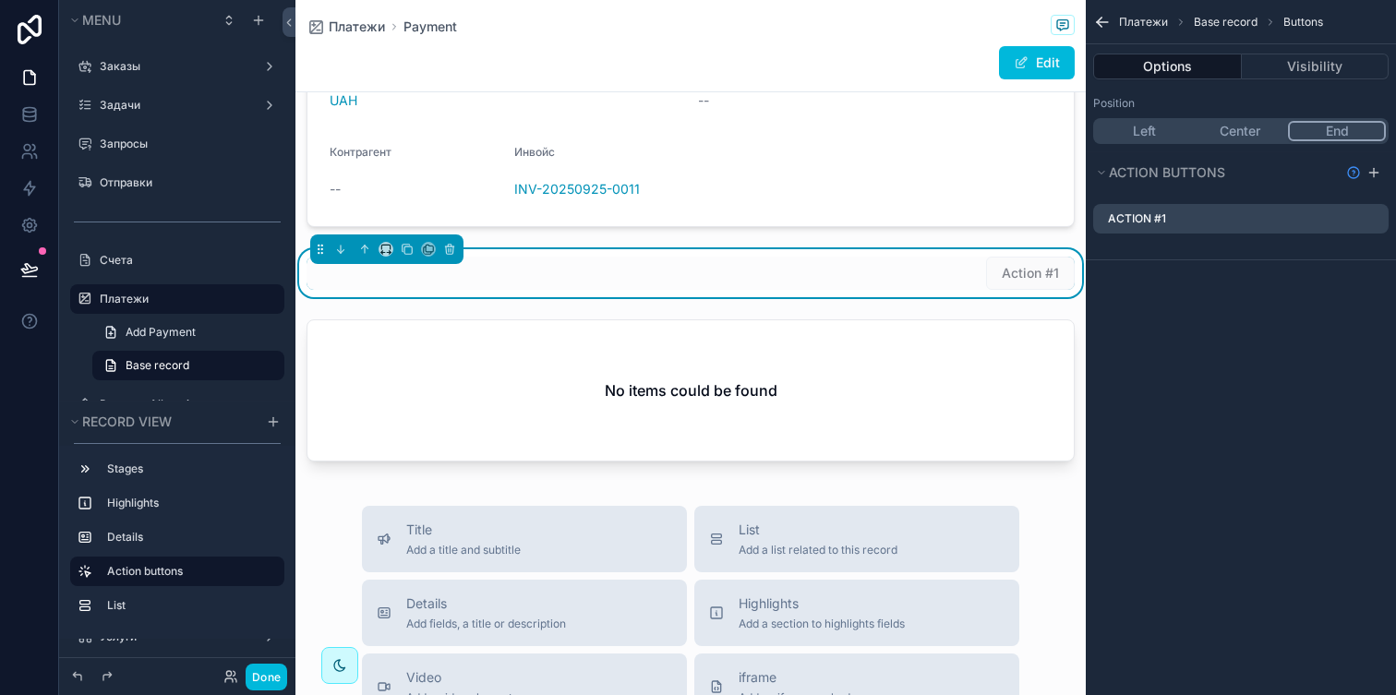
scroll to position [289, 0]
click at [1009, 267] on span "Action #1" at bounding box center [1030, 274] width 89 height 33
click at [0, 0] on icon "scrollable content" at bounding box center [0, 0] width 0 height 0
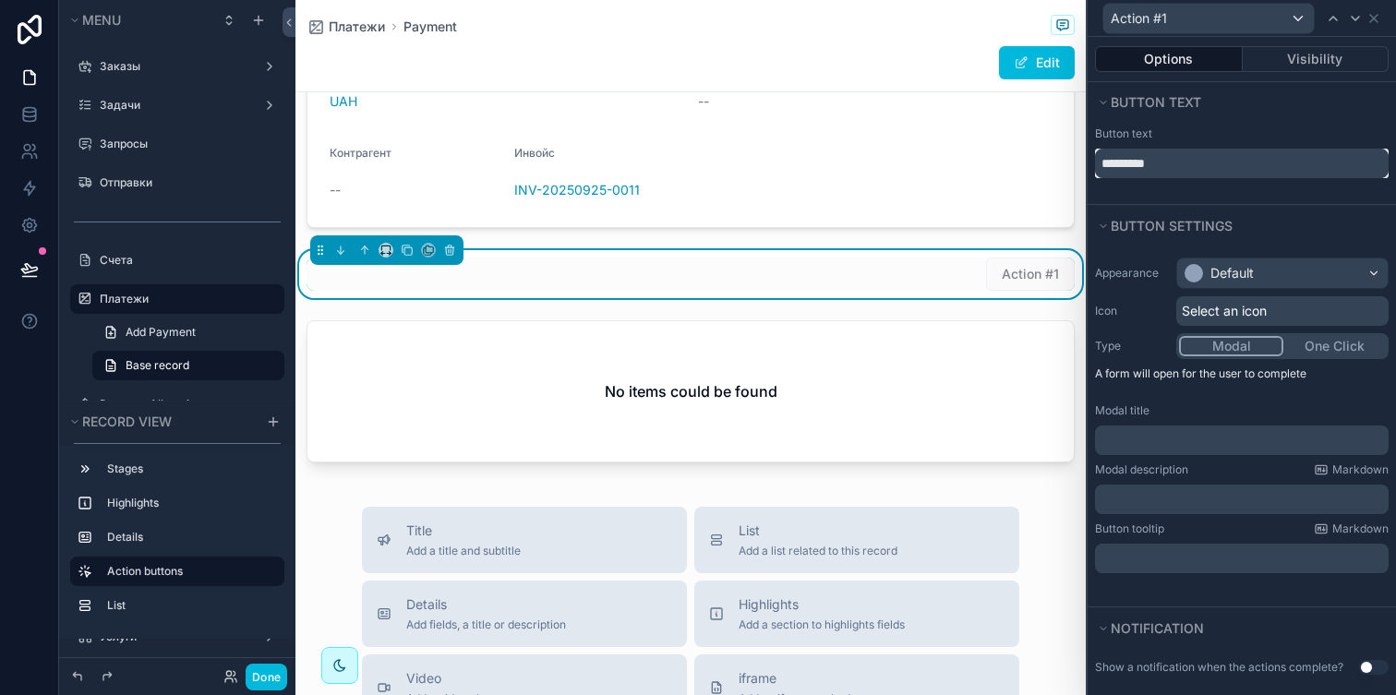
drag, startPoint x: 1171, startPoint y: 162, endPoint x: 1092, endPoint y: 162, distance: 79.4
click at [1092, 162] on div "Button text *********" at bounding box center [1242, 153] width 308 height 52
type input "*"
type input "********"
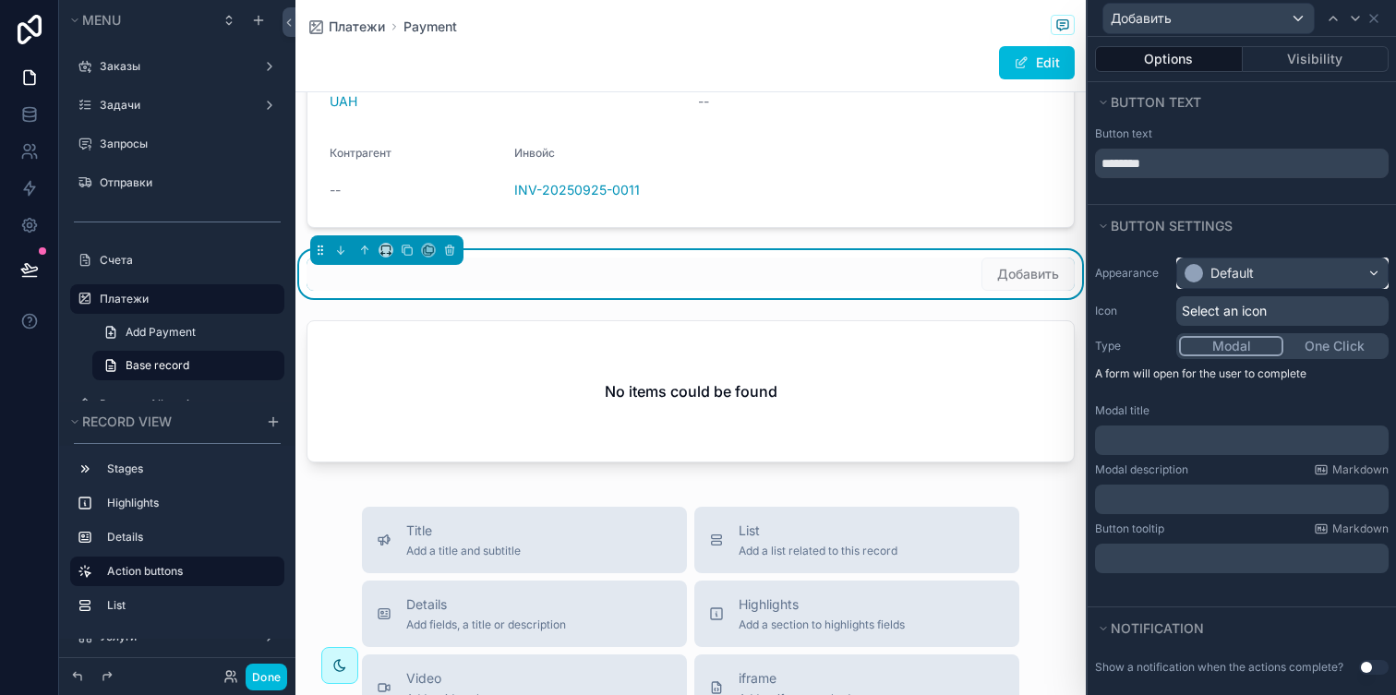
click at [1229, 284] on div "Default" at bounding box center [1282, 274] width 211 height 30
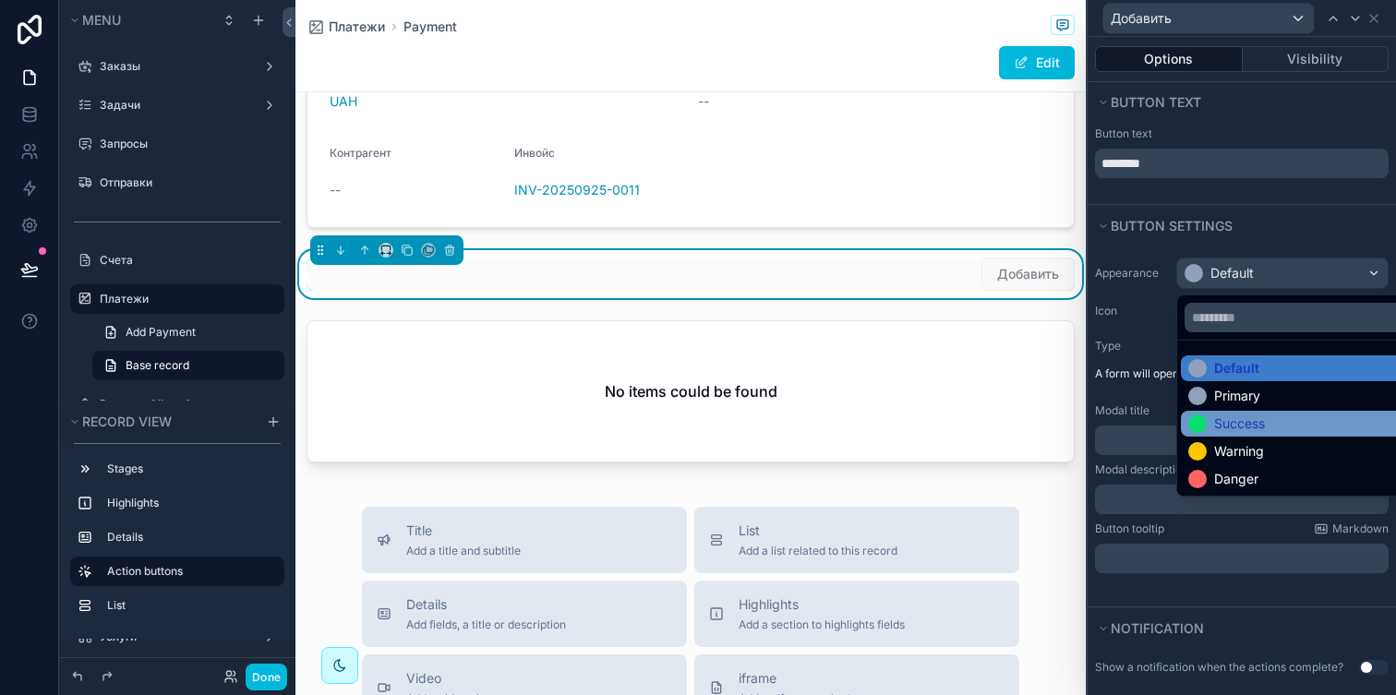
click at [1225, 416] on div "Success" at bounding box center [1239, 424] width 51 height 18
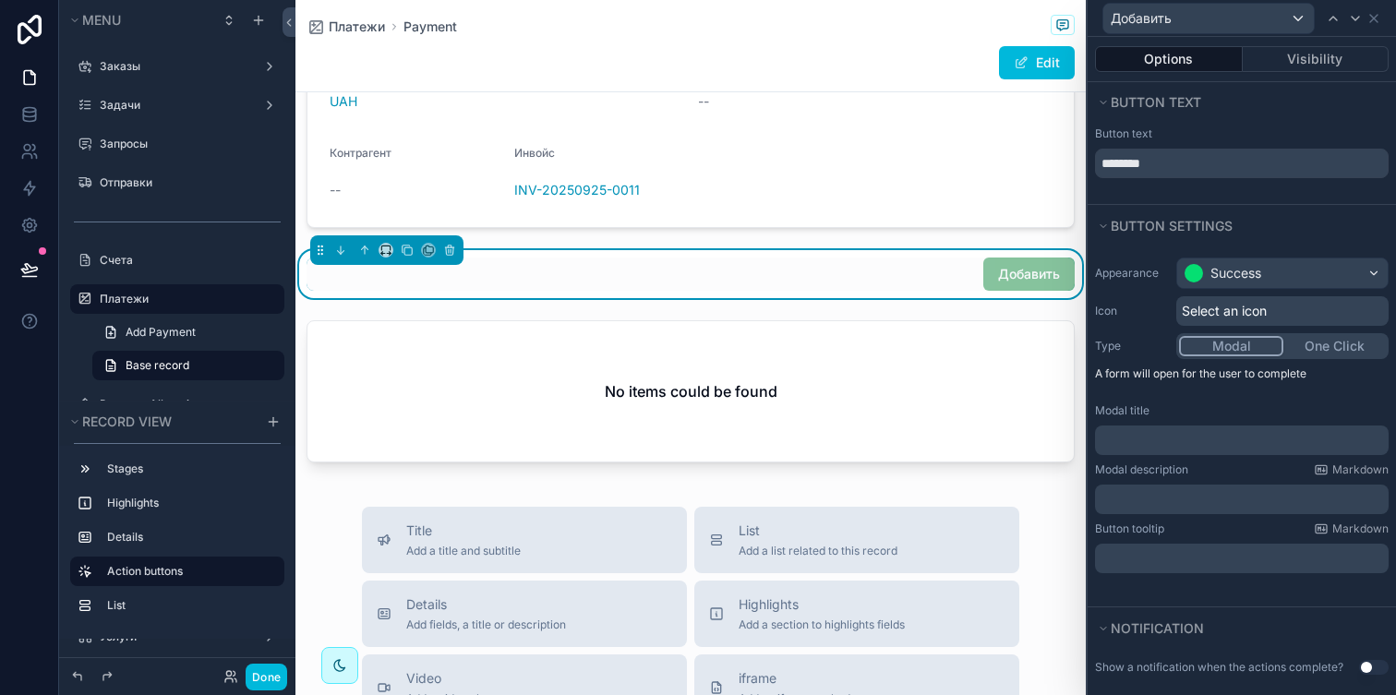
click at [1238, 317] on span "Select an icon" at bounding box center [1224, 311] width 85 height 18
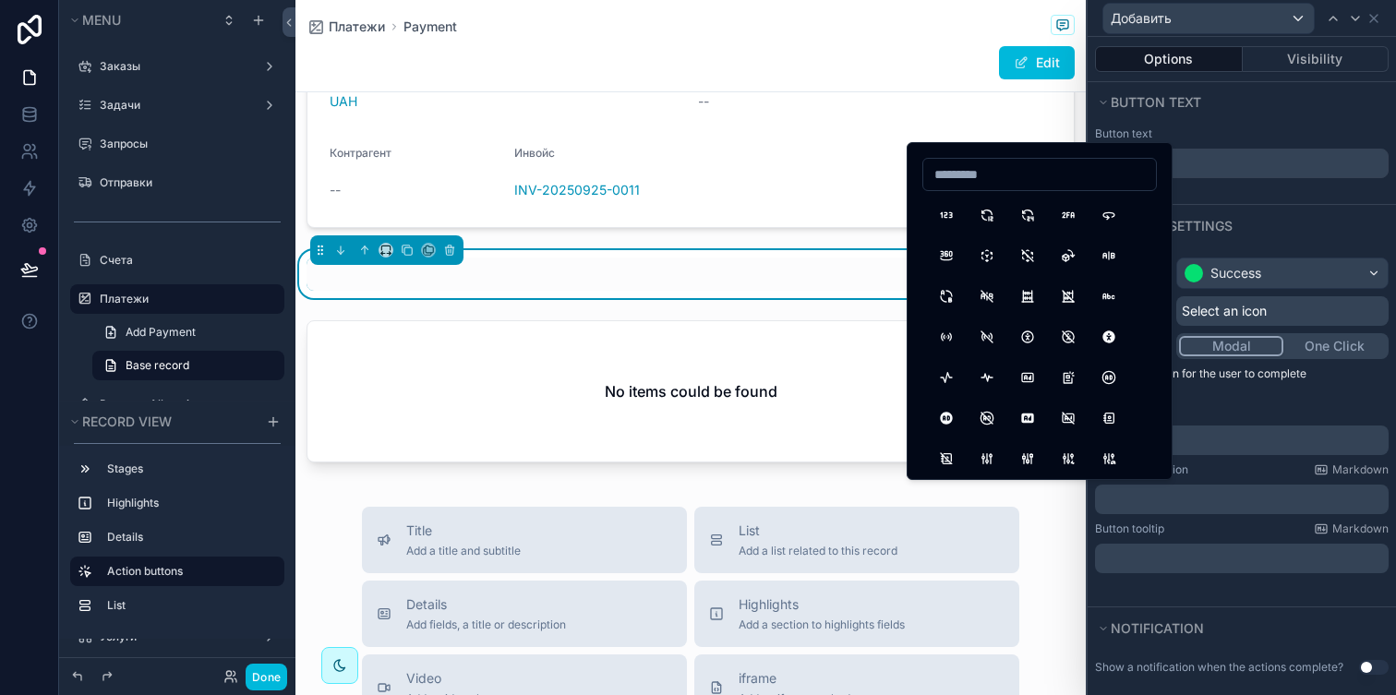
click at [1040, 179] on input at bounding box center [1039, 175] width 233 height 26
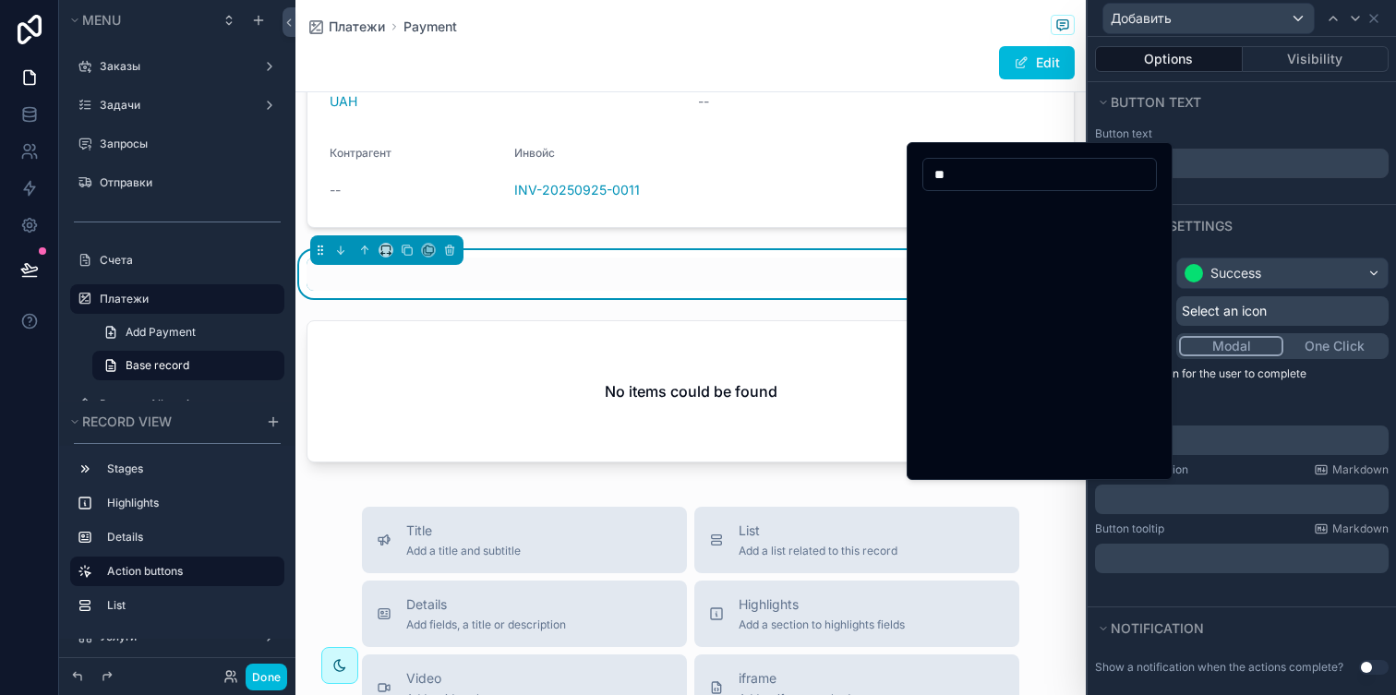
type input "*"
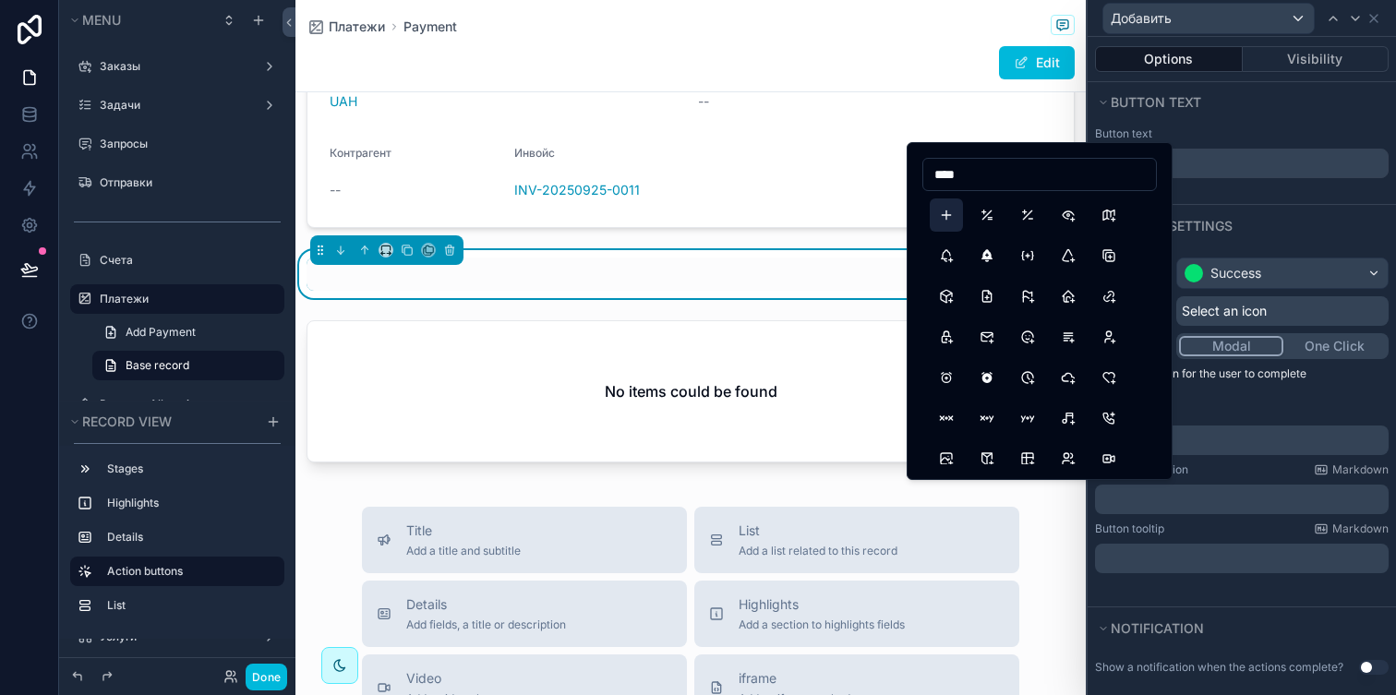
type input "****"
click at [941, 214] on button "Plus" at bounding box center [946, 215] width 33 height 33
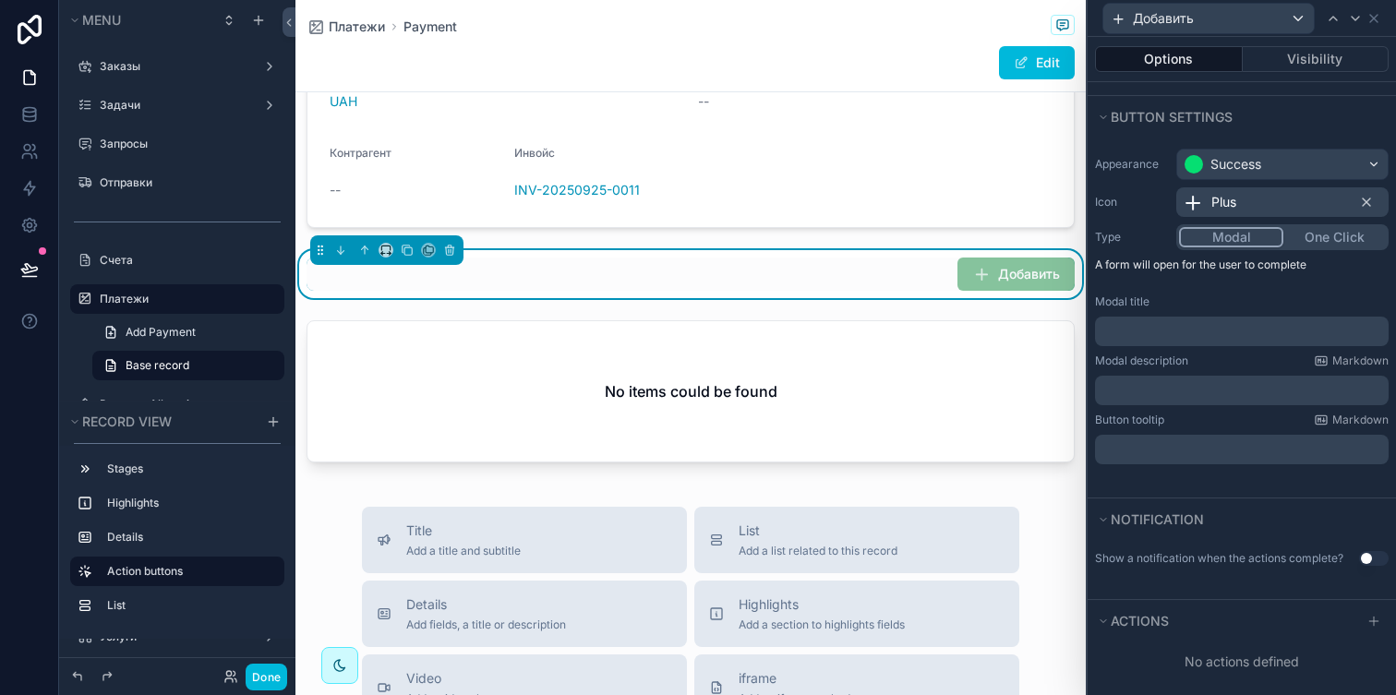
scroll to position [112, 0]
click at [261, 681] on button "Done" at bounding box center [267, 677] width 42 height 27
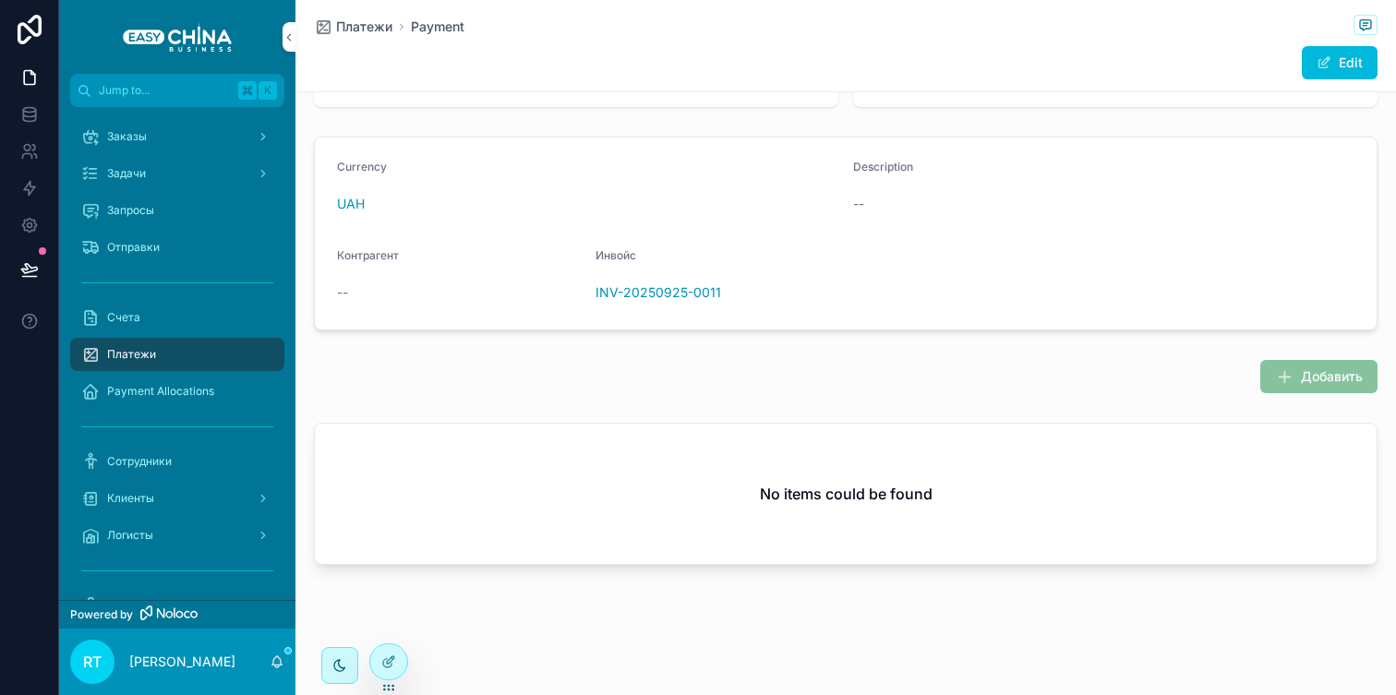
scroll to position [0, 0]
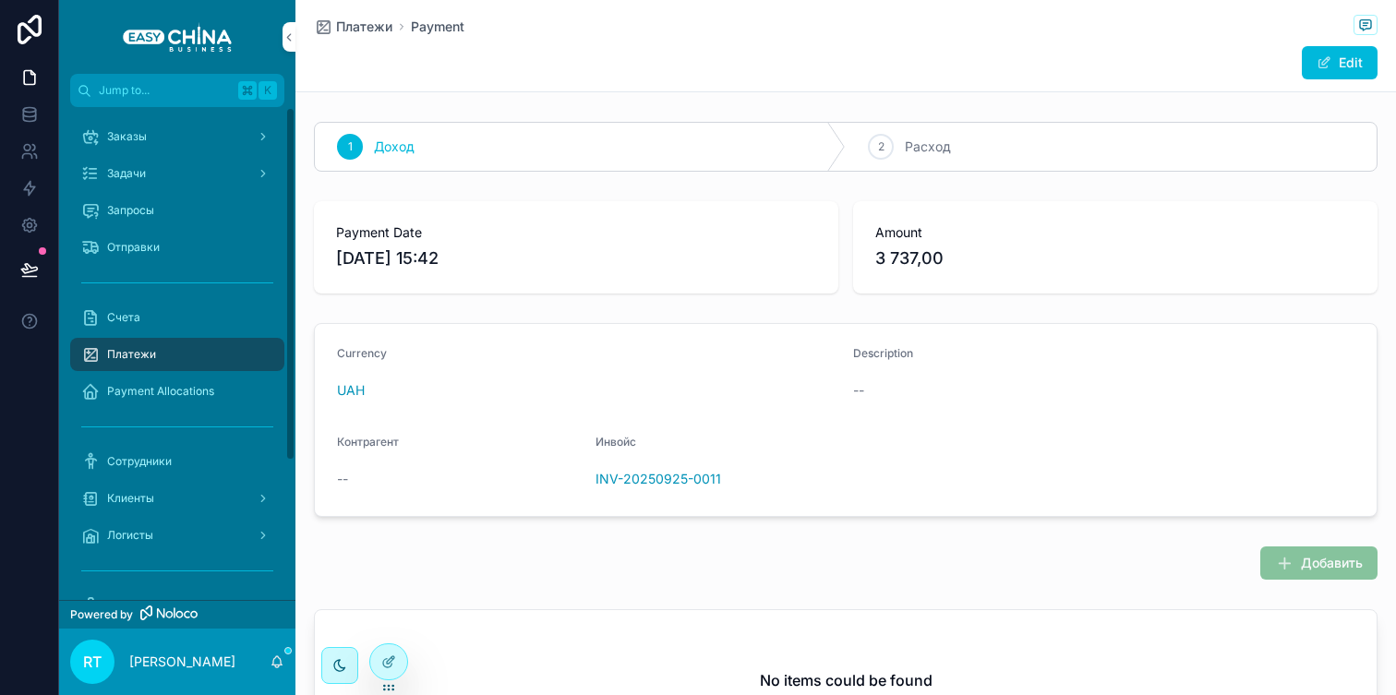
click at [174, 336] on div "Платежи" at bounding box center [177, 354] width 236 height 37
click at [168, 347] on div "Платежи" at bounding box center [177, 355] width 192 height 30
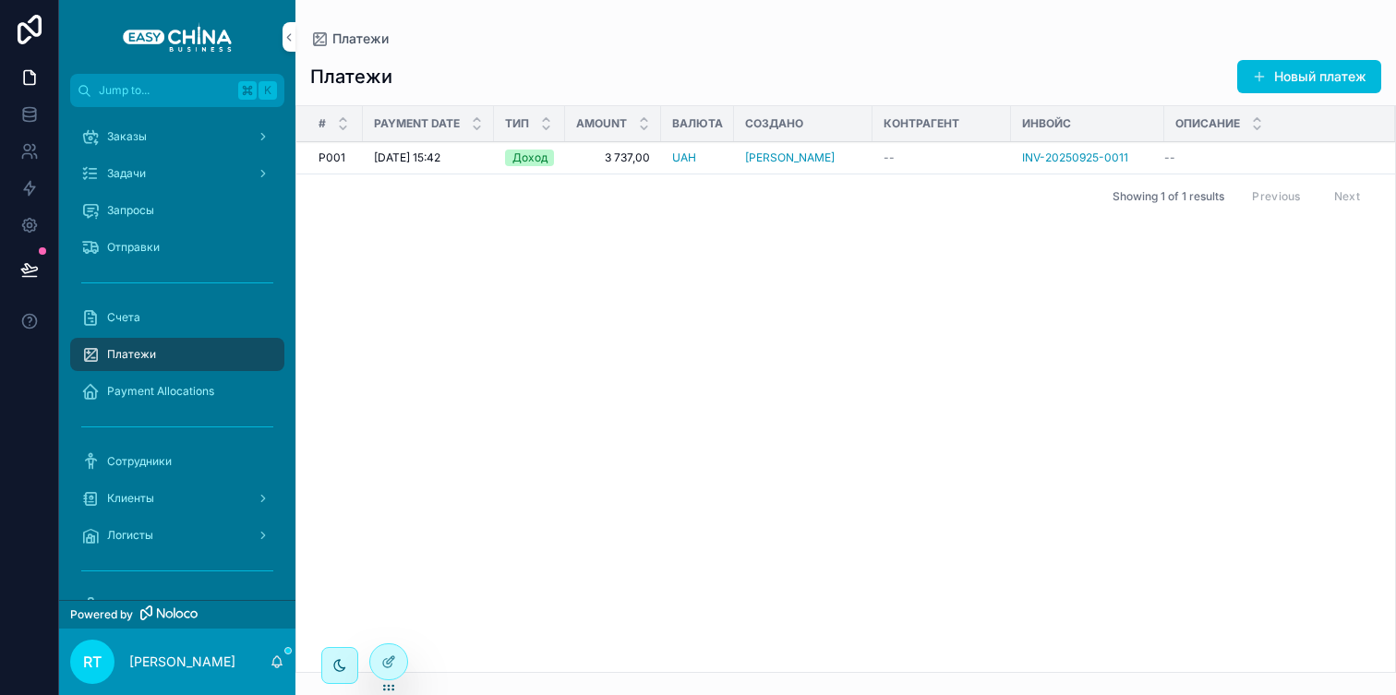
click at [624, 161] on span "3 737,00" at bounding box center [613, 158] width 74 height 15
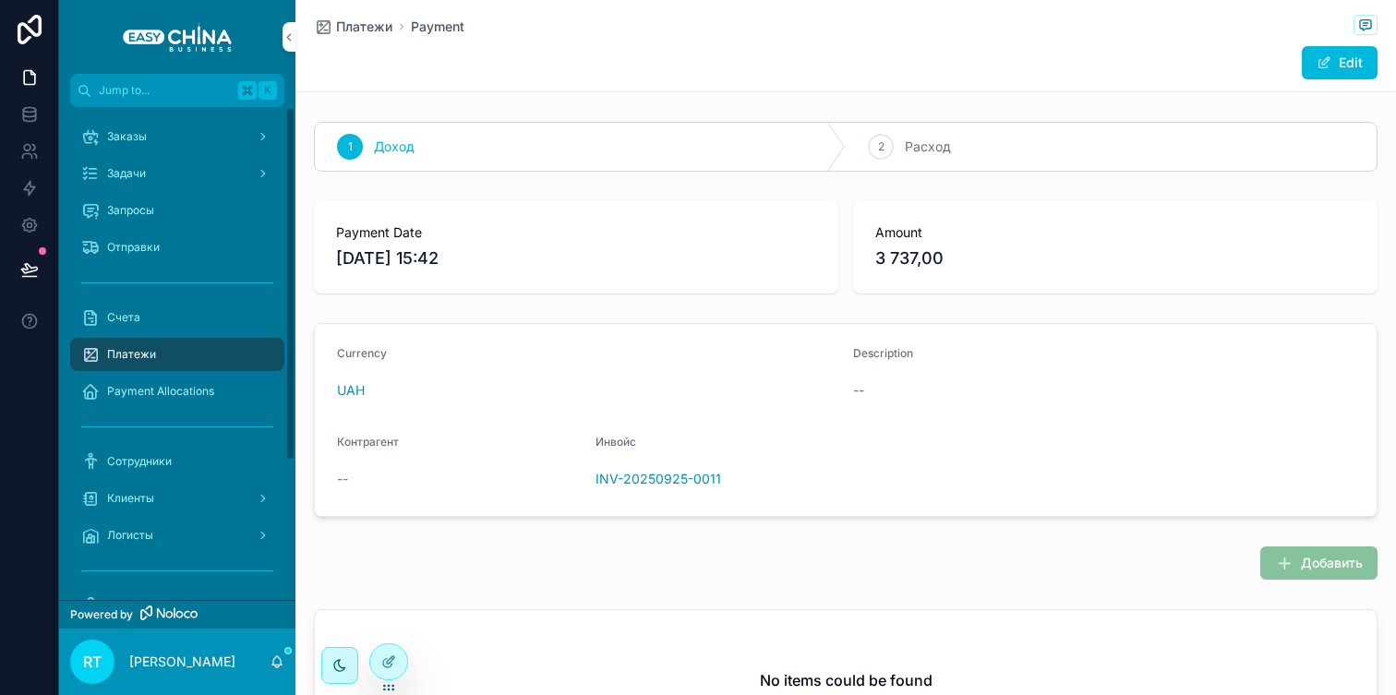
click at [163, 341] on div "Платежи" at bounding box center [177, 355] width 192 height 30
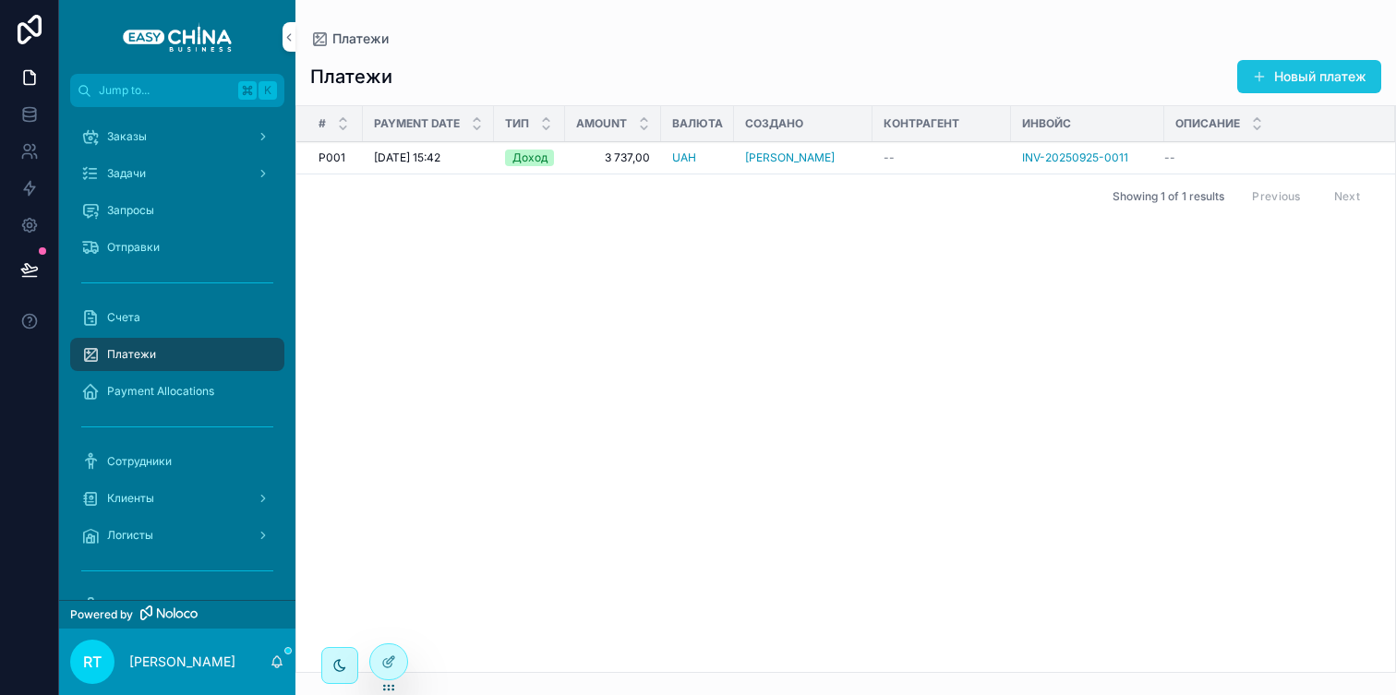
click at [1296, 85] on button "Новый платеж" at bounding box center [1309, 76] width 144 height 33
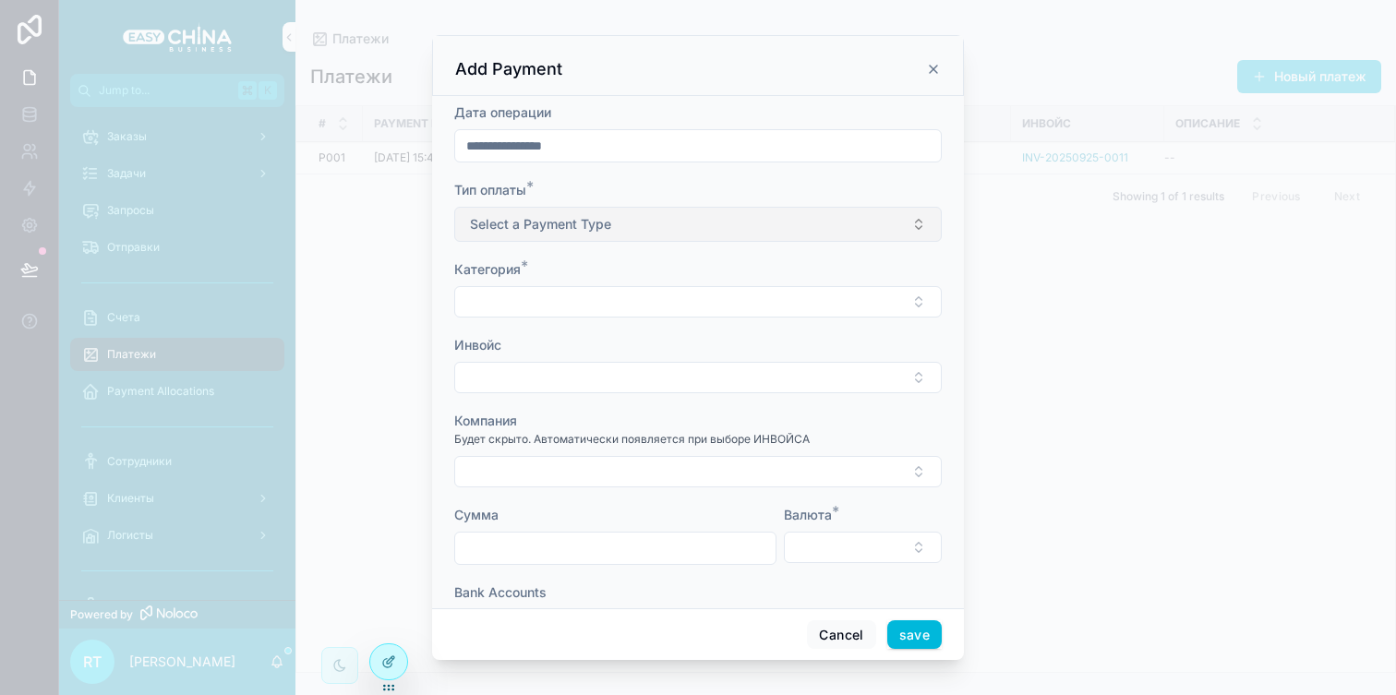
click at [674, 224] on button "Select a Payment Type" at bounding box center [698, 224] width 488 height 35
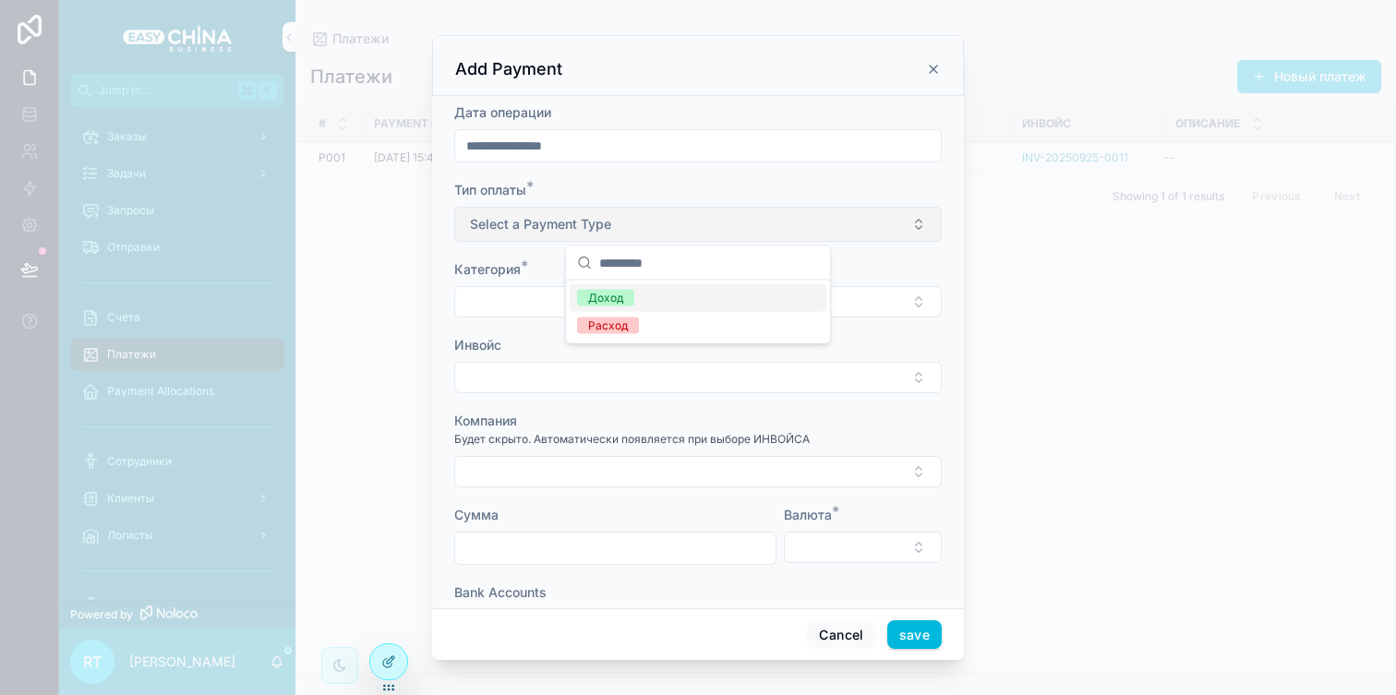
click at [674, 224] on button "Select a Payment Type" at bounding box center [698, 224] width 488 height 35
click at [687, 220] on button "Select a Payment Type" at bounding box center [698, 224] width 488 height 35
click at [635, 294] on div "Доход" at bounding box center [698, 298] width 257 height 28
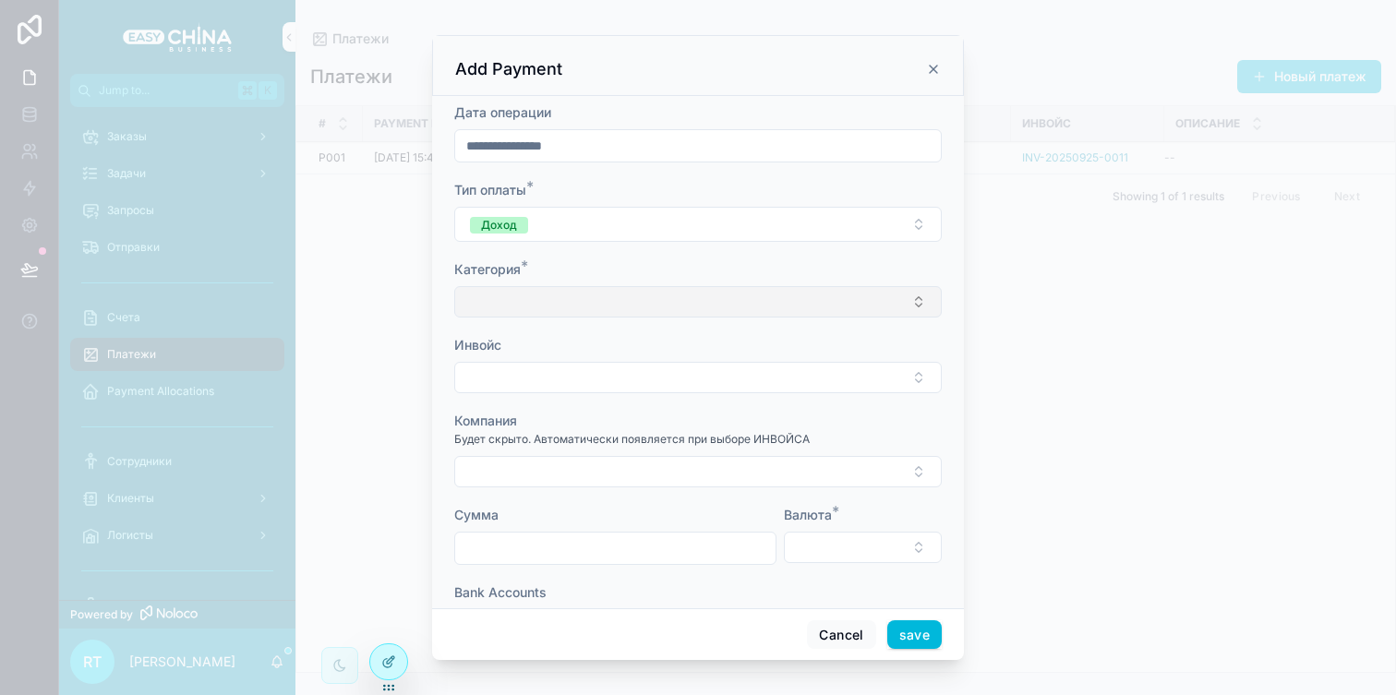
click at [642, 296] on button "Select Button" at bounding box center [698, 301] width 488 height 31
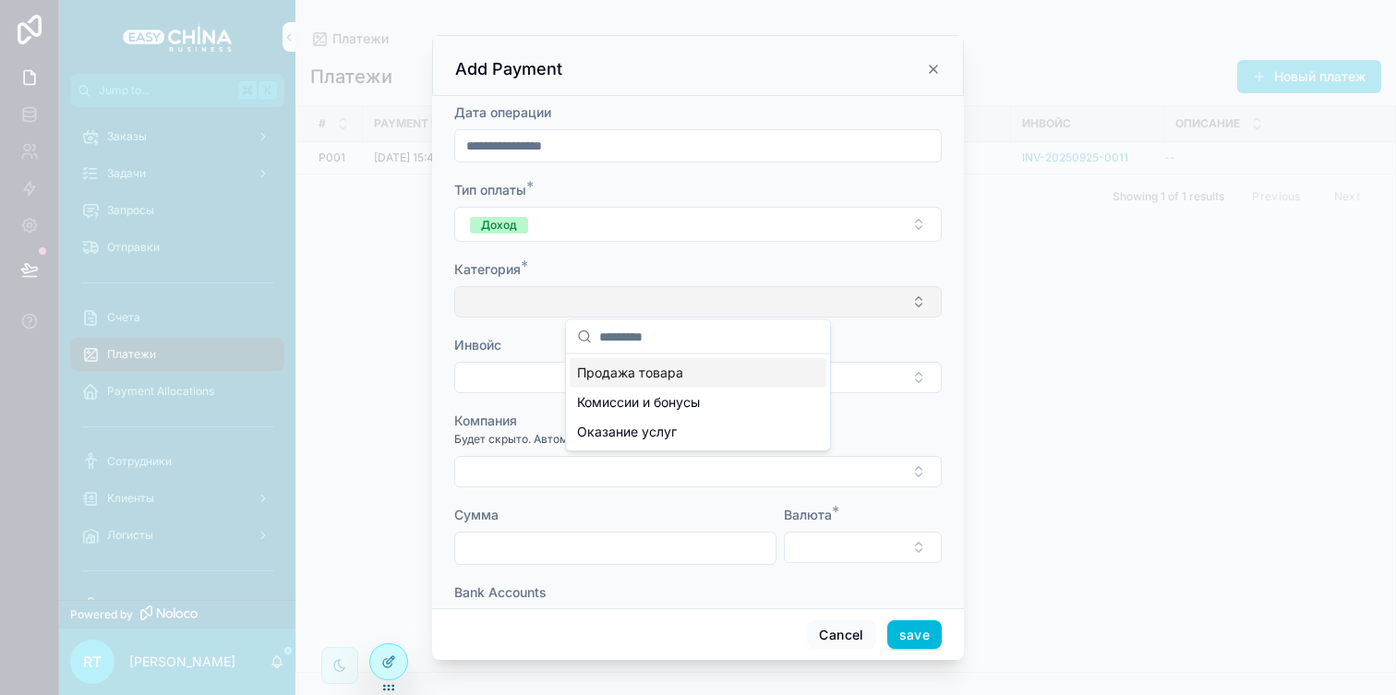
click at [642, 296] on button "Select Button" at bounding box center [698, 301] width 488 height 31
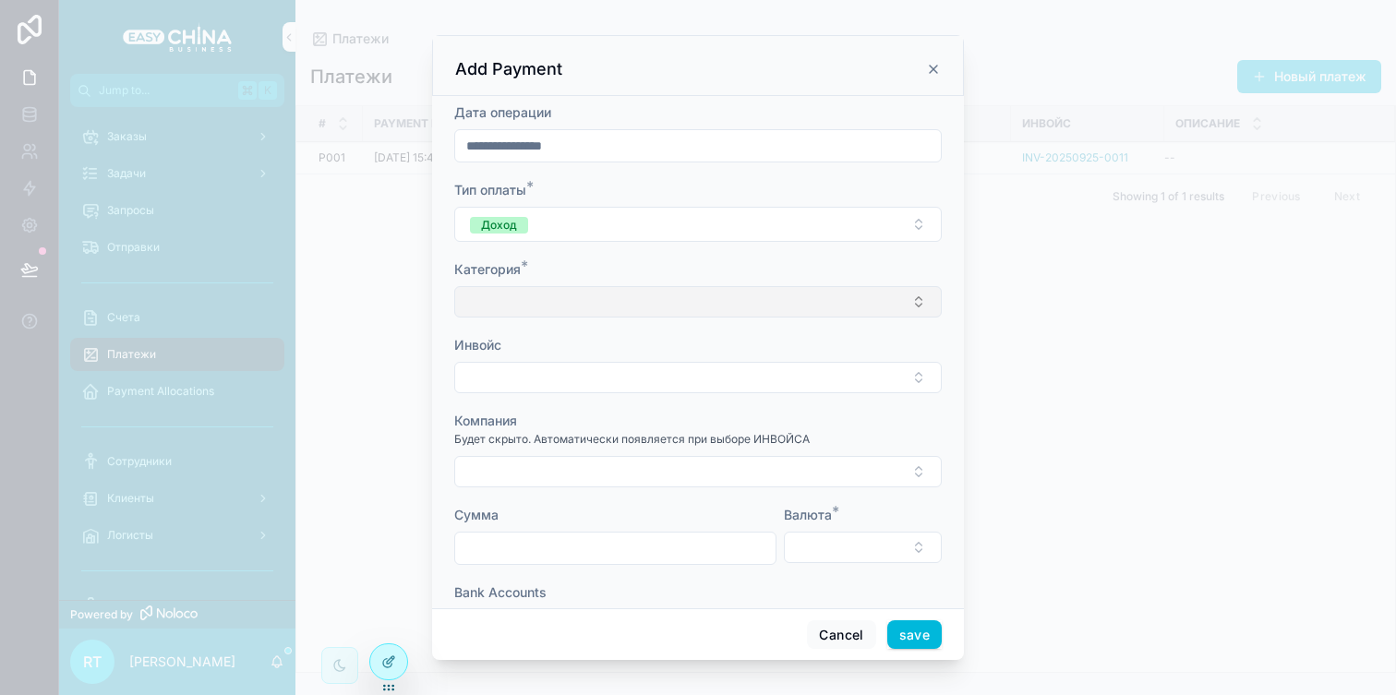
click at [717, 311] on button "Select Button" at bounding box center [698, 301] width 488 height 31
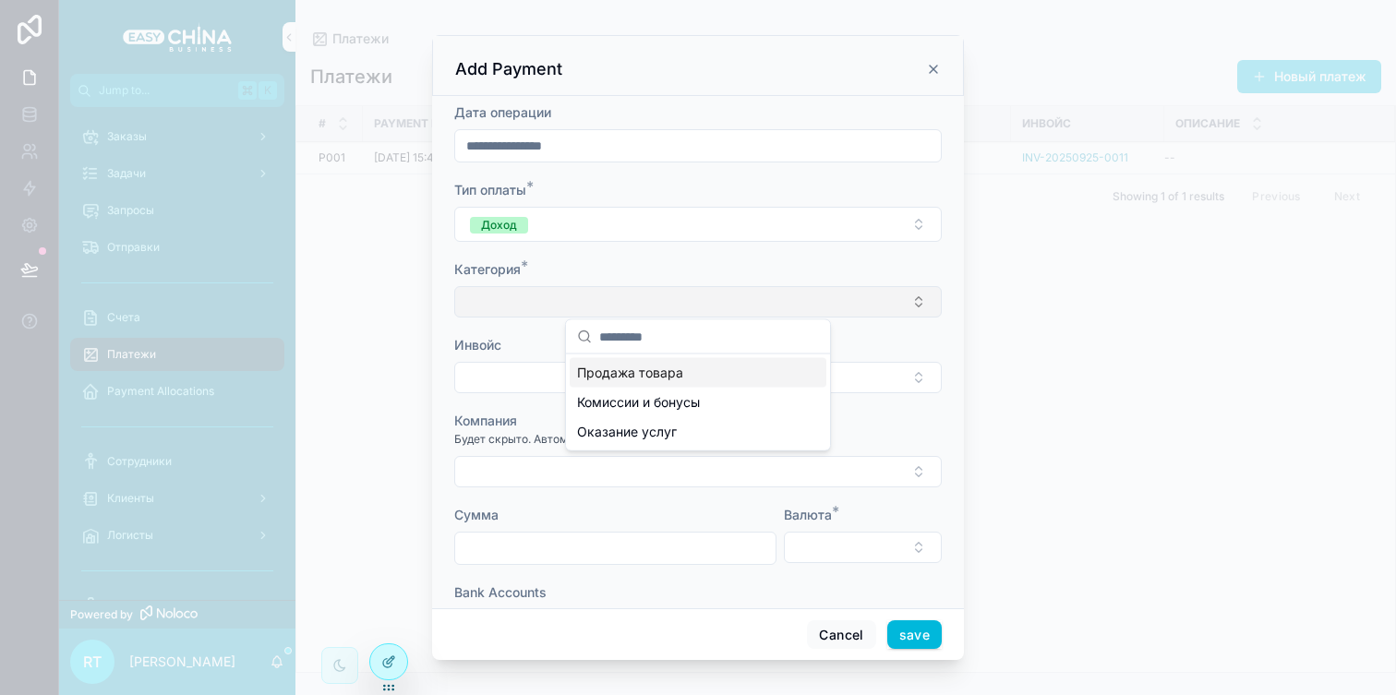
click at [718, 299] on button "Select Button" at bounding box center [698, 301] width 488 height 31
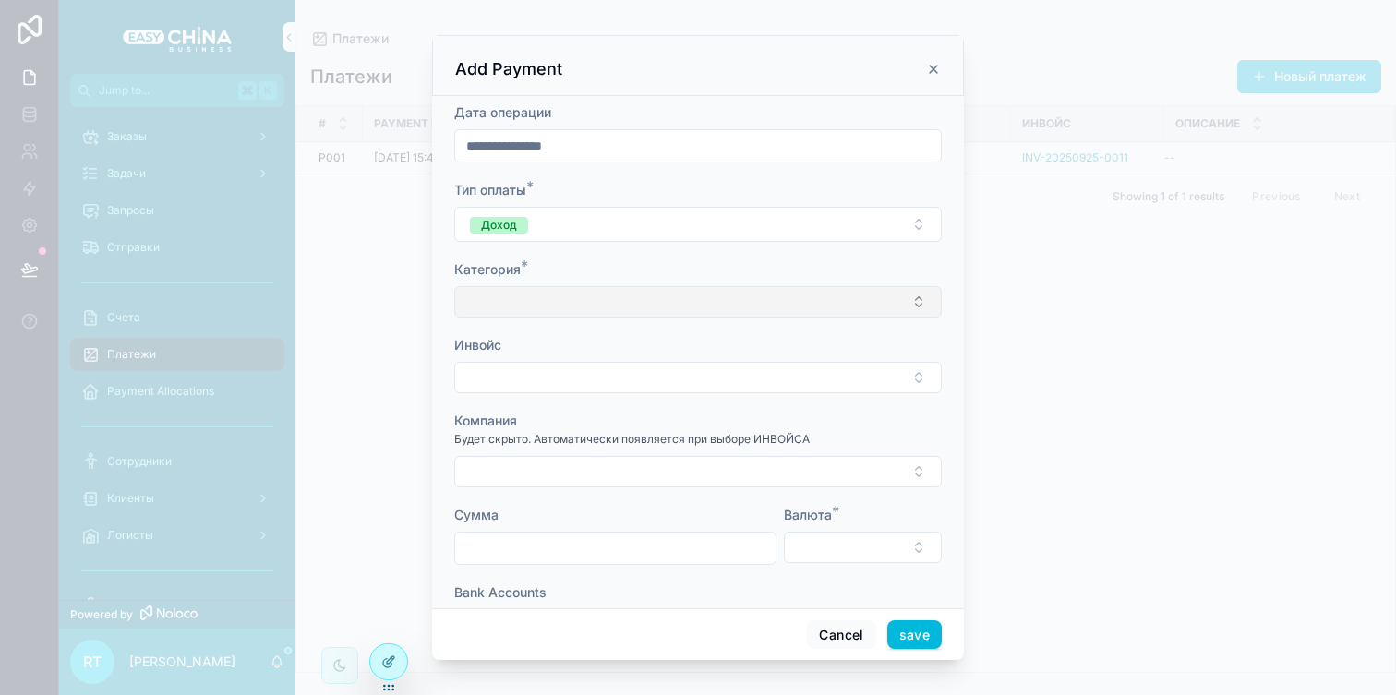
click at [625, 296] on button "Select Button" at bounding box center [698, 301] width 488 height 31
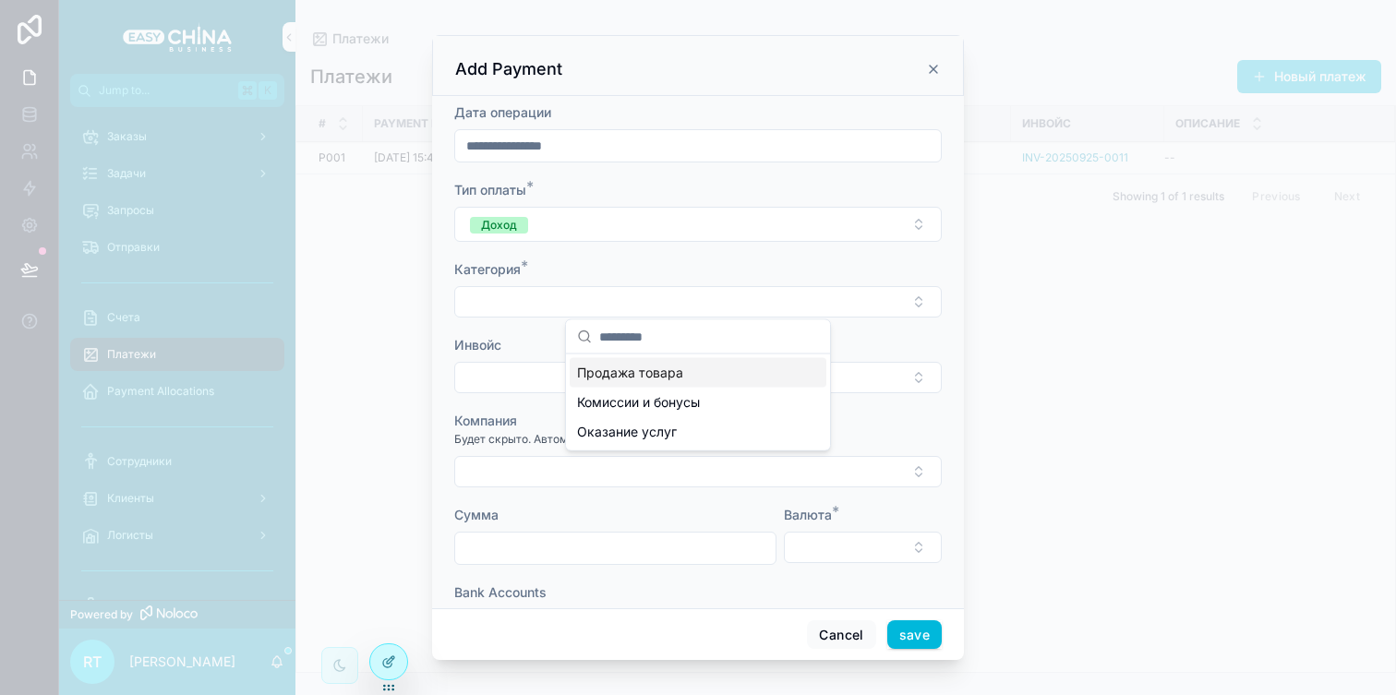
click at [631, 376] on span "Продажа товара" at bounding box center [630, 373] width 106 height 18
type input "**********"
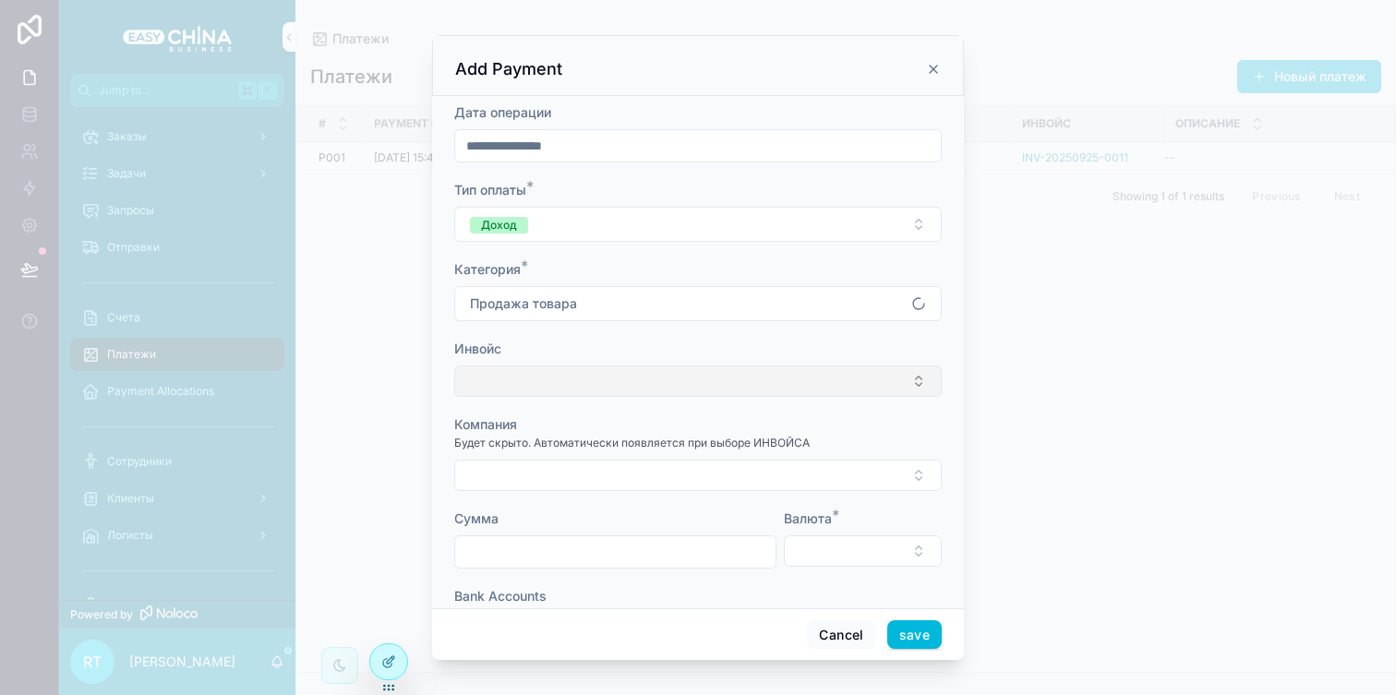
click at [592, 387] on button "Select Button" at bounding box center [698, 381] width 488 height 31
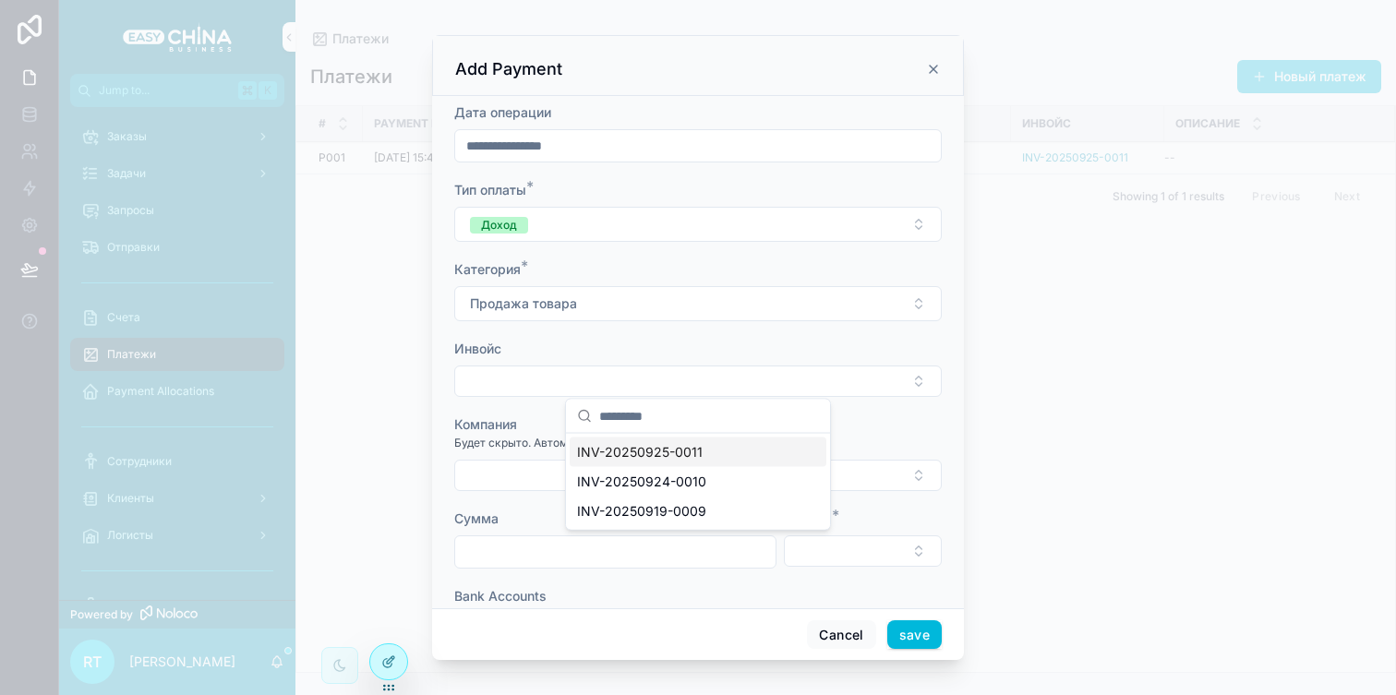
click at [622, 450] on span "INV-20250925-0011" at bounding box center [640, 452] width 126 height 18
type input "********"
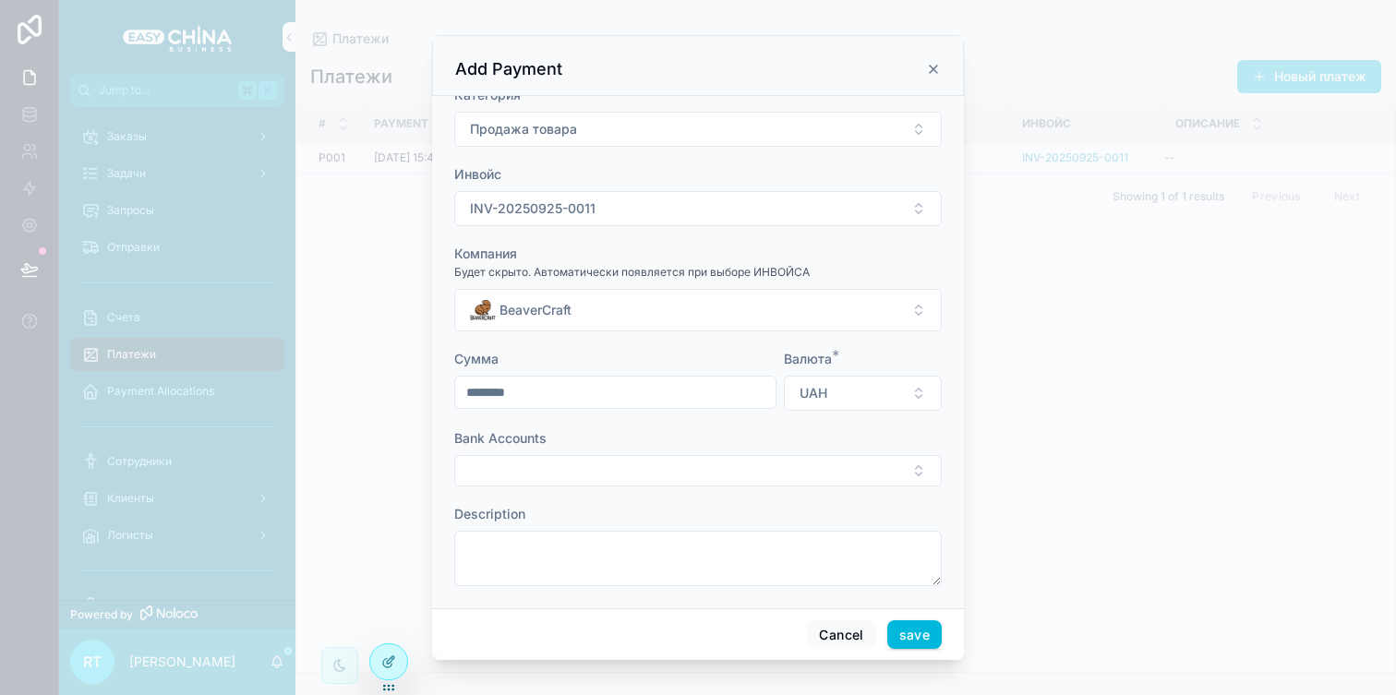
scroll to position [183, 0]
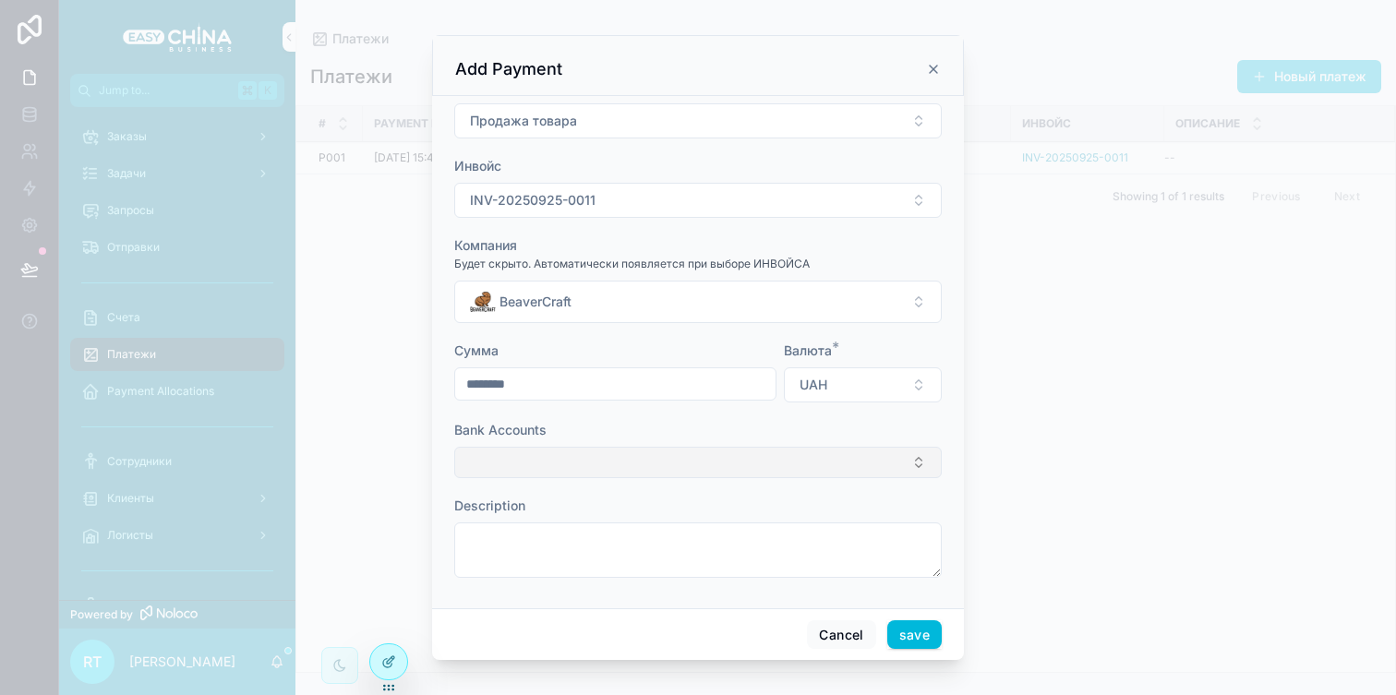
click at [727, 449] on button "Select Button" at bounding box center [698, 462] width 488 height 31
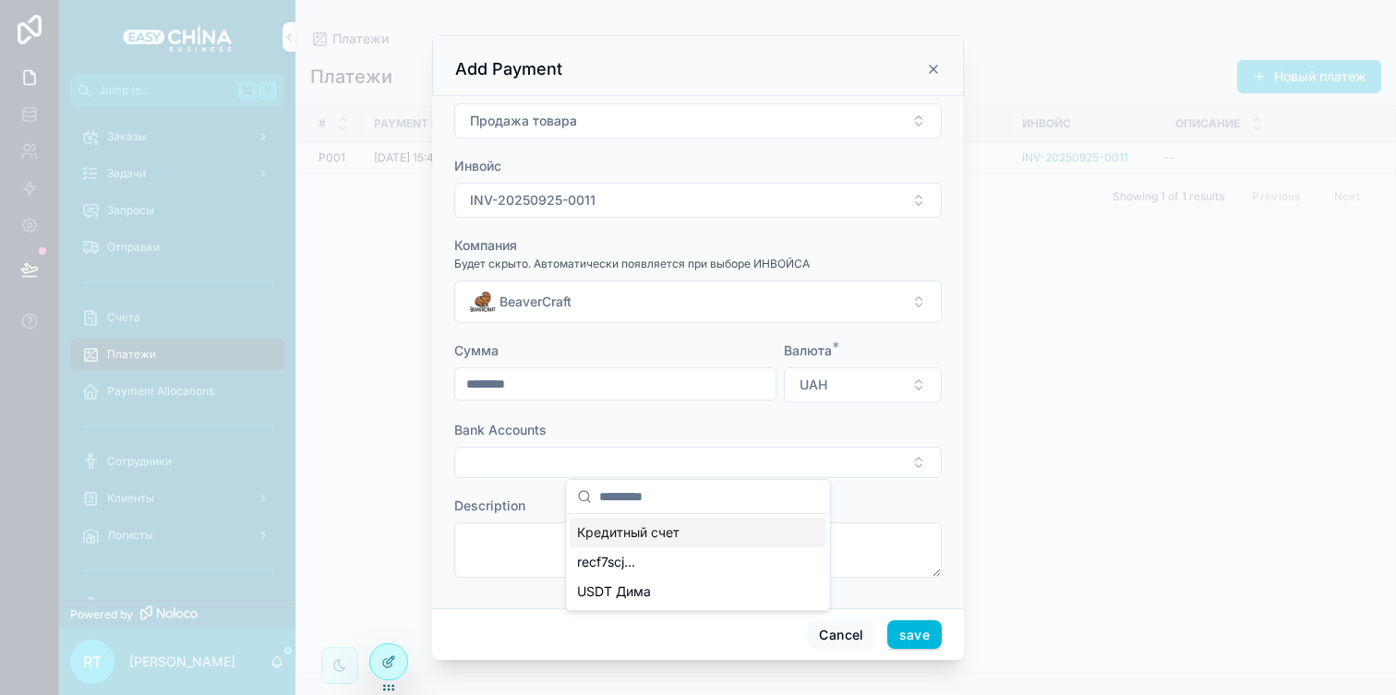
click at [682, 534] on div "Кредитный счет" at bounding box center [698, 533] width 257 height 30
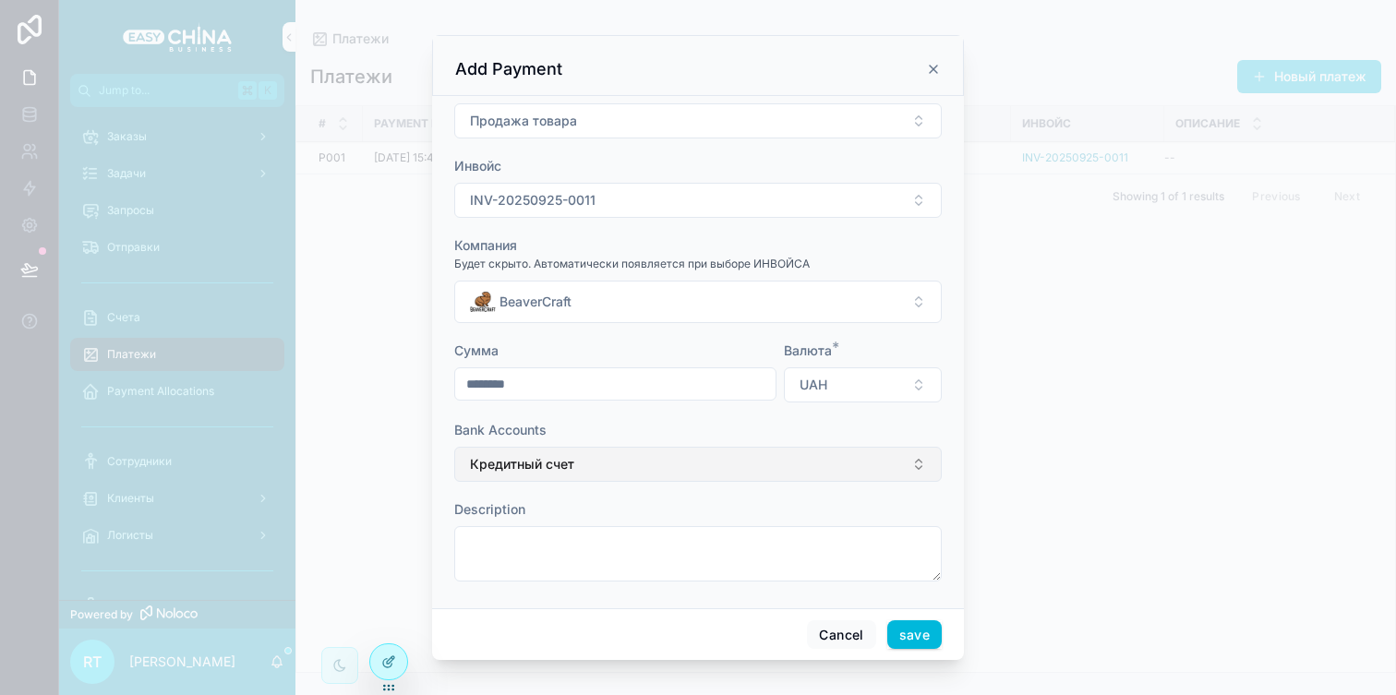
click at [682, 473] on button "Кредитный счет" at bounding box center [698, 464] width 488 height 35
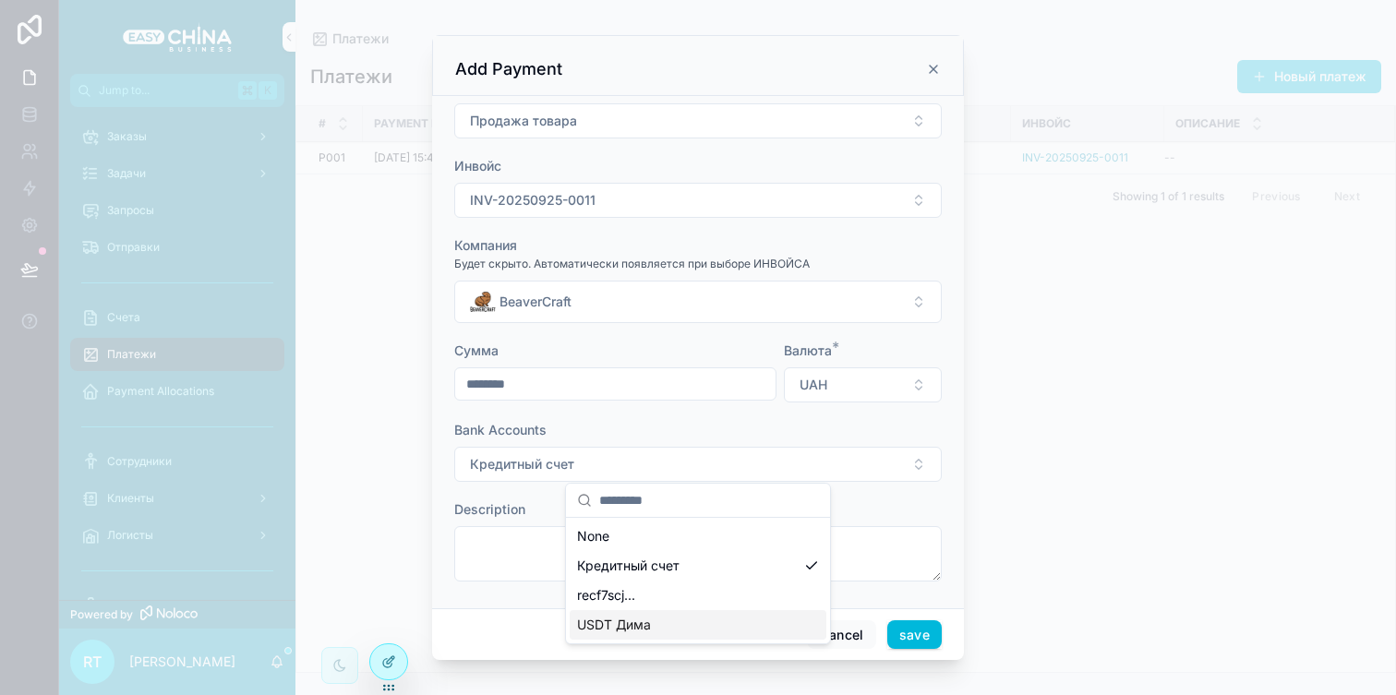
click at [668, 620] on div "USDT Дима" at bounding box center [698, 625] width 257 height 30
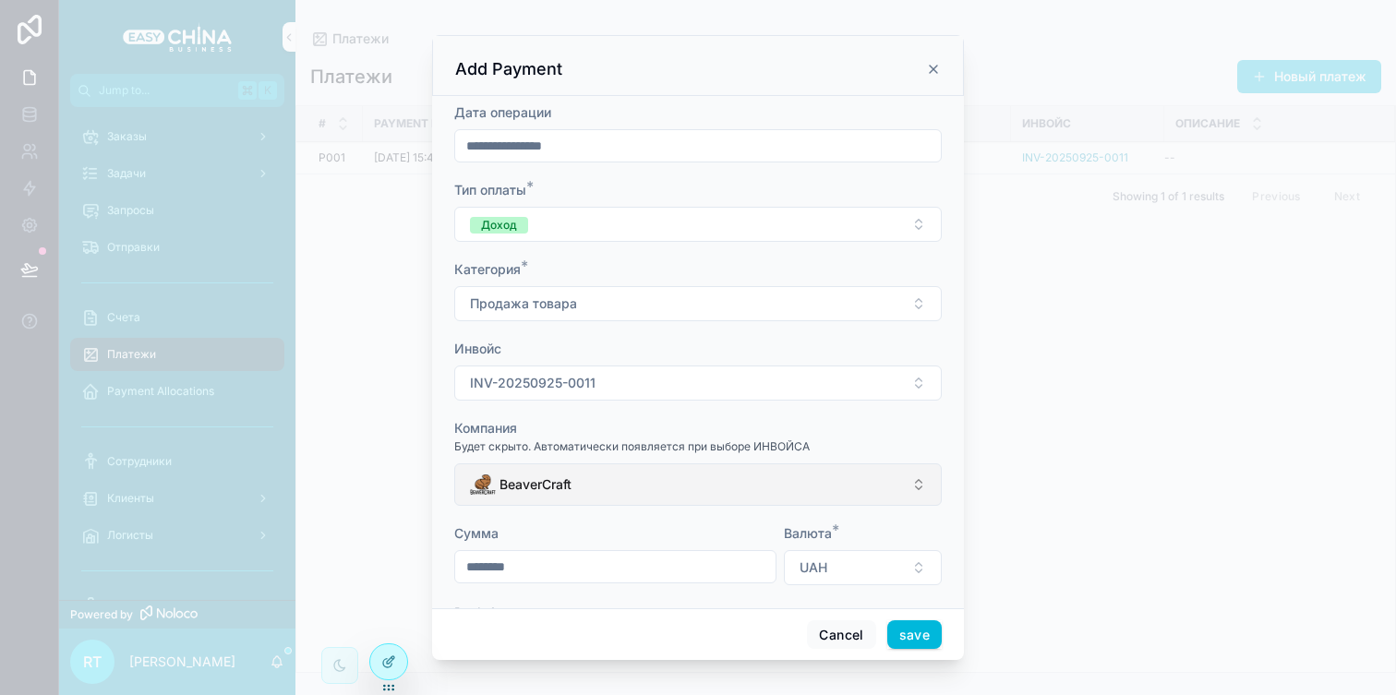
scroll to position [187, 0]
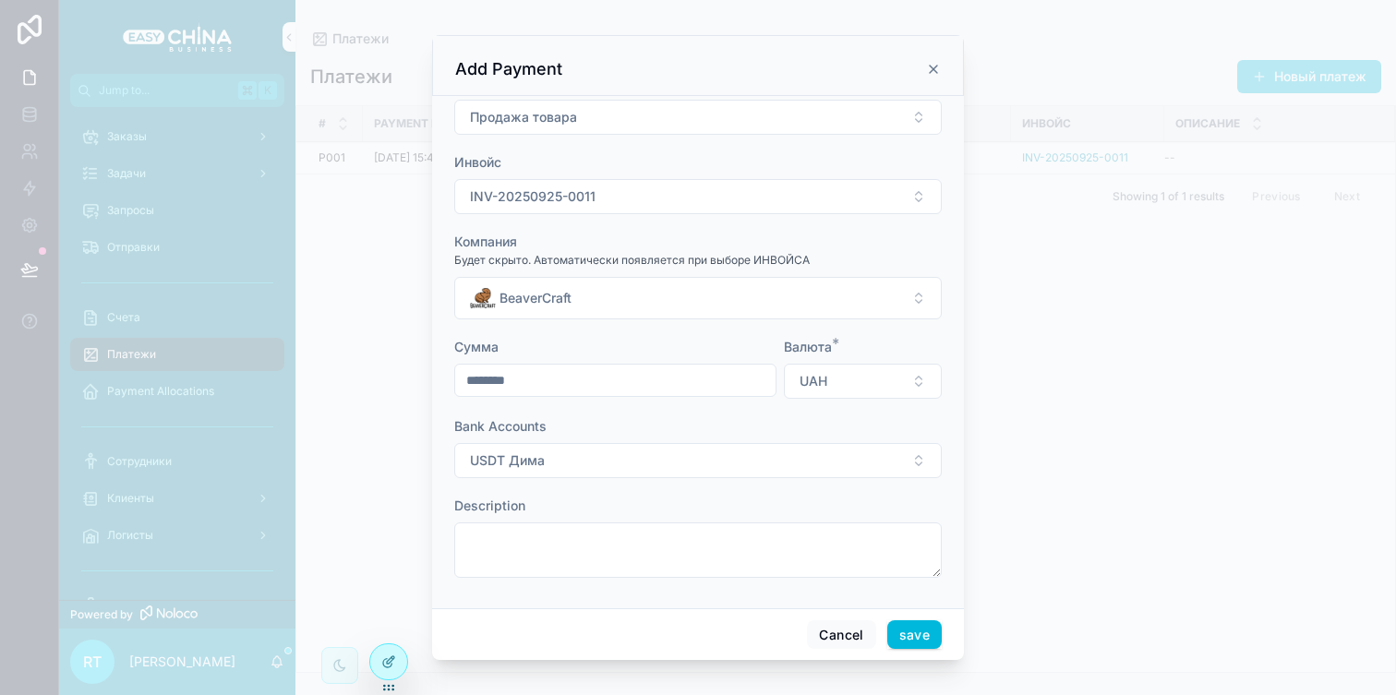
click at [1104, 308] on div "scrollable content" at bounding box center [698, 347] width 1396 height 695
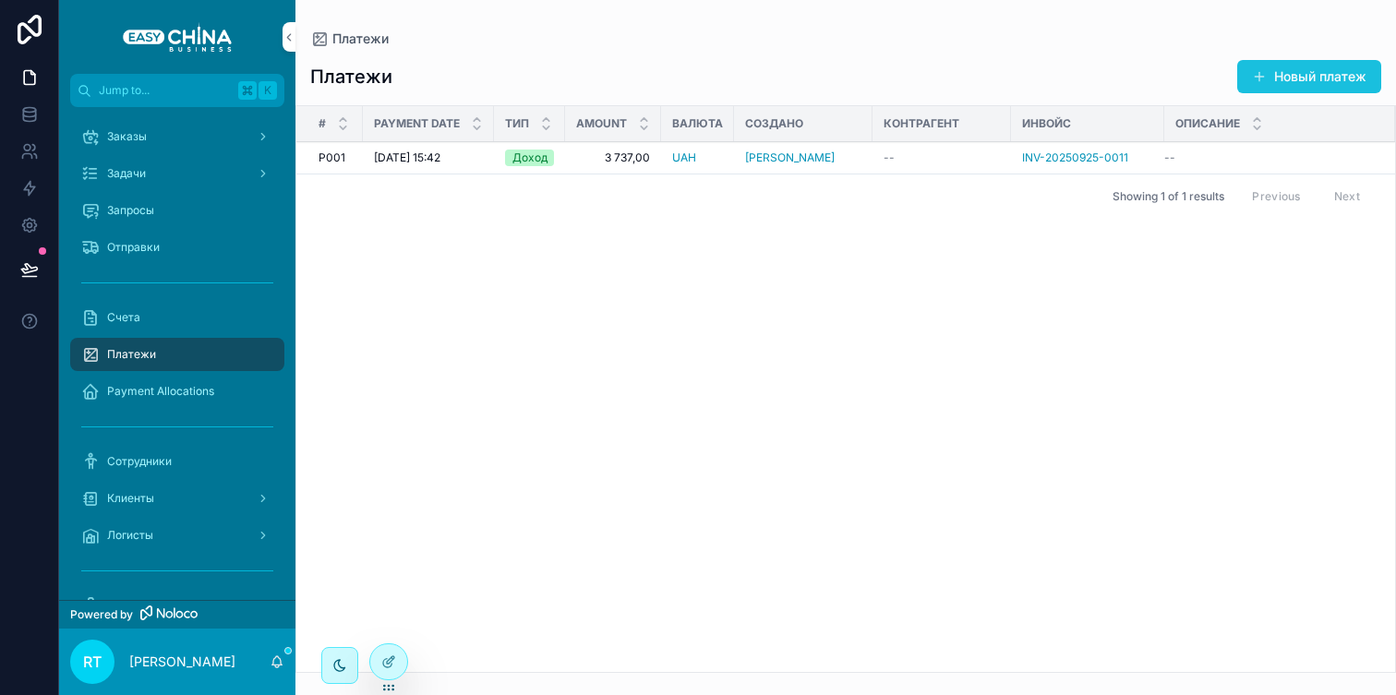
click at [1265, 78] on span "scrollable content" at bounding box center [1259, 76] width 15 height 15
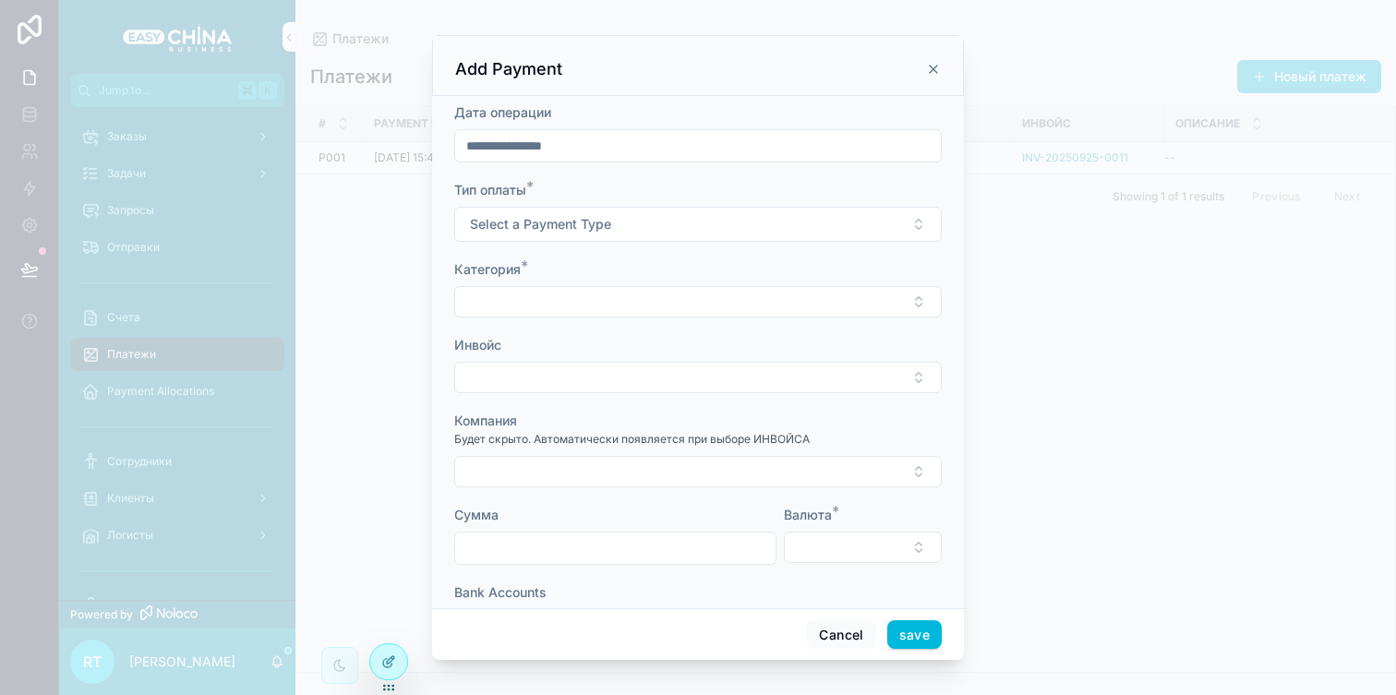
click at [931, 67] on icon "scrollable content" at bounding box center [933, 69] width 15 height 15
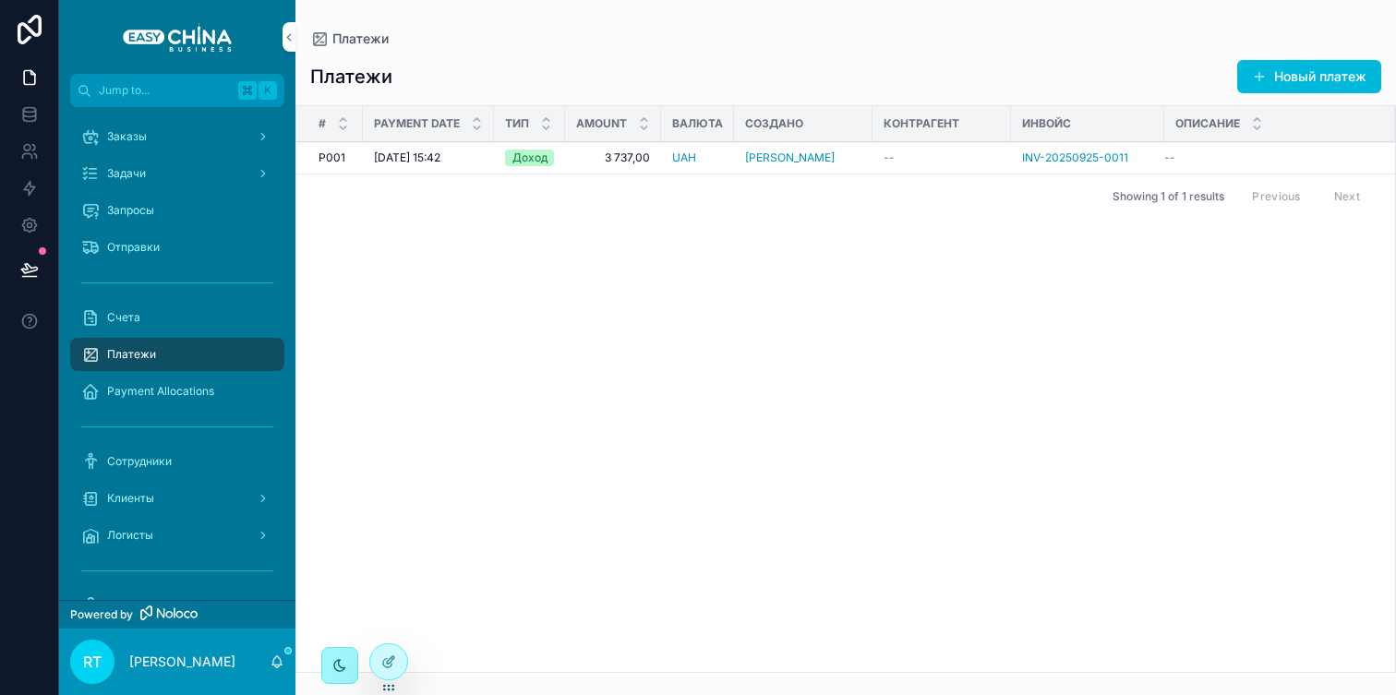
click at [335, 658] on div "scrollable content" at bounding box center [340, 666] width 17 height 17
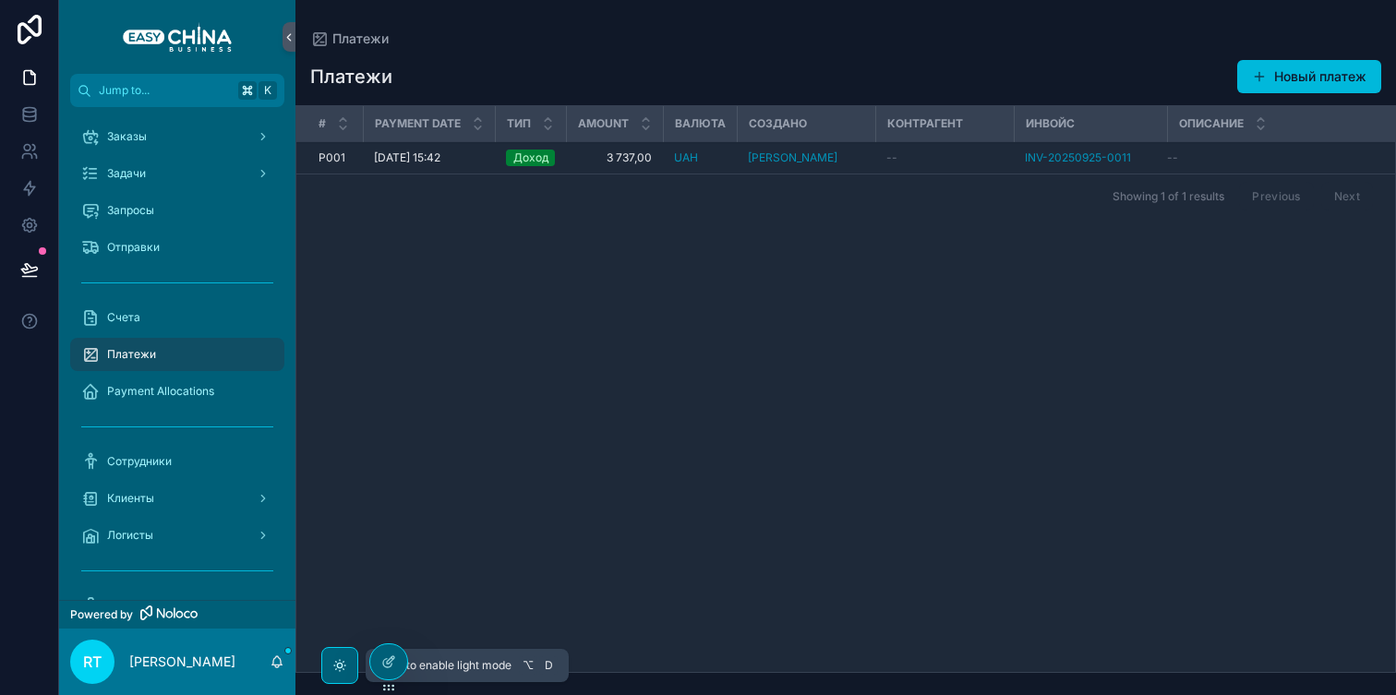
click at [335, 658] on div "scrollable content" at bounding box center [340, 666] width 17 height 17
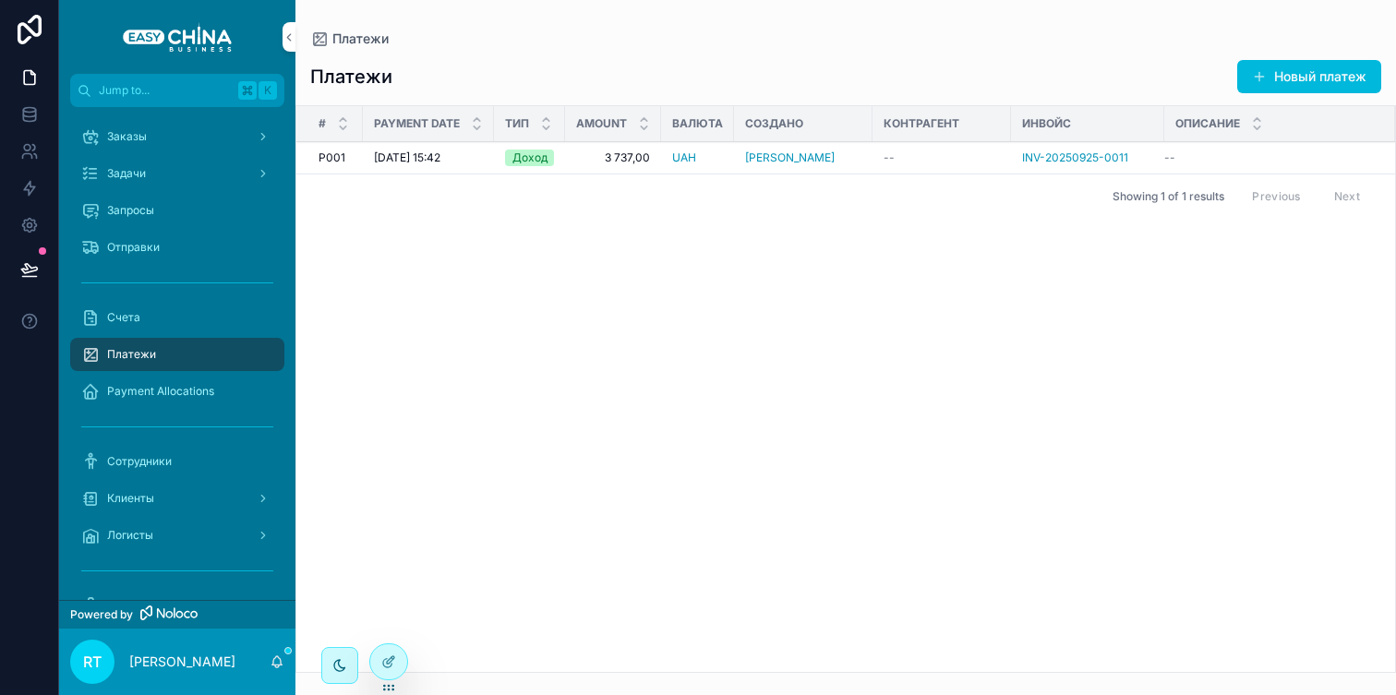
click at [187, 356] on div "Платежи" at bounding box center [177, 355] width 192 height 30
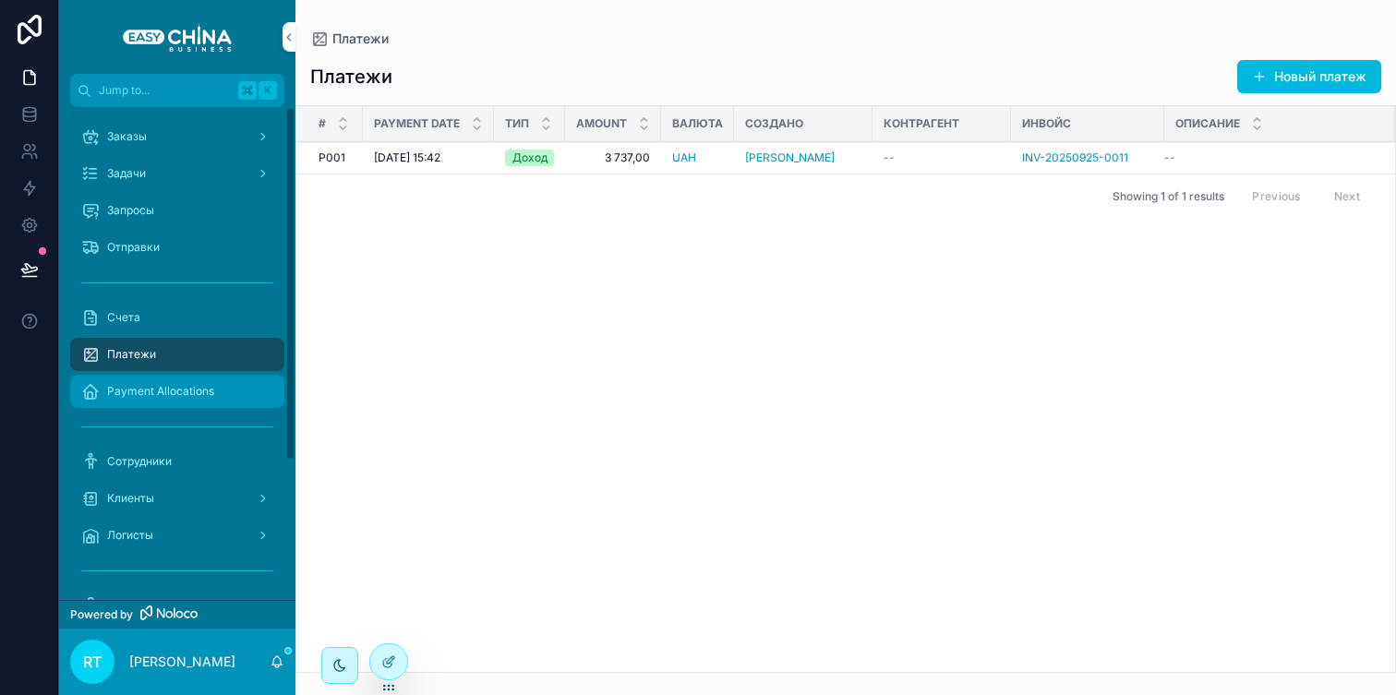
click at [211, 402] on div "Payment Allocations" at bounding box center [177, 392] width 192 height 30
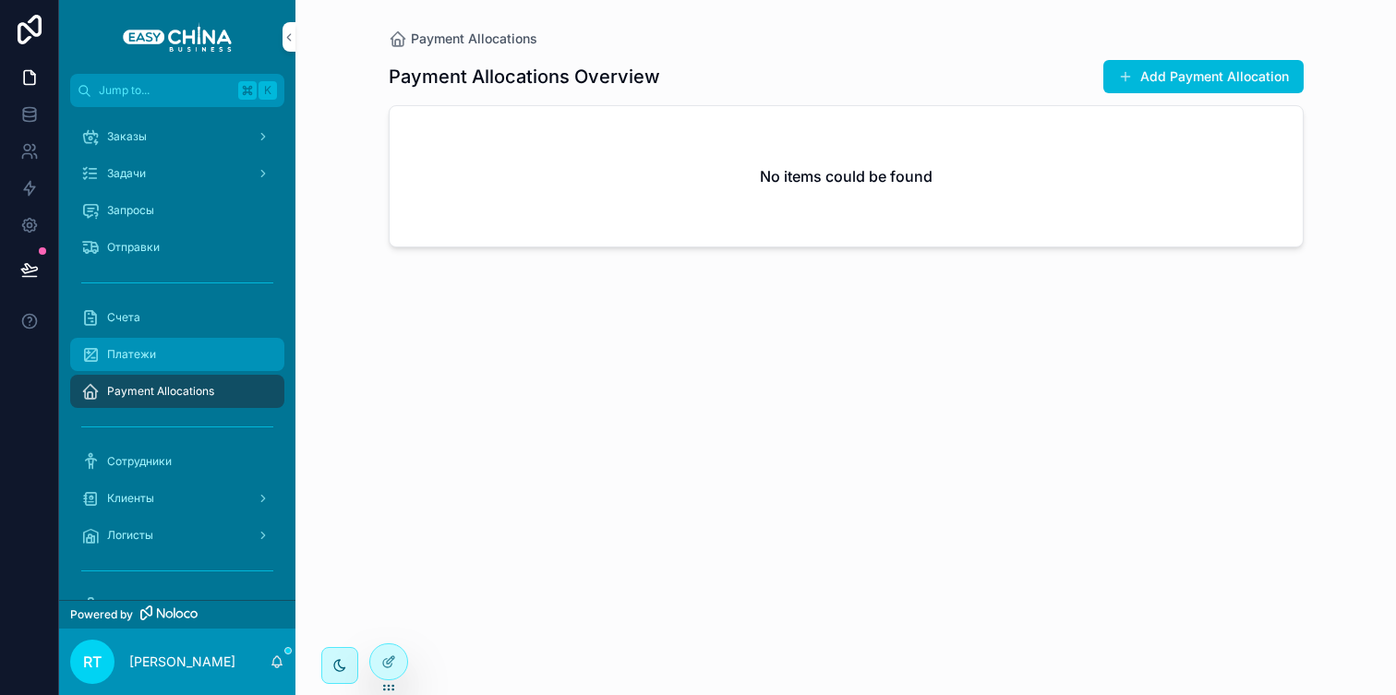
click at [161, 363] on div "Платежи" at bounding box center [177, 355] width 192 height 30
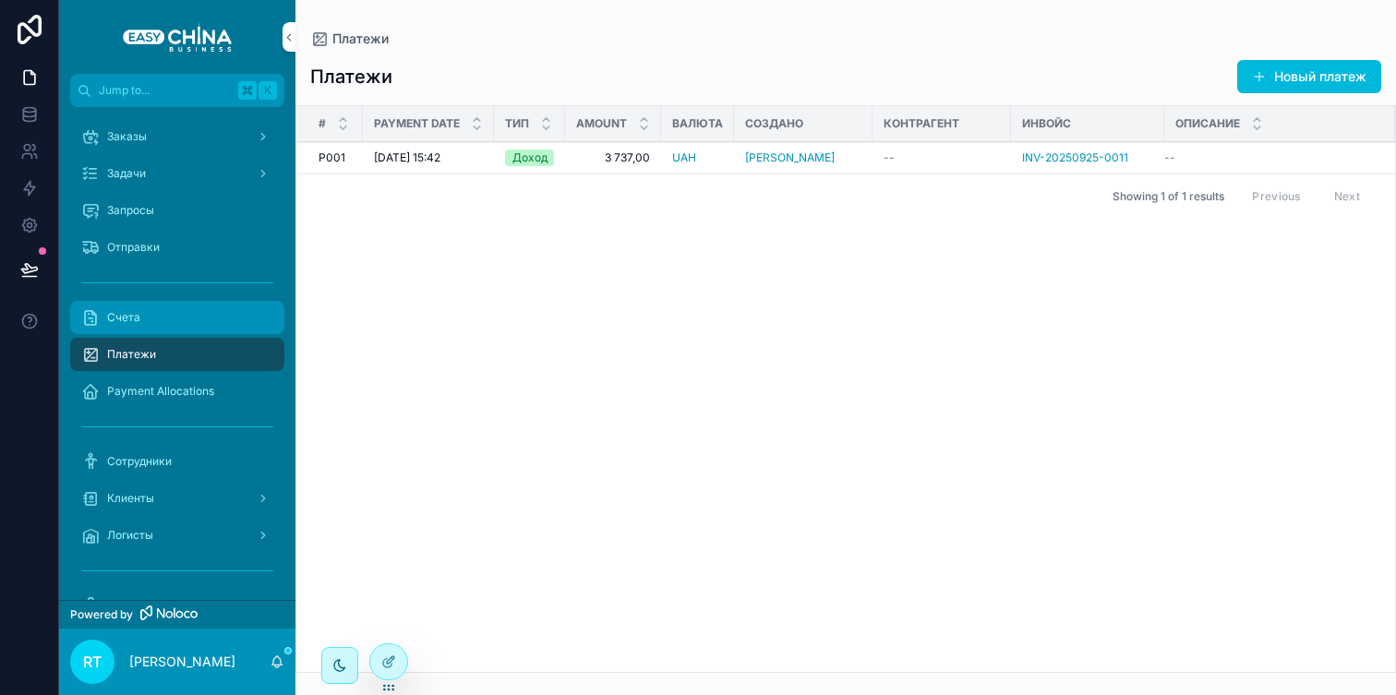
click at [164, 311] on div "Счета" at bounding box center [177, 318] width 192 height 30
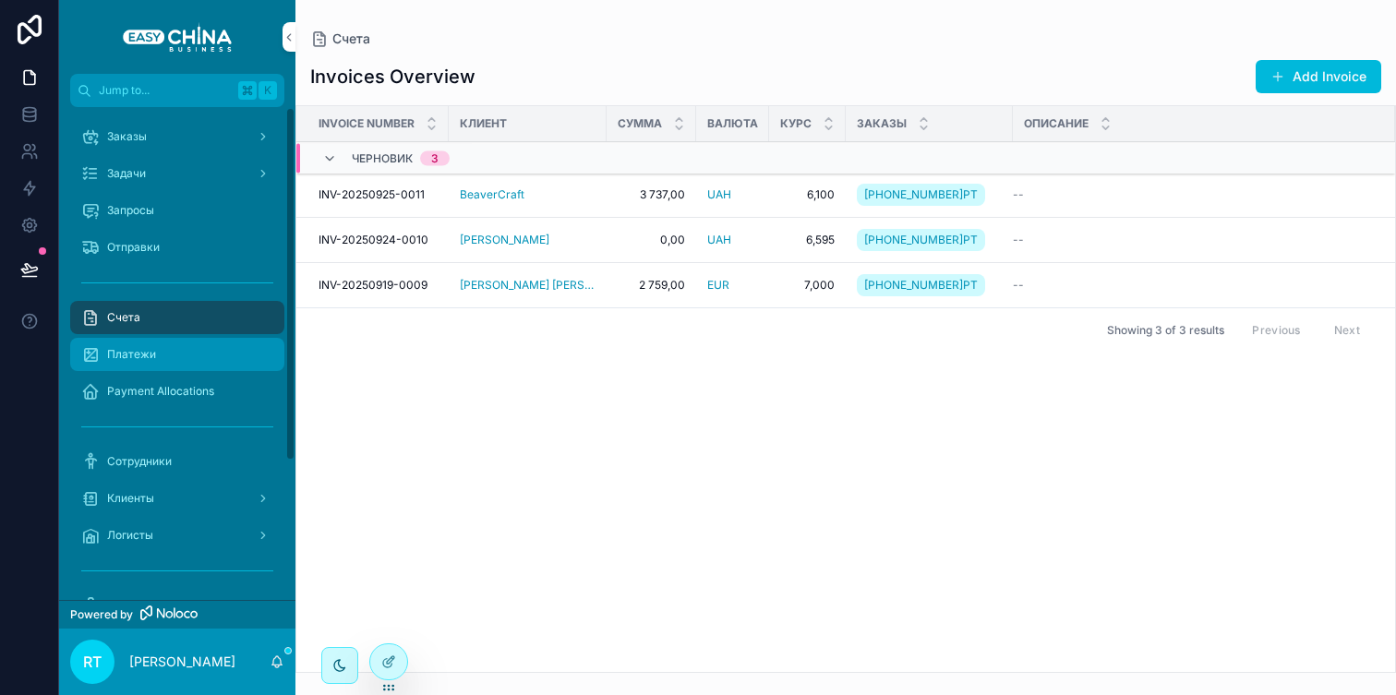
click at [190, 345] on div "Платежи" at bounding box center [177, 355] width 192 height 30
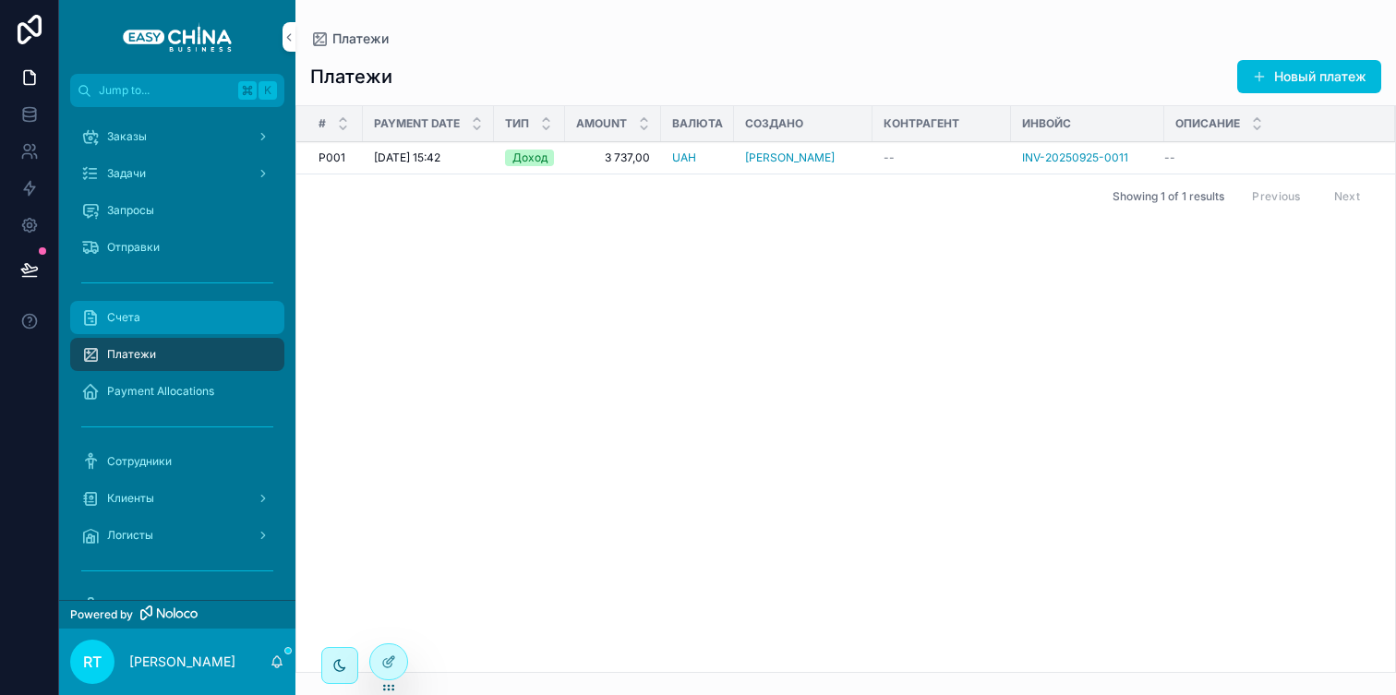
click at [190, 320] on div "Счета" at bounding box center [177, 318] width 192 height 30
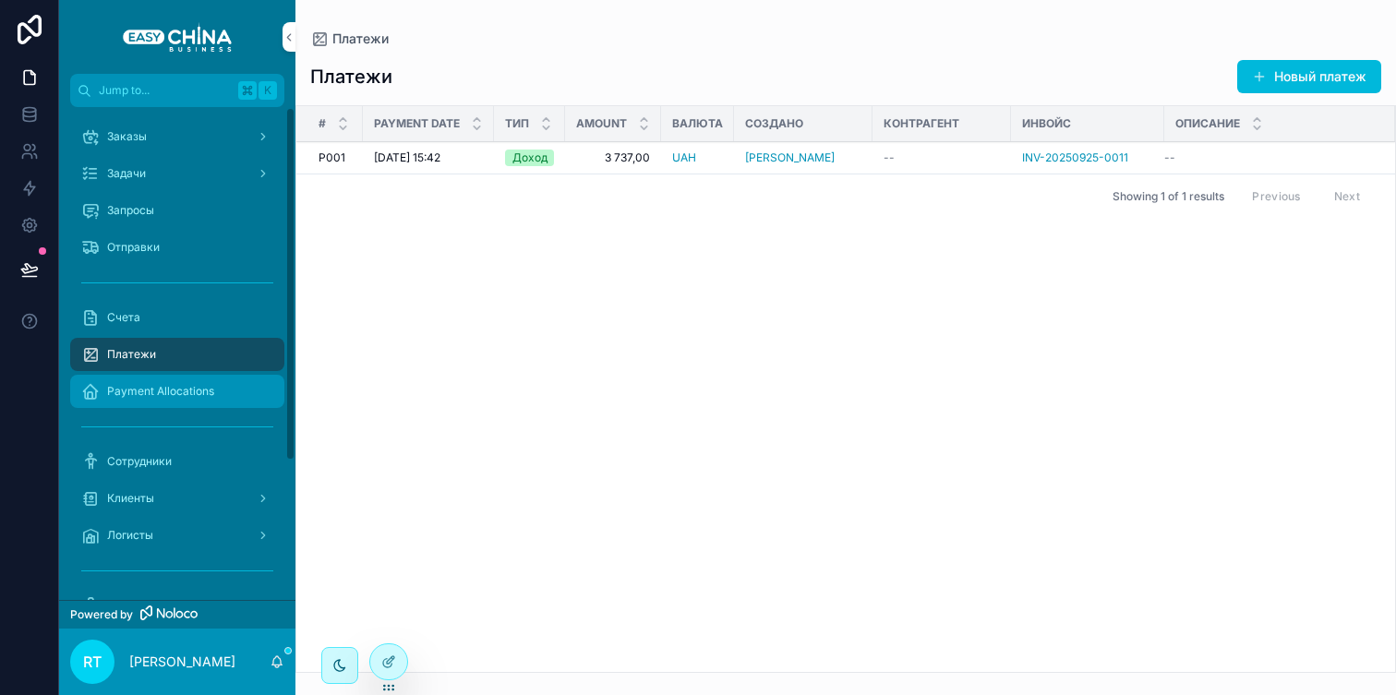
click at [223, 381] on div "Payment Allocations" at bounding box center [177, 392] width 192 height 30
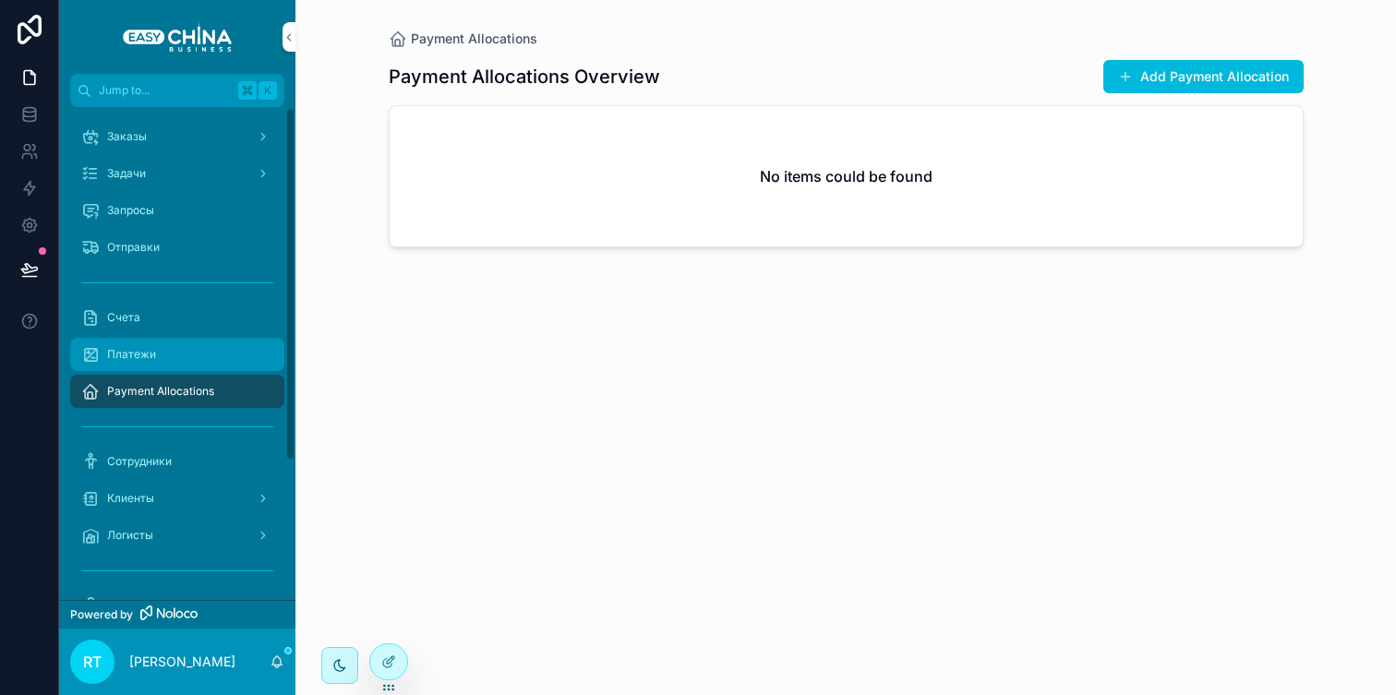
click at [205, 364] on div "Платежи" at bounding box center [177, 355] width 192 height 30
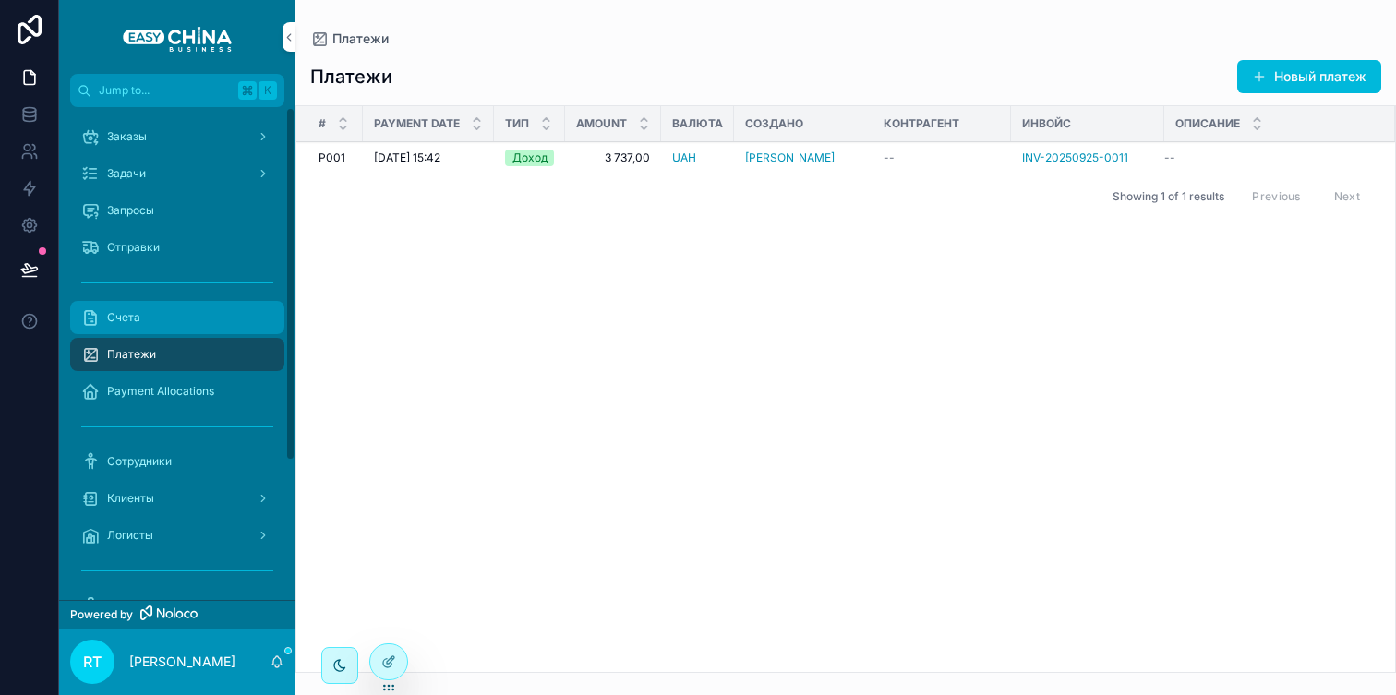
click at [179, 326] on div "Счета" at bounding box center [177, 318] width 192 height 30
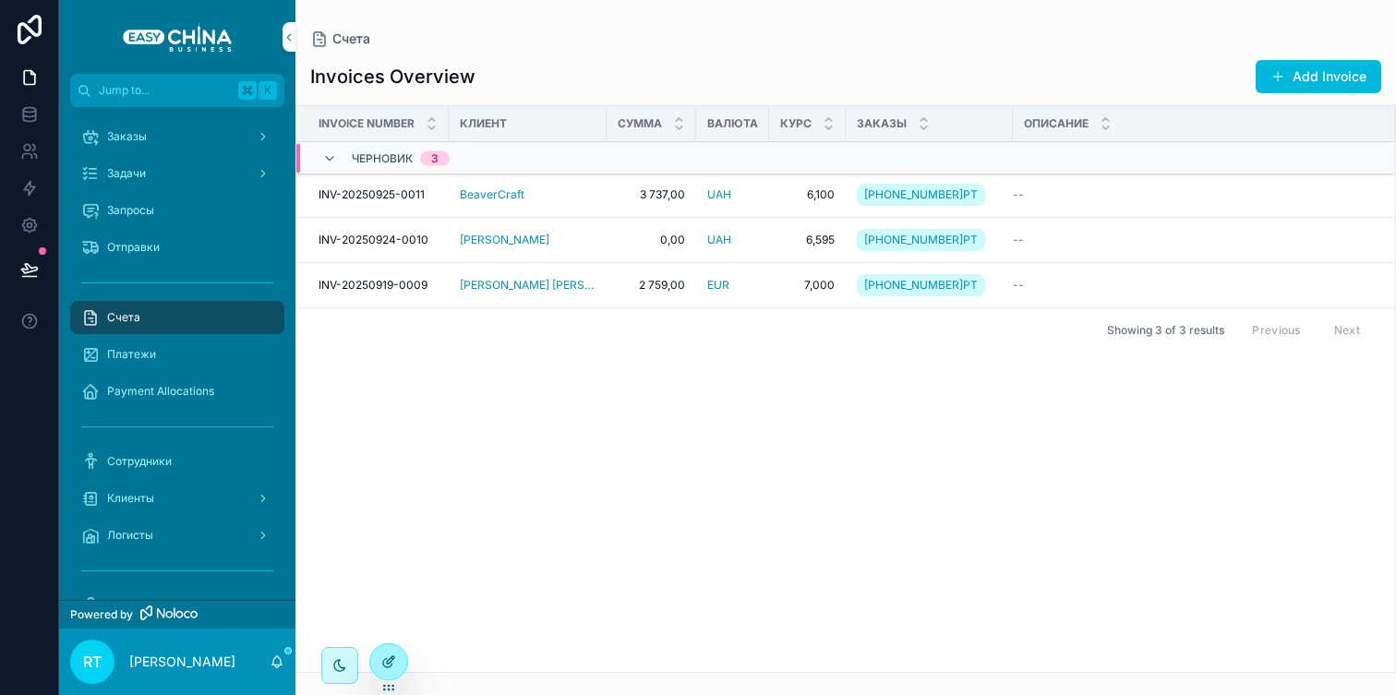
click at [387, 664] on icon at bounding box center [390, 660] width 7 height 7
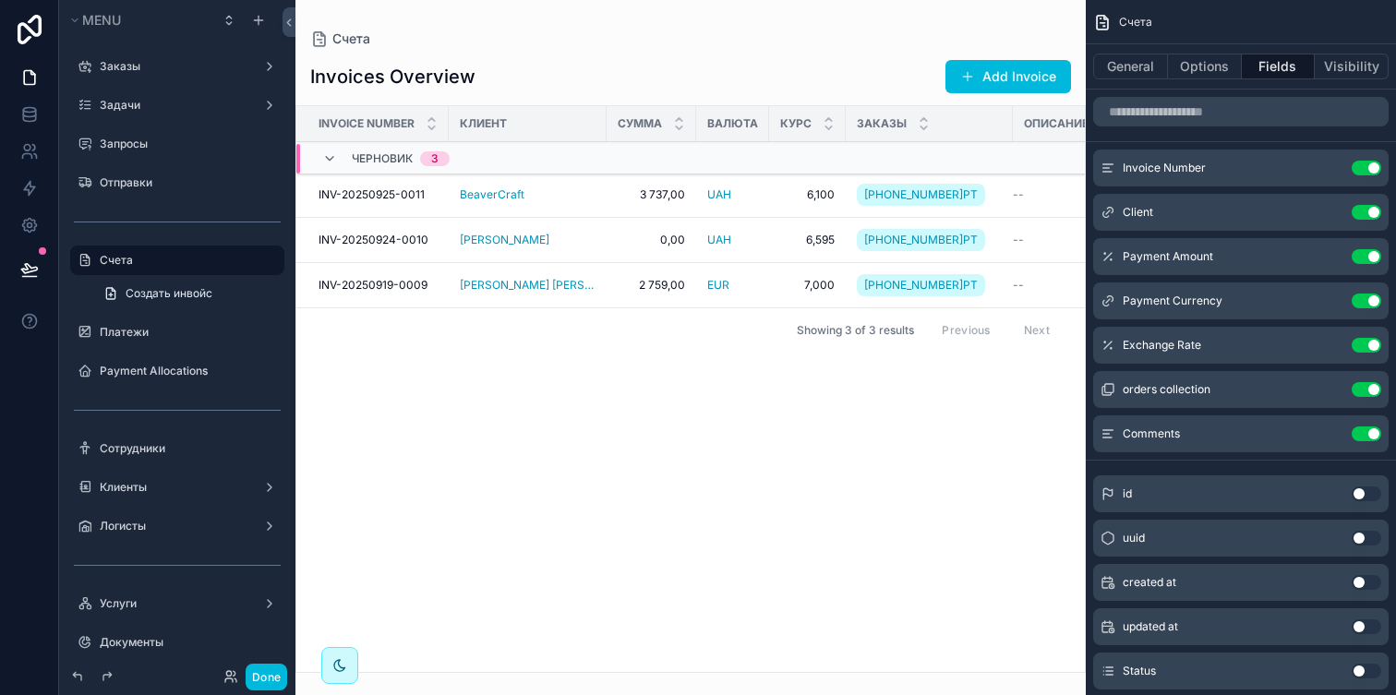
click at [0, 0] on icon "scrollable content" at bounding box center [0, 0] width 0 height 0
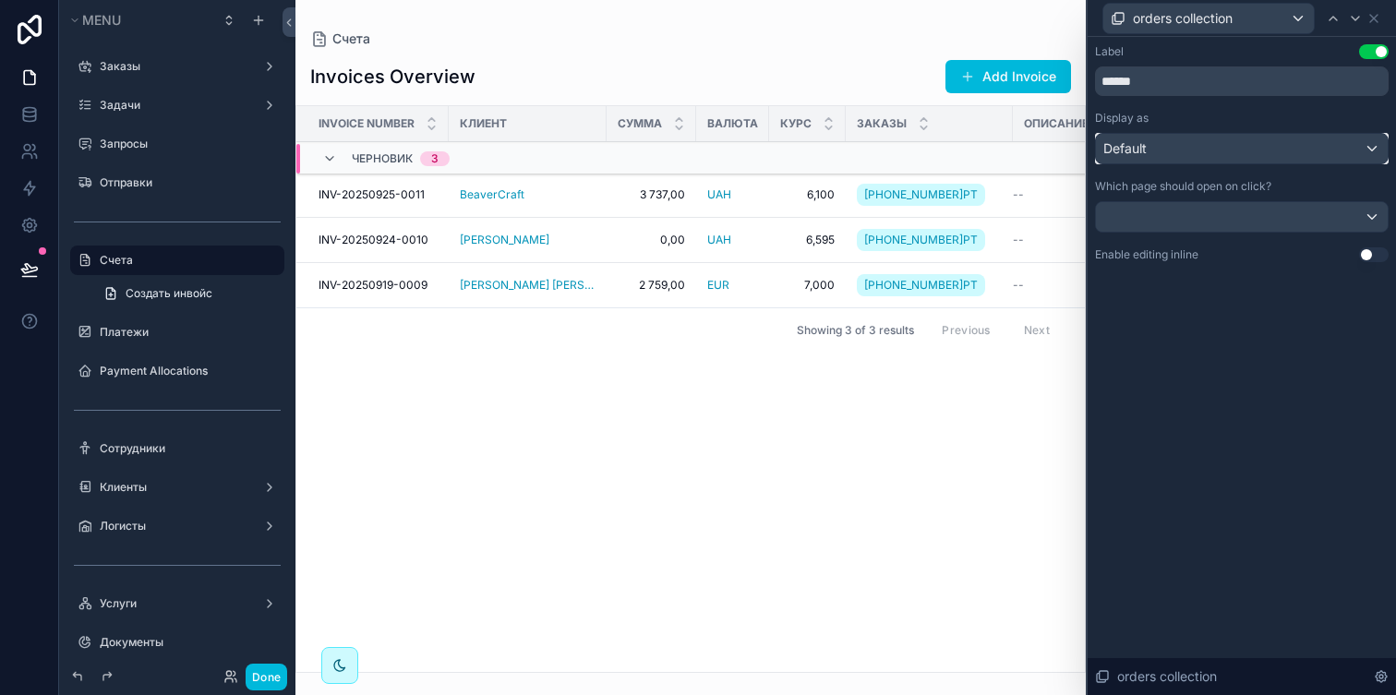
click at [1249, 142] on div "Default" at bounding box center [1242, 149] width 292 height 30
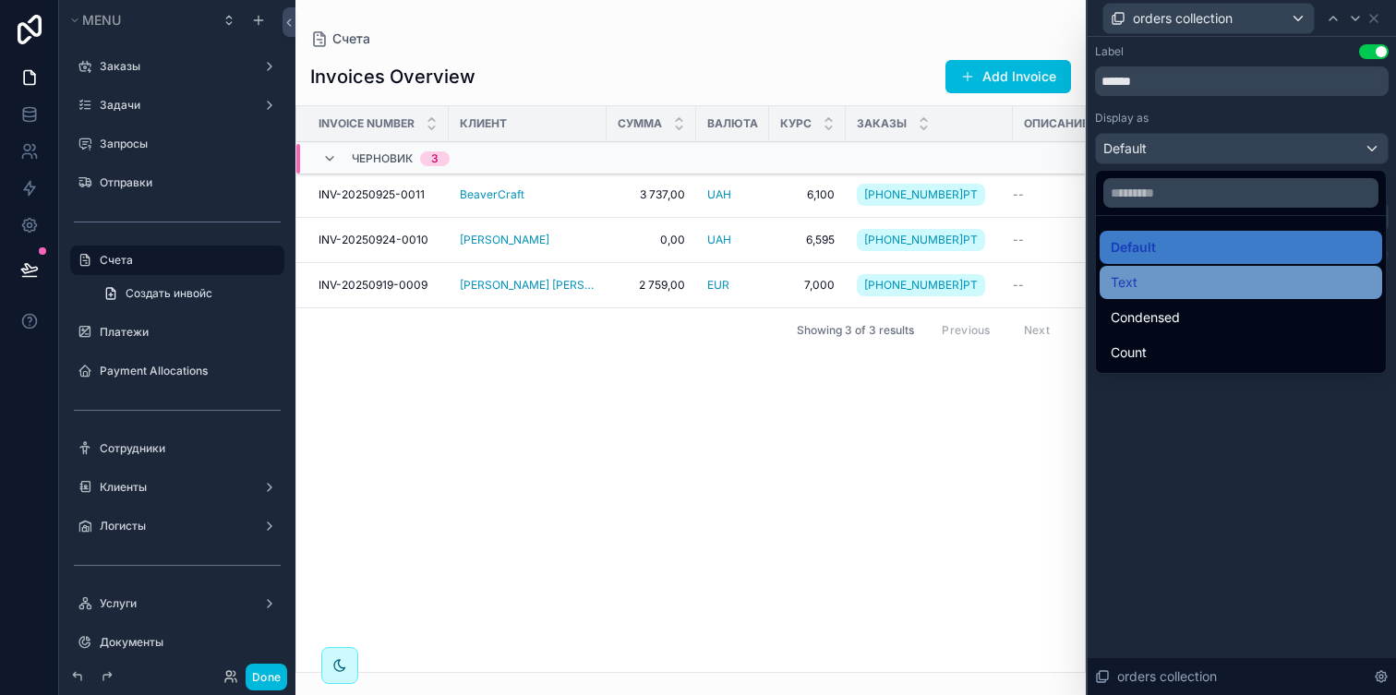
click at [1191, 289] on div "Text" at bounding box center [1241, 283] width 260 height 22
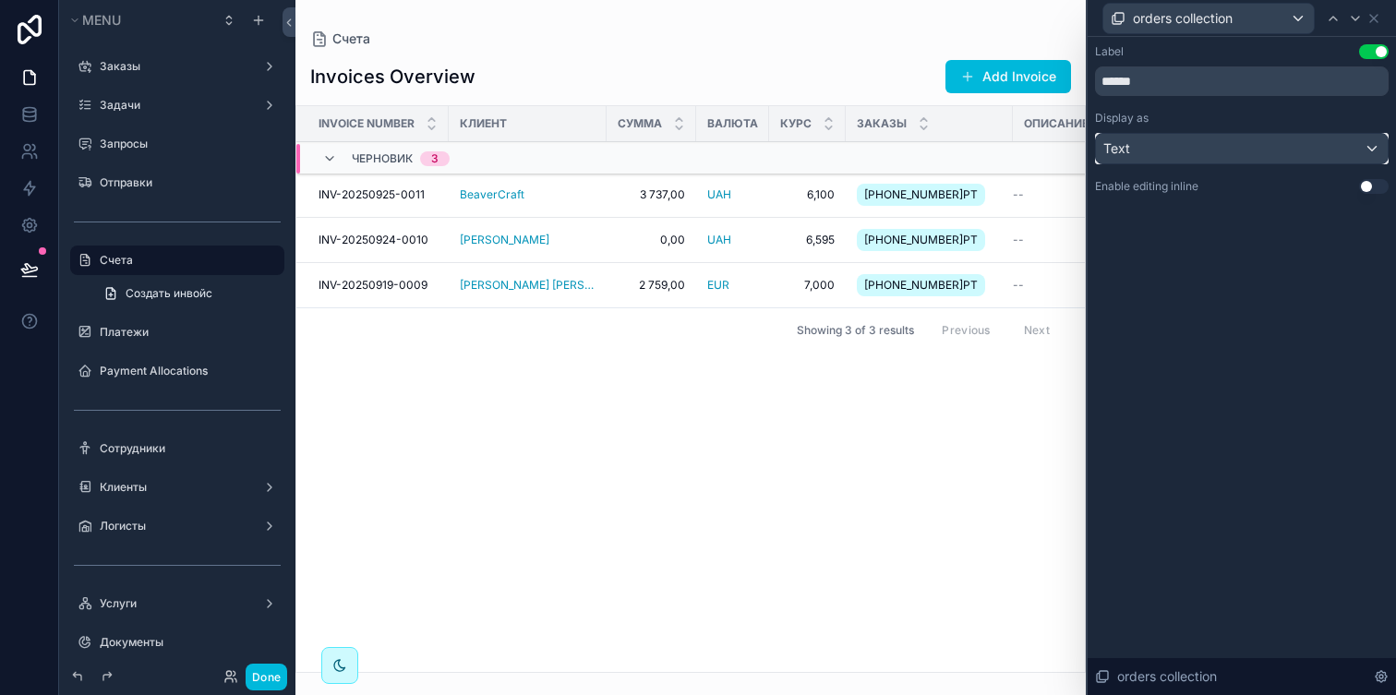
click at [1211, 147] on div "Text" at bounding box center [1242, 149] width 292 height 30
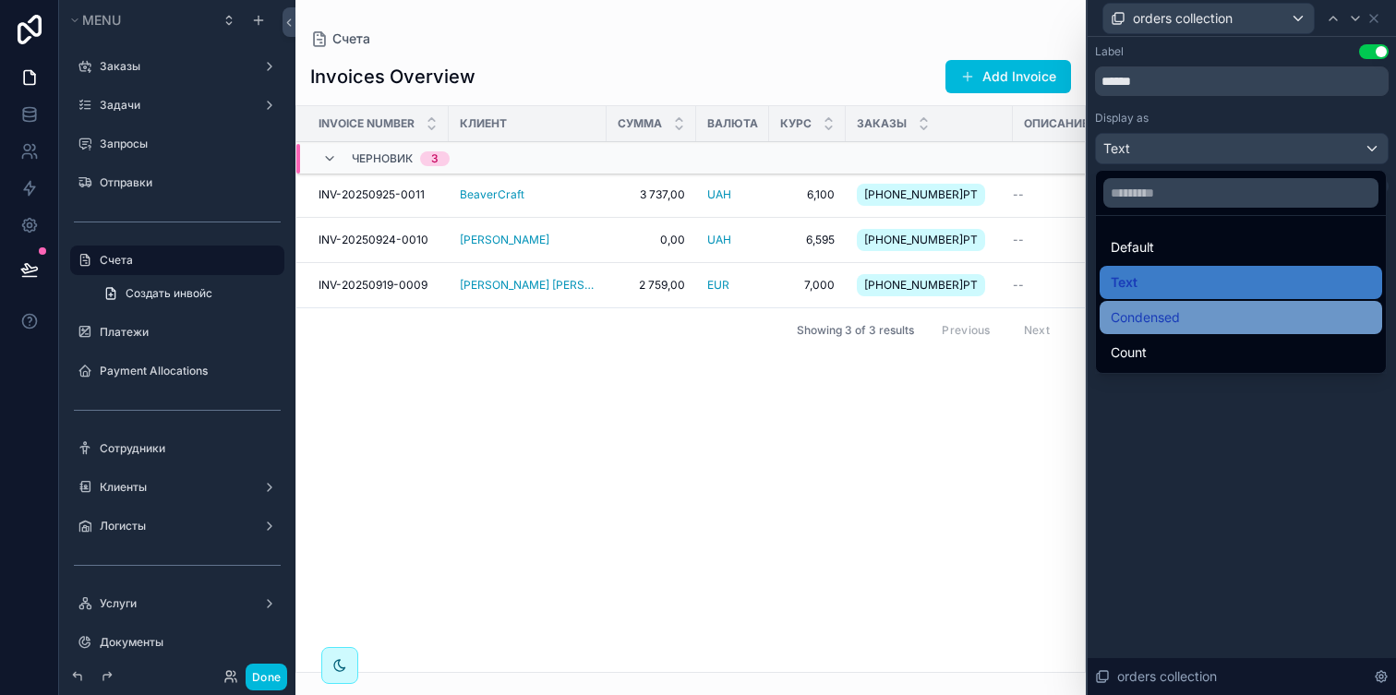
click at [1199, 311] on div "Condensed" at bounding box center [1241, 318] width 260 height 22
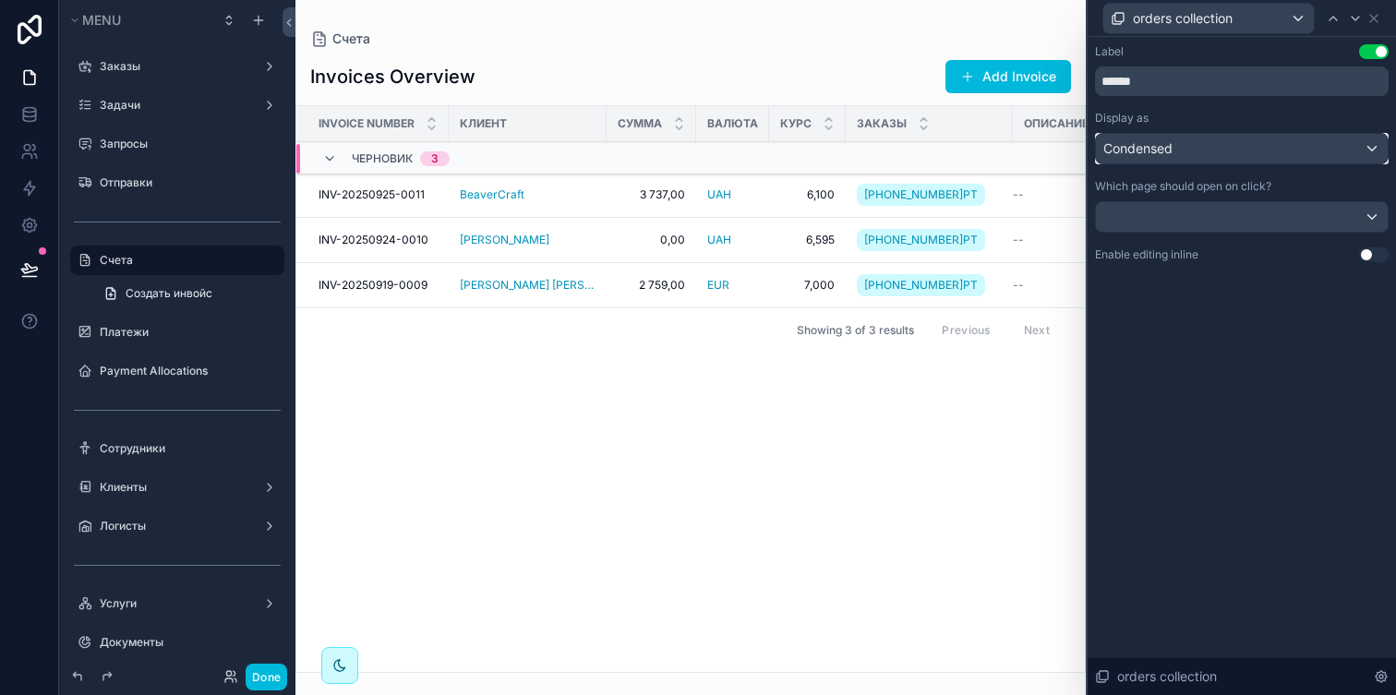
click at [1207, 156] on div "Condensed" at bounding box center [1242, 149] width 292 height 30
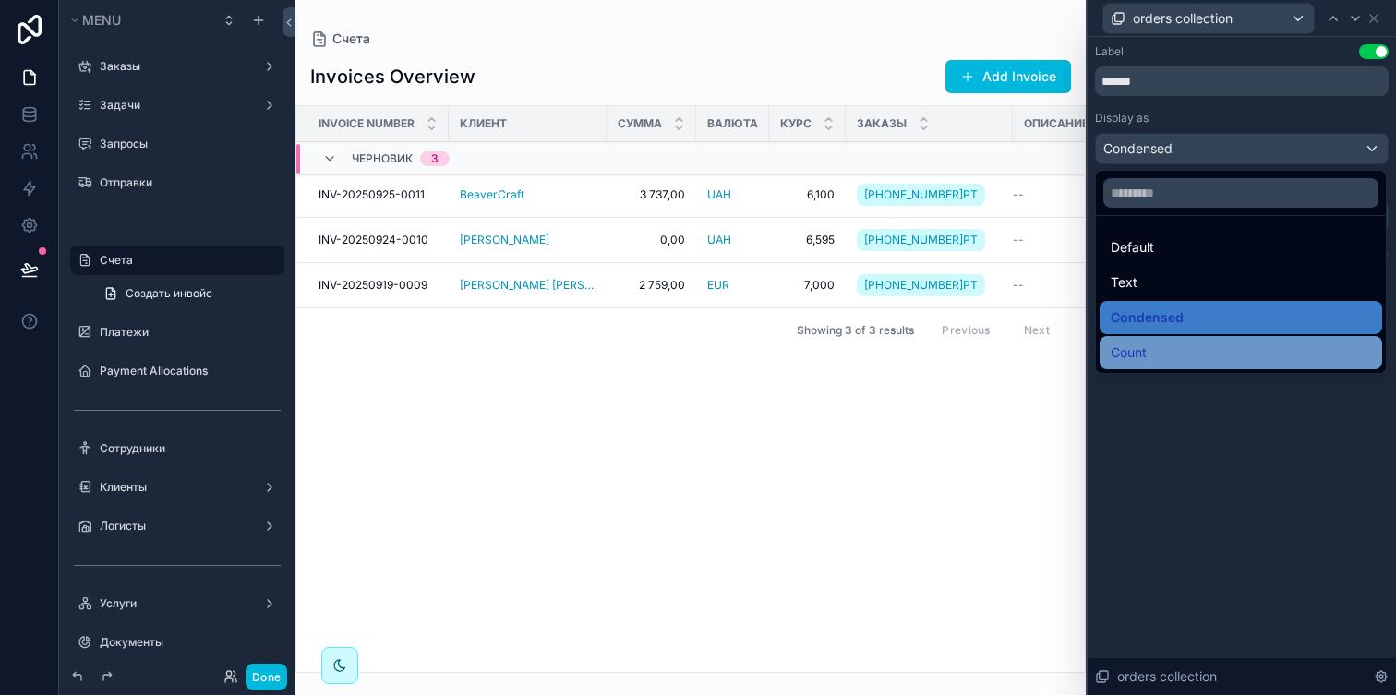
click at [1204, 357] on div "Count" at bounding box center [1241, 353] width 260 height 22
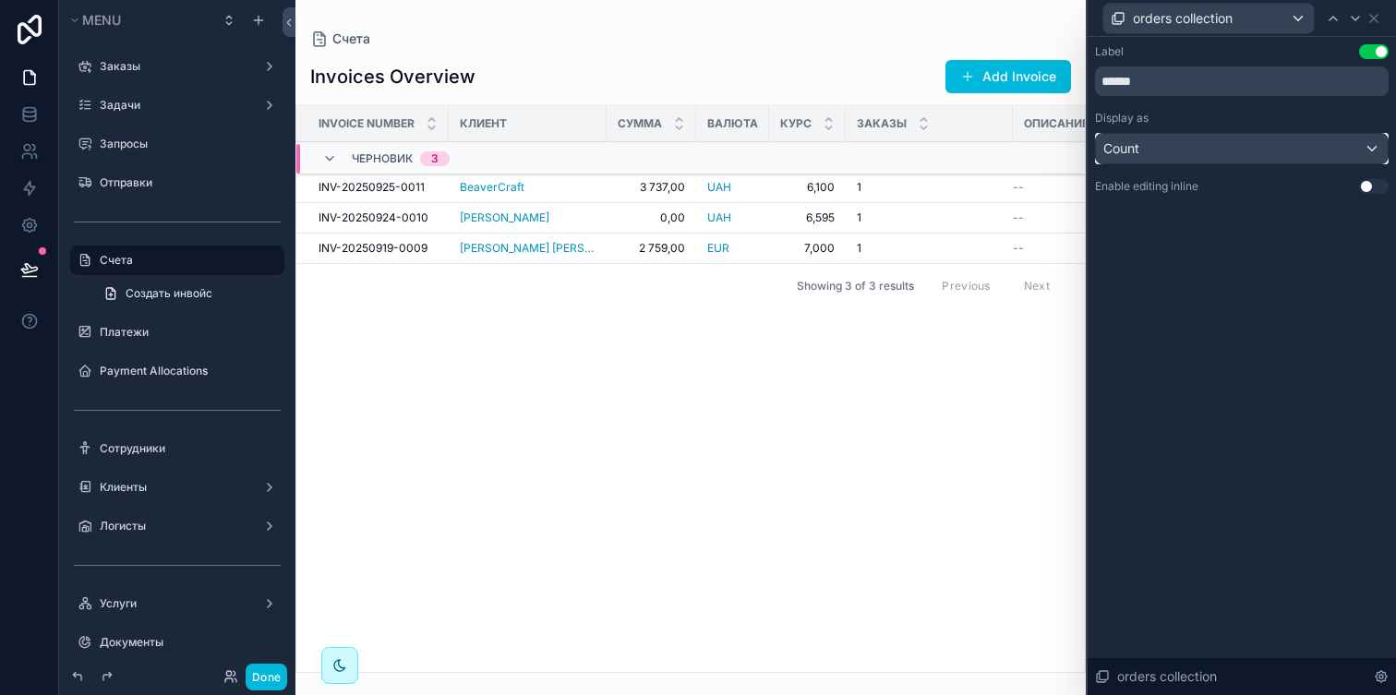
click at [1204, 153] on div "Count" at bounding box center [1242, 149] width 292 height 30
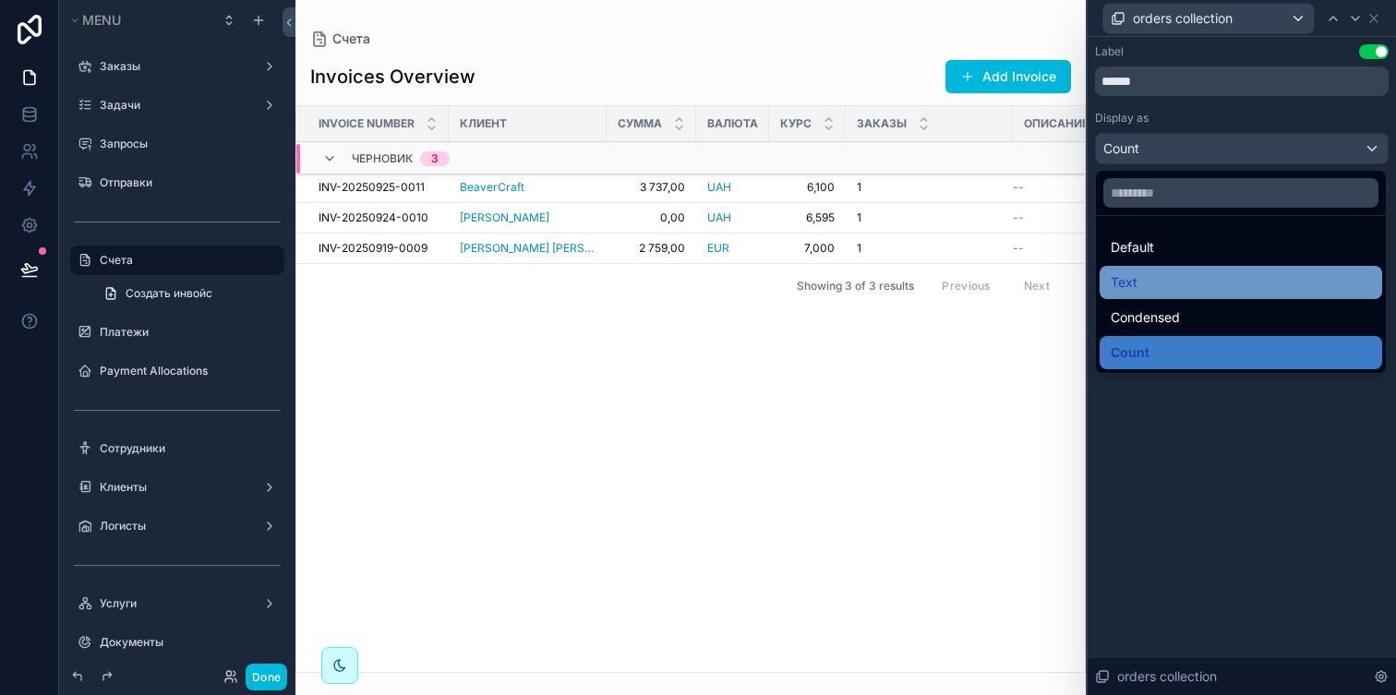
click at [1199, 279] on div "Text" at bounding box center [1241, 283] width 260 height 22
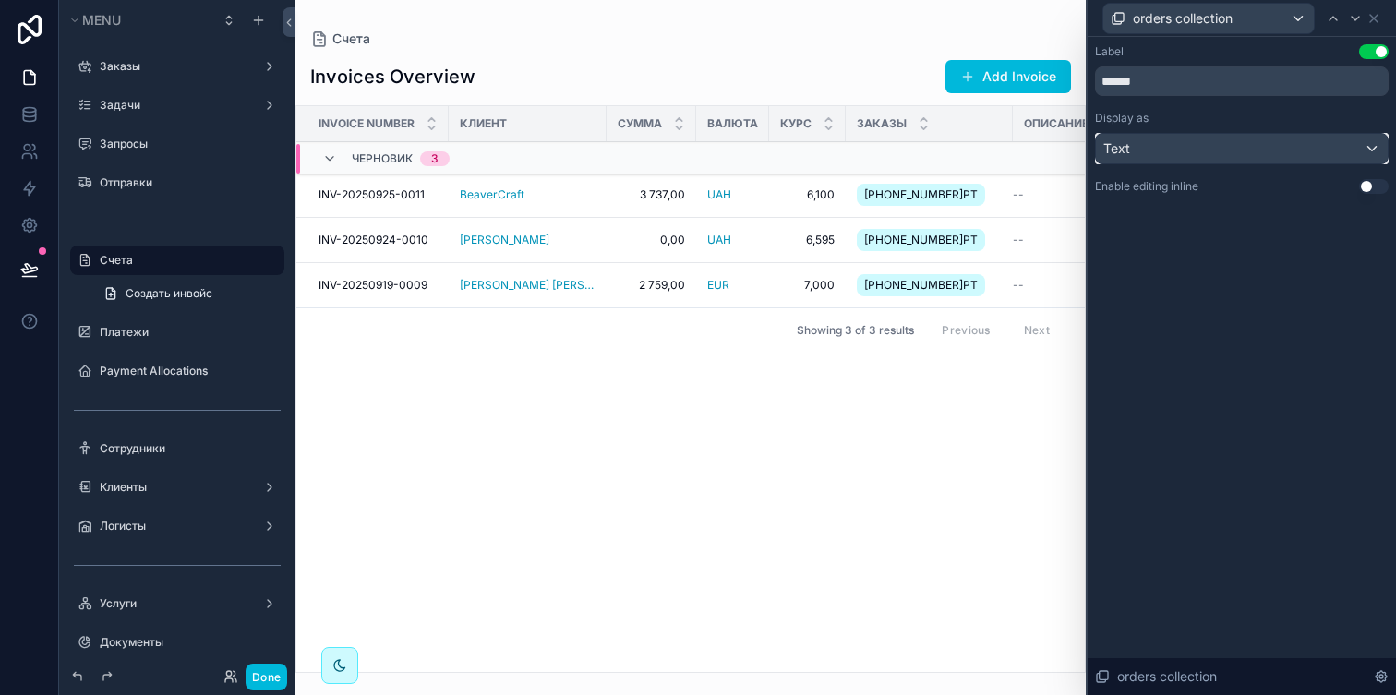
click at [1271, 152] on div "Text" at bounding box center [1242, 149] width 292 height 30
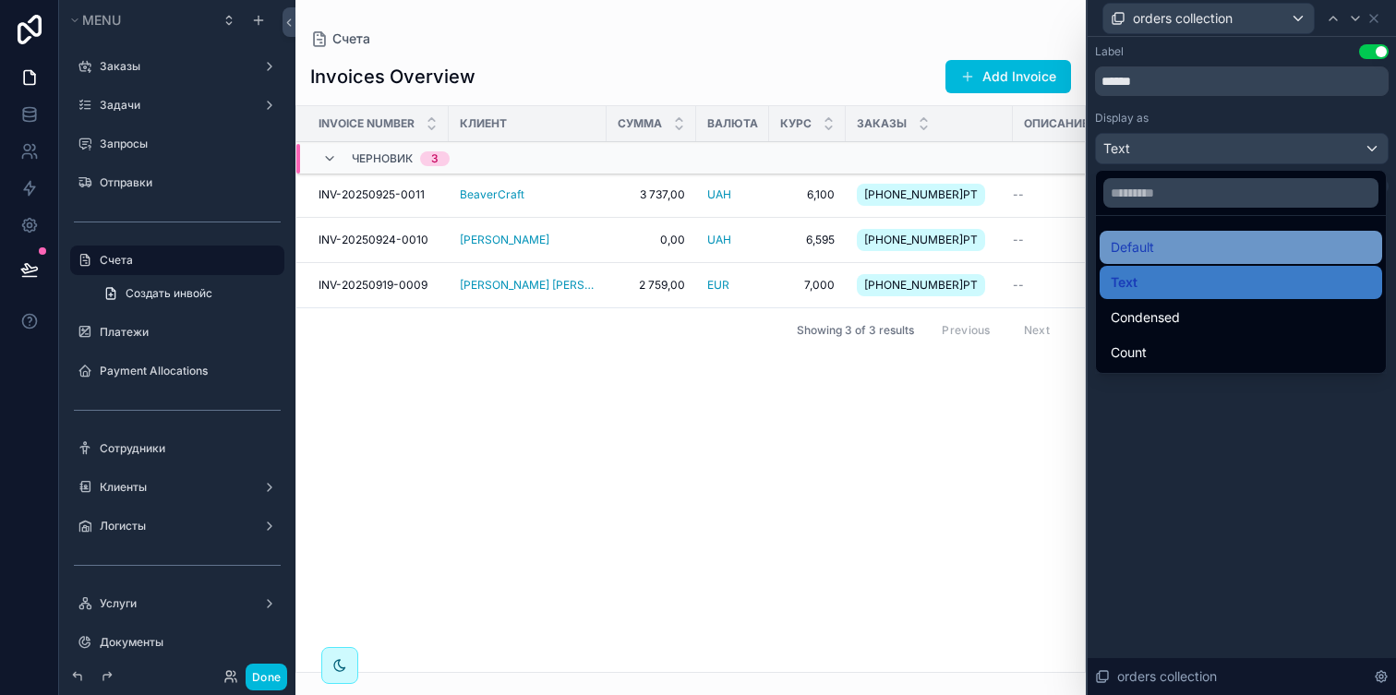
click at [1239, 244] on div "Default" at bounding box center [1241, 247] width 260 height 22
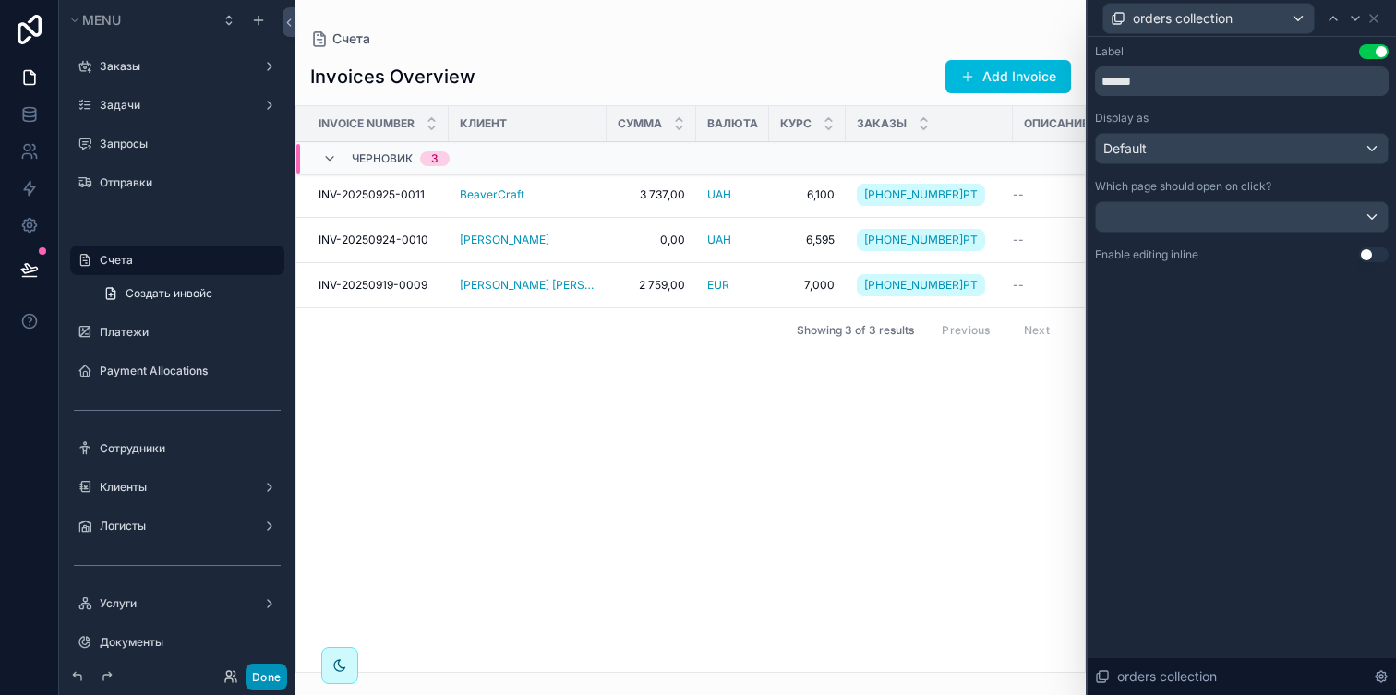
click at [272, 666] on button "Done" at bounding box center [267, 677] width 42 height 27
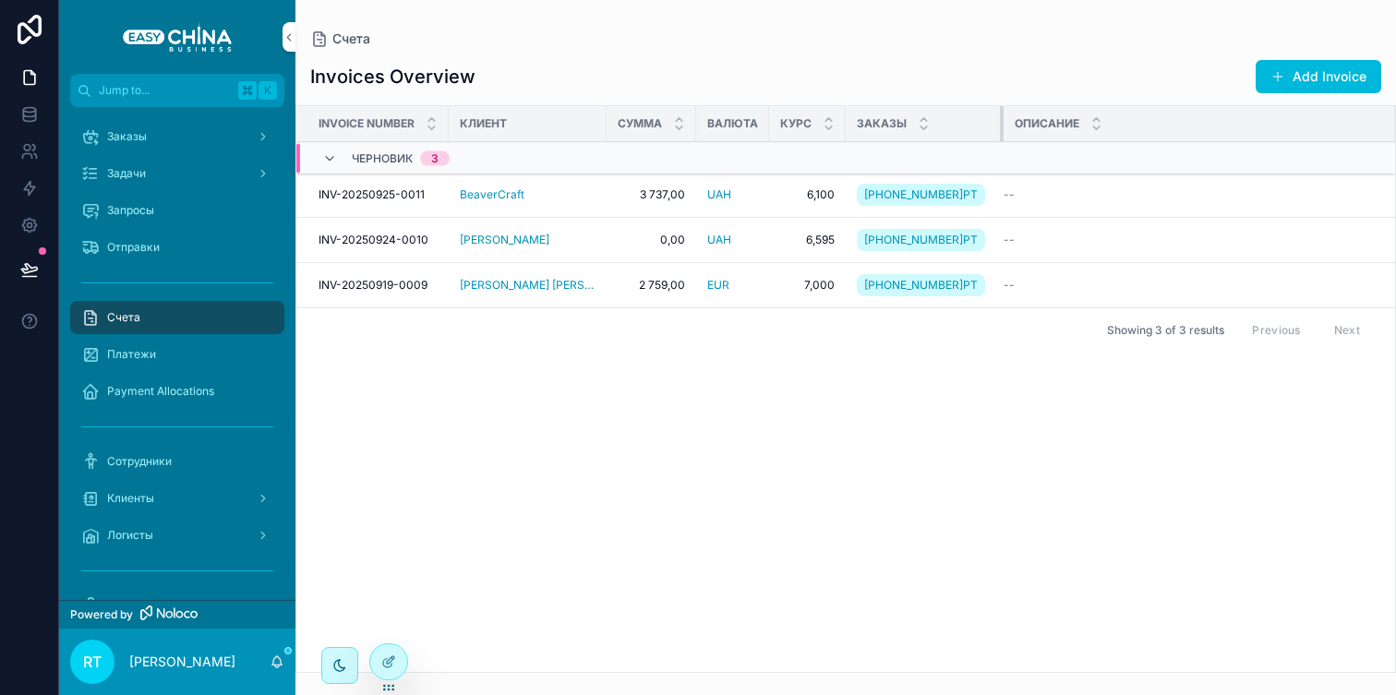
drag, startPoint x: 996, startPoint y: 130, endPoint x: 976, endPoint y: 136, distance: 21.1
click at [1000, 136] on div "scrollable content" at bounding box center [1003, 123] width 7 height 35
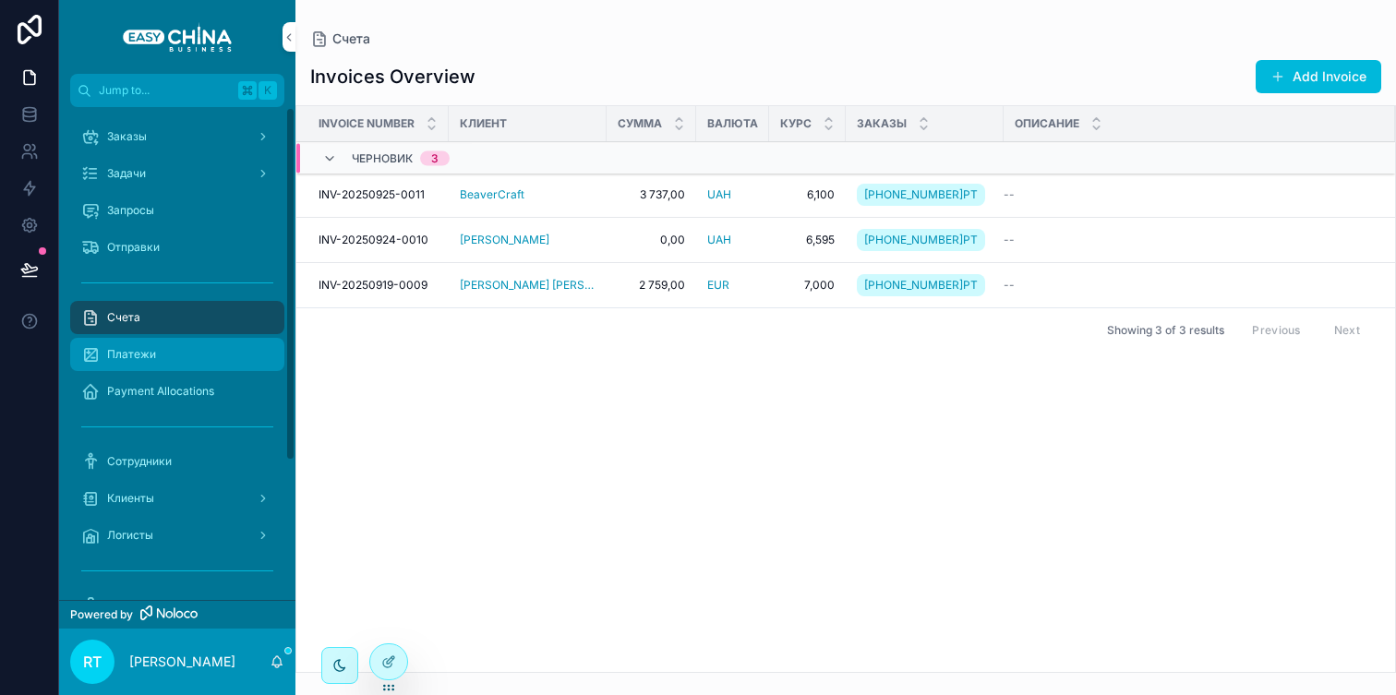
click at [141, 344] on div "Платежи" at bounding box center [177, 355] width 192 height 30
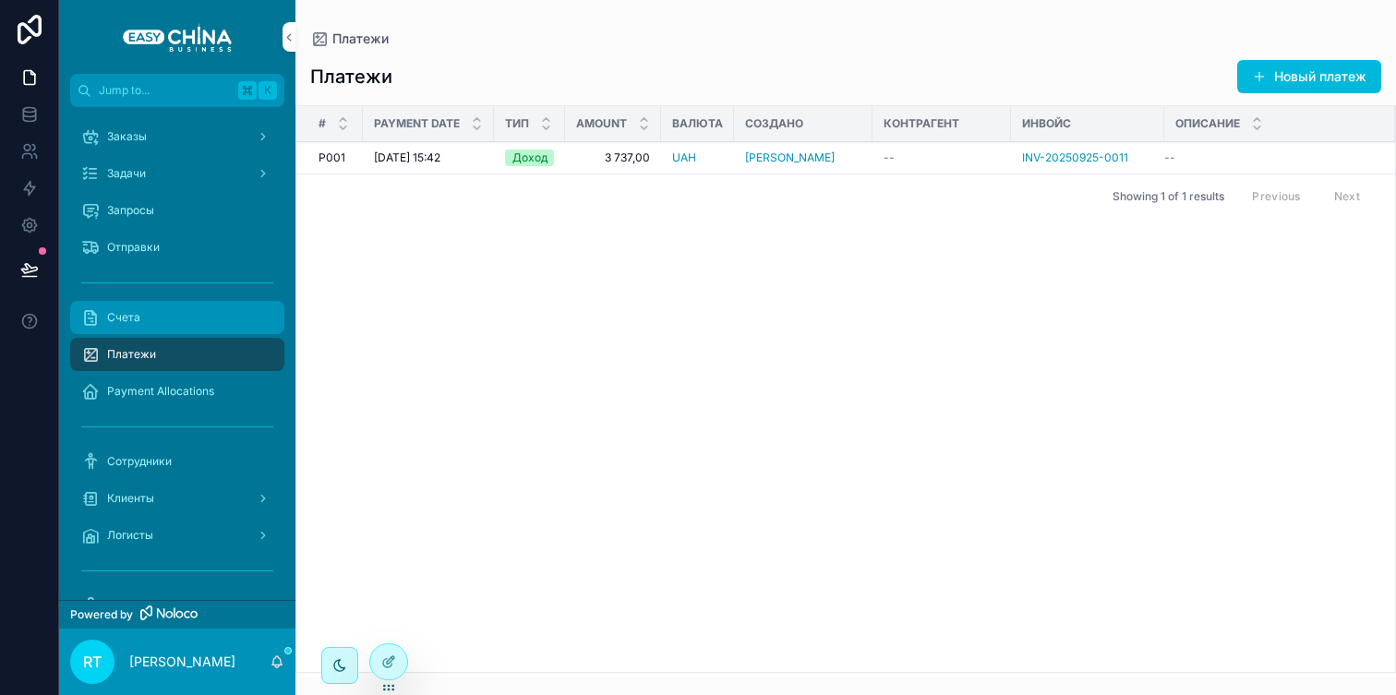
click at [153, 313] on div "Счета" at bounding box center [177, 318] width 192 height 30
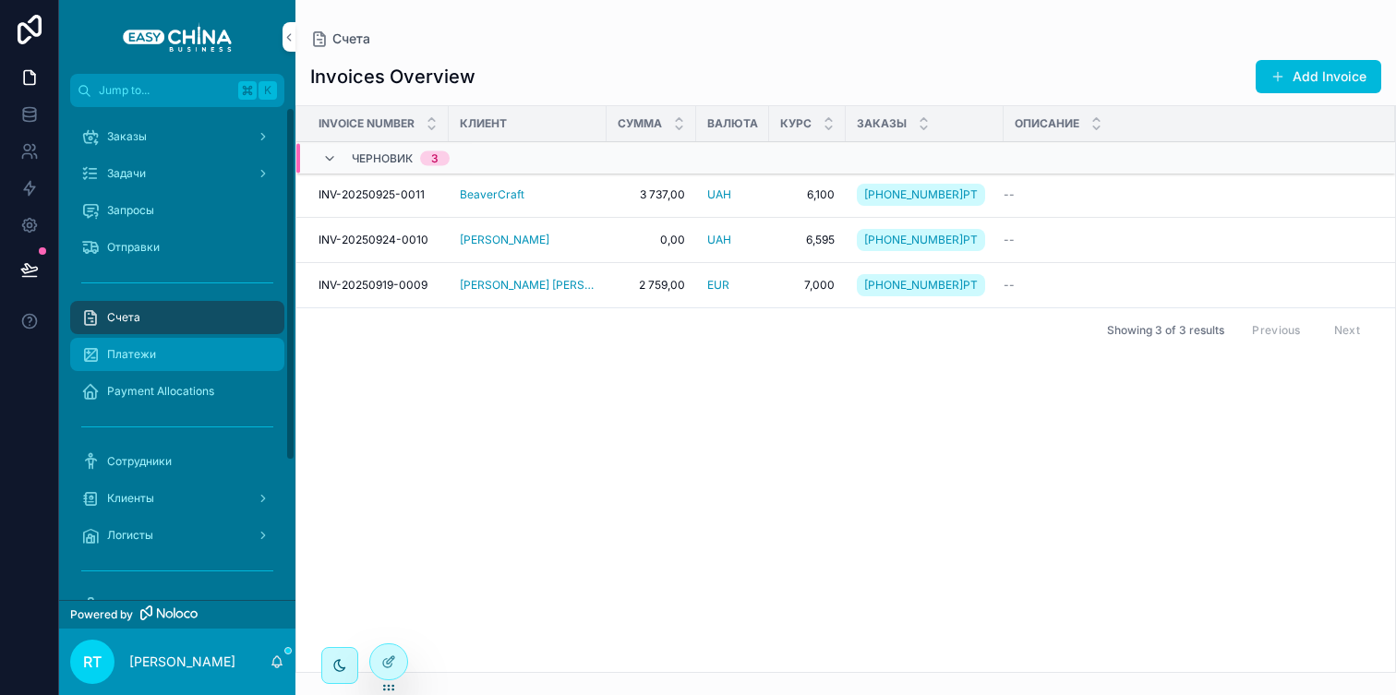
click at [190, 344] on div "Платежи" at bounding box center [177, 355] width 192 height 30
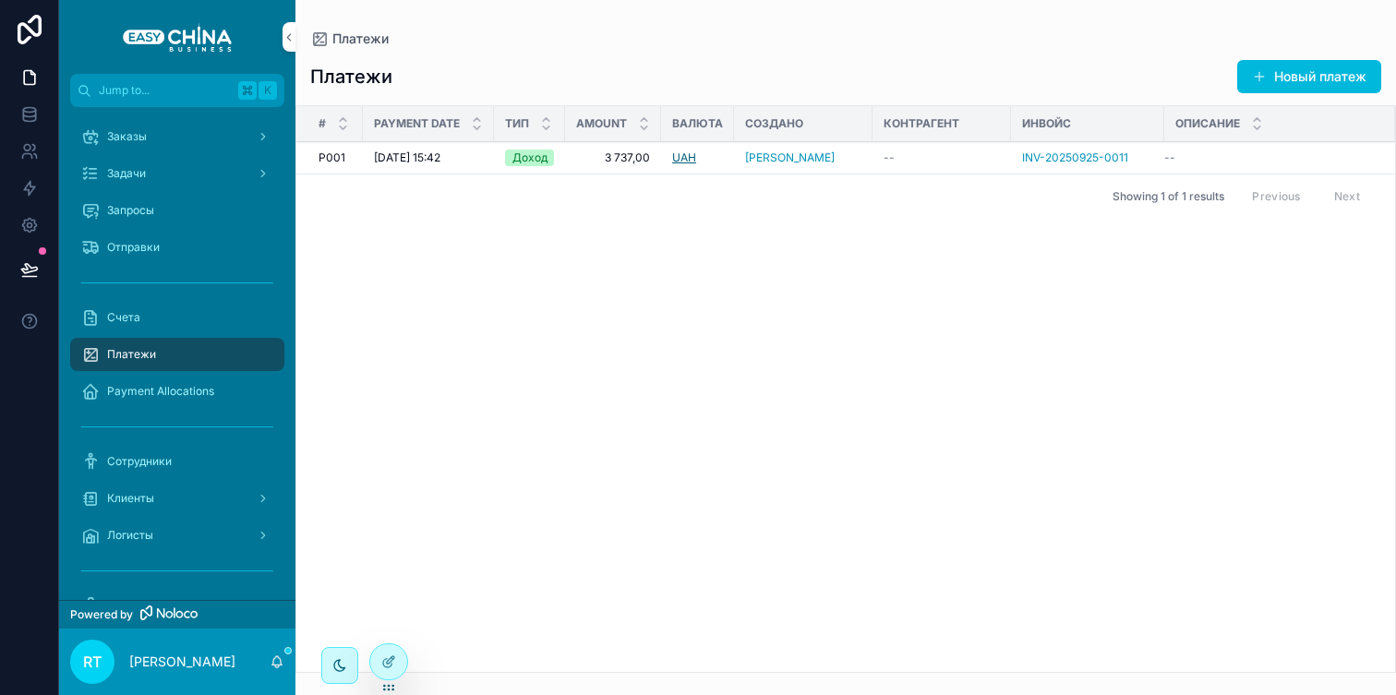
click at [677, 158] on span "UAH" at bounding box center [684, 158] width 24 height 15
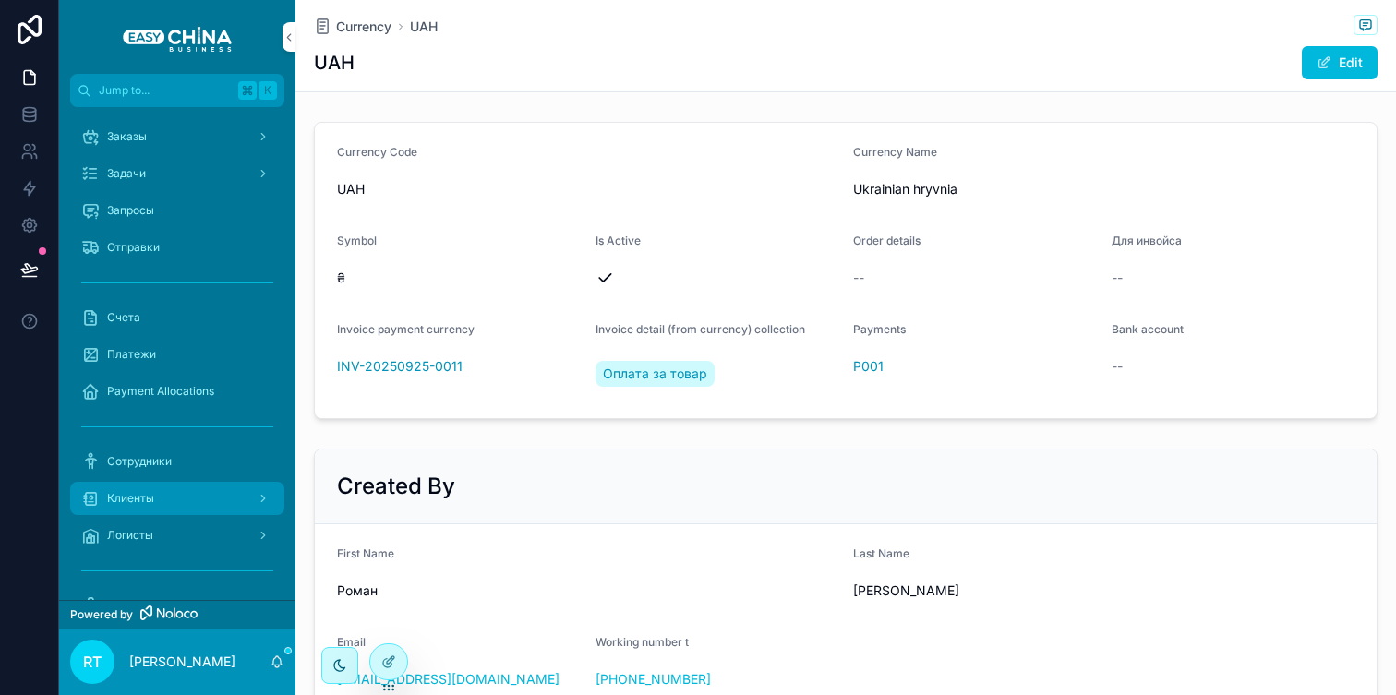
click at [187, 498] on div "Клиенты" at bounding box center [177, 499] width 192 height 30
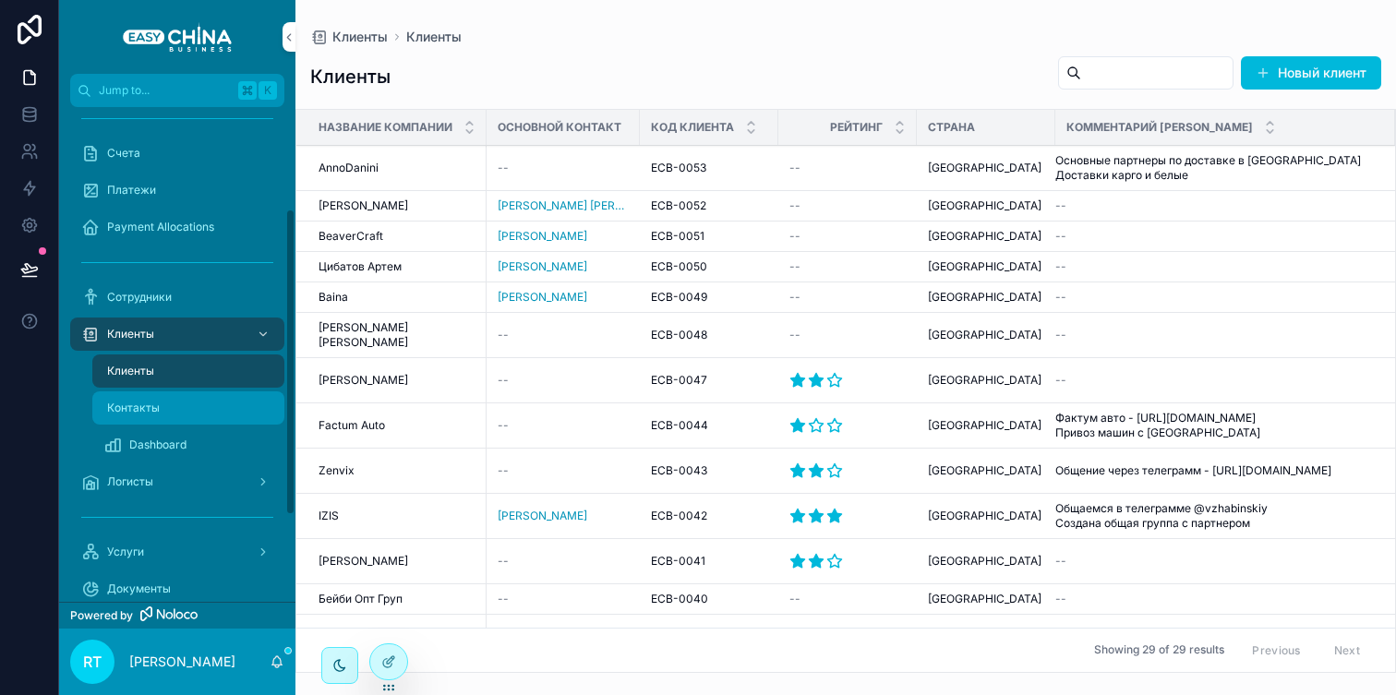
click at [167, 420] on div "Контакты" at bounding box center [188, 408] width 170 height 30
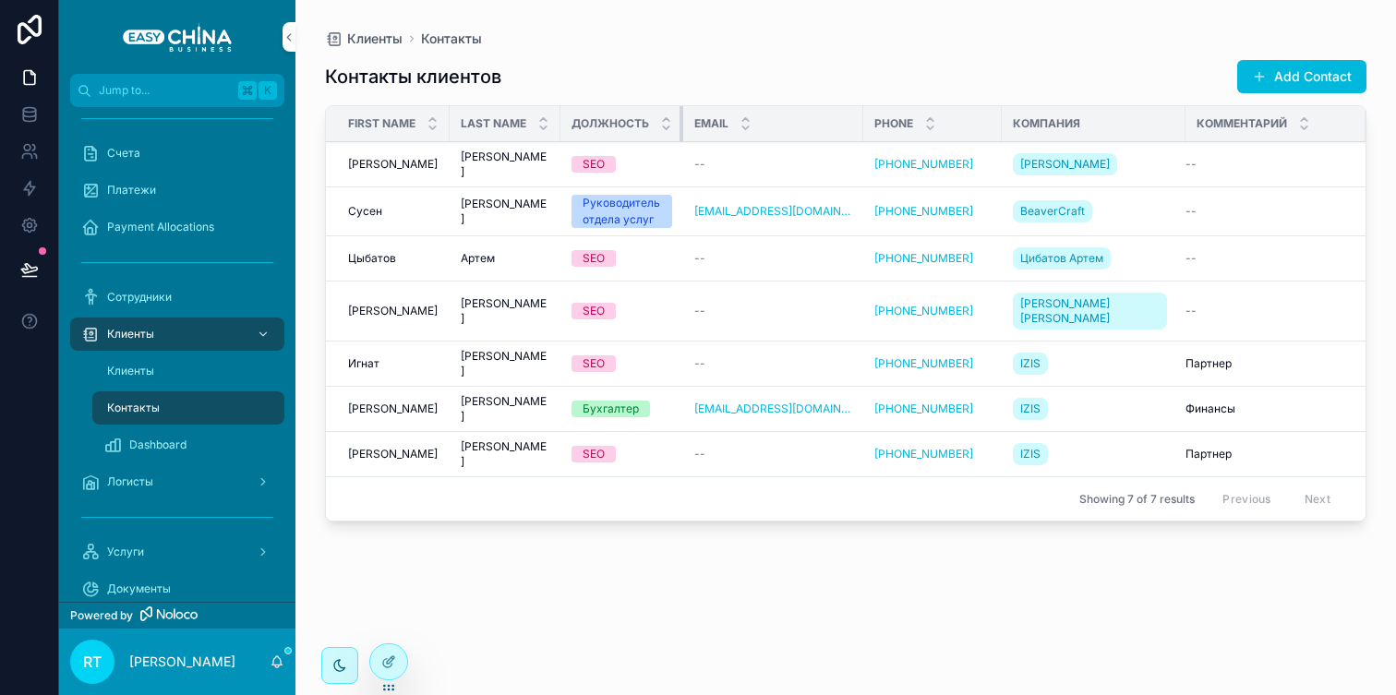
drag, startPoint x: 681, startPoint y: 112, endPoint x: 724, endPoint y: 112, distance: 43.4
click at [724, 112] on tr "First Name Last Name Должность Email Phone Компания Комментарий" at bounding box center [846, 124] width 1040 height 36
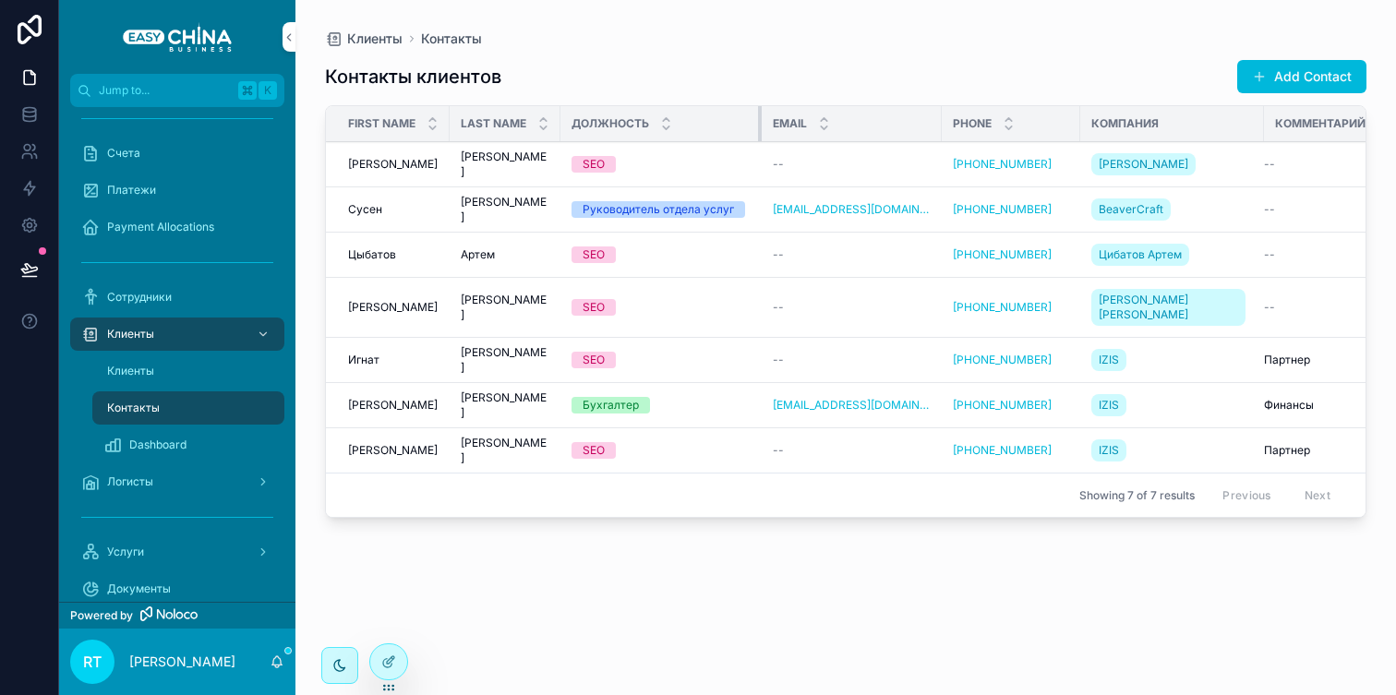
drag, startPoint x: 680, startPoint y: 126, endPoint x: 761, endPoint y: 119, distance: 81.5
click at [761, 119] on div "scrollable content" at bounding box center [761, 123] width 7 height 35
drag, startPoint x: 448, startPoint y: 114, endPoint x: 429, endPoint y: 114, distance: 18.5
click at [429, 114] on th "First Name" at bounding box center [388, 124] width 124 height 36
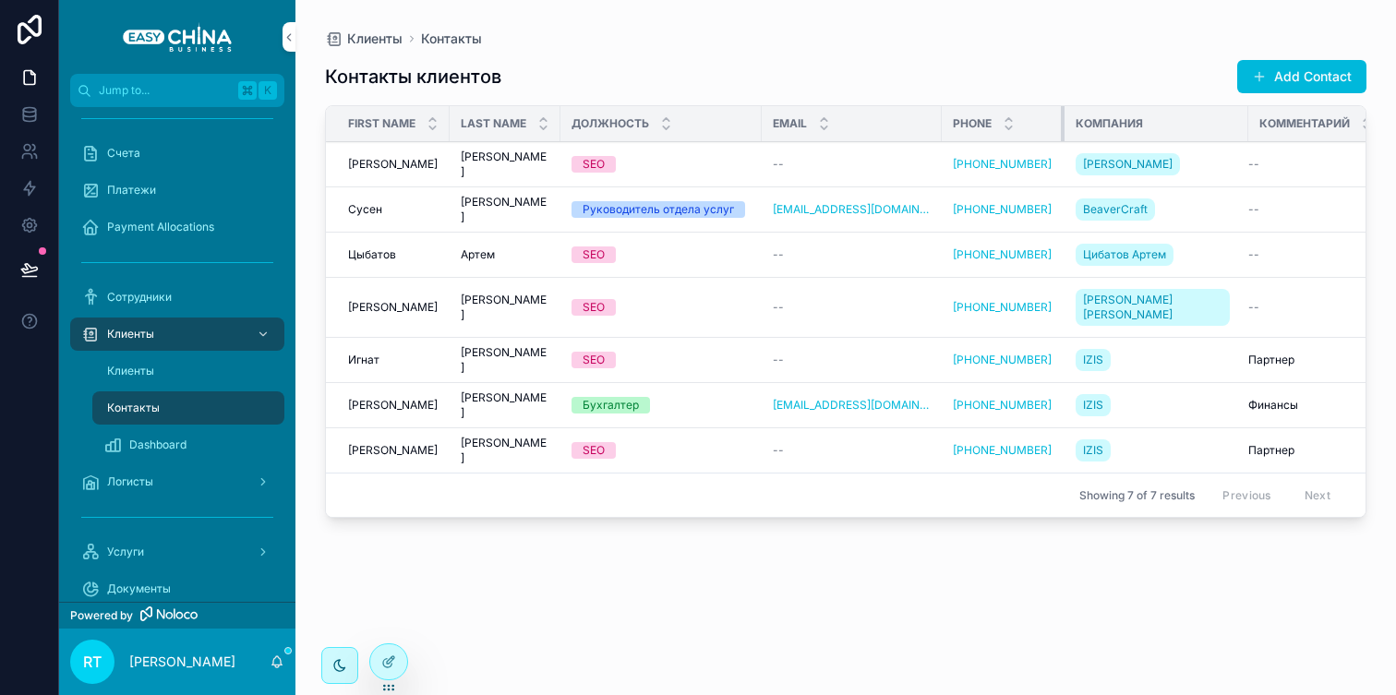
drag, startPoint x: 1064, startPoint y: 121, endPoint x: 1048, endPoint y: 127, distance: 17.0
click at [1061, 127] on div "scrollable content" at bounding box center [1064, 123] width 7 height 35
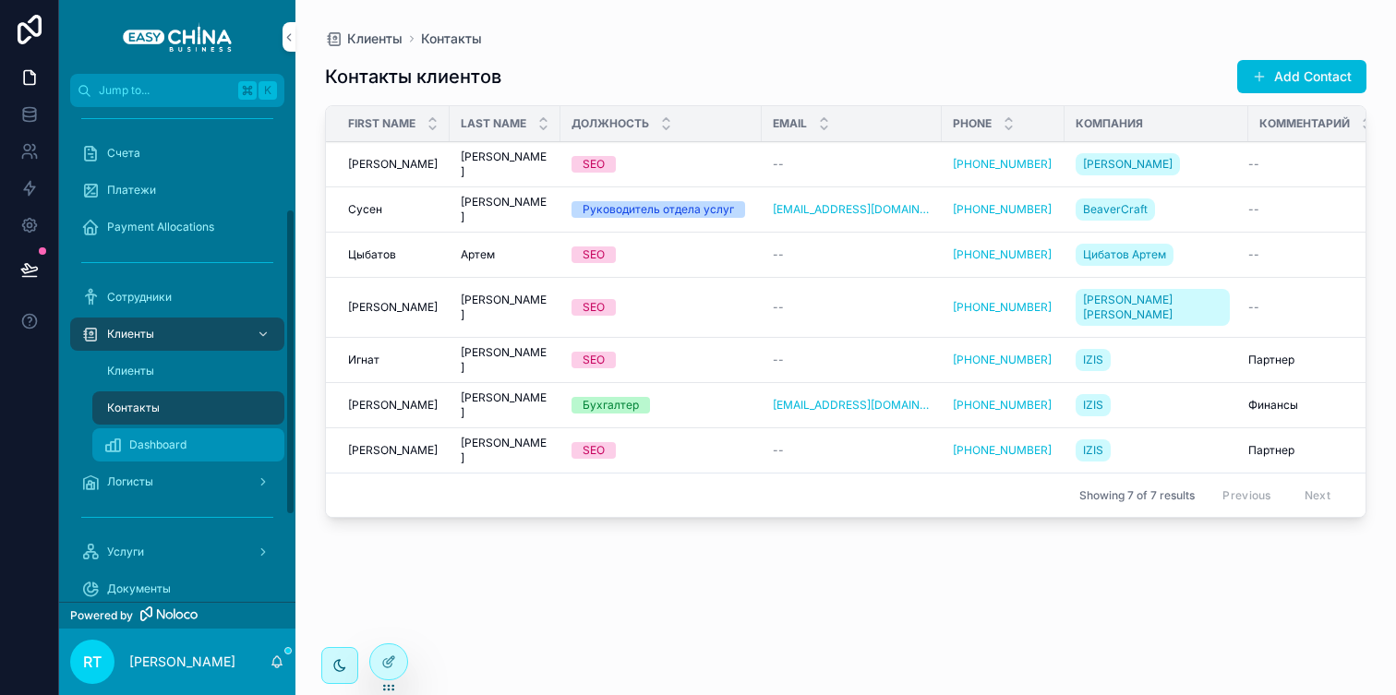
click at [210, 437] on div "Dashboard" at bounding box center [188, 445] width 170 height 30
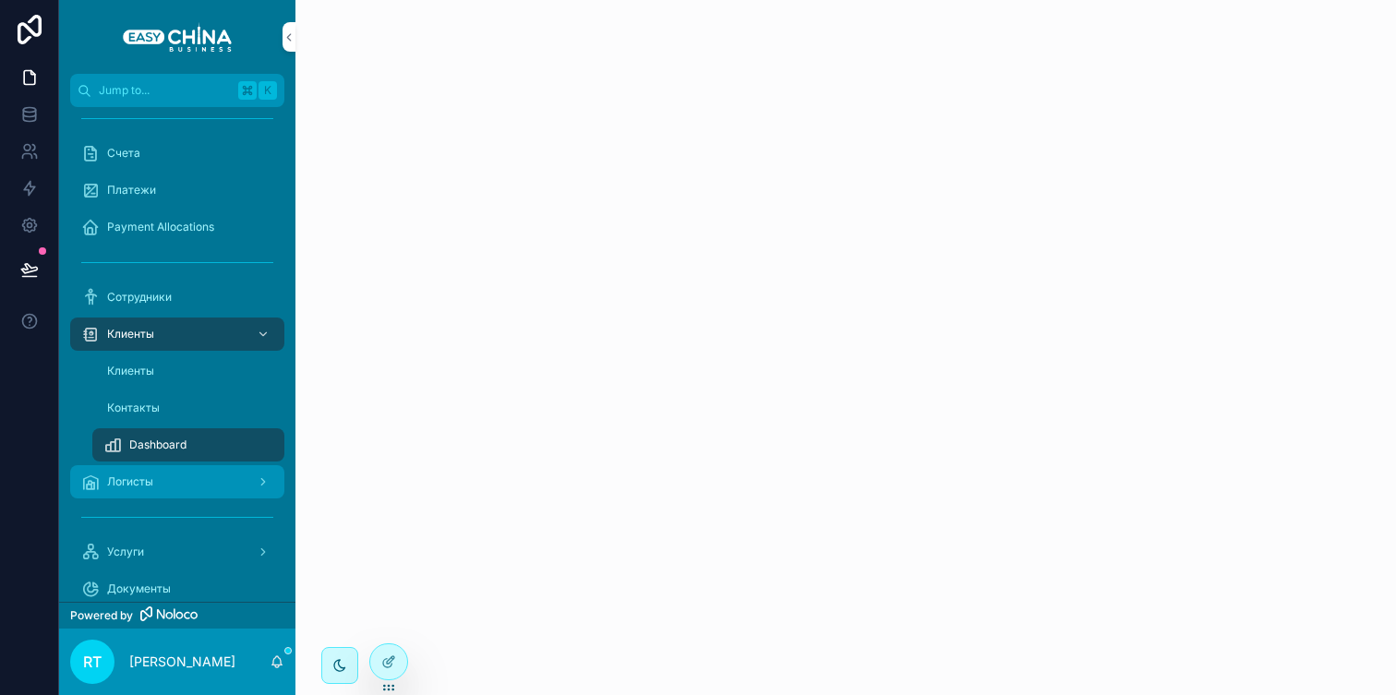
click at [174, 483] on div "Логисты" at bounding box center [177, 482] width 192 height 30
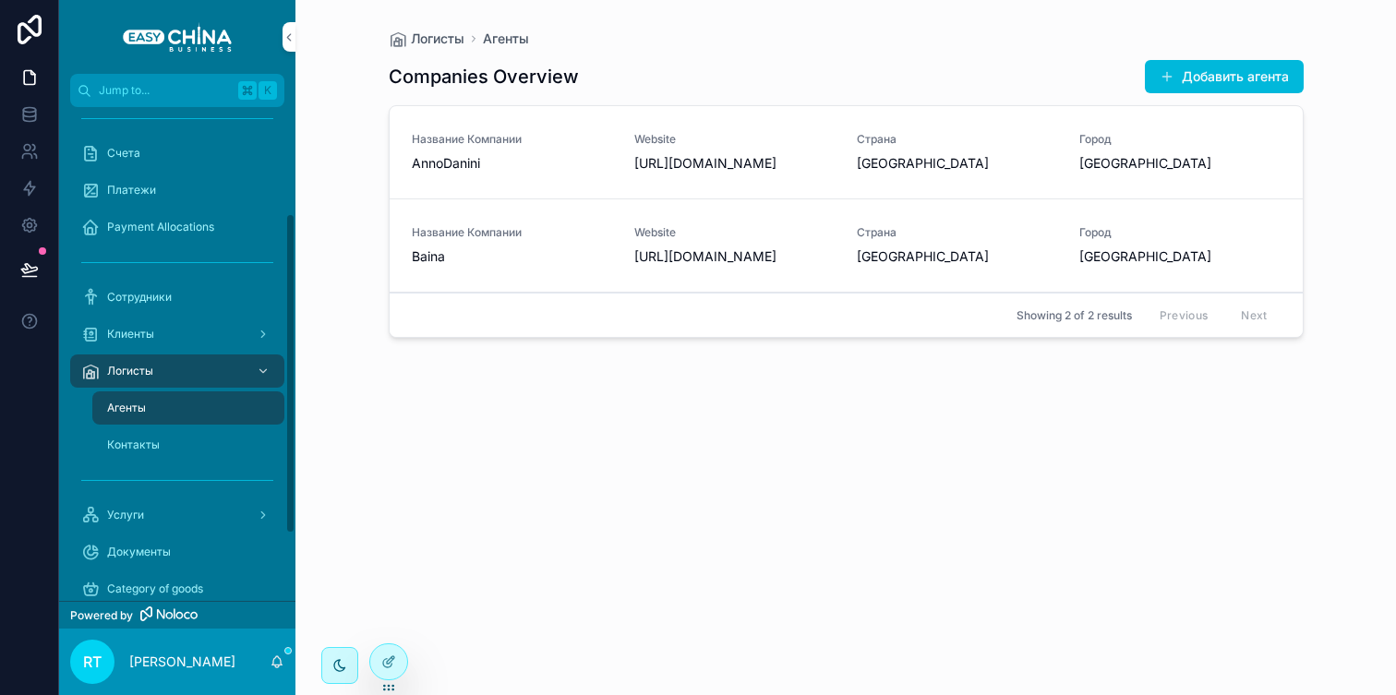
click at [518, 155] on span "AnnoDanini" at bounding box center [512, 163] width 200 height 18
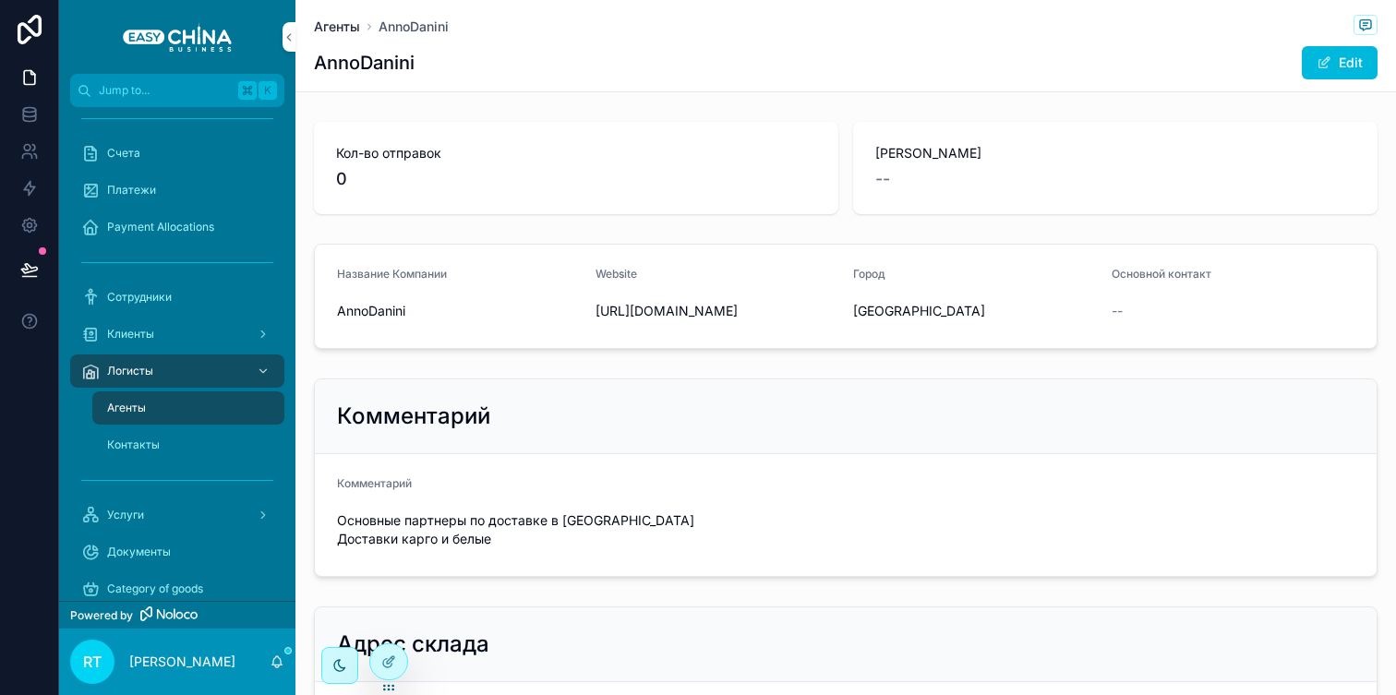
click at [339, 30] on span "Агенты" at bounding box center [337, 27] width 46 height 18
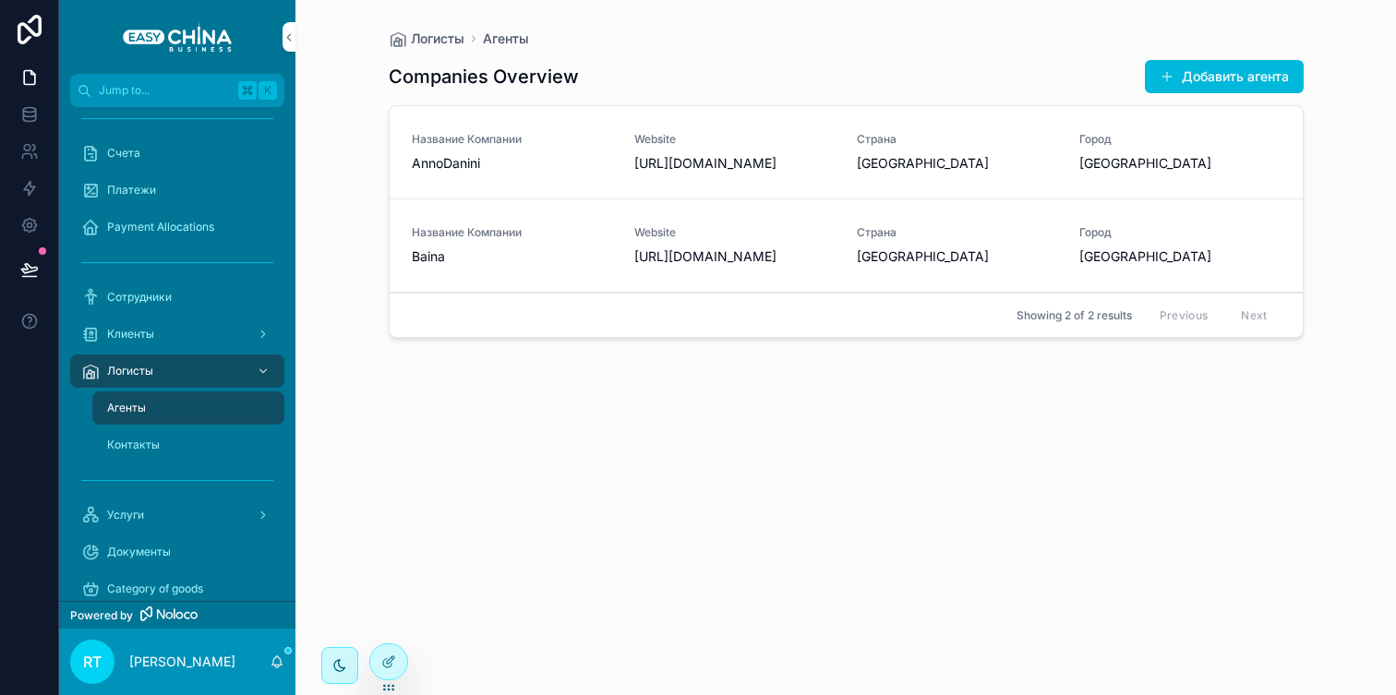
click at [501, 245] on div "Название Компании Baina" at bounding box center [512, 245] width 200 height 41
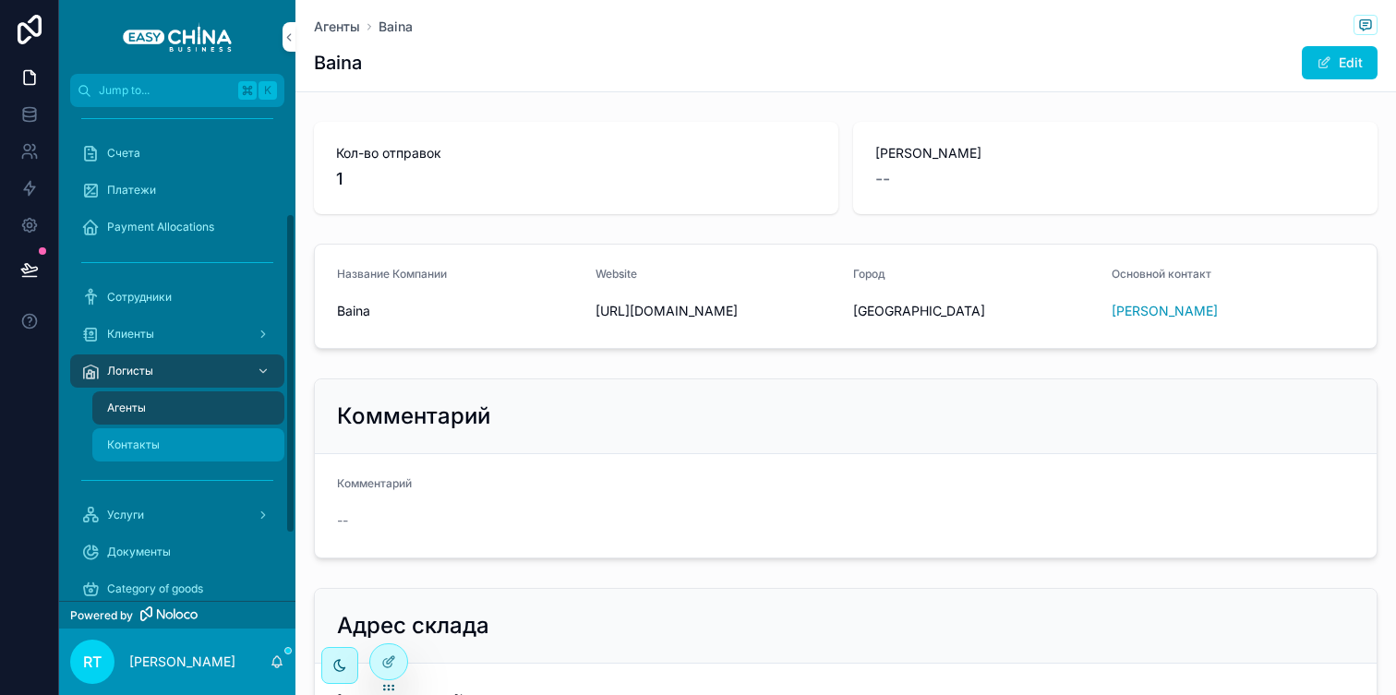
click at [179, 443] on div "Контакты" at bounding box center [188, 445] width 170 height 30
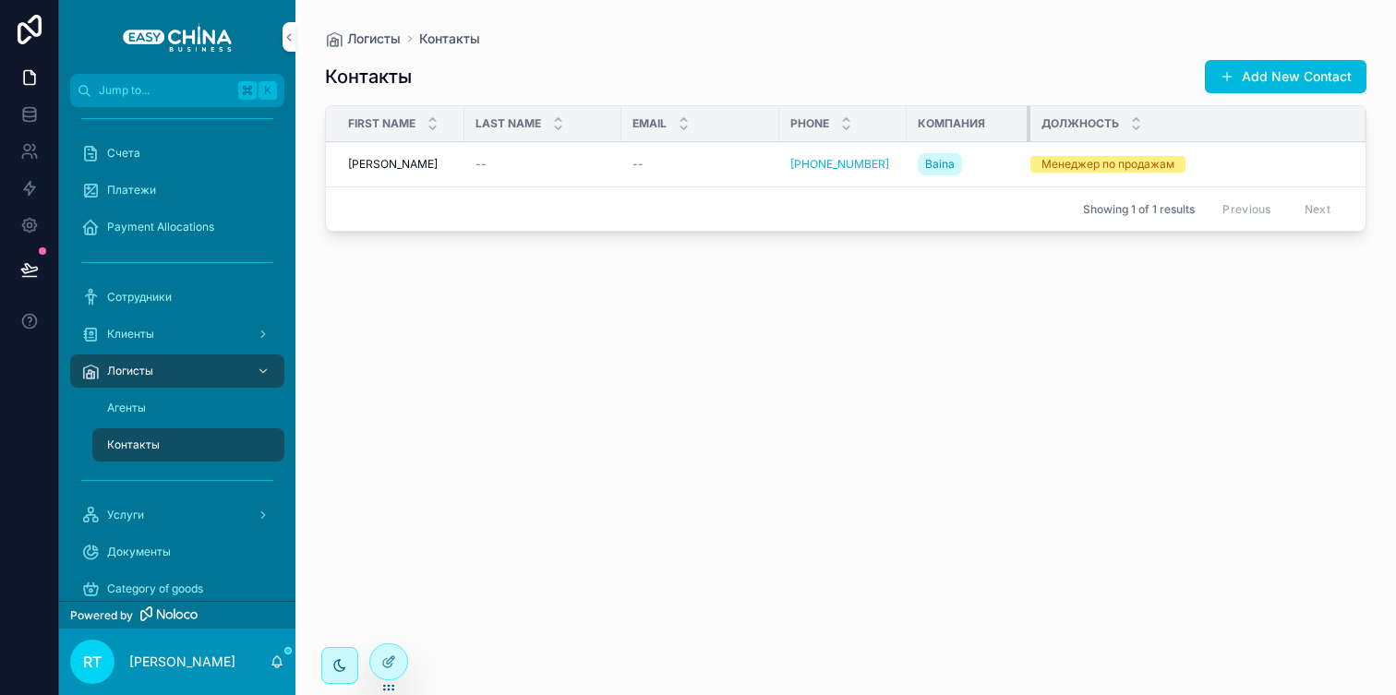
drag, startPoint x: 1045, startPoint y: 124, endPoint x: 1029, endPoint y: 125, distance: 16.6
click at [1029, 125] on div "scrollable content" at bounding box center [1030, 123] width 7 height 35
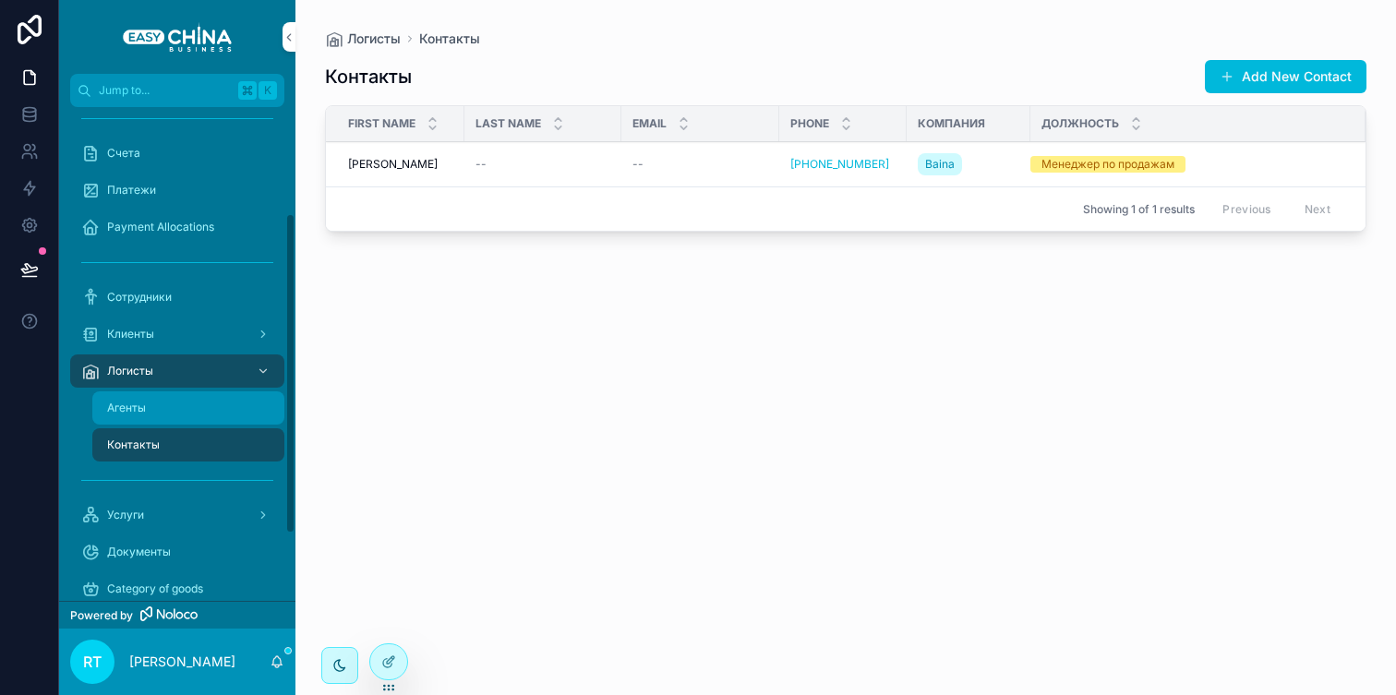
click at [184, 418] on div "Агенты" at bounding box center [188, 408] width 170 height 30
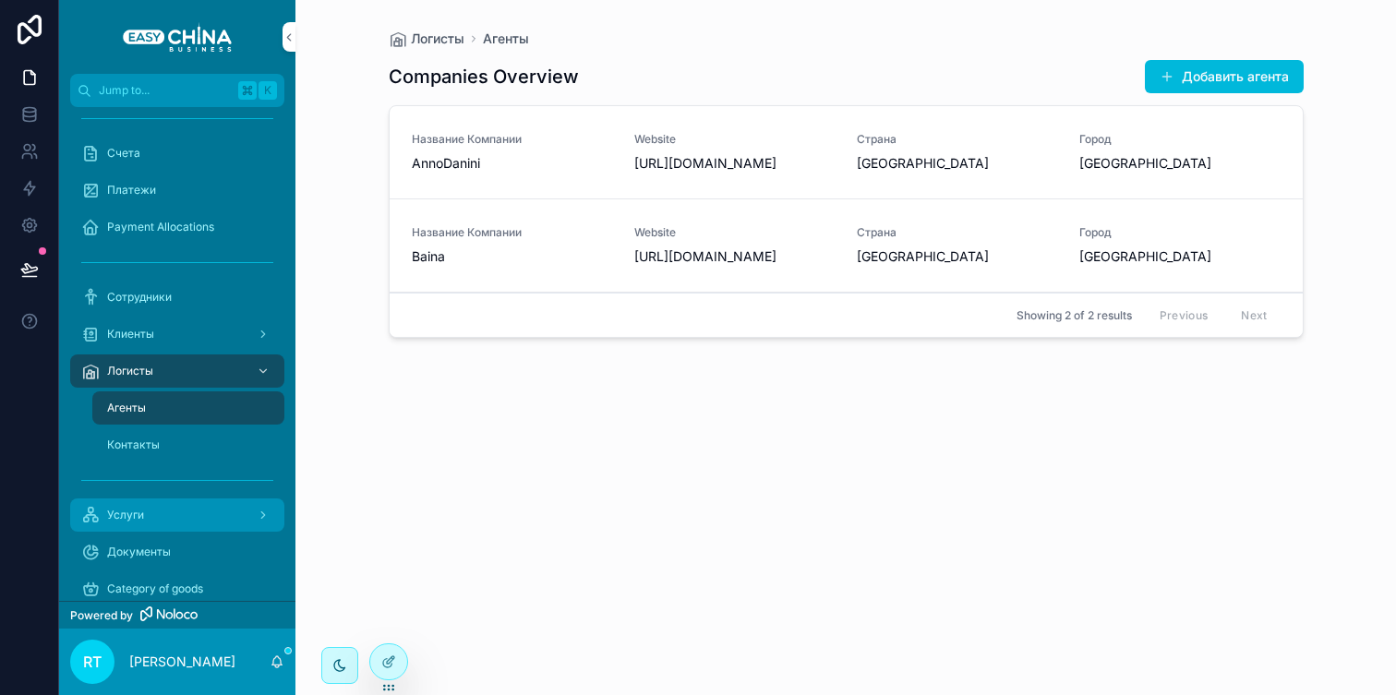
click at [188, 501] on div "Услуги" at bounding box center [177, 516] width 192 height 30
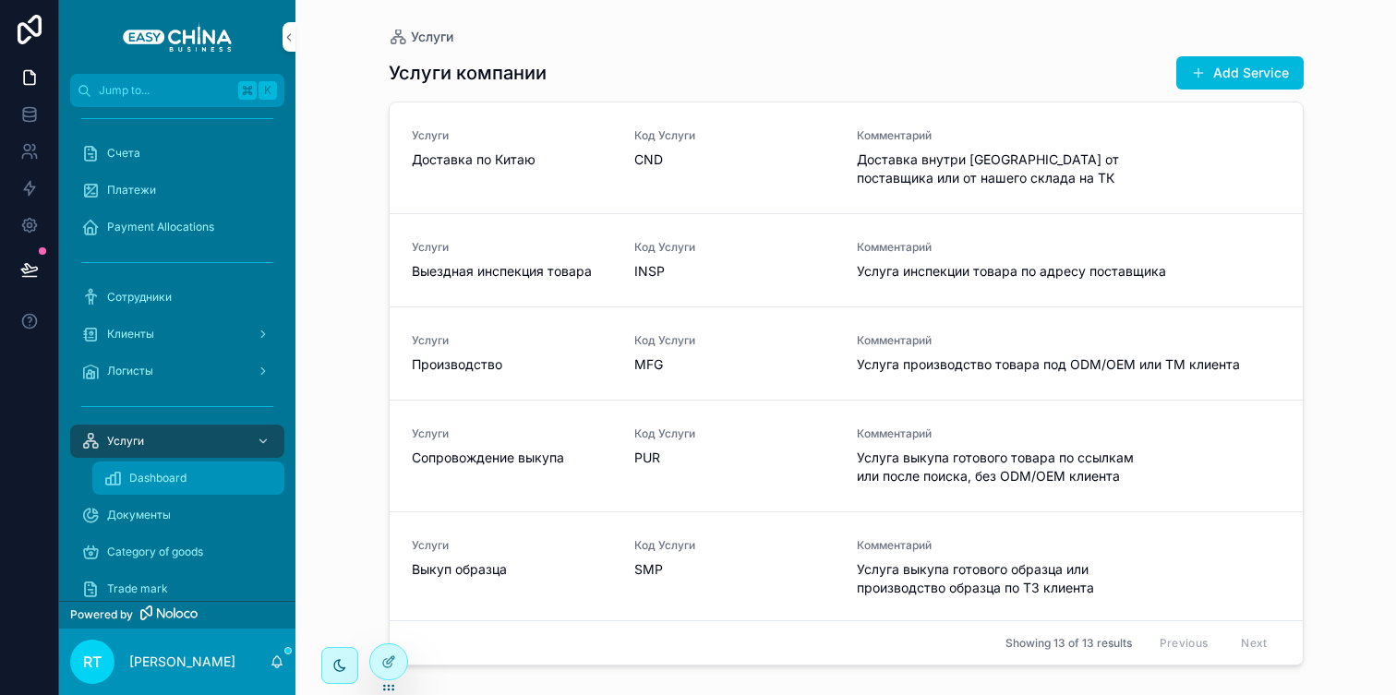
click at [190, 476] on div "Dashboard" at bounding box center [188, 479] width 170 height 30
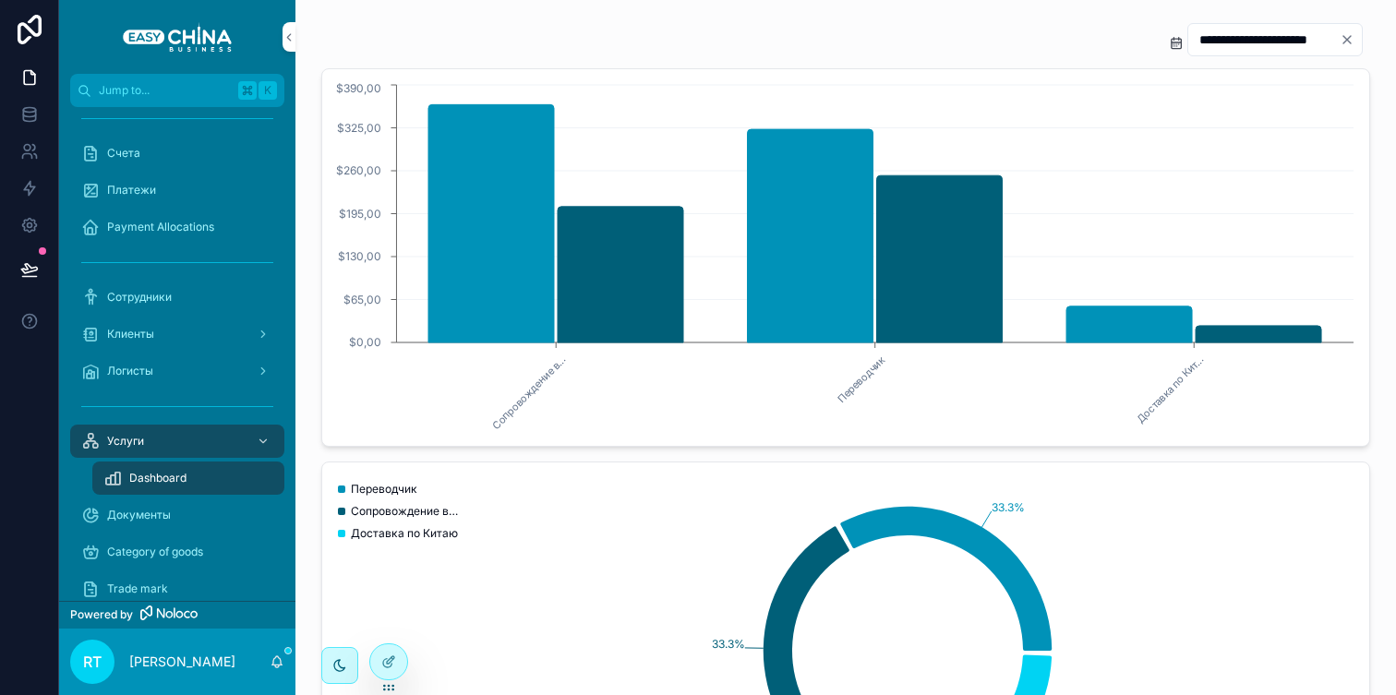
click at [1346, 46] on icon "Clear" at bounding box center [1347, 39] width 15 height 15
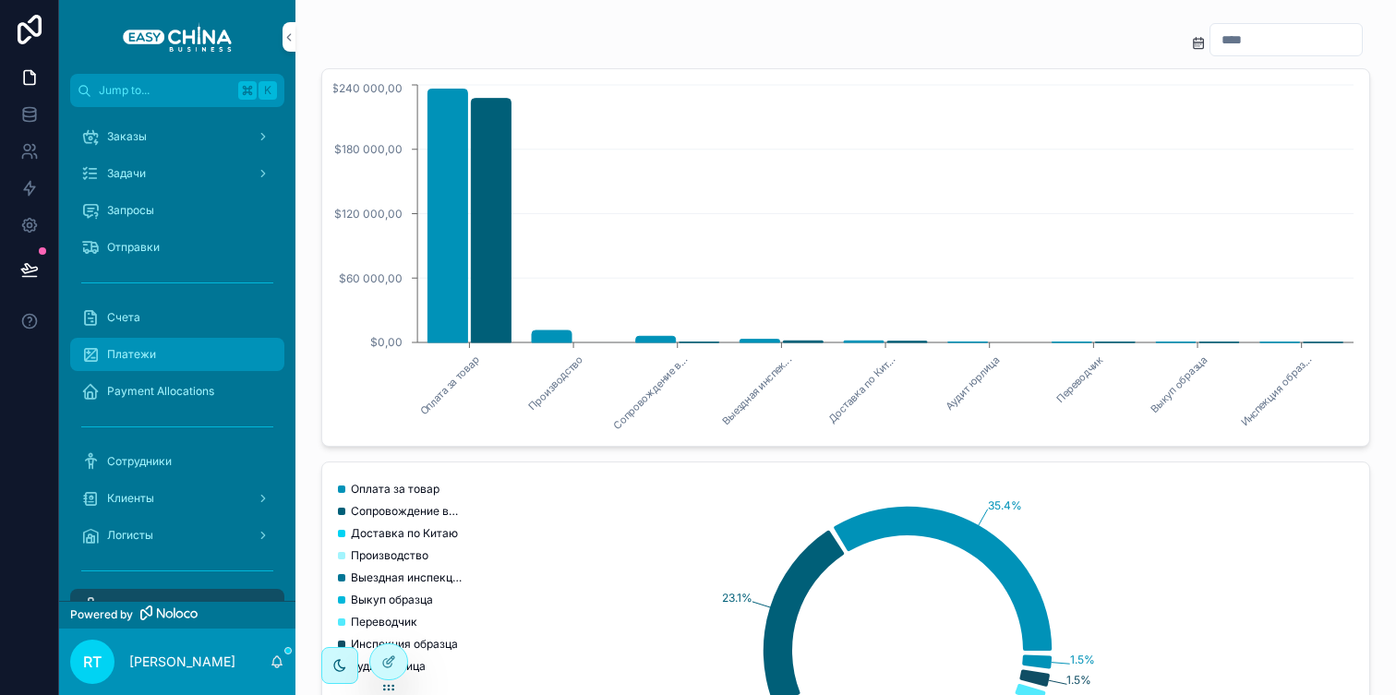
click at [186, 345] on div "Платежи" at bounding box center [177, 355] width 192 height 30
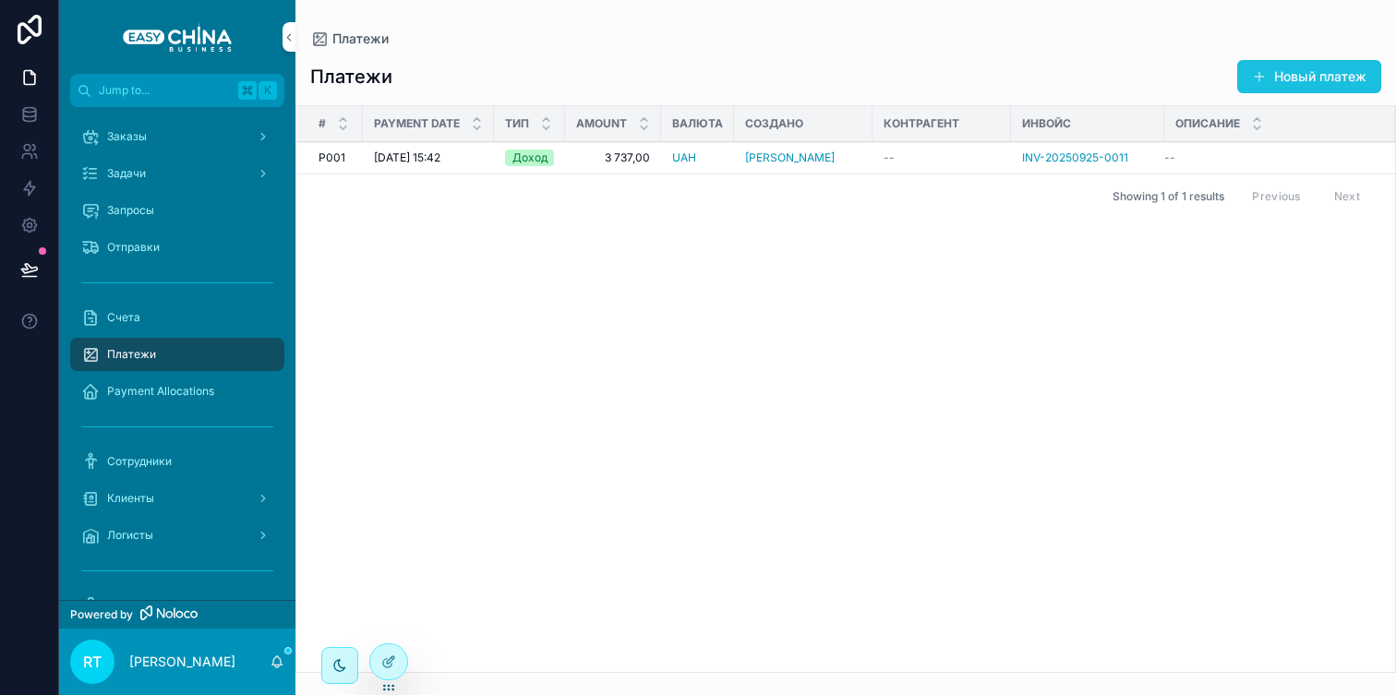
click at [1279, 88] on button "Новый платеж" at bounding box center [1309, 76] width 144 height 33
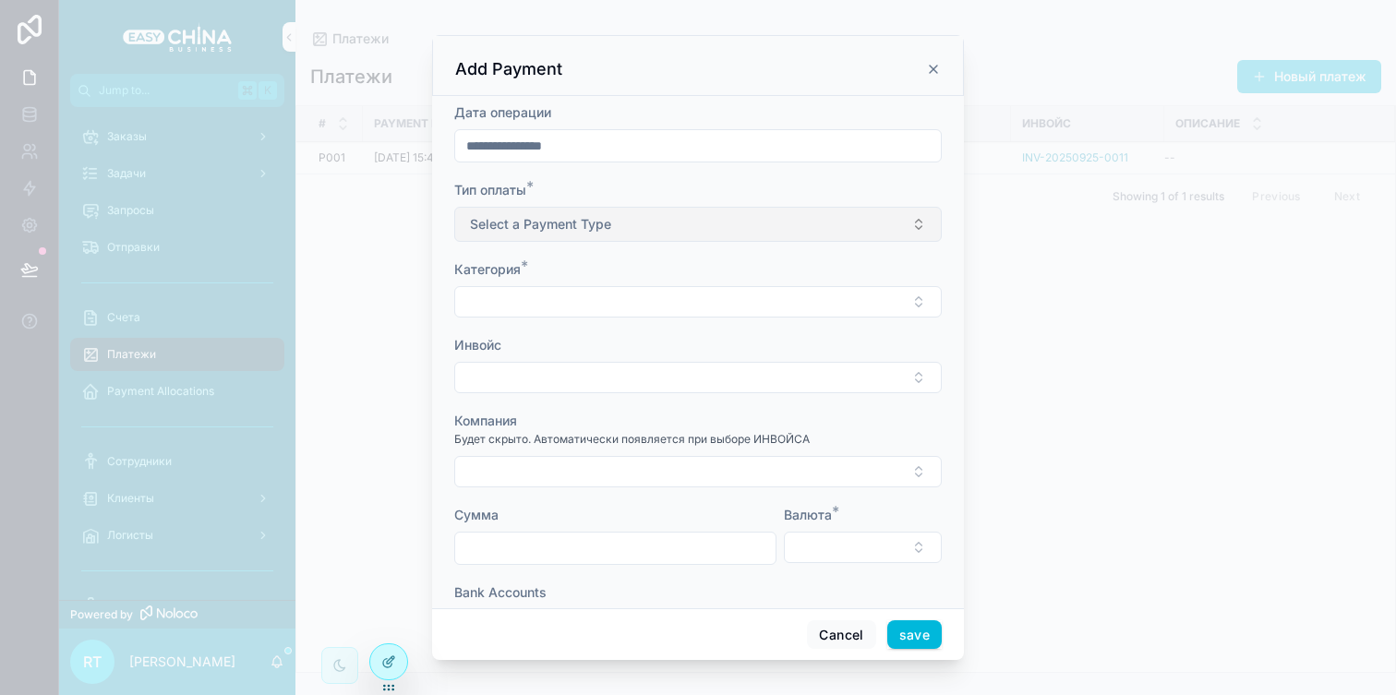
click at [717, 229] on button "Select a Payment Type" at bounding box center [698, 224] width 488 height 35
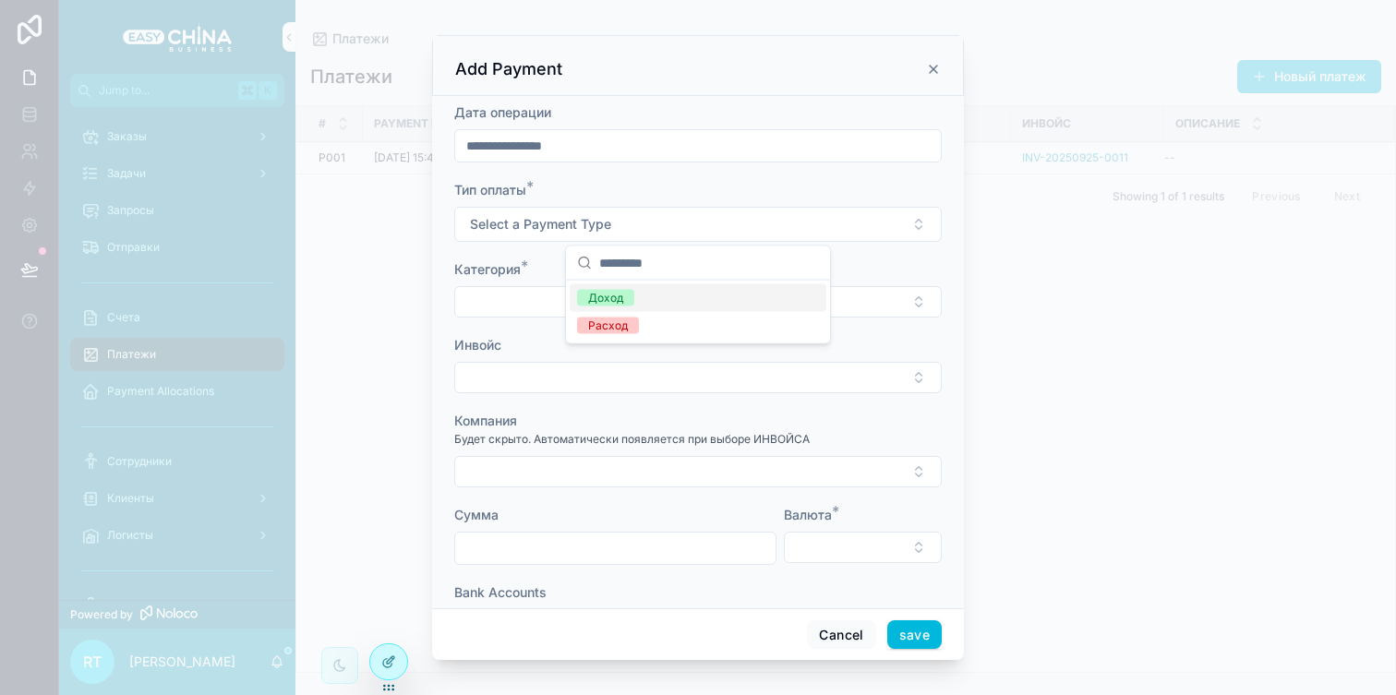
click at [702, 296] on div "Доход" at bounding box center [698, 298] width 257 height 28
click at [622, 308] on button "Select Button" at bounding box center [698, 301] width 488 height 31
click at [826, 72] on div "Add Payment" at bounding box center [698, 69] width 486 height 22
click at [921, 69] on div "Add Payment" at bounding box center [698, 69] width 486 height 22
click at [923, 69] on div "Add Payment" at bounding box center [698, 69] width 486 height 22
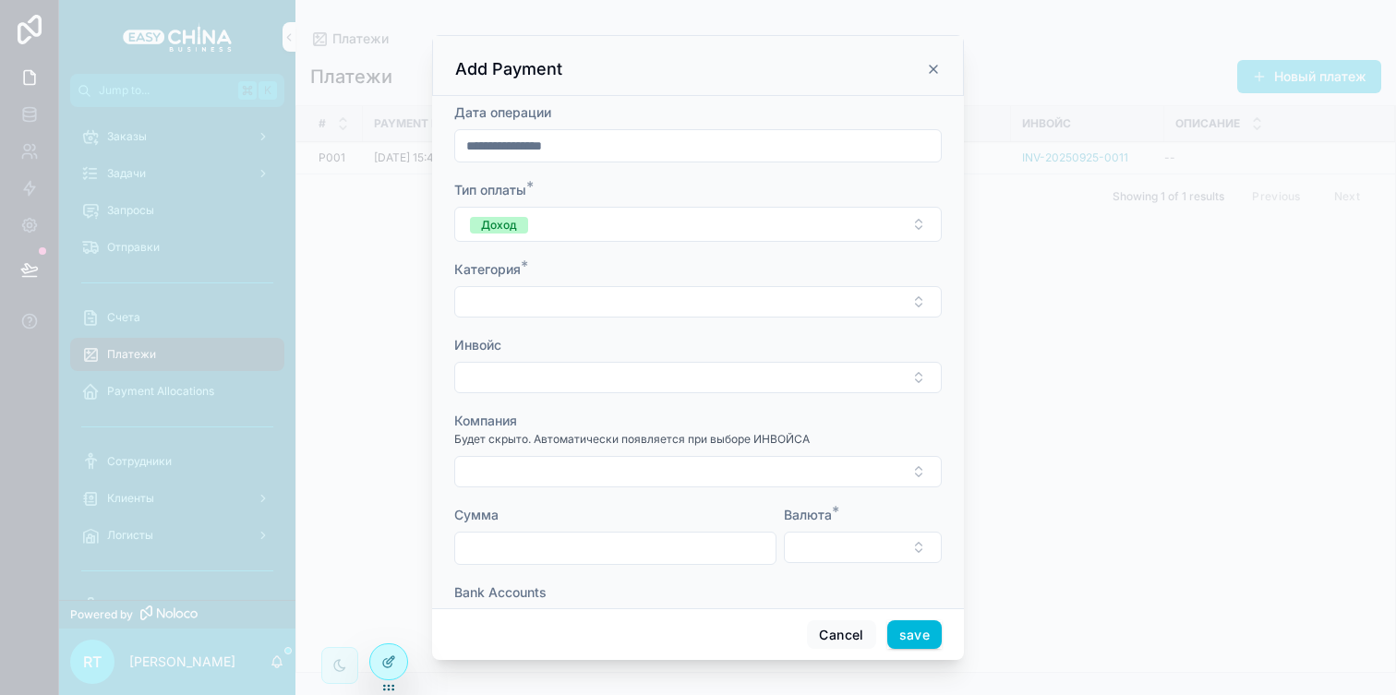
click at [931, 69] on icon "scrollable content" at bounding box center [933, 69] width 15 height 15
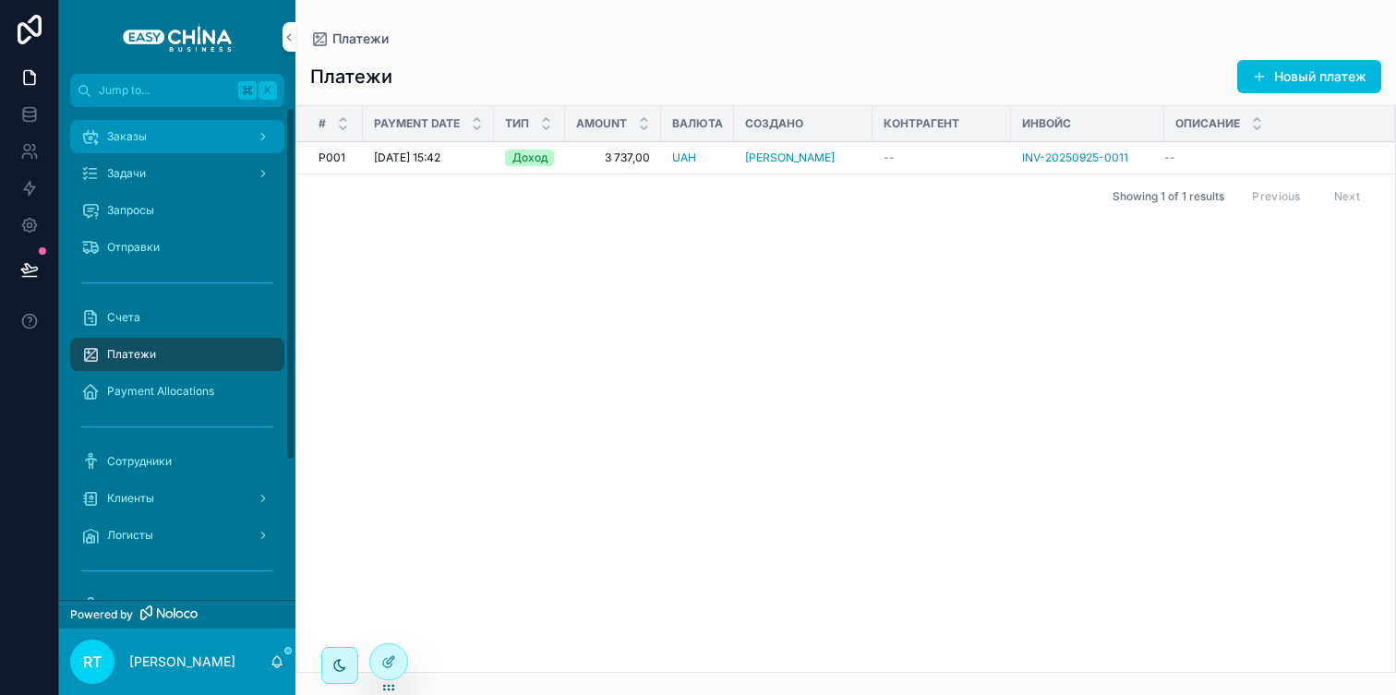
click at [181, 149] on div "Заказы" at bounding box center [177, 137] width 192 height 30
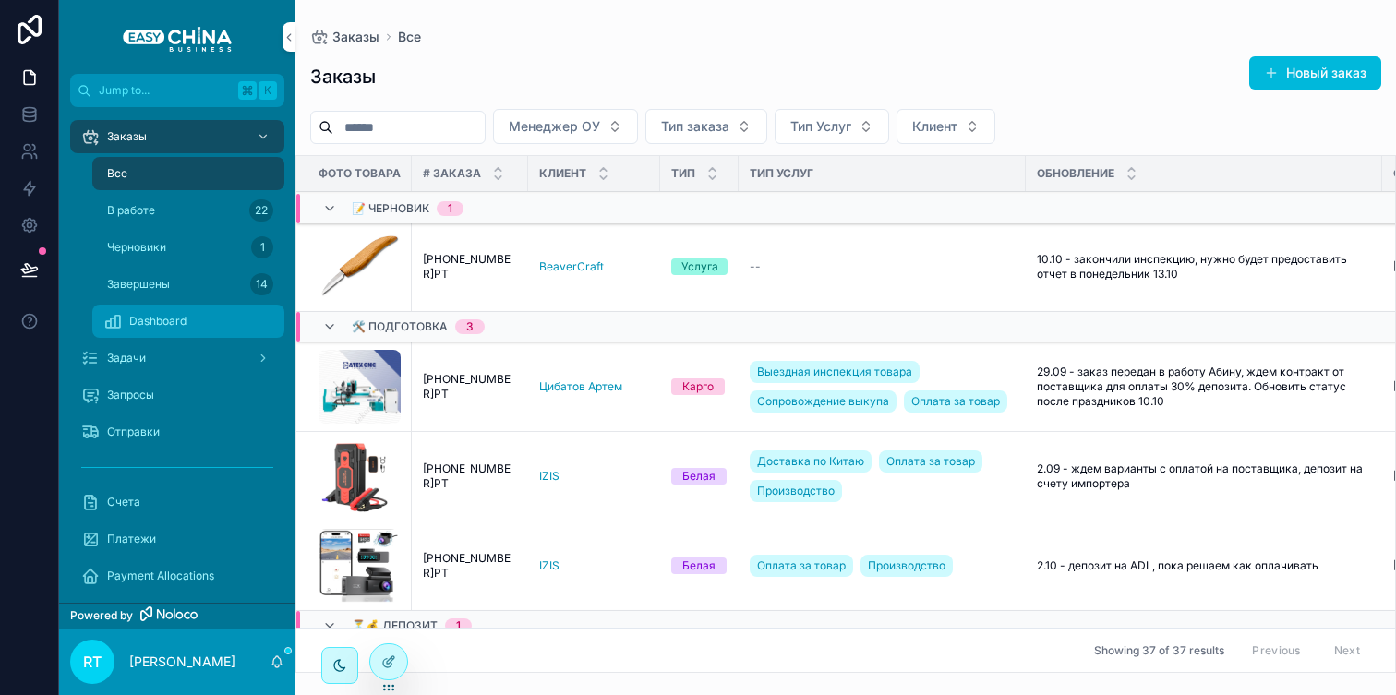
click at [200, 312] on div "Dashboard" at bounding box center [188, 322] width 170 height 30
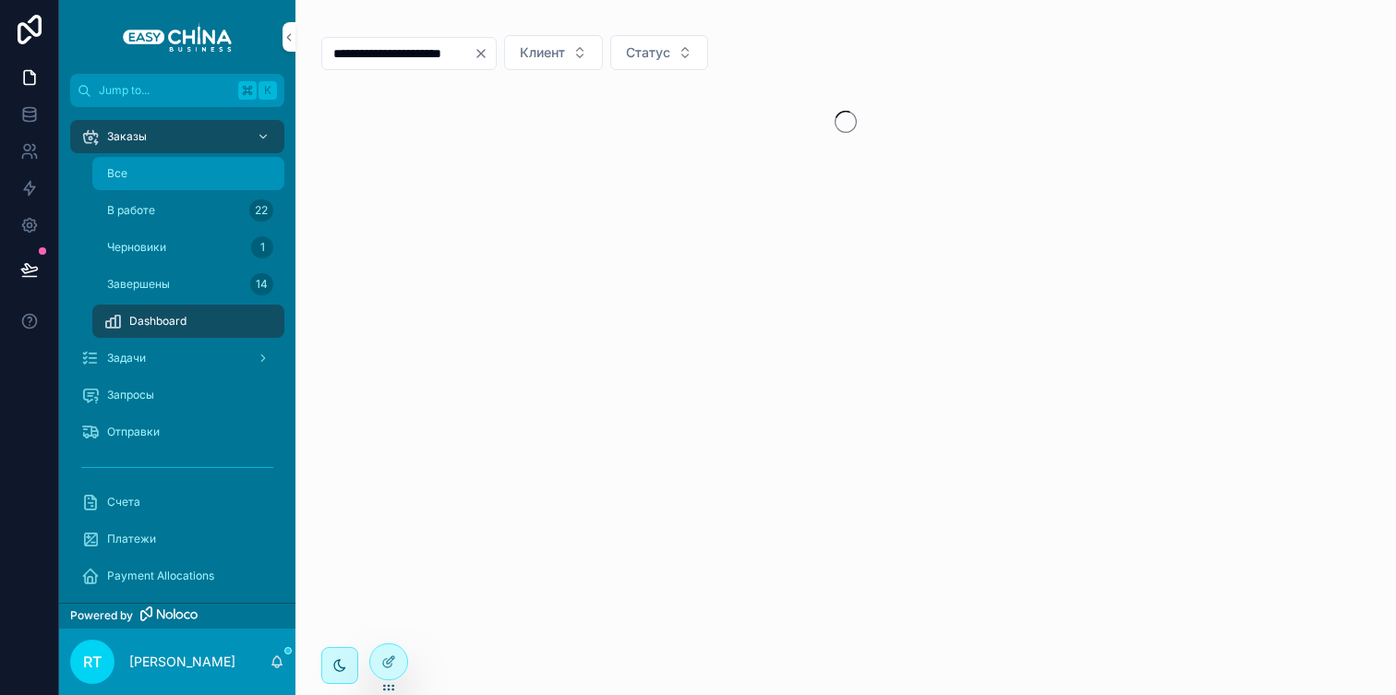
click at [229, 182] on div "Все" at bounding box center [188, 174] width 170 height 30
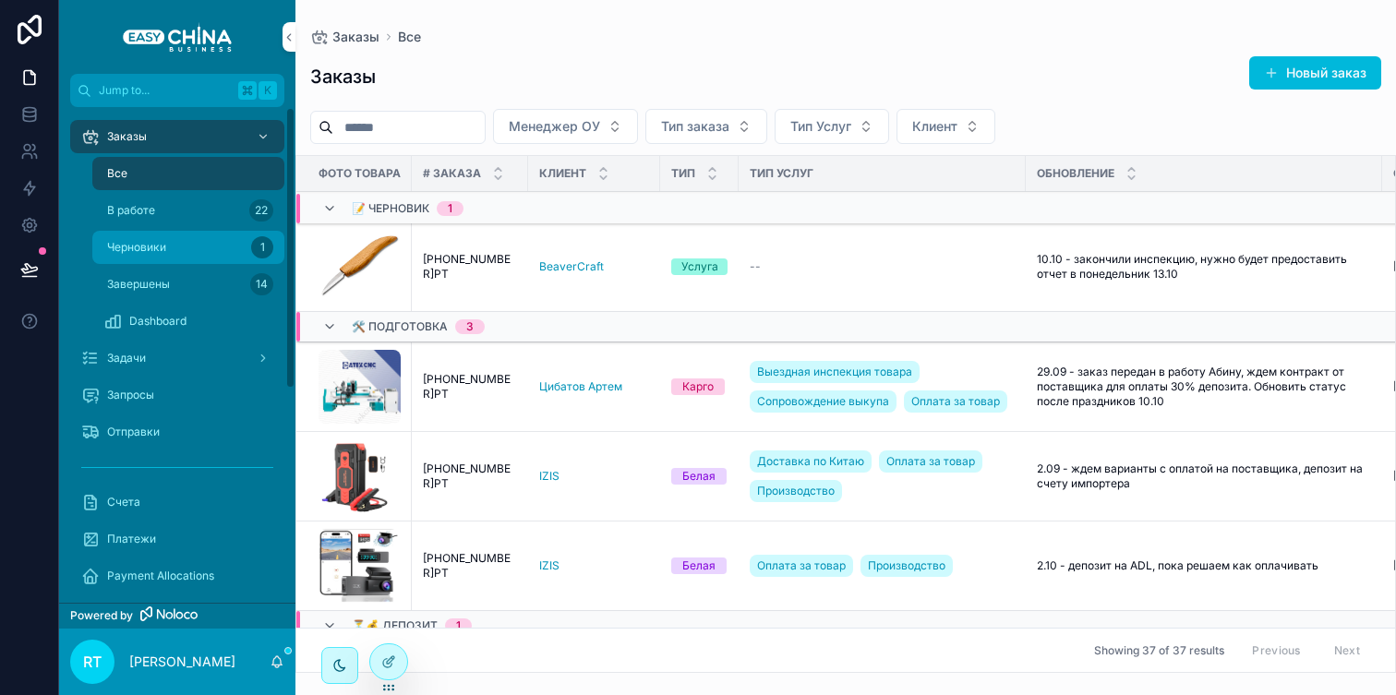
click at [205, 239] on div "Черновики 1" at bounding box center [188, 248] width 170 height 30
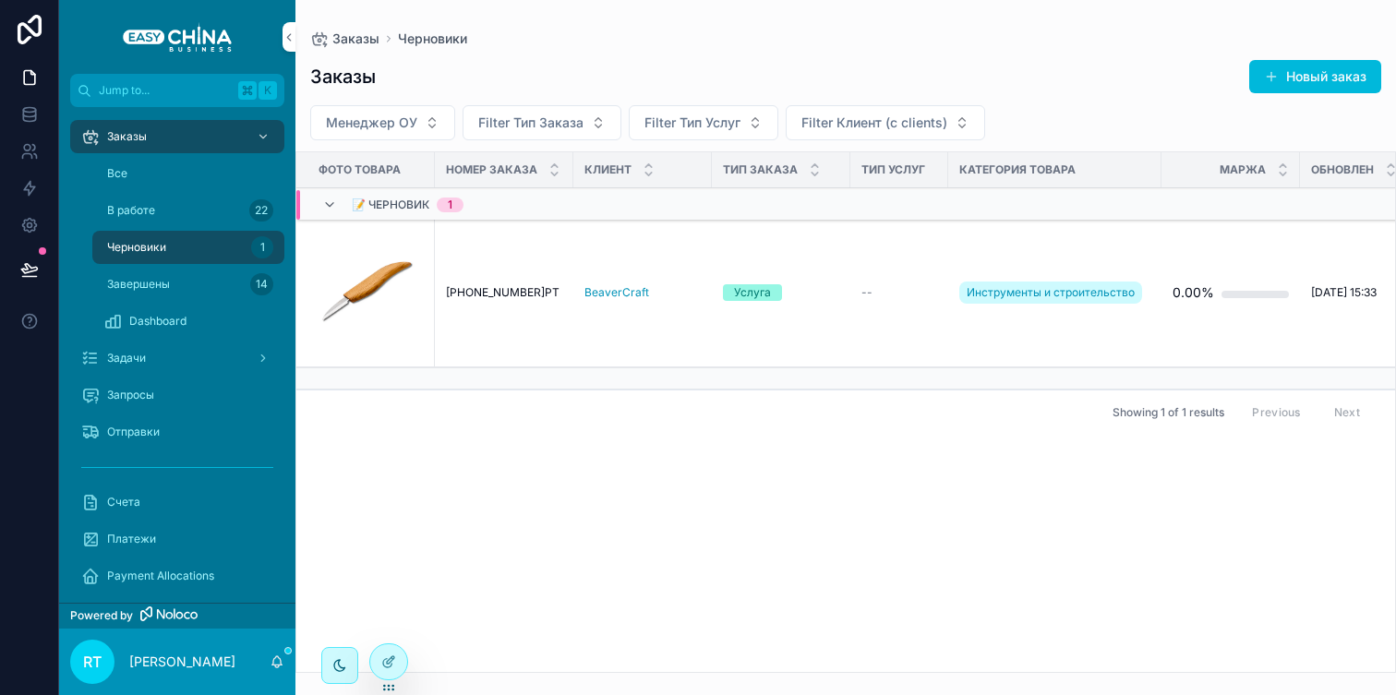
scroll to position [0, 166]
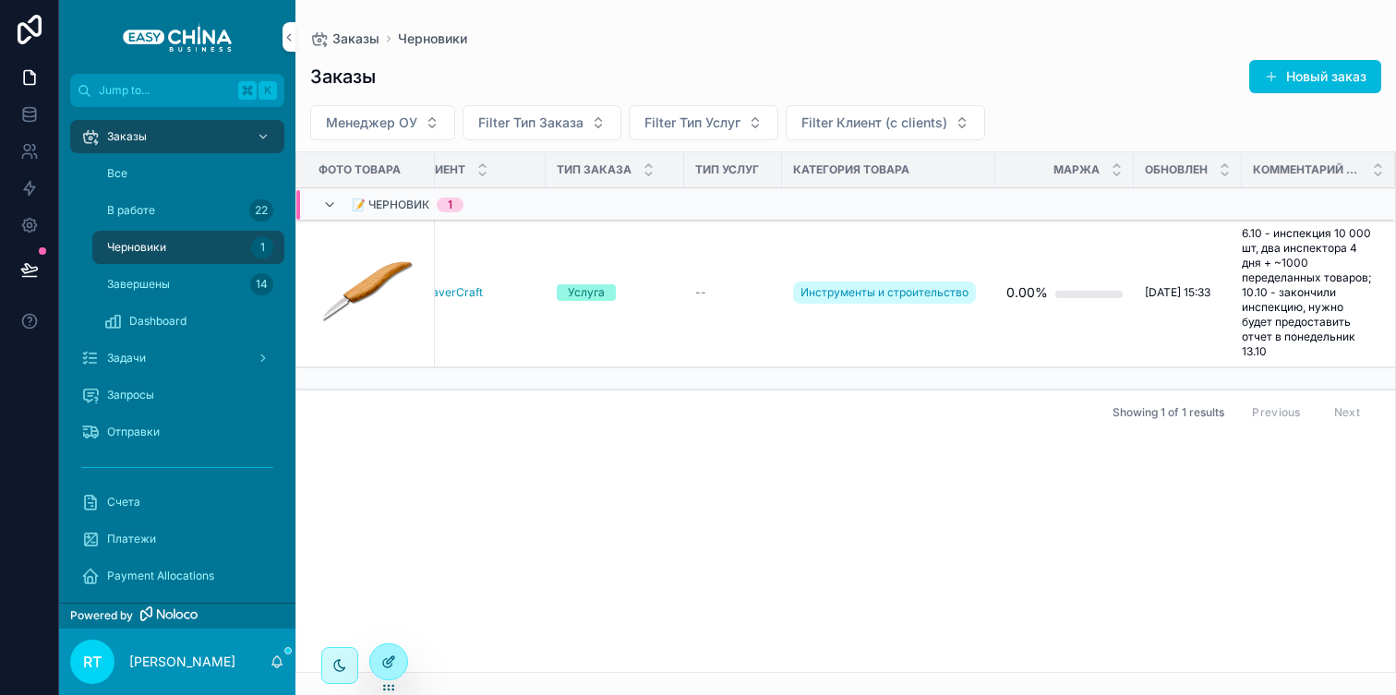
click at [385, 662] on icon at bounding box center [388, 662] width 15 height 15
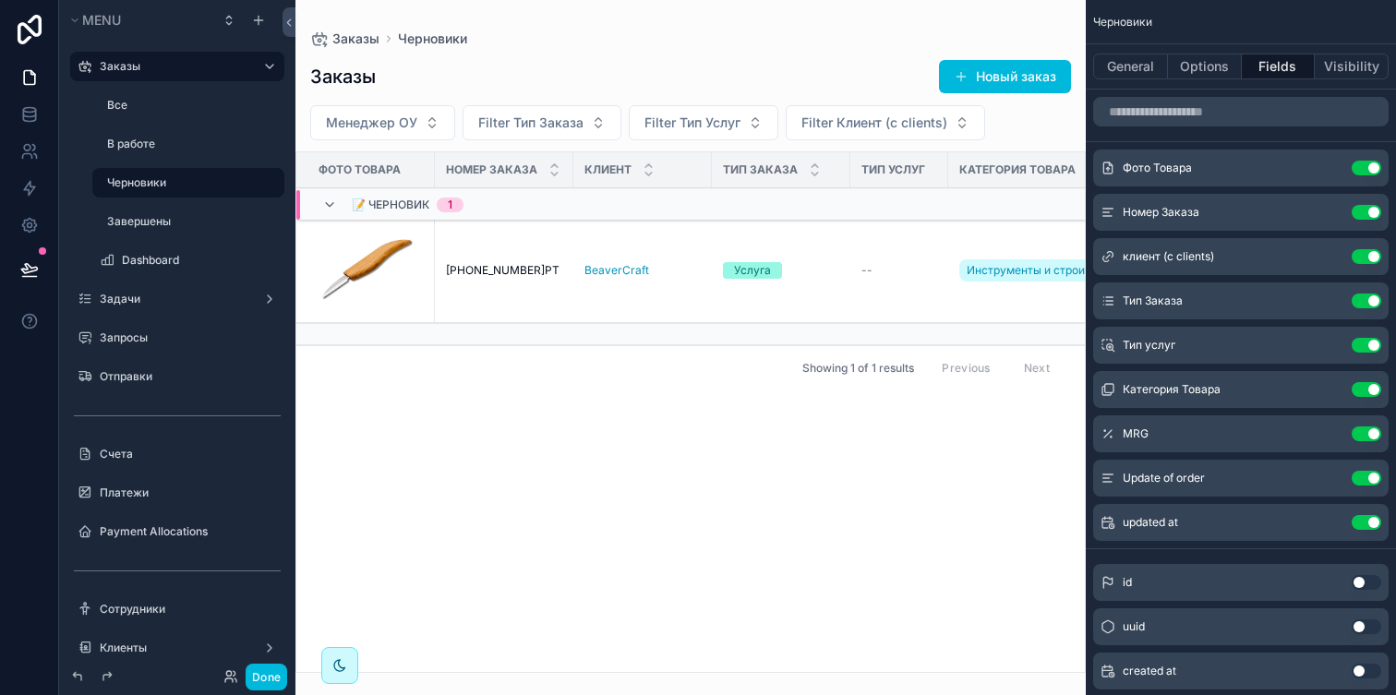
click at [888, 446] on div "scrollable content" at bounding box center [691, 347] width 791 height 695
click at [280, 664] on button "Done" at bounding box center [267, 677] width 42 height 27
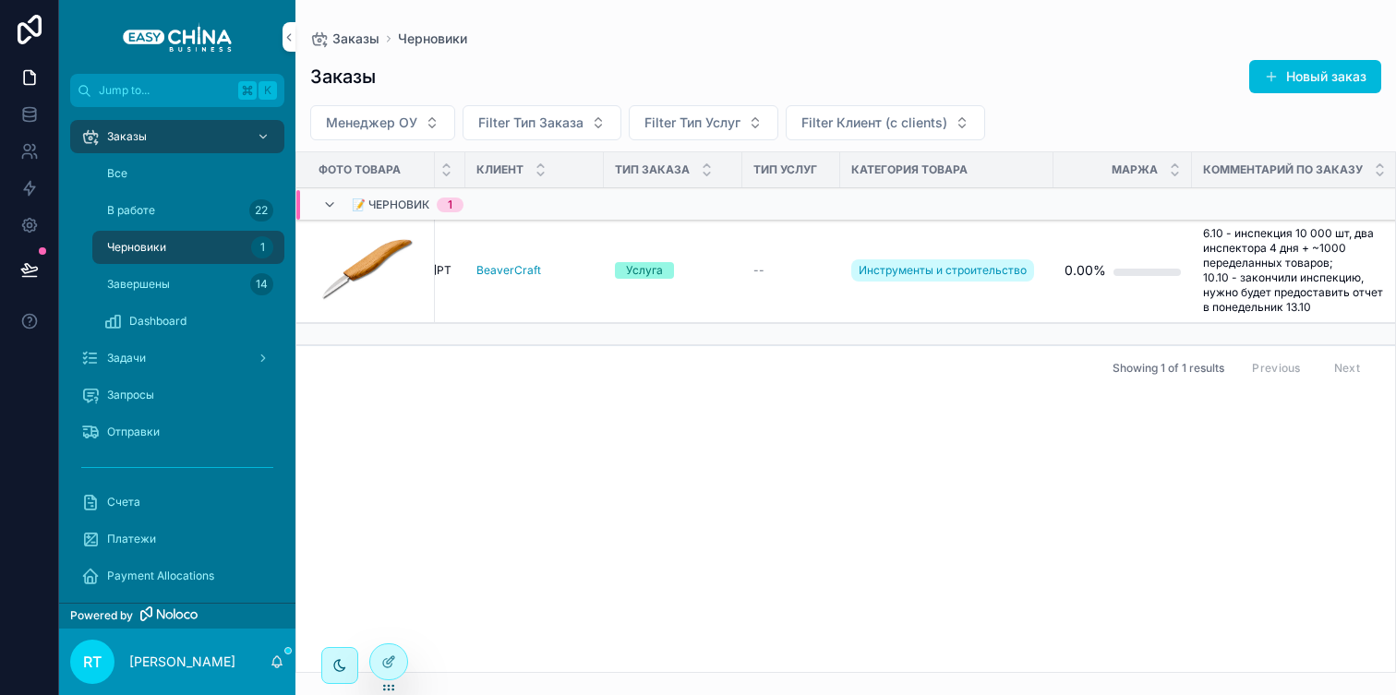
scroll to position [0, 247]
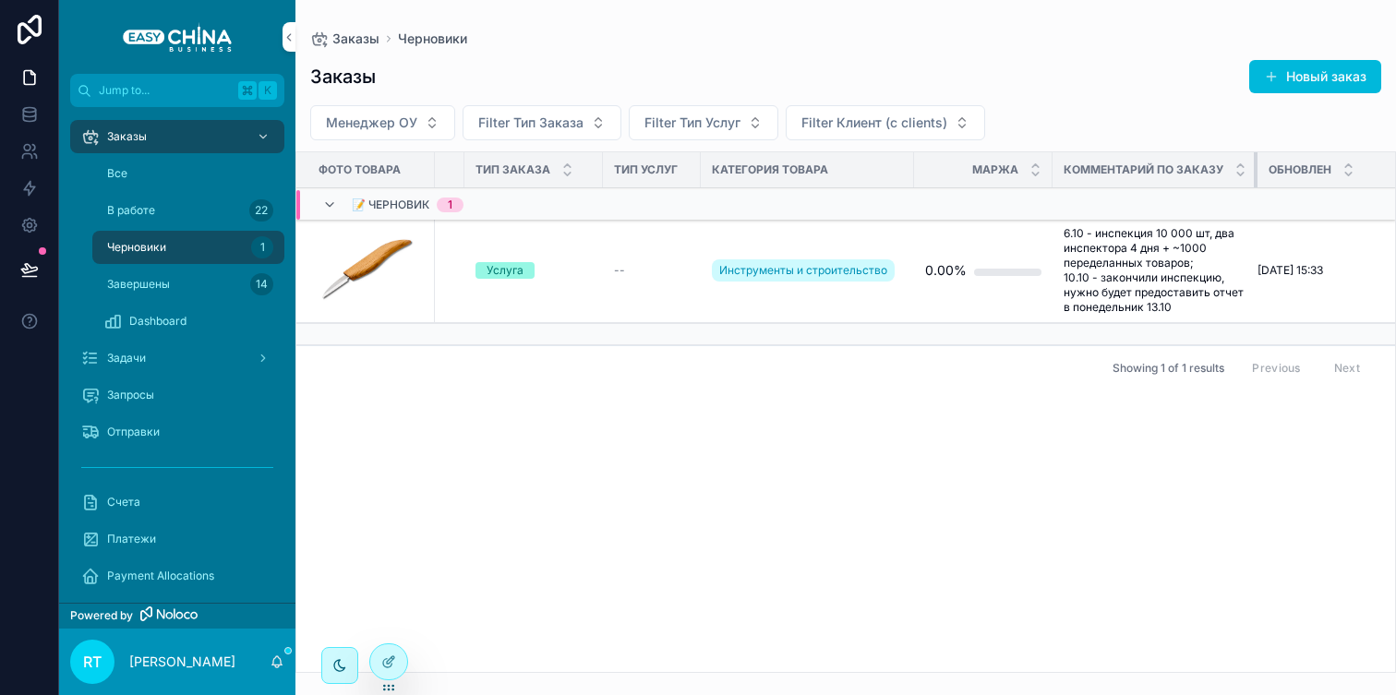
drag, startPoint x: 1254, startPoint y: 169, endPoint x: 1332, endPoint y: 164, distance: 77.7
click at [1332, 164] on tr "Фото Товара Номер Заказа Клиент Тип Заказа Тип Услуг Категория Товара Маржа Ком…" at bounding box center [722, 170] width 1347 height 36
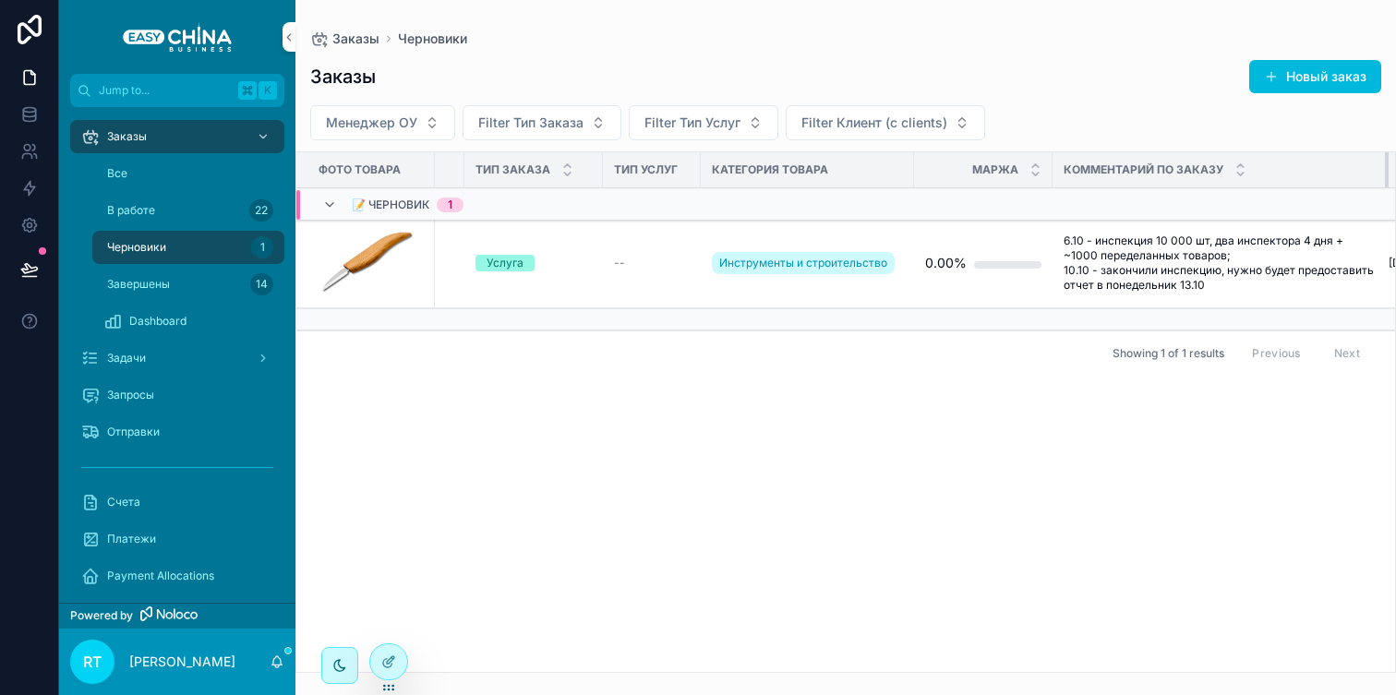
drag, startPoint x: 1252, startPoint y: 168, endPoint x: 1395, endPoint y: 151, distance: 144.2
click at [1395, 151] on div "Фото Товара Номер Заказа Клиент Тип Заказа Тип Услуг Категория Товара Маржа Ком…" at bounding box center [846, 412] width 1101 height 522
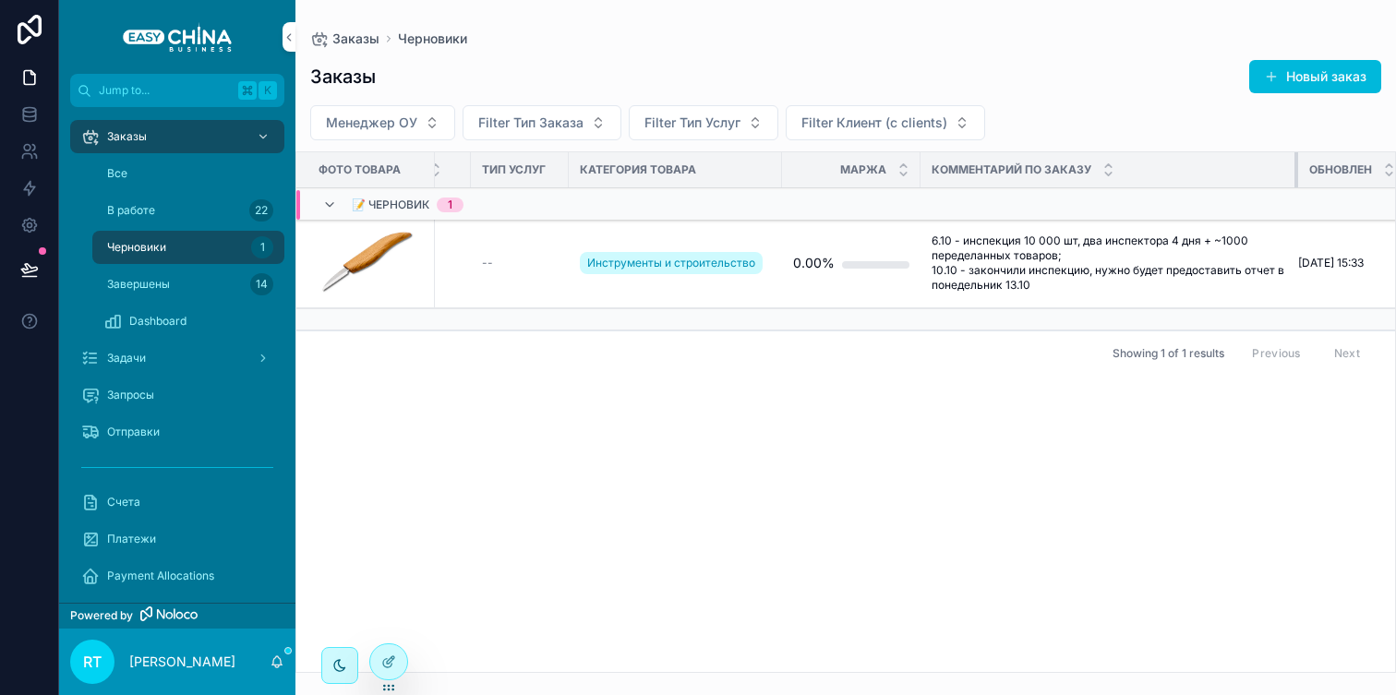
drag, startPoint x: 1253, startPoint y: 160, endPoint x: 1295, endPoint y: 164, distance: 41.8
click at [1295, 164] on div "scrollable content" at bounding box center [1298, 169] width 7 height 35
click at [146, 161] on div "Все" at bounding box center [188, 174] width 170 height 30
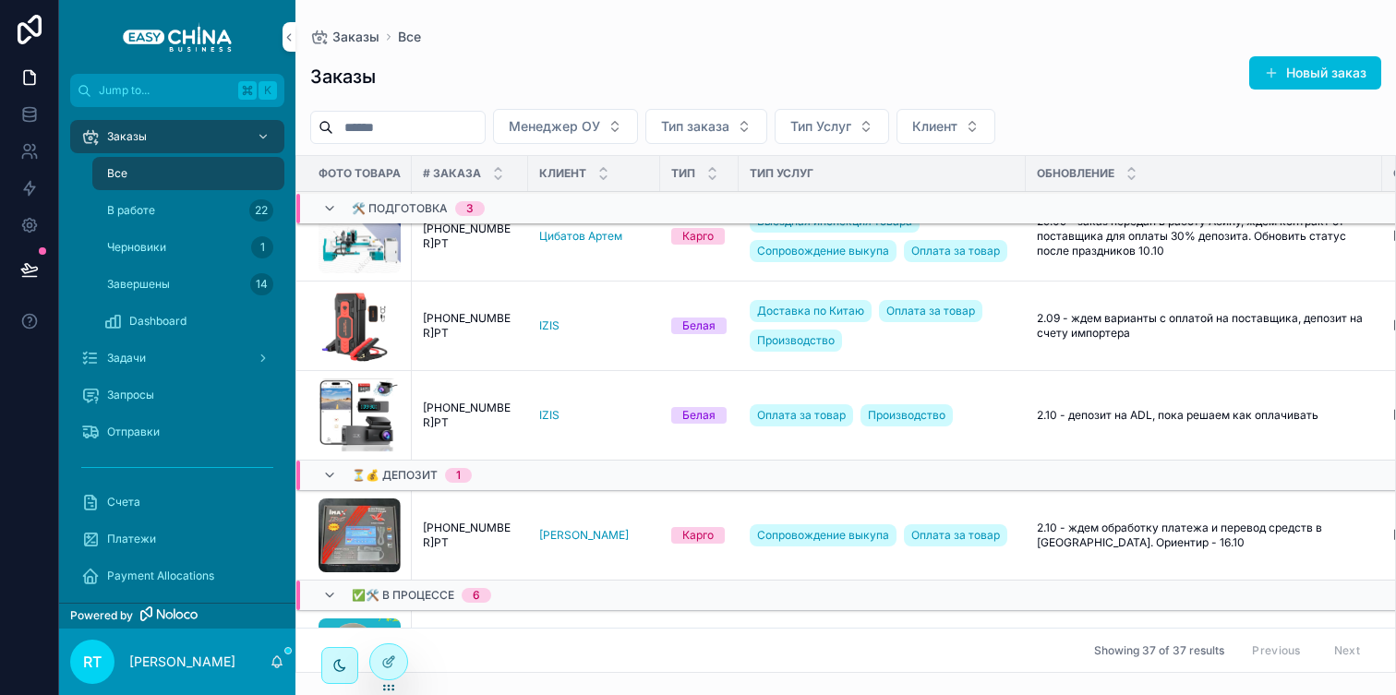
scroll to position [157, 0]
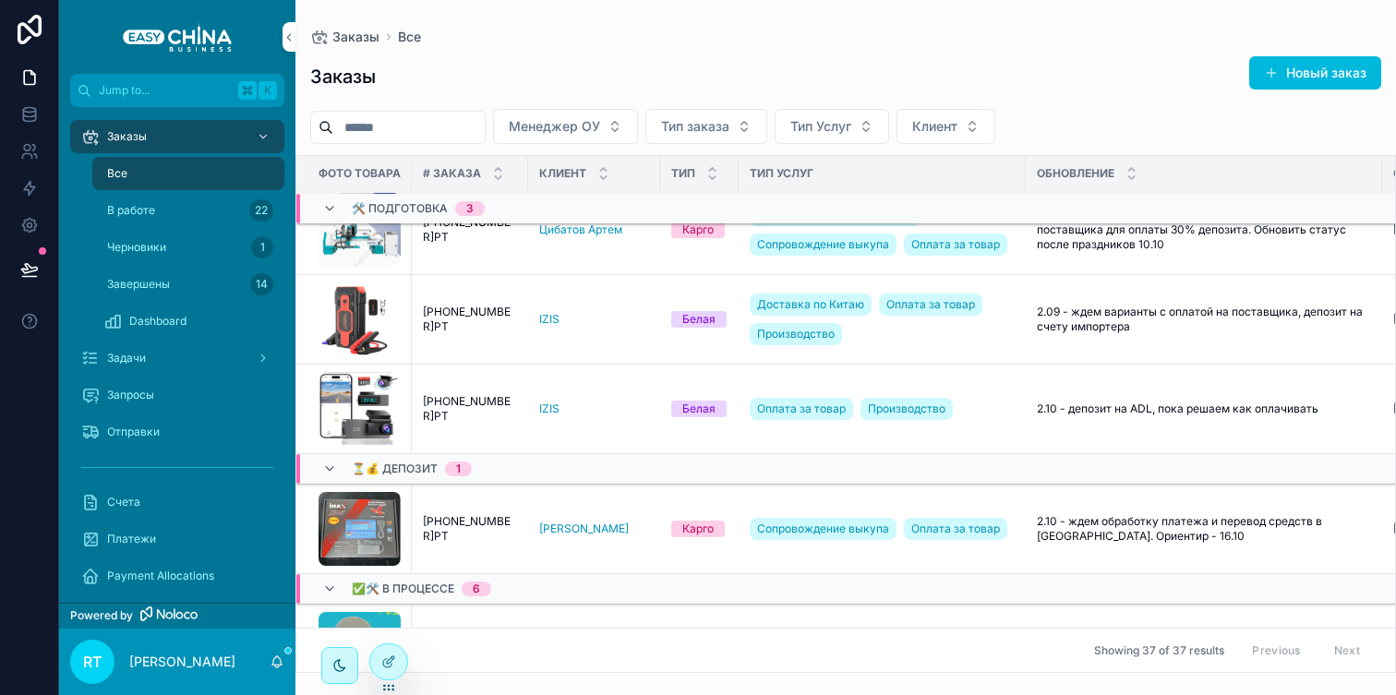
click at [489, 320] on span "[PHONE_NUMBER]РТ" at bounding box center [470, 320] width 94 height 30
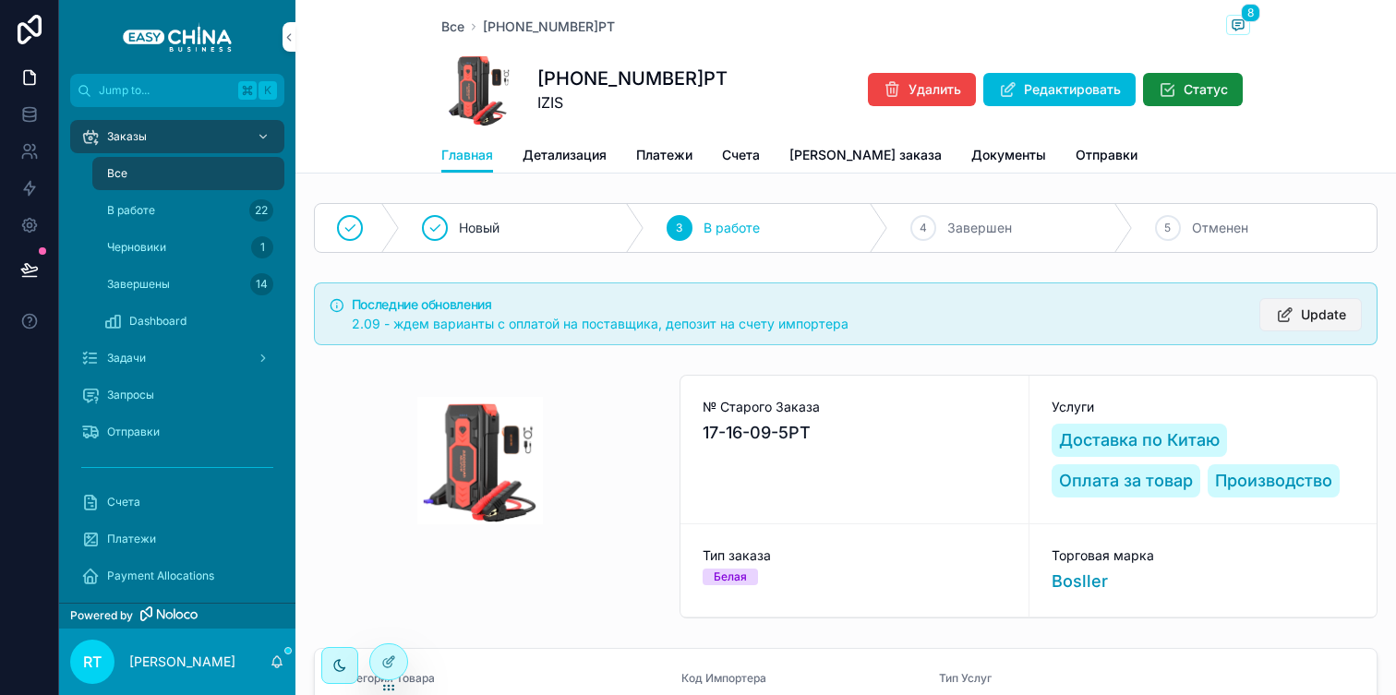
click at [1282, 306] on icon "scrollable content" at bounding box center [1284, 315] width 19 height 18
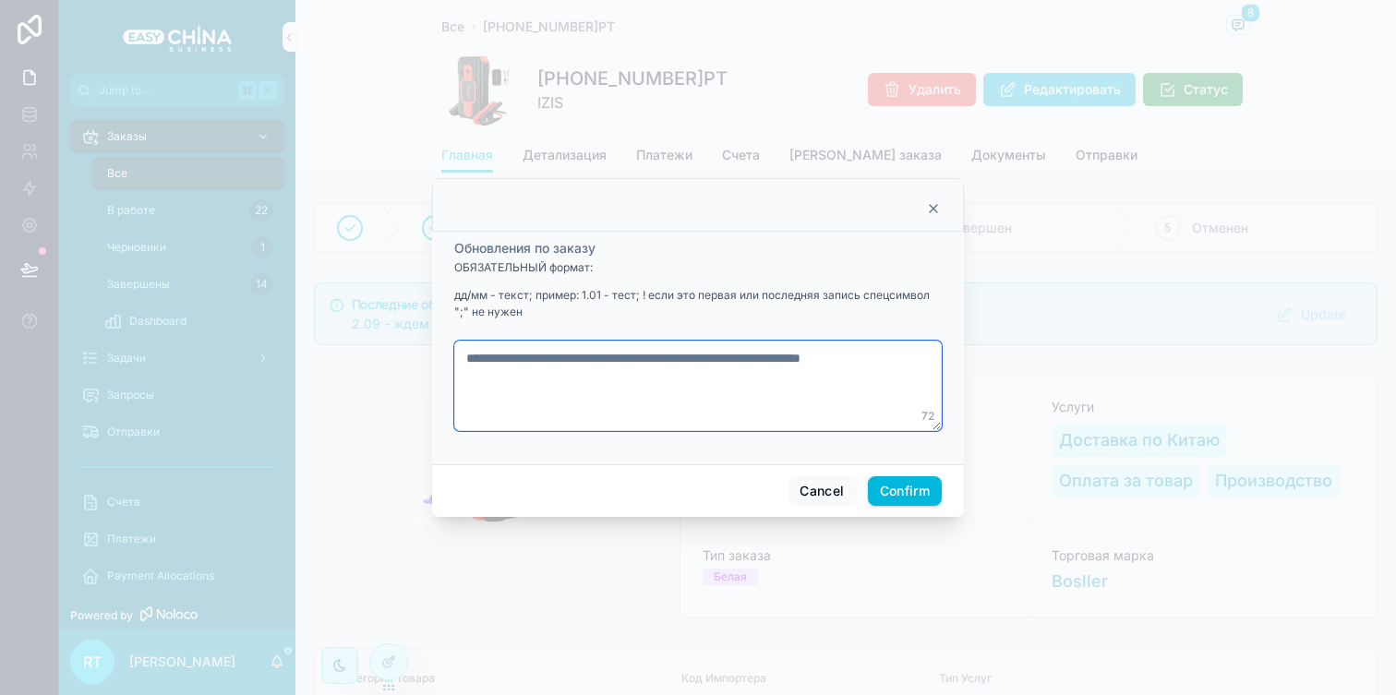
click at [489, 354] on textarea "**********" at bounding box center [698, 386] width 488 height 91
type textarea "**********"
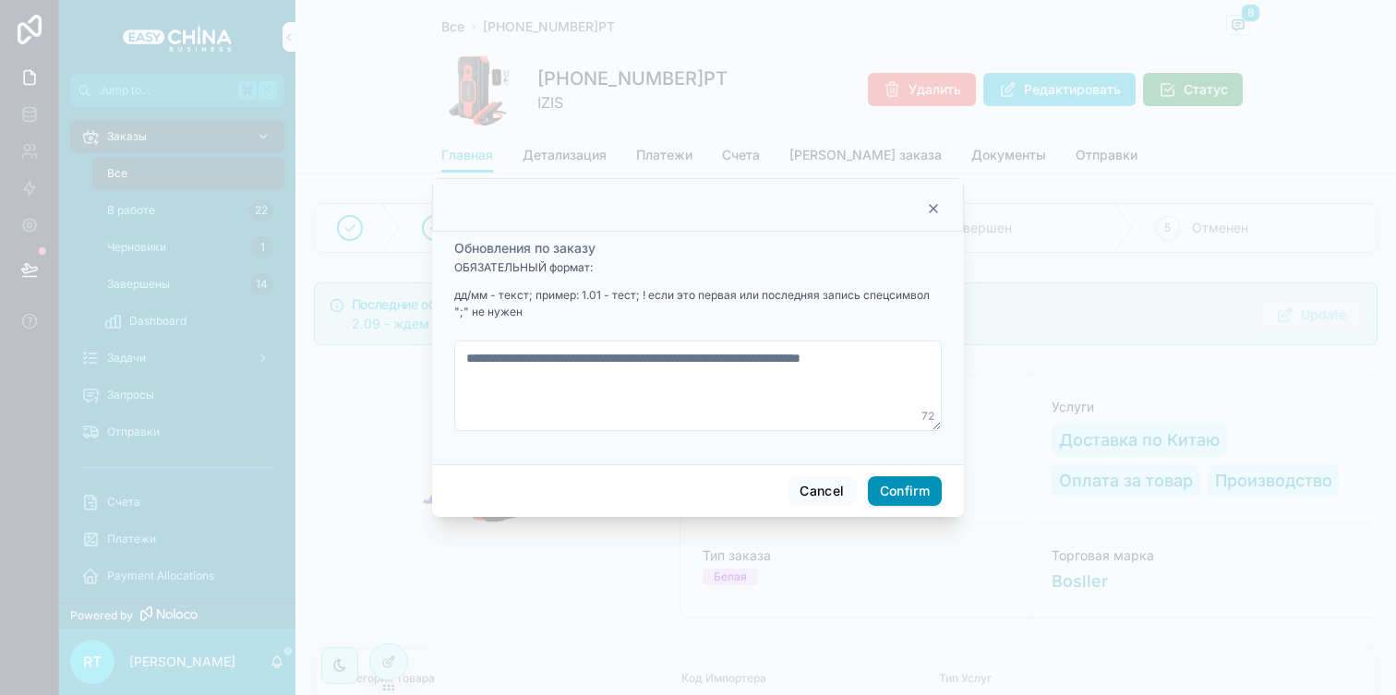
click at [918, 497] on button "Confirm" at bounding box center [905, 492] width 74 height 30
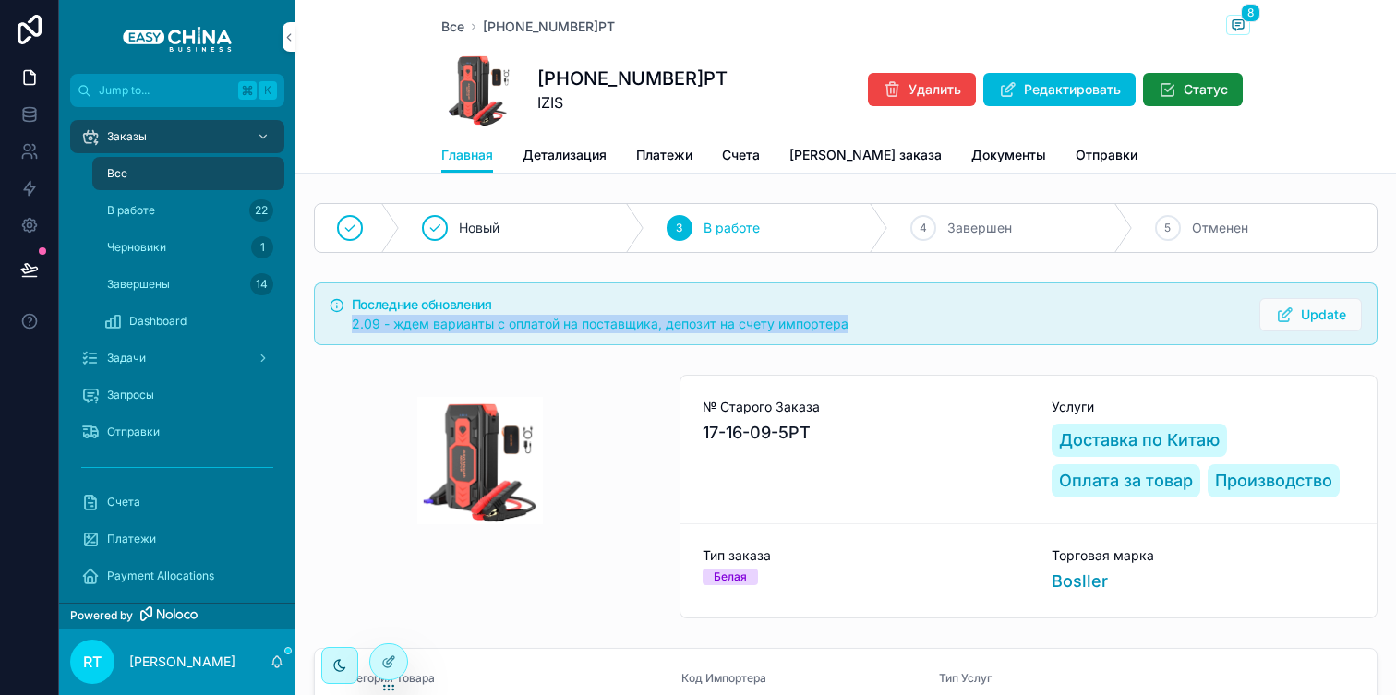
drag, startPoint x: 349, startPoint y: 320, endPoint x: 854, endPoint y: 317, distance: 505.2
click at [854, 317] on div "Последние обновления 2.09 - ждем варианты с оплатой на поставщика, депозит на с…" at bounding box center [846, 314] width 1064 height 63
click at [717, 345] on div "Последние обновления 2.09 - ждем варианты с оплатой на поставщика, депозит на с…" at bounding box center [846, 314] width 1101 height 78
drag, startPoint x: 351, startPoint y: 322, endPoint x: 892, endPoint y: 317, distance: 541.2
click at [892, 317] on div "2.10 - ждем варианты с оплатой на поставщика, депозит на счету импортера" at bounding box center [798, 324] width 893 height 18
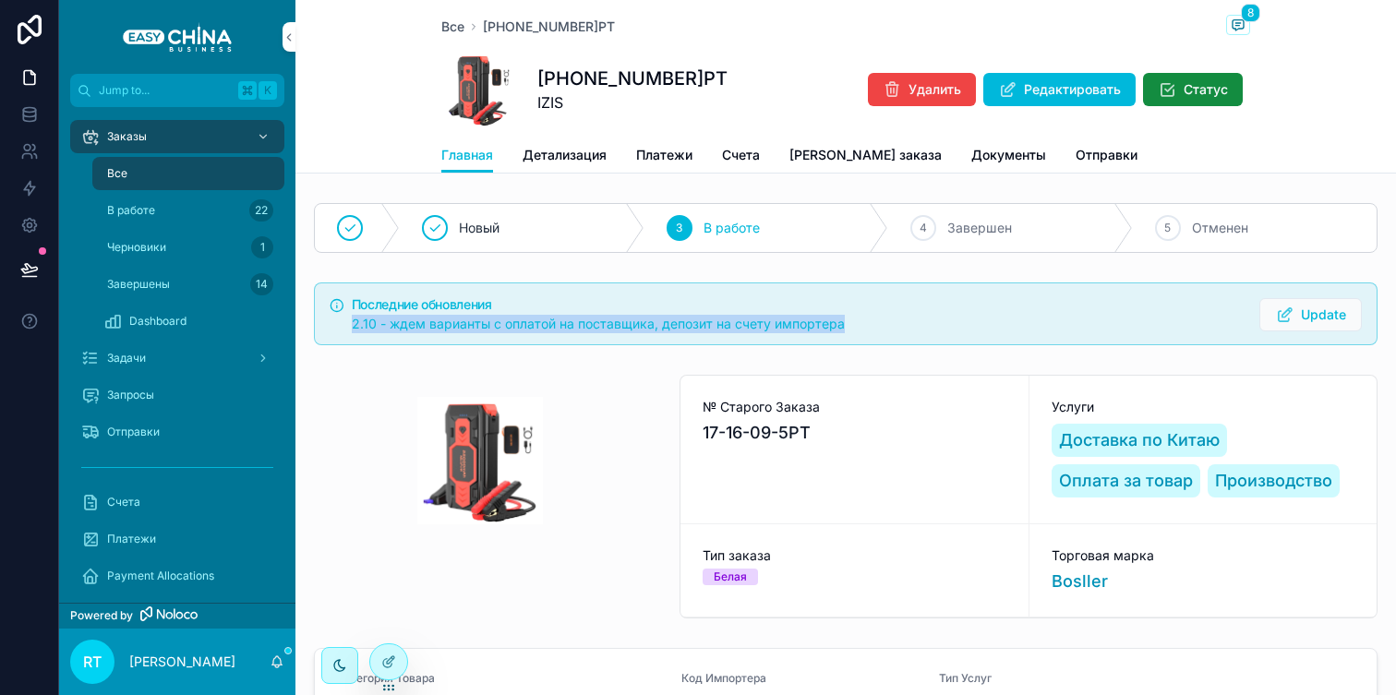
click at [548, 330] on div "2.10 - ждем варианты с оплатой на поставщика, депозит на счету импортера" at bounding box center [798, 324] width 893 height 18
click at [199, 175] on div "Все" at bounding box center [188, 174] width 170 height 30
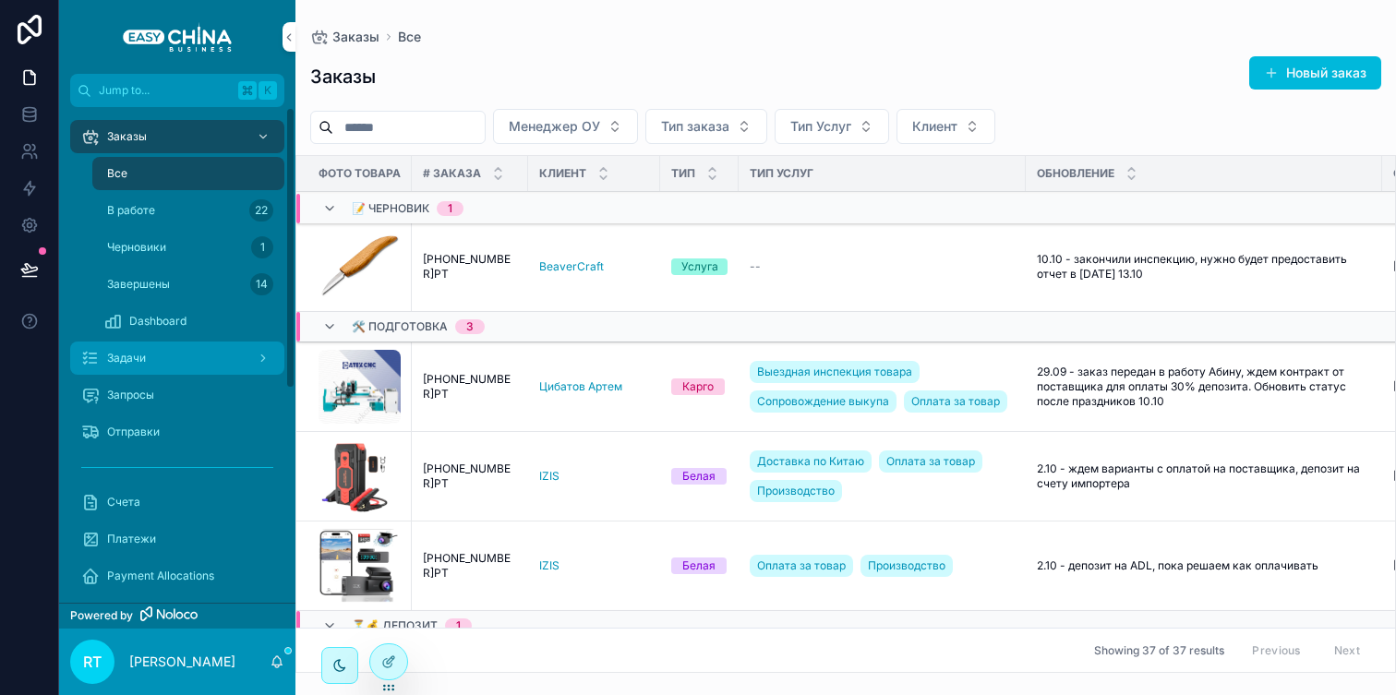
click at [170, 350] on div "Задачи" at bounding box center [177, 359] width 192 height 30
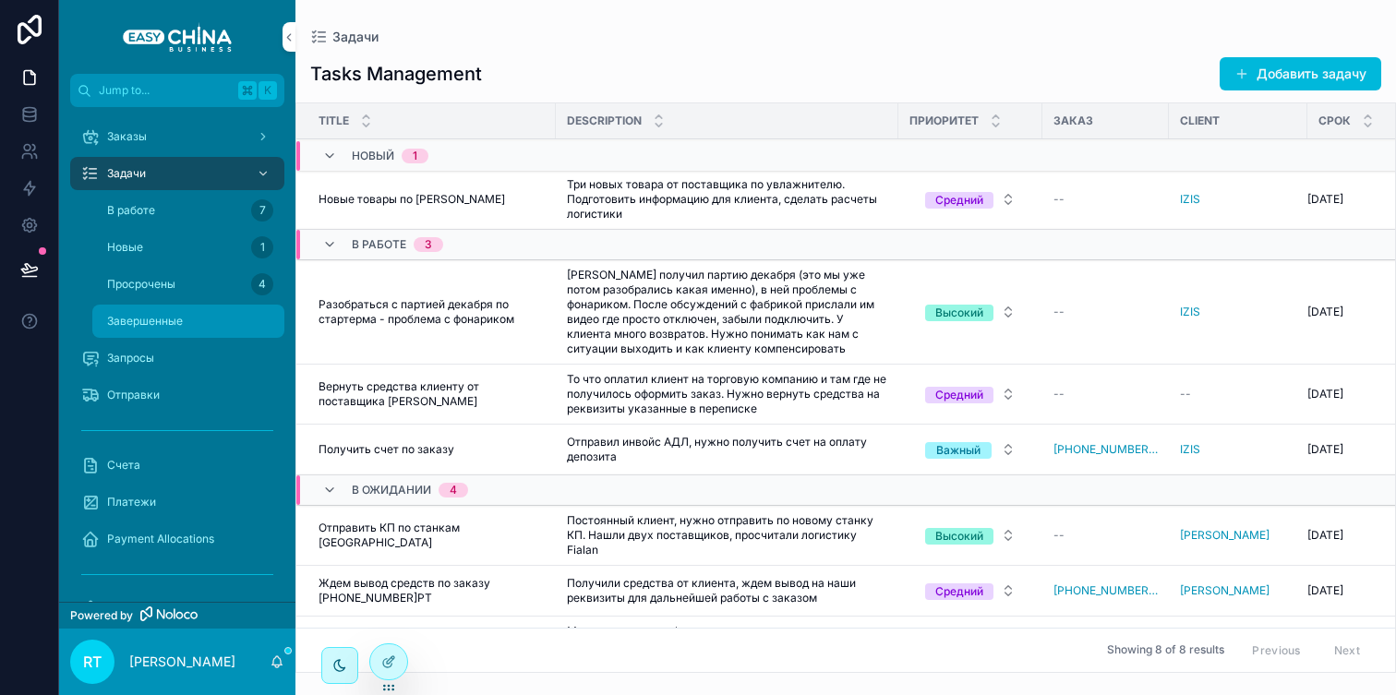
click at [210, 320] on div "Завершенные" at bounding box center [188, 322] width 170 height 30
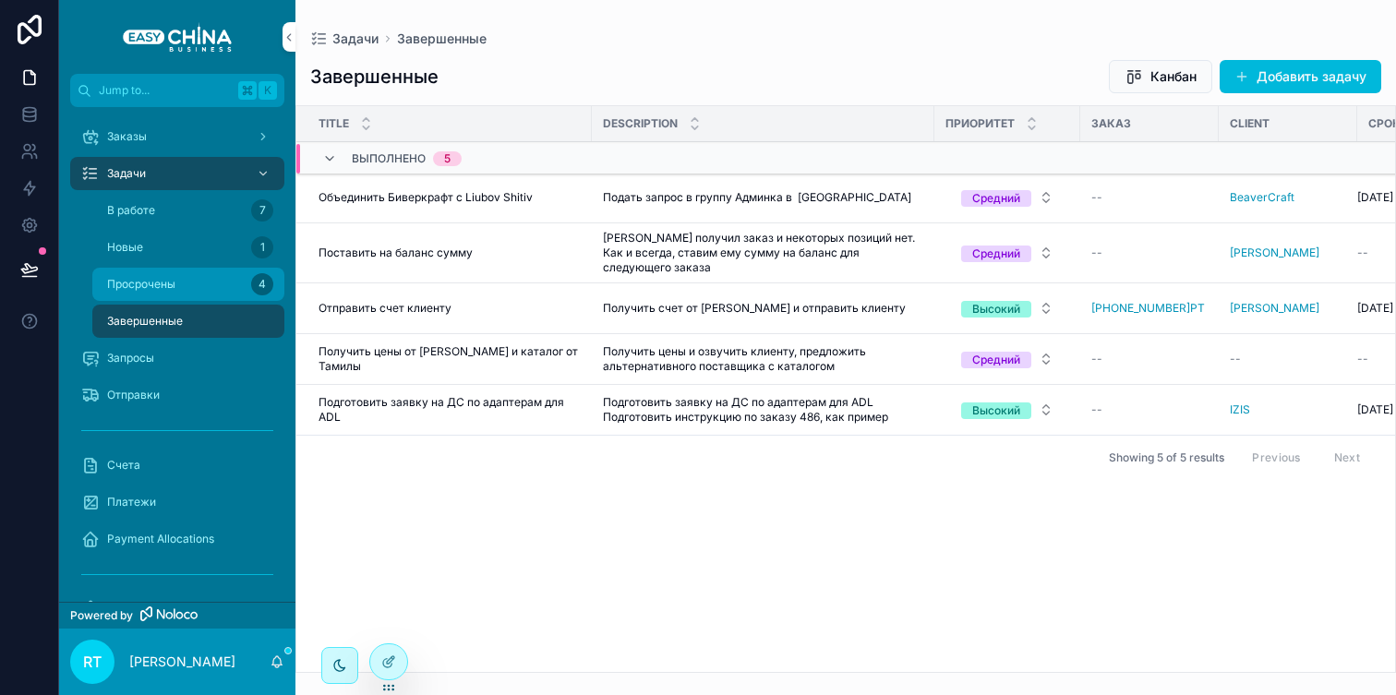
click at [210, 288] on div "Просрочены 4" at bounding box center [188, 285] width 170 height 30
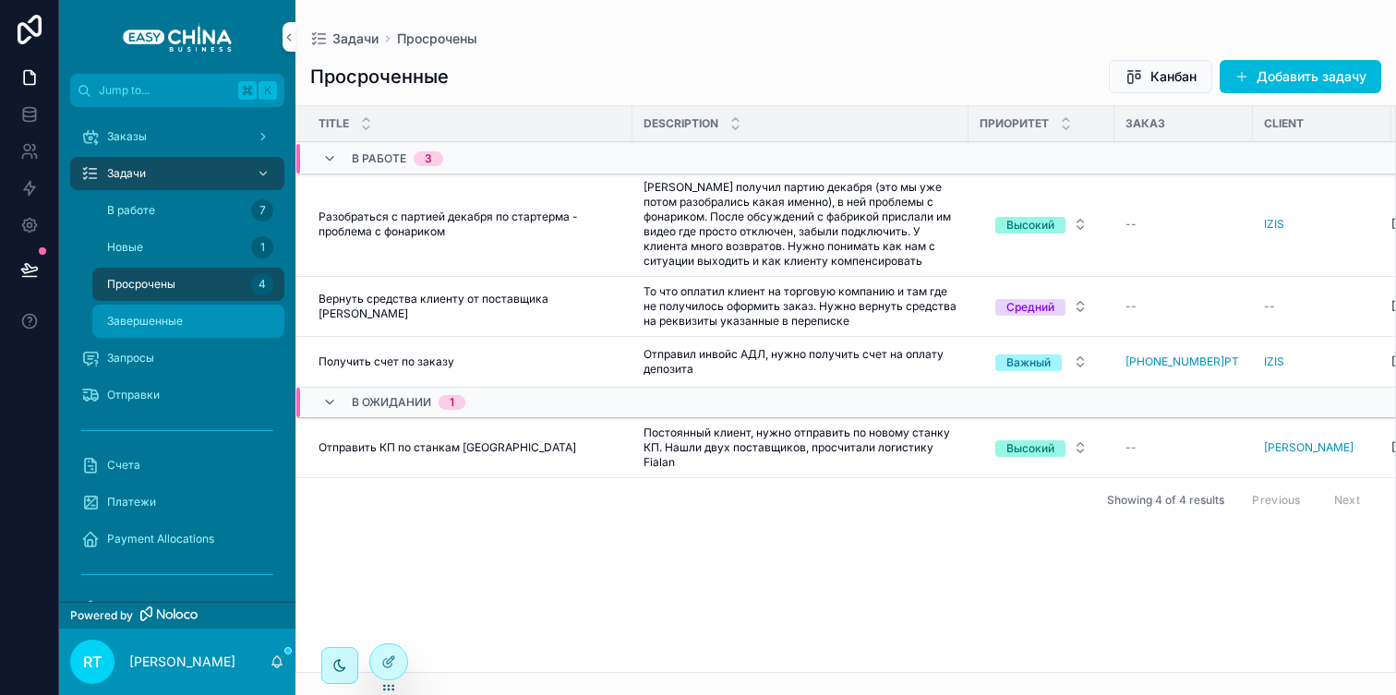
click at [191, 317] on div "Завершенные" at bounding box center [188, 322] width 170 height 30
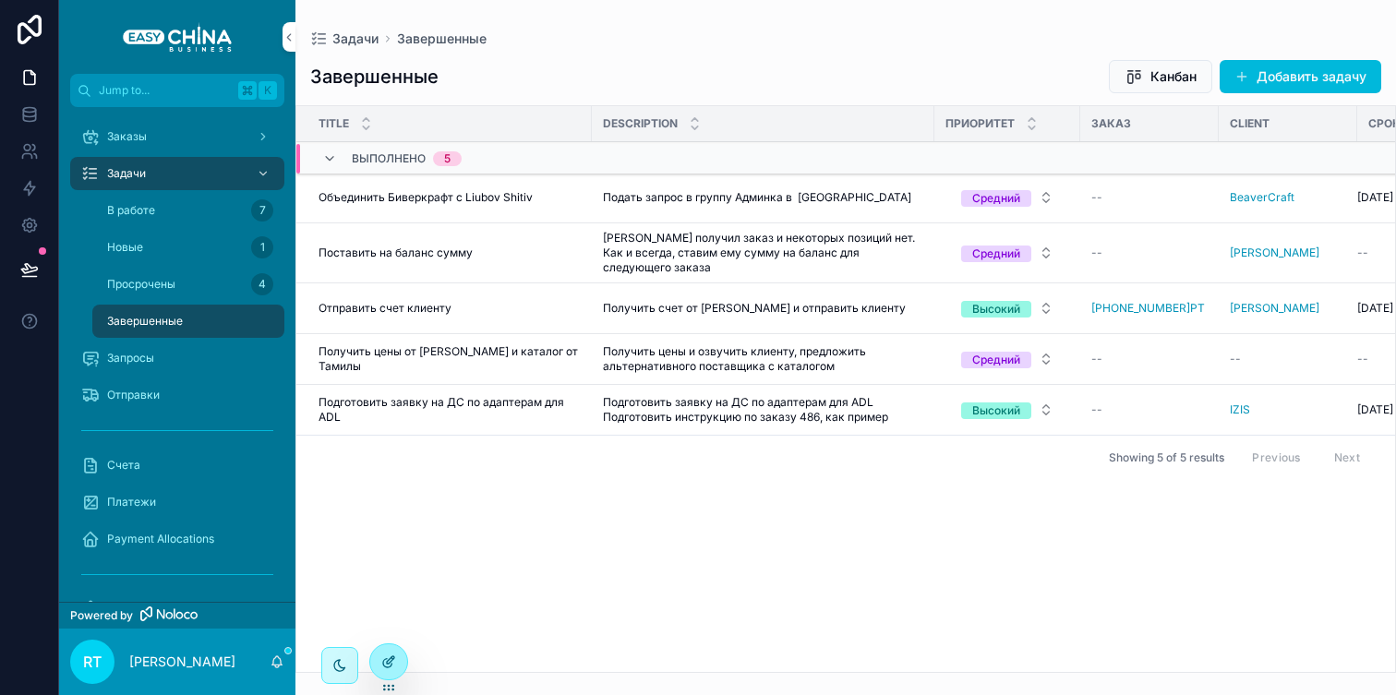
click at [400, 659] on div at bounding box center [388, 662] width 37 height 35
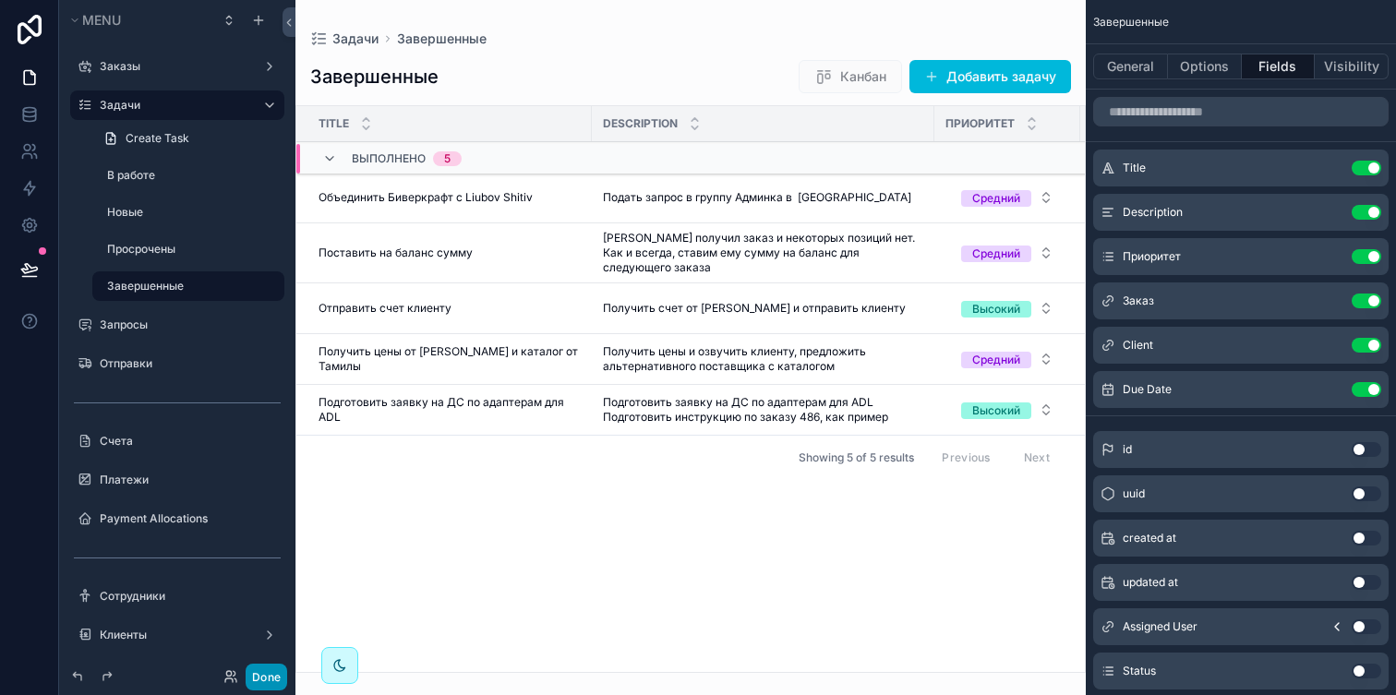
click at [255, 679] on button "Done" at bounding box center [267, 677] width 42 height 27
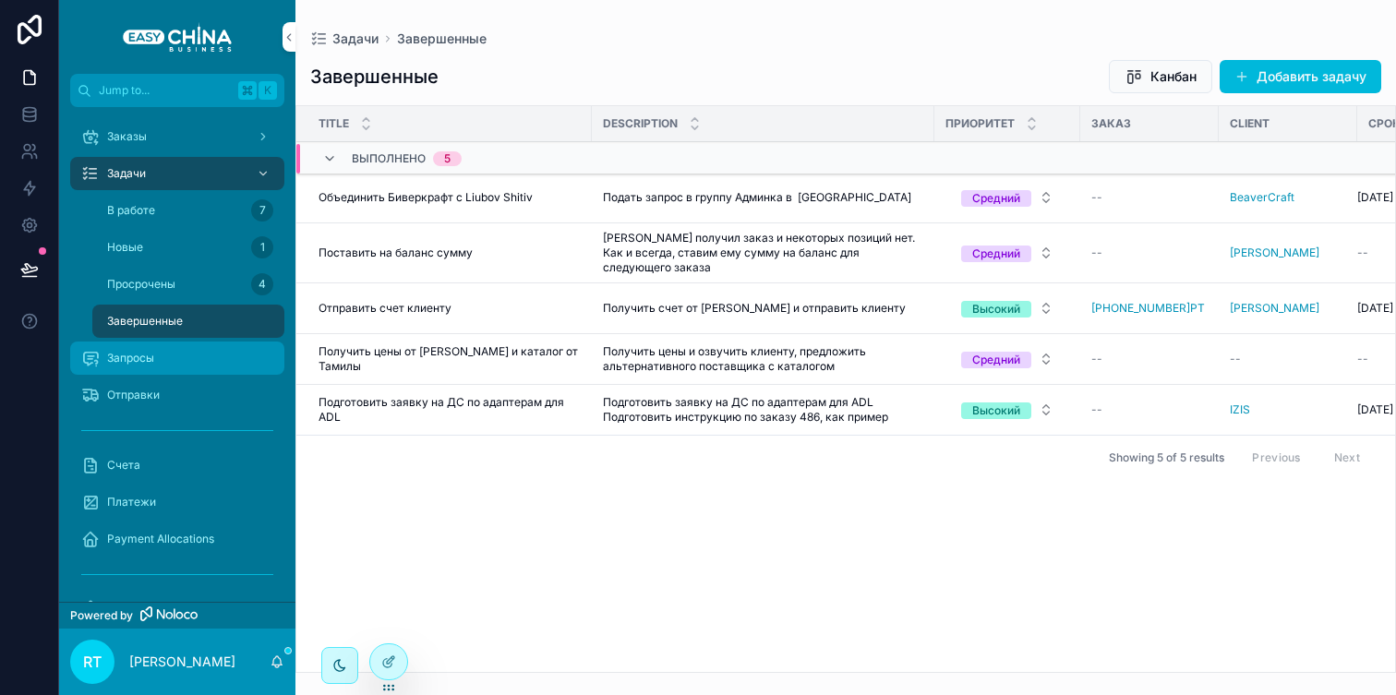
click at [179, 356] on div "Запросы" at bounding box center [177, 359] width 192 height 30
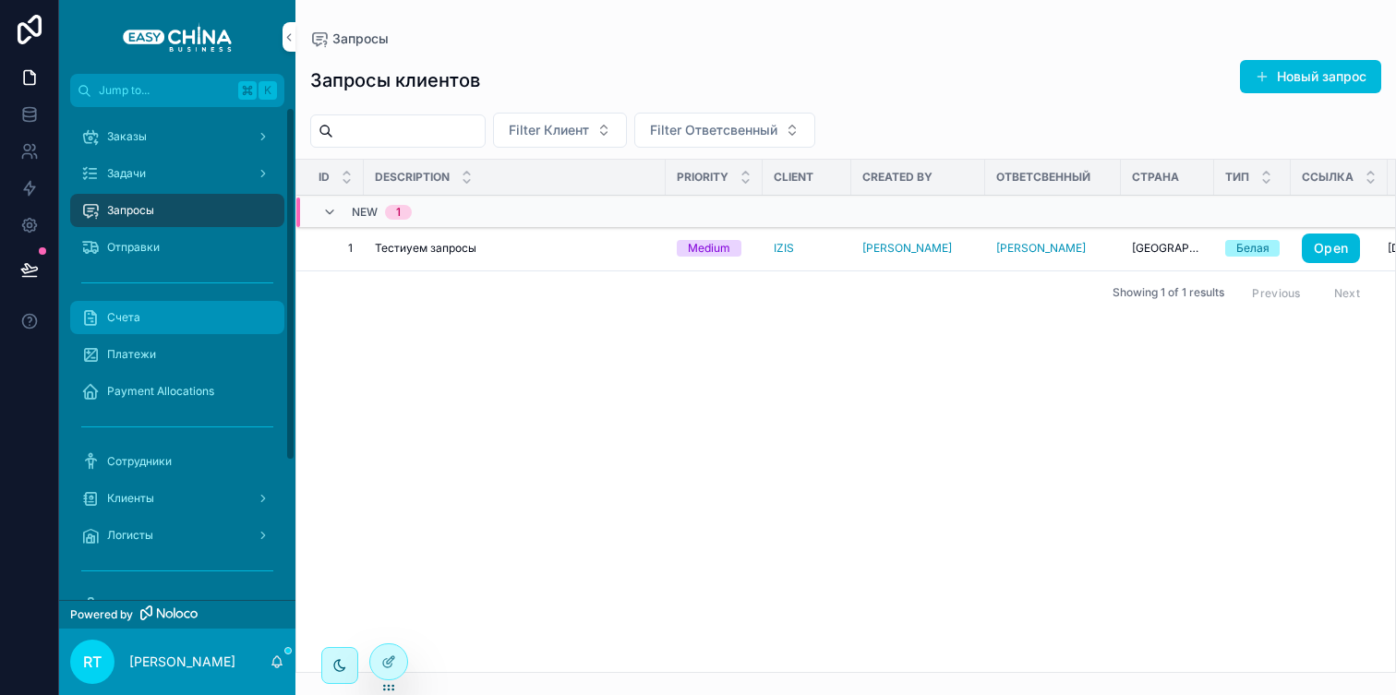
click at [160, 308] on div "Счета" at bounding box center [177, 318] width 192 height 30
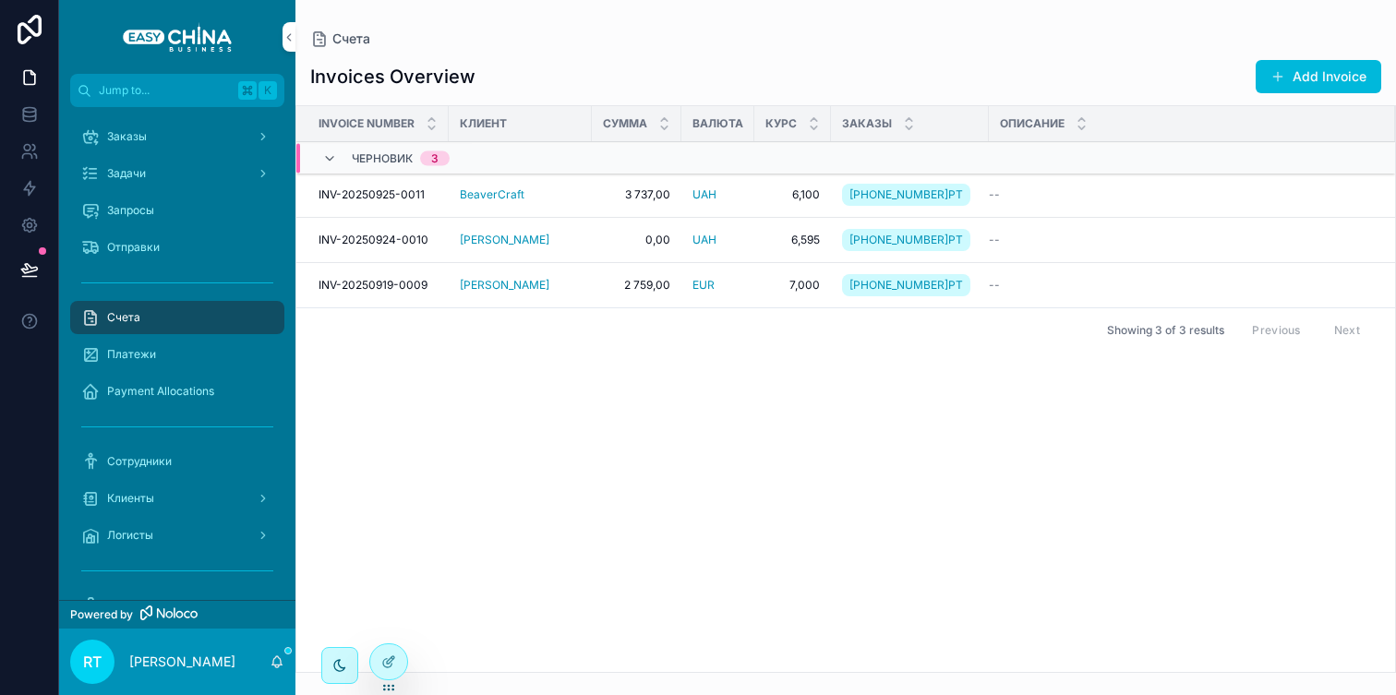
click at [411, 199] on span "INV-20250925-0011" at bounding box center [372, 194] width 106 height 15
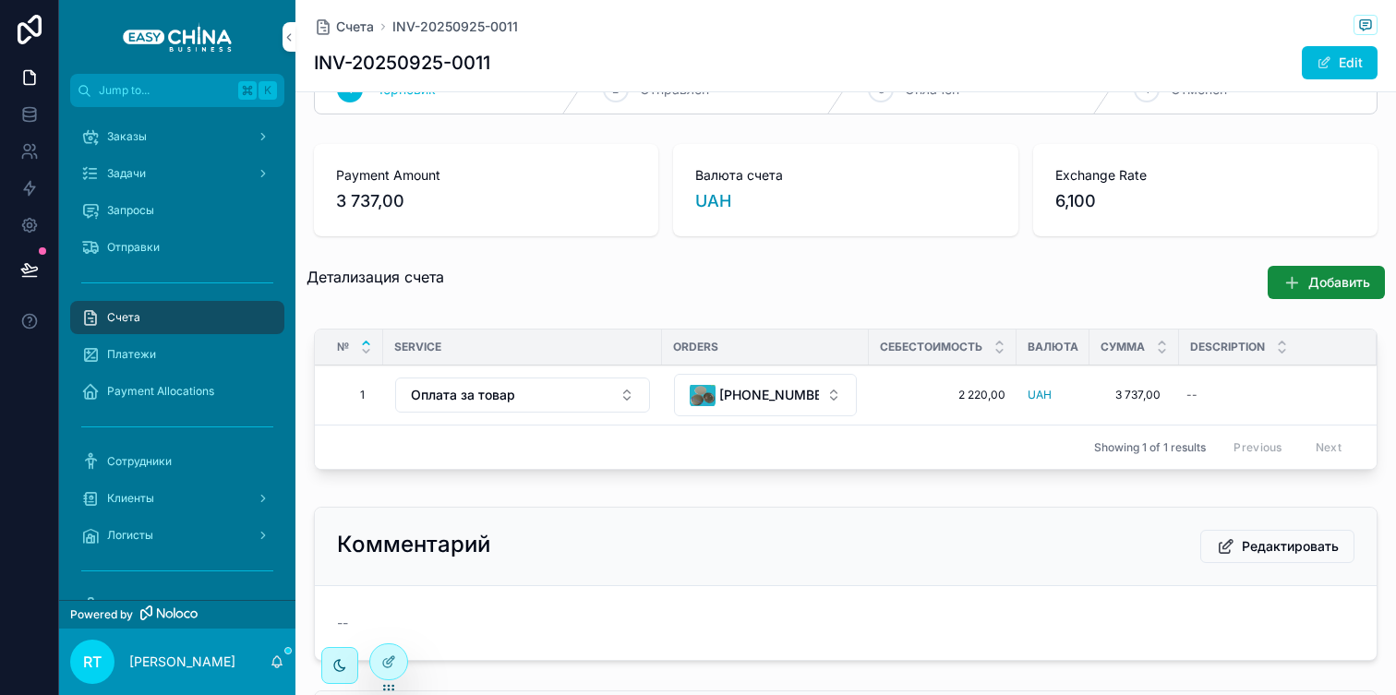
scroll to position [54, 0]
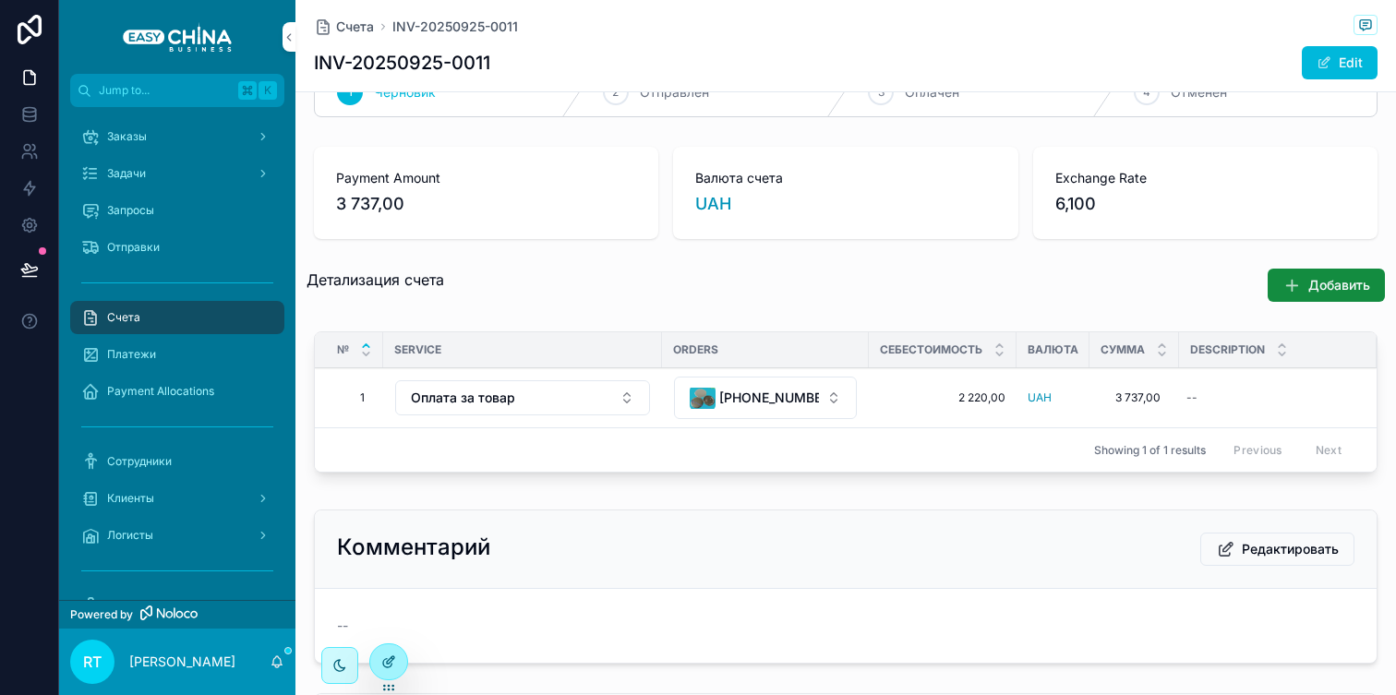
click at [383, 651] on div at bounding box center [388, 662] width 37 height 35
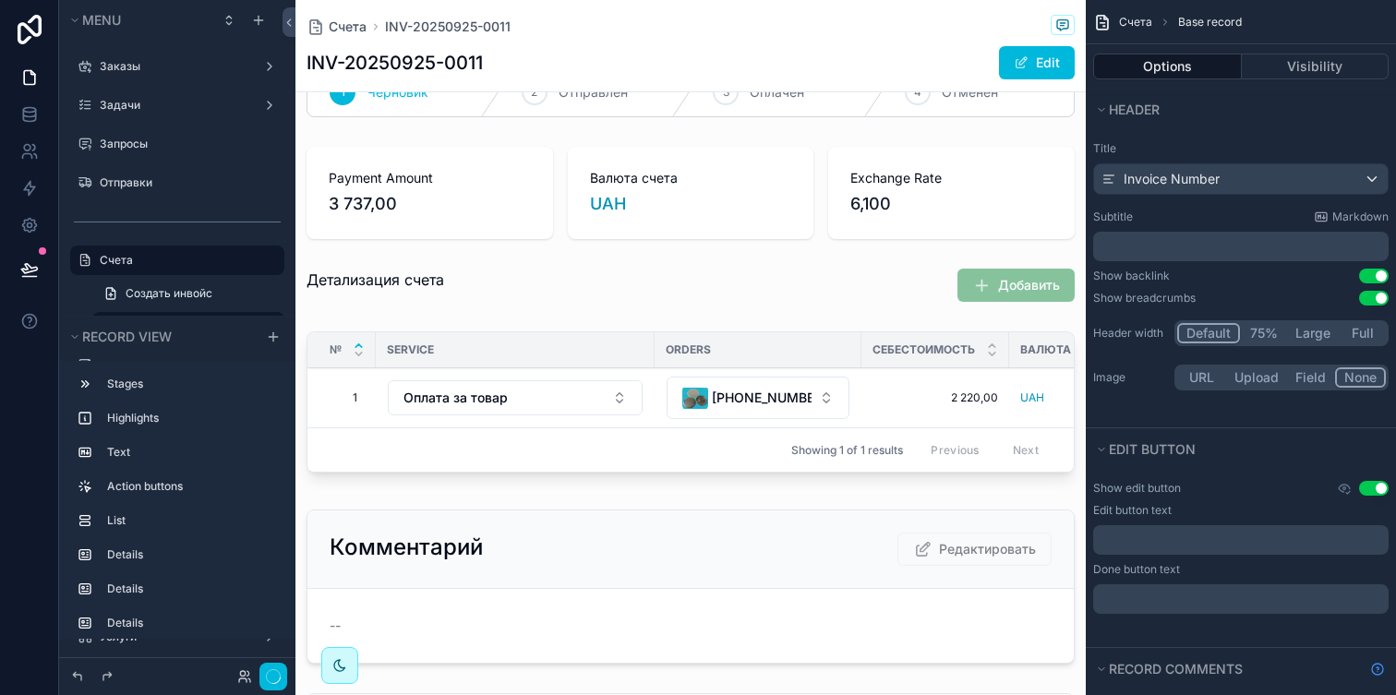
click at [826, 196] on div "scrollable content" at bounding box center [691, 192] width 791 height 107
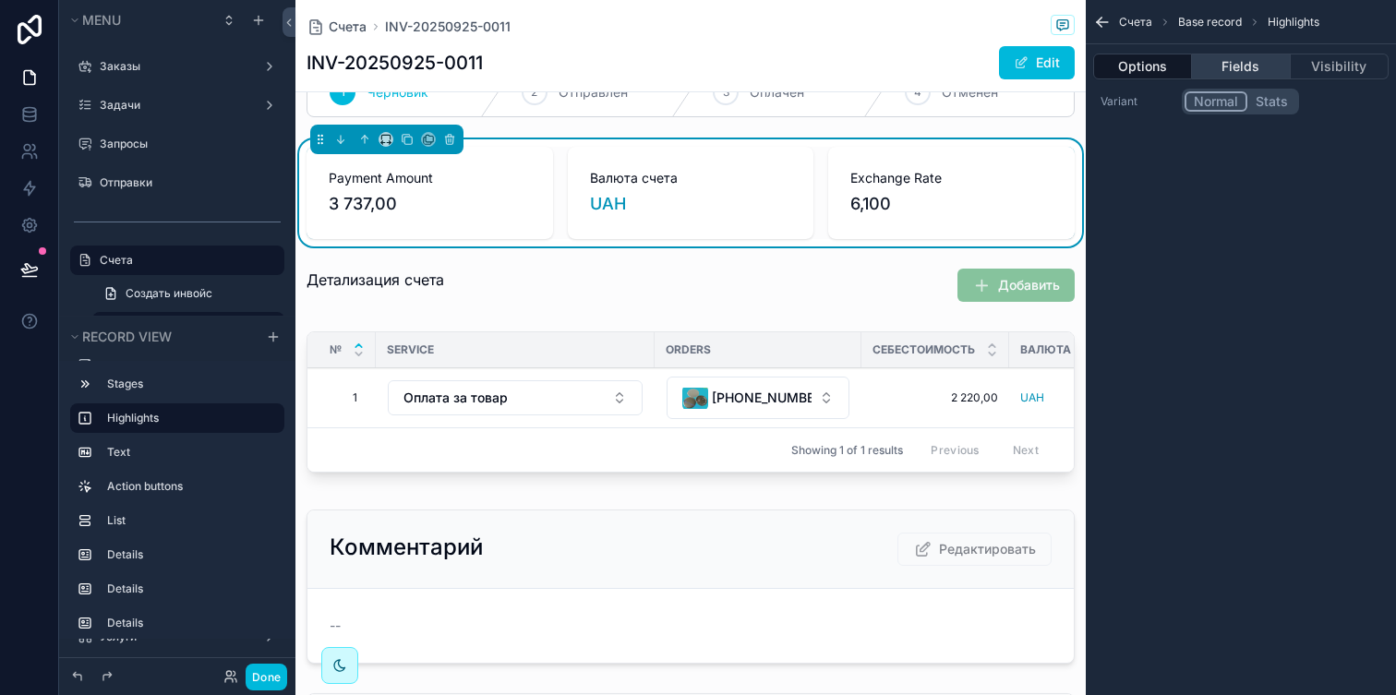
click at [1272, 65] on button "Fields" at bounding box center [1241, 67] width 98 height 26
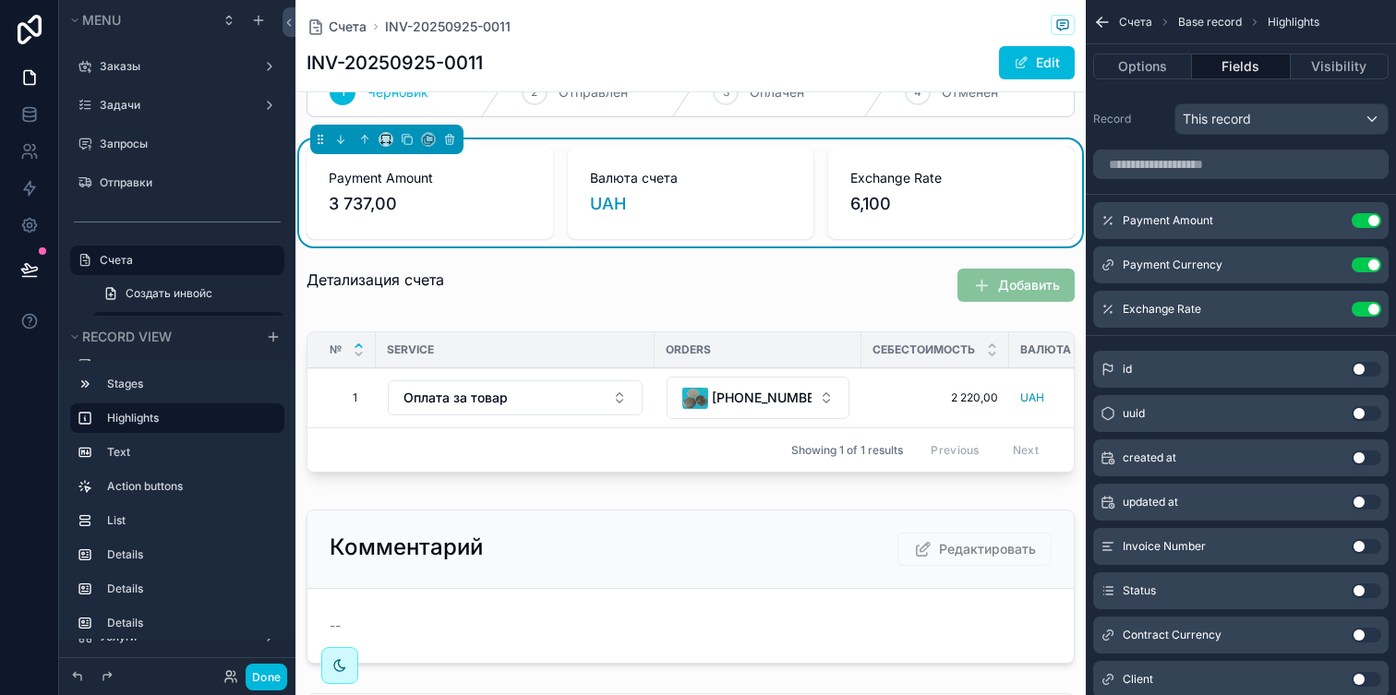
click at [0, 0] on icon "scrollable content" at bounding box center [0, 0] width 0 height 0
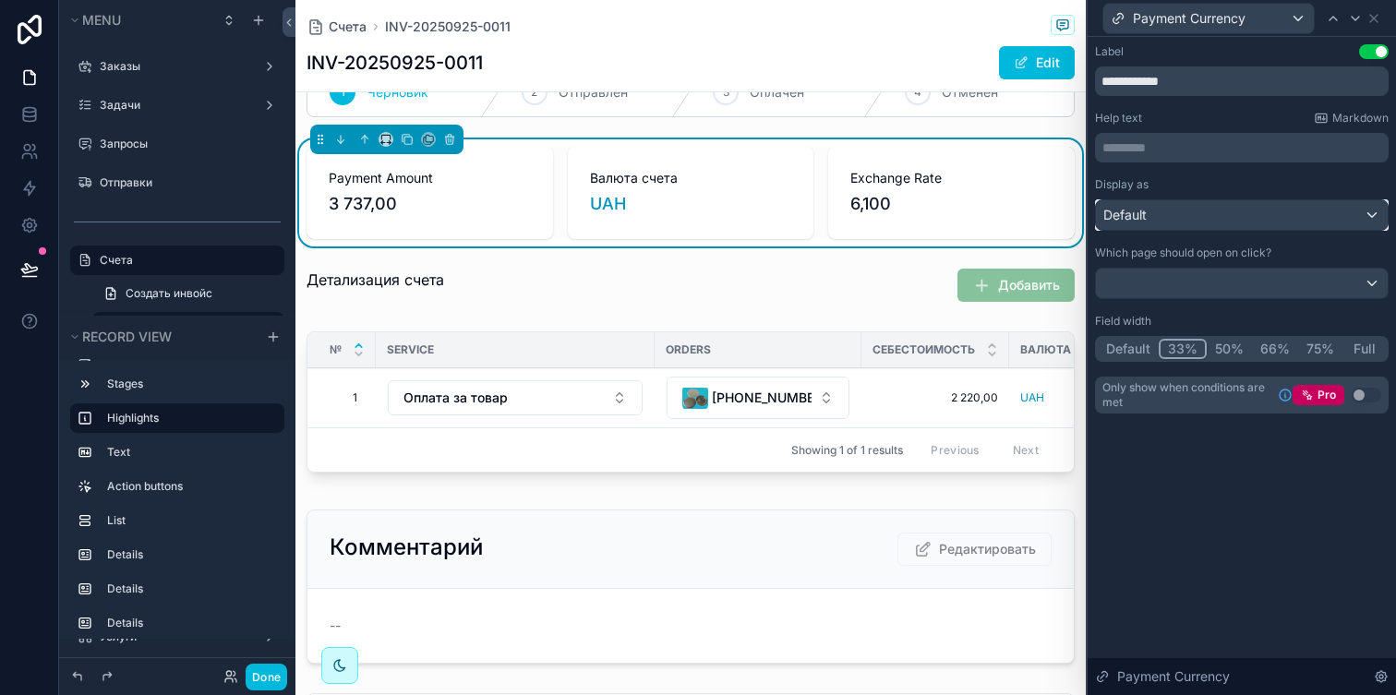
click at [1238, 212] on div "Default" at bounding box center [1242, 215] width 292 height 30
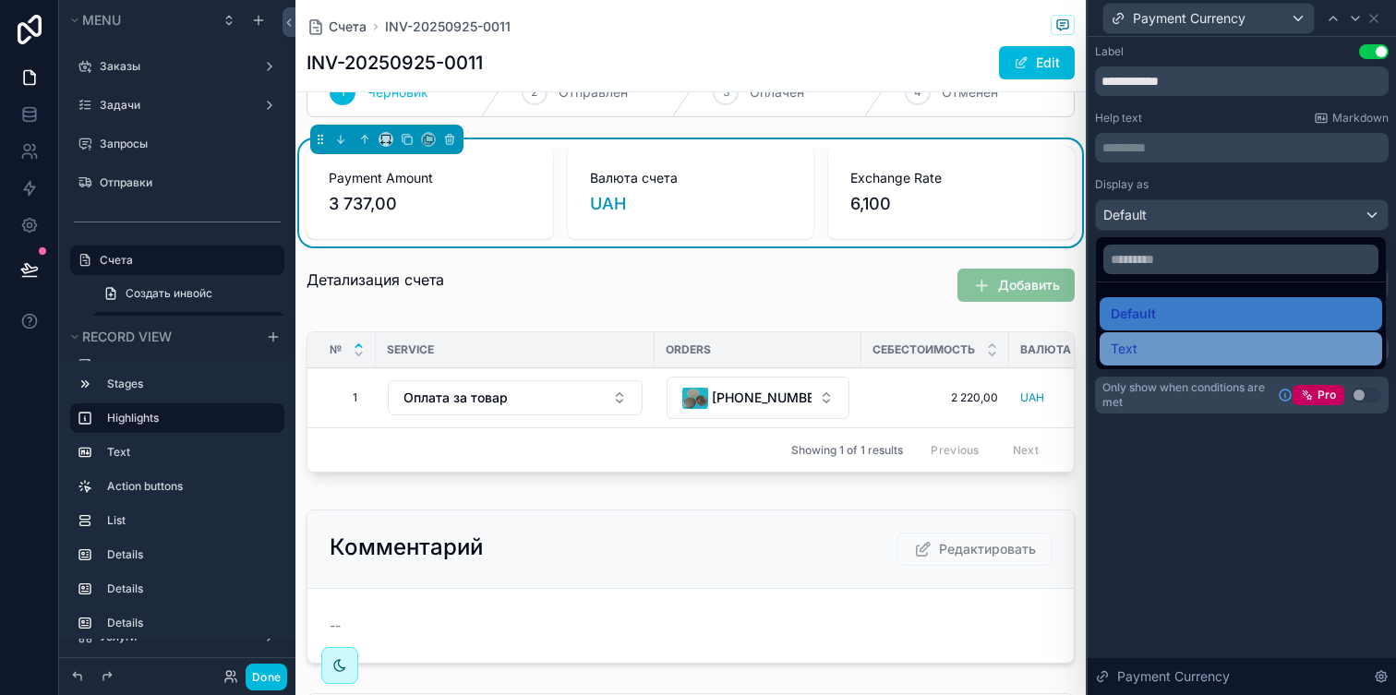
click at [1191, 338] on div "Text" at bounding box center [1241, 349] width 260 height 22
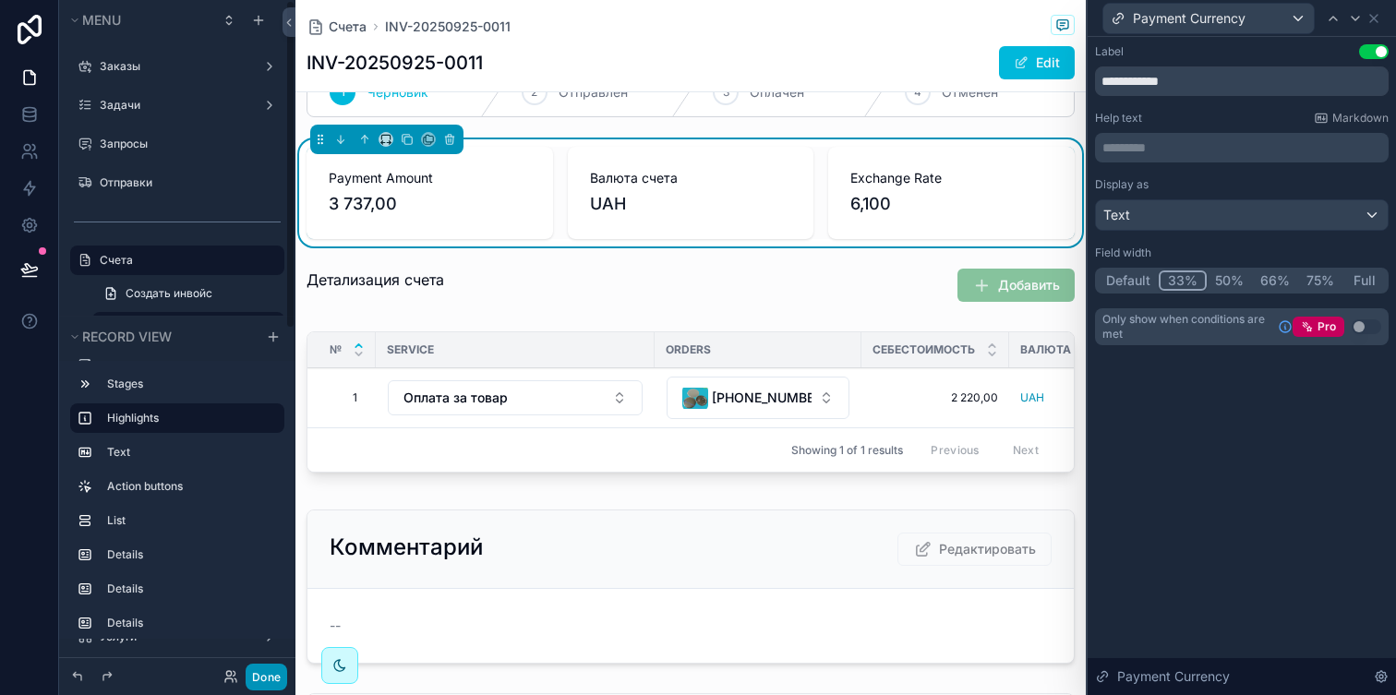
click at [278, 670] on button "Done" at bounding box center [267, 677] width 42 height 27
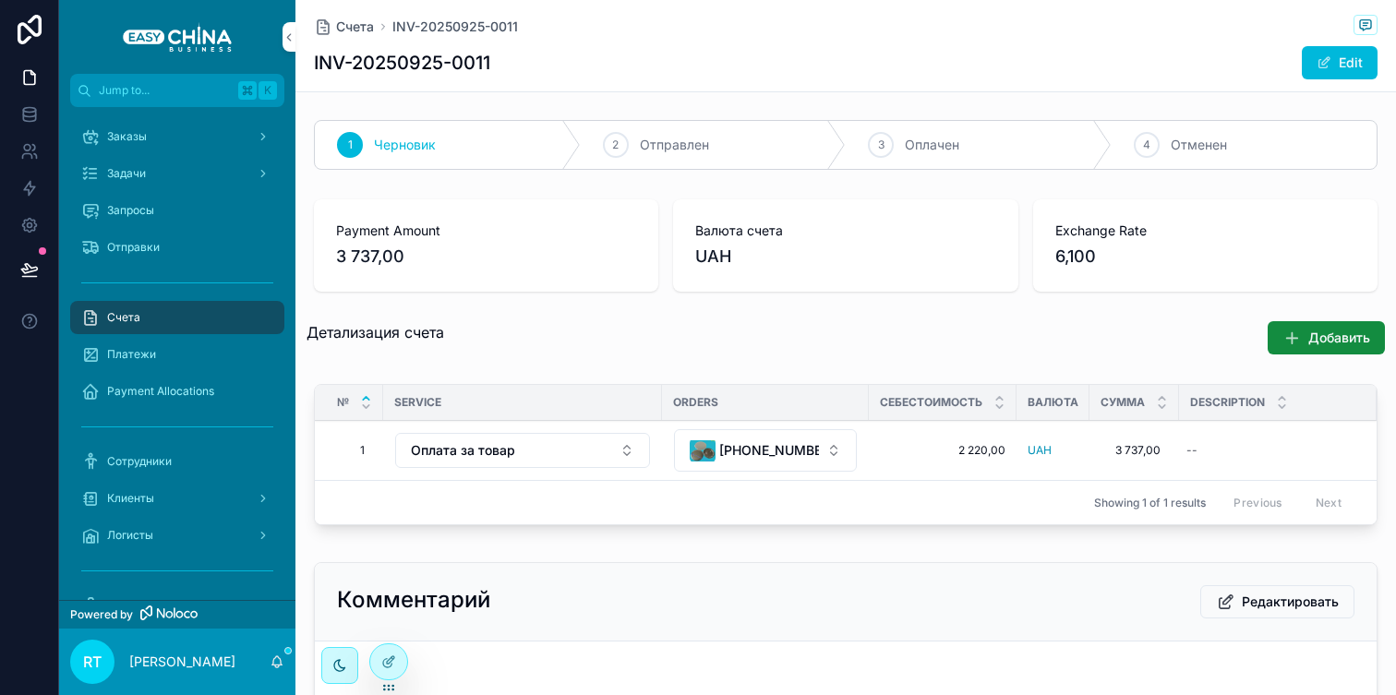
scroll to position [3, 0]
